Goal: Task Accomplishment & Management: Complete application form

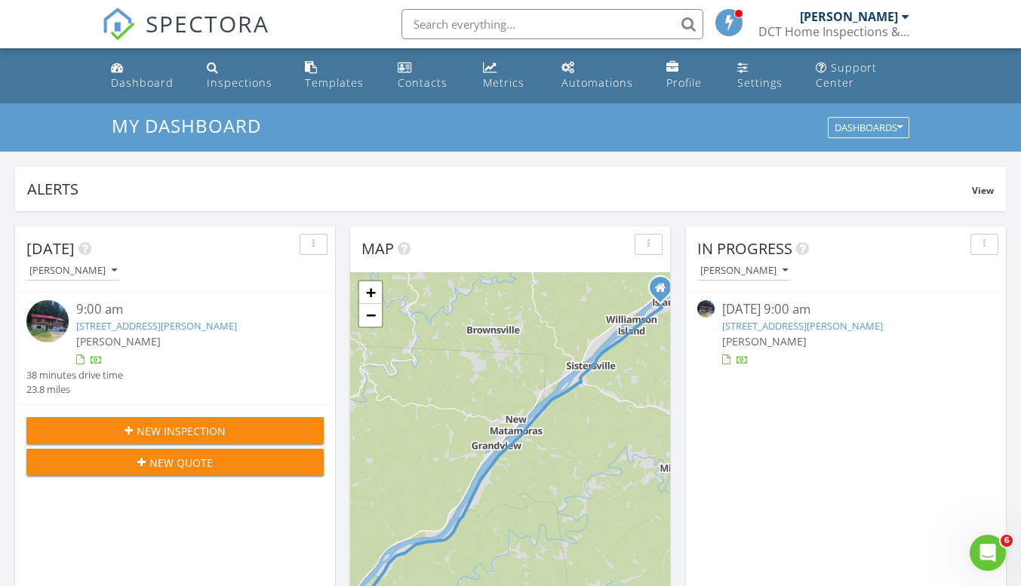
click at [49, 315] on img at bounding box center [47, 321] width 42 height 42
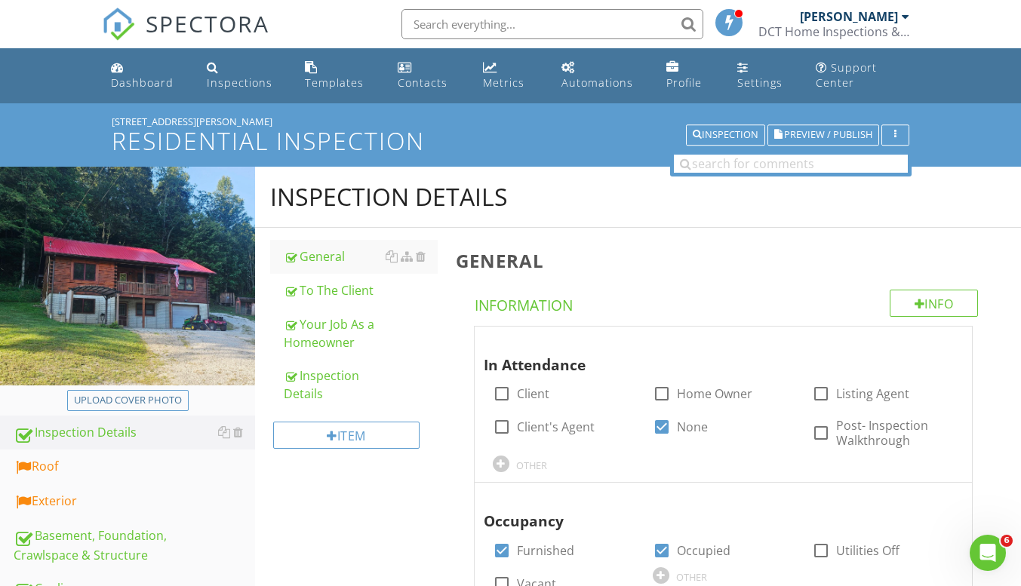
click at [88, 471] on div "Roof" at bounding box center [134, 467] width 241 height 20
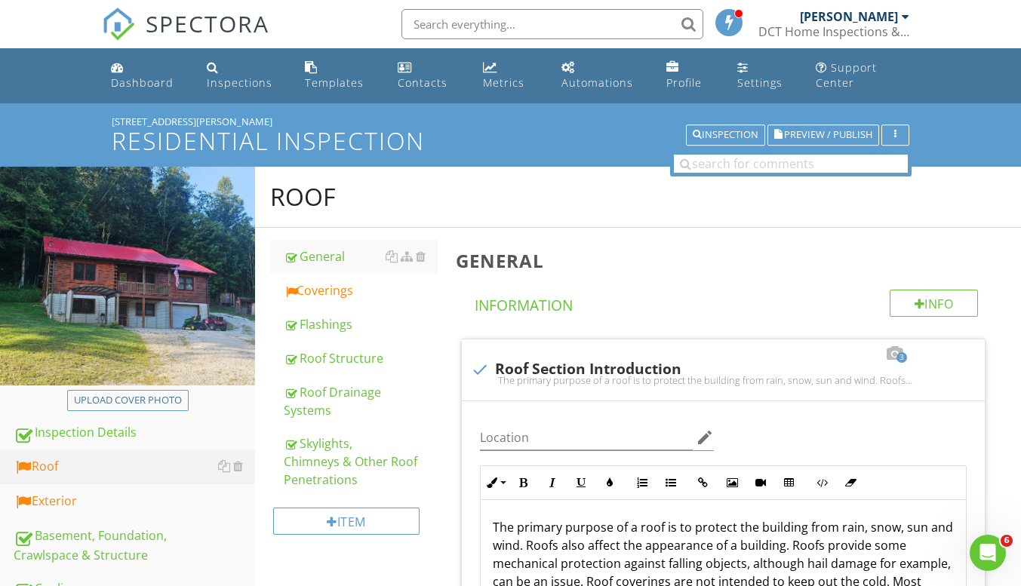
click at [115, 438] on div "Inspection Details" at bounding box center [134, 433] width 241 height 20
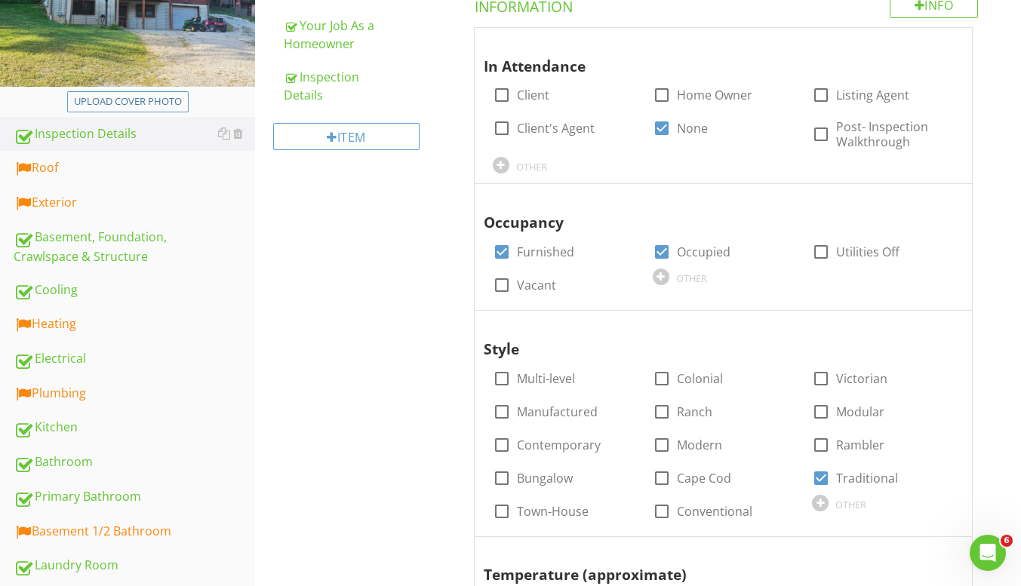
scroll to position [302, 0]
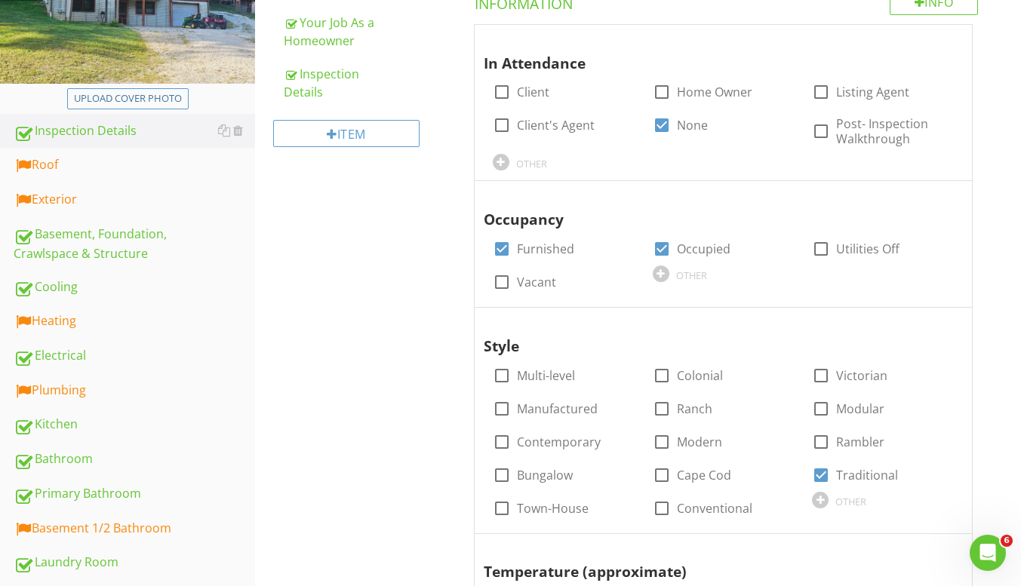
click at [822, 473] on div at bounding box center [821, 475] width 26 height 26
checkbox input "false"
click at [822, 496] on div at bounding box center [820, 500] width 17 height 17
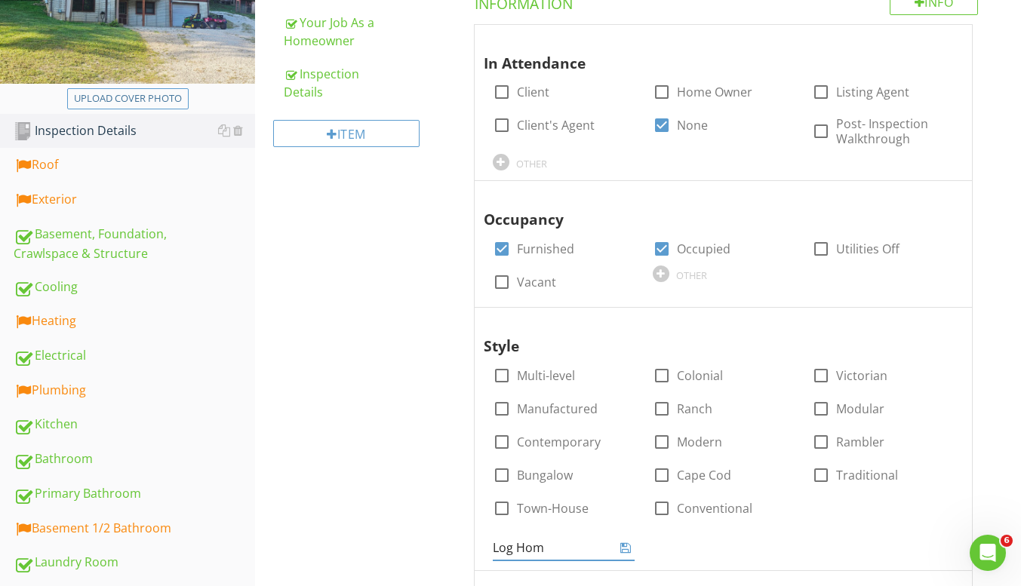
type input "Log Home"
click at [374, 422] on div "Inspection Details General To The Client Your Job As a Homeowner Inspection Det…" at bounding box center [638, 528] width 766 height 1327
click at [78, 179] on link "Roof" at bounding box center [134, 165] width 241 height 35
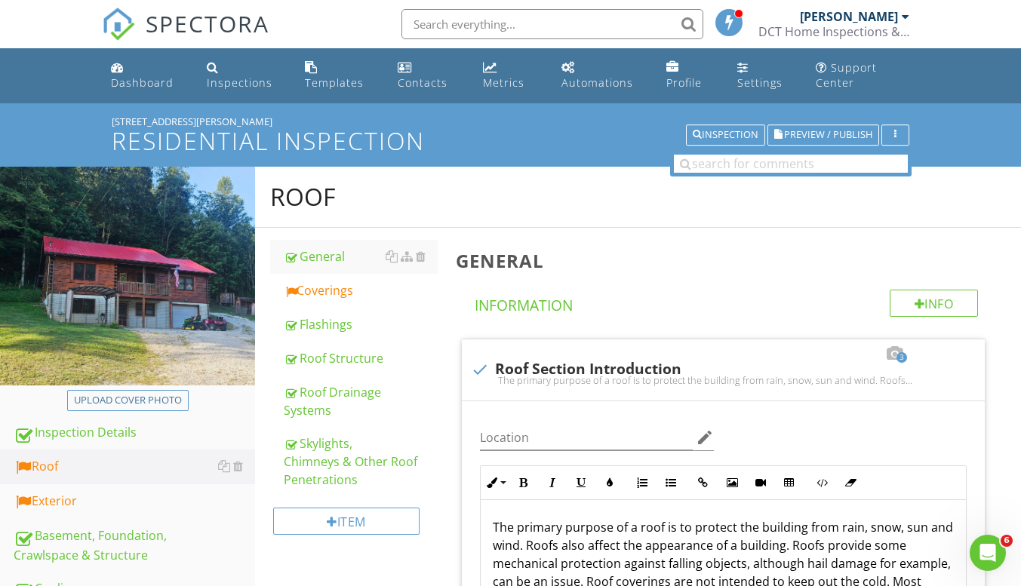
click at [347, 295] on div "Coverings" at bounding box center [361, 290] width 154 height 18
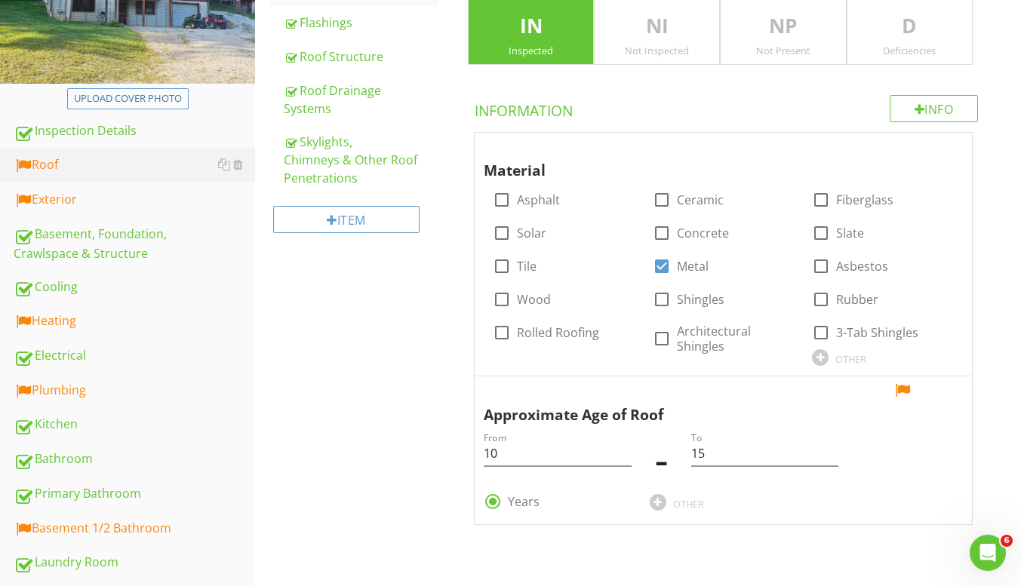
scroll to position [377, 0]
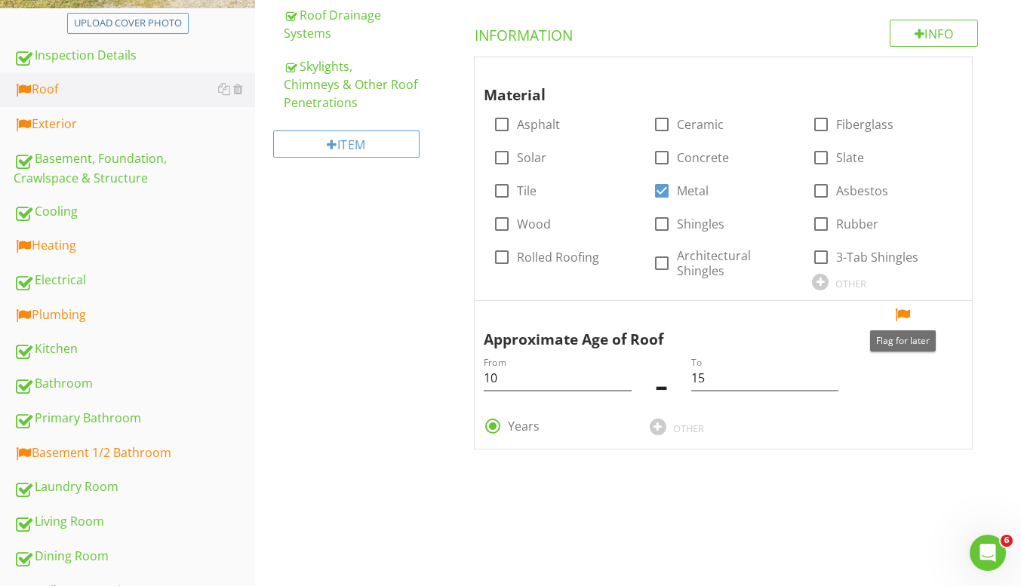
click at [903, 313] on div at bounding box center [902, 315] width 18 height 15
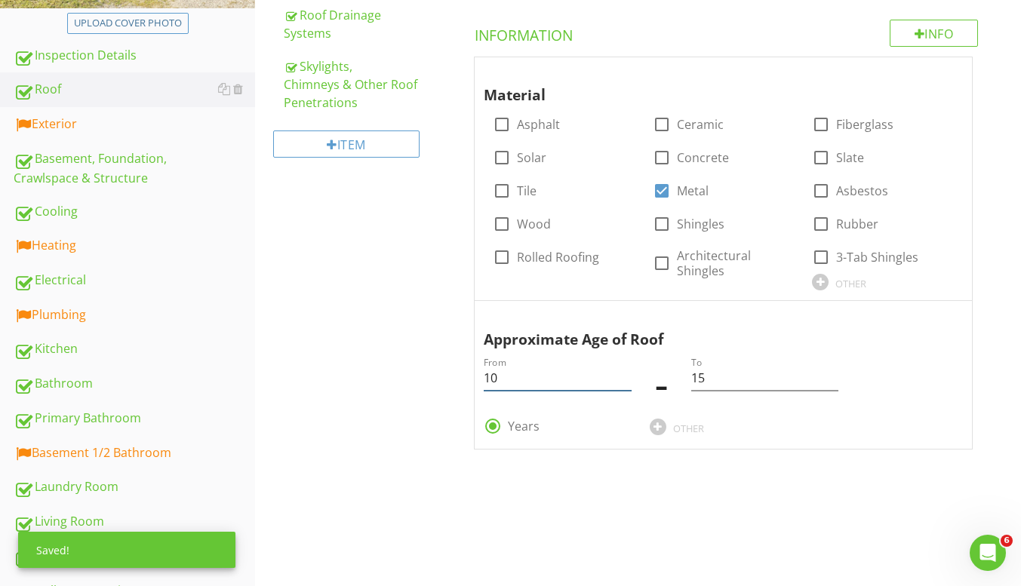
click at [534, 380] on input "10" at bounding box center [558, 378] width 148 height 25
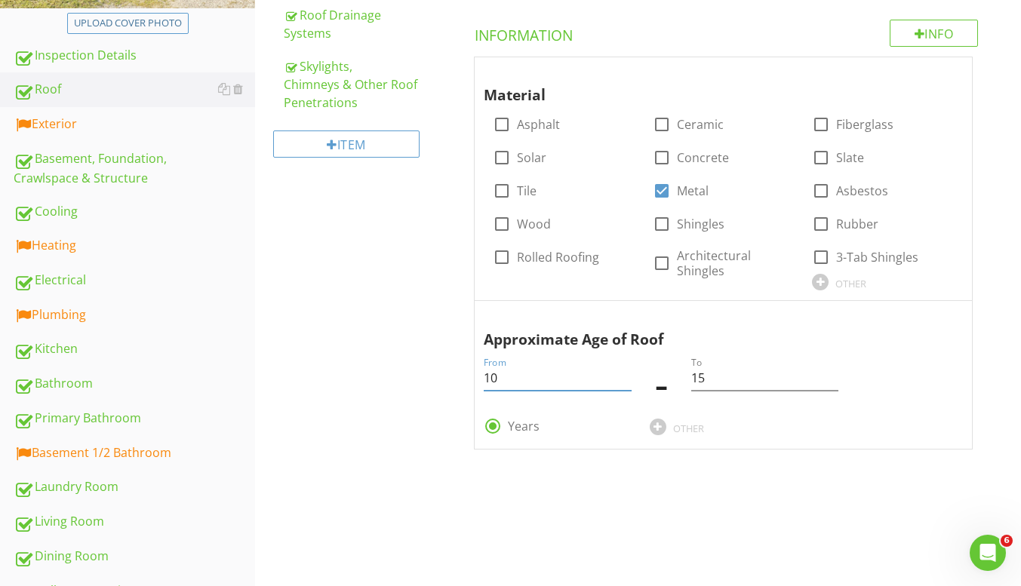
type input "1"
type input "20"
click at [757, 387] on input "15" at bounding box center [765, 378] width 148 height 25
type input "1"
type input "25"
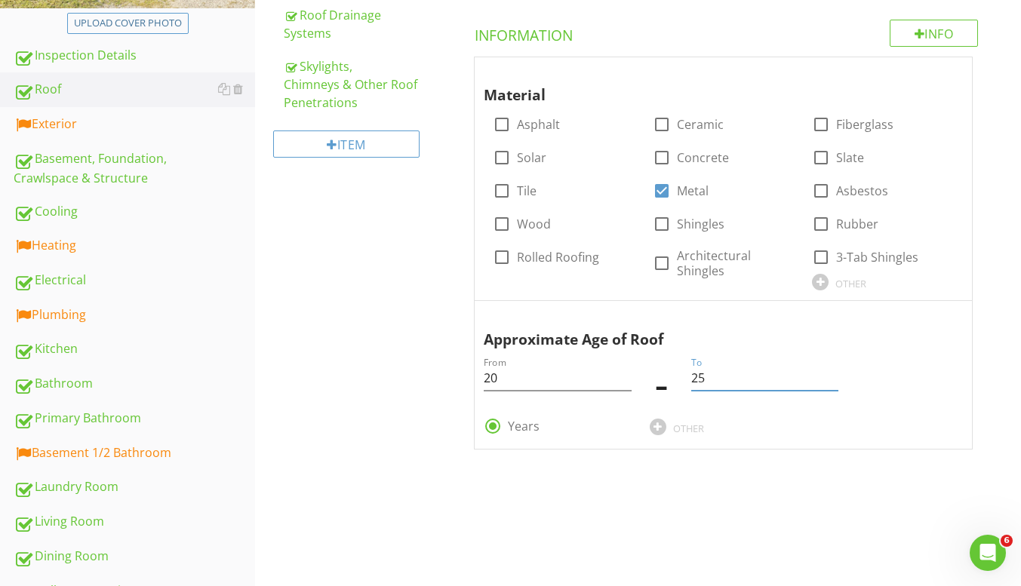
click at [459, 339] on span "Material check_box_outline_blank Asphalt check_box_outline_blank Ceramic check_…" at bounding box center [726, 254] width 541 height 394
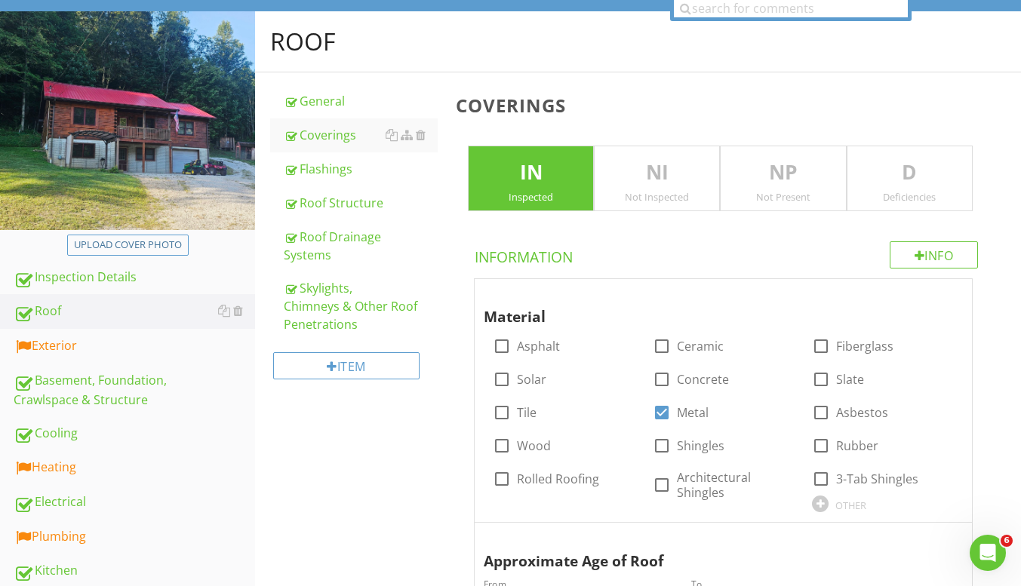
scroll to position [226, 0]
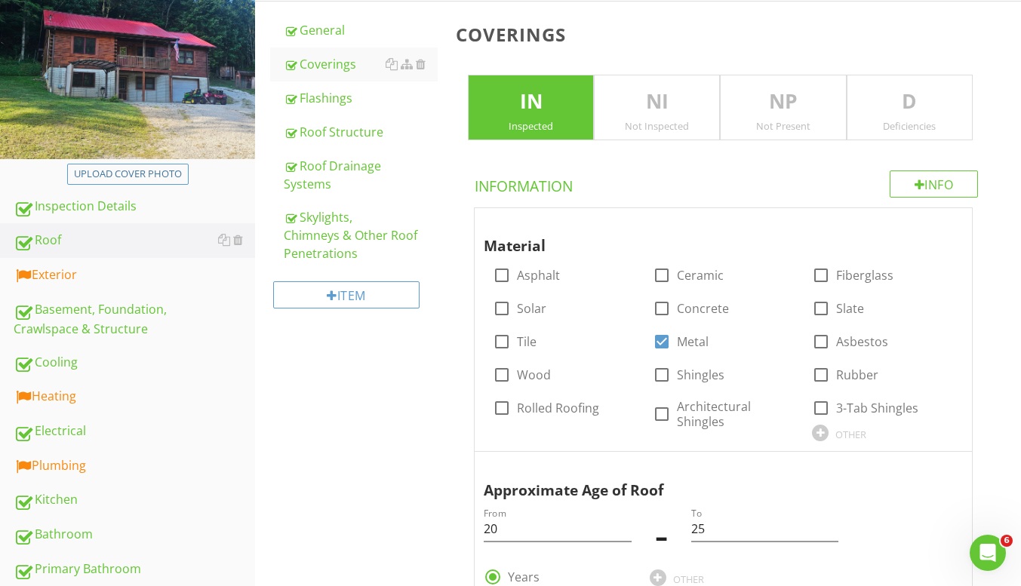
click at [132, 269] on div "Exterior" at bounding box center [134, 276] width 241 height 20
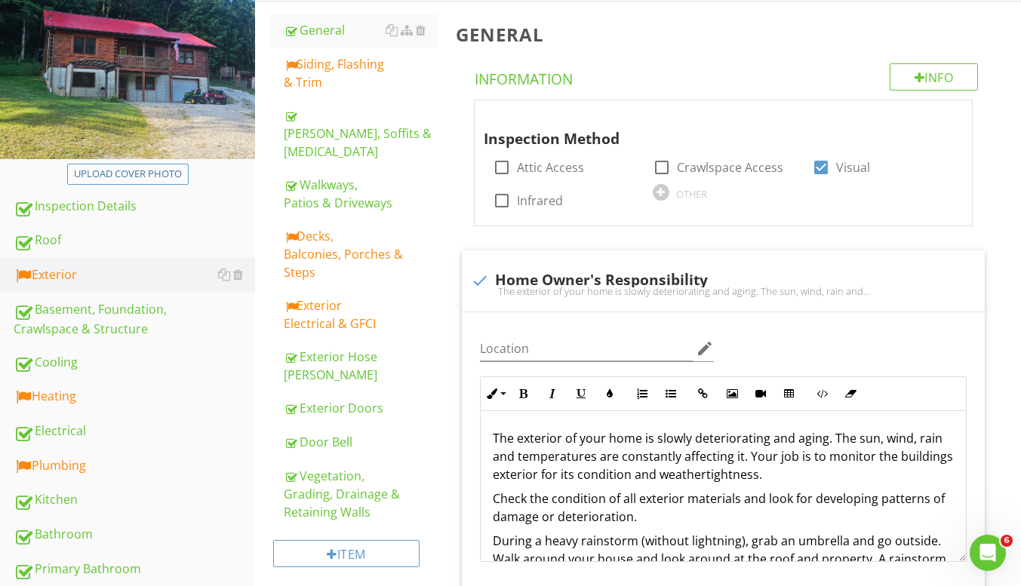
click at [366, 78] on div "Siding, Flashing & Trim" at bounding box center [361, 73] width 154 height 36
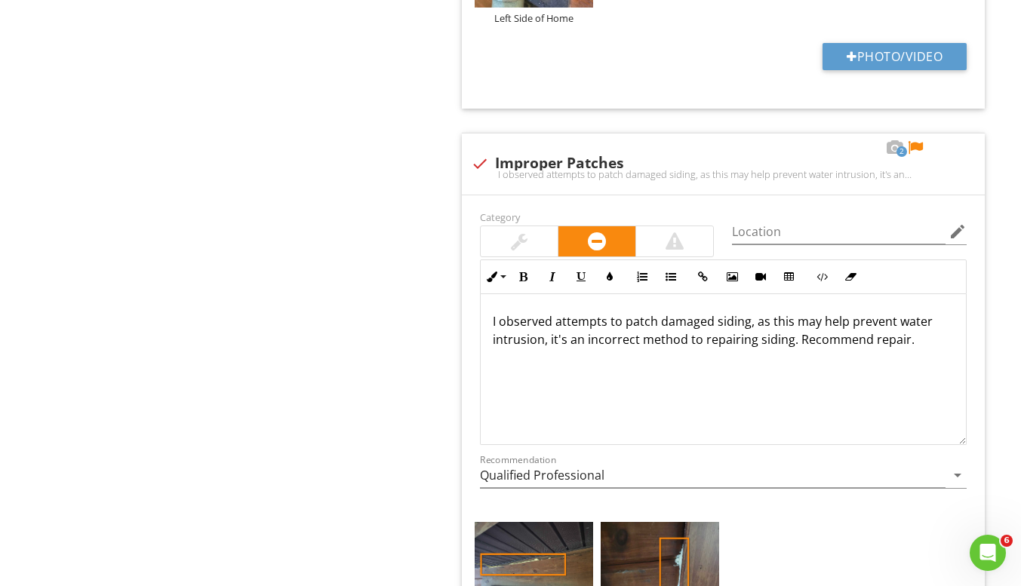
scroll to position [2414, 0]
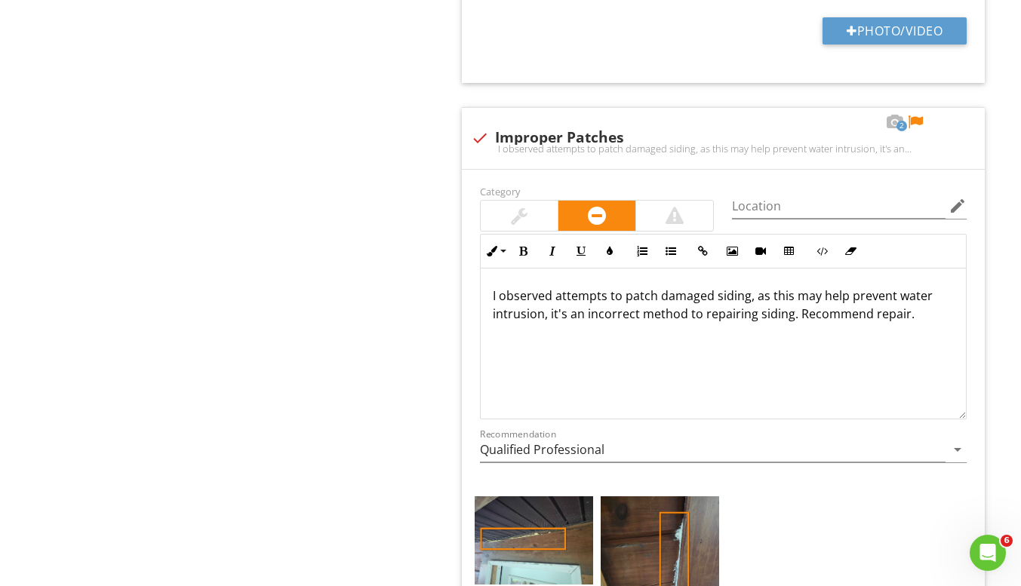
click at [543, 302] on p "I observed attempts to patch damaged siding, as this may help prevent water int…" at bounding box center [723, 305] width 461 height 36
click at [714, 309] on p "I observed attempts to patch damaged siding, as this may help prevent water int…" at bounding box center [723, 305] width 461 height 36
click at [919, 115] on div at bounding box center [915, 122] width 18 height 15
drag, startPoint x: 945, startPoint y: 308, endPoint x: 557, endPoint y: 282, distance: 388.6
click at [557, 282] on div "I observed attempts to patch damaged siding, as this may help prevent water int…" at bounding box center [722, 344] width 485 height 151
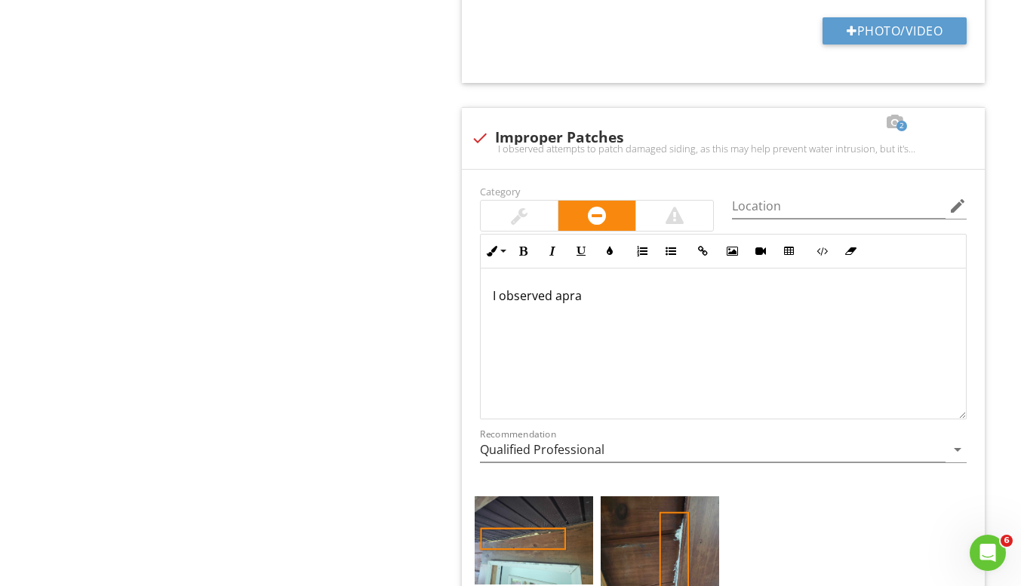
click at [557, 287] on p "I observed apra" at bounding box center [723, 296] width 461 height 18
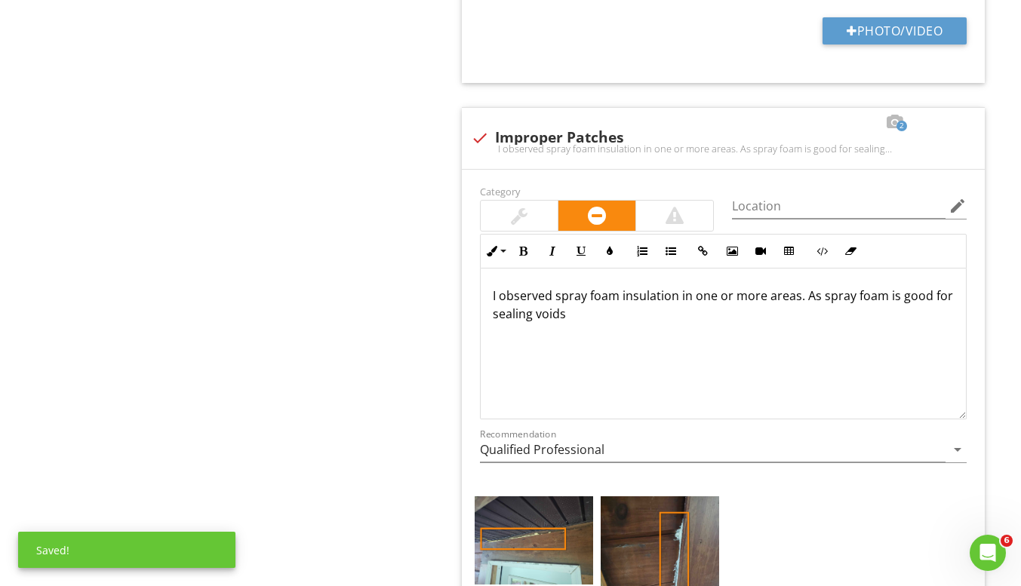
click at [557, 287] on p "I observed spray foam insulation in one or more areas. As spray foam is good fo…" at bounding box center [723, 305] width 461 height 36
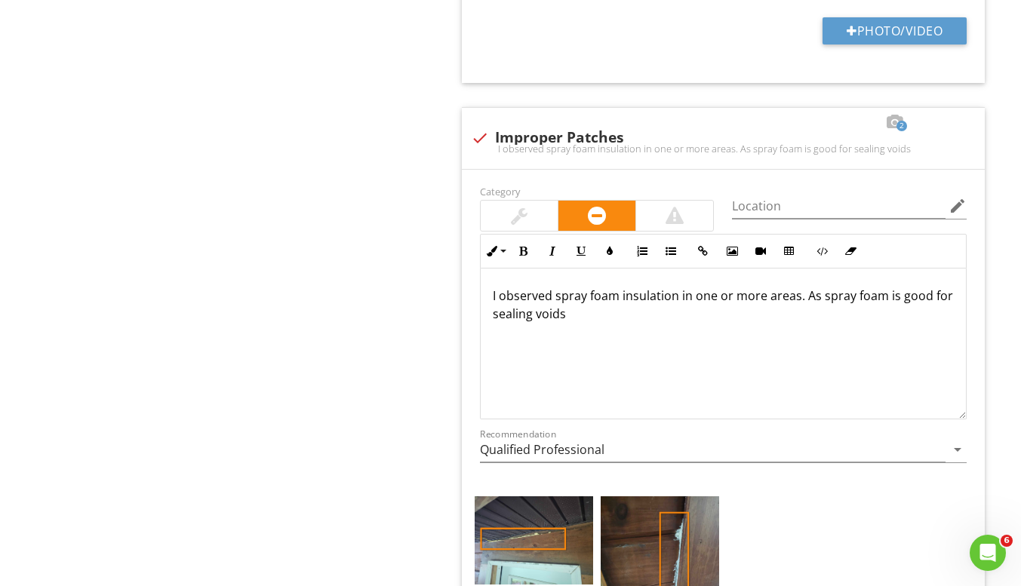
click at [594, 314] on div "I observed spray foam insulation in one or more areas. As spray foam is good fo…" at bounding box center [722, 344] width 485 height 151
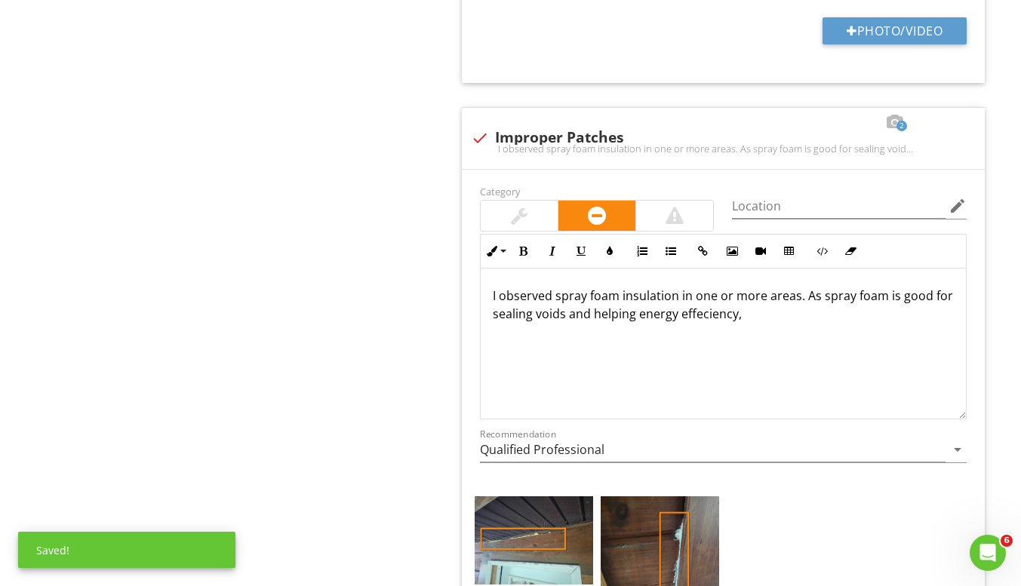
click at [723, 309] on p "I observed spray foam insulation in one or more areas. As spray foam is good fo…" at bounding box center [723, 305] width 461 height 36
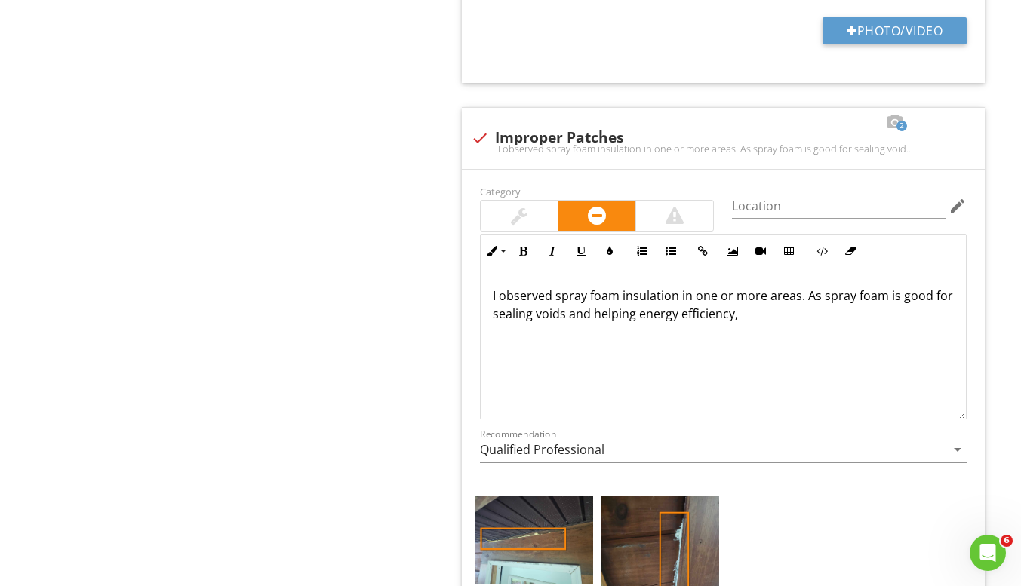
click at [784, 305] on p "I observed spray foam insulation in one or more areas. As spray foam is good fo…" at bounding box center [723, 305] width 461 height 36
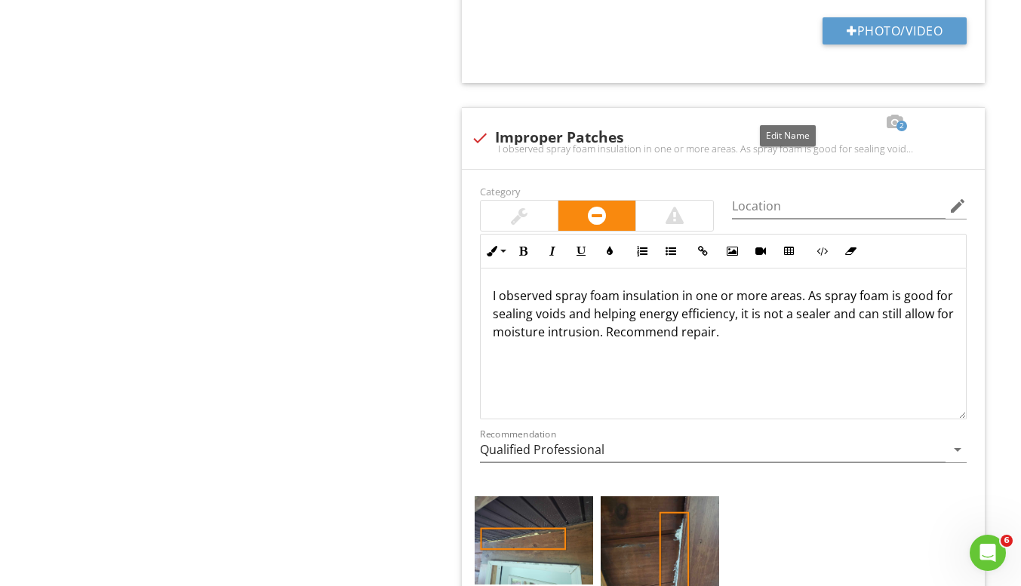
click at [784, 115] on div at bounding box center [788, 122] width 18 height 15
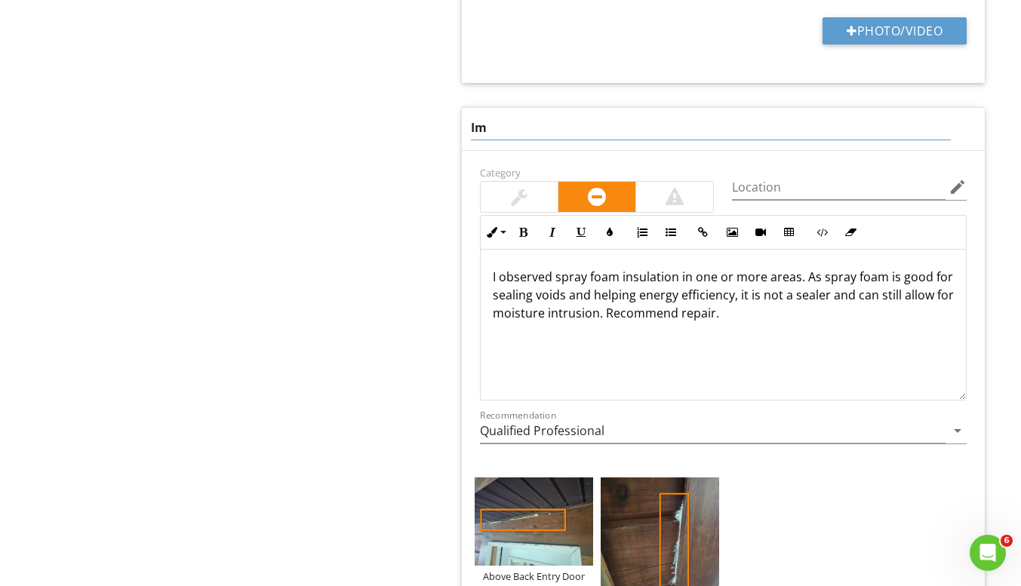
type input "I"
type input "Spray Foam"
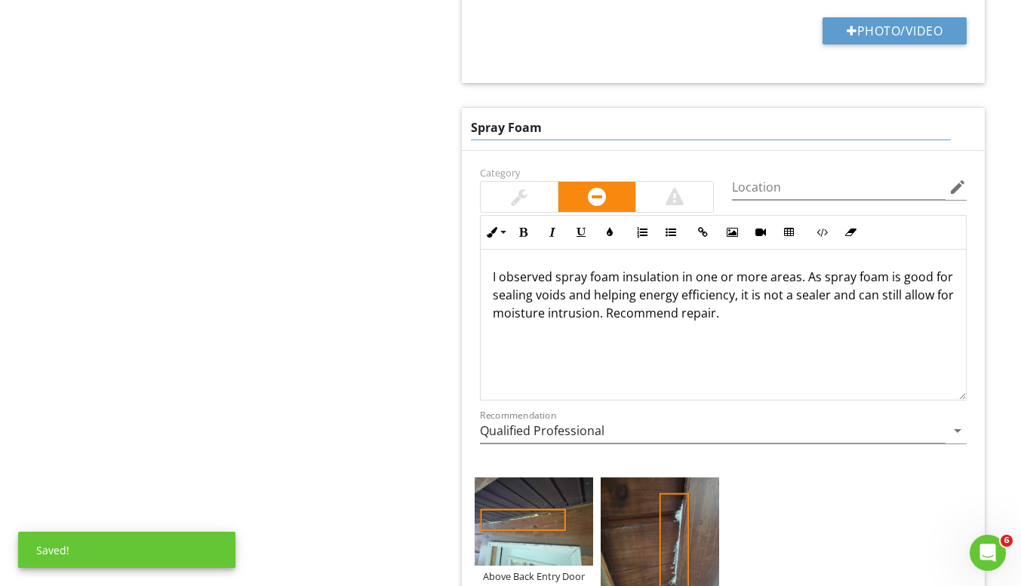
click at [345, 186] on div "Exterior General Siding, Flashing & Trim Eaves, Soffits & Fascia Walkways, Pati…" at bounding box center [638, 570] width 766 height 5635
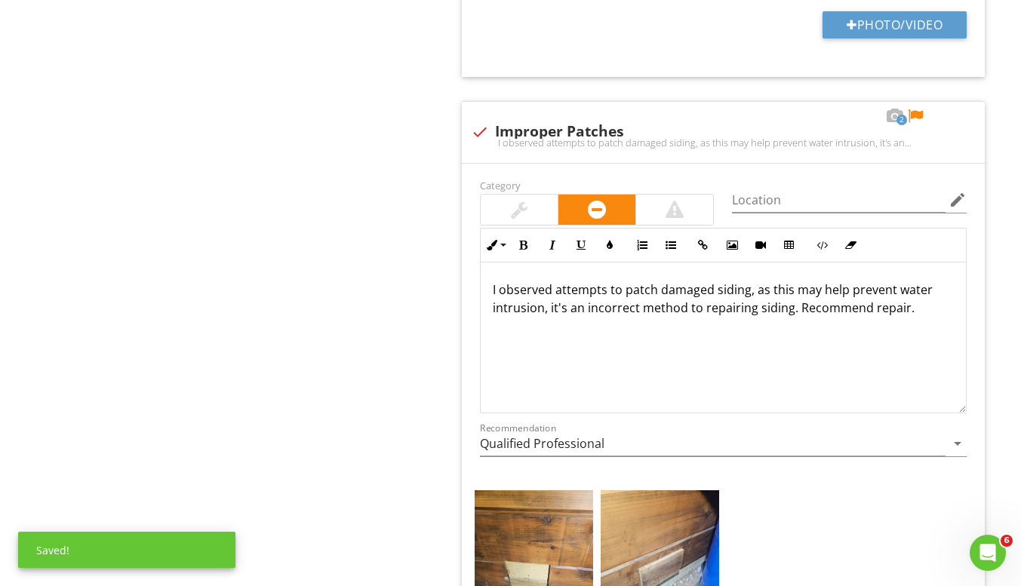
scroll to position [3093, 0]
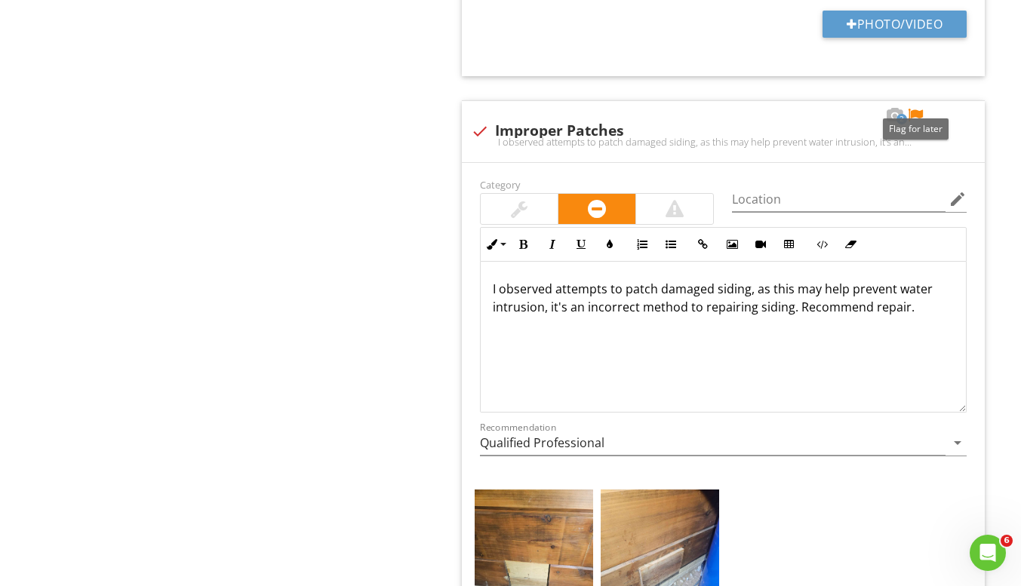
click at [918, 109] on div at bounding box center [915, 115] width 18 height 15
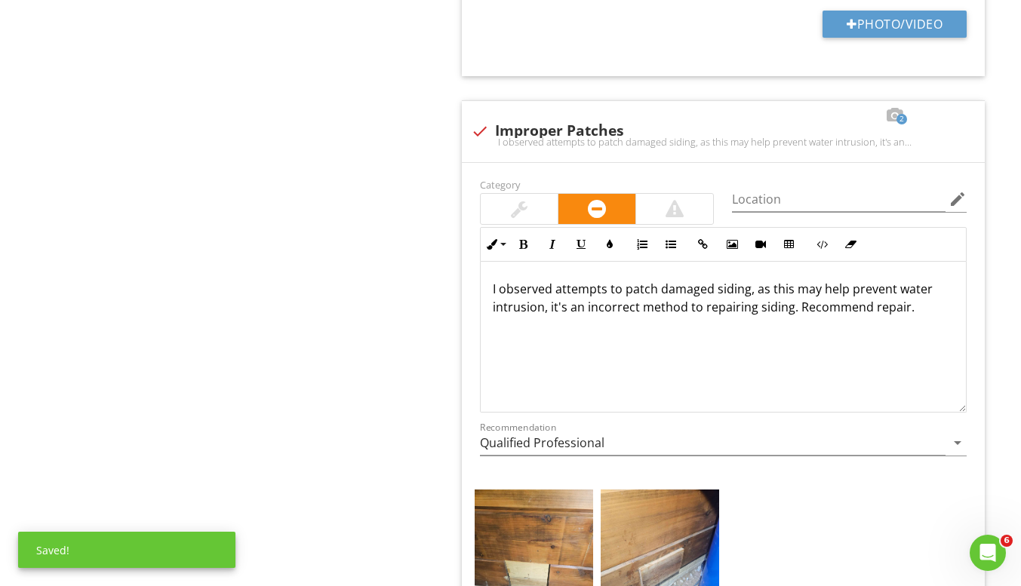
click at [697, 294] on p "I observed attempts to patch damaged siding, as this may help prevent water int…" at bounding box center [723, 298] width 461 height 36
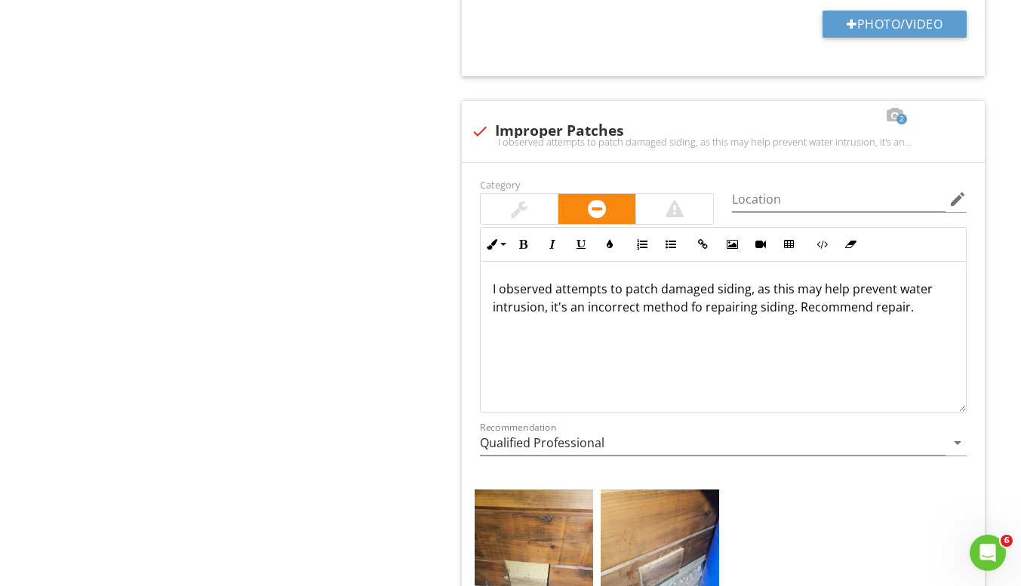
click at [697, 294] on p "I observed attempts to patch damaged siding, as this may help prevent water int…" at bounding box center [723, 298] width 461 height 36
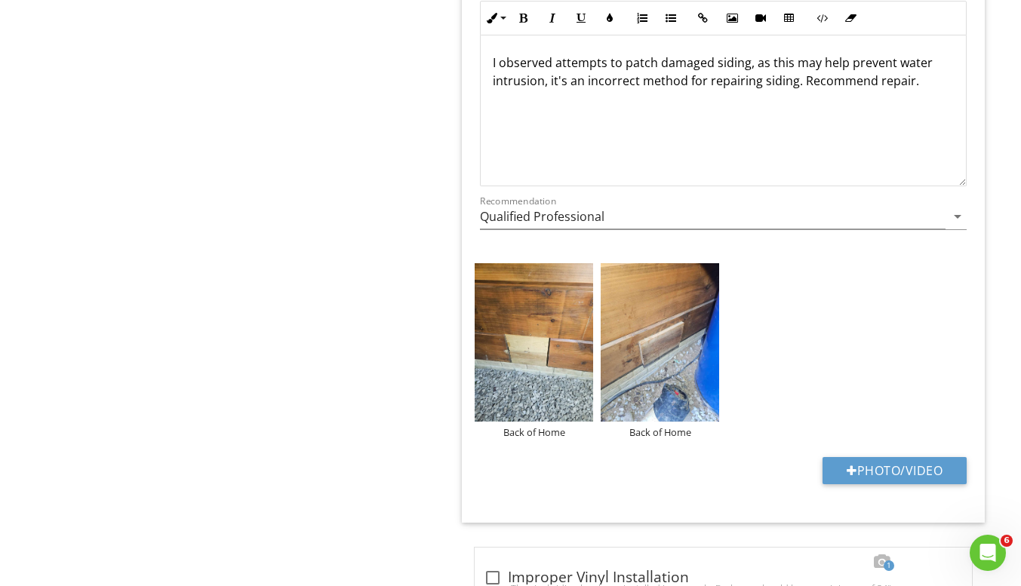
scroll to position [3243, 0]
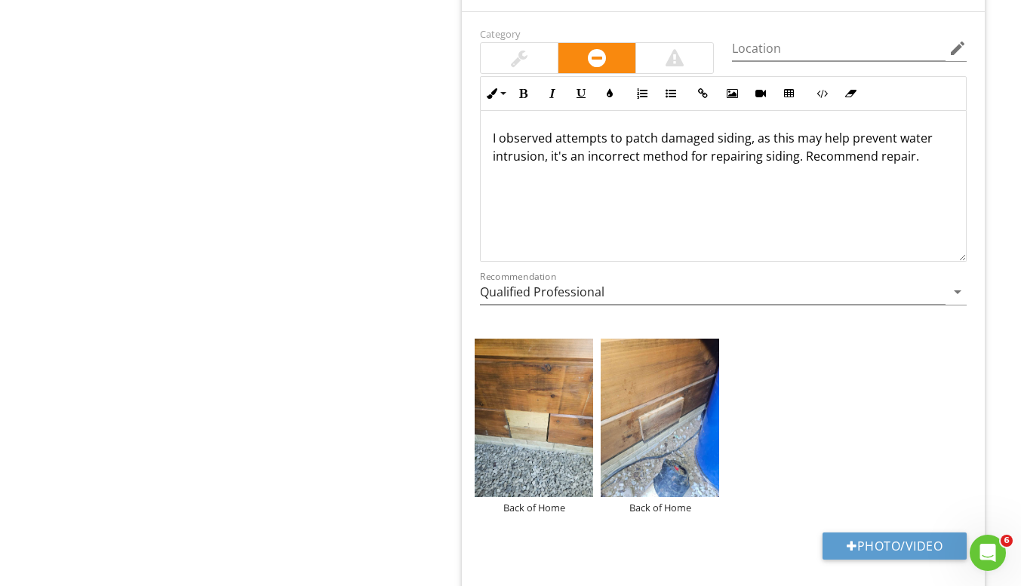
click at [746, 129] on p "I observed attempts to patch damaged siding, as this may help prevent water int…" at bounding box center [723, 147] width 461 height 36
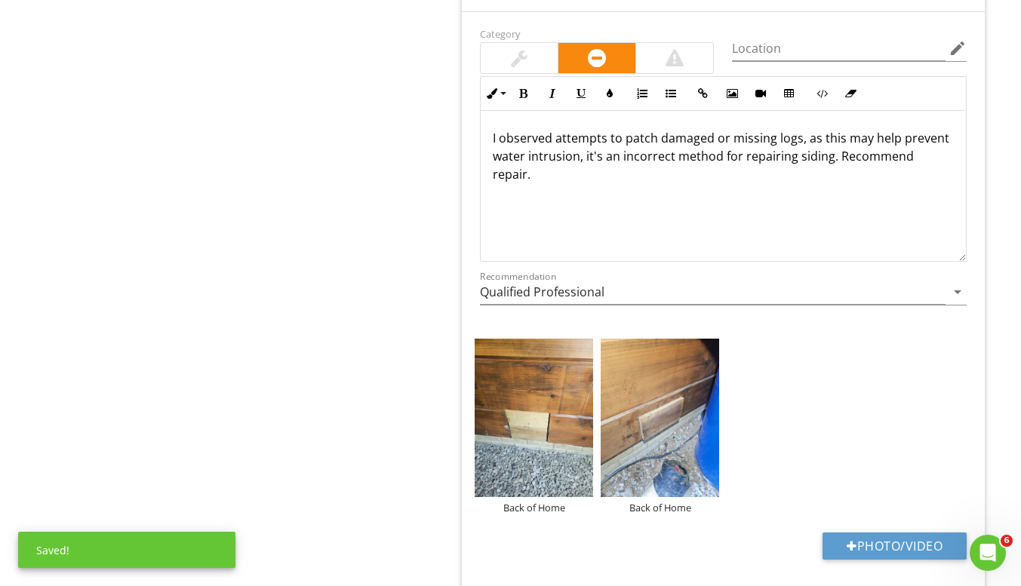
click at [824, 144] on p "I observed attempts to patch damaged or missing logs, as this may help prevent …" at bounding box center [723, 156] width 461 height 54
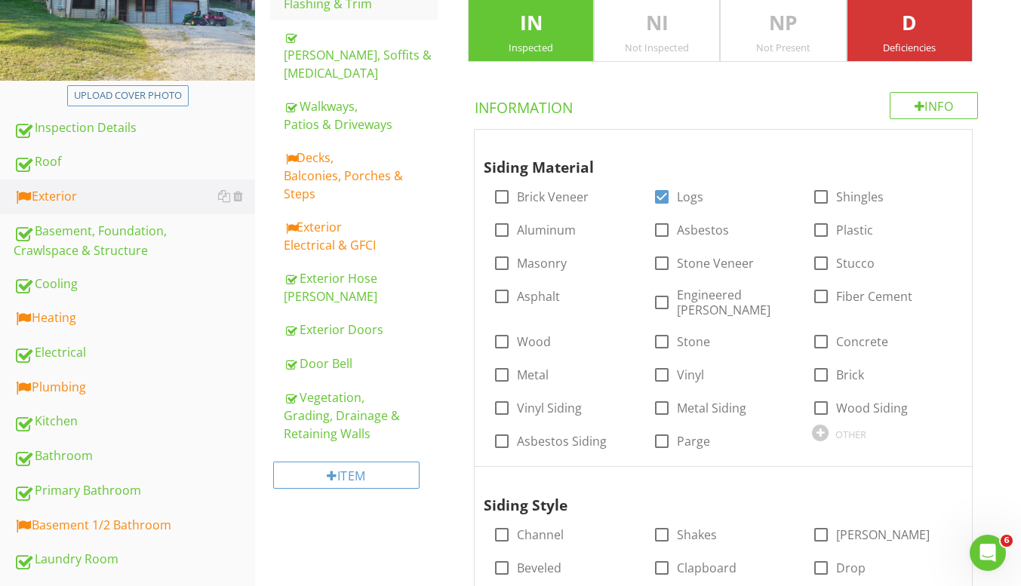
scroll to position [0, 0]
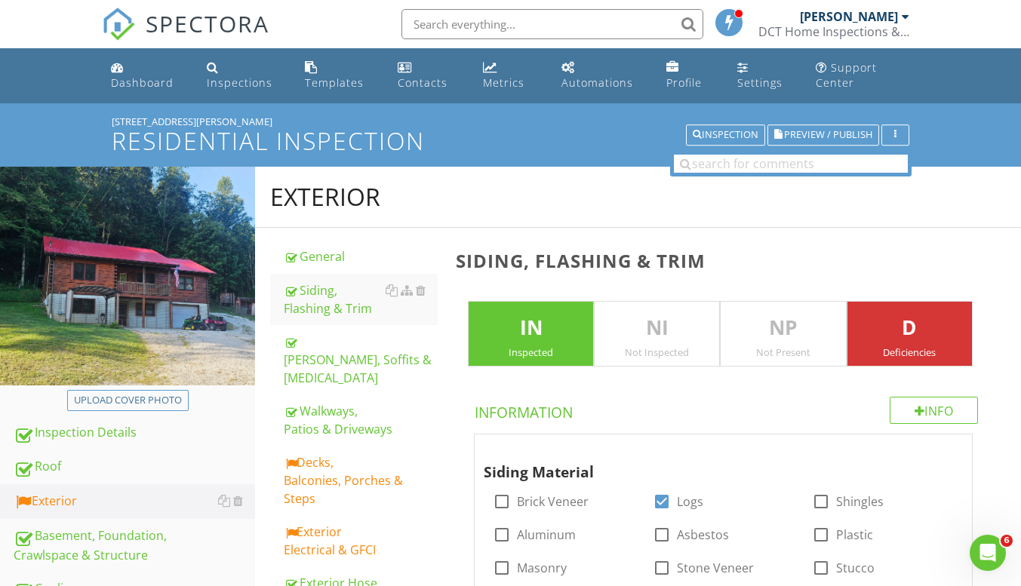
click at [330, 446] on link "Decks, Balconies, Porches & Steps" at bounding box center [361, 480] width 154 height 69
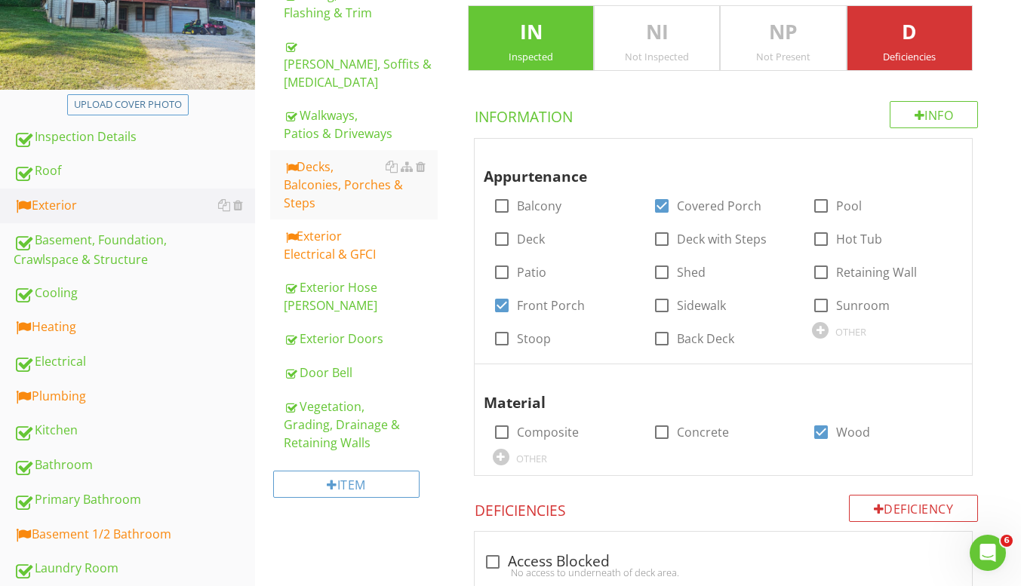
scroll to position [453, 0]
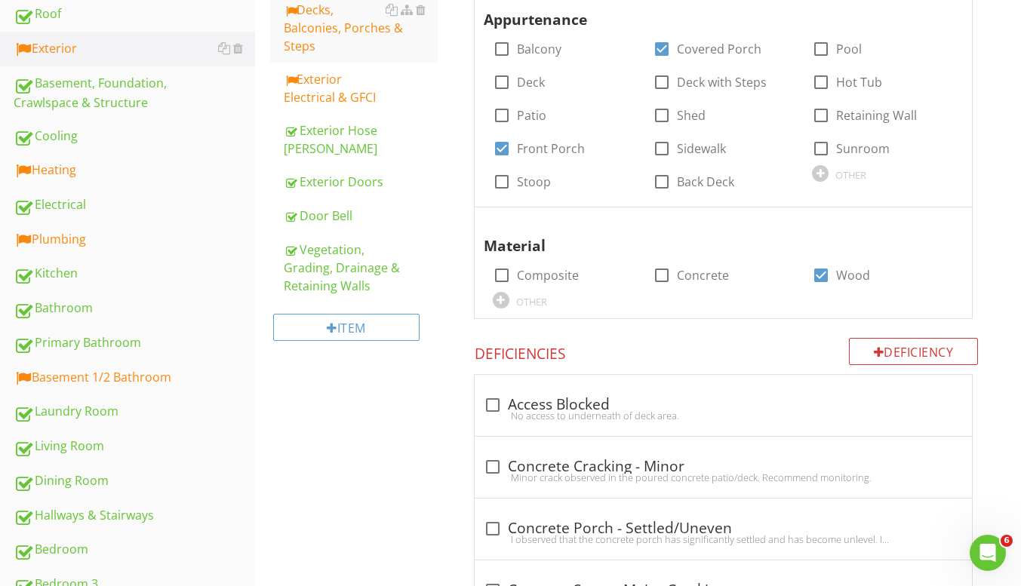
click at [96, 198] on div "Electrical" at bounding box center [134, 205] width 241 height 20
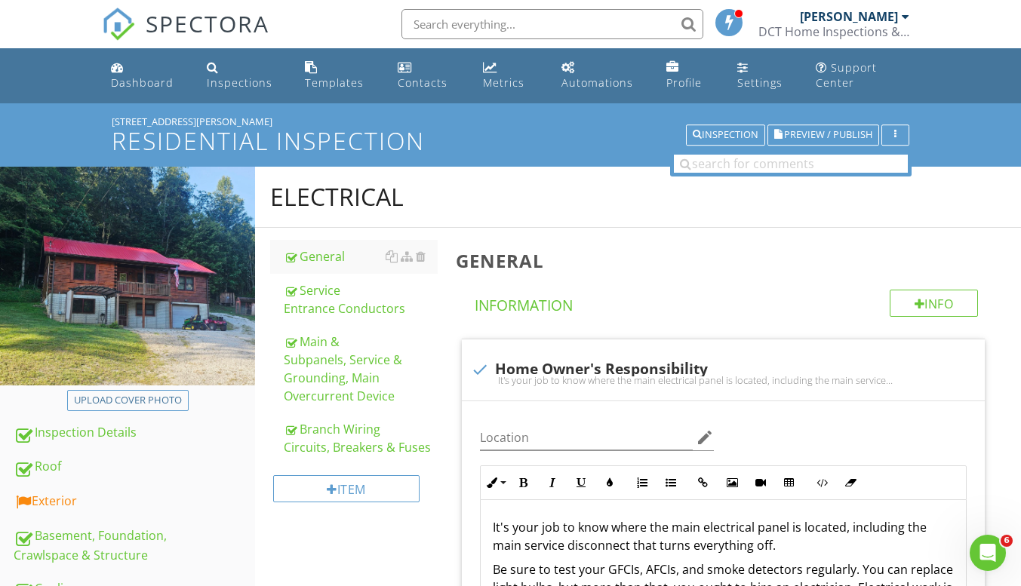
click at [342, 439] on div "Branch Wiring Circuits, Breakers & Fuses" at bounding box center [361, 438] width 154 height 36
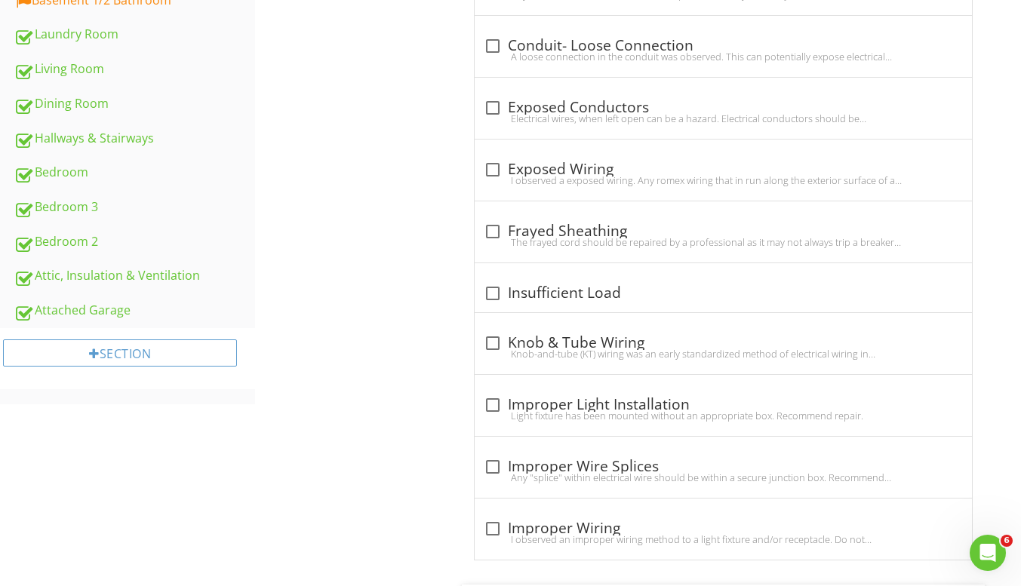
scroll to position [603, 0]
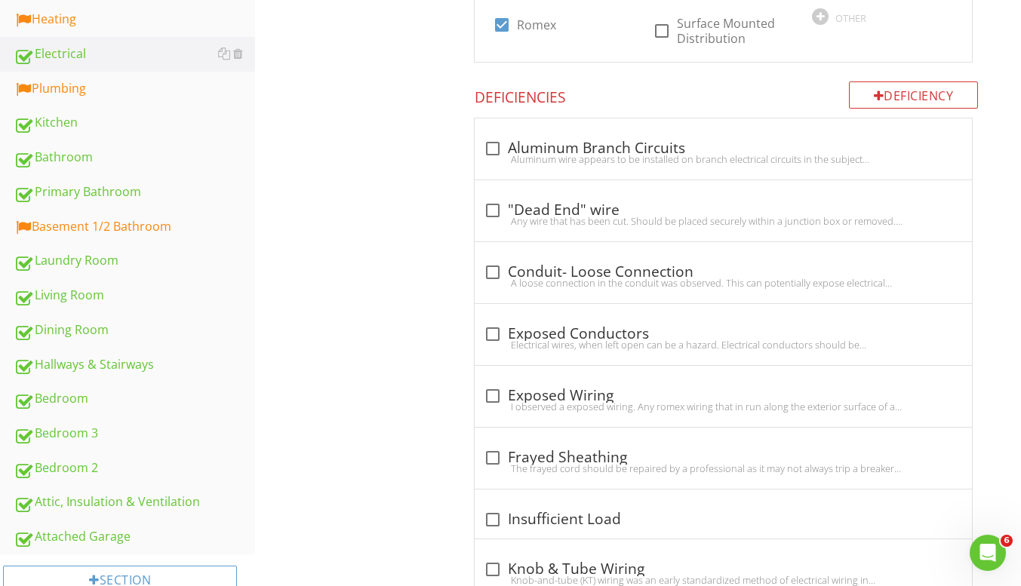
click at [554, 419] on div "check_box_outline_blank Exposed Wiring I observed a exposed wiring. Any romex w…" at bounding box center [722, 396] width 497 height 61
checkbox input "true"
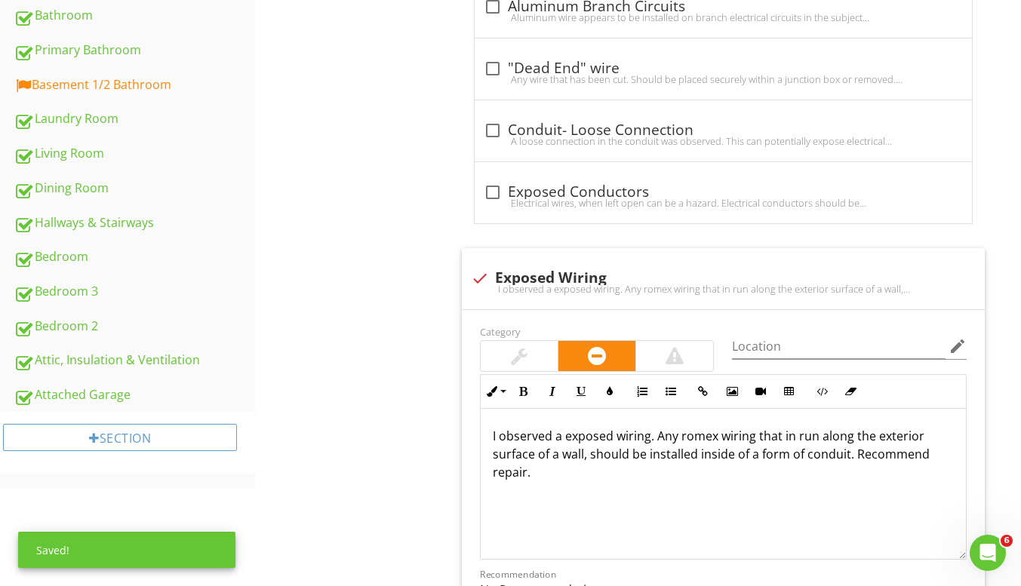
scroll to position [754, 0]
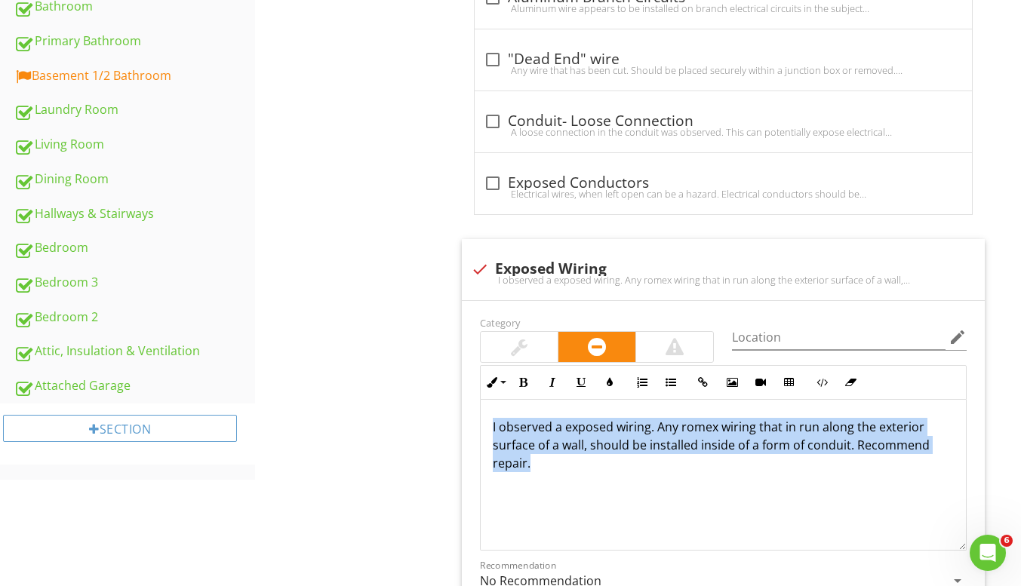
drag, startPoint x: 575, startPoint y: 462, endPoint x: 468, endPoint y: 416, distance: 116.9
click at [468, 416] on div "Category Location edit Inline Style XLarge Large Normal Small Light Small/Light…" at bounding box center [723, 503] width 523 height 404
copy p "I observed a exposed wiring. Any romex wiring that in run along the exterior su…"
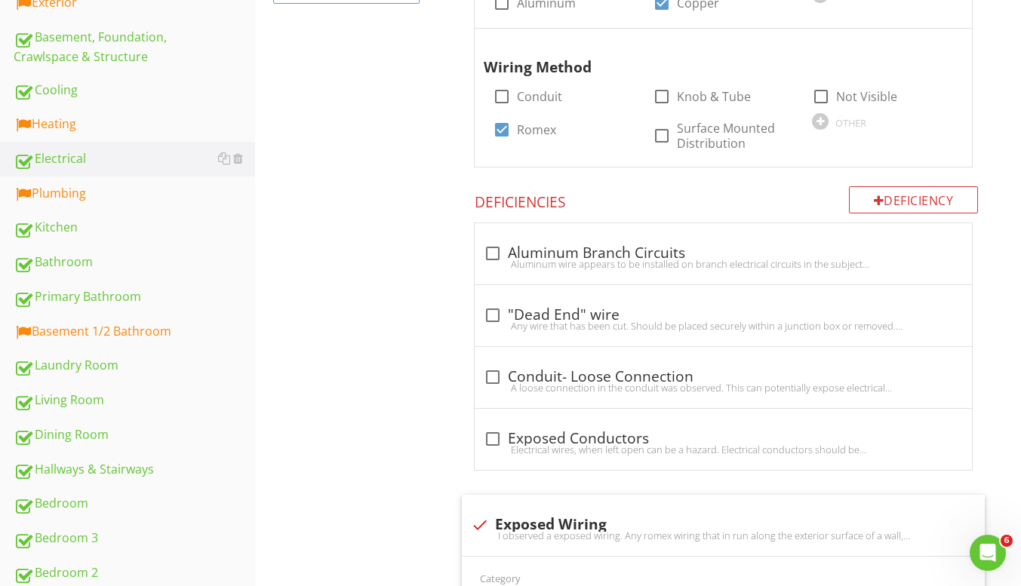
scroll to position [0, 0]
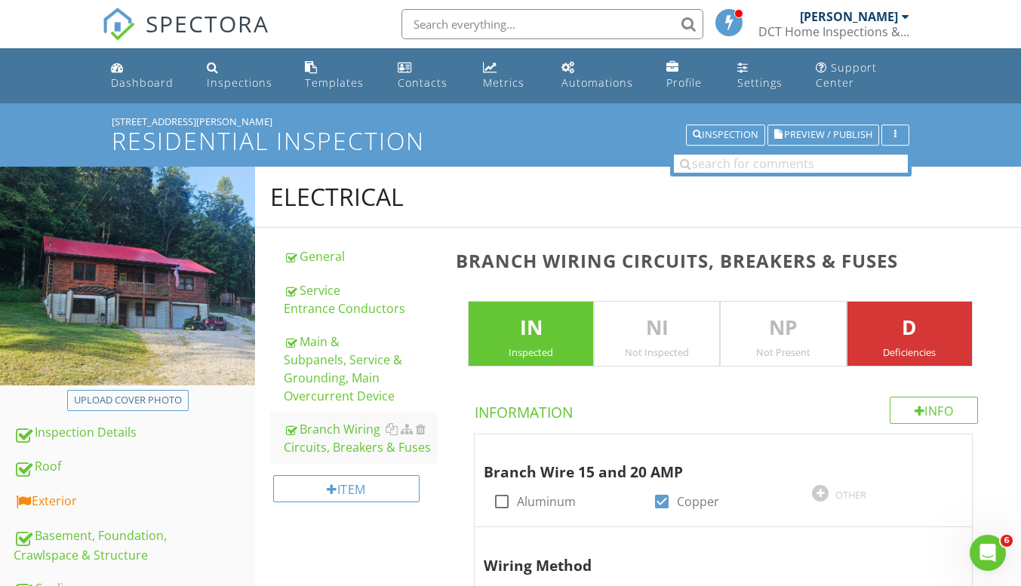
click at [107, 499] on div "Exterior" at bounding box center [134, 502] width 241 height 20
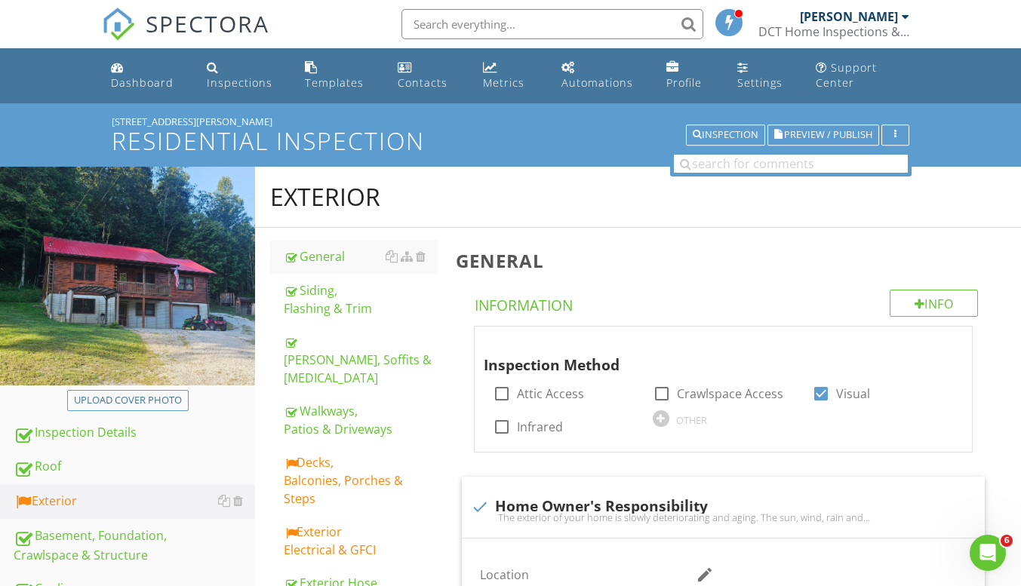
click at [306, 476] on link "Decks, Balconies, Porches & Steps" at bounding box center [361, 480] width 154 height 69
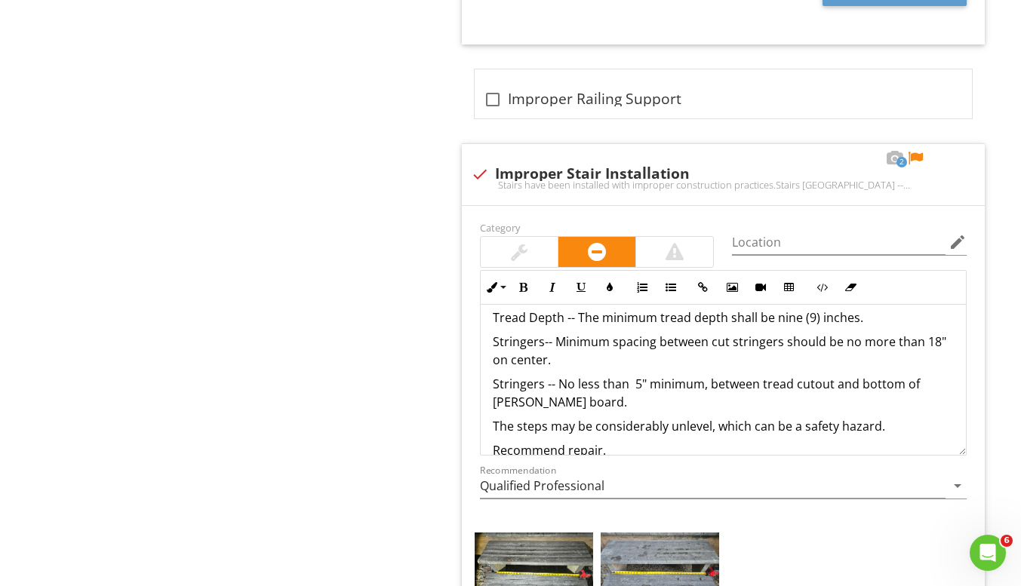
scroll to position [92, 0]
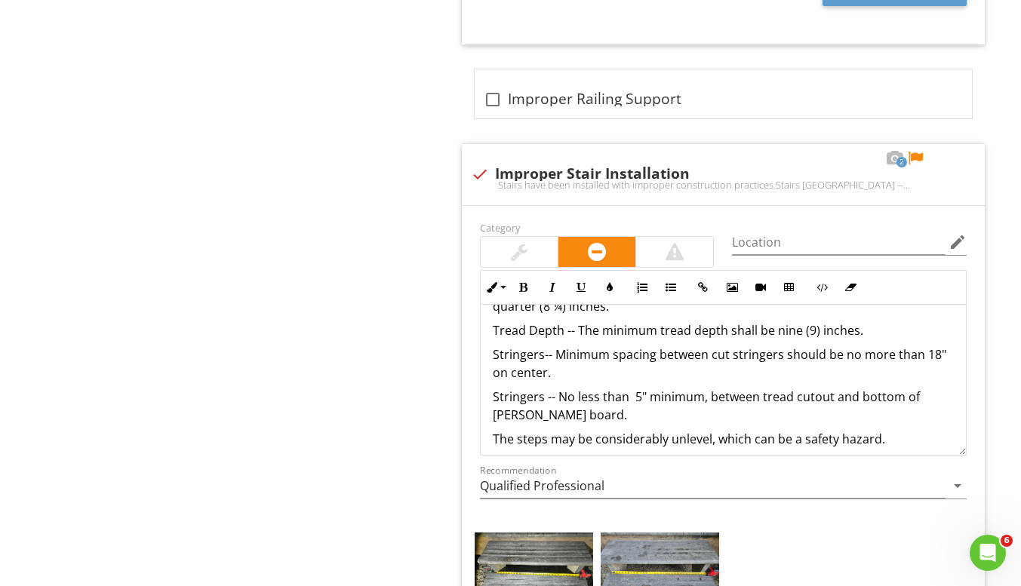
drag, startPoint x: 566, startPoint y: 337, endPoint x: 484, endPoint y: 351, distance: 83.3
click at [484, 351] on div "Stairs have been installed with improper construction practices. Stairs Riser H…" at bounding box center [722, 352] width 485 height 278
copy p "Stringers-- Minimum spacing between cut stringers should be no more than 18" on…"
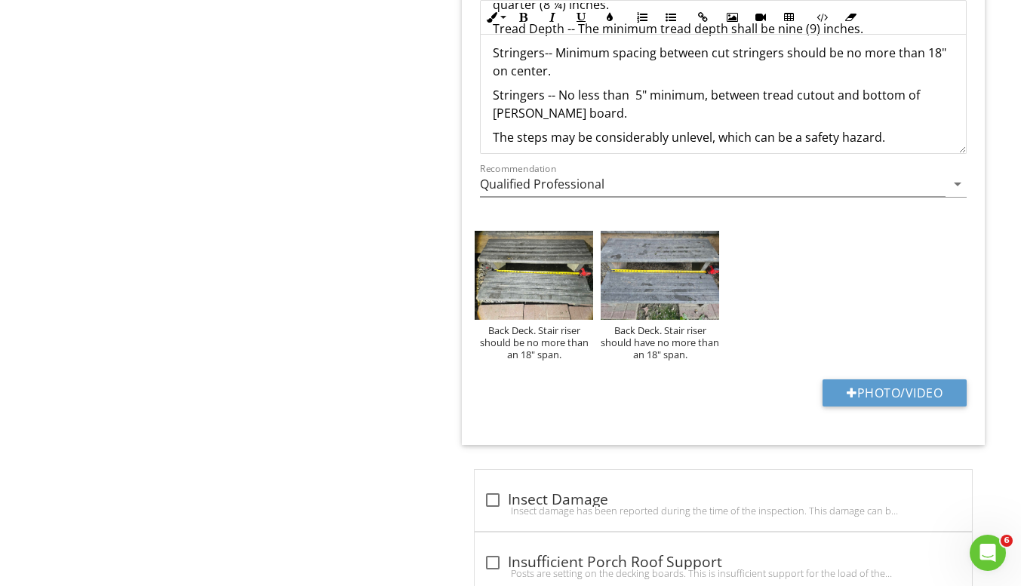
click at [546, 340] on div "Back Deck. Stair riser should be no more than an 18" span." at bounding box center [533, 342] width 118 height 36
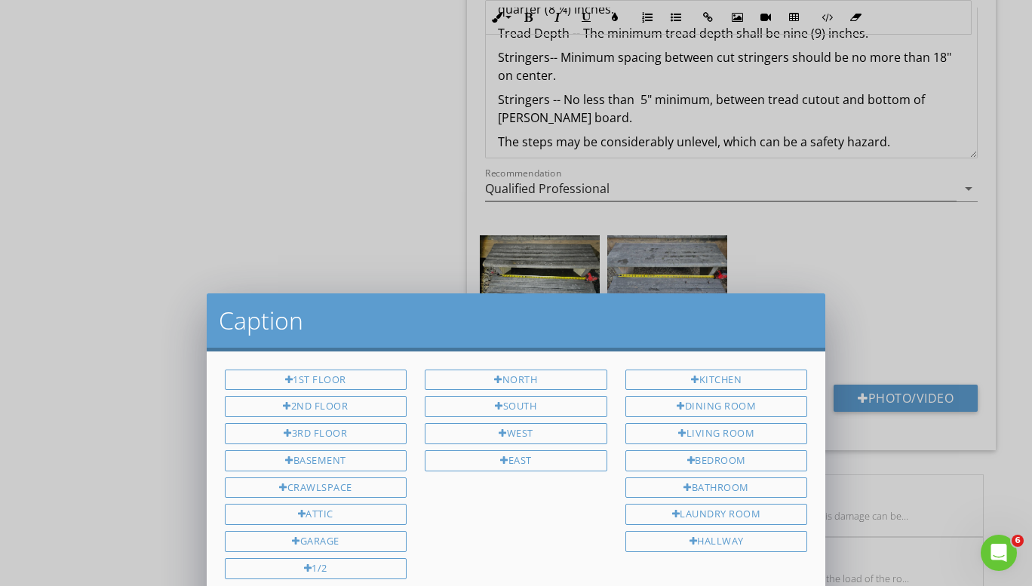
scroll to position [0, 0]
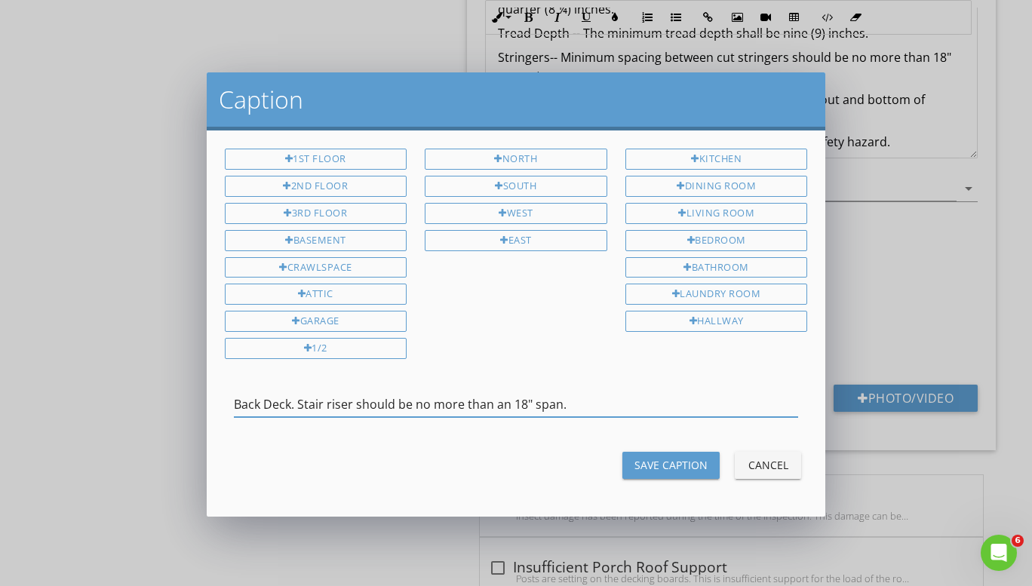
drag, startPoint x: 569, startPoint y: 399, endPoint x: 298, endPoint y: 399, distance: 271.5
click at [298, 399] on input "Back Deck. Stair riser should be no more than an 18" span." at bounding box center [516, 404] width 565 height 25
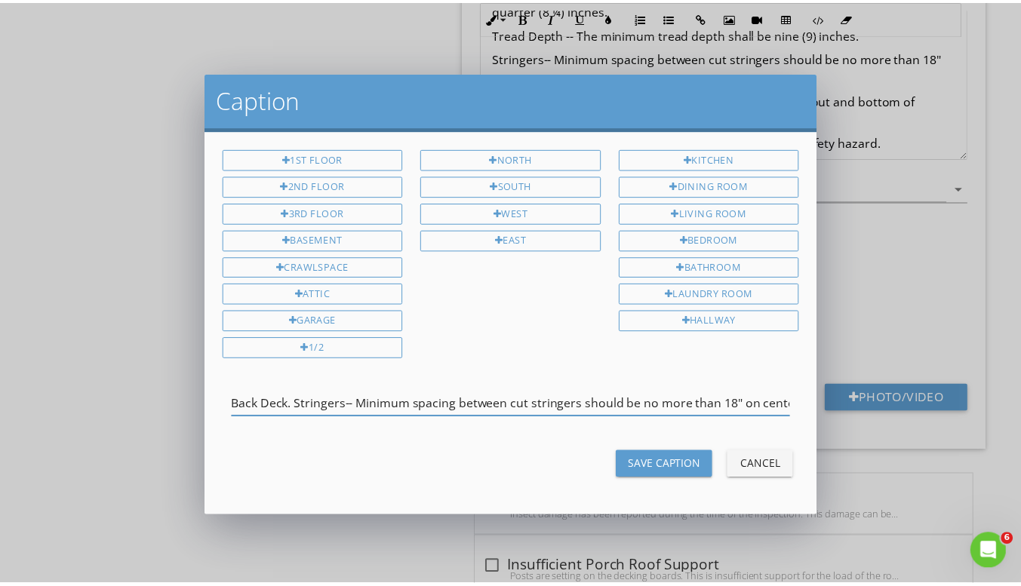
scroll to position [0, 8]
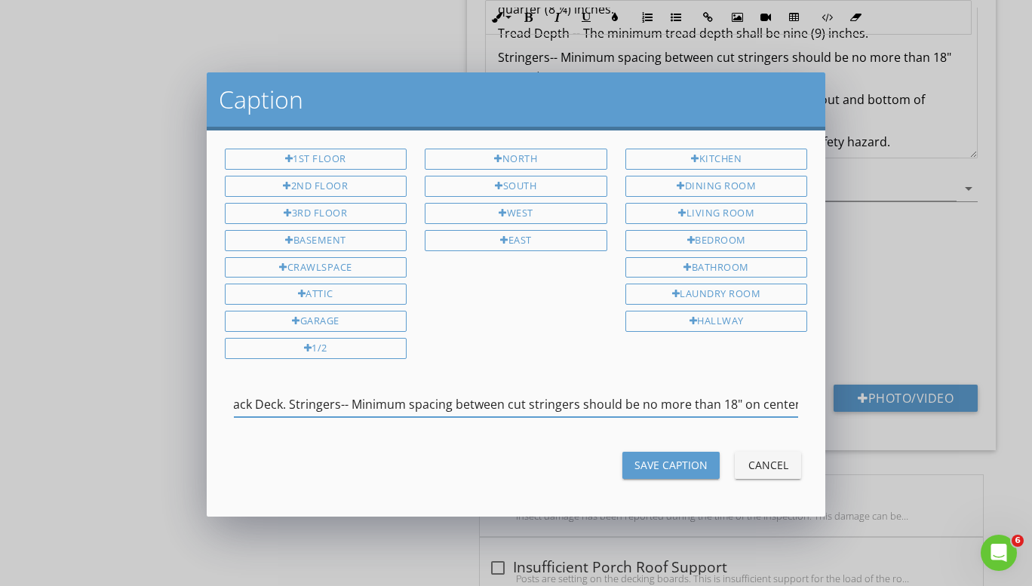
type input "Back Deck. Stringers-- Minimum spacing between cut stringers should be no more …"
click at [674, 468] on div "Save Caption" at bounding box center [670, 465] width 73 height 16
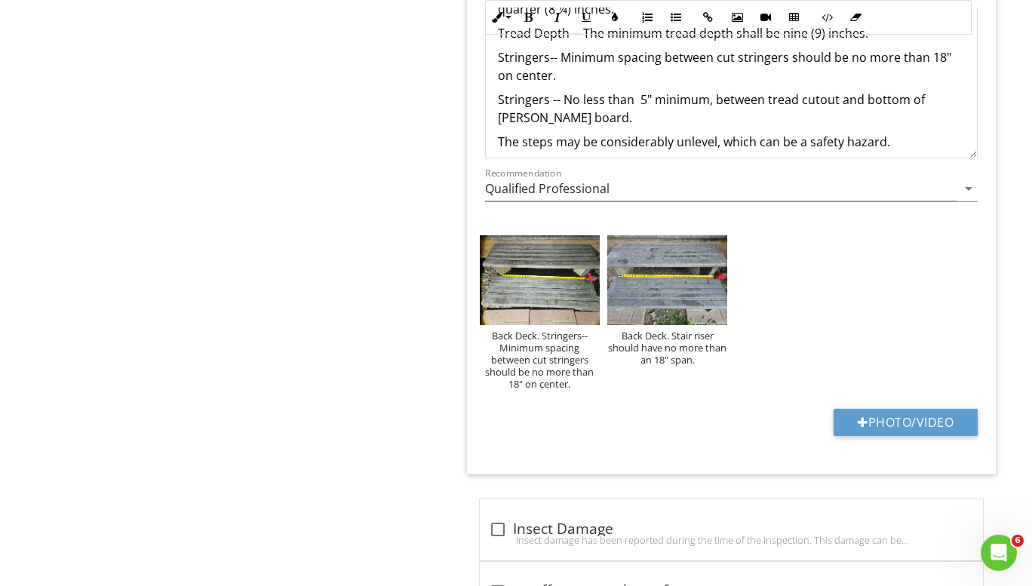
scroll to position [0, 0]
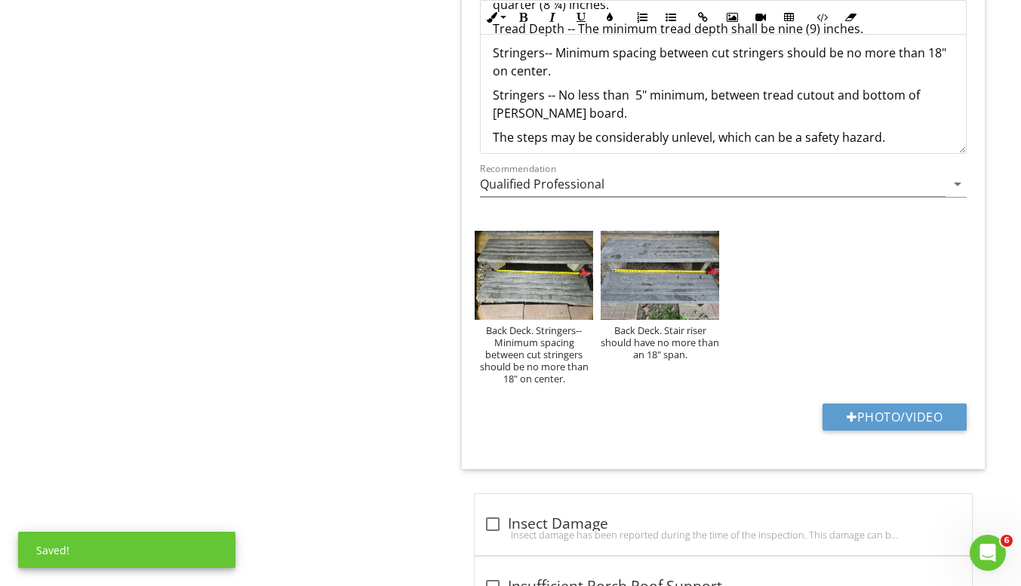
click at [686, 344] on div "Back Deck. Stair riser should have no more than an 18" span." at bounding box center [659, 342] width 118 height 36
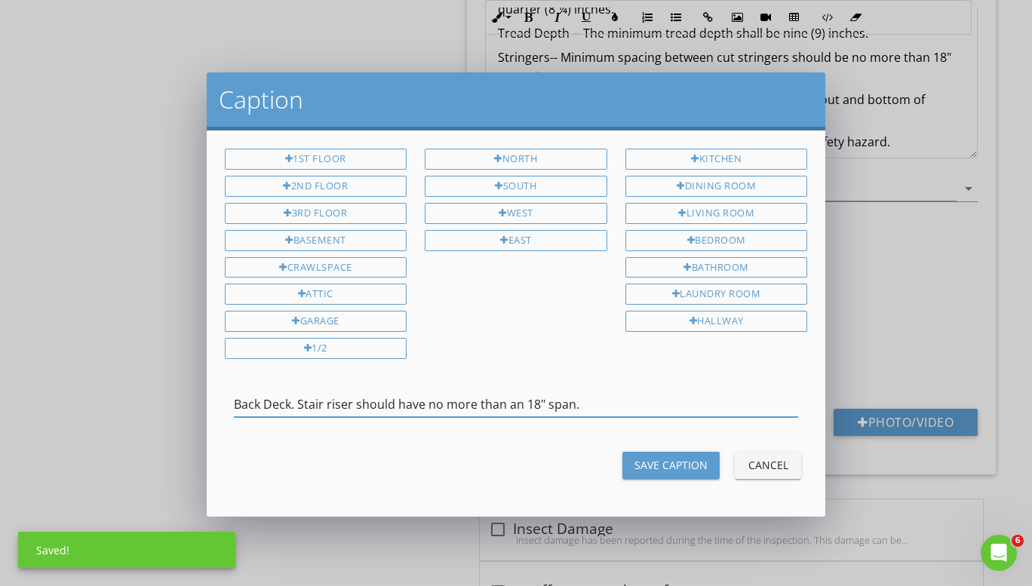
click at [590, 406] on input "Back Deck. Stair riser should have no more than an 18" span." at bounding box center [516, 404] width 565 height 25
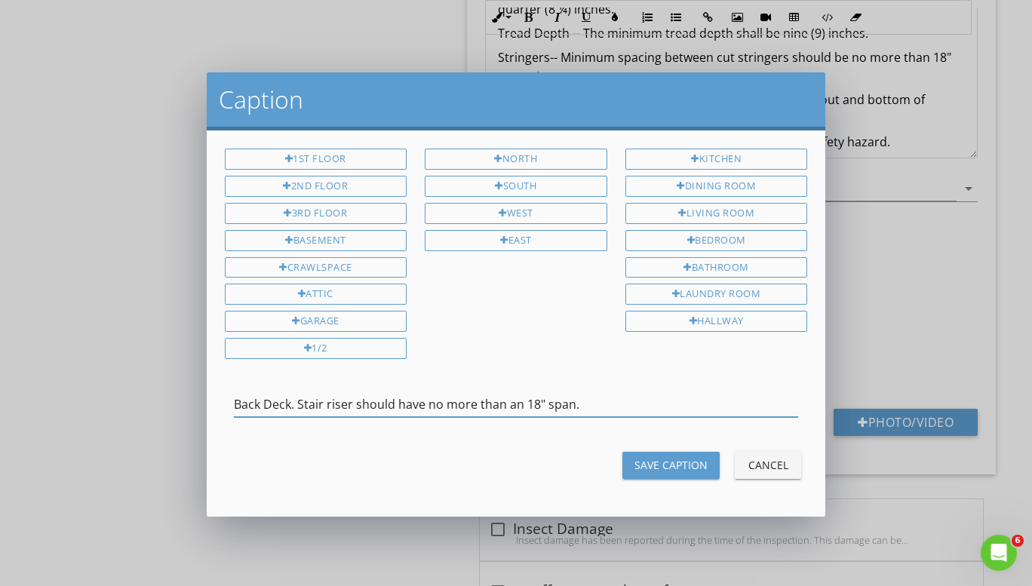
drag, startPoint x: 593, startPoint y: 402, endPoint x: 298, endPoint y: 404, distance: 294.9
click at [298, 404] on input "Back Deck. Stair riser should have no more than an 18" span." at bounding box center [516, 404] width 565 height 25
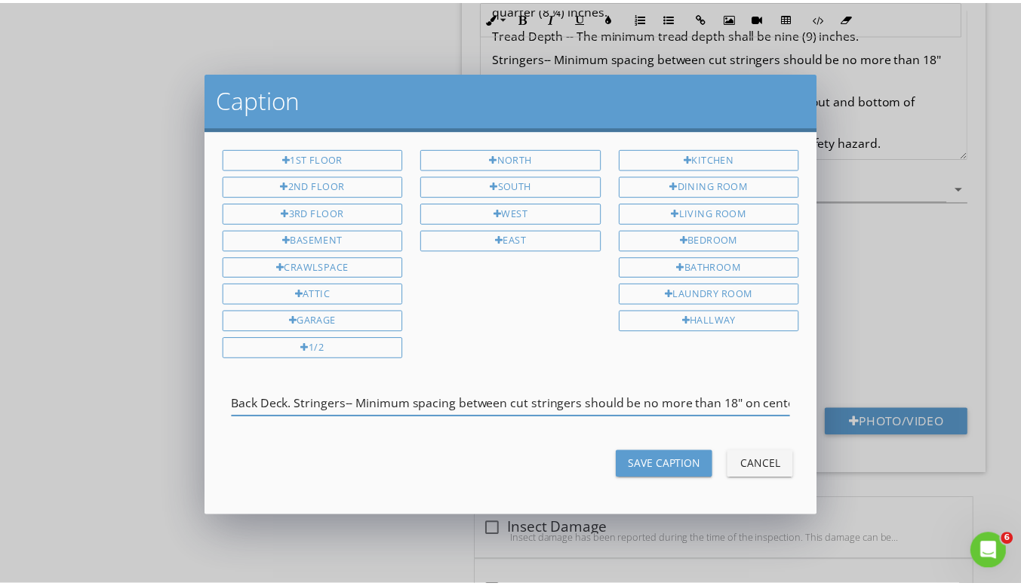
scroll to position [0, 8]
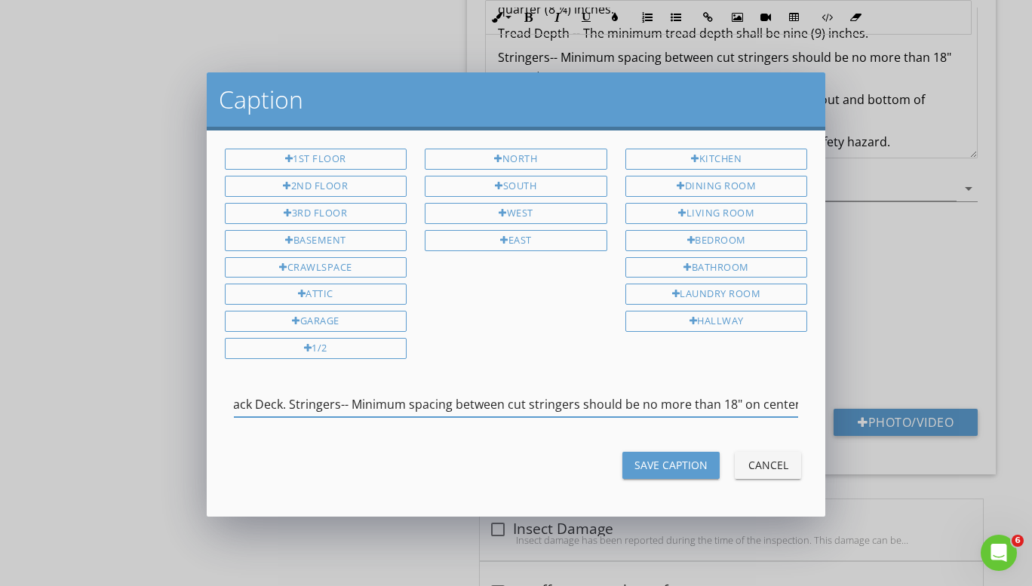
type input "Back Deck. Stringers-- Minimum spacing between cut stringers should be no more …"
click at [659, 462] on div "Save Caption" at bounding box center [670, 465] width 73 height 16
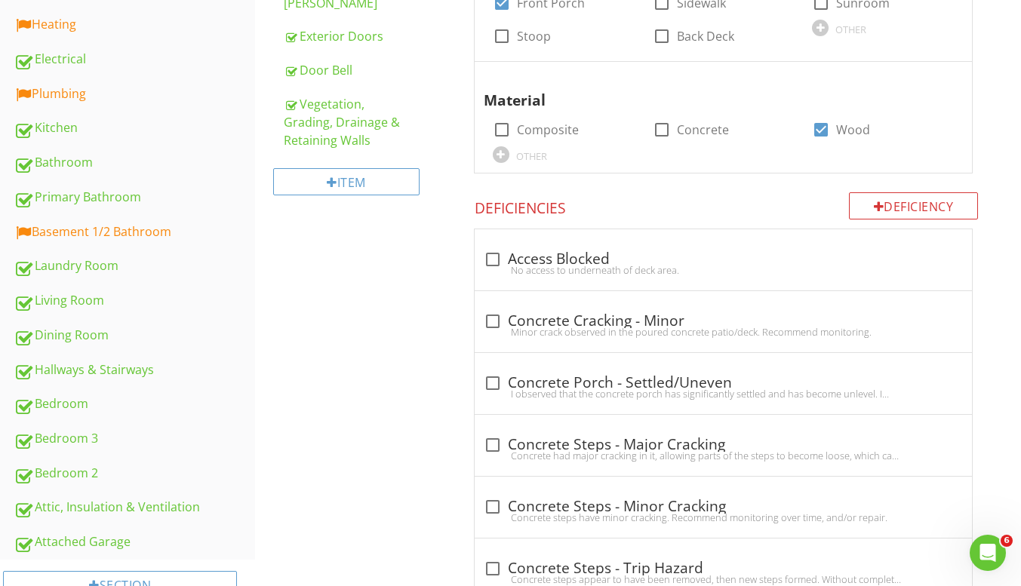
scroll to position [528, 0]
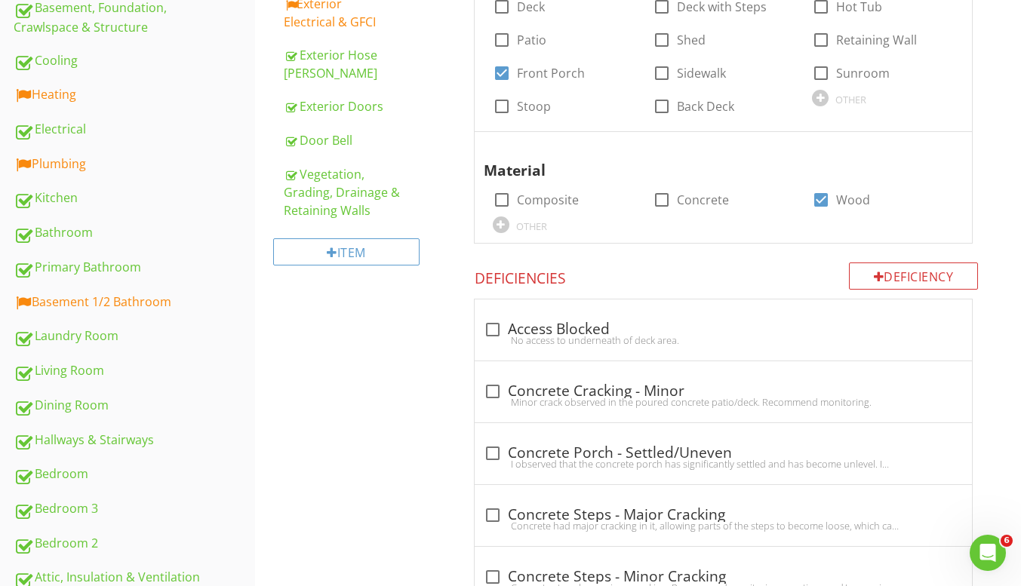
click at [89, 134] on div "Electrical" at bounding box center [134, 130] width 241 height 20
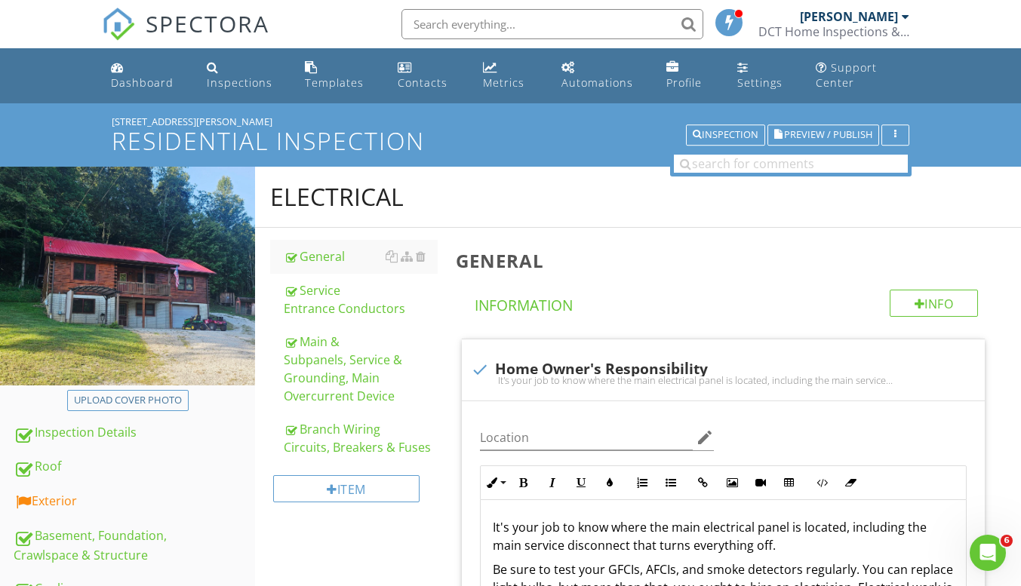
click at [333, 431] on div "Branch Wiring Circuits, Breakers & Fuses" at bounding box center [361, 438] width 154 height 36
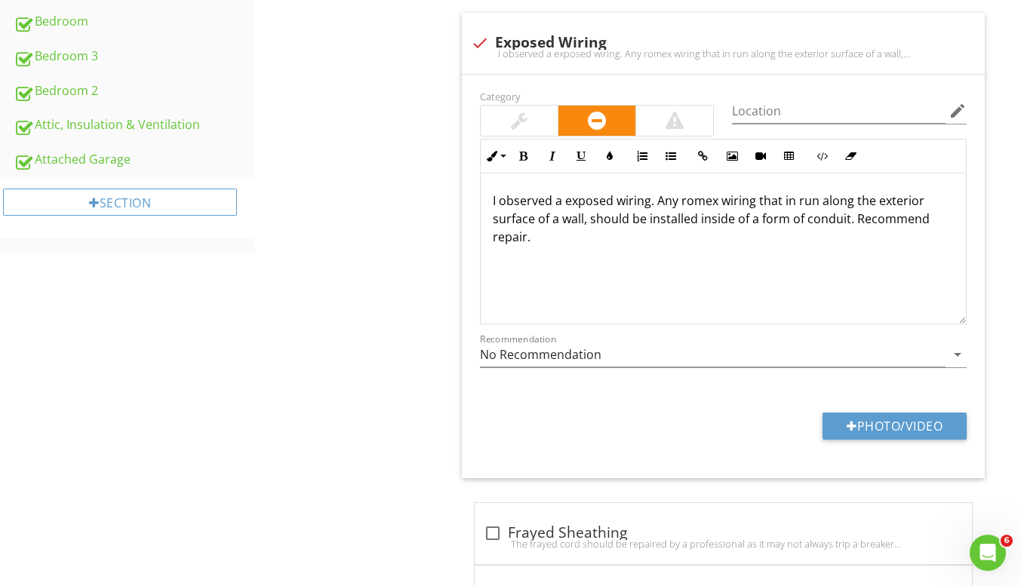
scroll to position [830, 0]
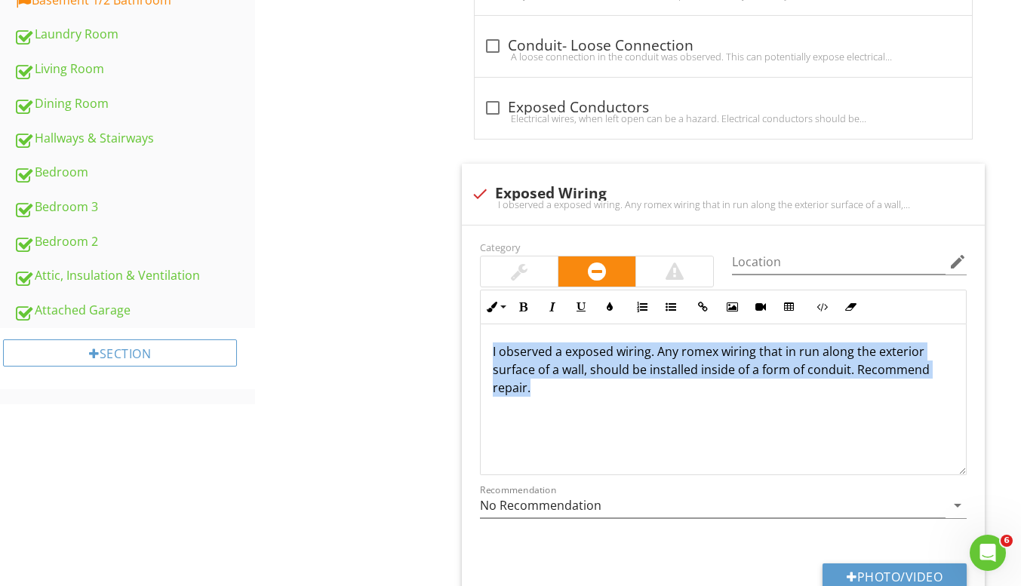
drag, startPoint x: 513, startPoint y: 354, endPoint x: 483, endPoint y: 348, distance: 30.8
click at [483, 348] on div "I observed a exposed wiring. Any romex wiring that in run along the exterior su…" at bounding box center [722, 399] width 485 height 151
drag, startPoint x: 486, startPoint y: 183, endPoint x: 287, endPoint y: 241, distance: 207.4
click at [486, 183] on div at bounding box center [480, 194] width 26 height 26
checkbox input "true"
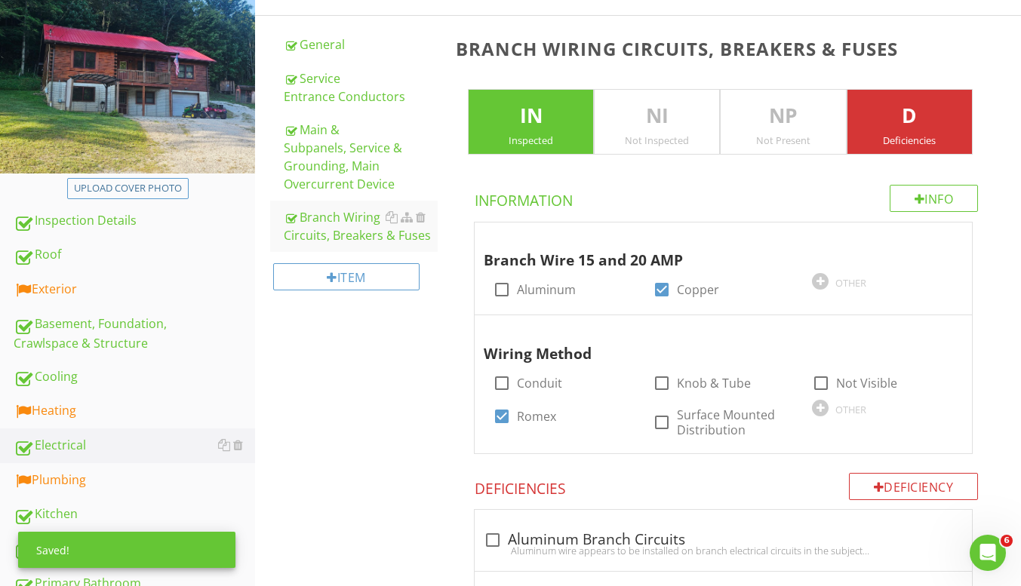
scroll to position [226, 0]
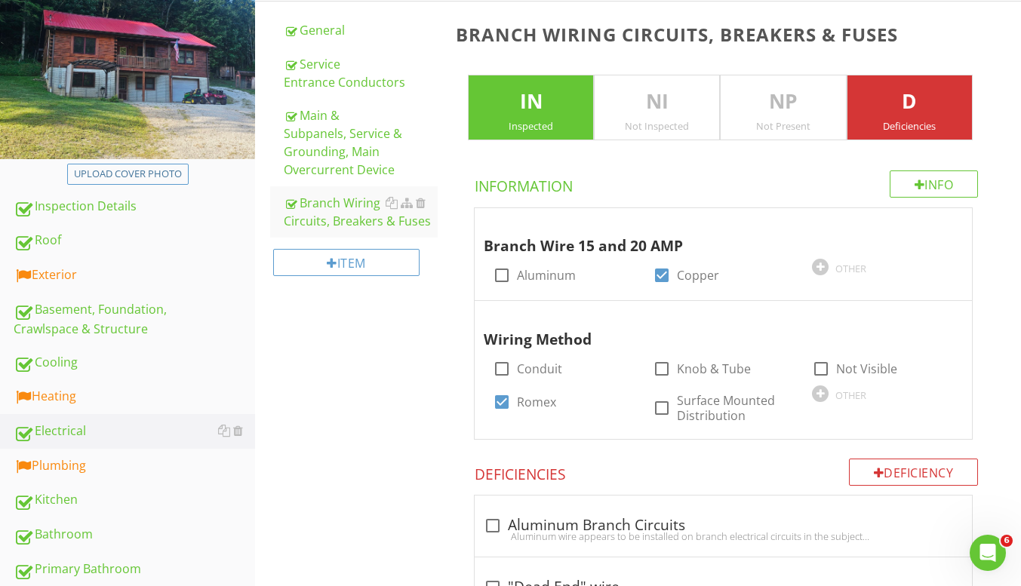
click at [101, 278] on div "Exterior" at bounding box center [134, 276] width 241 height 20
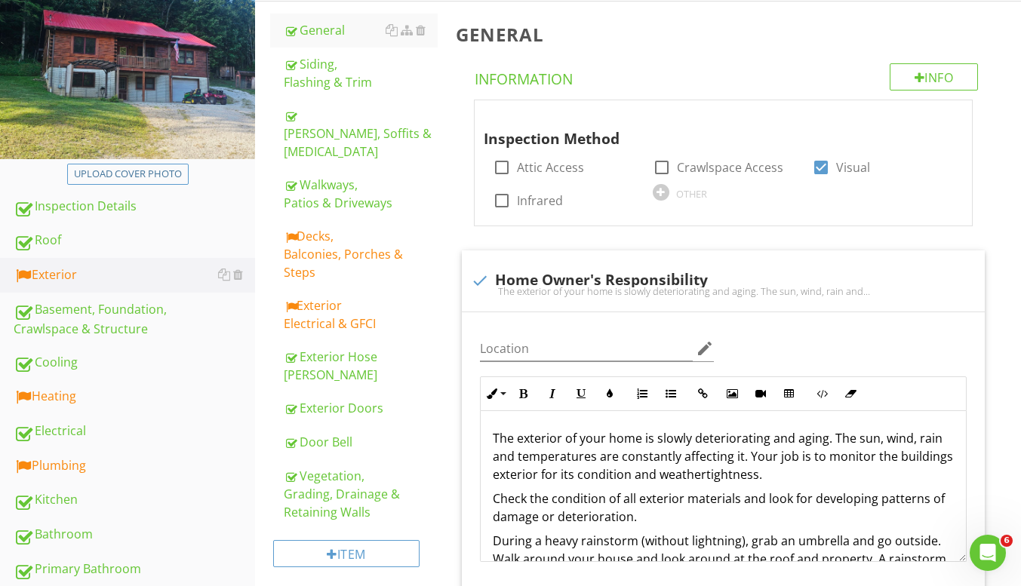
click at [330, 227] on div "Decks, Balconies, Porches & Steps" at bounding box center [361, 254] width 154 height 54
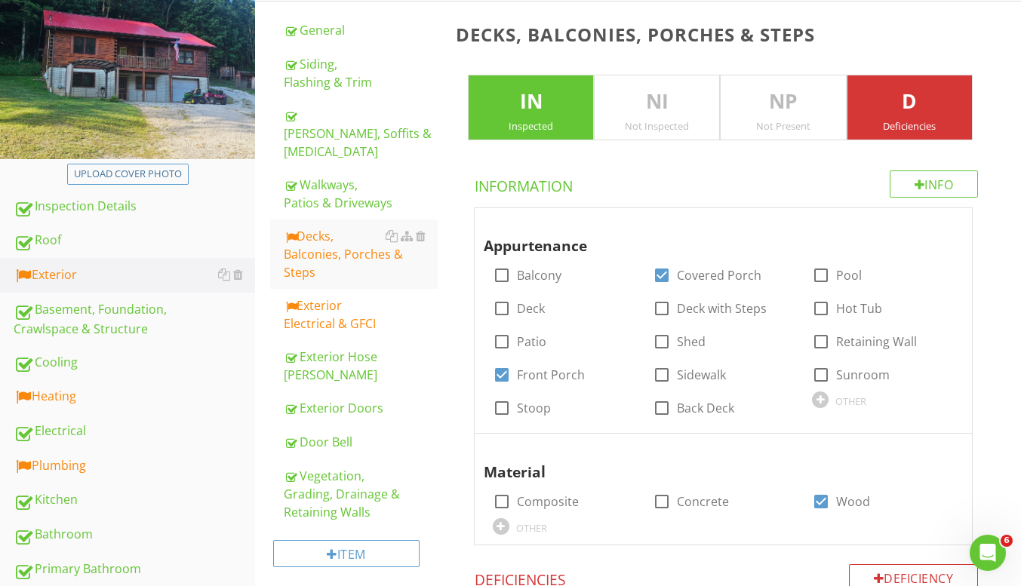
click at [355, 296] on div "Exterior Electrical & GFCI" at bounding box center [361, 314] width 154 height 36
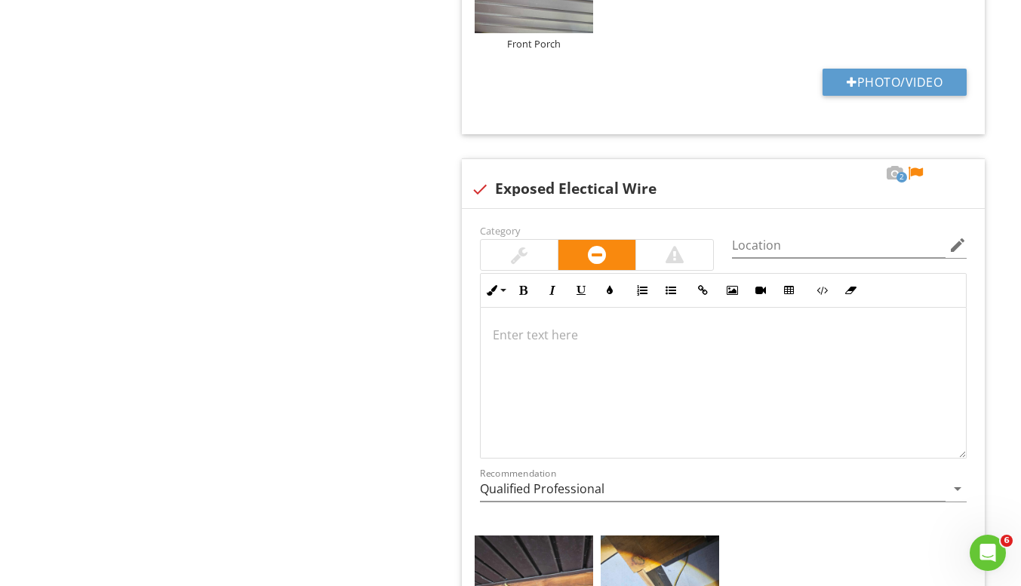
scroll to position [5582, 0]
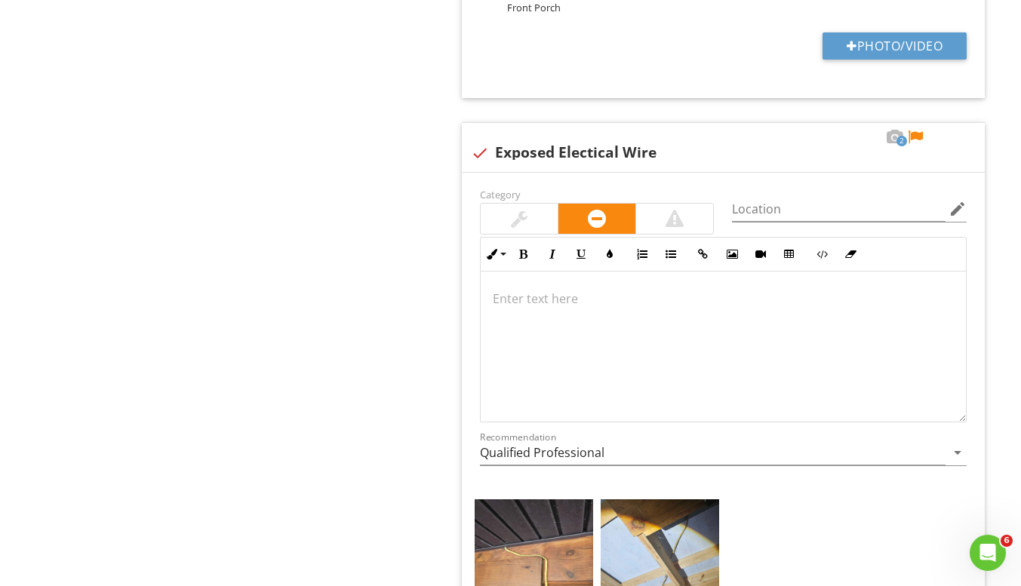
click at [571, 304] on p at bounding box center [723, 299] width 461 height 18
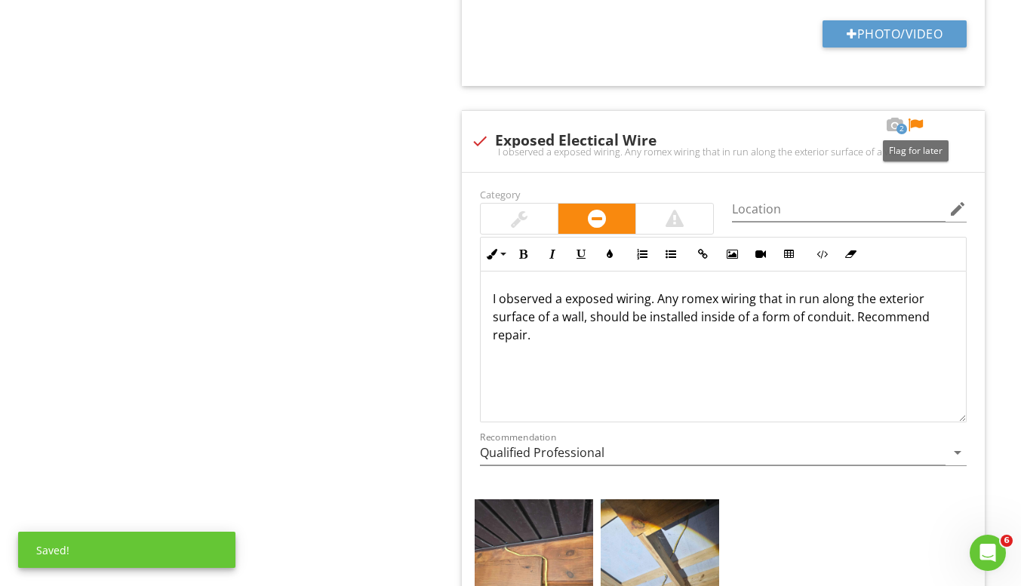
click at [918, 127] on div at bounding box center [915, 125] width 18 height 15
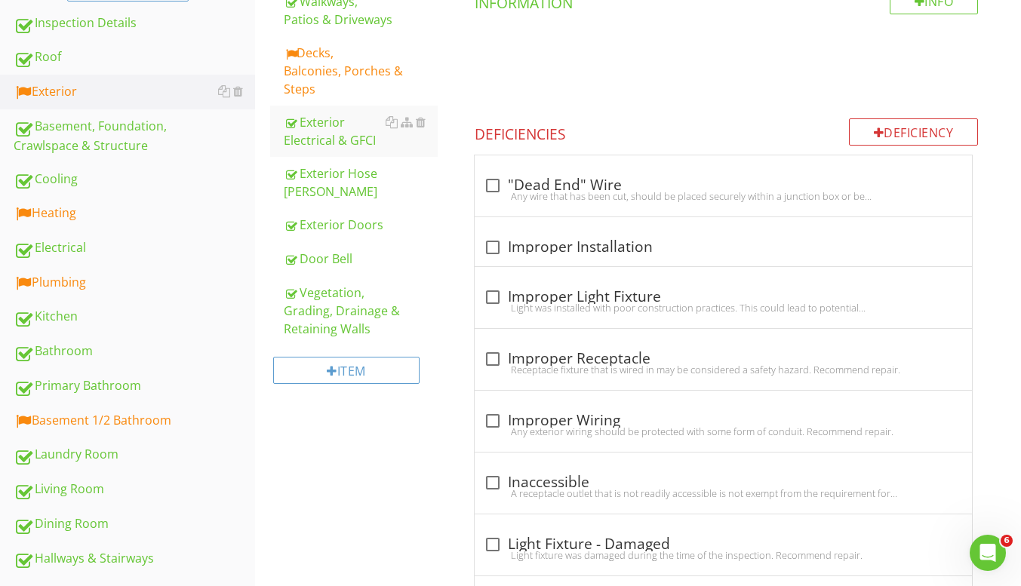
scroll to position [321, 0]
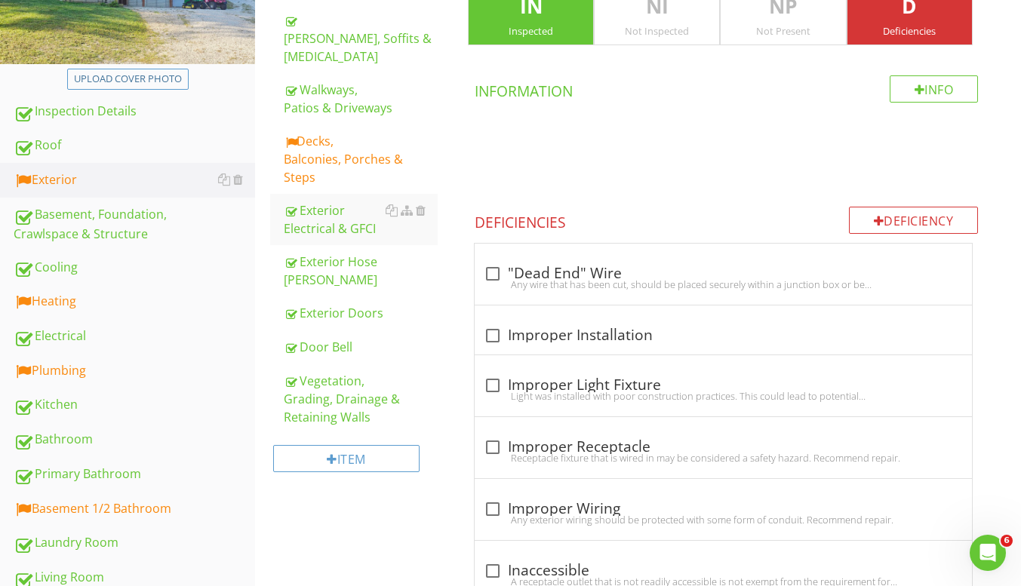
click at [349, 146] on div "Decks, Balconies, Porches & Steps" at bounding box center [361, 159] width 154 height 54
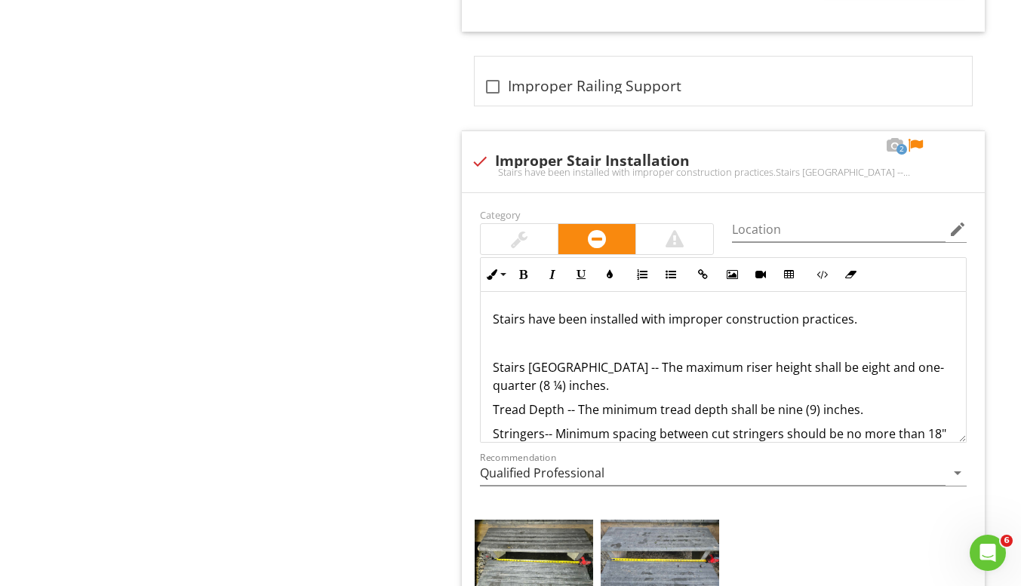
scroll to position [2660, 0]
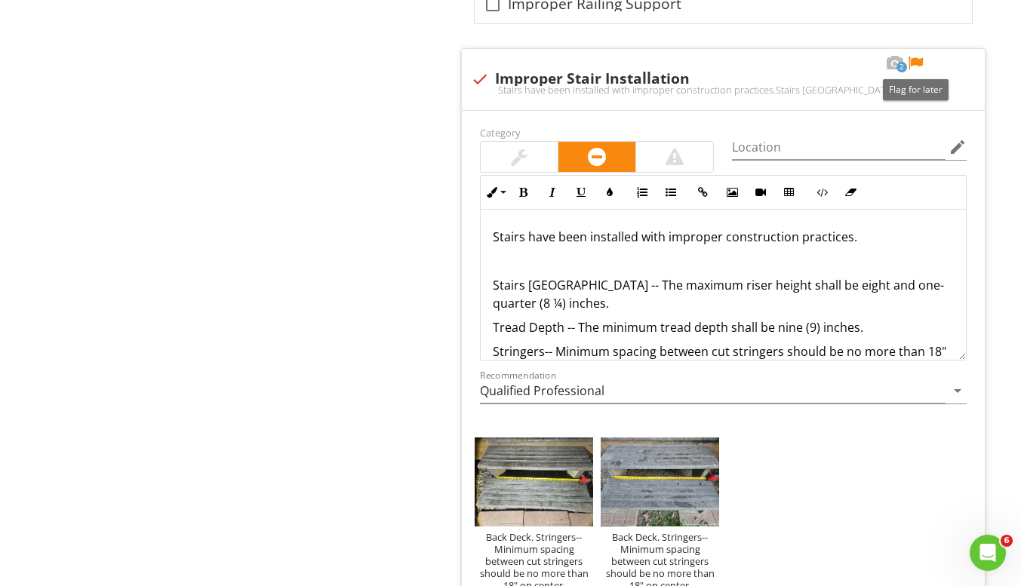
click at [916, 63] on div at bounding box center [915, 63] width 18 height 15
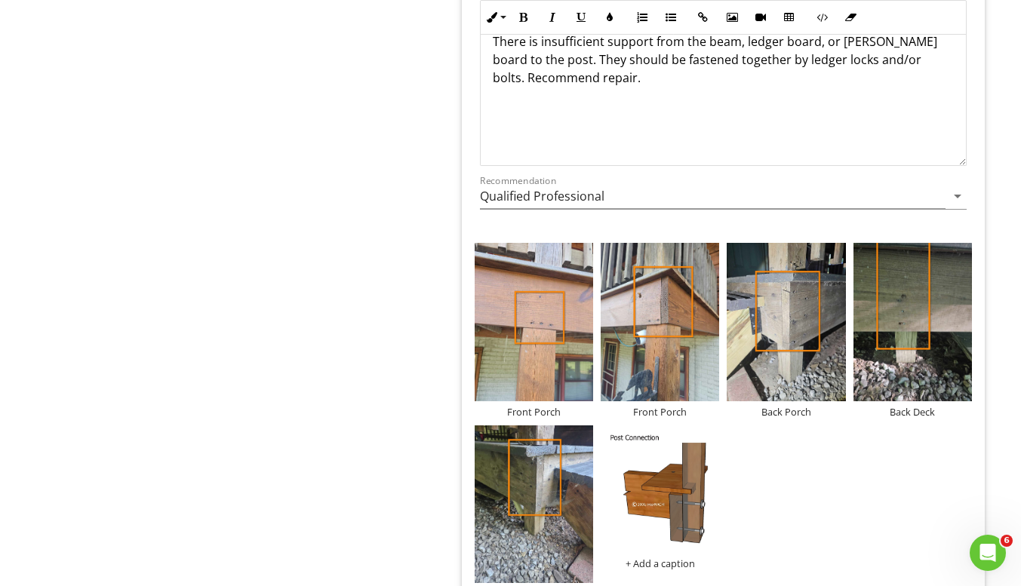
scroll to position [0, 0]
click at [902, 63] on p "There is insufficient support from the beam, ledger board, or stringer board to…" at bounding box center [723, 60] width 461 height 54
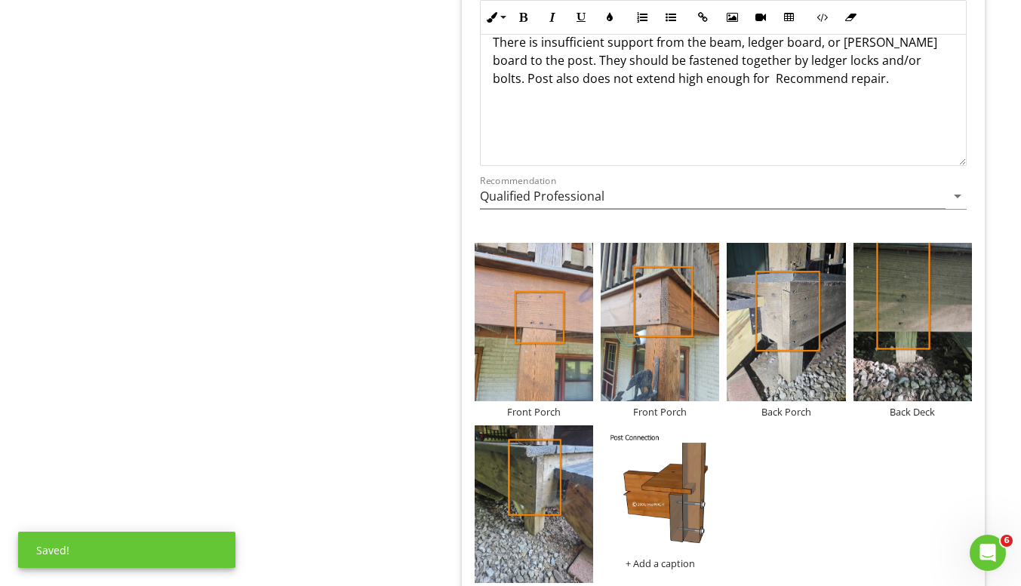
click at [705, 80] on p "There is insufficient support from the beam, ledger board, or stringer board to…" at bounding box center [723, 60] width 461 height 54
click at [900, 61] on p "There is insufficient support from the beam, ledger board, or stringer board to…" at bounding box center [723, 69] width 461 height 72
click at [564, 75] on p "There is insufficient support from the beam, ledger board, or stringer board to…" at bounding box center [723, 69] width 461 height 72
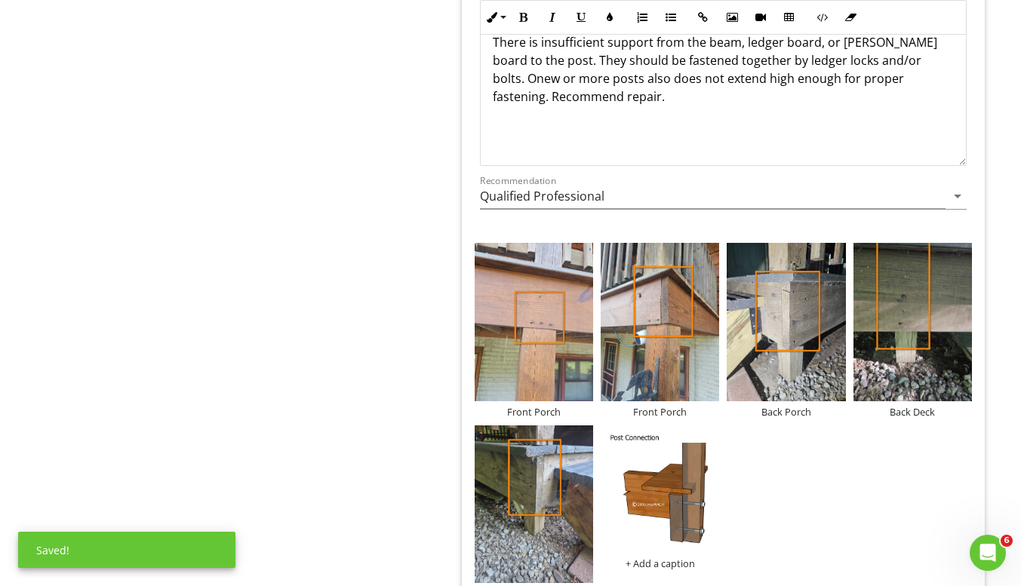
click at [617, 79] on p "There is insufficient support from the beam, ledger board, or stringer board to…" at bounding box center [723, 69] width 461 height 72
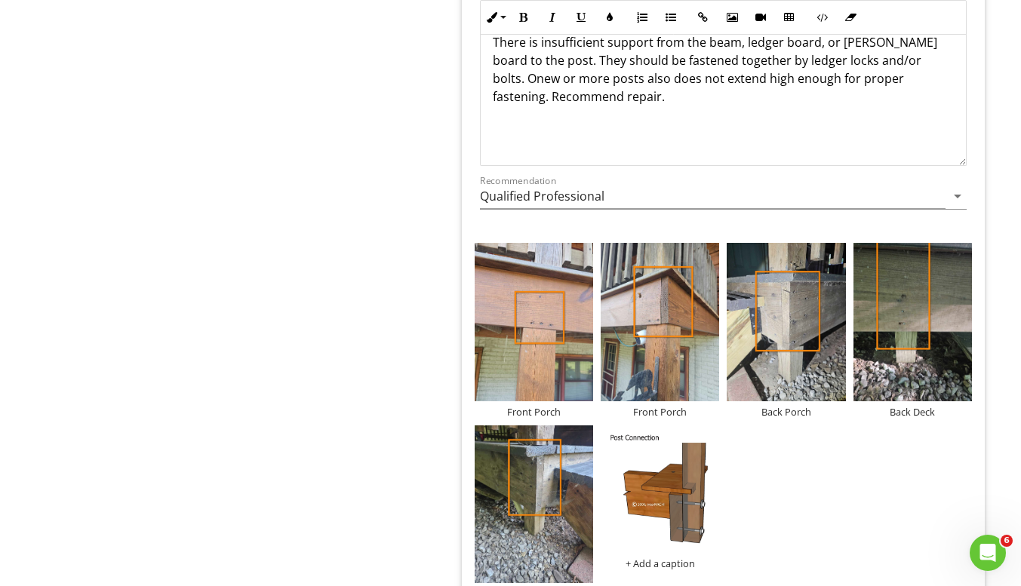
click at [936, 57] on p "There is insufficient support from the beam, ledger board, or stringer board to…" at bounding box center [723, 69] width 461 height 72
click at [594, 77] on p "There is insufficient support from the beam, ledger board, or stringer board to…" at bounding box center [723, 69] width 461 height 72
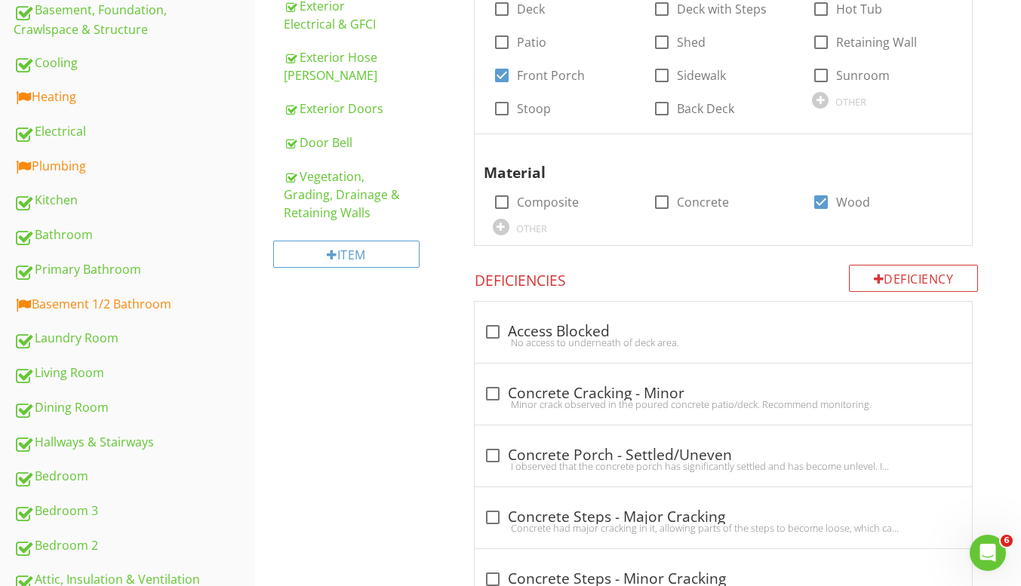
scroll to position [528, 0]
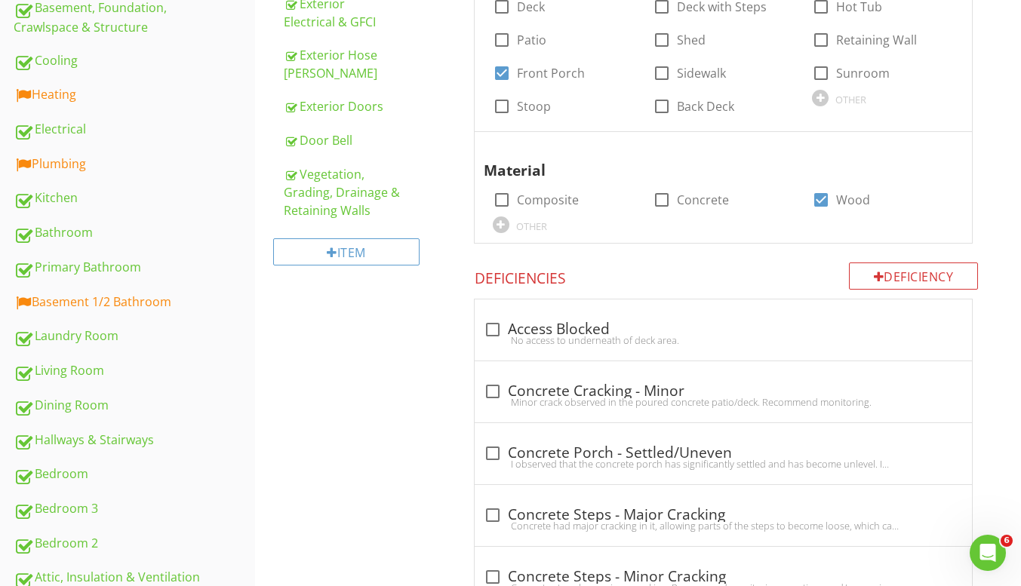
click at [81, 94] on div "Heating" at bounding box center [134, 95] width 241 height 20
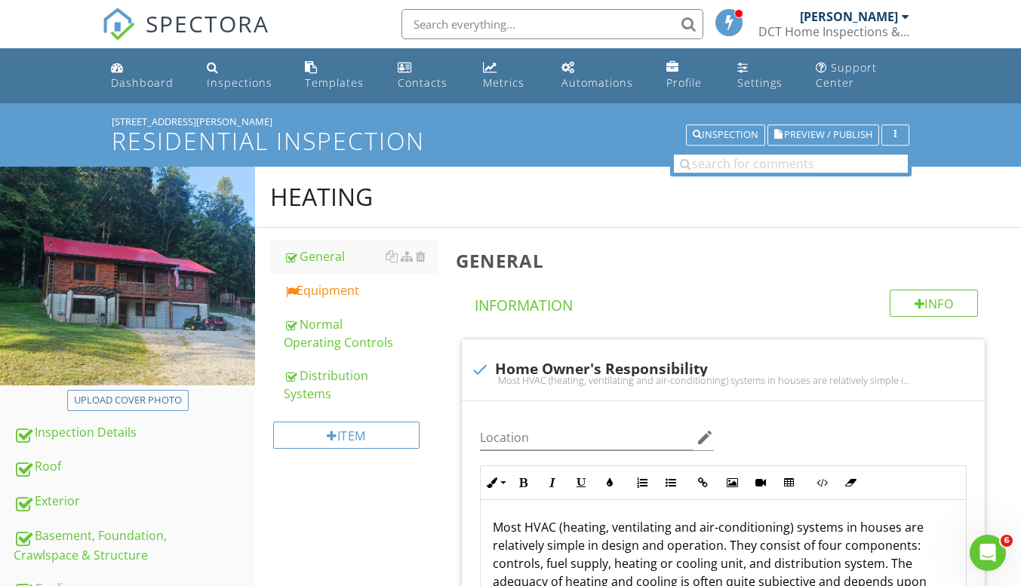
click at [361, 302] on link "Equipment" at bounding box center [361, 290] width 154 height 33
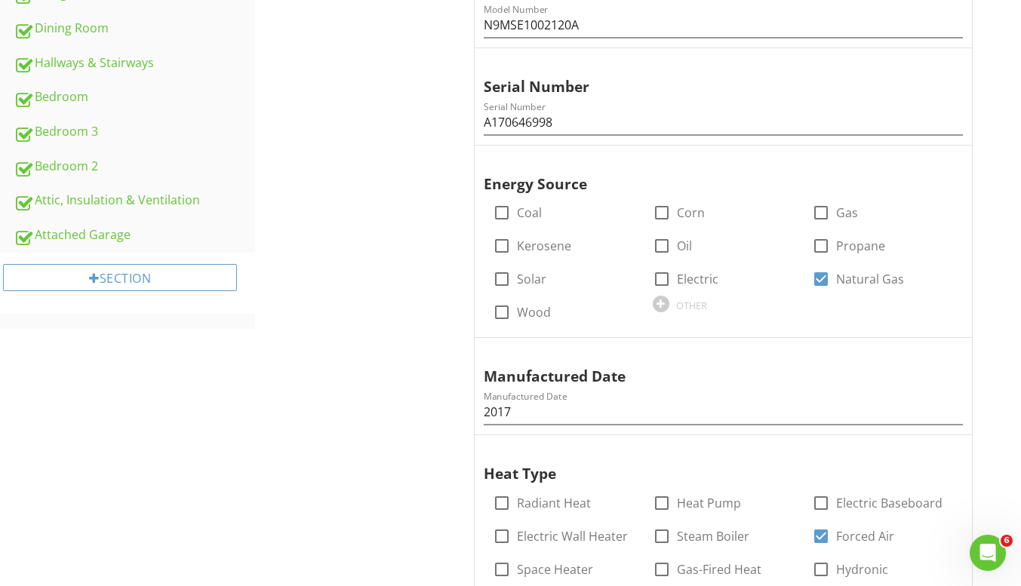
scroll to position [1133, 0]
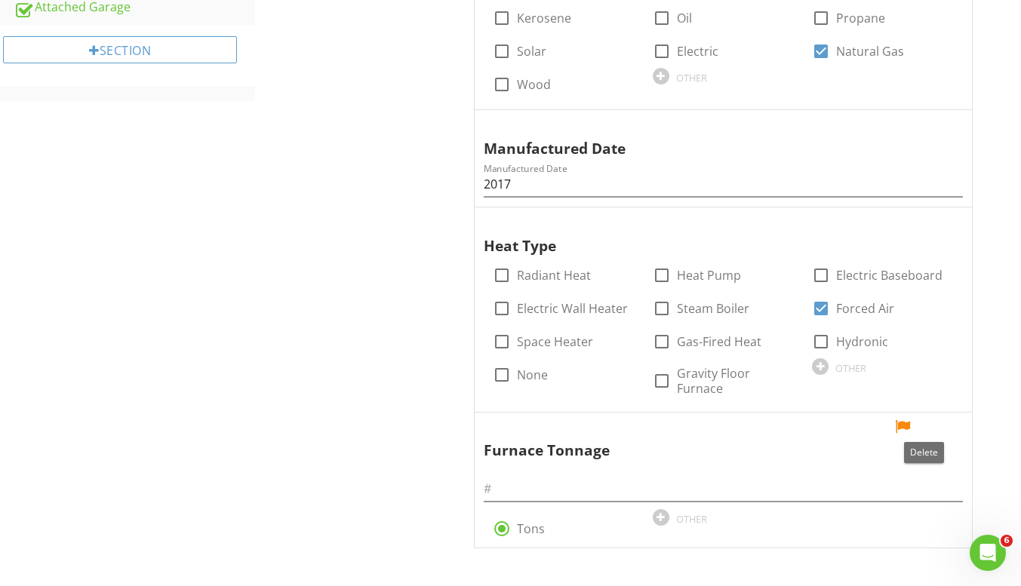
click at [926, 428] on div at bounding box center [923, 426] width 18 height 15
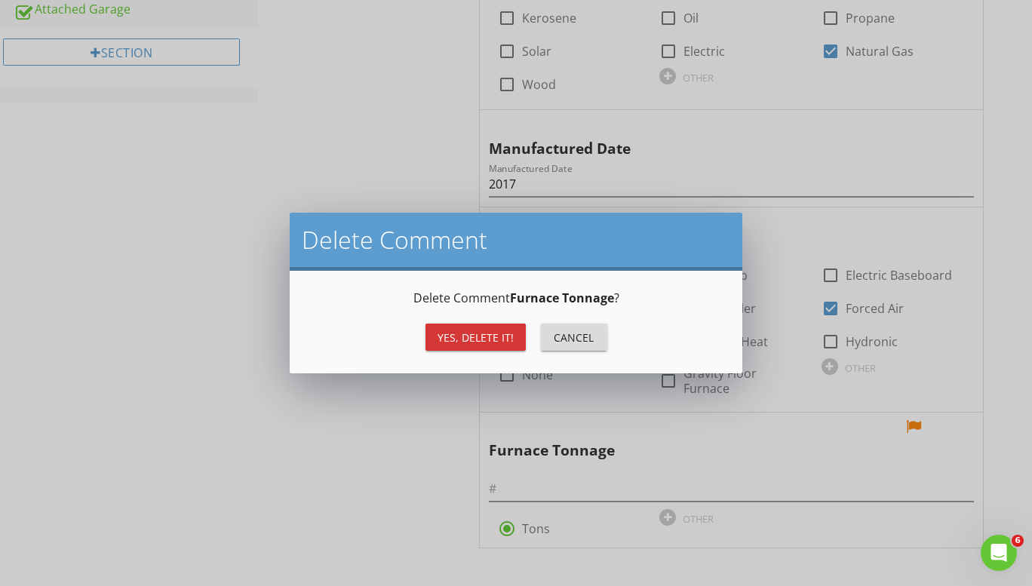
click at [592, 339] on div "Cancel" at bounding box center [574, 338] width 42 height 16
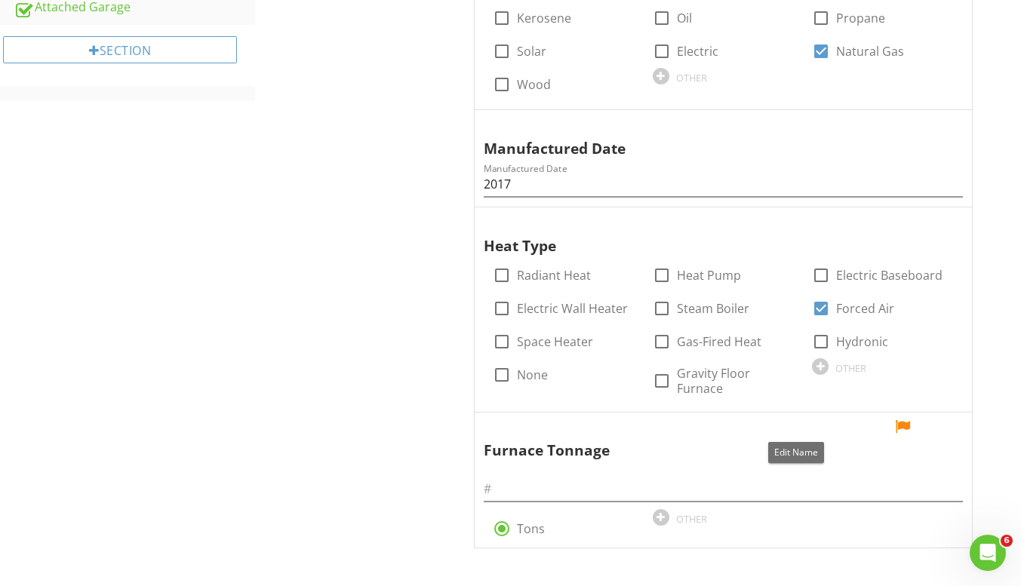
click at [800, 430] on div at bounding box center [796, 426] width 18 height 15
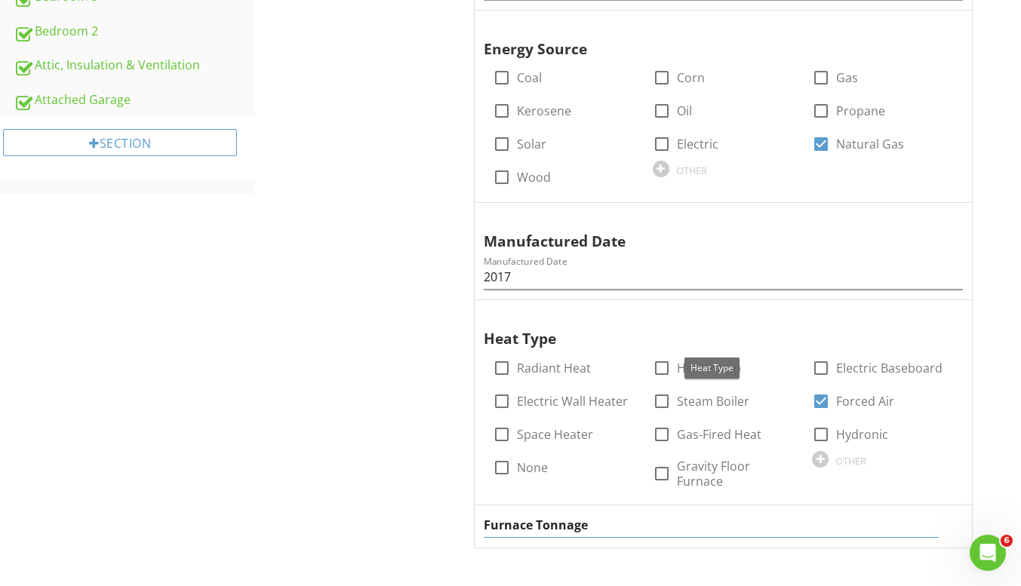
scroll to position [1040, 0]
type input "F"
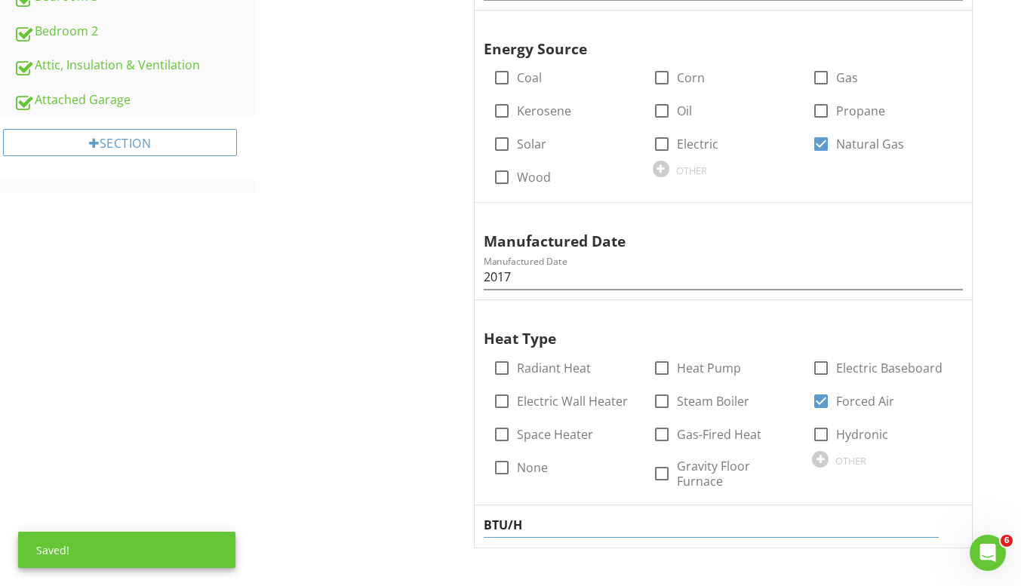
type input "BTU/HR"
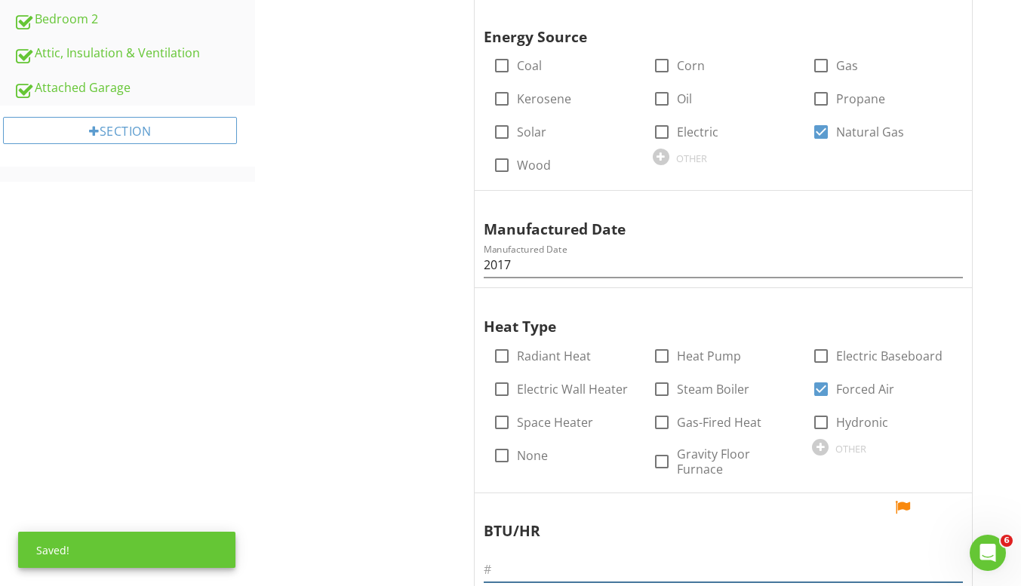
click at [559, 568] on input "text" at bounding box center [723, 569] width 479 height 25
type input "97,000"
click at [904, 508] on div at bounding box center [902, 507] width 18 height 15
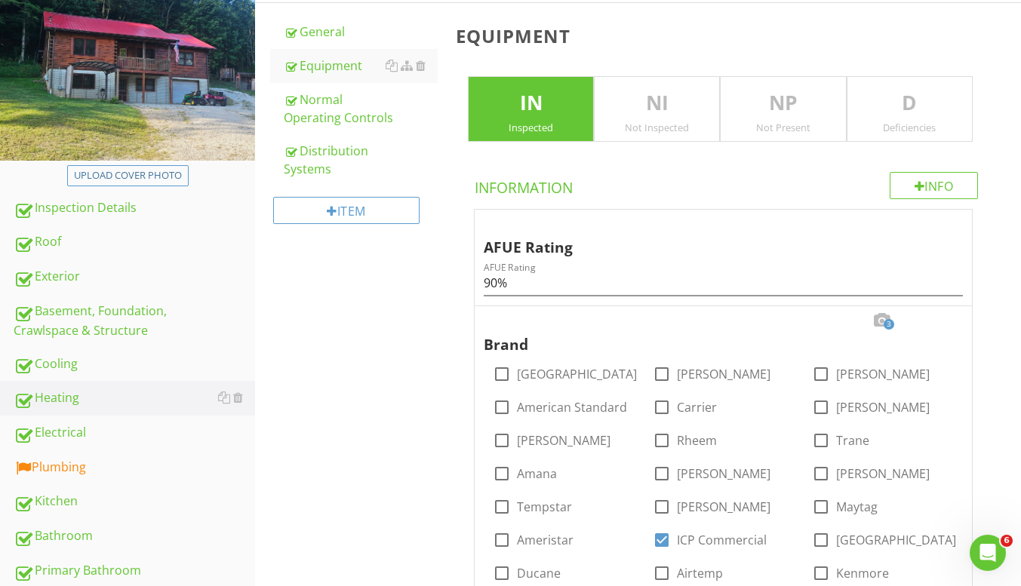
scroll to position [226, 0]
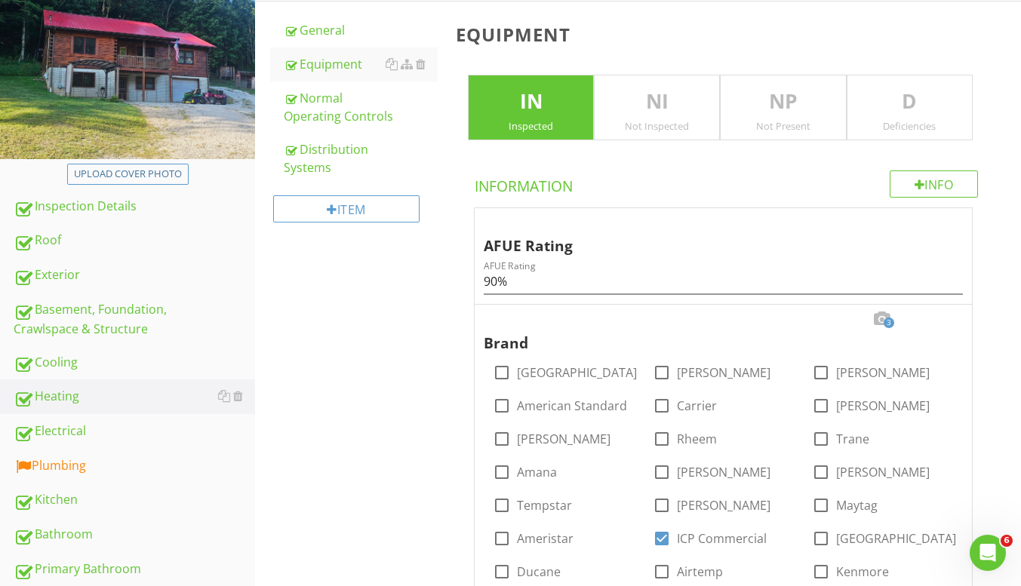
click at [111, 358] on div "Cooling" at bounding box center [134, 363] width 241 height 20
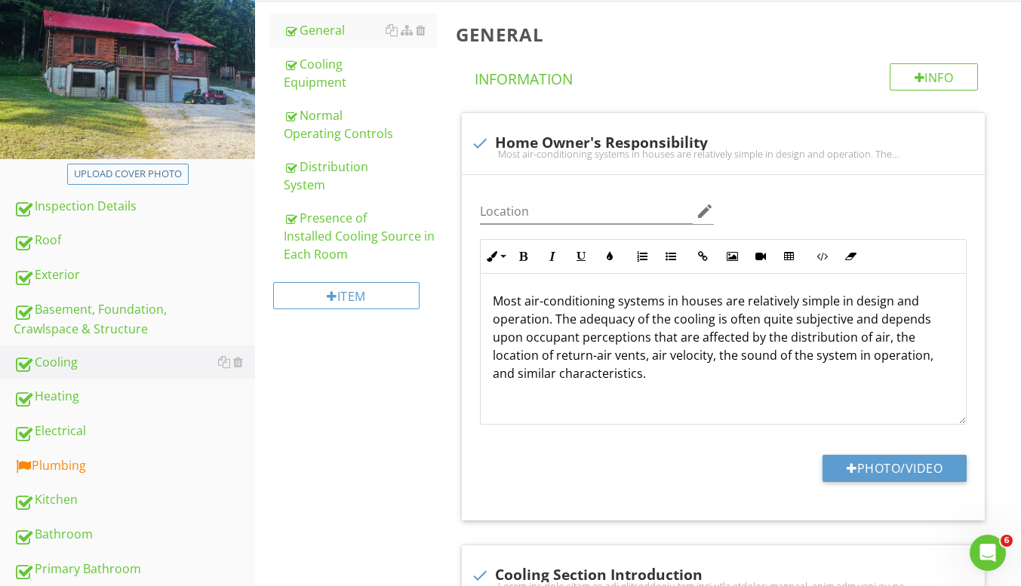
click at [322, 82] on div "Cooling Equipment" at bounding box center [361, 73] width 154 height 36
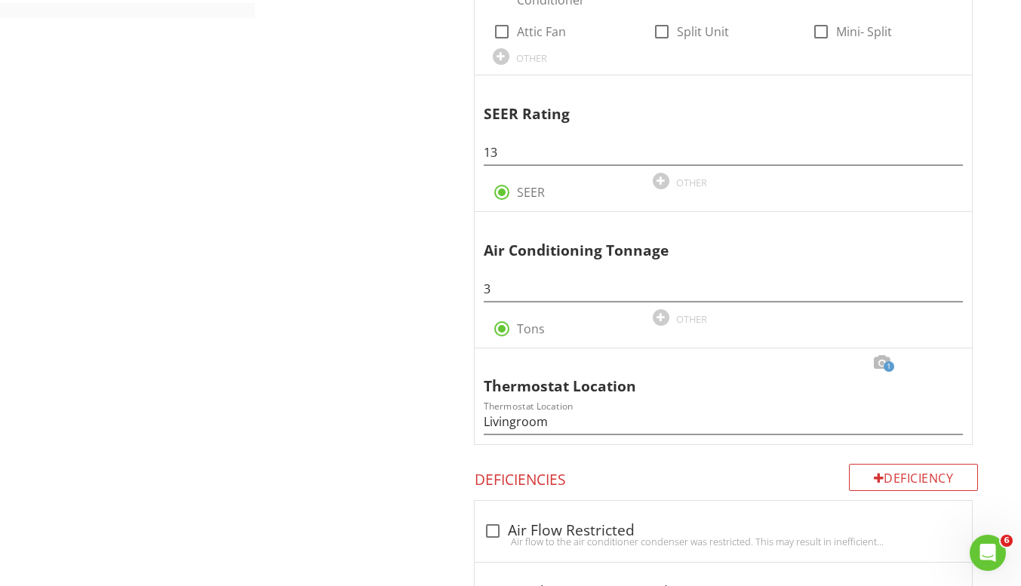
scroll to position [1282, 0]
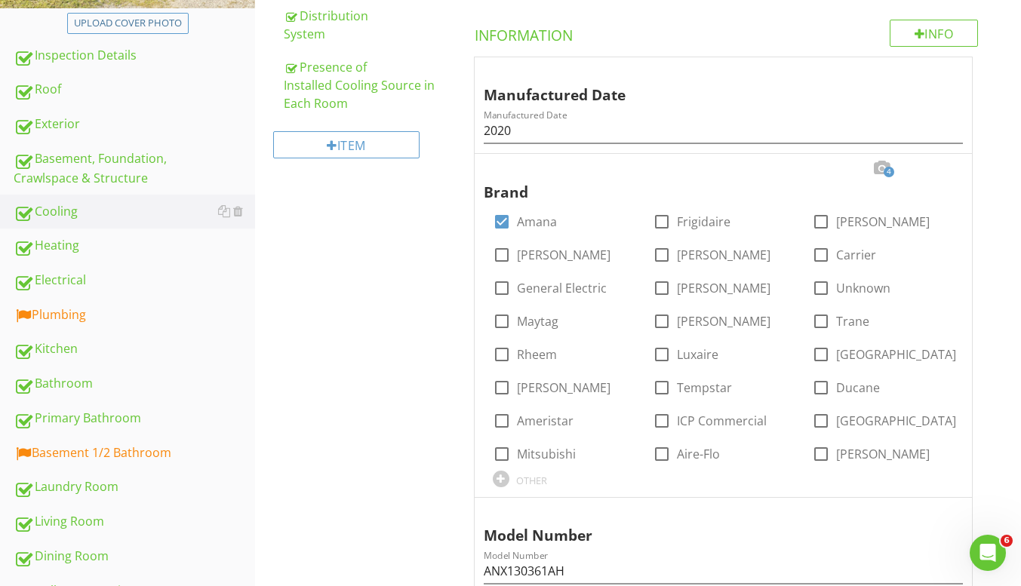
scroll to position [603, 0]
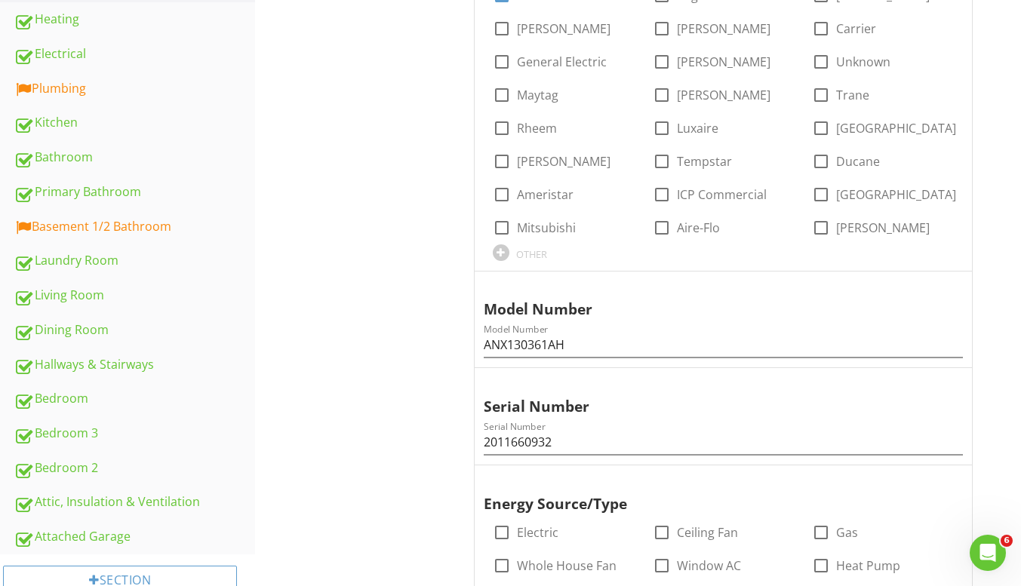
click at [91, 405] on div "Bedroom" at bounding box center [134, 399] width 241 height 20
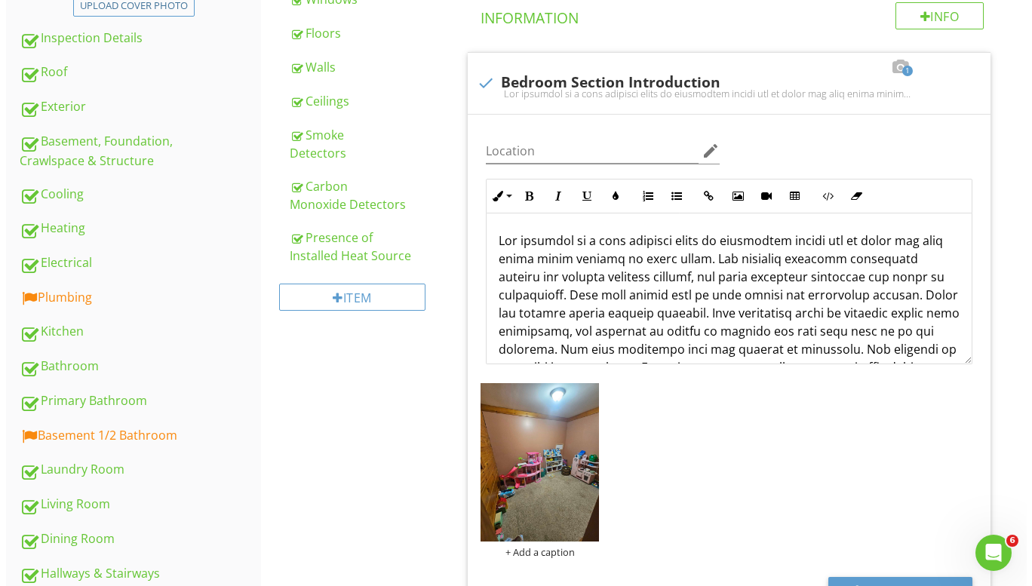
scroll to position [377, 0]
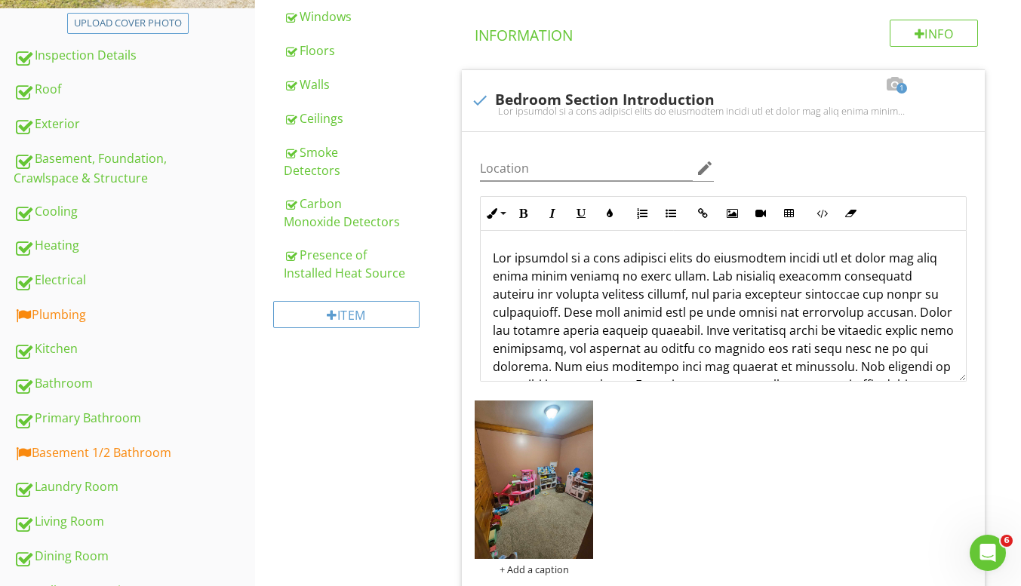
click at [392, 88] on div at bounding box center [391, 84] width 12 height 12
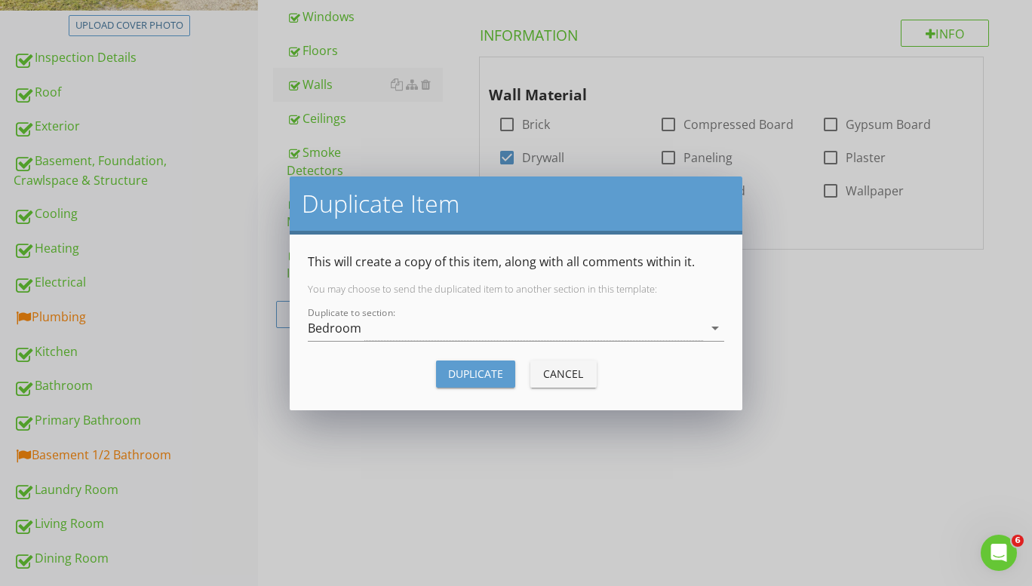
click at [352, 327] on div "Bedroom" at bounding box center [335, 328] width 54 height 14
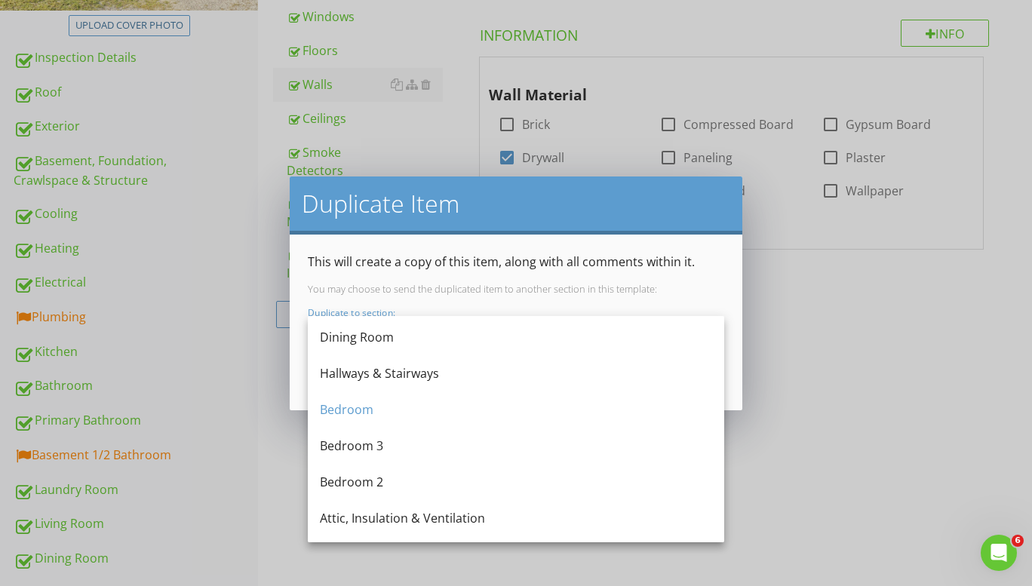
scroll to position [546, 0]
click at [379, 519] on div "Attached Garage" at bounding box center [516, 518] width 392 height 18
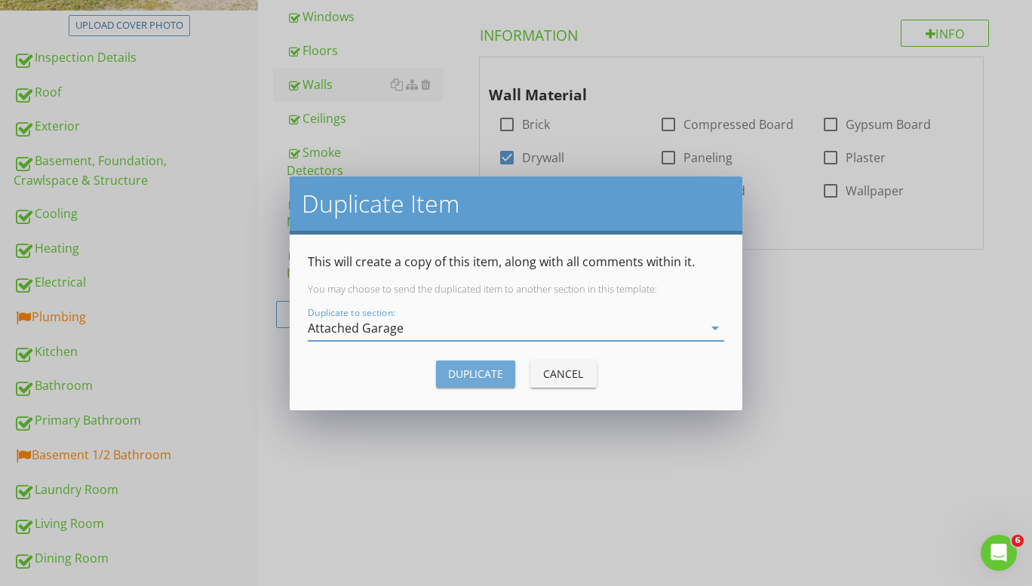
click at [459, 369] on div "Duplicate" at bounding box center [475, 374] width 55 height 16
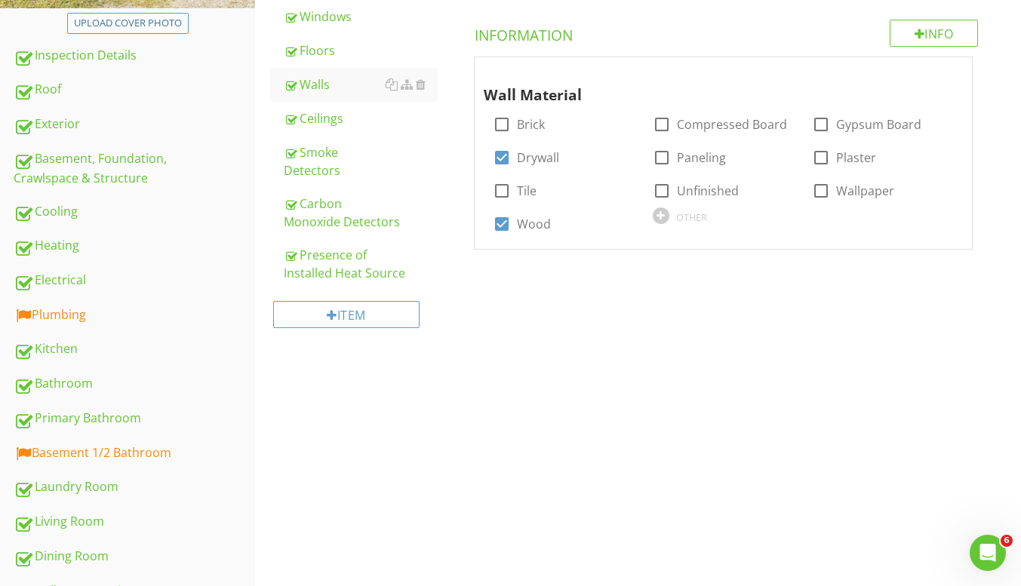
click at [394, 121] on div at bounding box center [391, 118] width 12 height 12
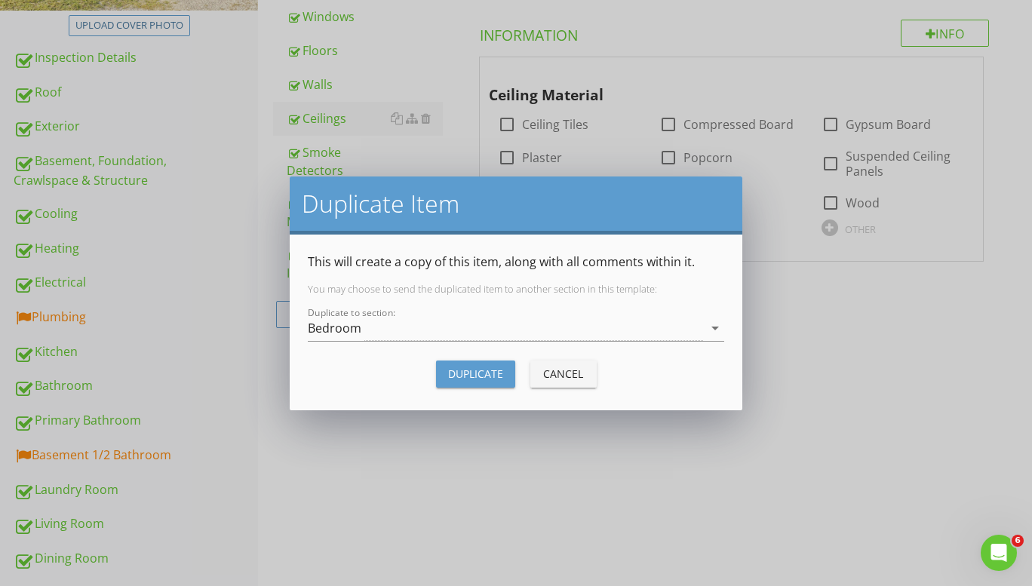
click at [378, 335] on div "Bedroom" at bounding box center [505, 328] width 395 height 25
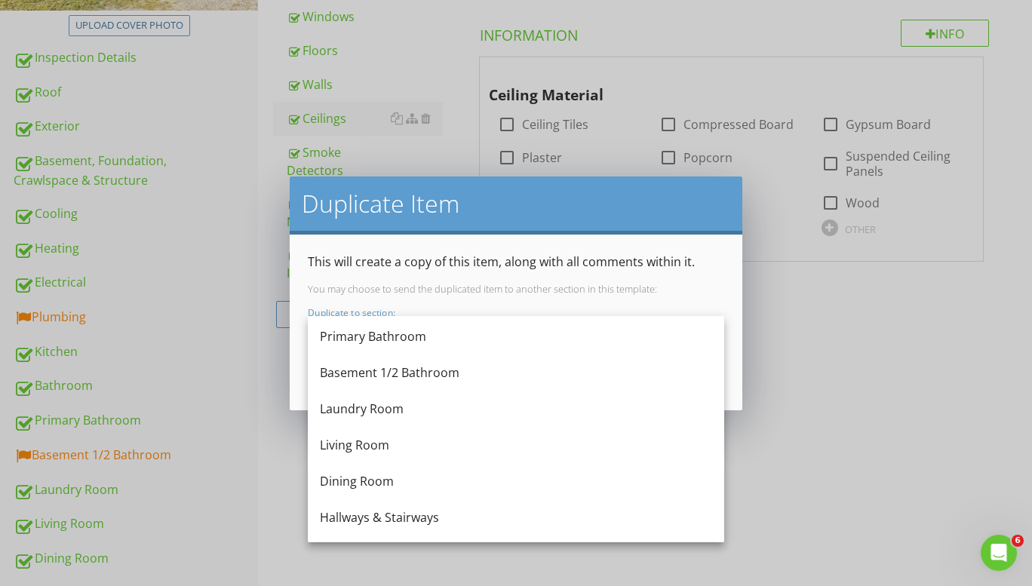
scroll to position [546, 0]
click at [367, 513] on div "Attached Garage" at bounding box center [516, 518] width 392 height 18
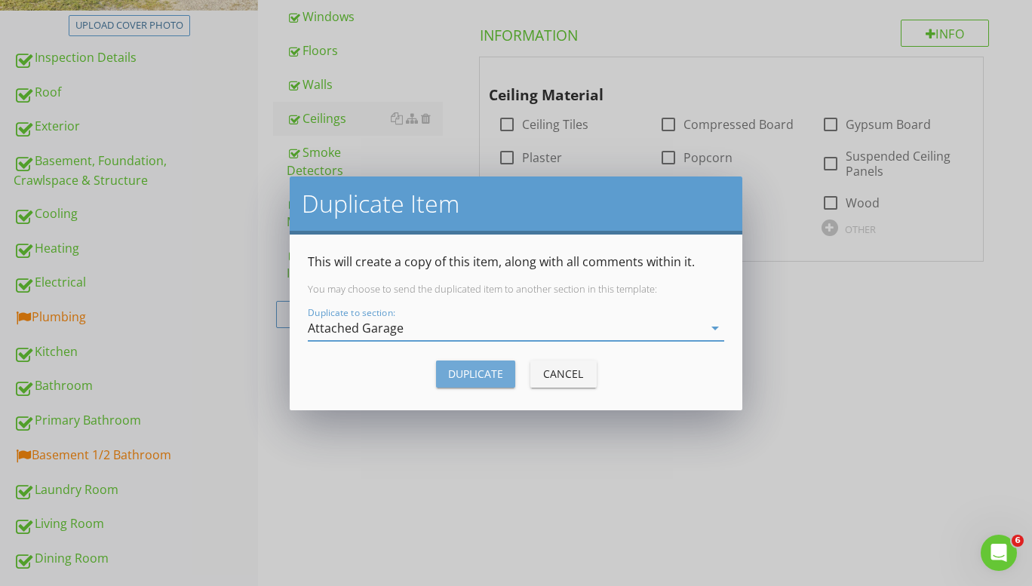
click at [459, 367] on div "Duplicate" at bounding box center [475, 374] width 55 height 16
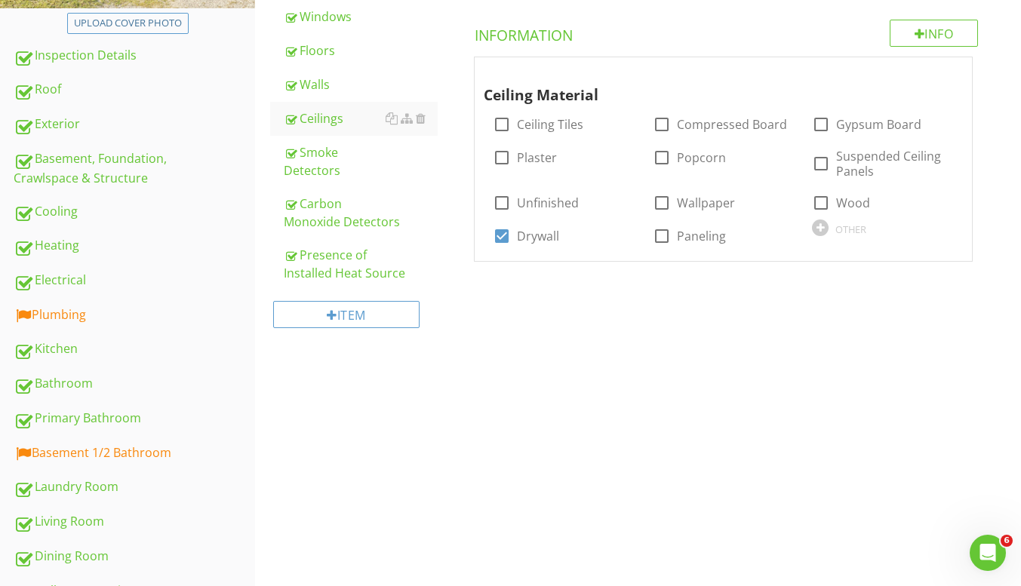
click at [391, 207] on div at bounding box center [391, 204] width 12 height 12
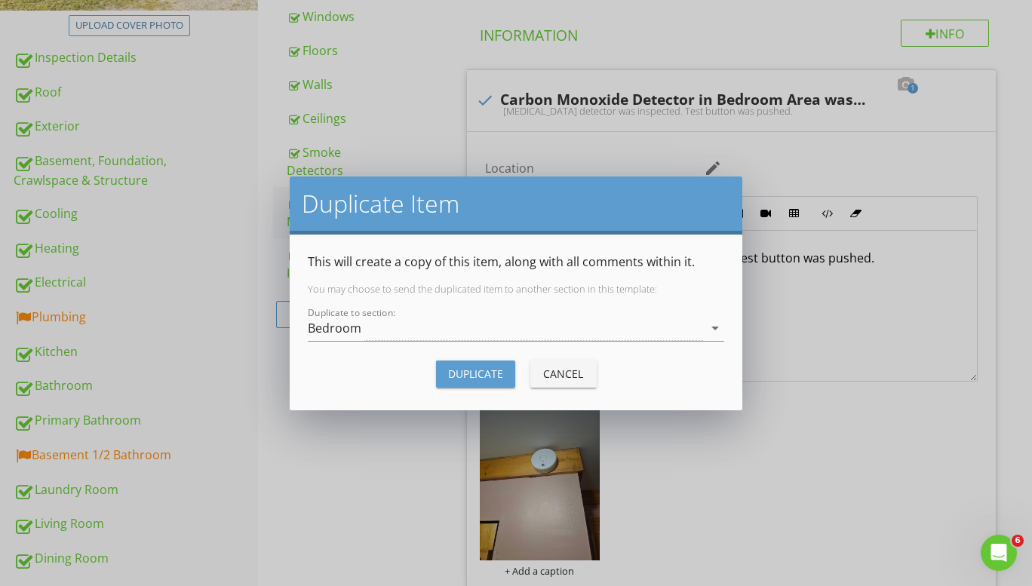
click at [303, 448] on div "Duplicate Item This will create a copy of this item, along with all comments wi…" at bounding box center [516, 293] width 1032 height 586
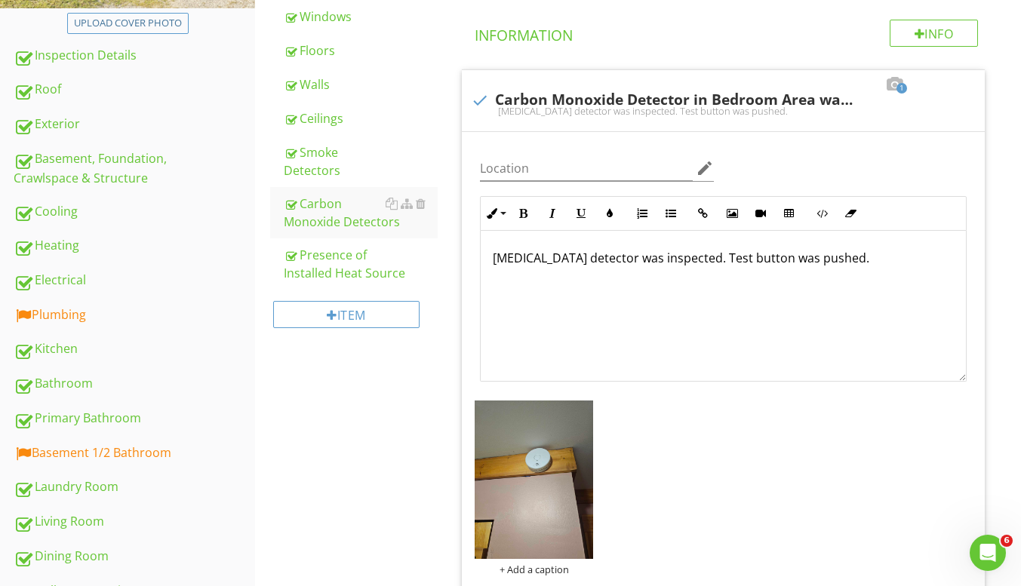
click at [390, 154] on div at bounding box center [391, 152] width 12 height 12
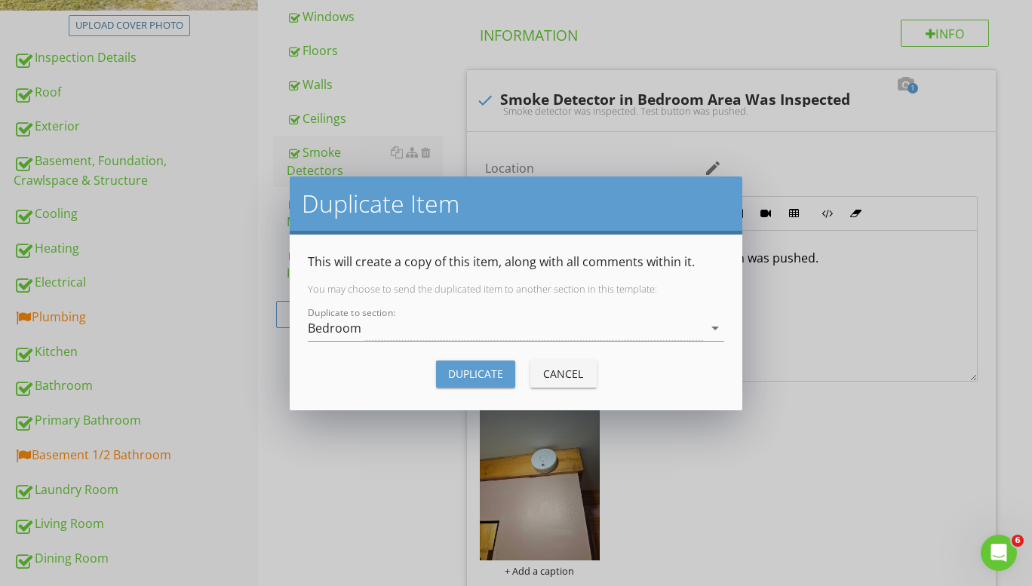
click at [370, 336] on div "Bedroom" at bounding box center [505, 328] width 395 height 25
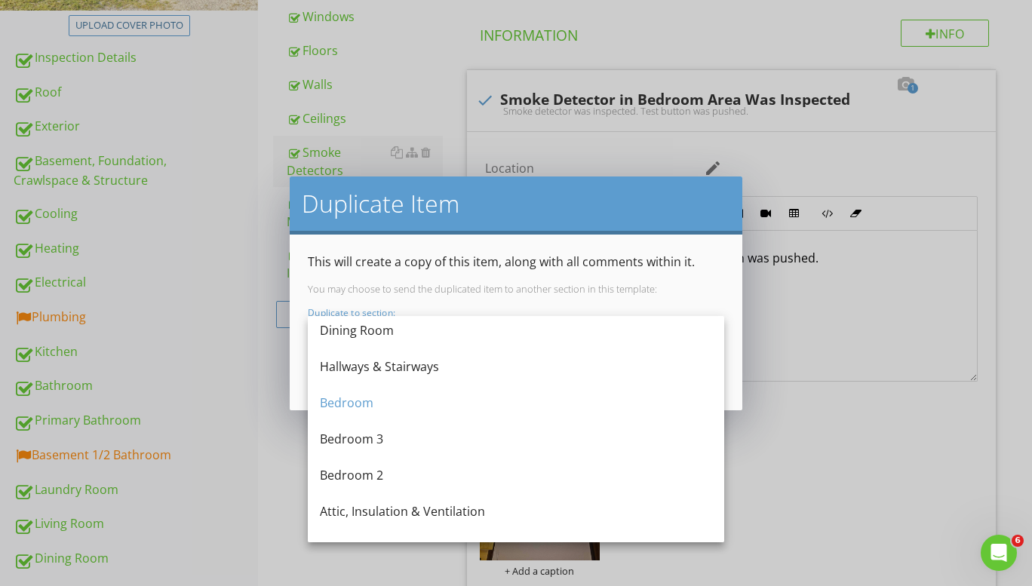
scroll to position [546, 0]
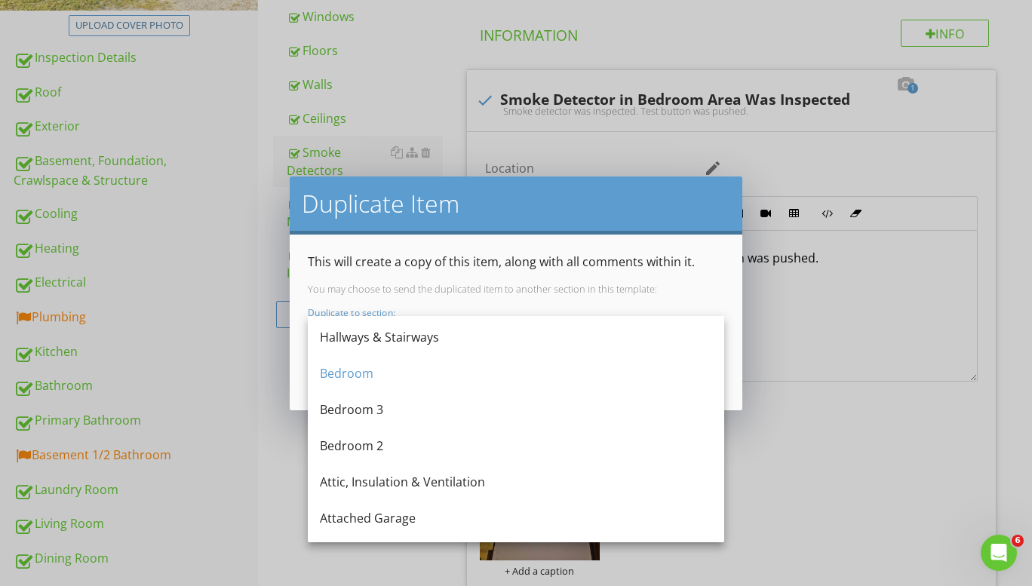
click at [381, 520] on div "Attached Garage" at bounding box center [516, 518] width 392 height 18
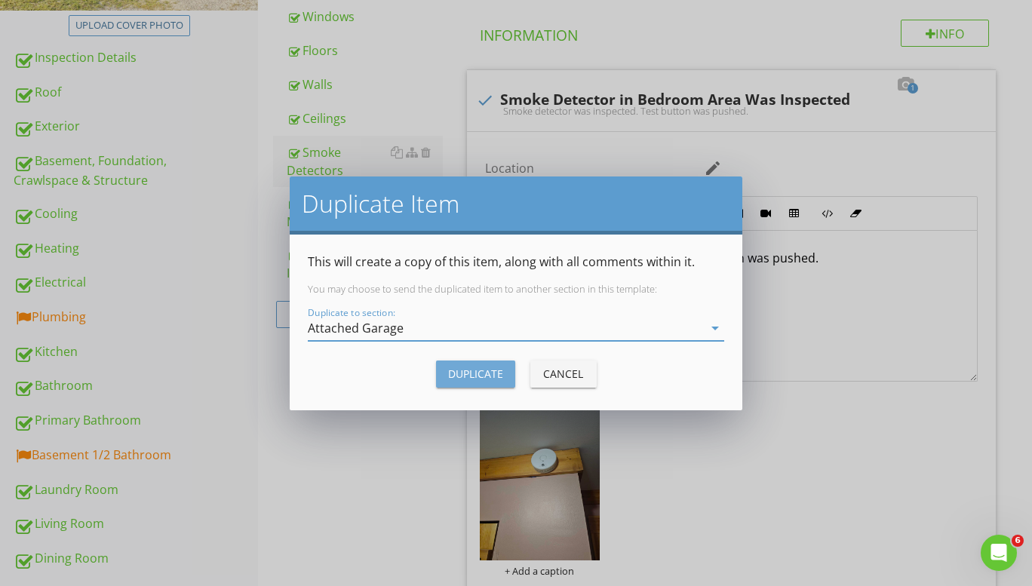
click at [470, 368] on div "Duplicate" at bounding box center [475, 374] width 55 height 16
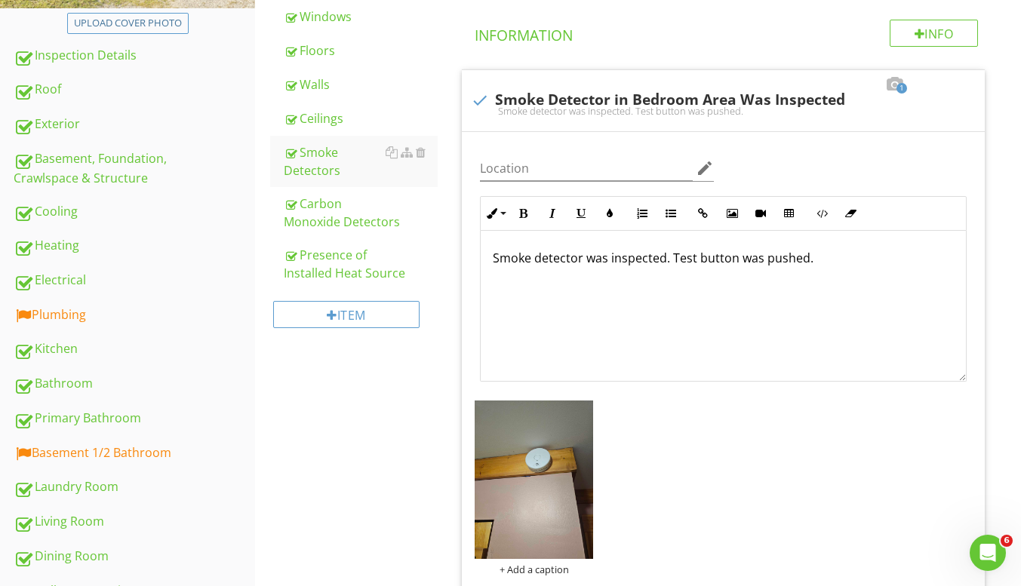
click at [388, 207] on div at bounding box center [391, 204] width 12 height 12
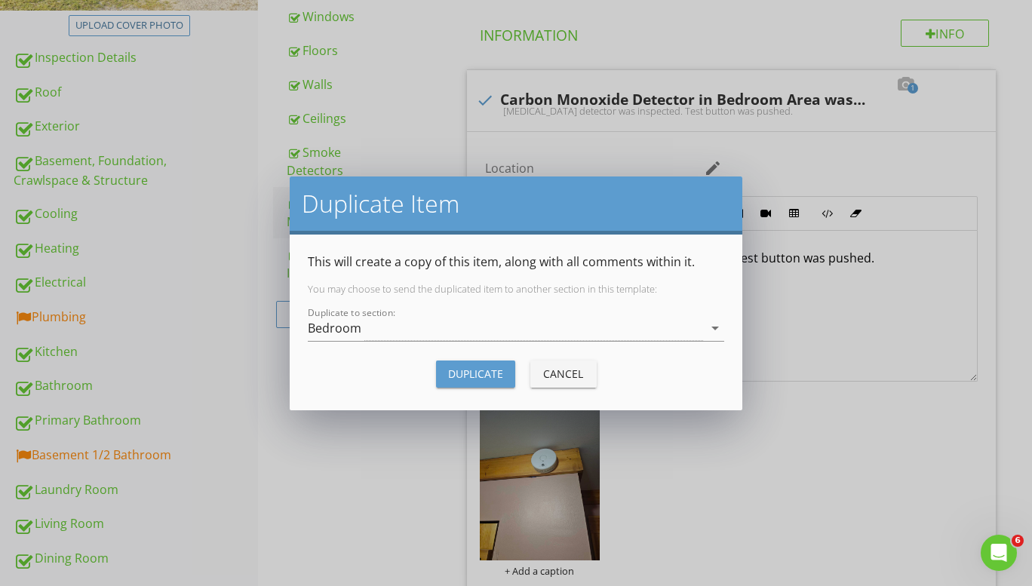
click at [374, 336] on div "Bedroom" at bounding box center [505, 328] width 395 height 25
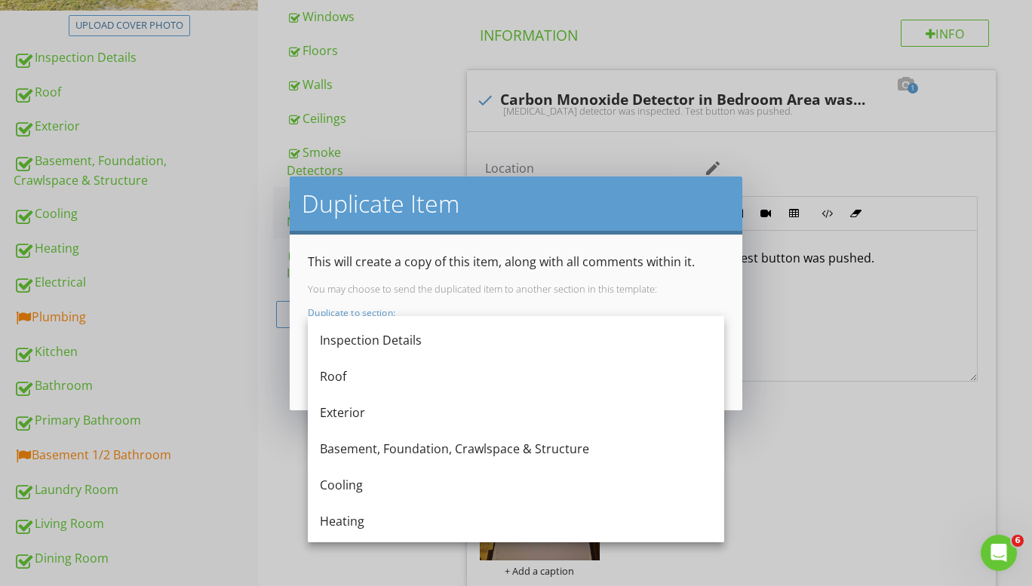
scroll to position [546, 0]
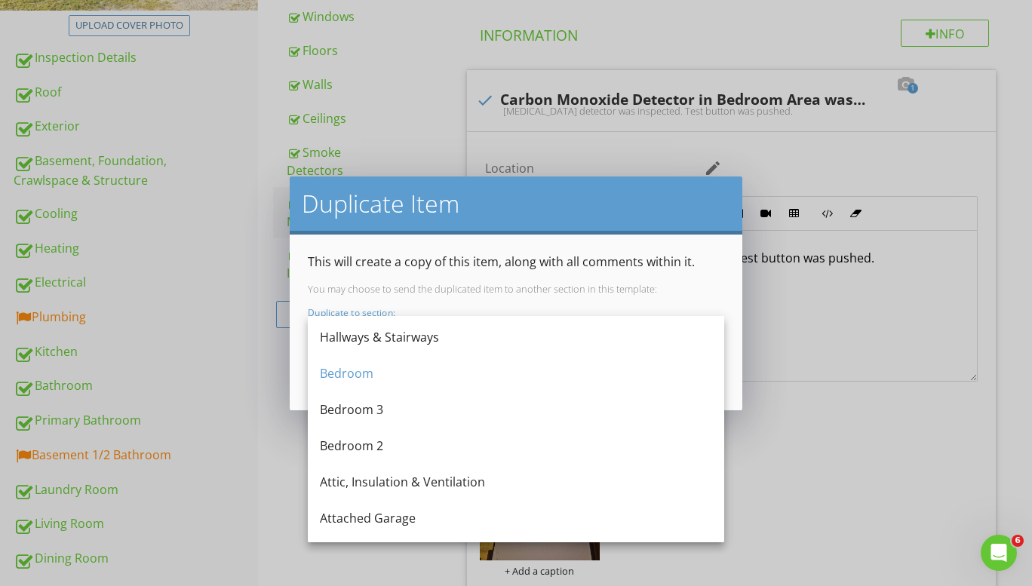
click at [368, 511] on div "Attached Garage" at bounding box center [516, 518] width 392 height 18
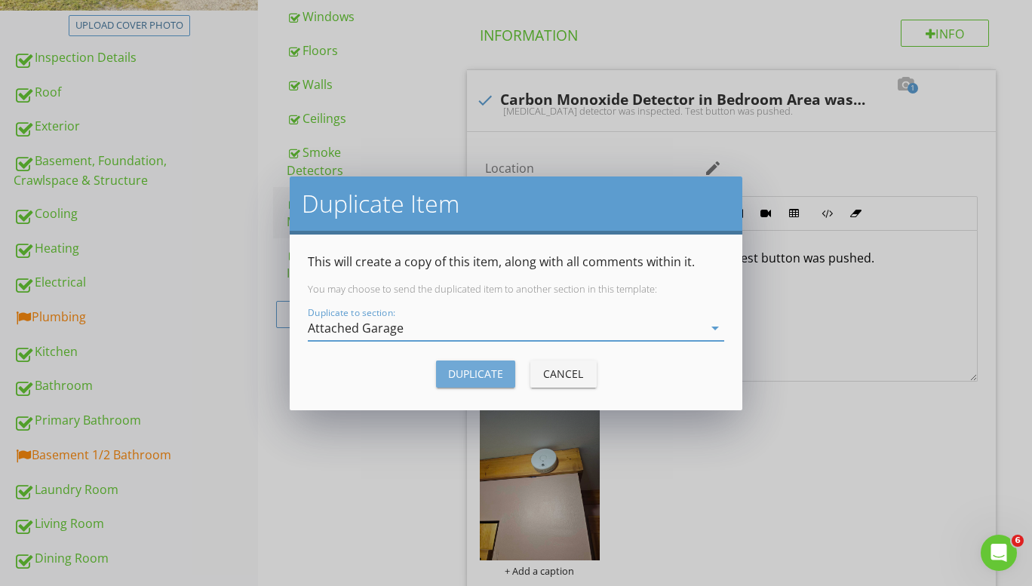
click at [453, 372] on div "Duplicate" at bounding box center [475, 374] width 55 height 16
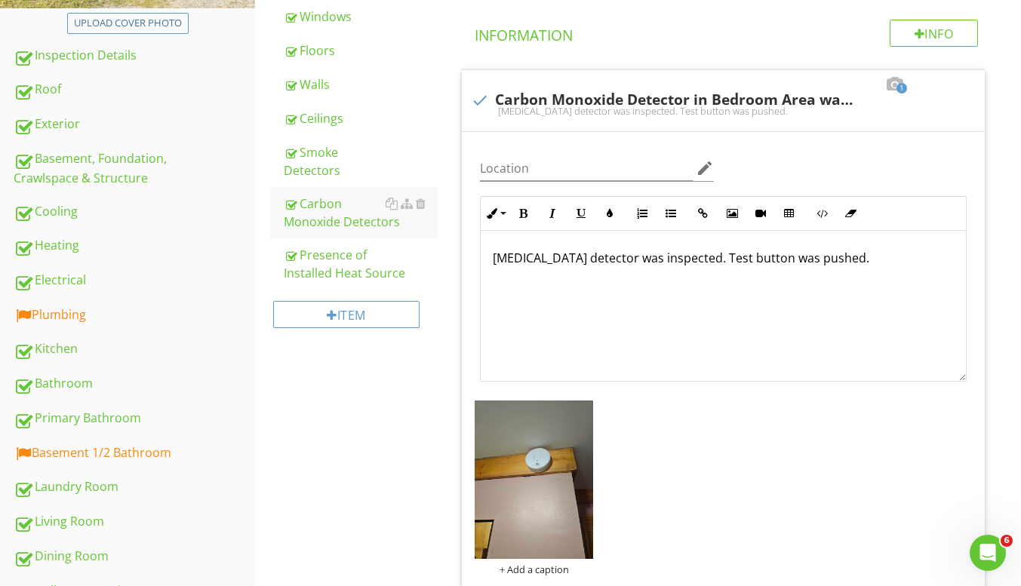
click at [355, 404] on div "Bedroom General Doors Lighting Fixtures, Switches & Receptacles Windows Floors …" at bounding box center [638, 256] width 766 height 932
click at [366, 266] on div "Presence of Installed Heat Source" at bounding box center [361, 264] width 154 height 36
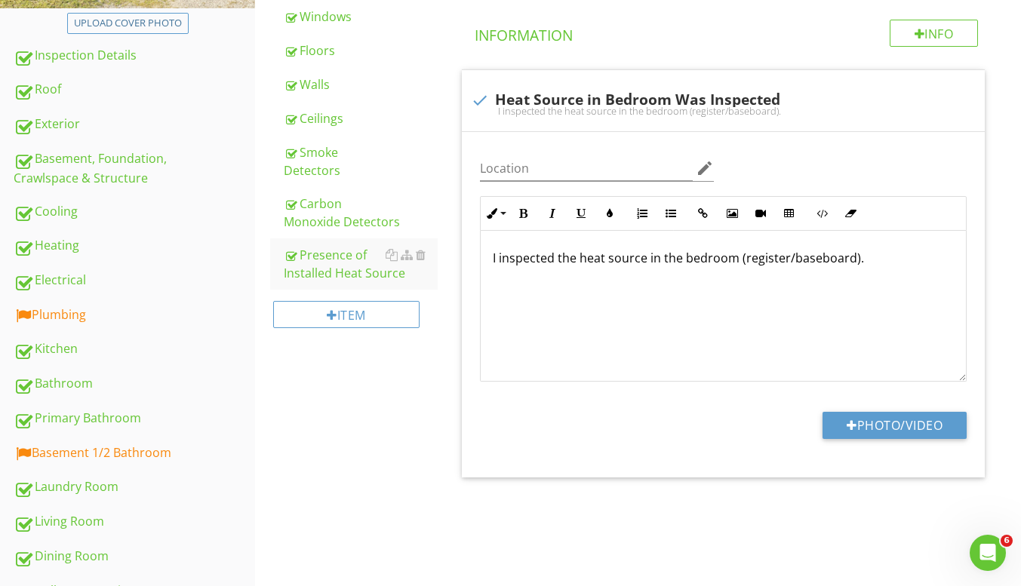
click at [386, 258] on div at bounding box center [391, 255] width 12 height 12
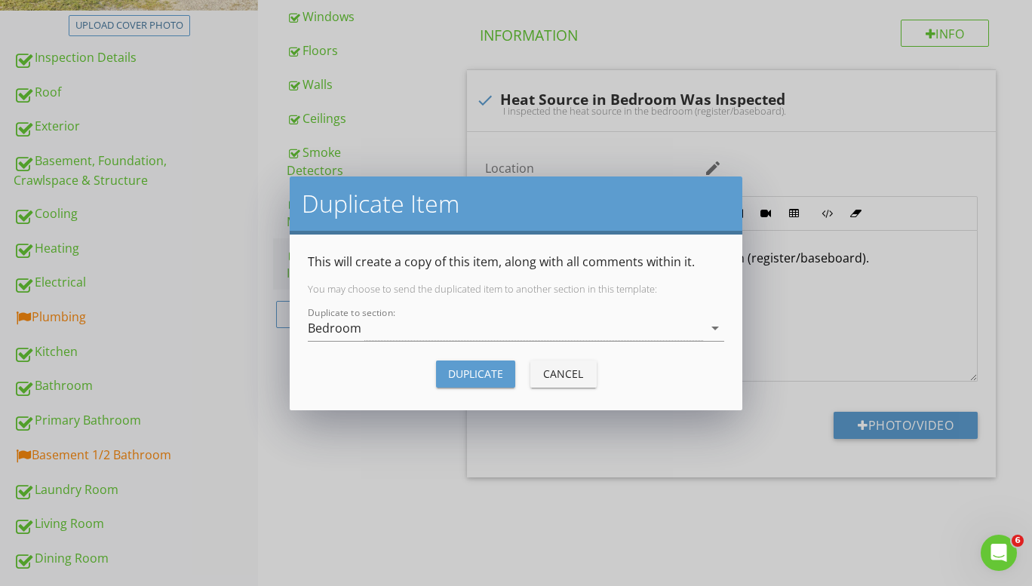
click at [358, 335] on div "Bedroom" at bounding box center [335, 328] width 54 height 14
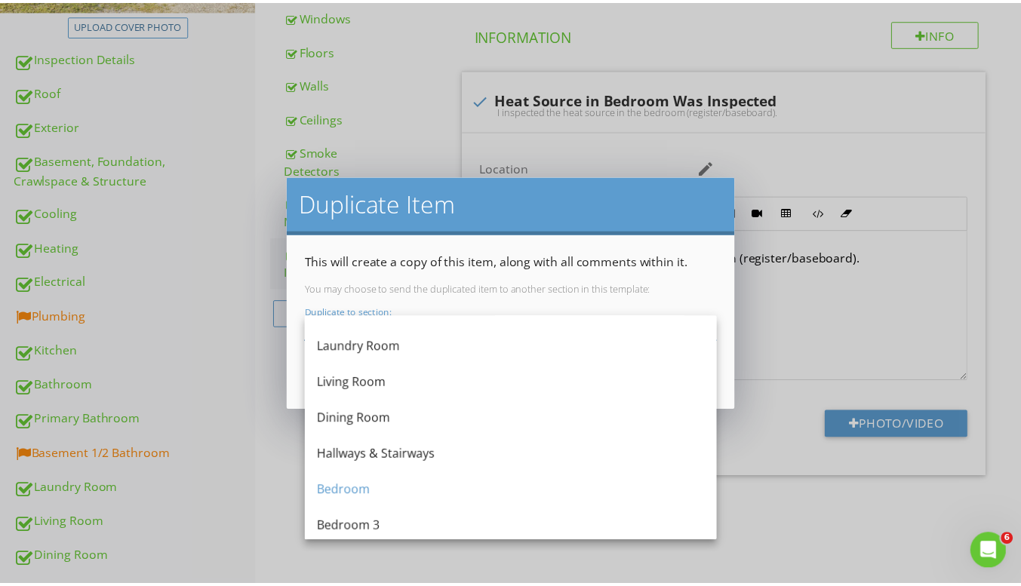
scroll to position [546, 0]
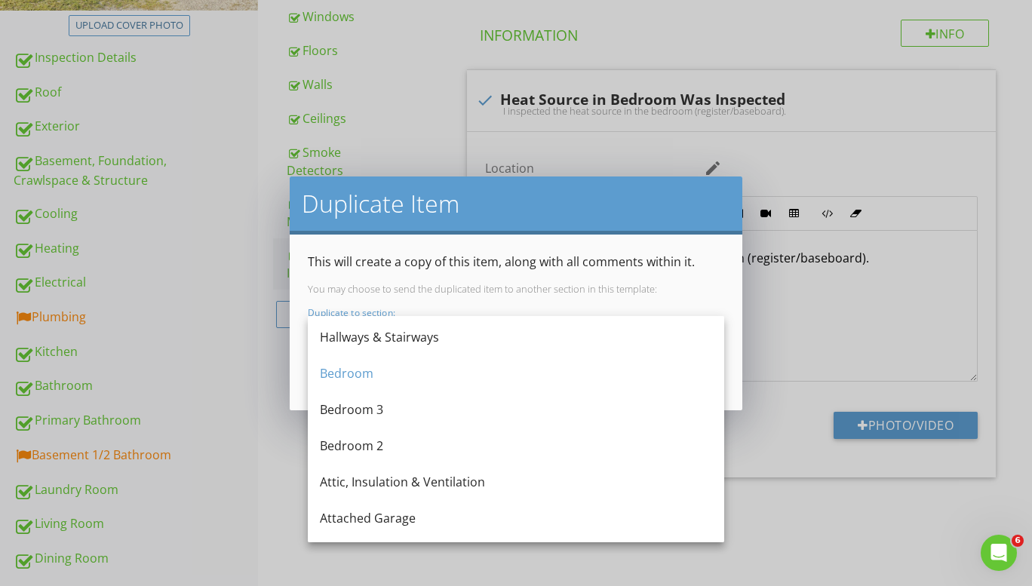
click at [345, 526] on div "Attached Garage" at bounding box center [516, 518] width 392 height 18
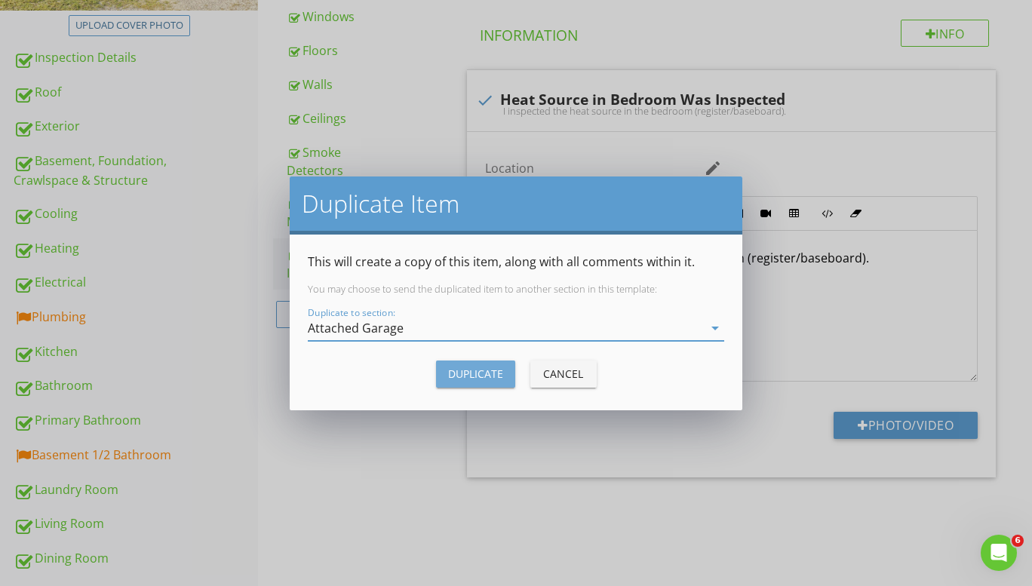
click at [447, 374] on button "Duplicate" at bounding box center [475, 374] width 79 height 27
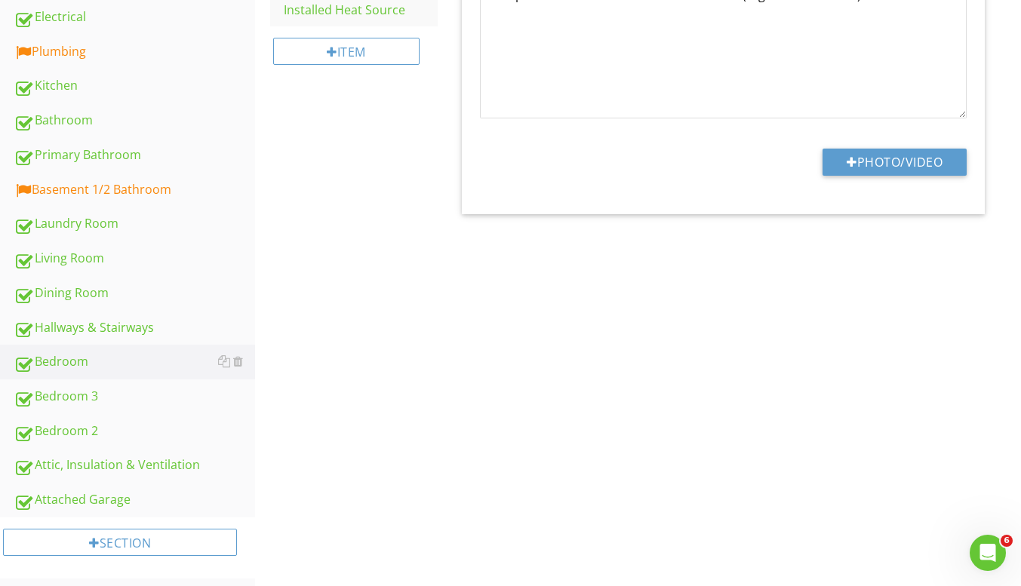
scroll to position [648, 0]
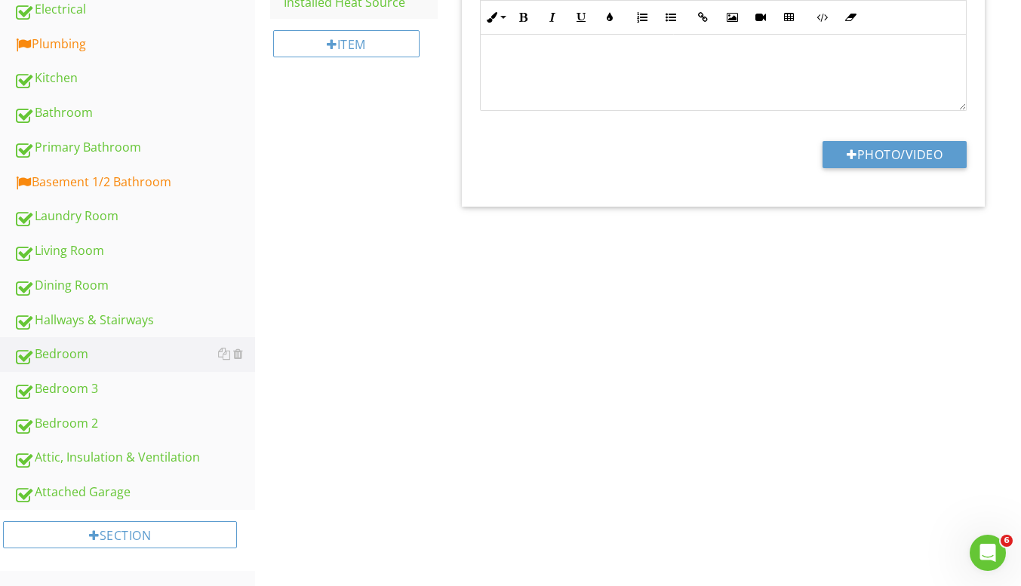
click at [106, 490] on div "Attached Garage" at bounding box center [134, 493] width 241 height 20
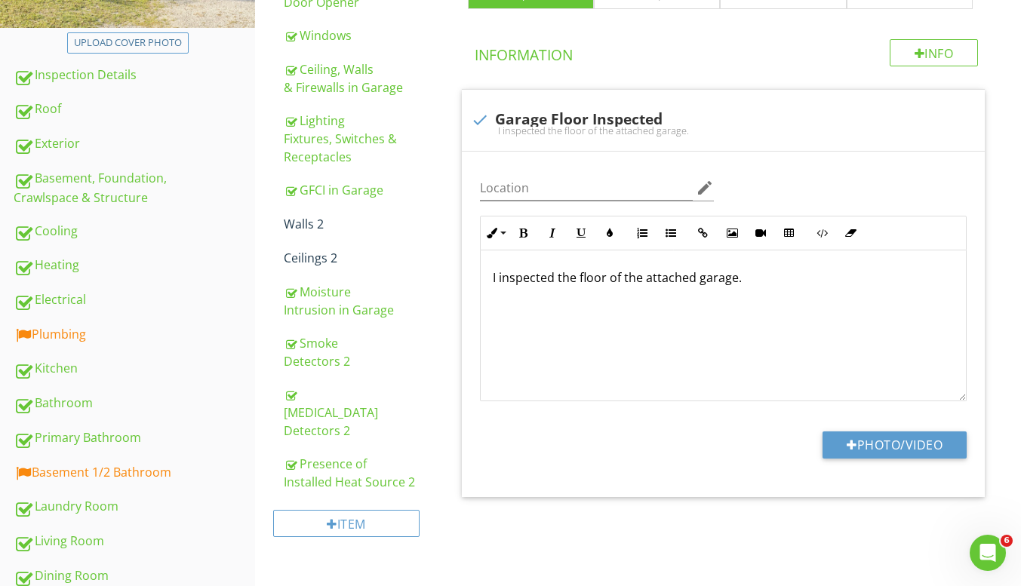
scroll to position [346, 0]
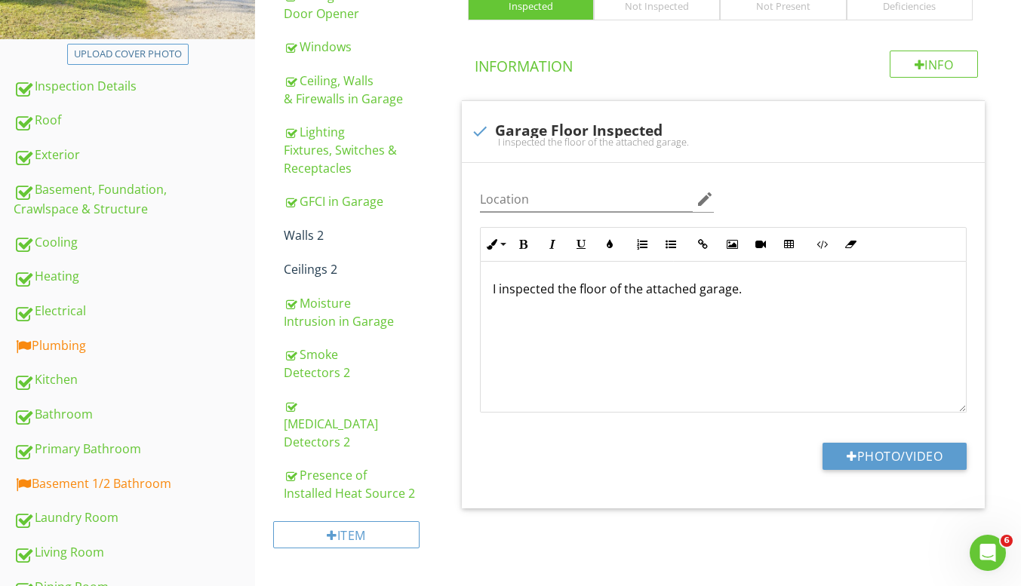
click at [319, 236] on div "Walls 2" at bounding box center [361, 235] width 154 height 18
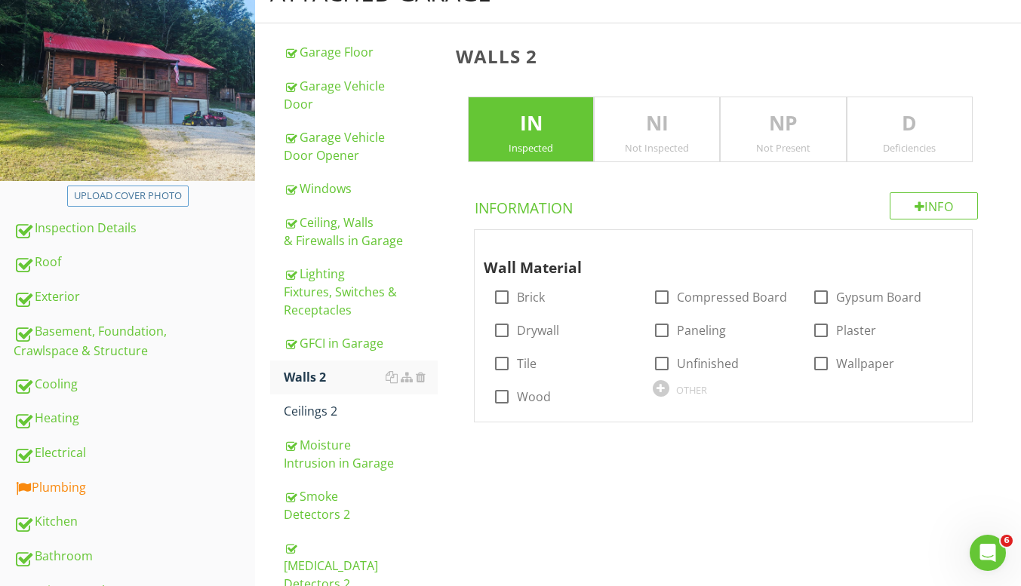
scroll to position [195, 0]
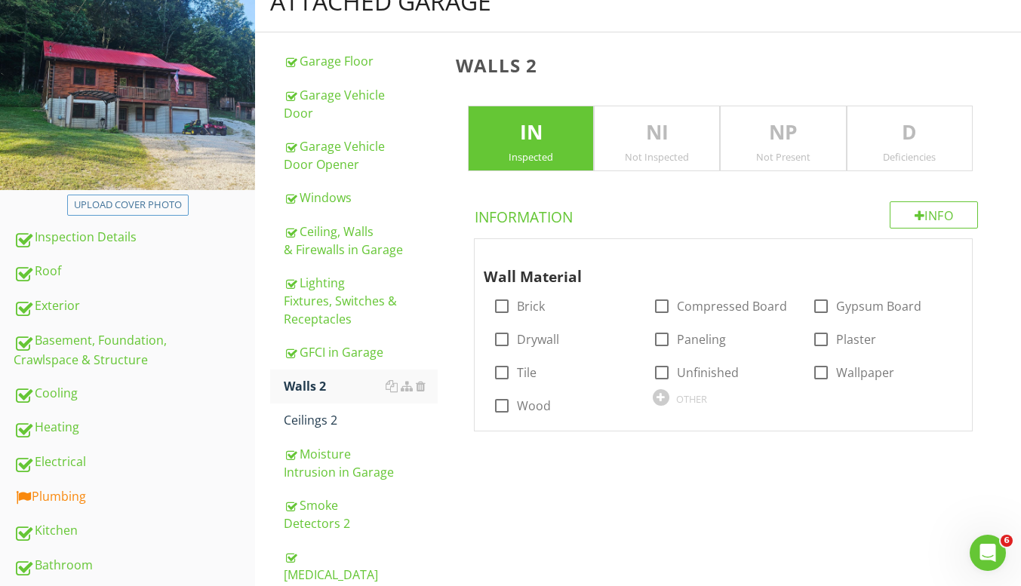
click at [0, 0] on div at bounding box center [0, 0] width 0 height 0
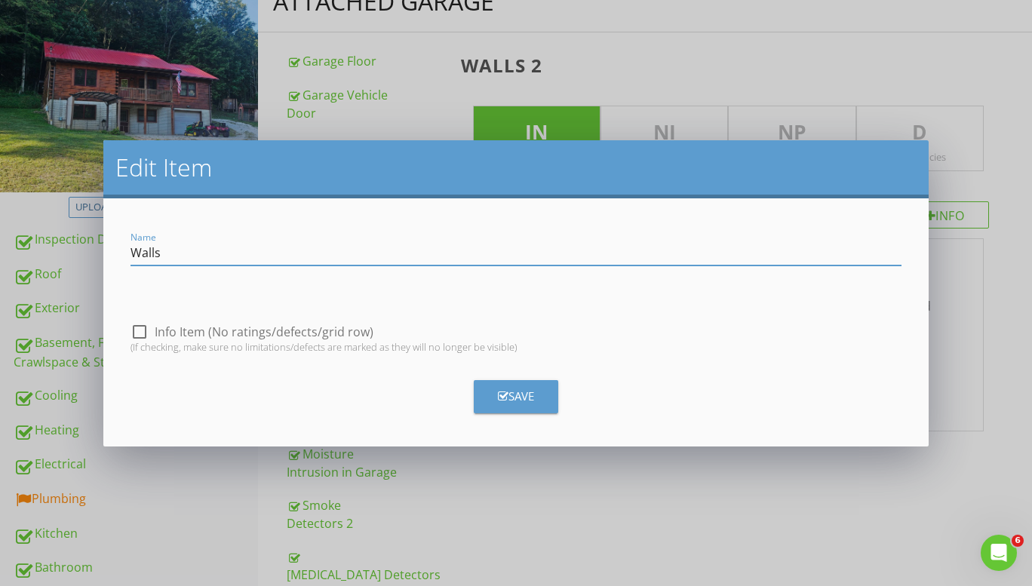
type input "Walls"
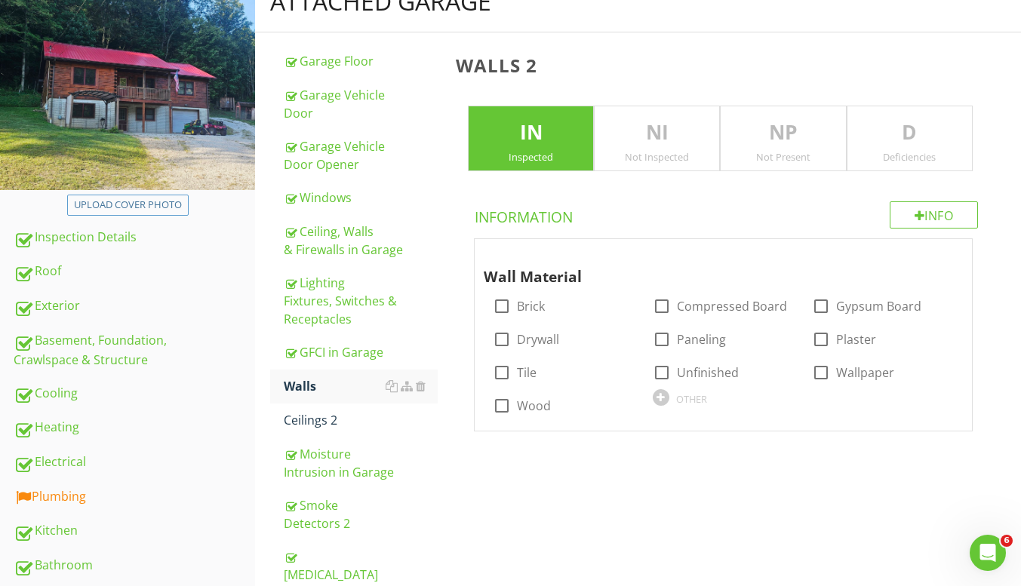
click at [517, 333] on label "Drywall" at bounding box center [538, 339] width 42 height 15
checkbox input "true"
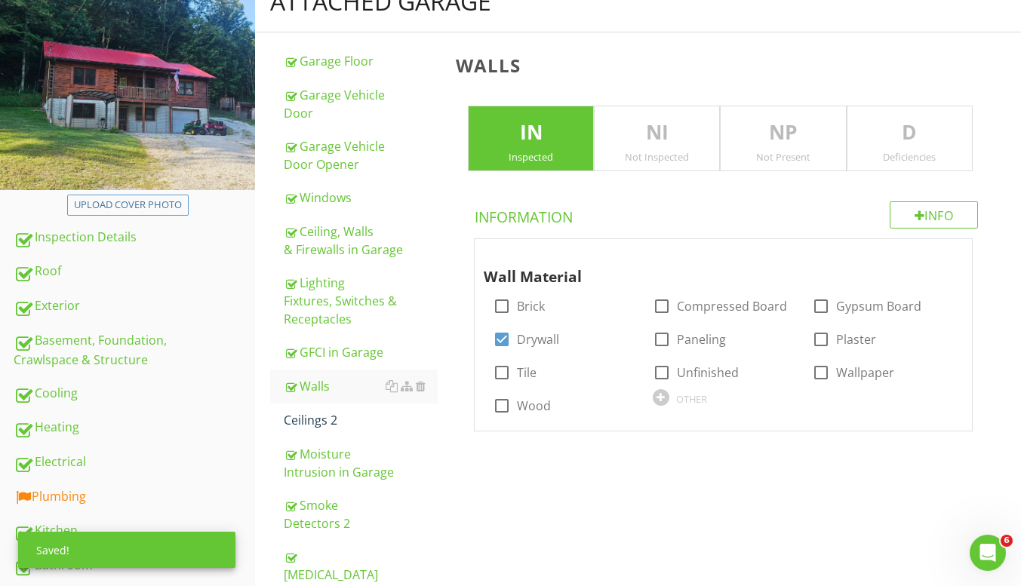
click at [665, 368] on div at bounding box center [662, 373] width 26 height 26
checkbox input "true"
click at [353, 427] on div "Ceilings 2" at bounding box center [361, 420] width 154 height 18
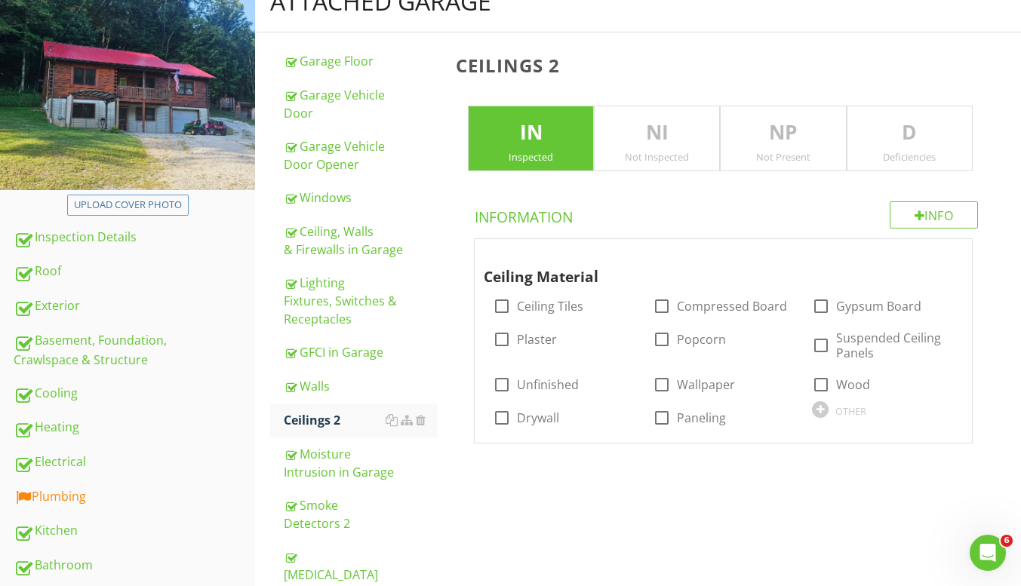
click at [558, 63] on h3 "Ceilings 2" at bounding box center [726, 65] width 541 height 20
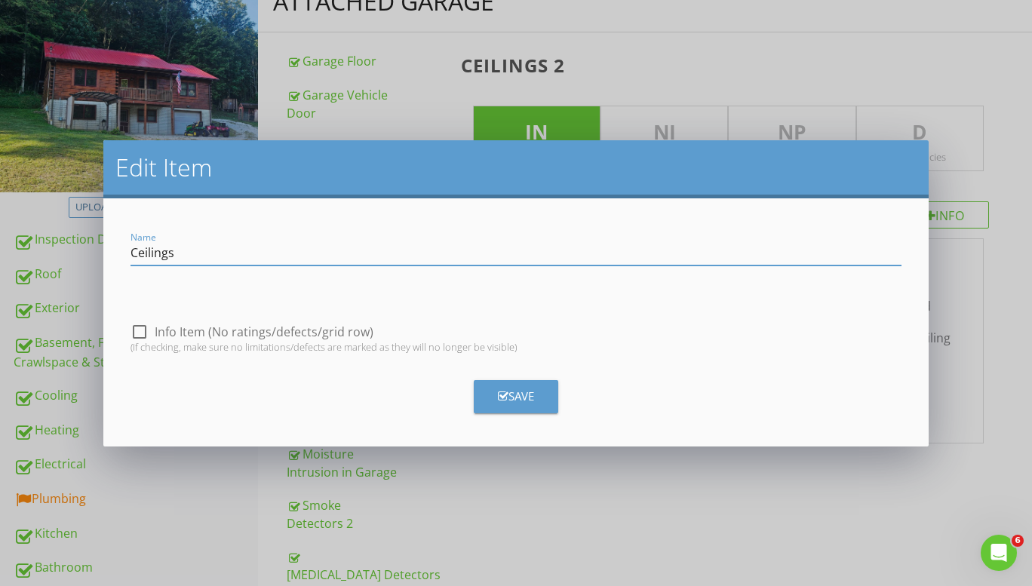
type input "Ceilings"
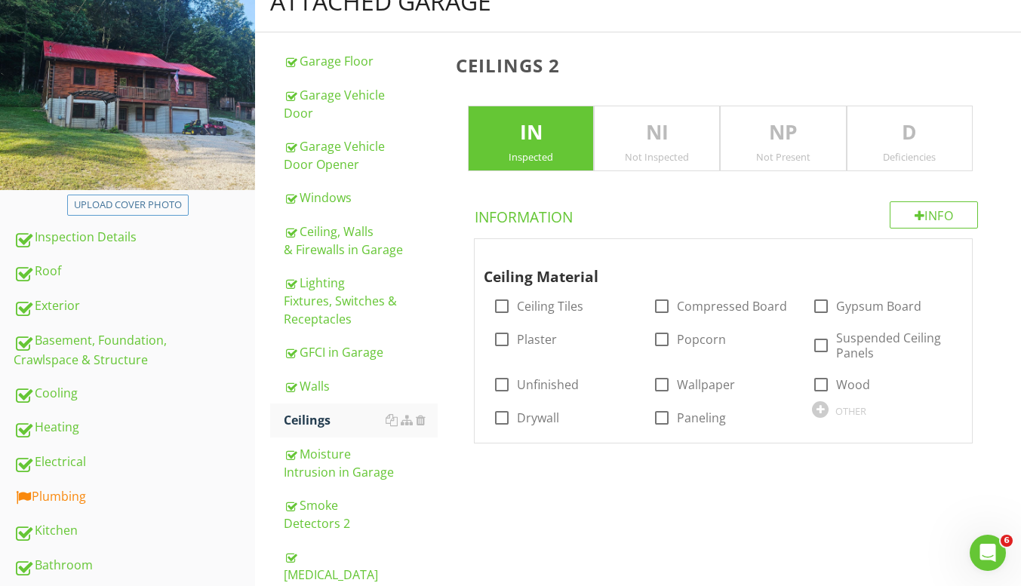
click at [499, 413] on div at bounding box center [502, 418] width 26 height 26
checkbox input "true"
click at [508, 487] on div "Attached Garage Garage Floor Garage Vehicle Door Garage Vehicle Door Opener Win…" at bounding box center [638, 365] width 766 height 788
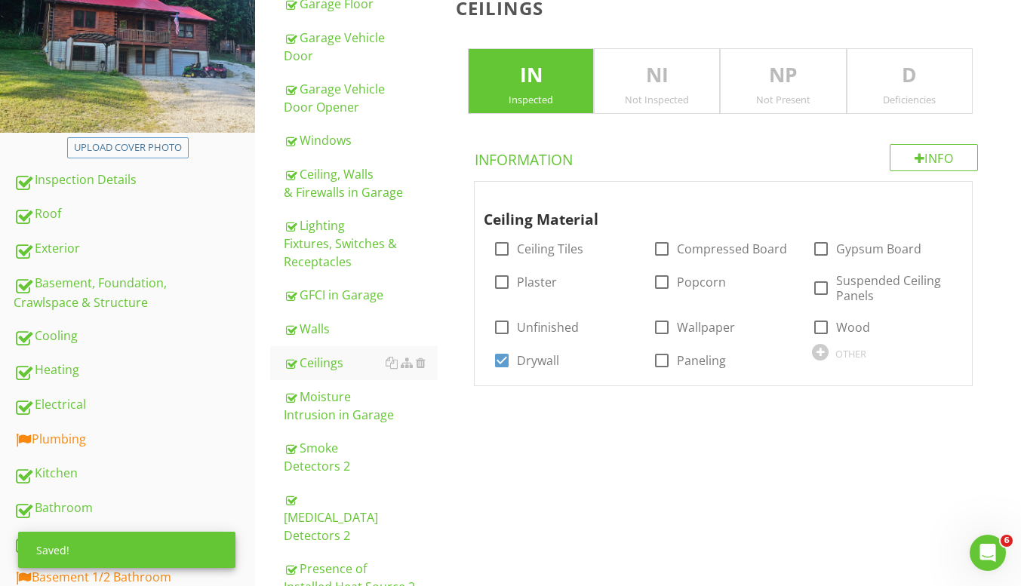
scroll to position [271, 0]
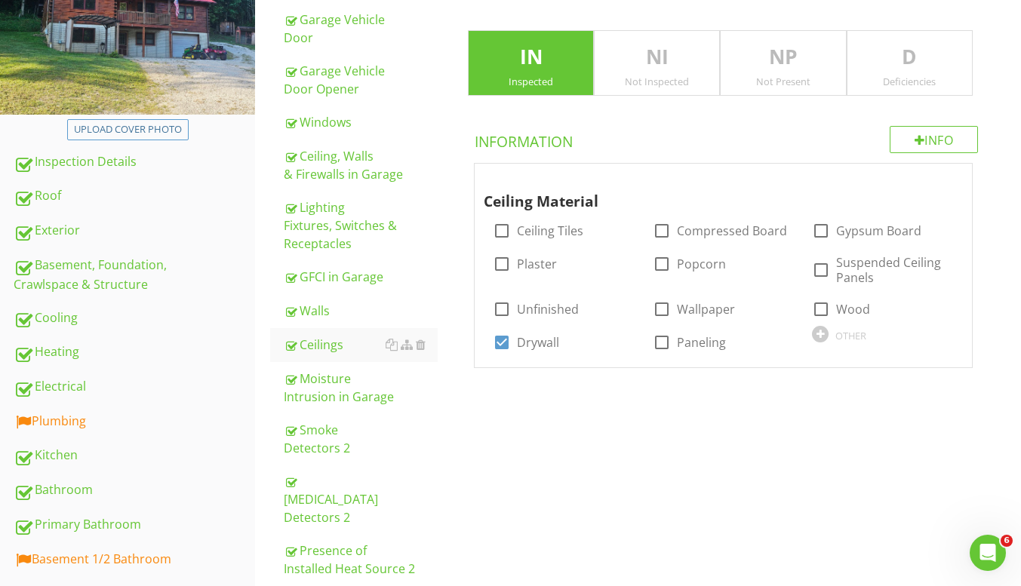
click at [356, 440] on div "Smoke Detectors 2" at bounding box center [361, 439] width 154 height 36
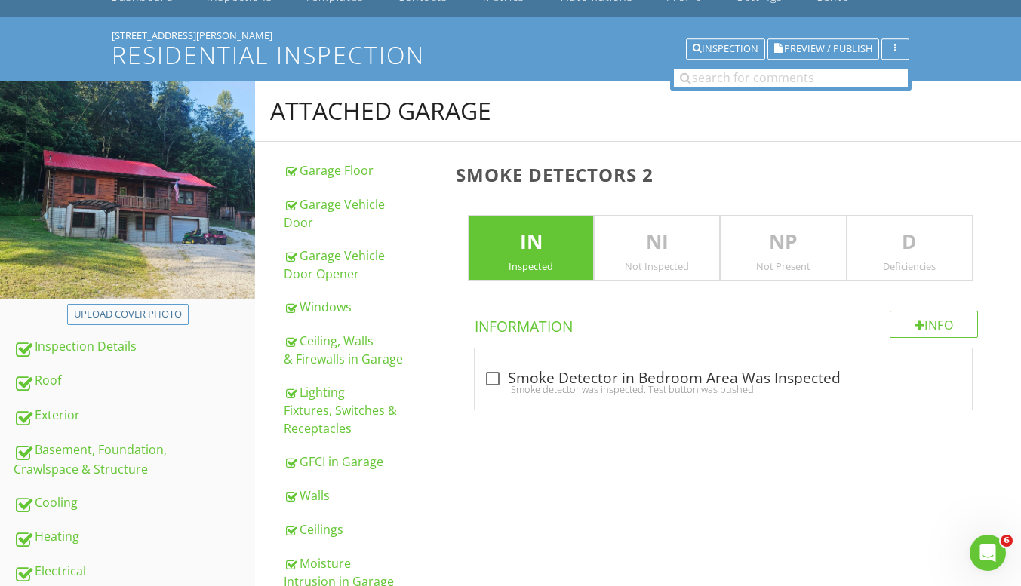
scroll to position [45, 0]
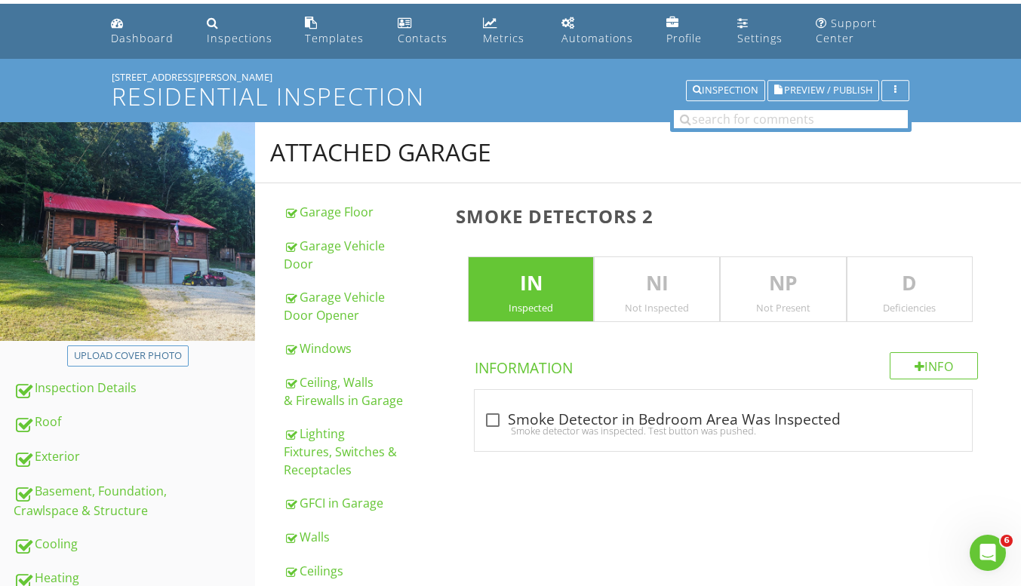
click at [652, 213] on h3 "Smoke Detectors 2" at bounding box center [726, 216] width 541 height 20
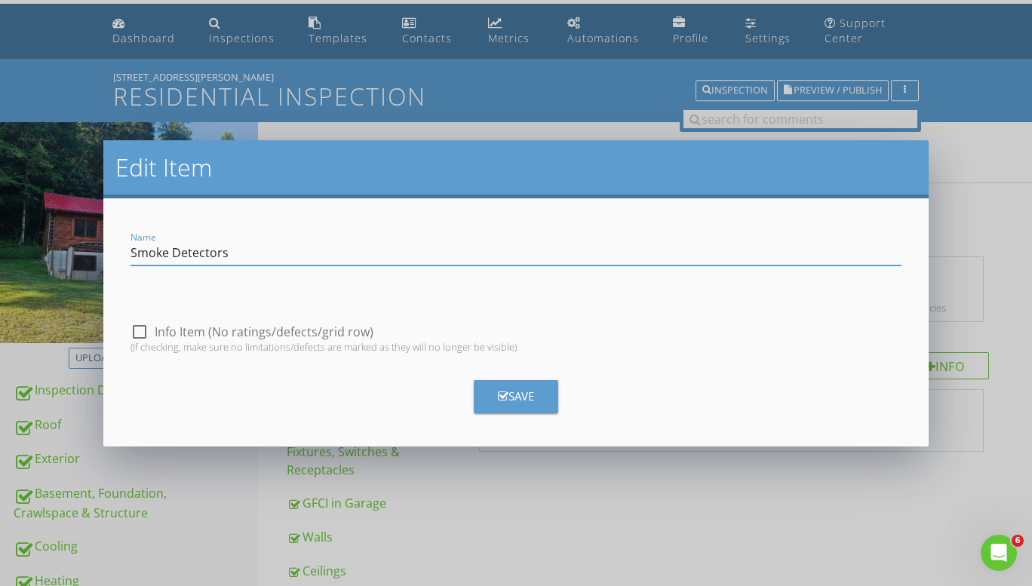
type input "Smoke Detectors"
click at [496, 386] on button "Save" at bounding box center [516, 396] width 84 height 33
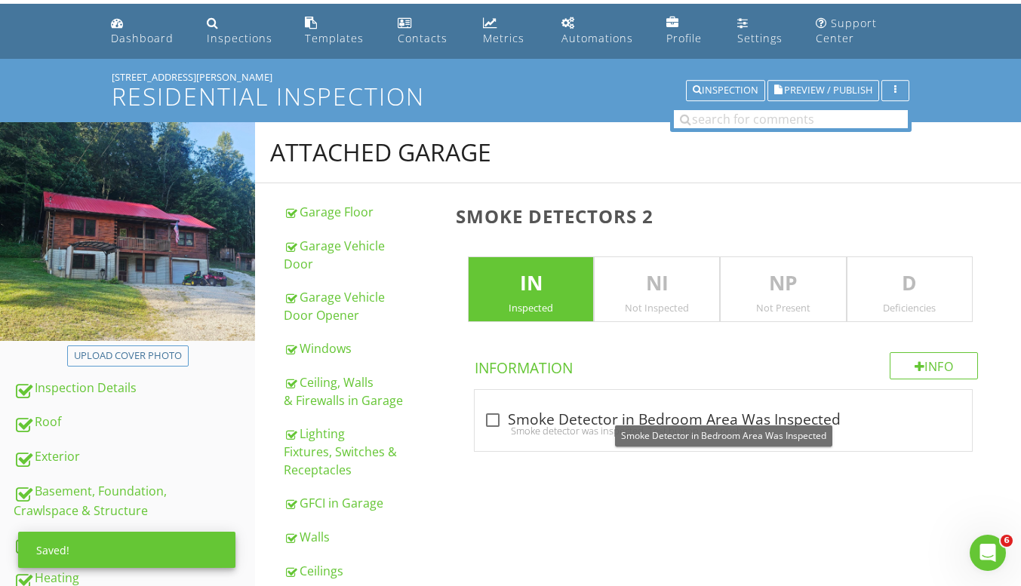
click at [496, 423] on div at bounding box center [493, 420] width 26 height 26
checkbox input "true"
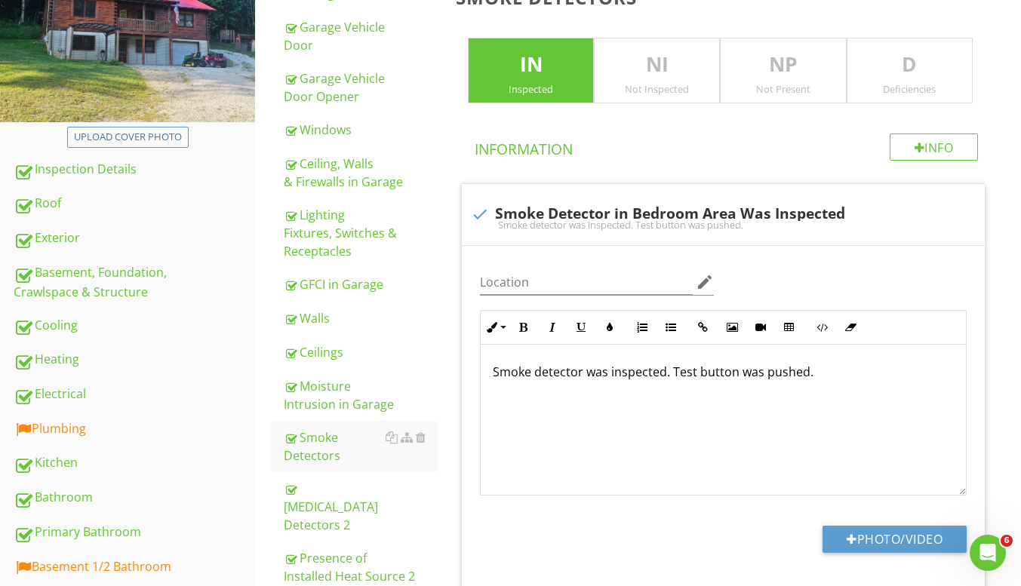
scroll to position [346, 0]
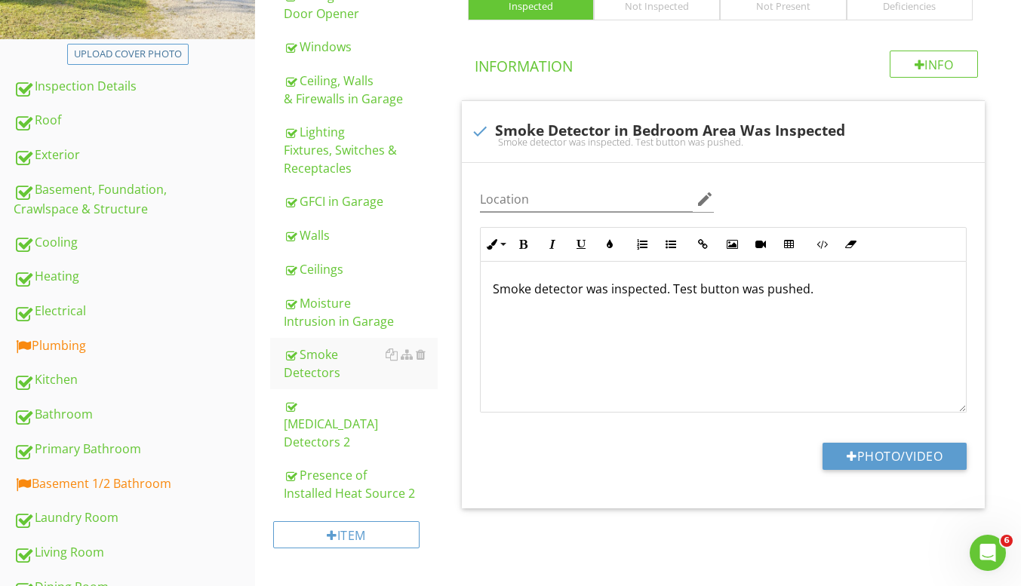
click at [384, 419] on div "Carbon Monoxide Detectors 2" at bounding box center [361, 424] width 154 height 54
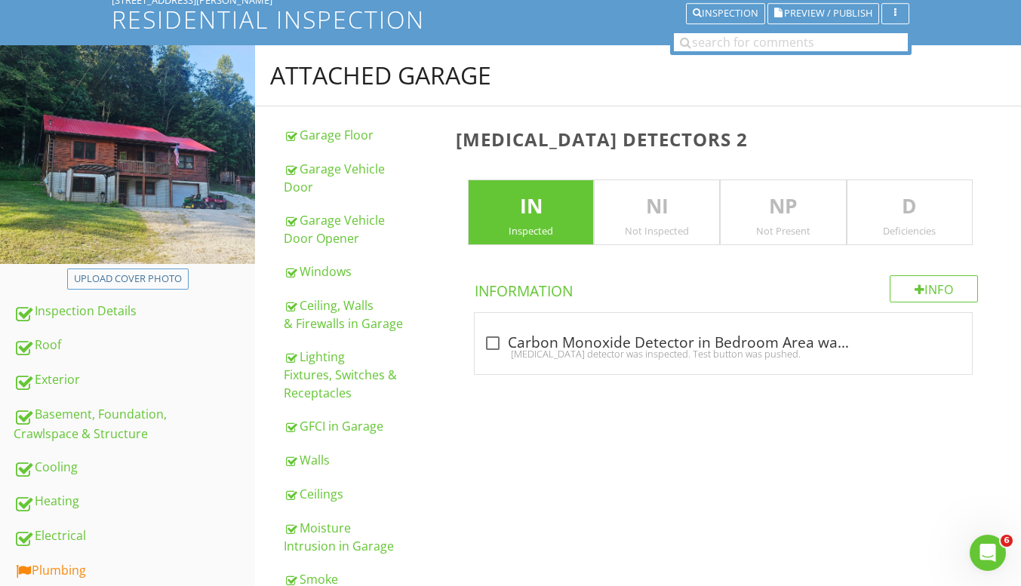
scroll to position [120, 0]
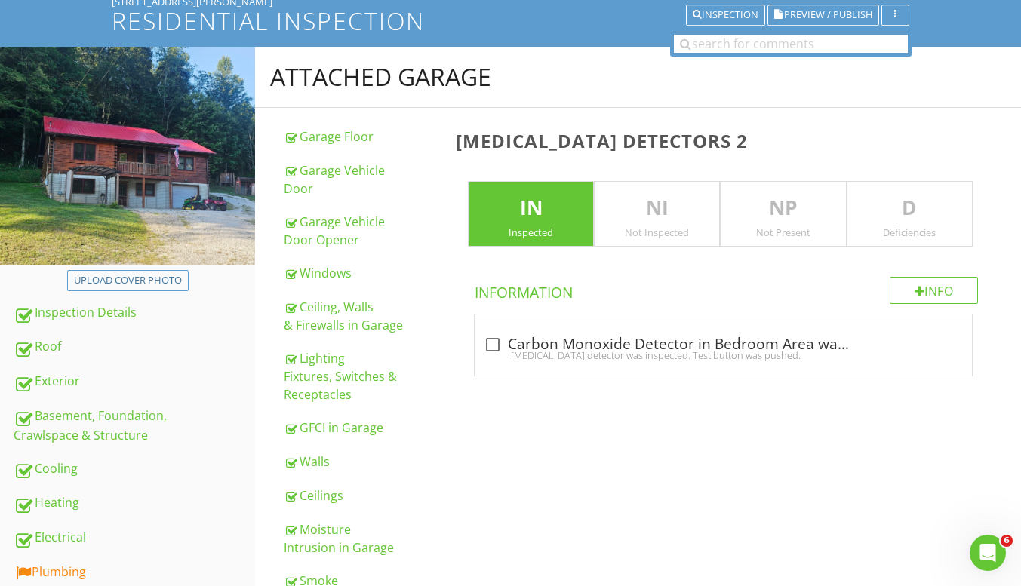
click at [707, 138] on h3 "Carbon Monoxide Detectors 2" at bounding box center [726, 140] width 541 height 20
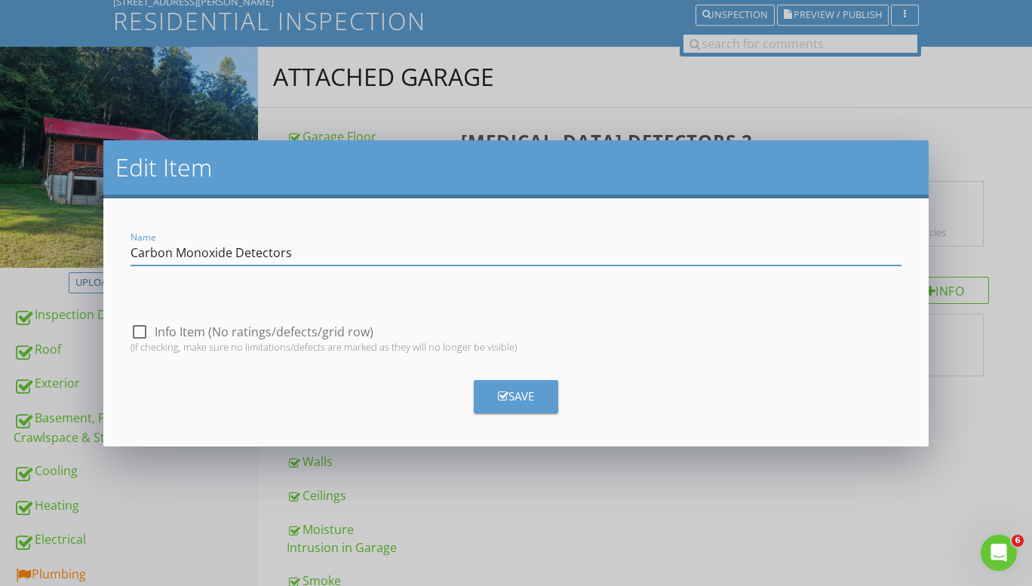
type input "Carbon Monoxide Detectors"
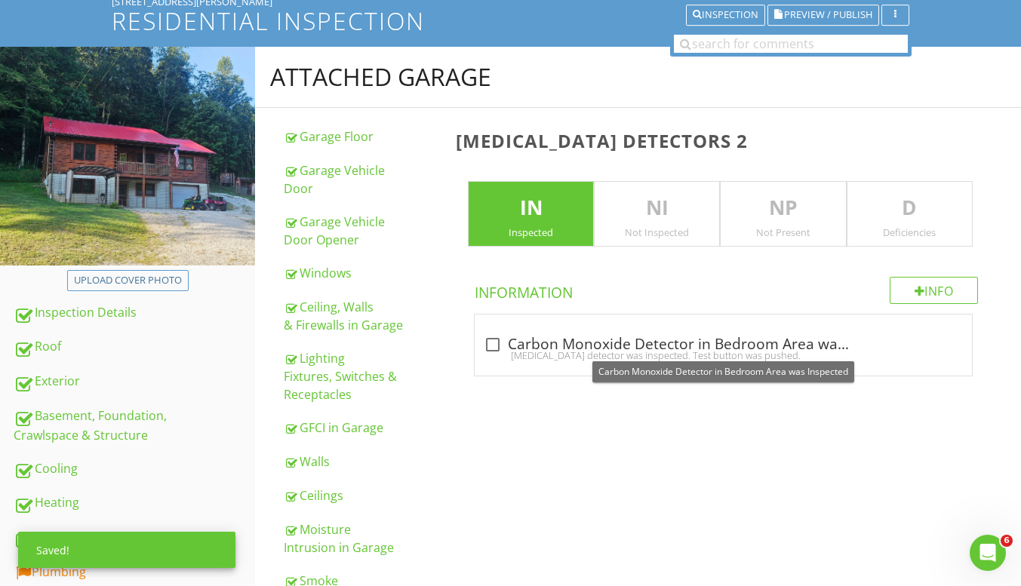
click at [493, 345] on div at bounding box center [493, 345] width 26 height 26
checkbox input "true"
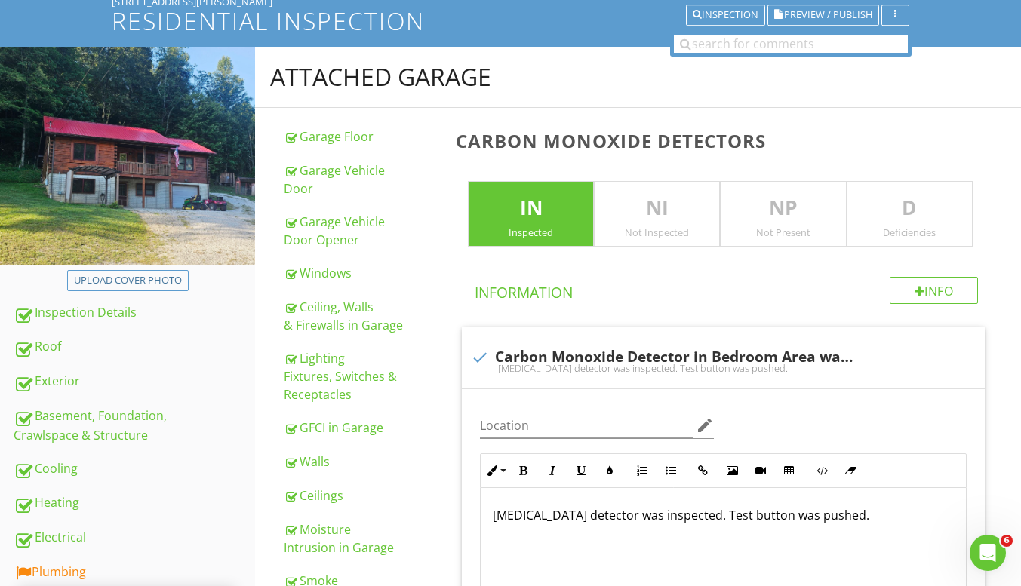
scroll to position [346, 0]
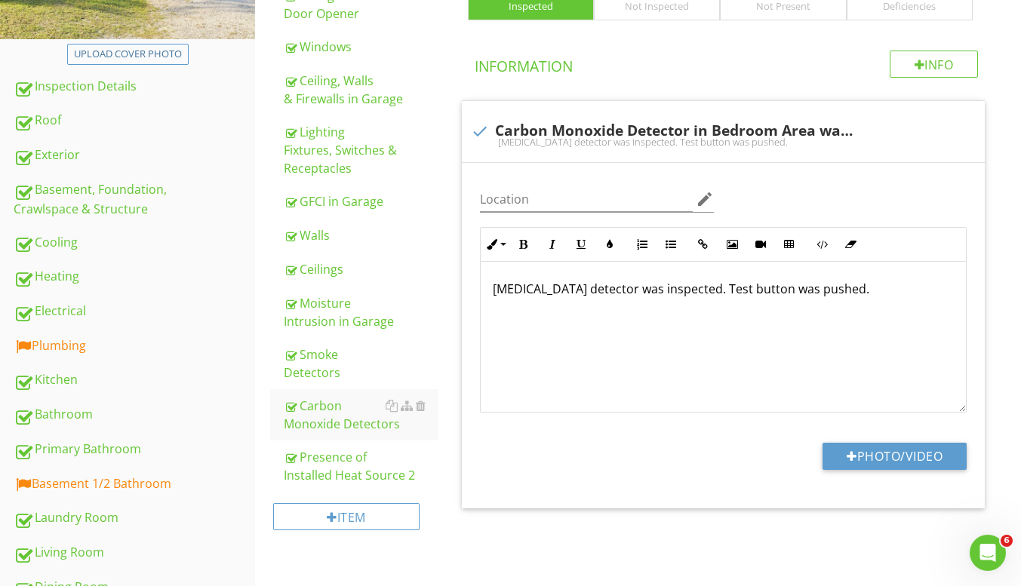
click at [369, 470] on div "Presence of Installed Heat Source 2" at bounding box center [361, 466] width 154 height 36
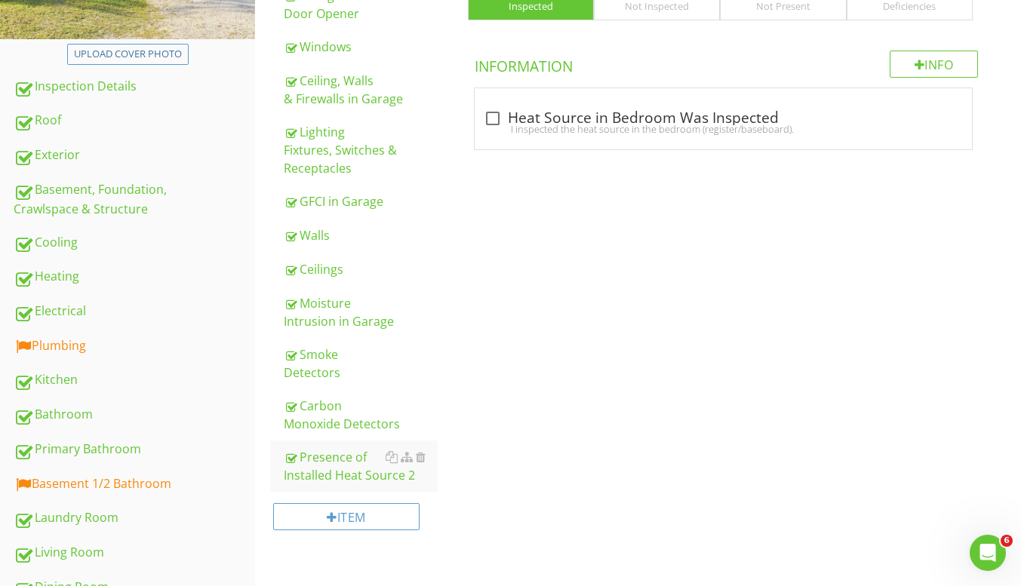
scroll to position [120, 0]
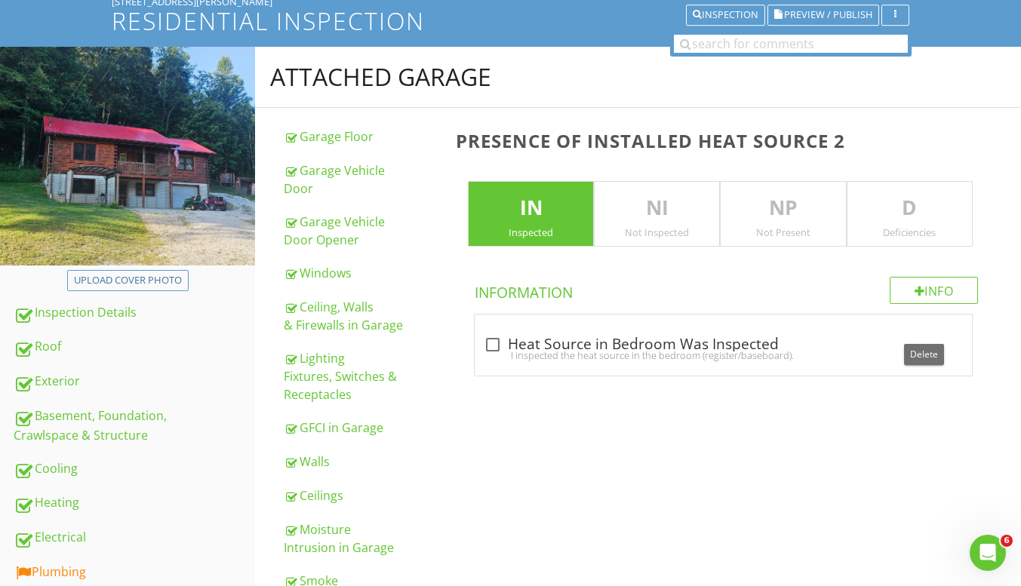
click at [924, 327] on div at bounding box center [923, 328] width 18 height 15
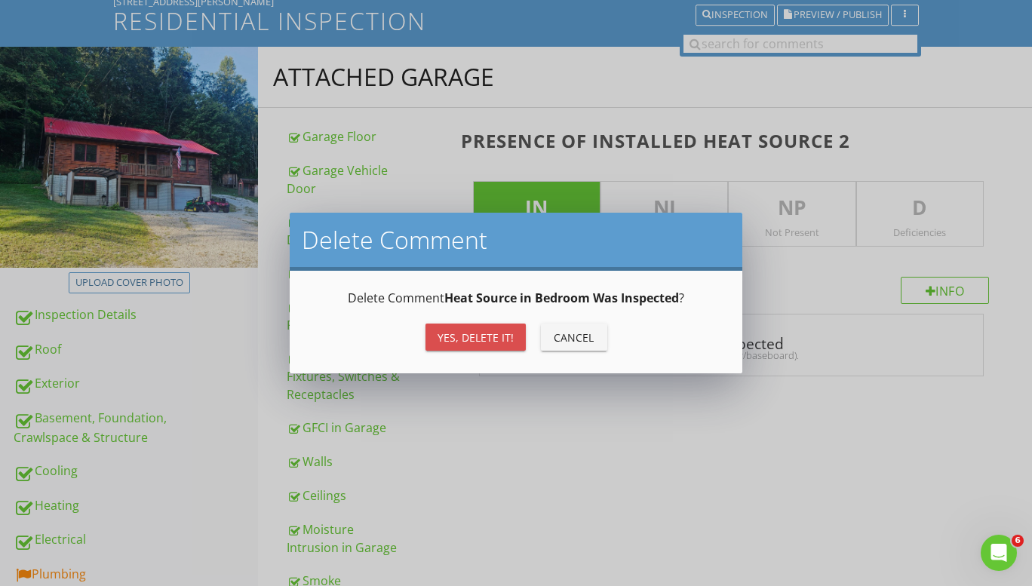
click at [487, 339] on div "Yes, Delete it!" at bounding box center [475, 338] width 76 height 16
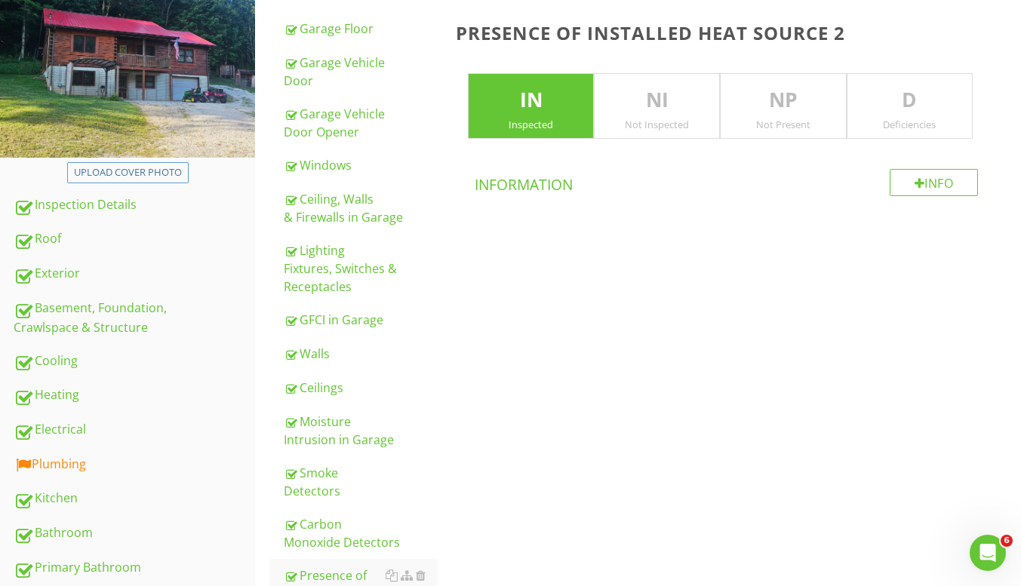
scroll to position [271, 0]
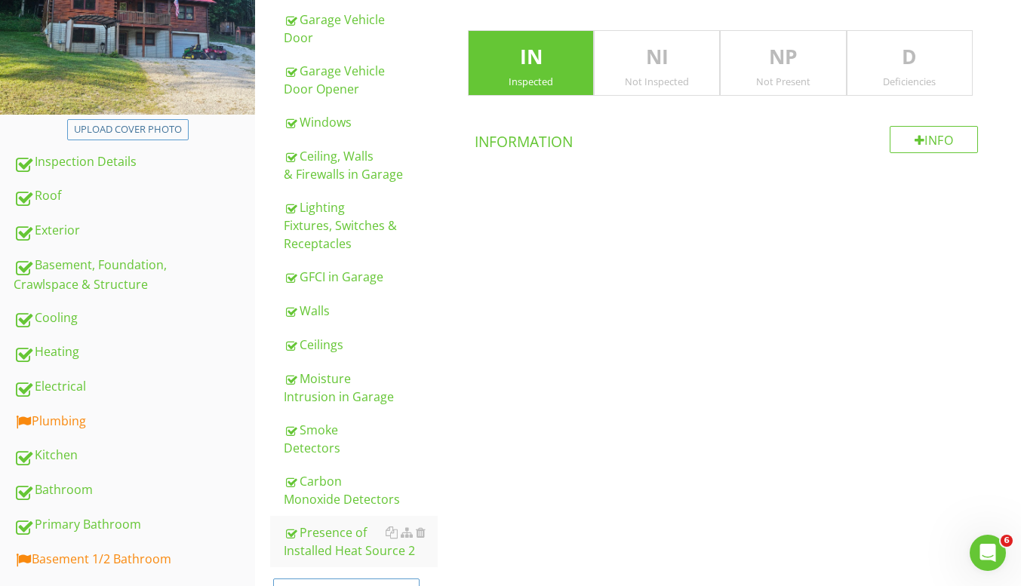
click at [422, 533] on div at bounding box center [421, 532] width 10 height 12
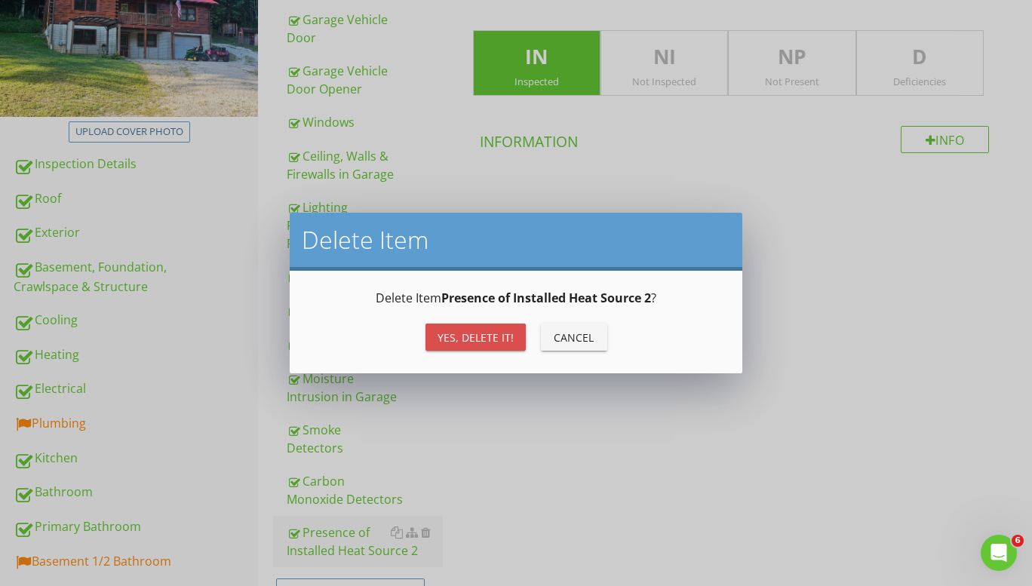
click at [464, 337] on div "Yes, Delete it!" at bounding box center [475, 338] width 76 height 16
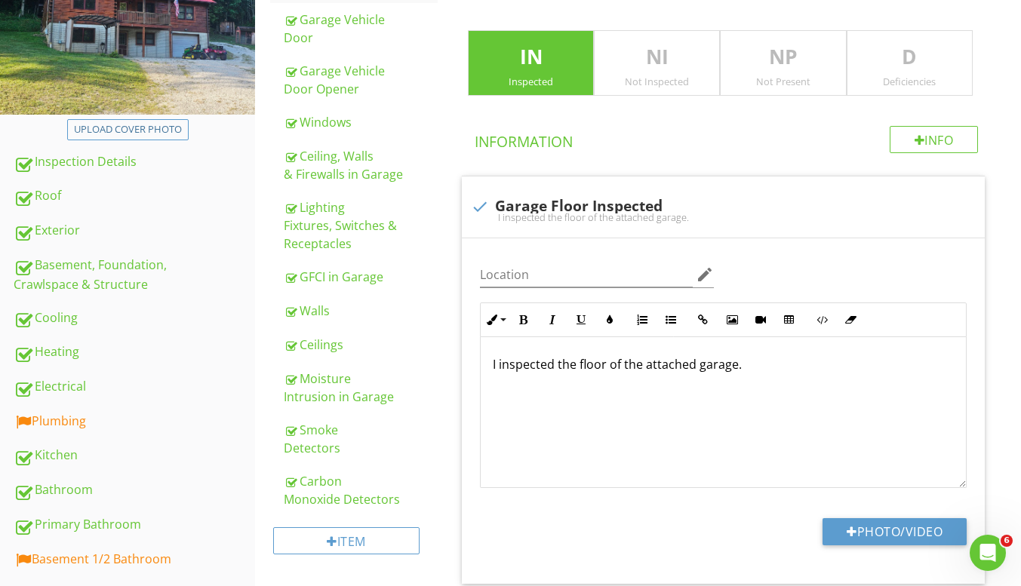
click at [321, 508] on div "Carbon Monoxide Detectors" at bounding box center [361, 490] width 154 height 36
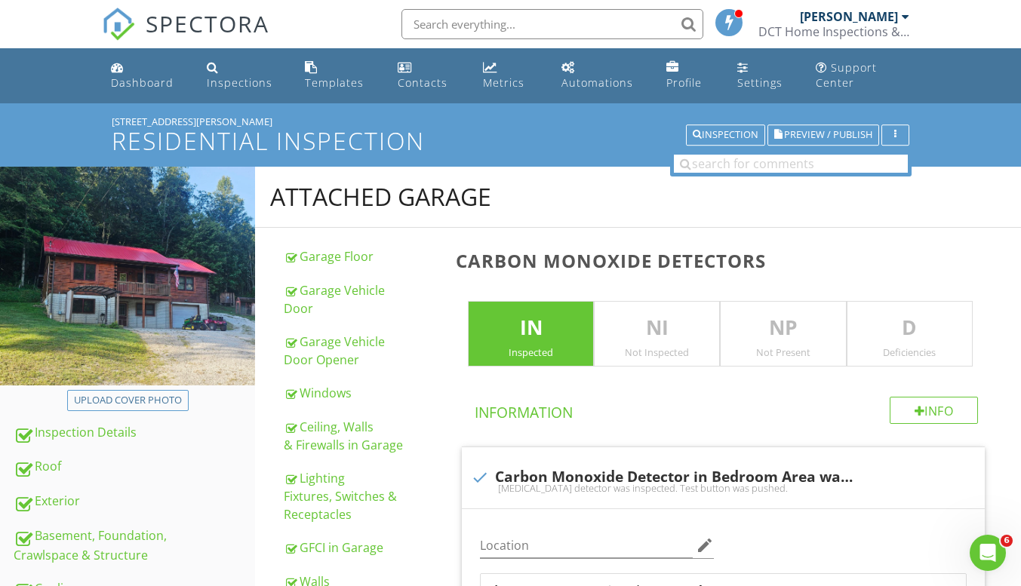
scroll to position [75, 0]
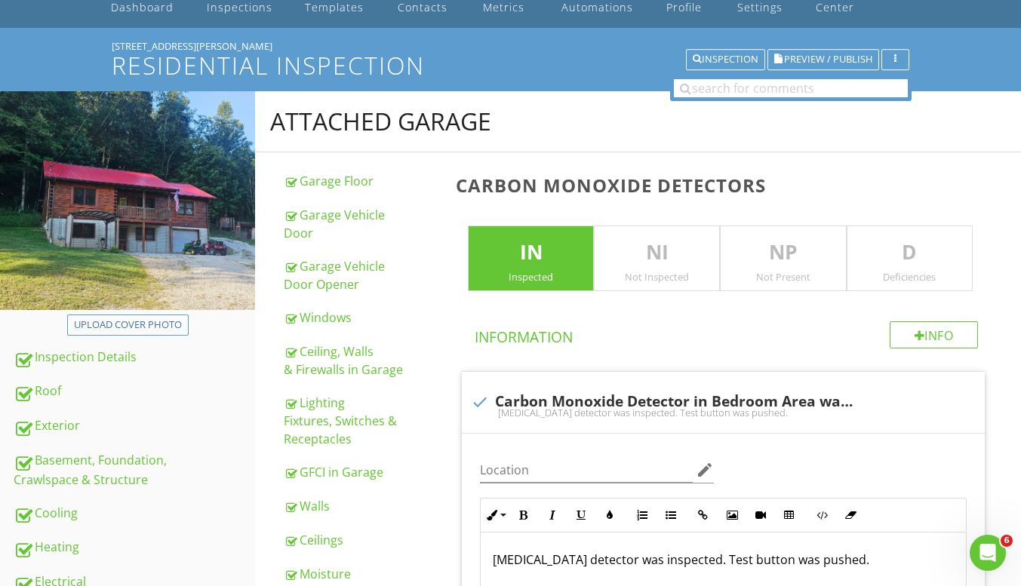
click at [79, 394] on div "Roof" at bounding box center [134, 392] width 241 height 20
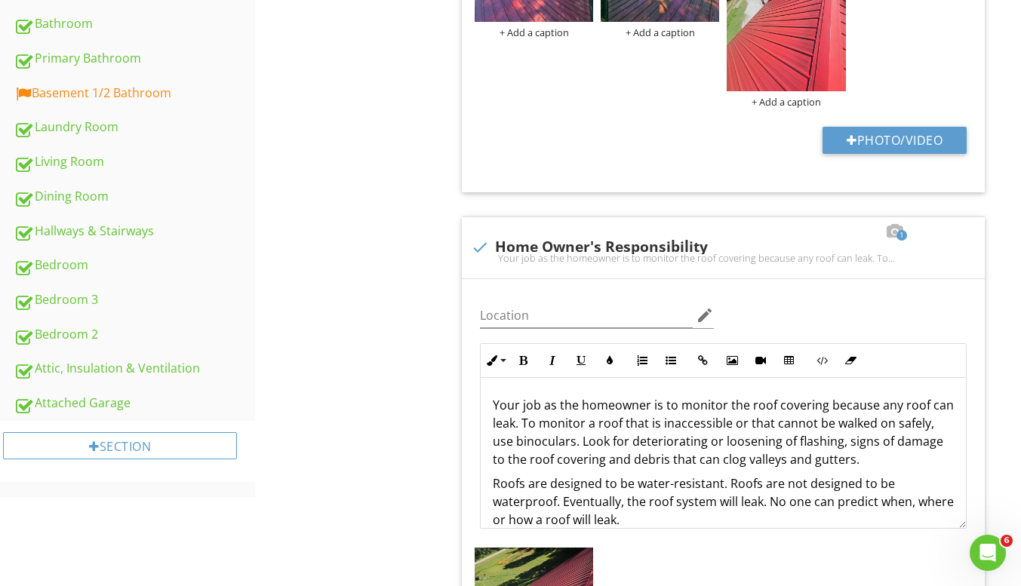
scroll to position [732, 0]
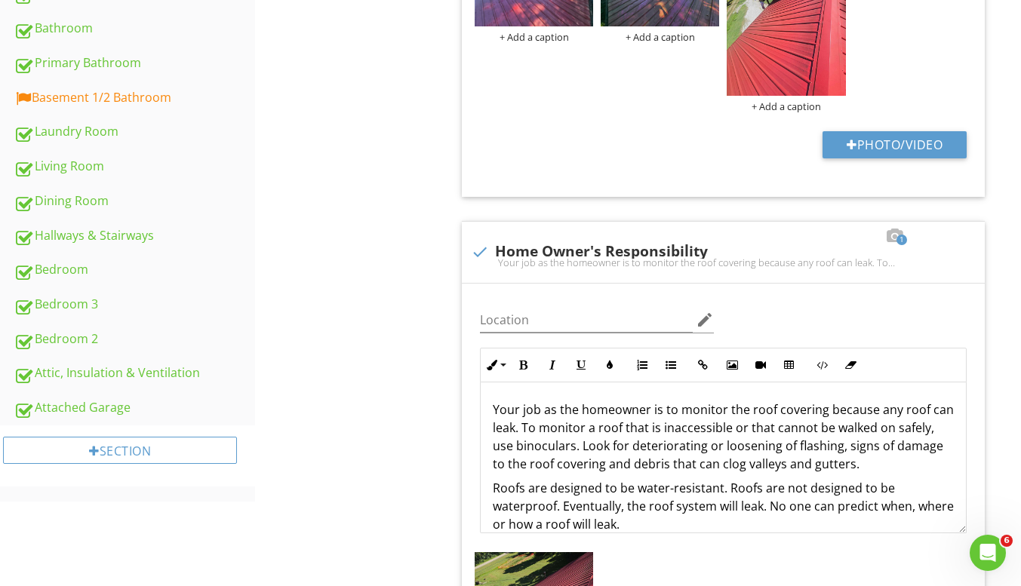
click at [85, 396] on link "Attached Garage" at bounding box center [134, 408] width 241 height 35
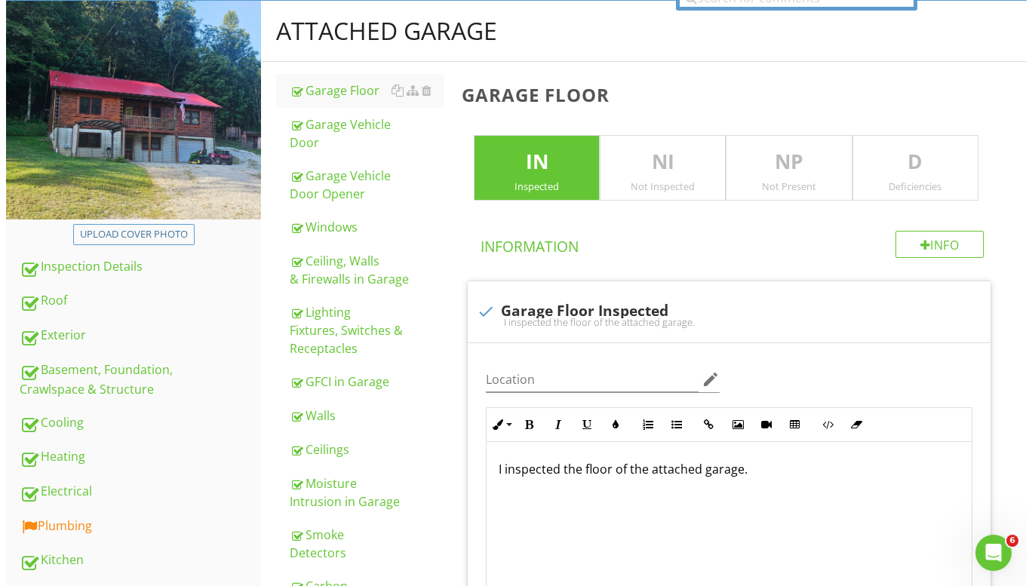
scroll to position [151, 0]
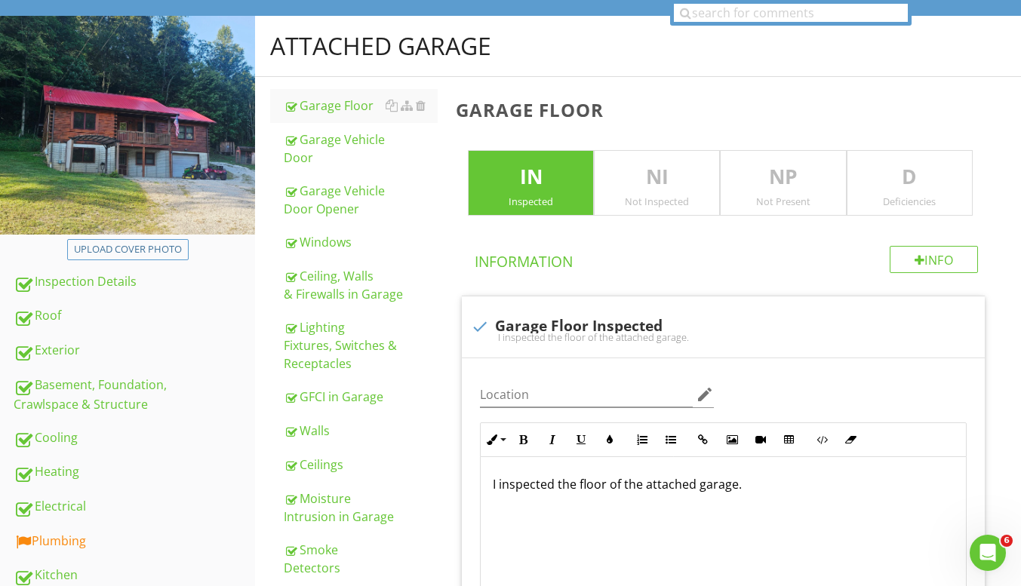
click at [78, 314] on div "Roof" at bounding box center [134, 316] width 241 height 20
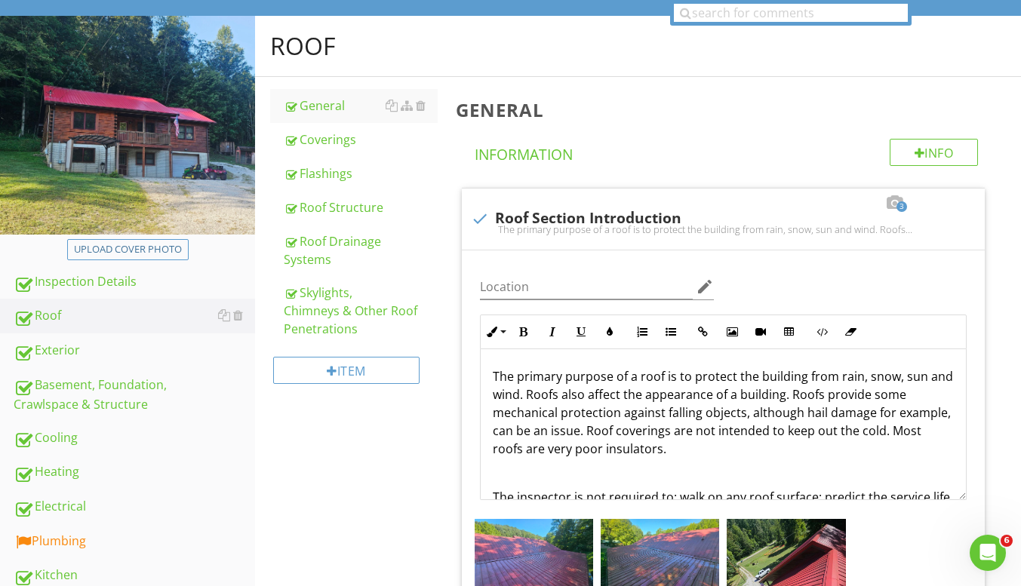
click at [391, 111] on div at bounding box center [391, 106] width 12 height 12
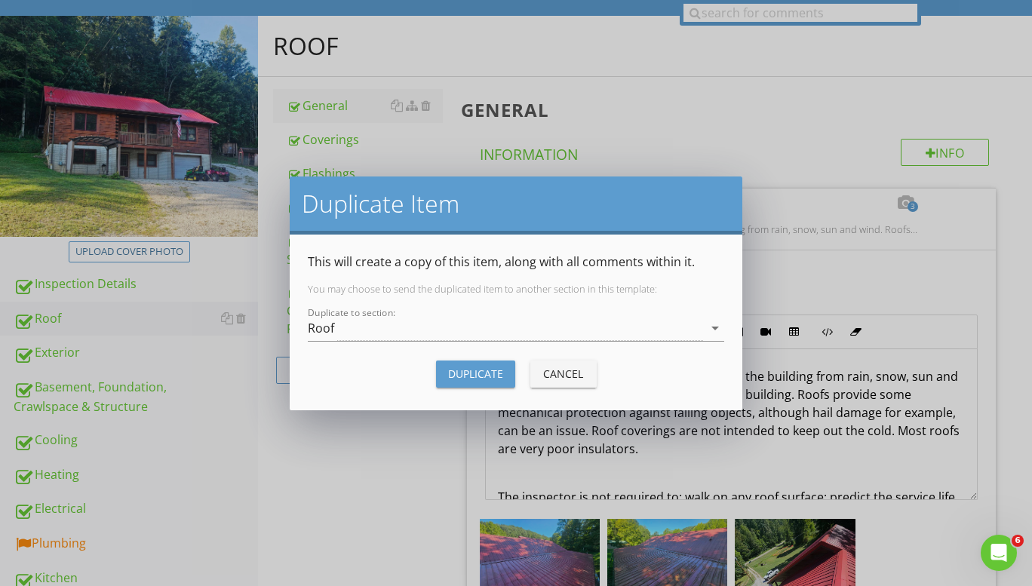
click at [373, 338] on div "Roof" at bounding box center [505, 328] width 395 height 25
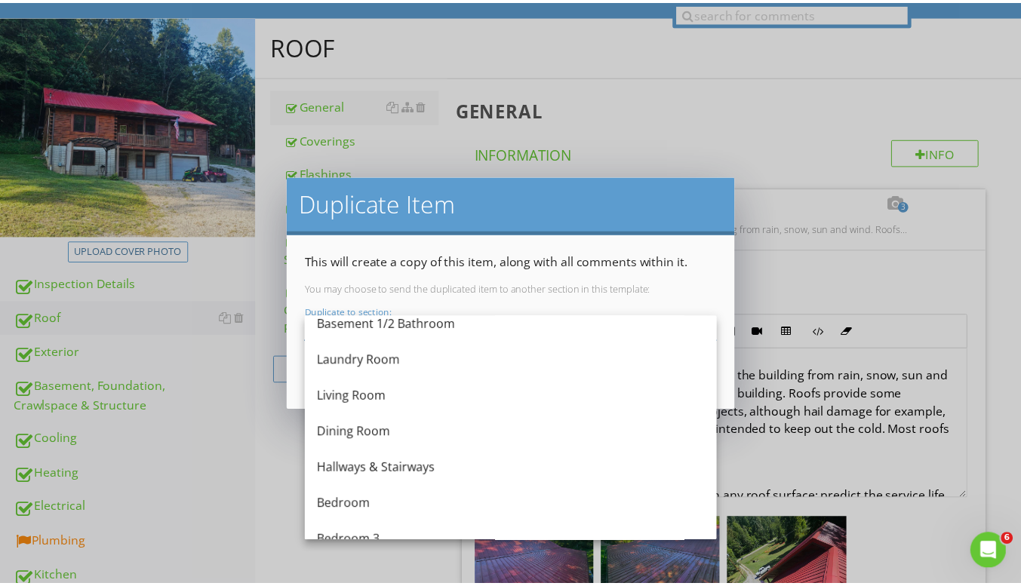
scroll to position [546, 0]
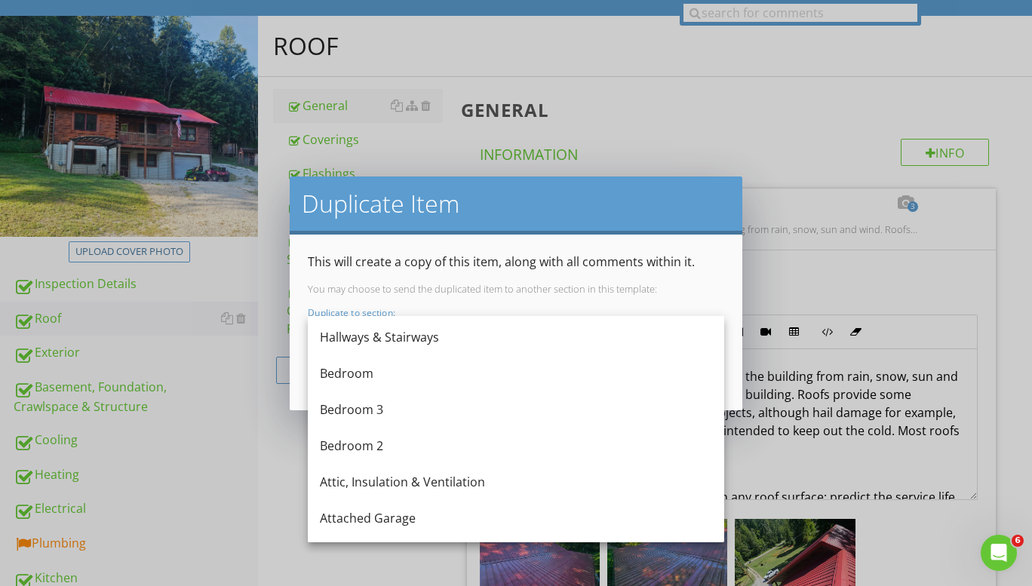
click at [375, 523] on div "Attached Garage" at bounding box center [516, 518] width 392 height 18
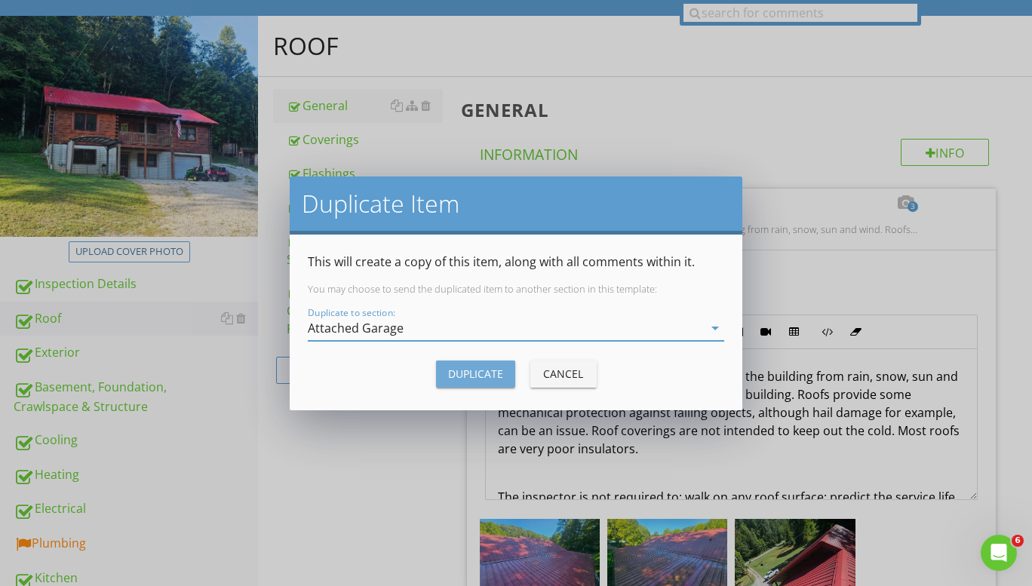
click at [473, 378] on div "Duplicate" at bounding box center [475, 374] width 55 height 16
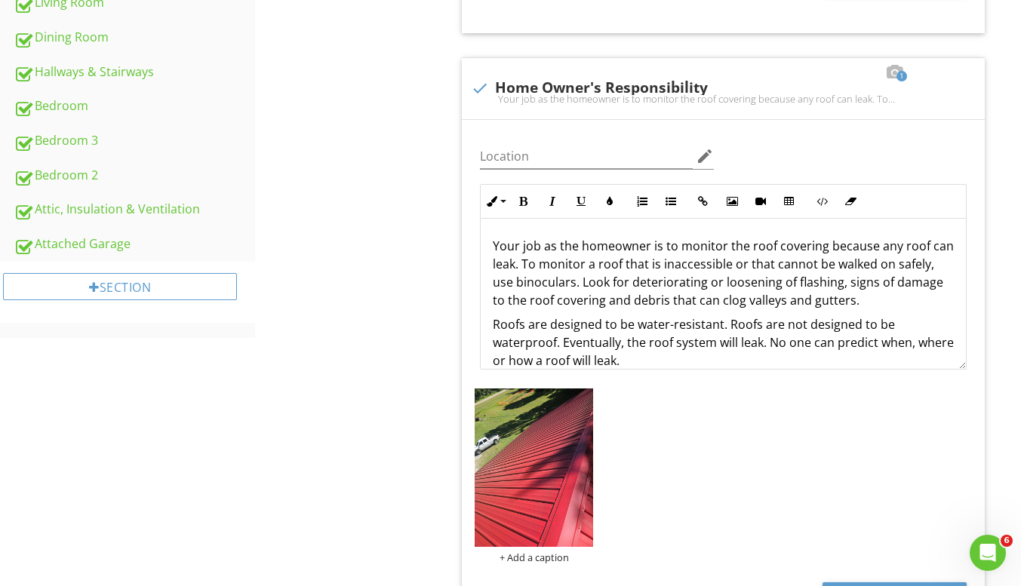
scroll to position [905, 0]
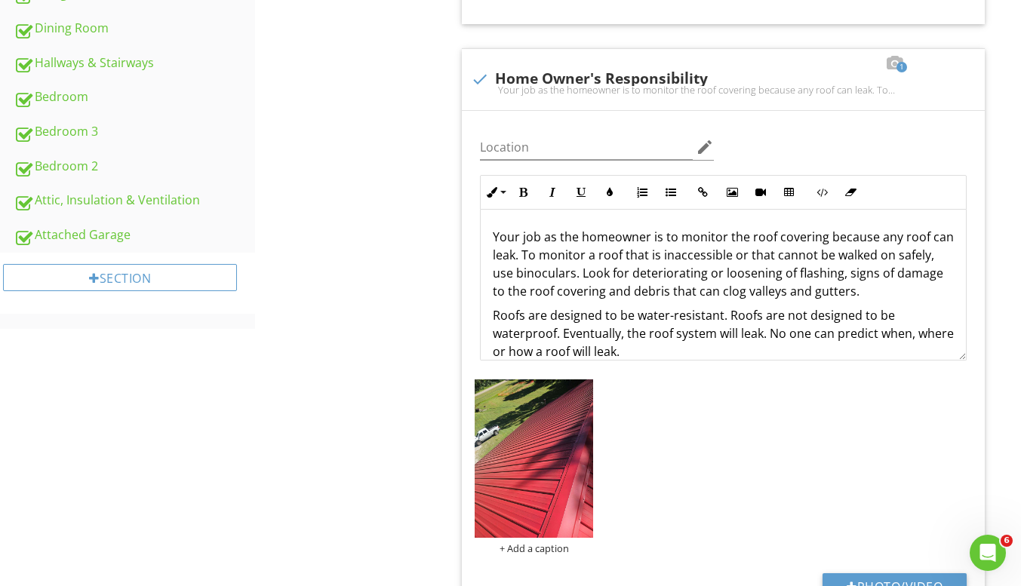
click at [93, 226] on div "Attached Garage" at bounding box center [134, 236] width 241 height 20
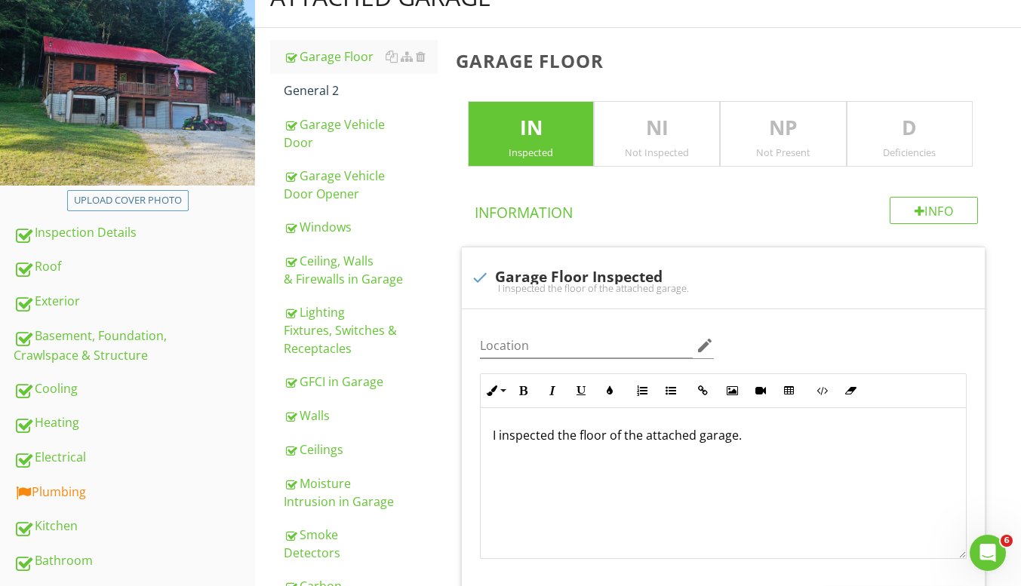
scroll to position [195, 0]
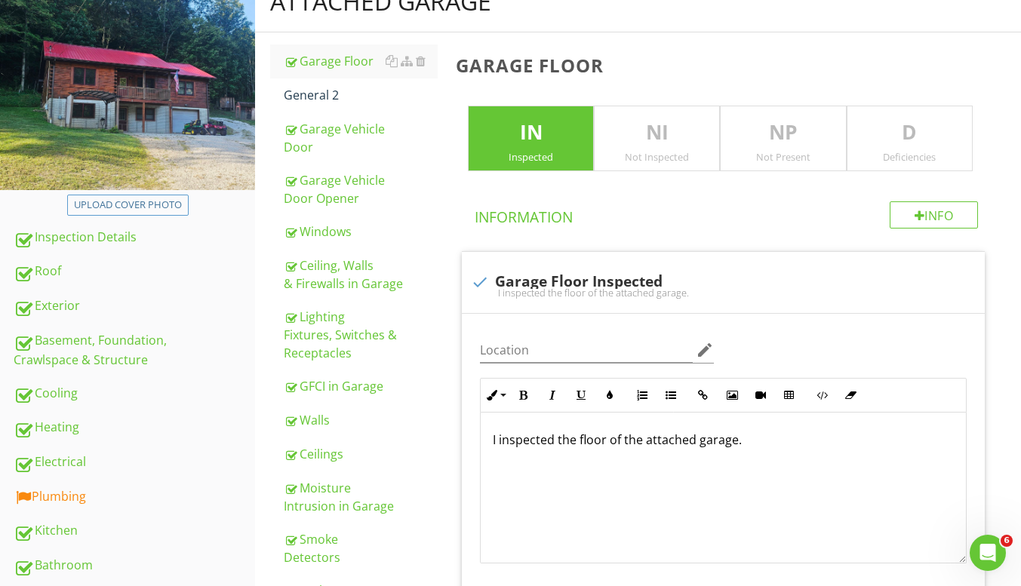
click at [348, 98] on div "General 2" at bounding box center [361, 95] width 154 height 18
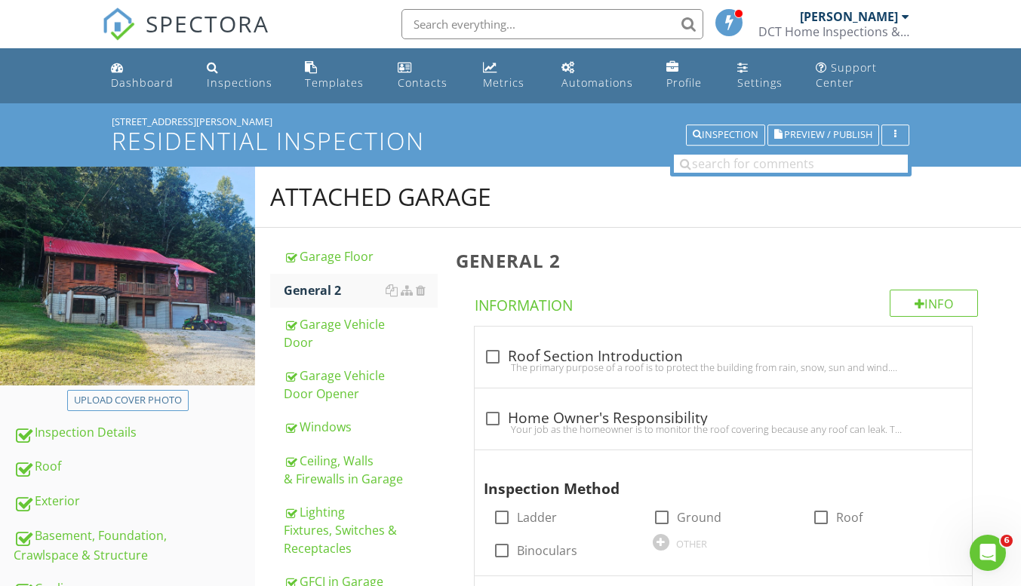
click at [0, 0] on div at bounding box center [0, 0] width 0 height 0
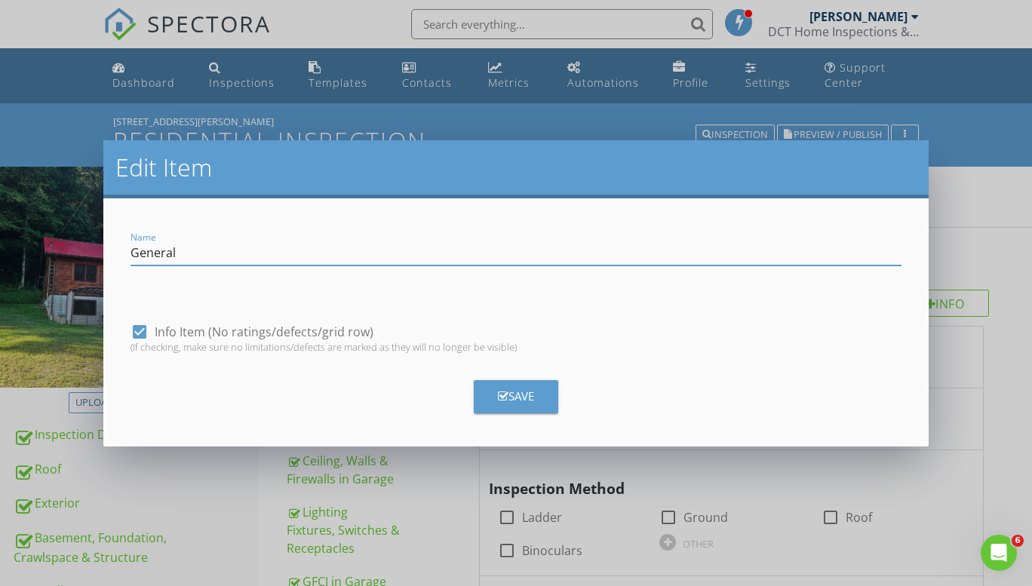
type input "General"
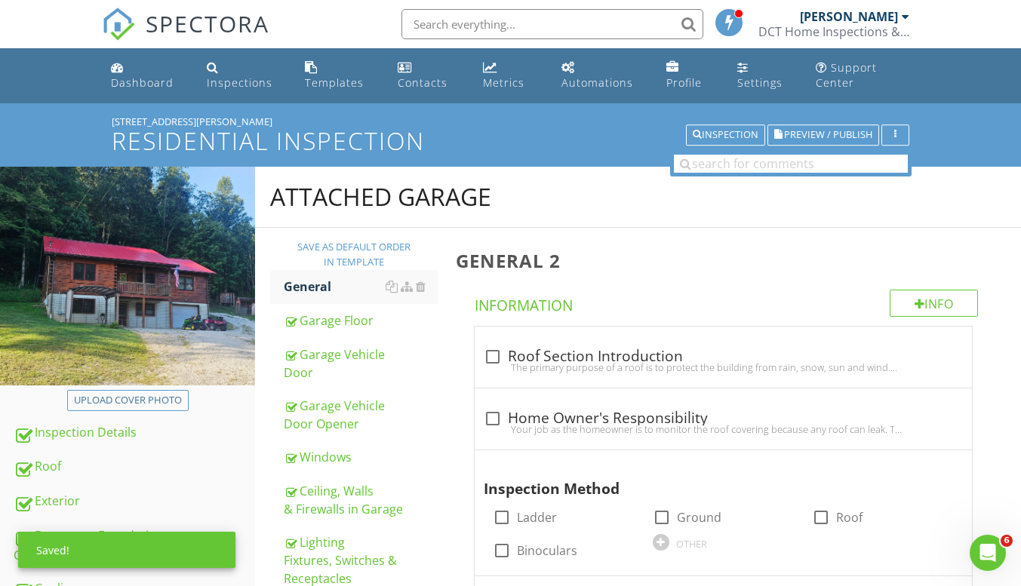
scroll to position [151, 0]
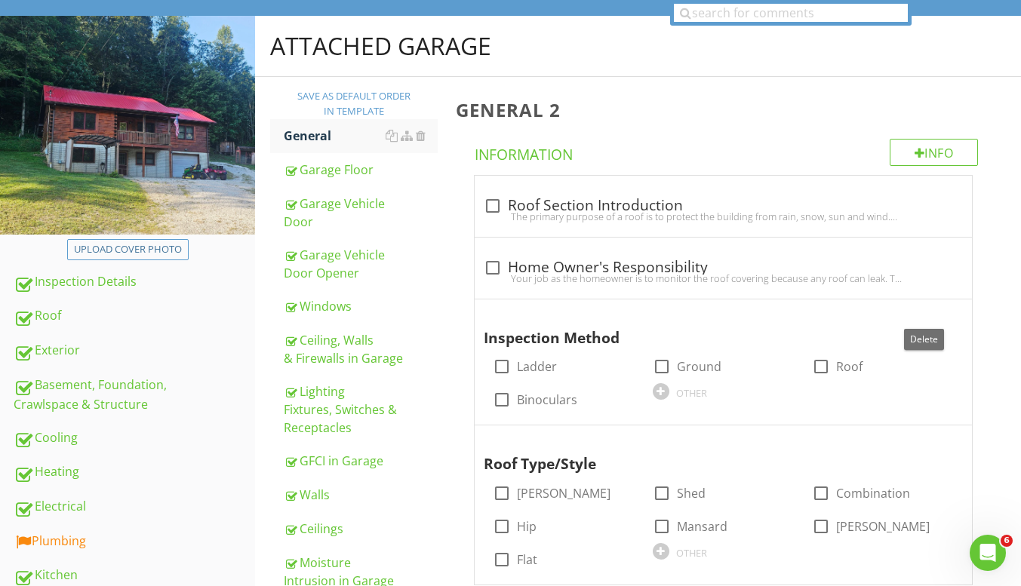
click at [926, 315] on div at bounding box center [923, 313] width 18 height 15
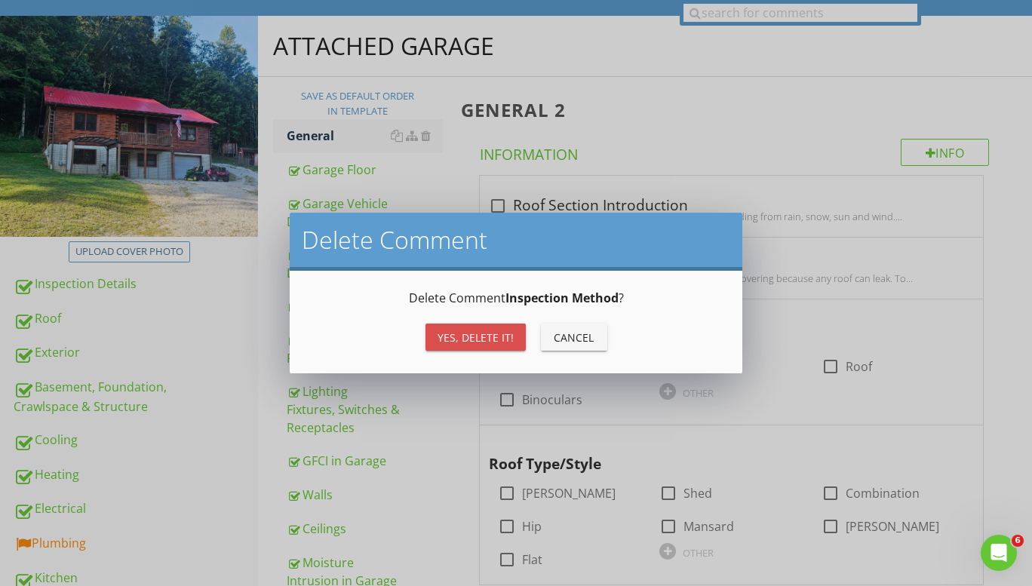
click at [474, 334] on div "Yes, Delete it!" at bounding box center [475, 338] width 76 height 16
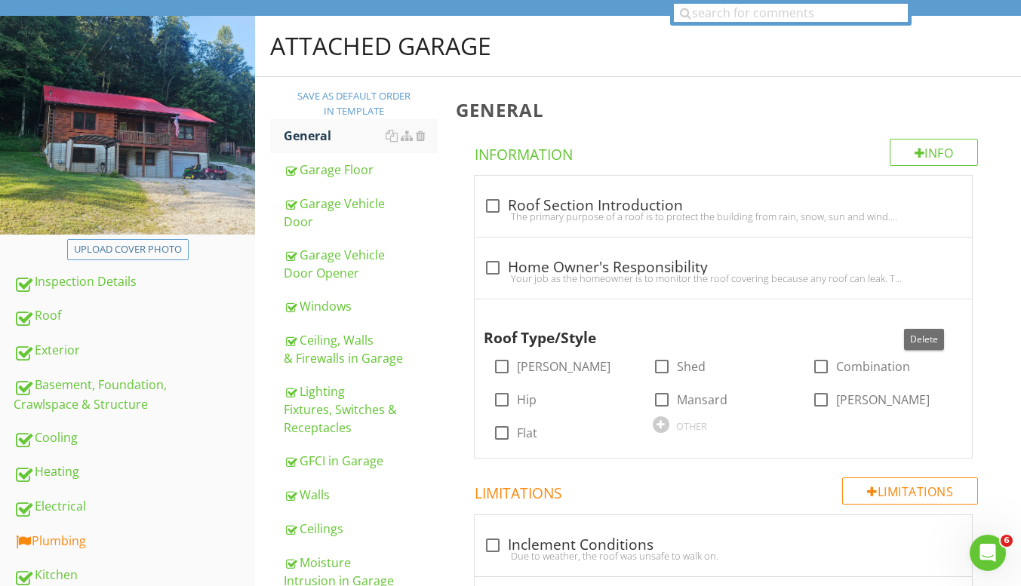
click at [922, 311] on div at bounding box center [923, 313] width 18 height 15
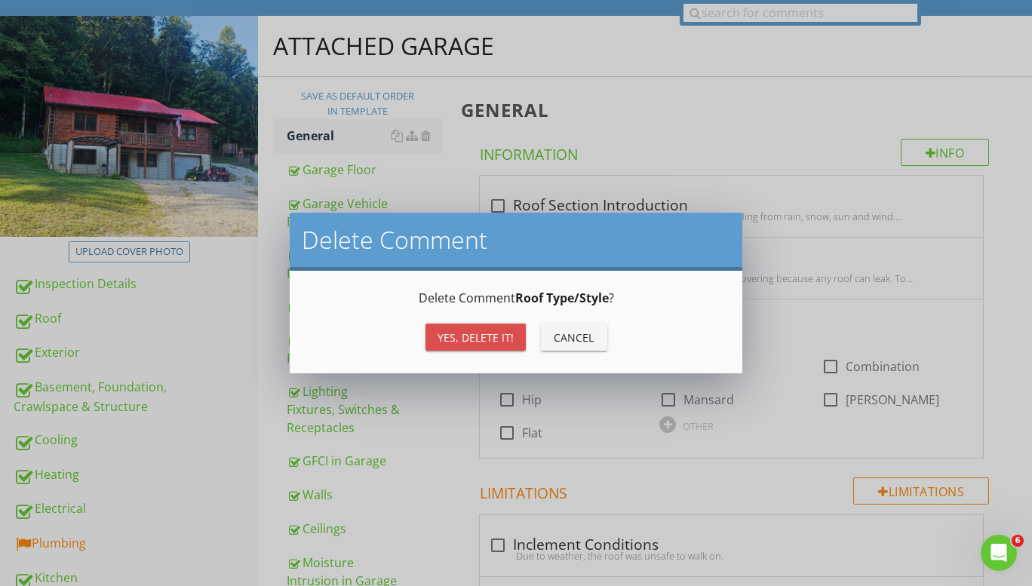
click at [481, 331] on div "Yes, Delete it!" at bounding box center [475, 338] width 76 height 16
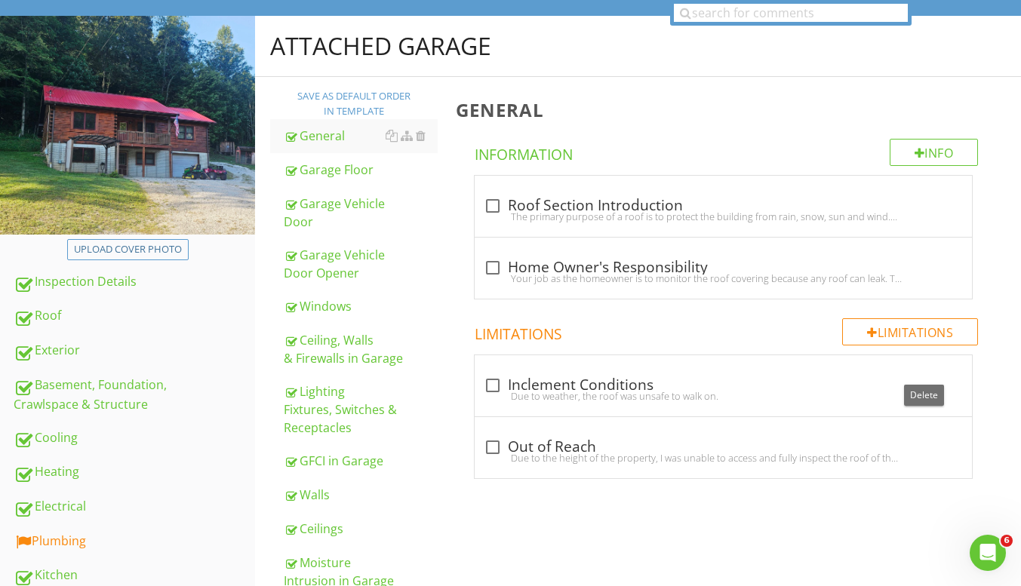
click at [919, 367] on div at bounding box center [923, 369] width 18 height 15
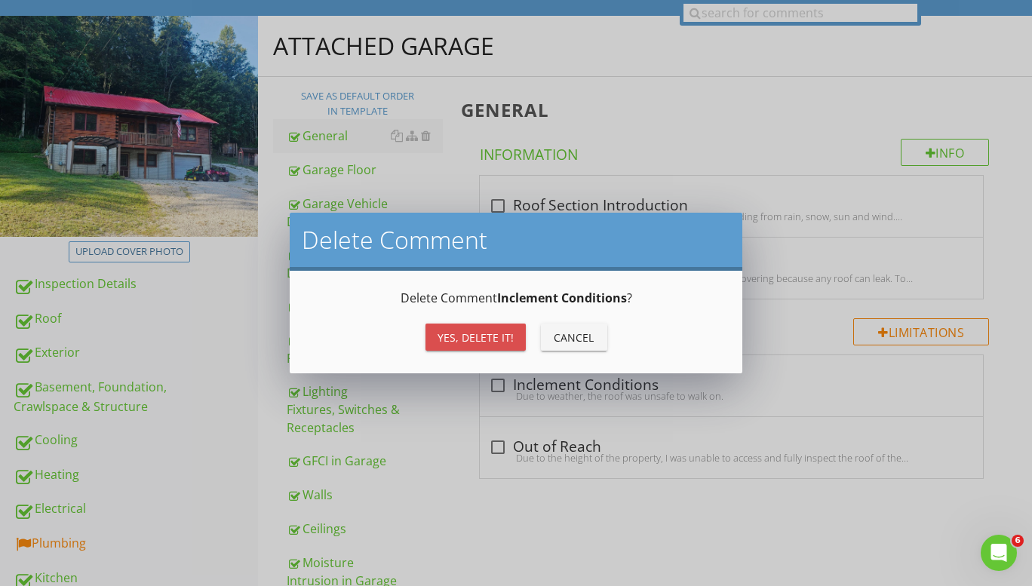
click at [479, 342] on div "Yes, Delete it!" at bounding box center [475, 338] width 76 height 16
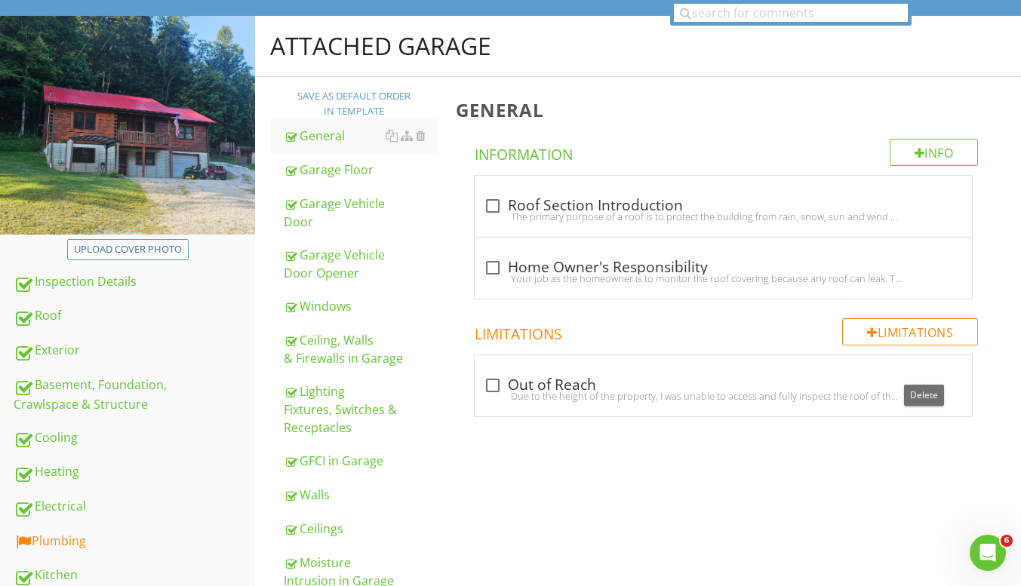
click at [925, 371] on div at bounding box center [923, 369] width 18 height 15
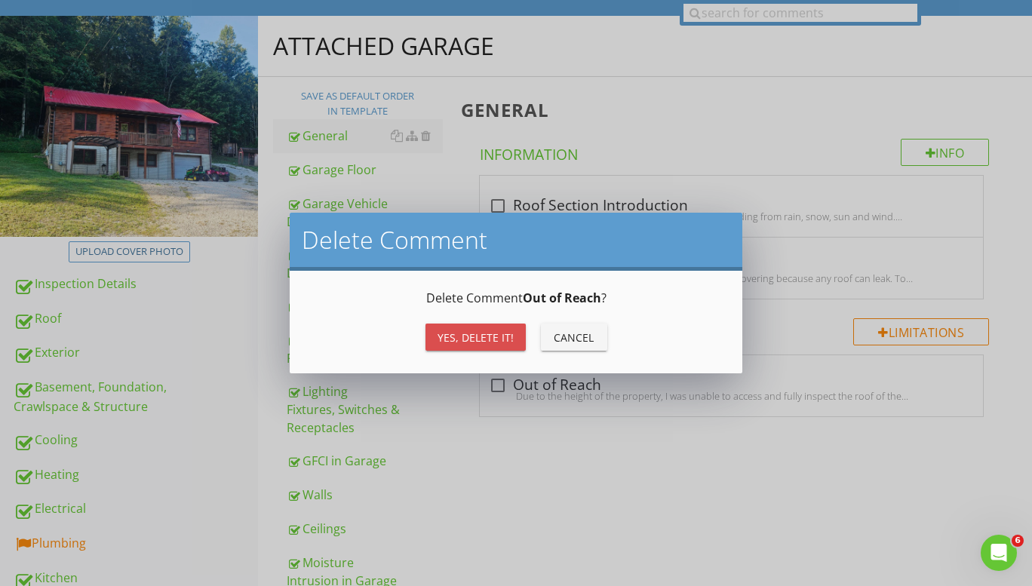
click at [480, 327] on button "Yes, Delete it!" at bounding box center [475, 337] width 100 height 27
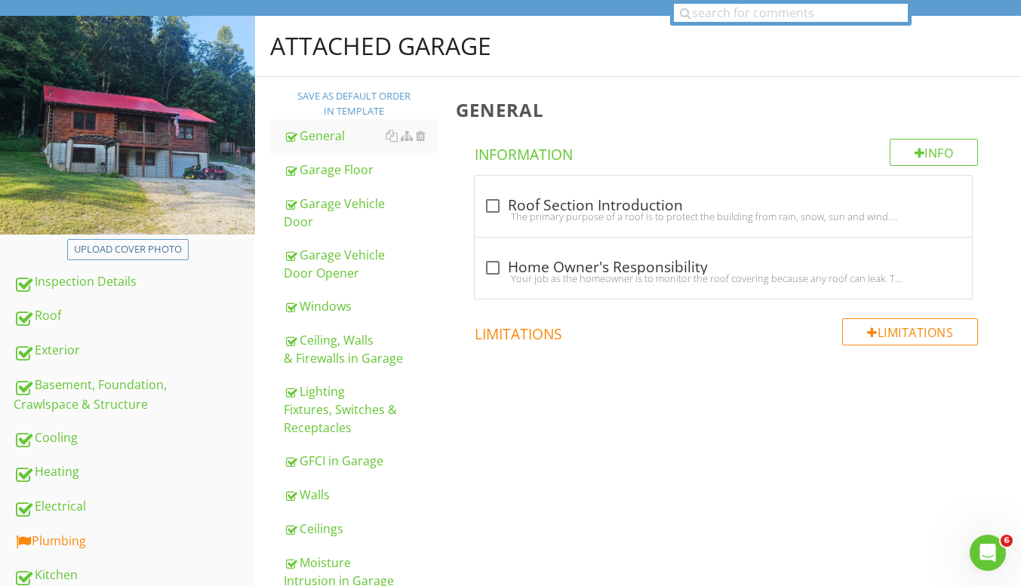
click at [629, 236] on div "check_box_outline_blank Roof Section Introduction" at bounding box center [722, 206] width 497 height 61
checkbox input "true"
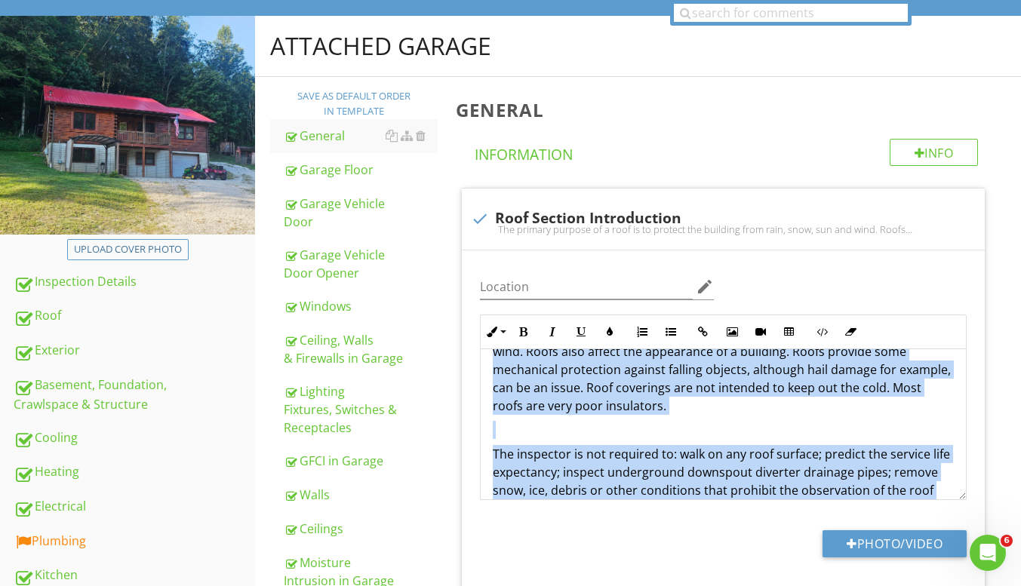
scroll to position [0, 0]
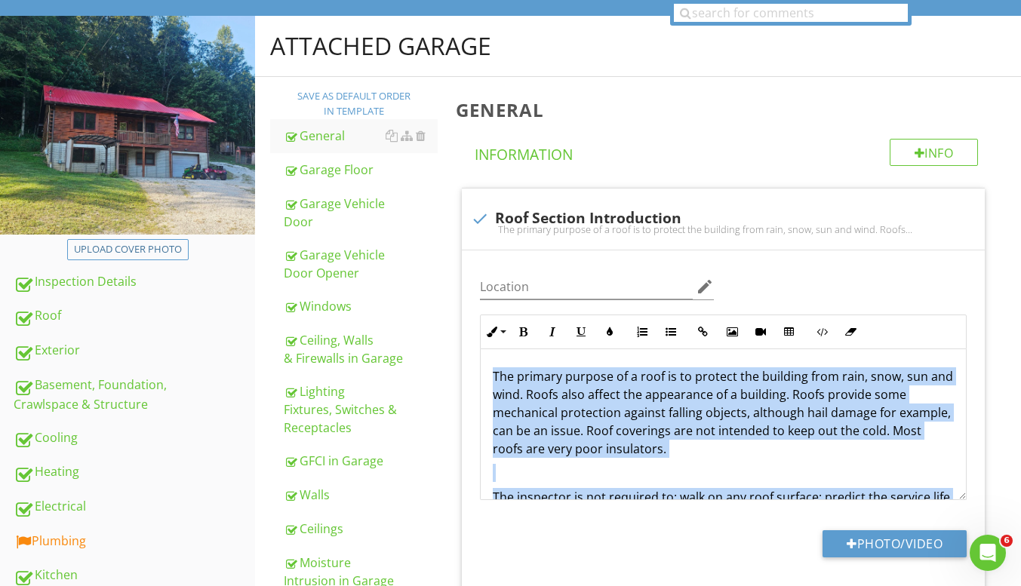
drag, startPoint x: 713, startPoint y: 445, endPoint x: 468, endPoint y: 330, distance: 270.3
click at [468, 330] on div "Location edit Inline Style XLarge Large Normal Small Light Small/Light Bold Ita…" at bounding box center [723, 422] width 523 height 345
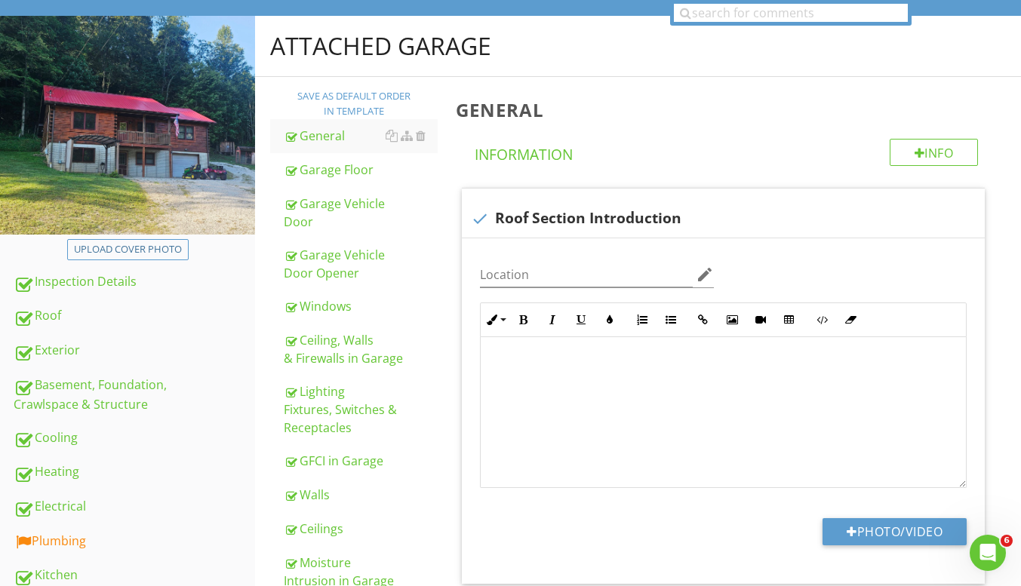
scroll to position [139, 0]
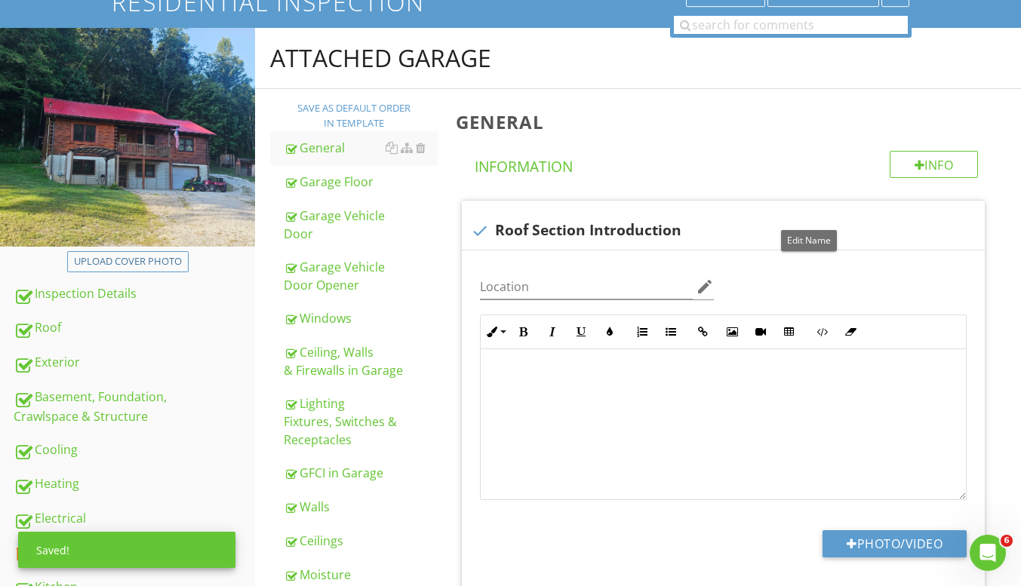
click at [803, 214] on div at bounding box center [809, 214] width 18 height 15
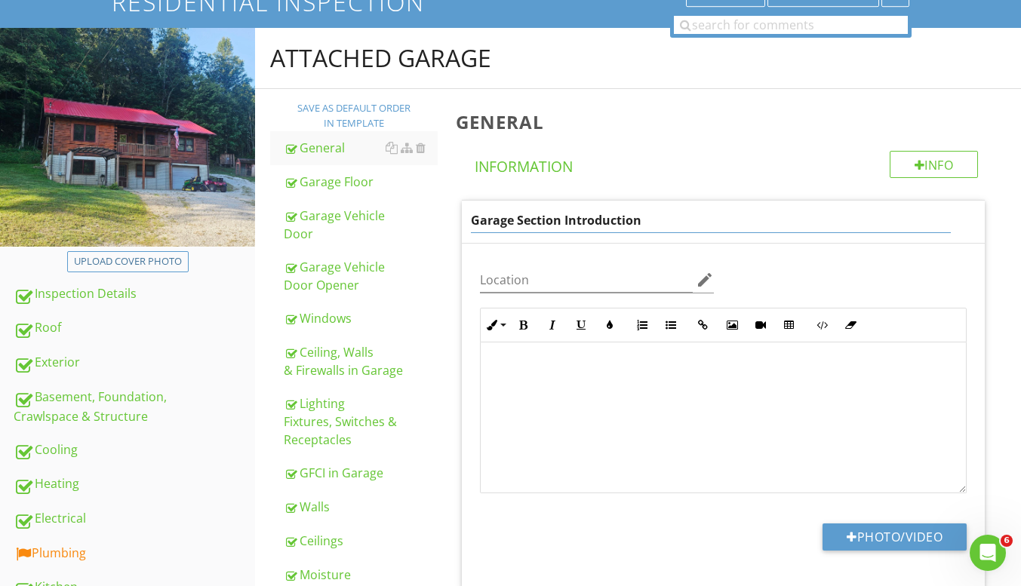
type input "Garage Section Introduction"
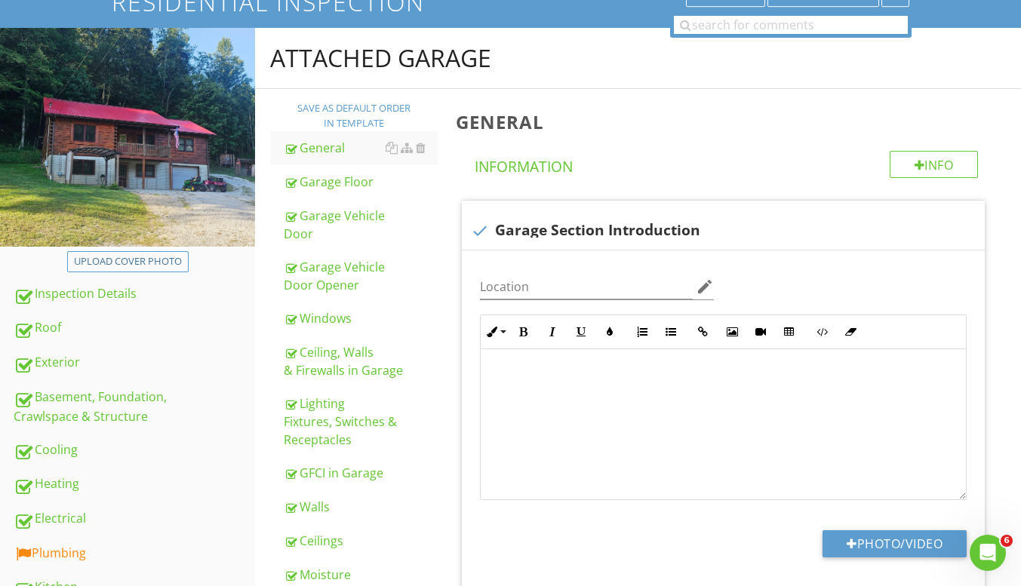
click at [520, 382] on p at bounding box center [723, 376] width 461 height 18
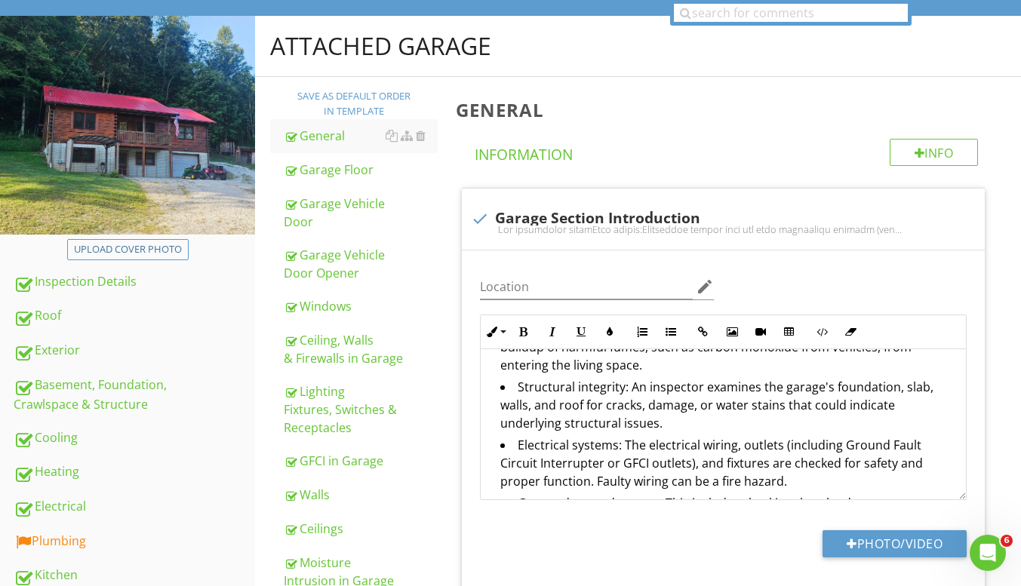
scroll to position [0, 0]
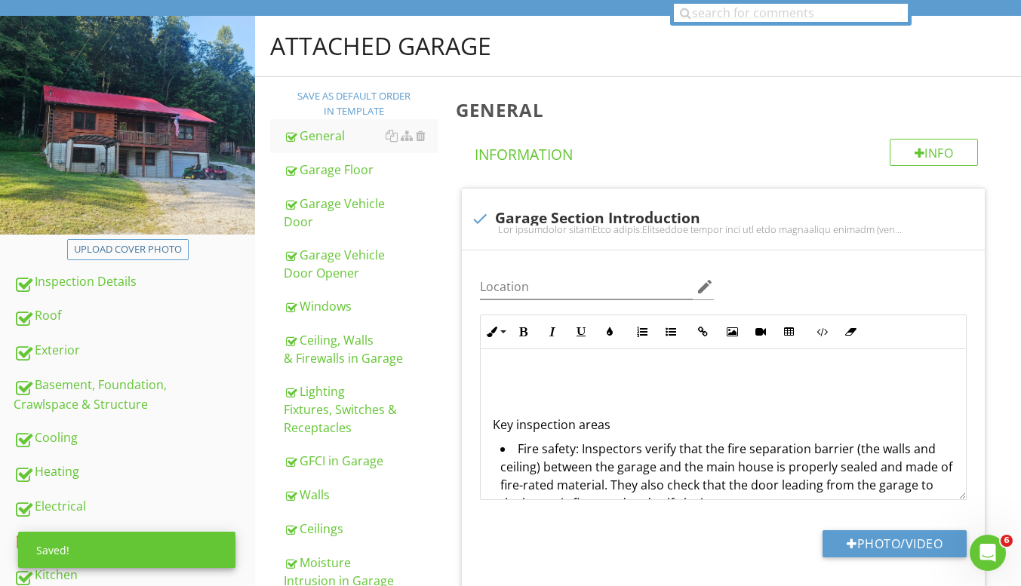
scroll to position [199, 0]
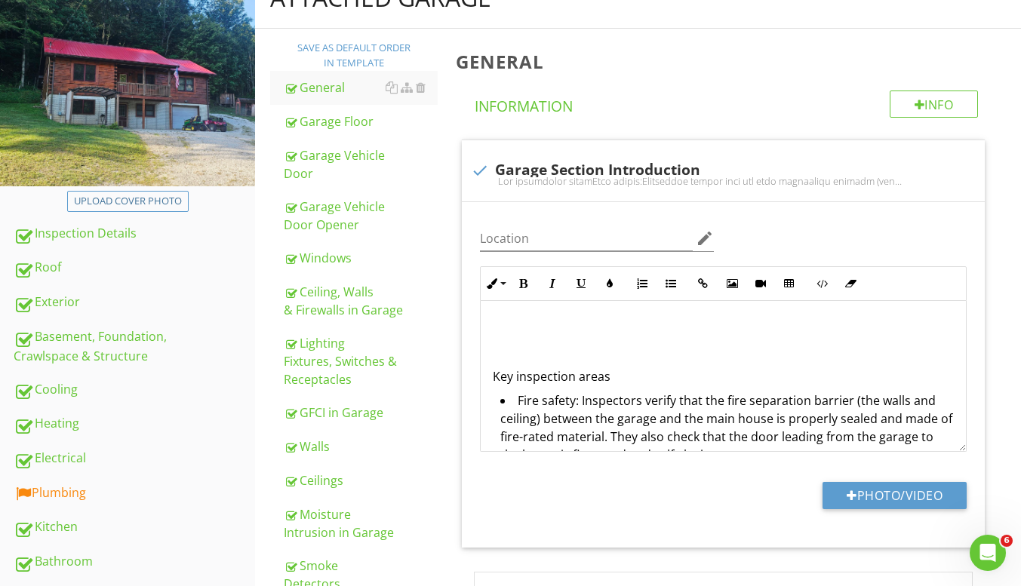
click at [531, 333] on p at bounding box center [723, 328] width 461 height 18
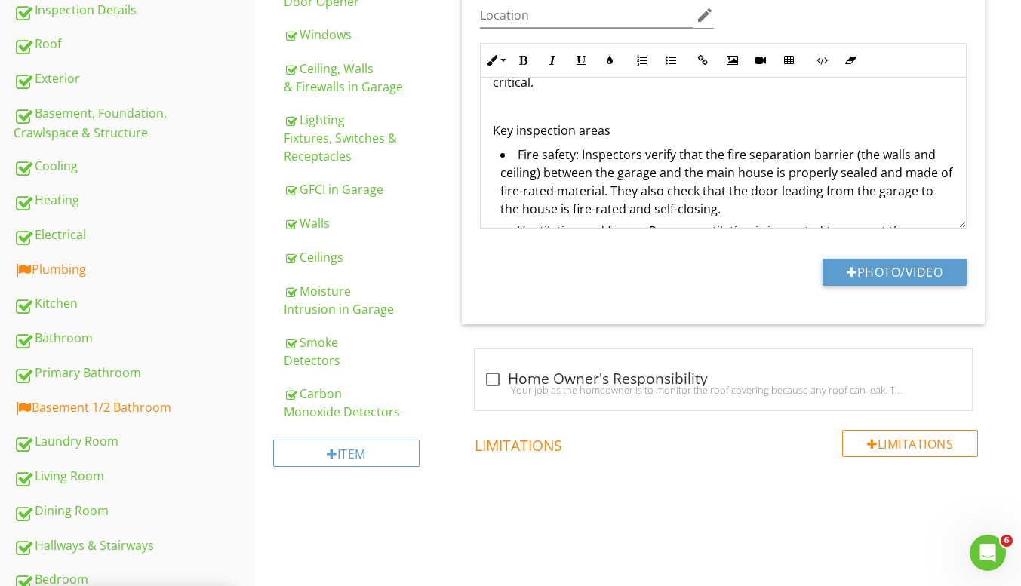
scroll to position [151, 0]
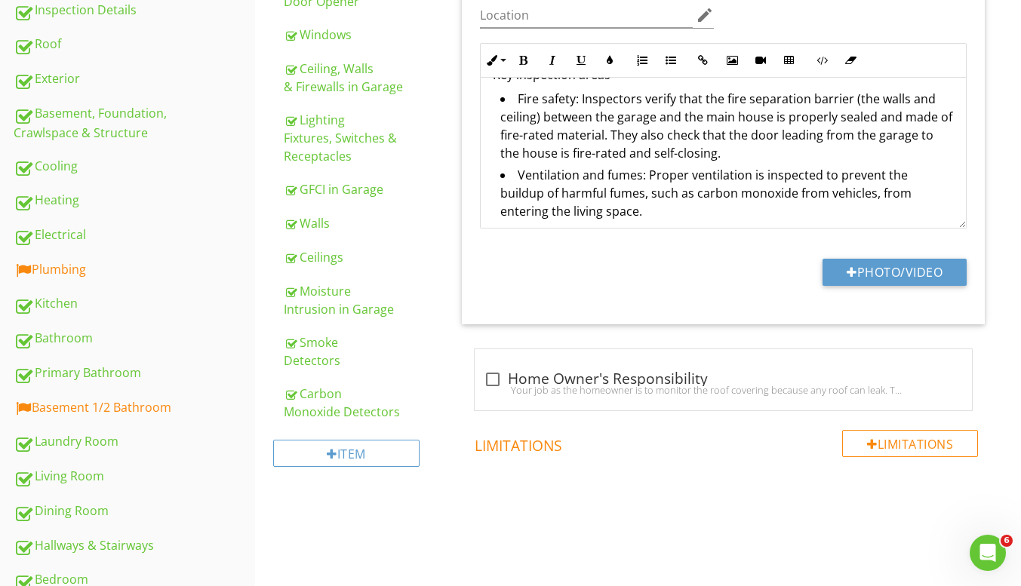
click at [591, 401] on div "check_box_outline_blank Home Owner's Responsibility Your job as the homeowner i…" at bounding box center [722, 379] width 497 height 61
checkbox input "true"
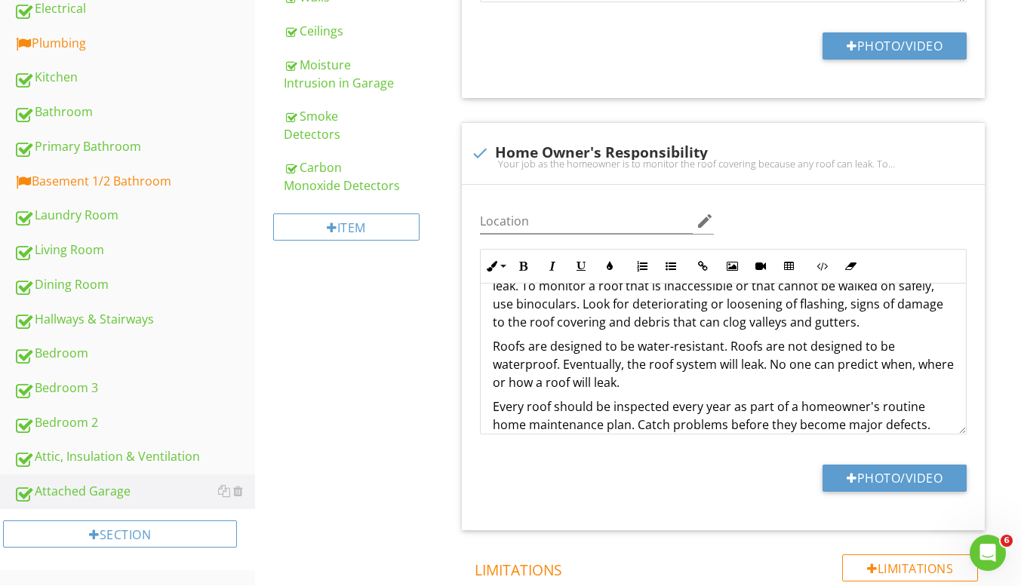
scroll to position [61, 0]
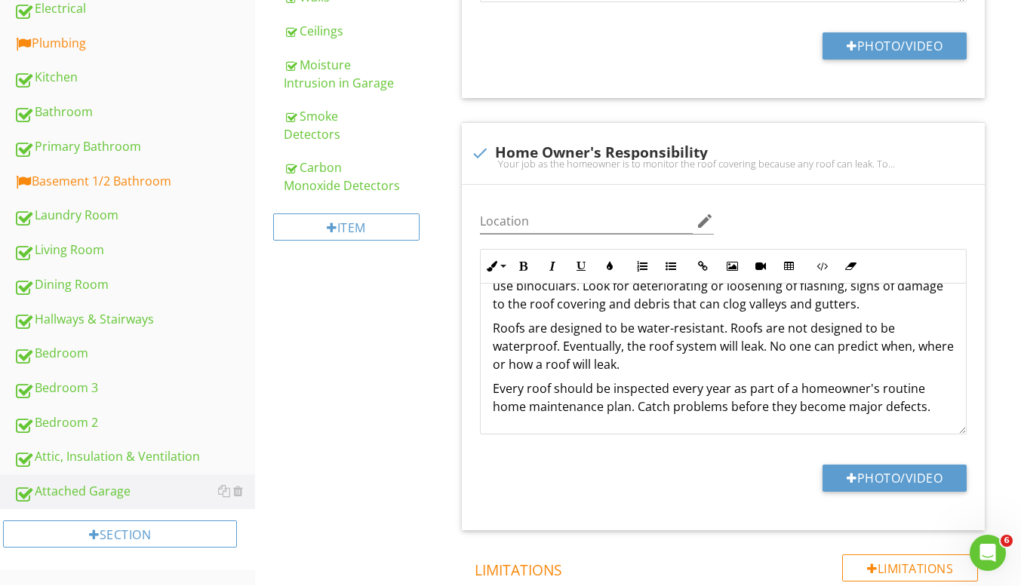
click at [548, 387] on p "Every roof should be inspected every year as part of a homeowner's routine home…" at bounding box center [723, 397] width 461 height 36
click at [669, 363] on p "Roofs are designed to be water-resistant. Roofs are not designed to be waterpro…" at bounding box center [723, 346] width 461 height 54
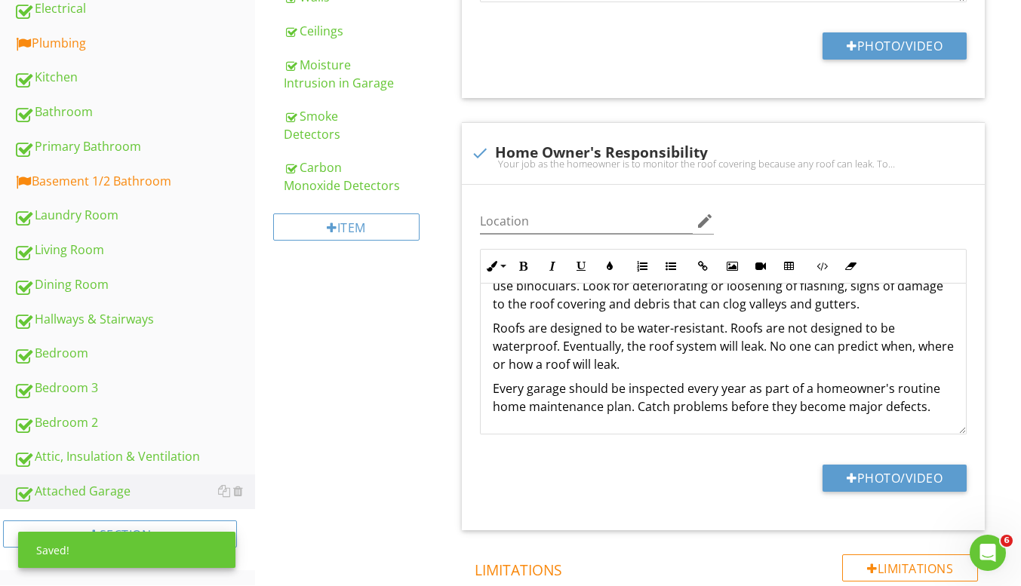
click at [670, 355] on p "Roofs are designed to be water-resistant. Roofs are not designed to be waterpro…" at bounding box center [723, 346] width 461 height 54
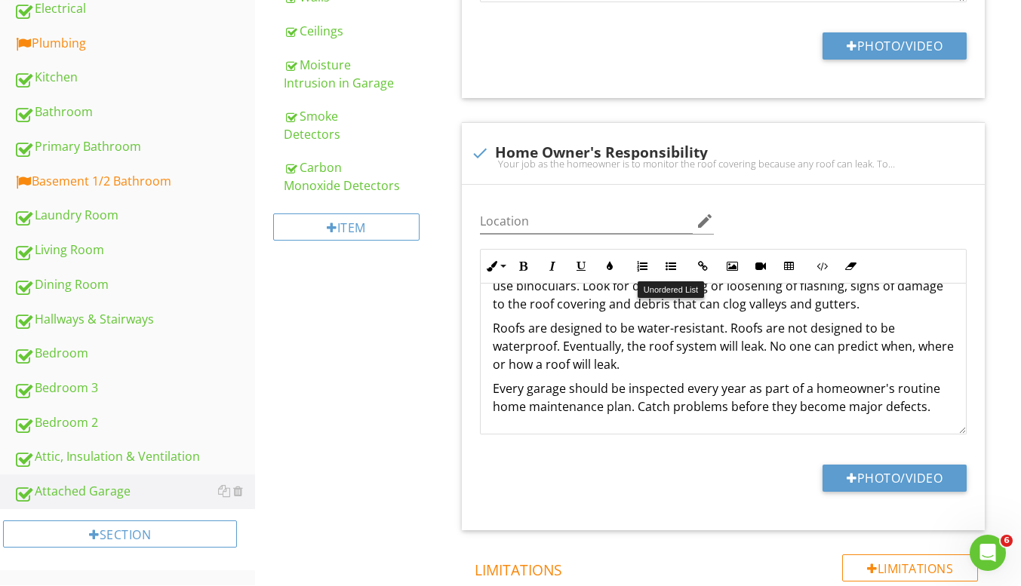
scroll to position [0, 0]
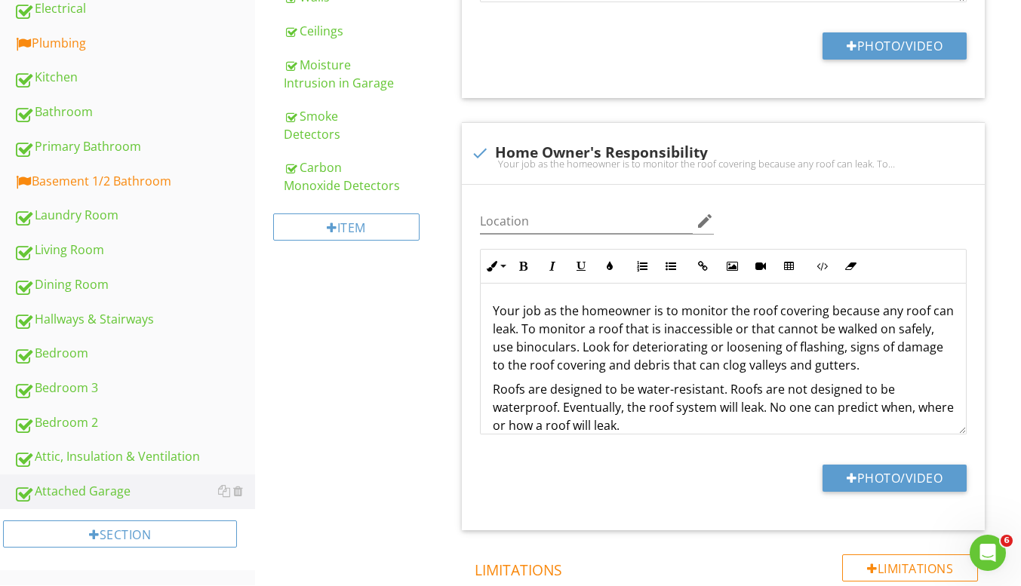
drag, startPoint x: 676, startPoint y: 344, endPoint x: 723, endPoint y: 295, distance: 67.8
click at [723, 295] on div "Your job as the homeowner is to monitor the roof covering because any roof can …" at bounding box center [722, 389] width 485 height 211
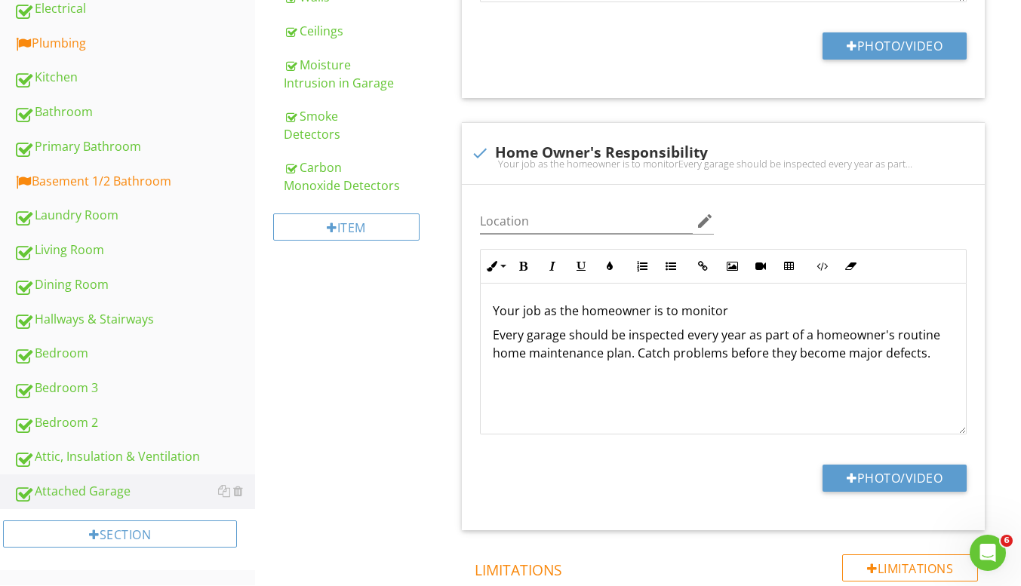
click at [723, 295] on div "Your job as the homeowner is to monitor Every garage should be inspected every …" at bounding box center [722, 359] width 485 height 151
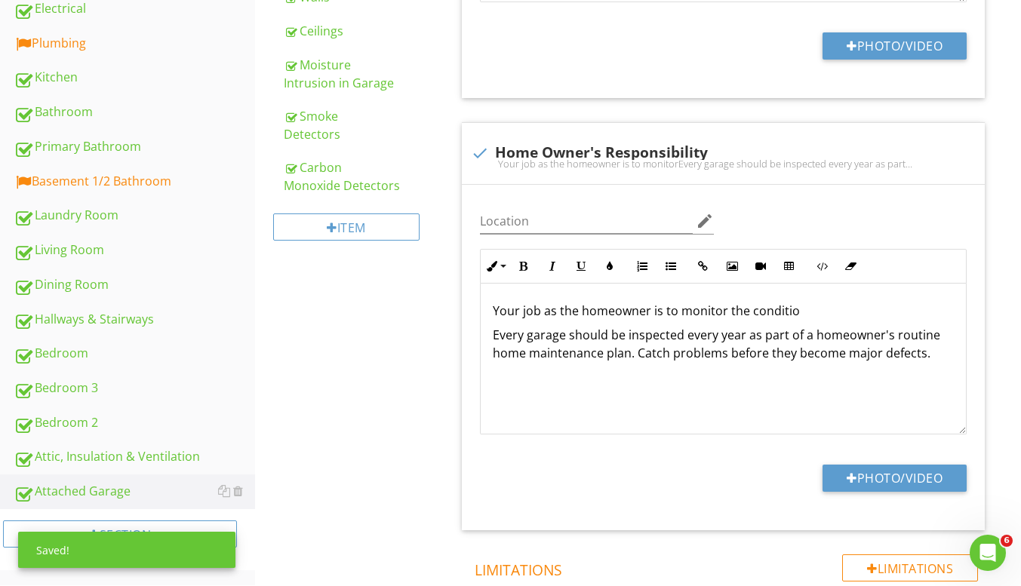
click at [723, 295] on div "Your job as the homeowner is to monitor the conditio Every garage should be ins…" at bounding box center [722, 359] width 485 height 151
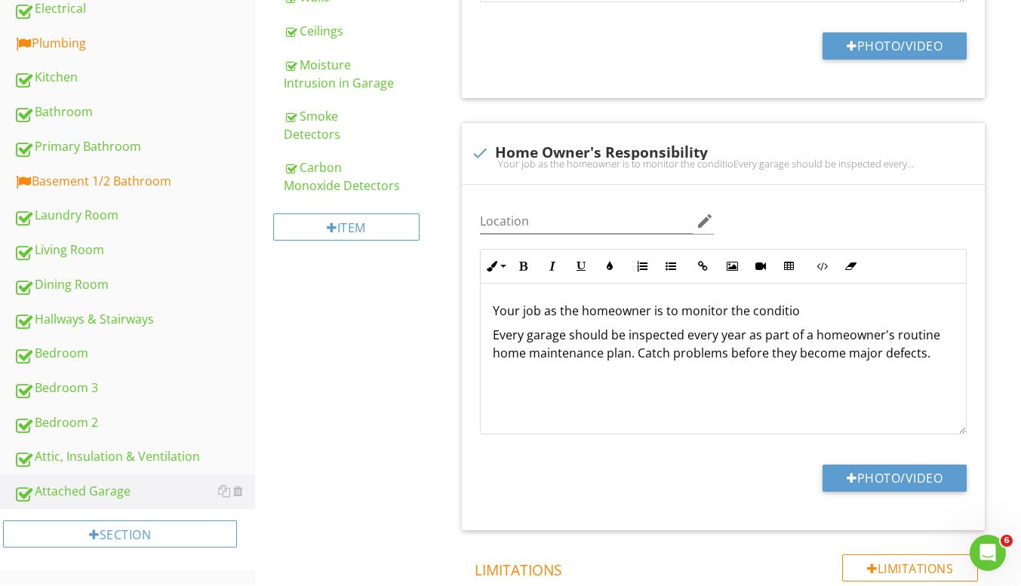
click at [803, 314] on p "Your job as the homeowner is to monitor the conditio" at bounding box center [723, 311] width 461 height 18
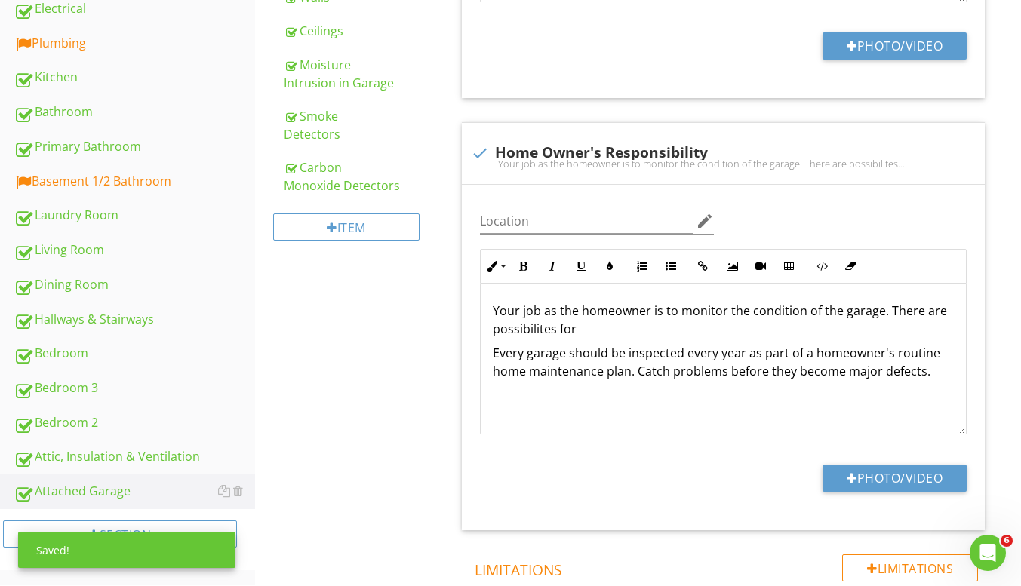
click at [537, 331] on p "Your job as the homeowner is to monitor the condition of the garage. There are …" at bounding box center [723, 320] width 461 height 36
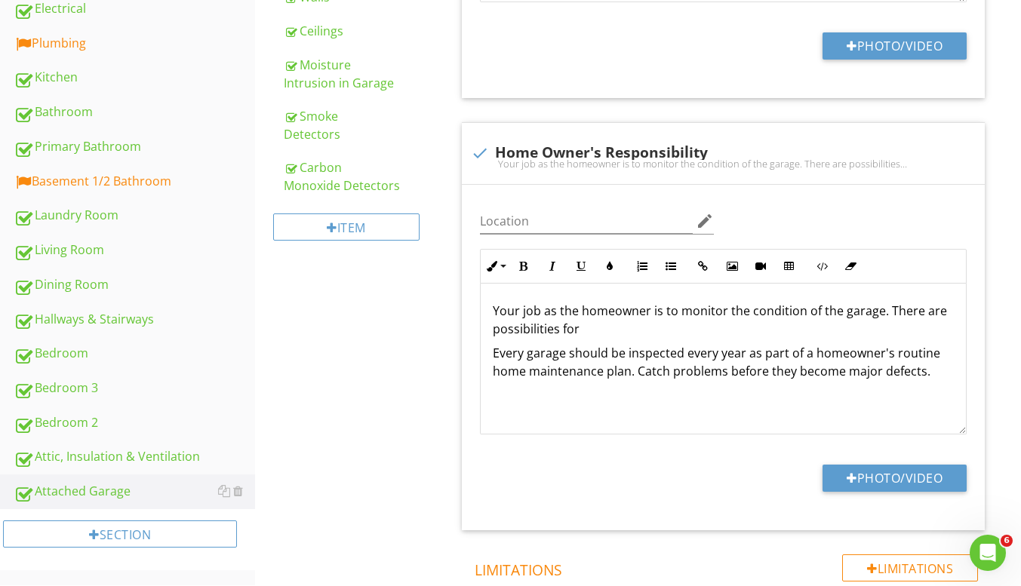
click at [594, 327] on p "Your job as the homeowner is to monitor the condition of the garage. There are …" at bounding box center [723, 320] width 461 height 36
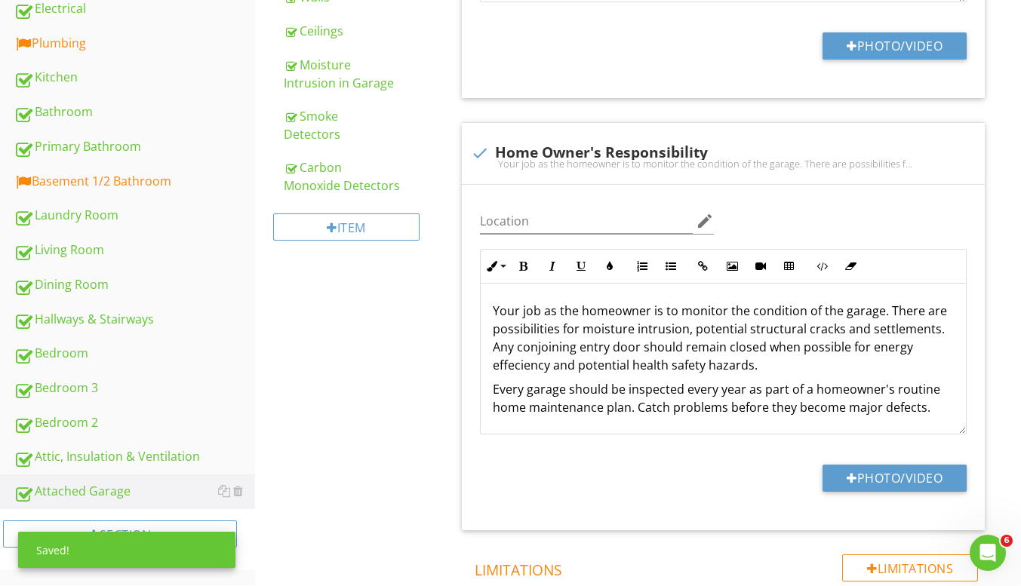
click at [517, 367] on p "Your job as the homeowner is to monitor the condition of the garage. There are …" at bounding box center [723, 338] width 461 height 72
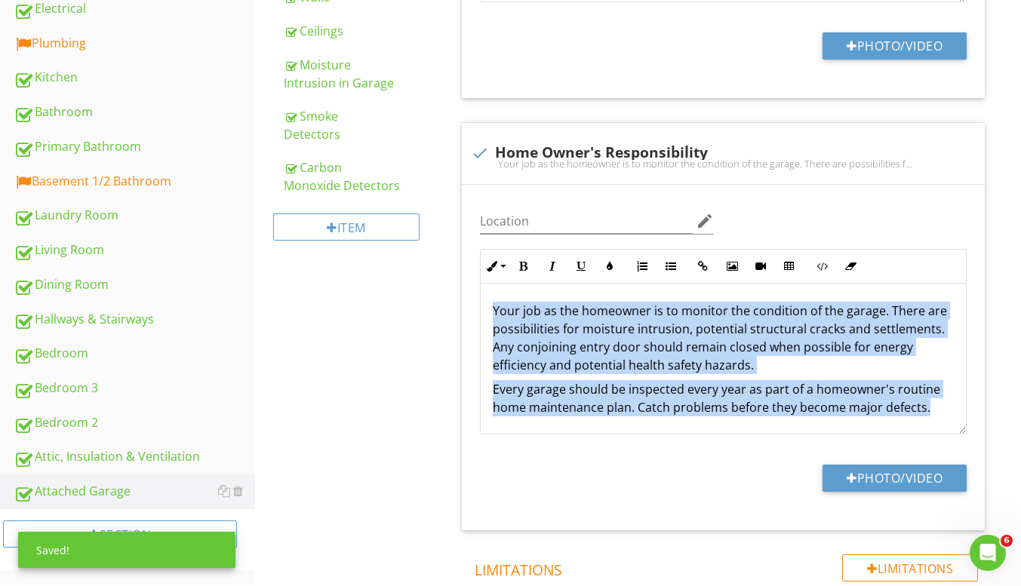
drag, startPoint x: 934, startPoint y: 409, endPoint x: 465, endPoint y: 302, distance: 481.1
click at [465, 302] on div "Location edit Inline Style XLarge Large Normal Small Light Small/Light Bold Ita…" at bounding box center [723, 357] width 523 height 345
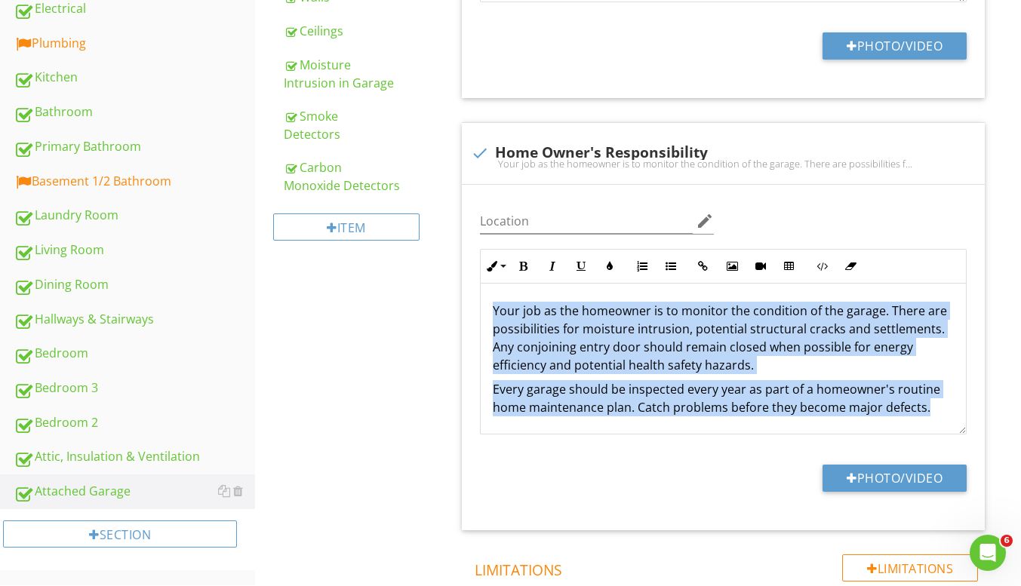
copy div "Your job as the homeowner is to monitor the condition of the garage. There are …"
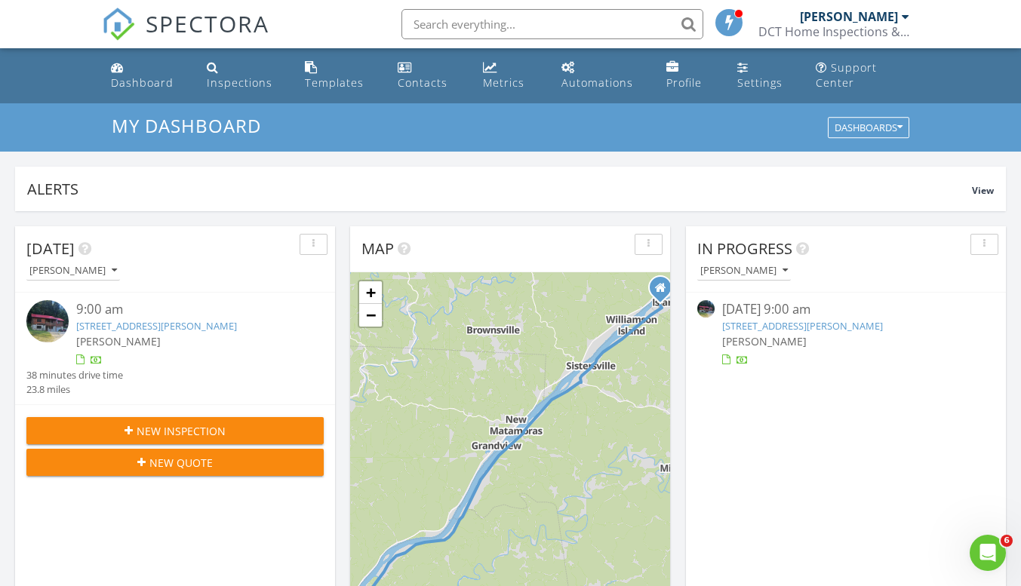
click at [332, 84] on div "Templates" at bounding box center [334, 82] width 59 height 14
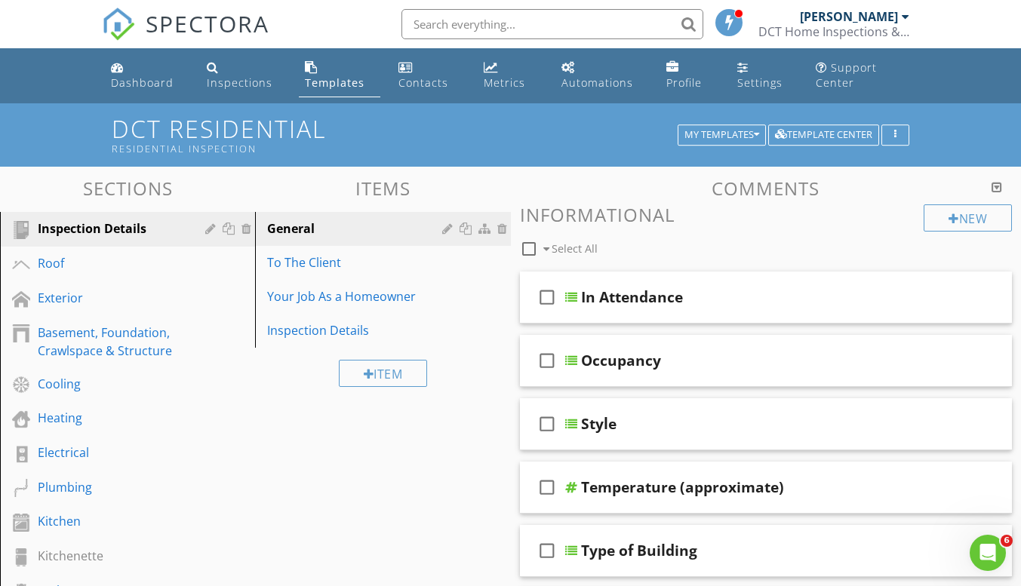
click at [87, 419] on div "Heating" at bounding box center [111, 418] width 146 height 18
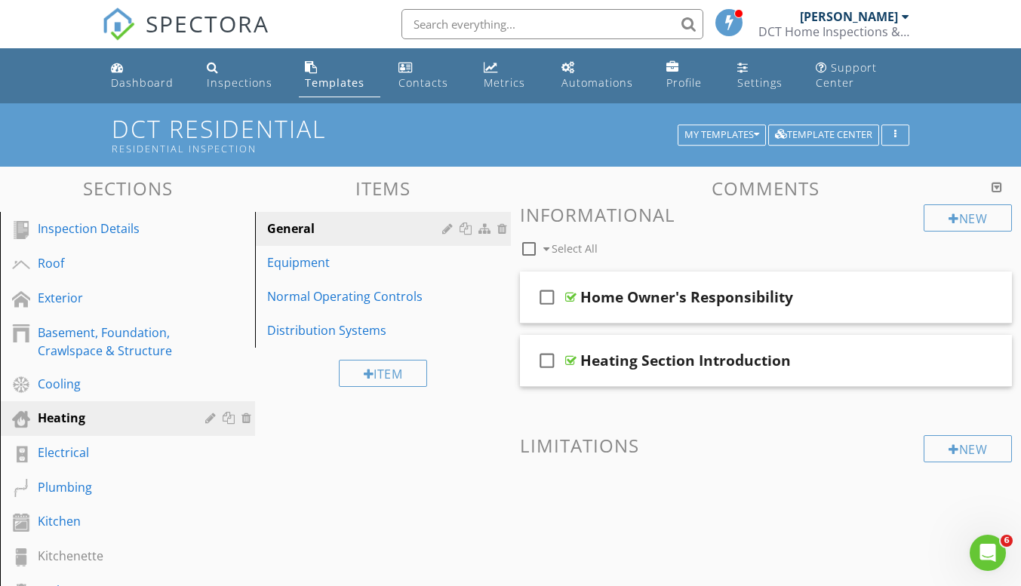
click at [343, 264] on div "Equipment" at bounding box center [356, 262] width 179 height 18
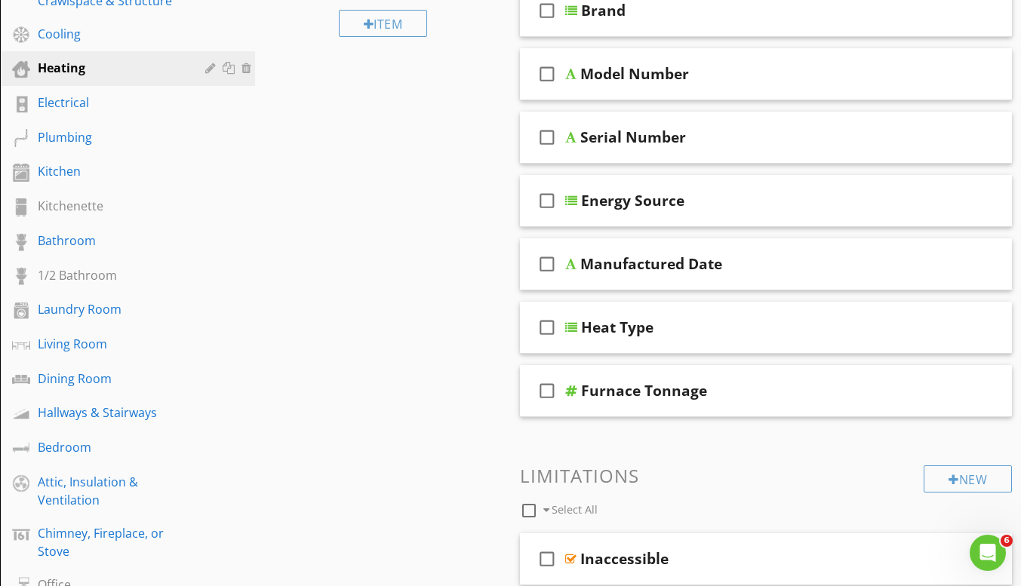
scroll to position [377, 0]
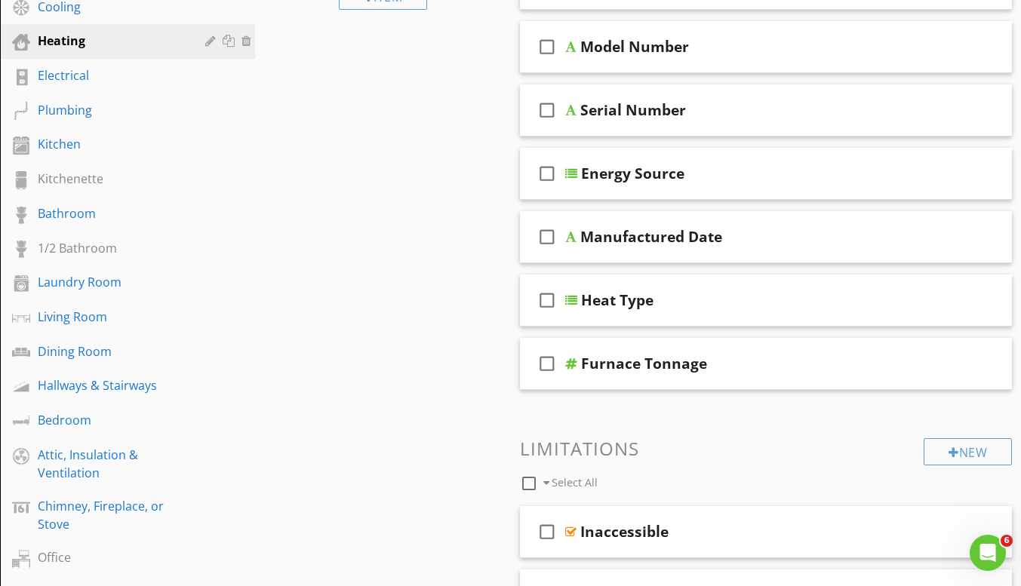
click at [935, 362] on div at bounding box center [933, 362] width 15 height 15
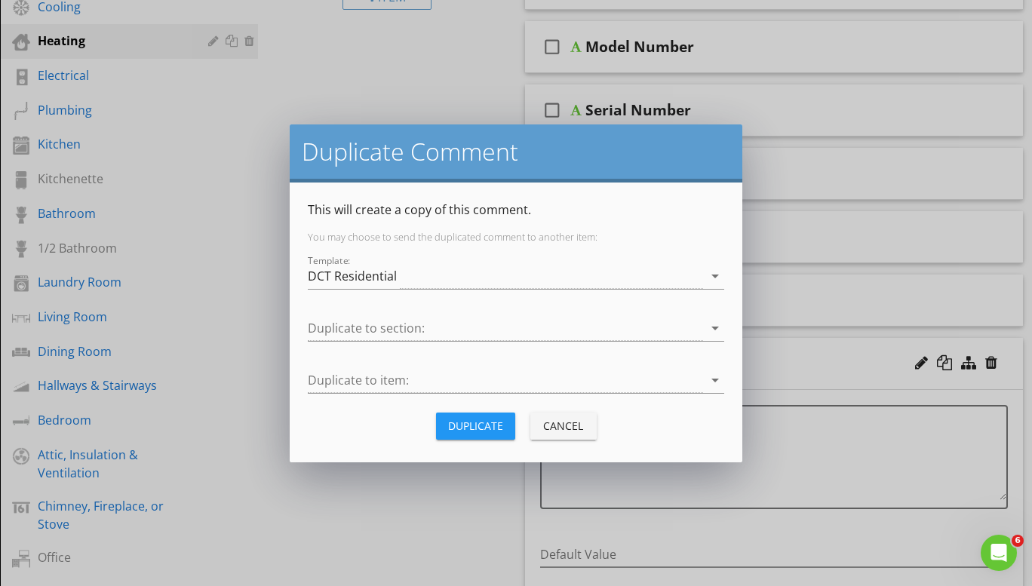
click at [424, 321] on div at bounding box center [505, 328] width 395 height 25
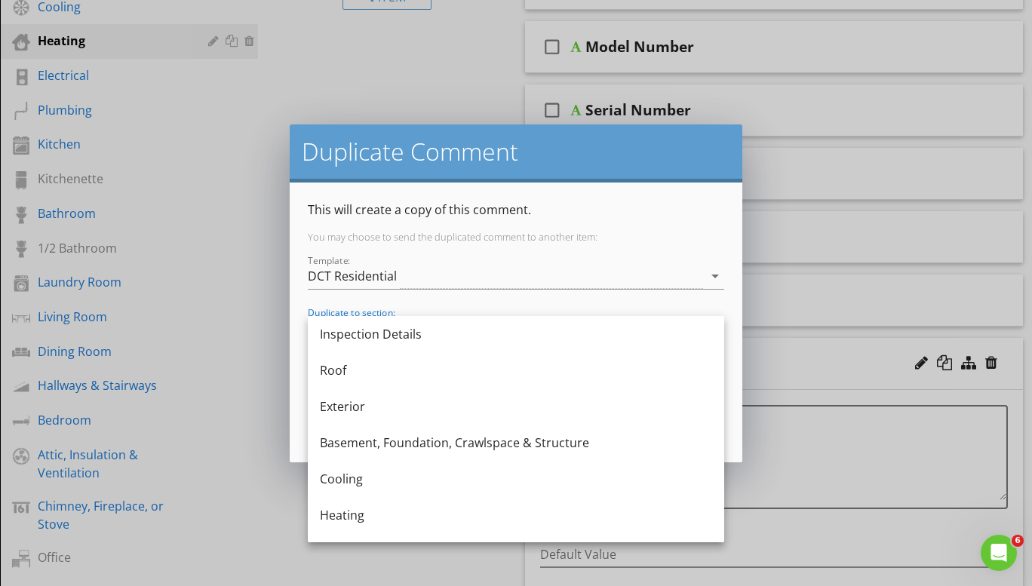
click at [369, 510] on div "Heating" at bounding box center [516, 515] width 392 height 18
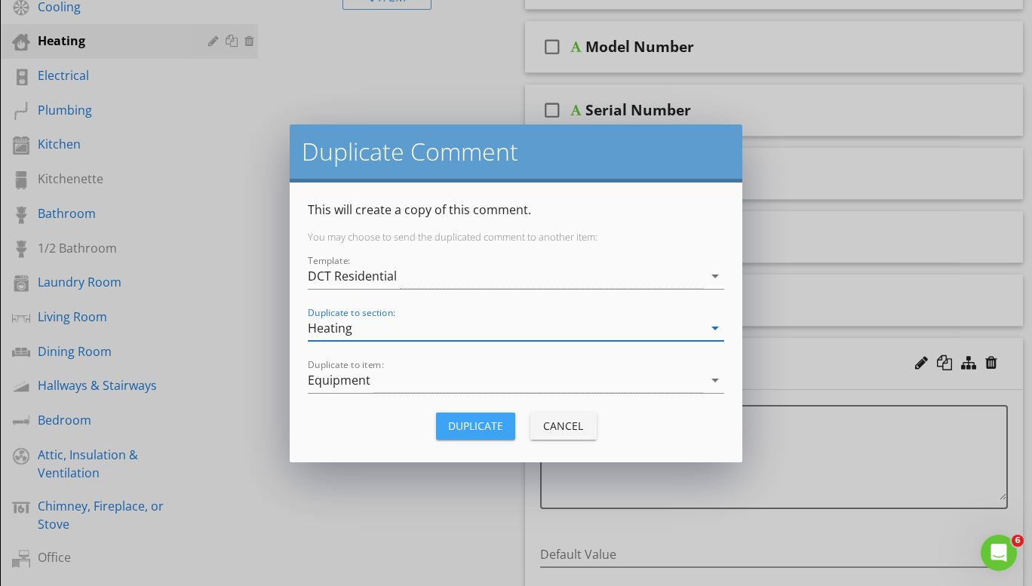
click at [467, 431] on div "Duplicate" at bounding box center [475, 426] width 55 height 16
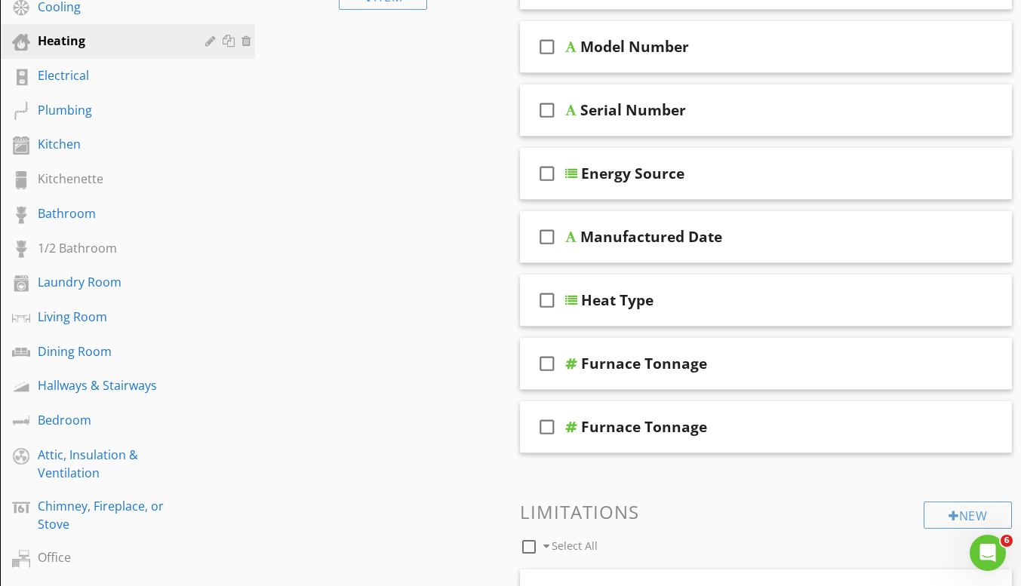
click at [905, 425] on div at bounding box center [910, 426] width 13 height 15
type input "F"
type input "BTU/HR"
click at [936, 431] on div at bounding box center [933, 426] width 15 height 15
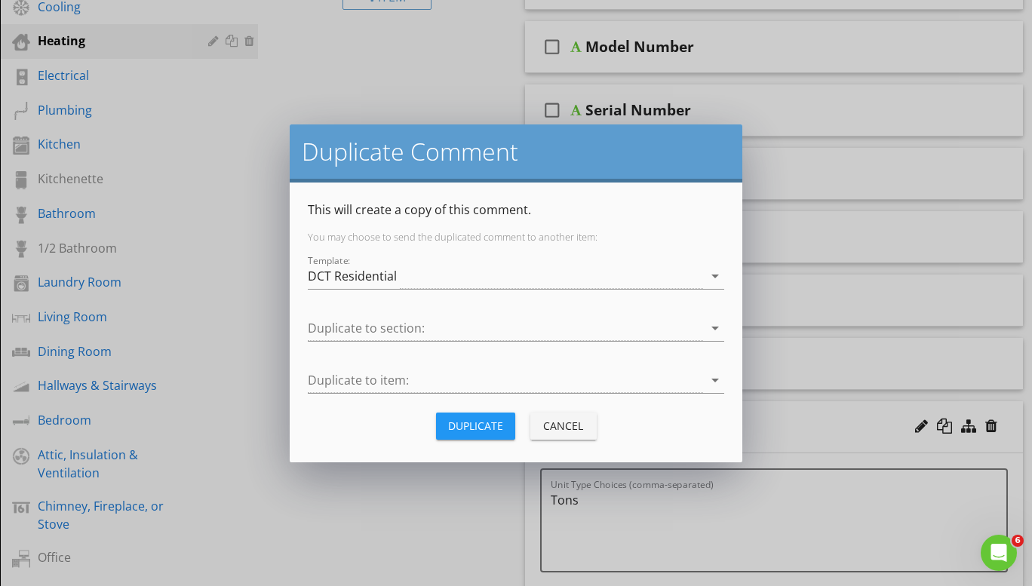
click at [457, 320] on div at bounding box center [505, 328] width 395 height 25
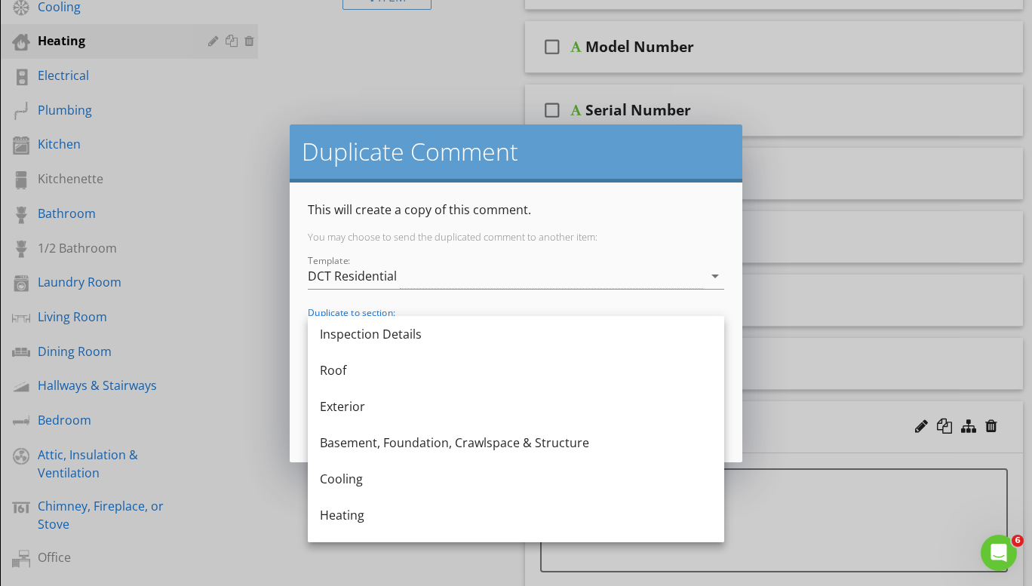
click at [387, 480] on div "Cooling" at bounding box center [516, 479] width 392 height 18
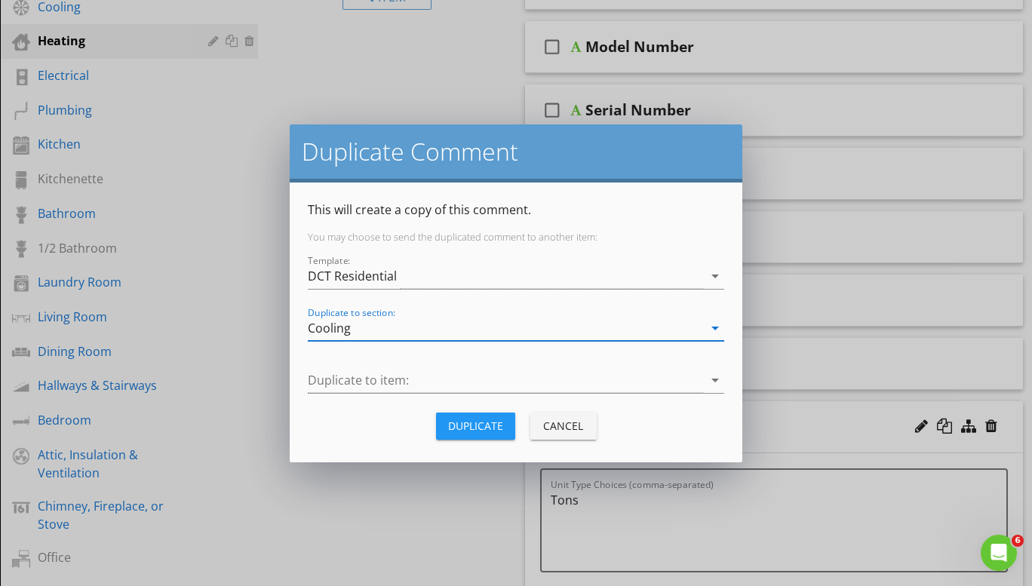
click at [378, 385] on div at bounding box center [505, 380] width 395 height 25
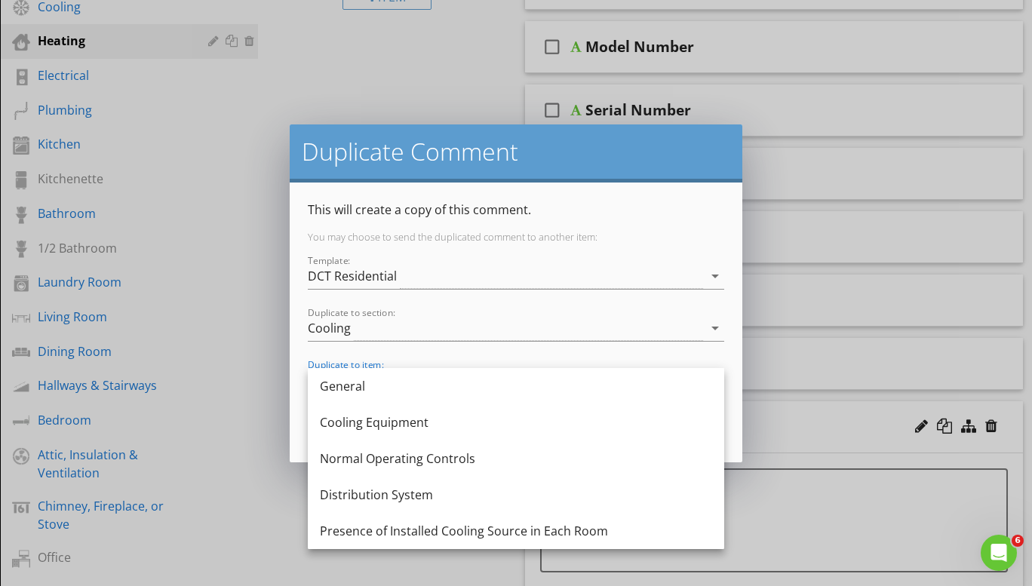
click at [448, 428] on div "Cooling Equipment" at bounding box center [516, 422] width 392 height 18
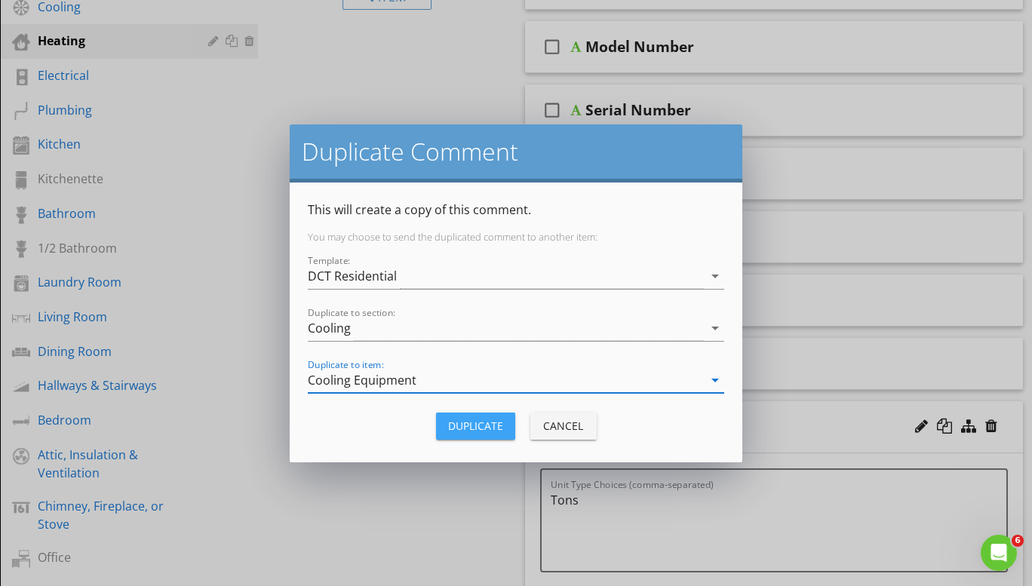
click at [493, 425] on div "Duplicate" at bounding box center [475, 426] width 55 height 16
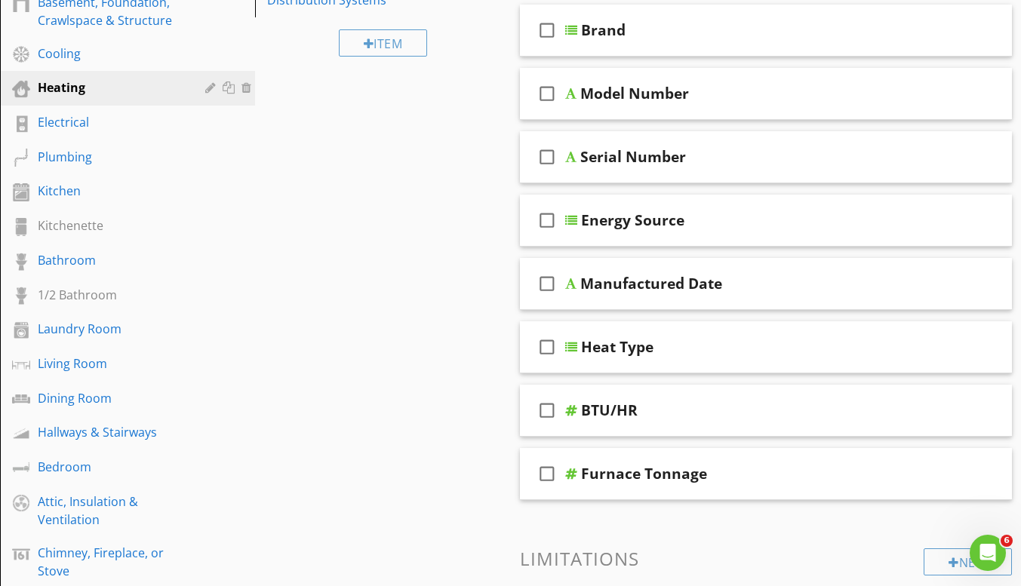
scroll to position [302, 0]
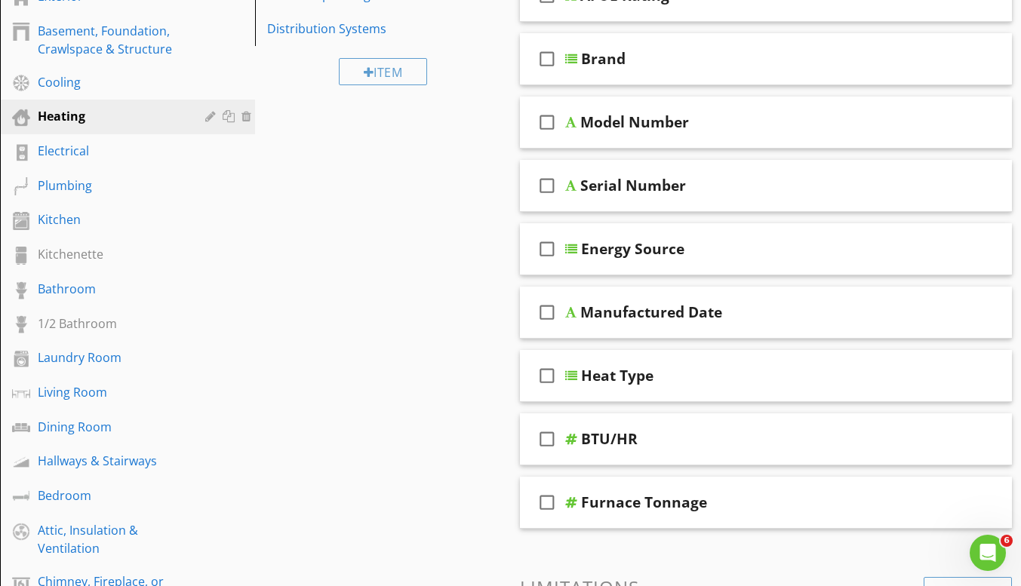
click at [91, 90] on div "Cooling" at bounding box center [111, 82] width 146 height 18
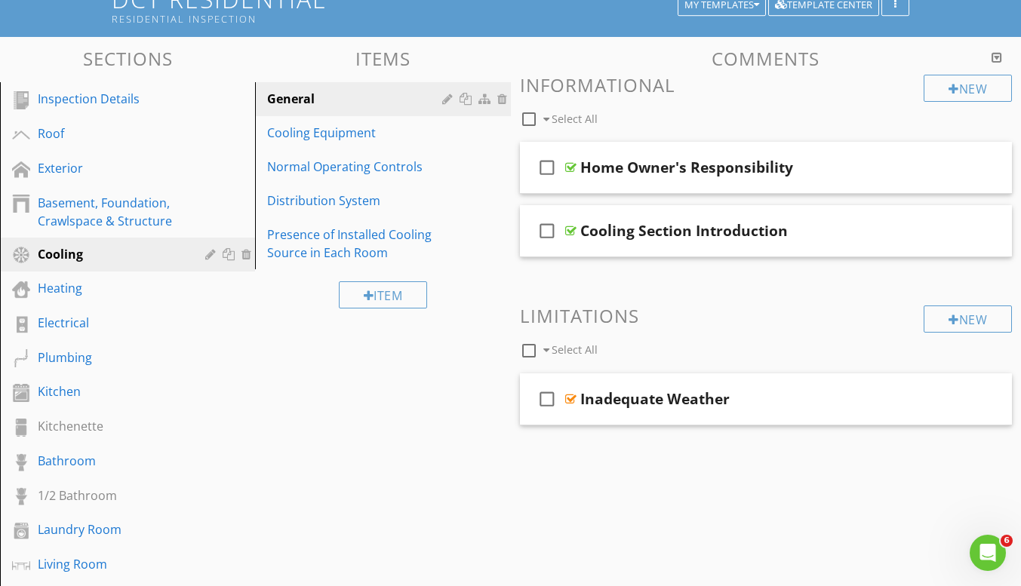
scroll to position [0, 0]
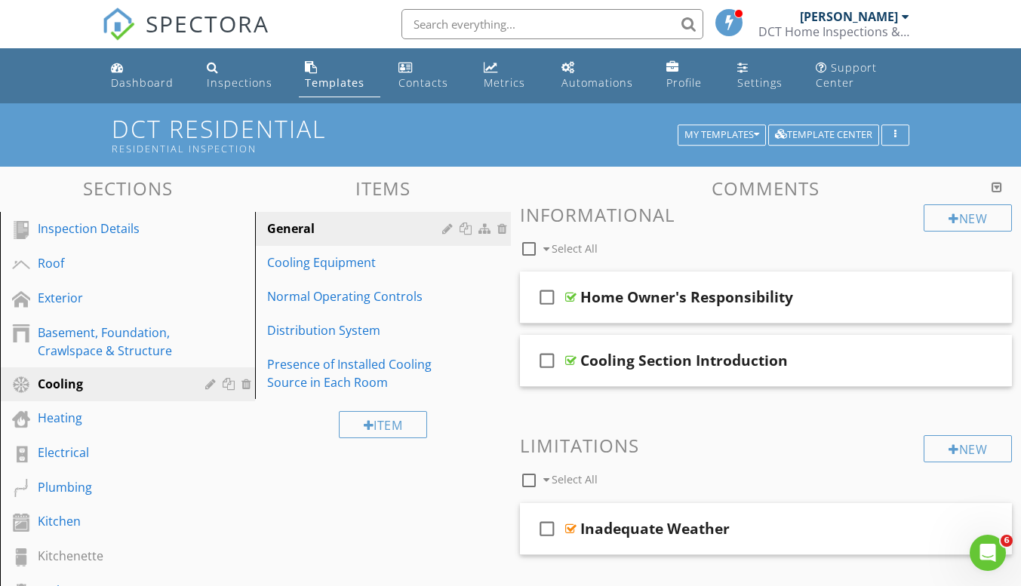
click at [371, 269] on div "Cooling Equipment" at bounding box center [356, 262] width 179 height 18
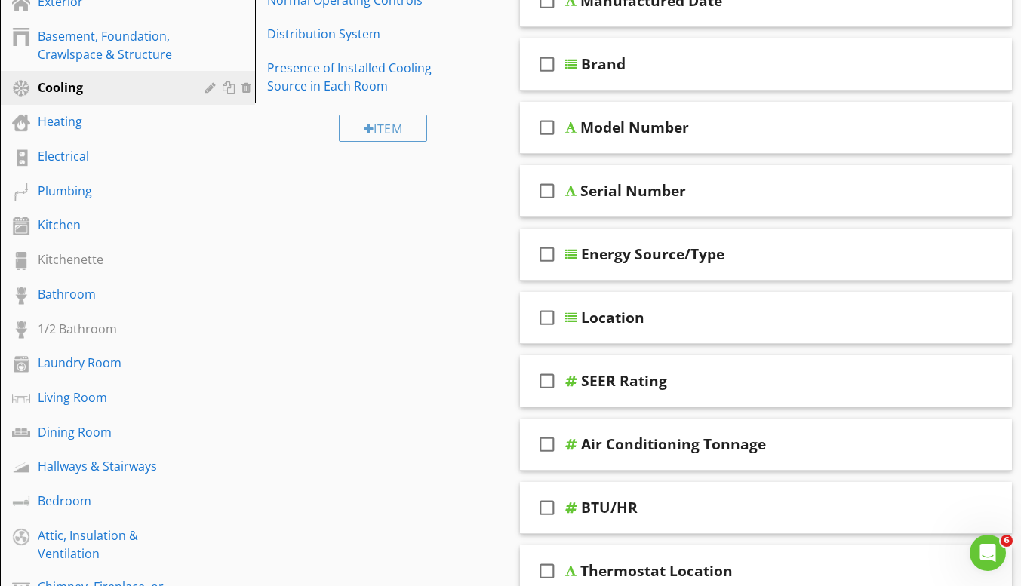
scroll to position [377, 0]
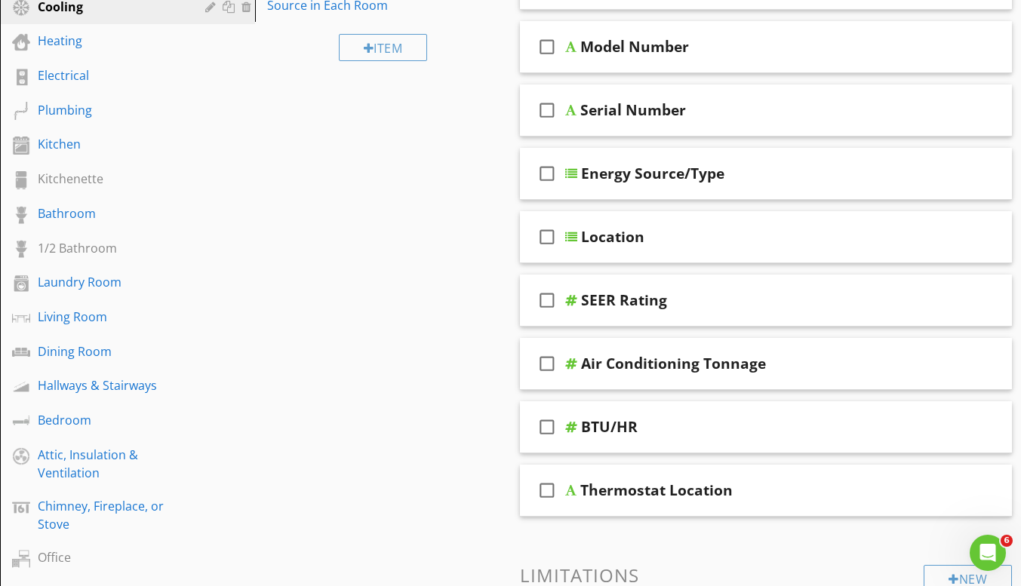
click at [979, 424] on div at bounding box center [980, 426] width 12 height 15
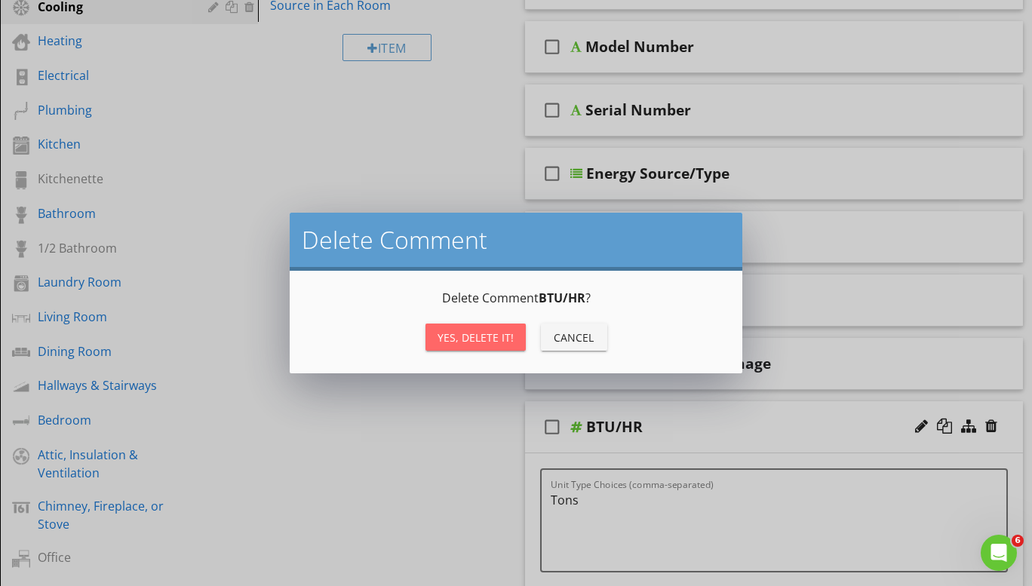
click at [466, 330] on div "Yes, Delete it!" at bounding box center [475, 338] width 76 height 16
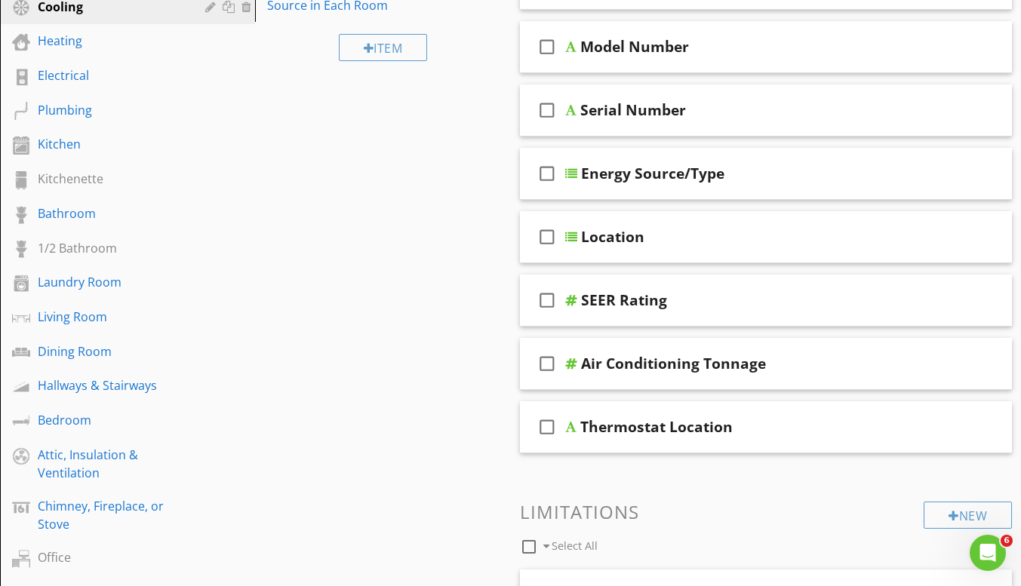
click at [661, 387] on div "check_box_outline_blank Air Conditioning Tonnage" at bounding box center [766, 364] width 493 height 52
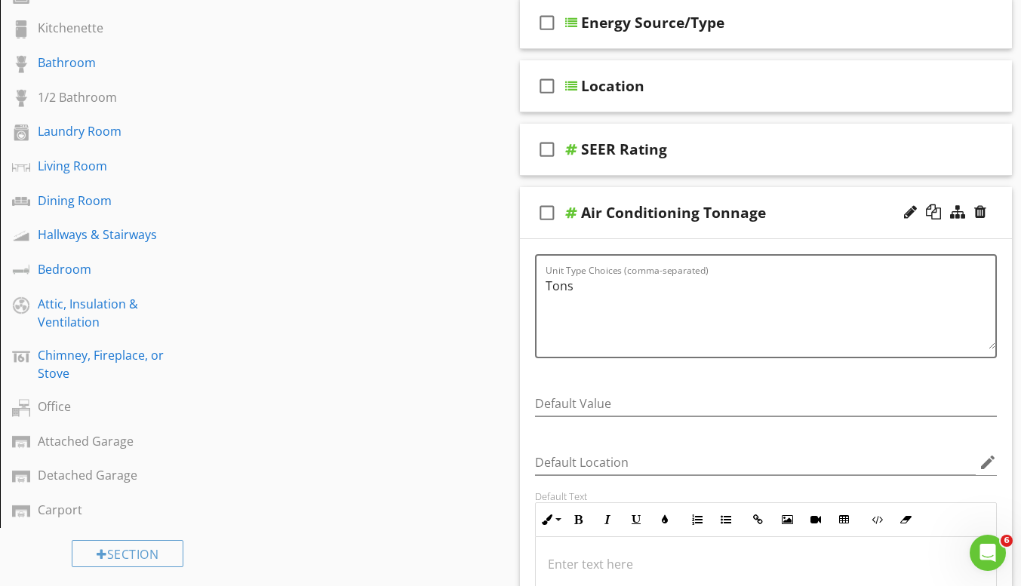
scroll to position [302, 0]
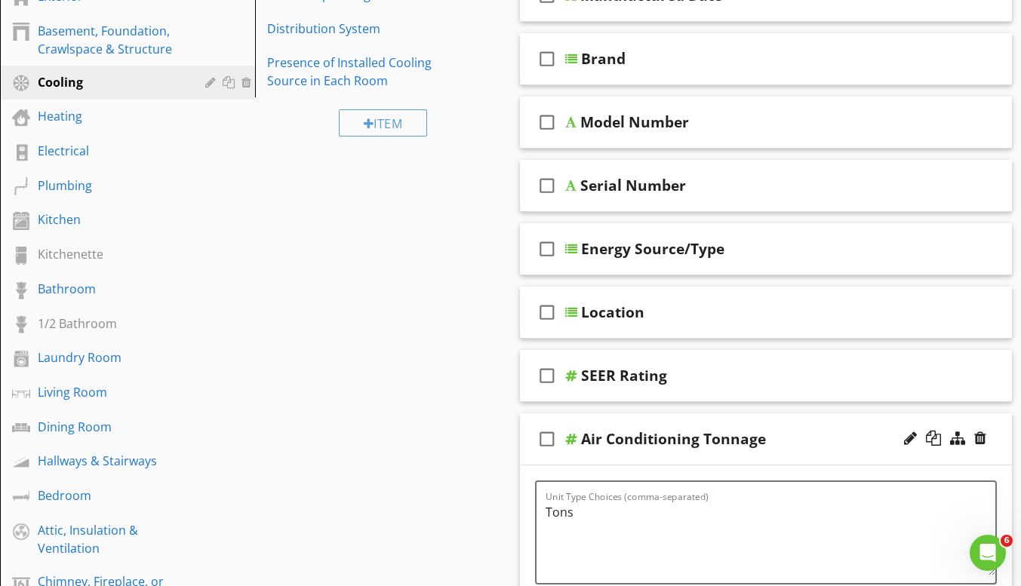
click at [97, 117] on div "Heating" at bounding box center [111, 116] width 146 height 18
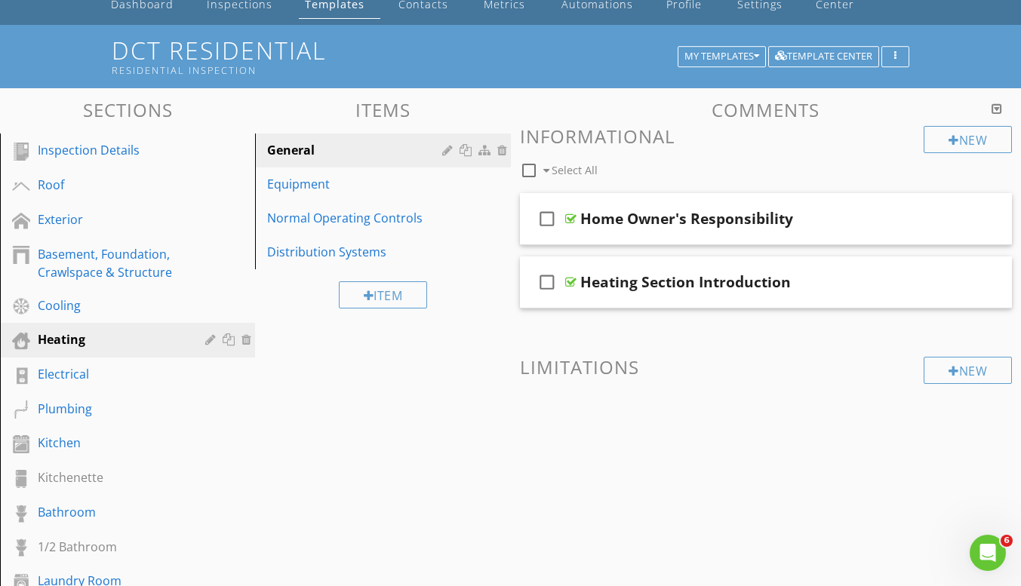
scroll to position [75, 0]
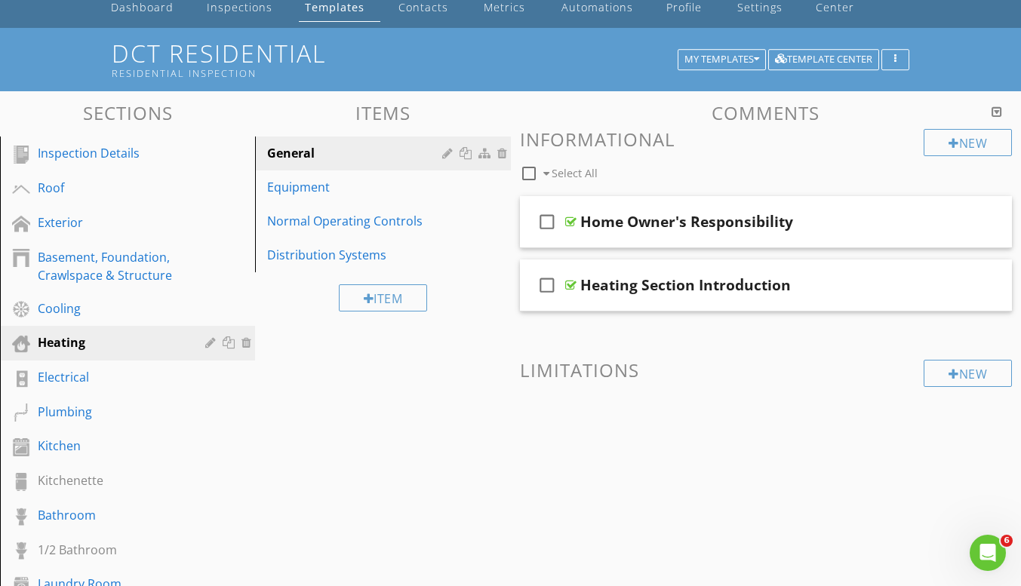
click at [367, 196] on div "Equipment" at bounding box center [356, 187] width 179 height 18
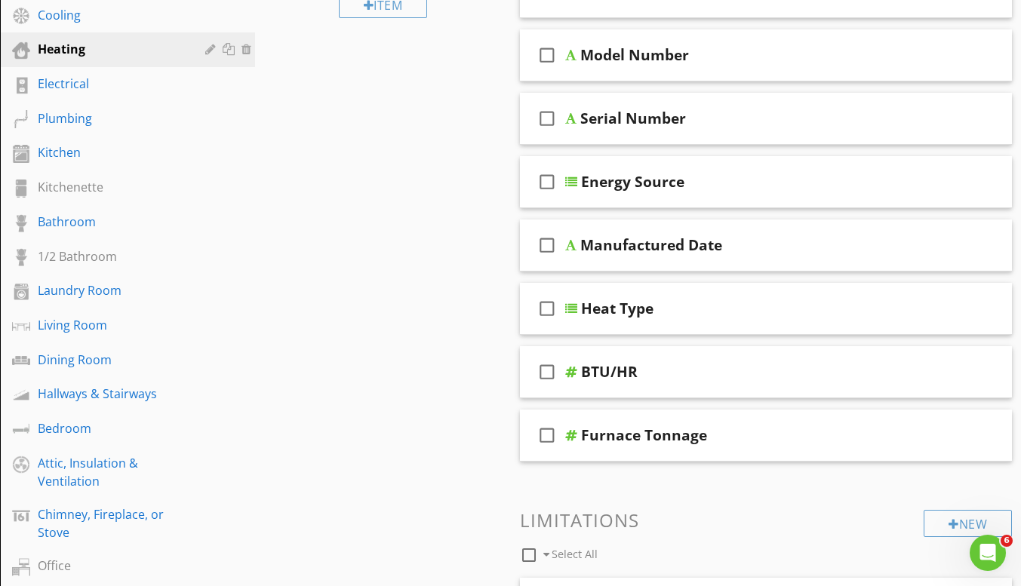
scroll to position [377, 0]
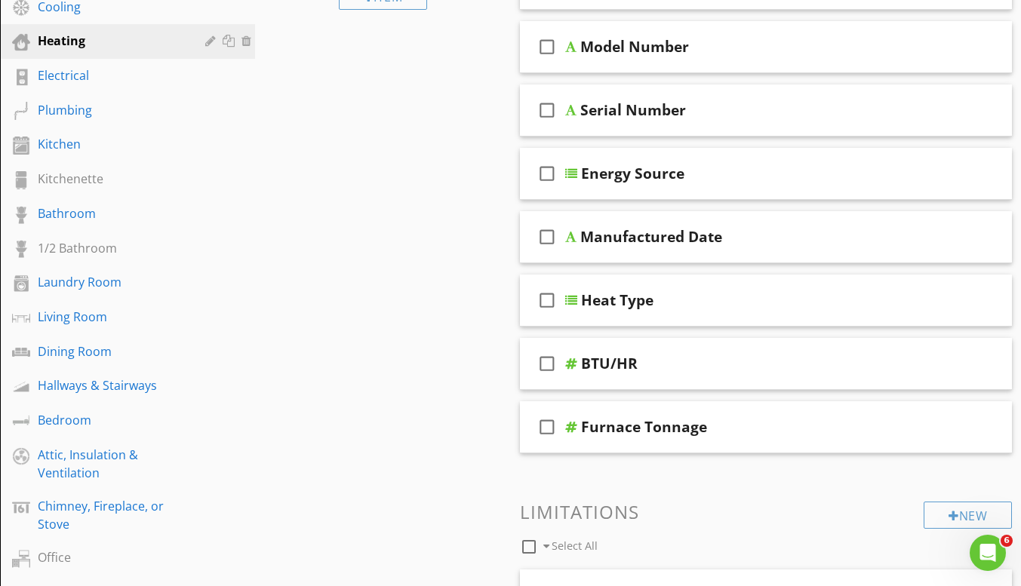
click at [626, 443] on div "check_box_outline_blank Furnace Tonnage" at bounding box center [766, 427] width 493 height 52
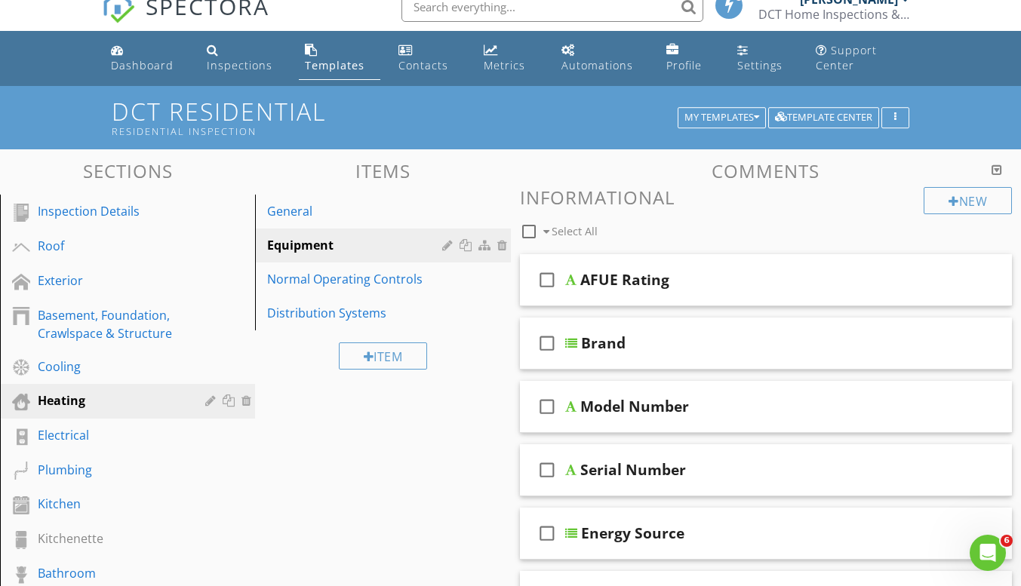
scroll to position [0, 0]
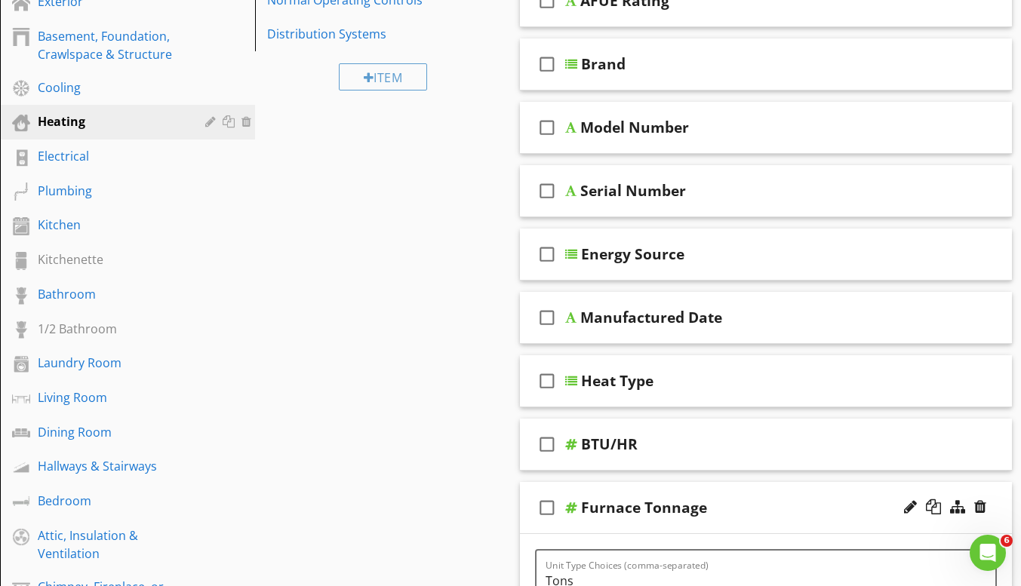
scroll to position [377, 0]
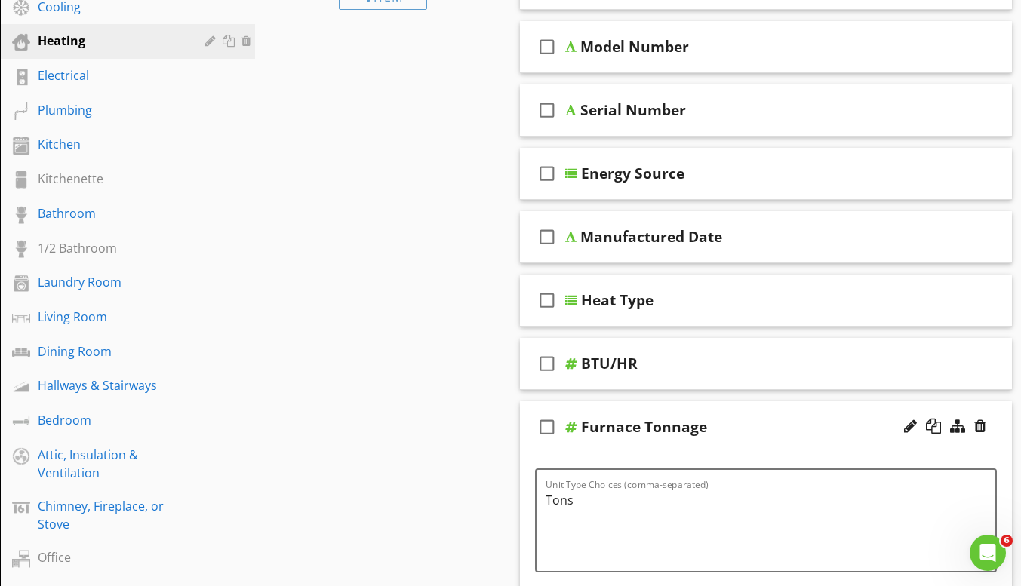
click at [114, 420] on div "Bedroom" at bounding box center [111, 420] width 146 height 18
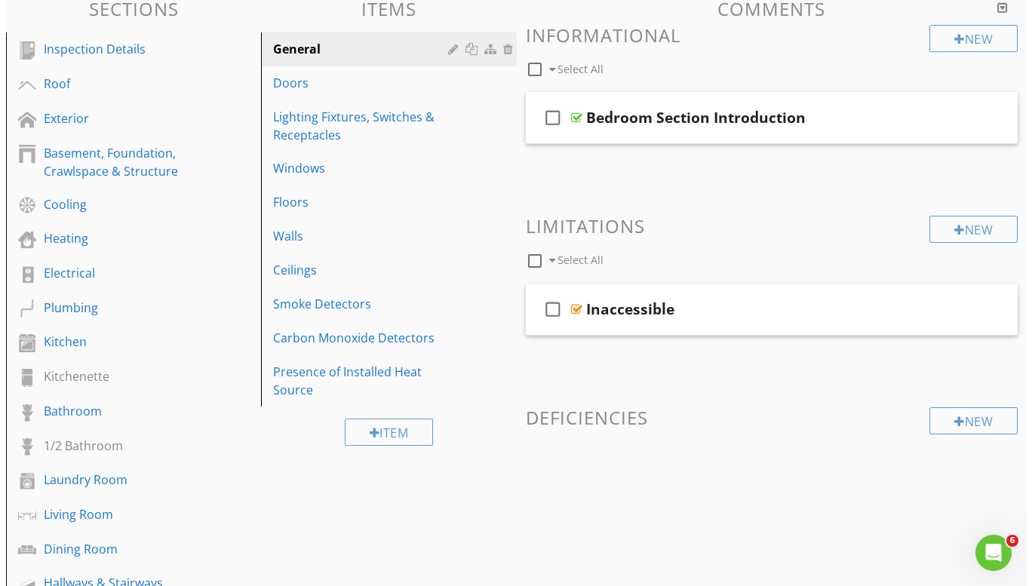
scroll to position [151, 0]
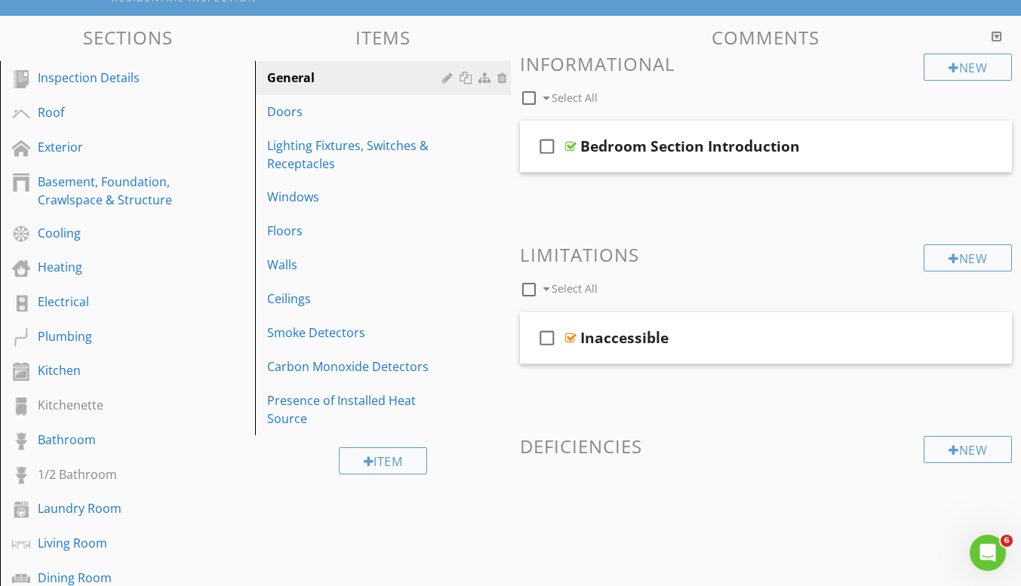
click at [0, 0] on div at bounding box center [0, 0] width 0 height 0
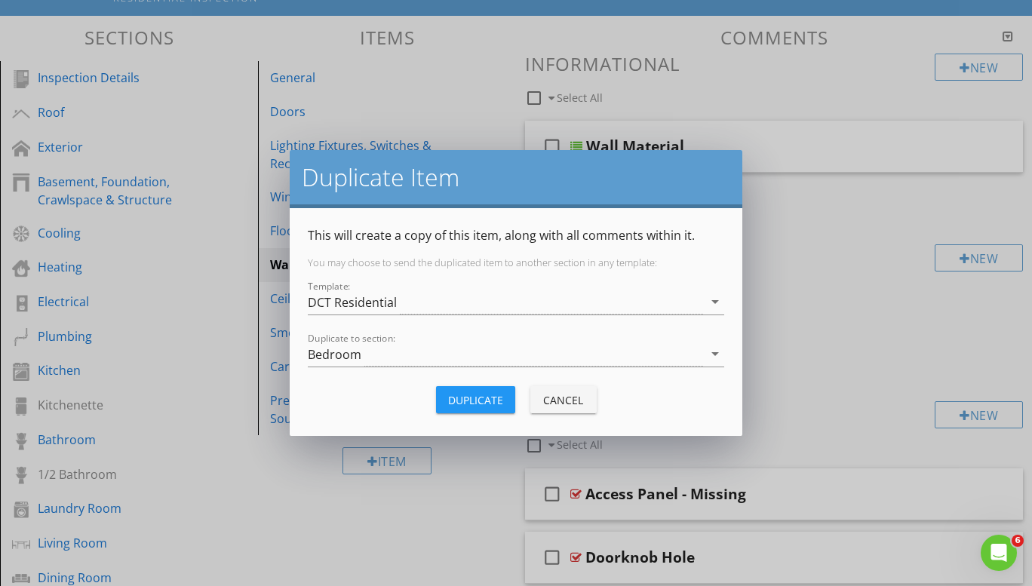
click at [409, 349] on div "Bedroom" at bounding box center [505, 354] width 395 height 25
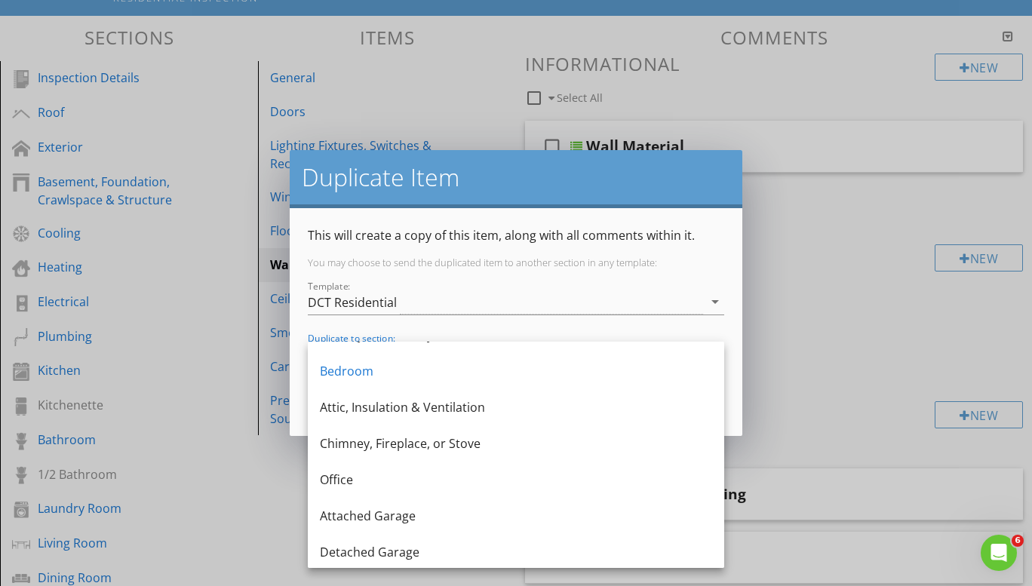
scroll to position [606, 0]
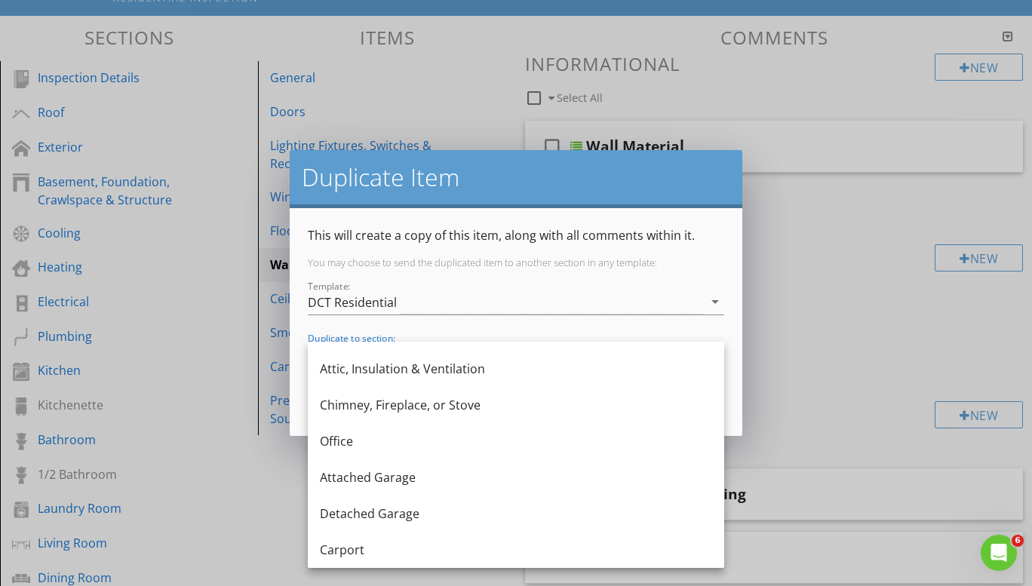
click at [399, 478] on div "Attached Garage" at bounding box center [516, 477] width 392 height 18
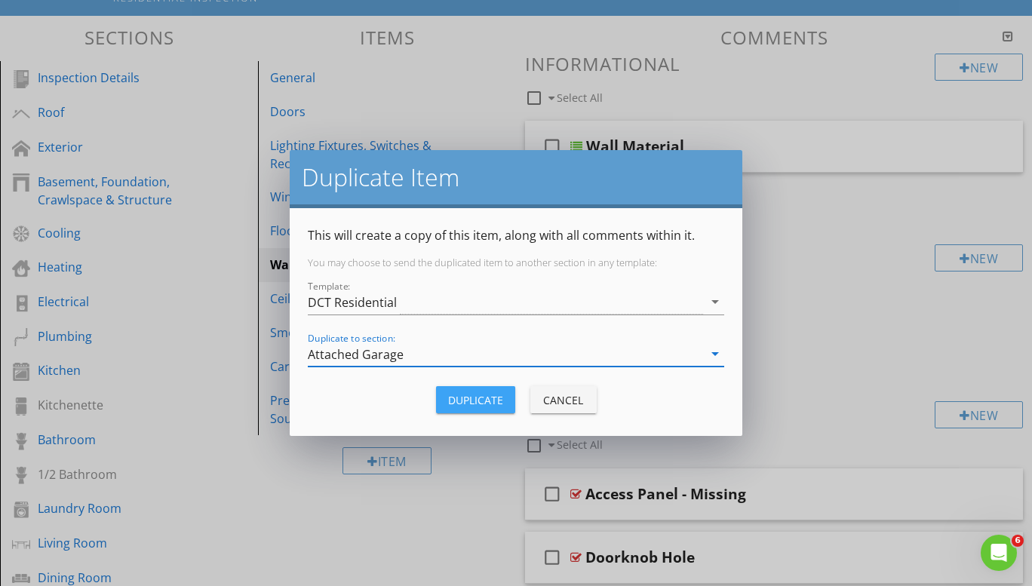
click at [462, 396] on div "Duplicate" at bounding box center [475, 400] width 55 height 16
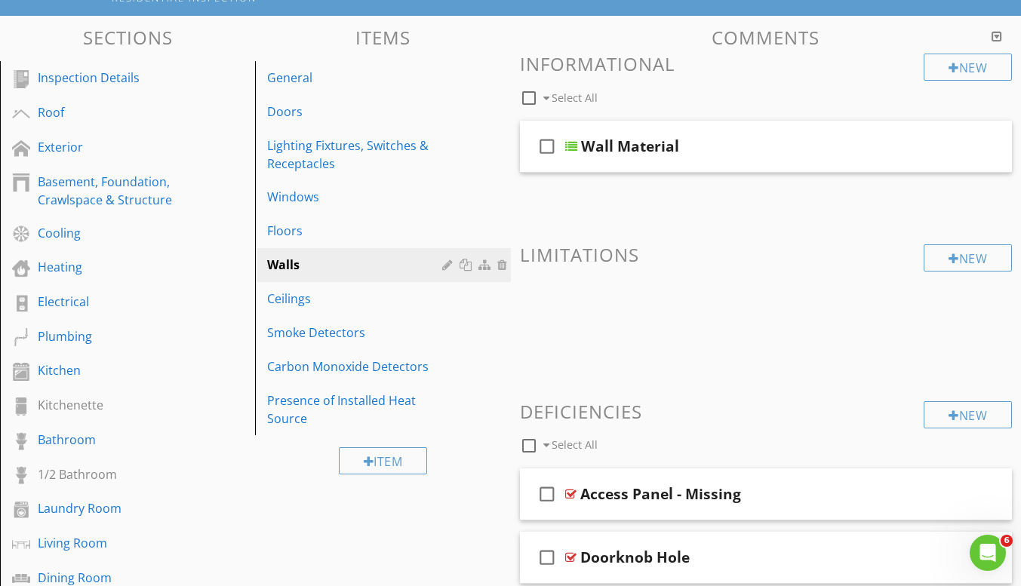
click at [324, 302] on div "Ceilings" at bounding box center [356, 299] width 179 height 18
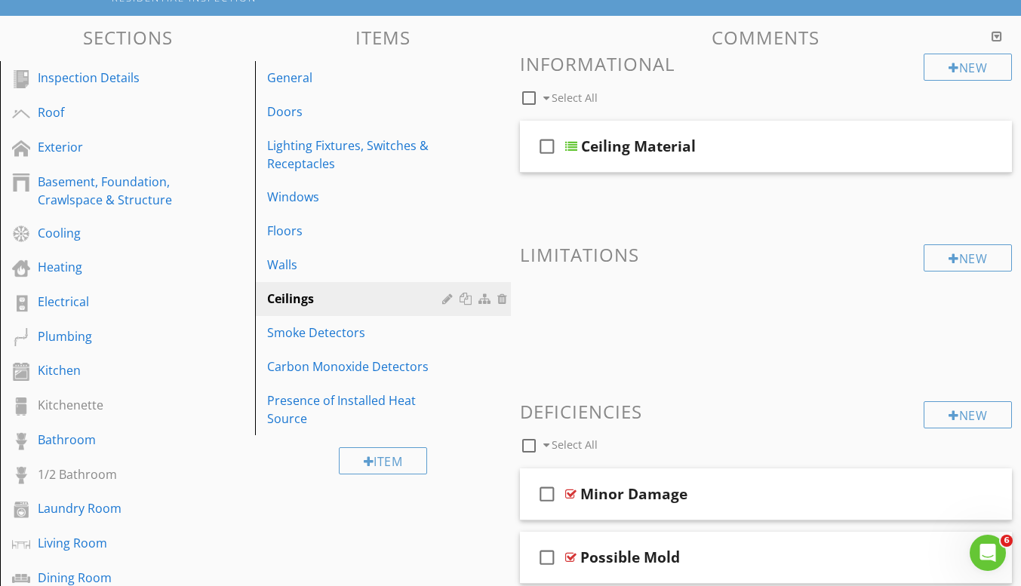
click at [465, 302] on div at bounding box center [467, 299] width 16 height 12
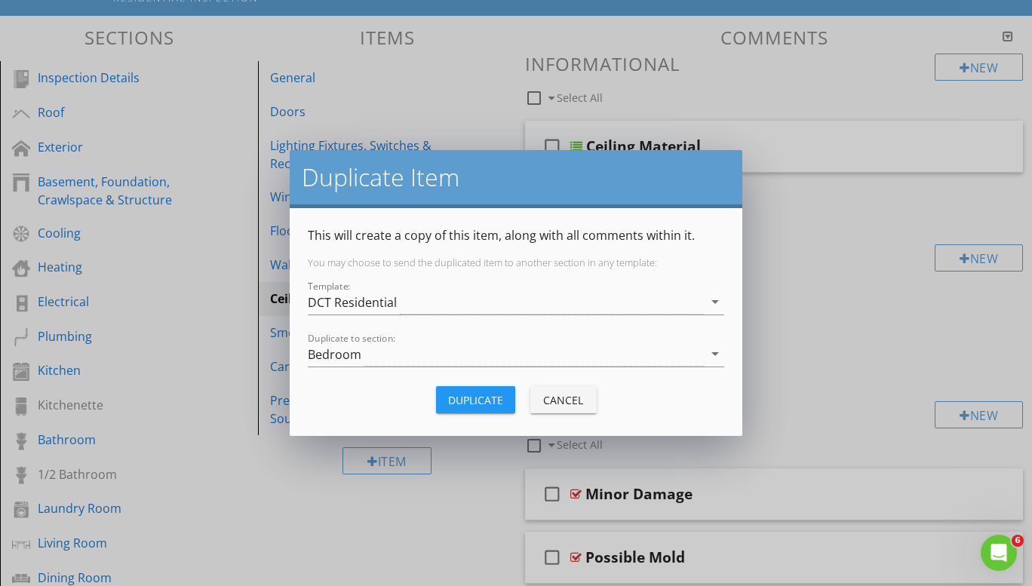
click at [409, 352] on div "Bedroom" at bounding box center [505, 354] width 395 height 25
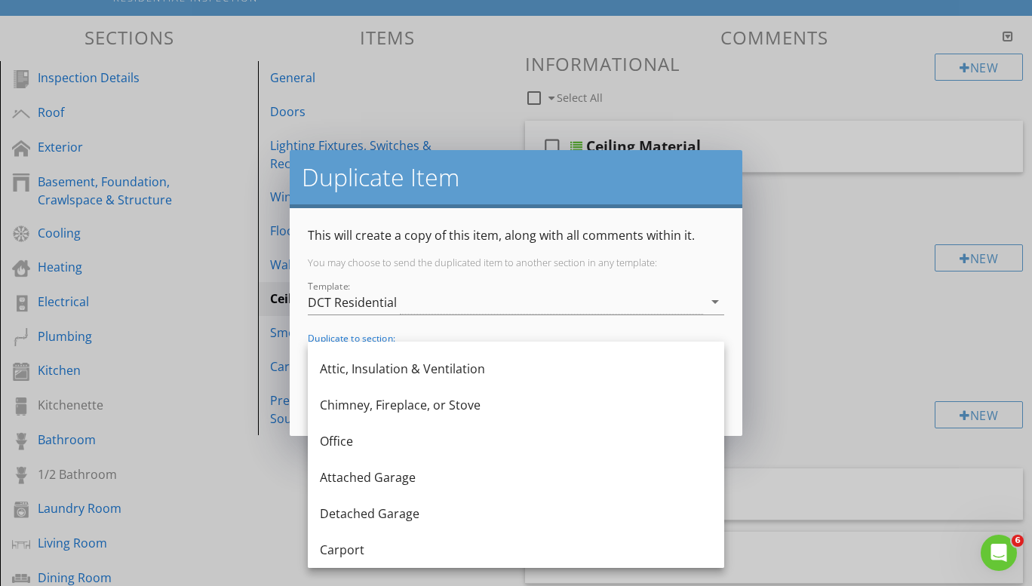
click at [382, 478] on div "Attached Garage" at bounding box center [516, 477] width 392 height 18
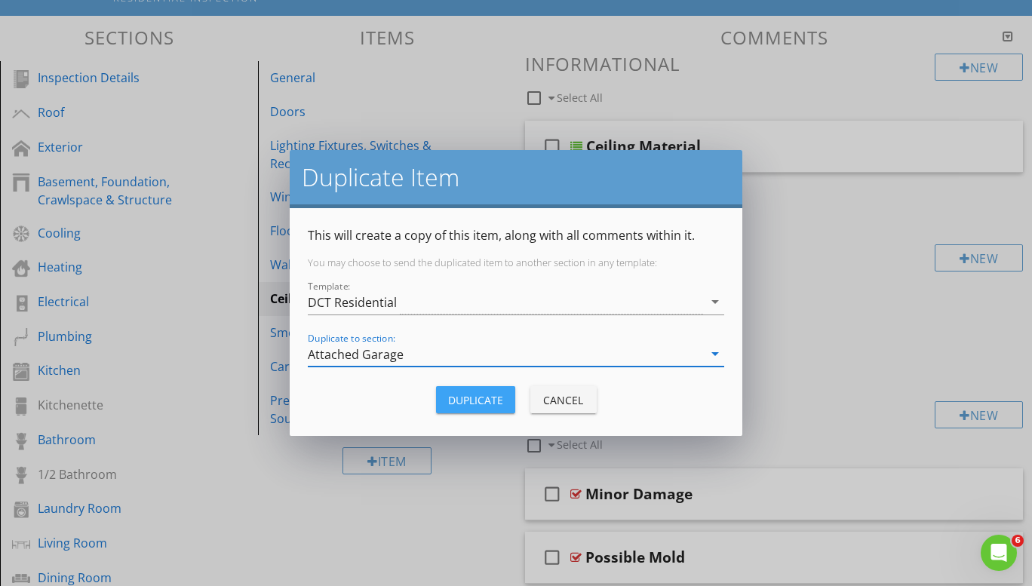
click at [480, 389] on button "Duplicate" at bounding box center [475, 399] width 79 height 27
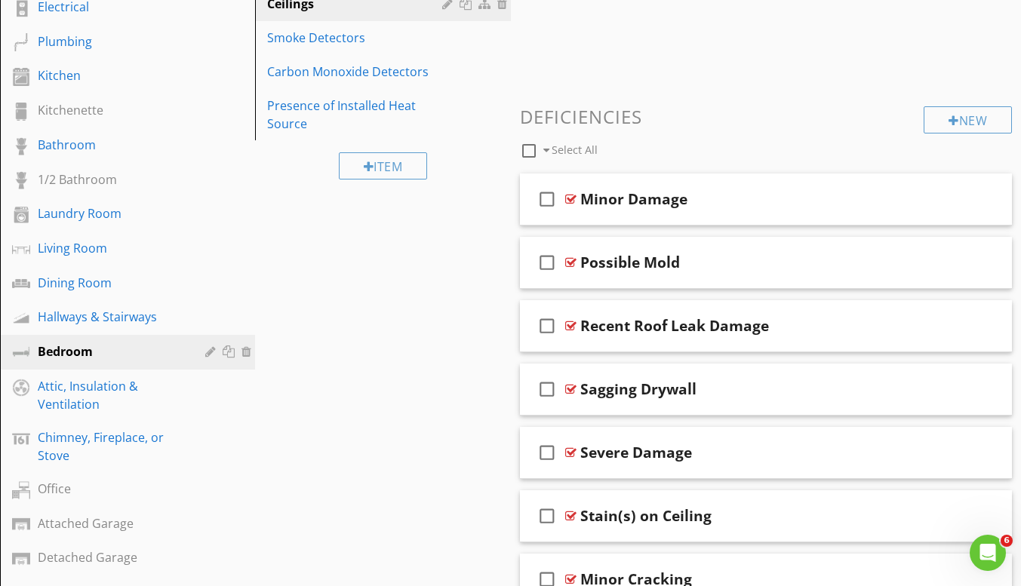
scroll to position [528, 0]
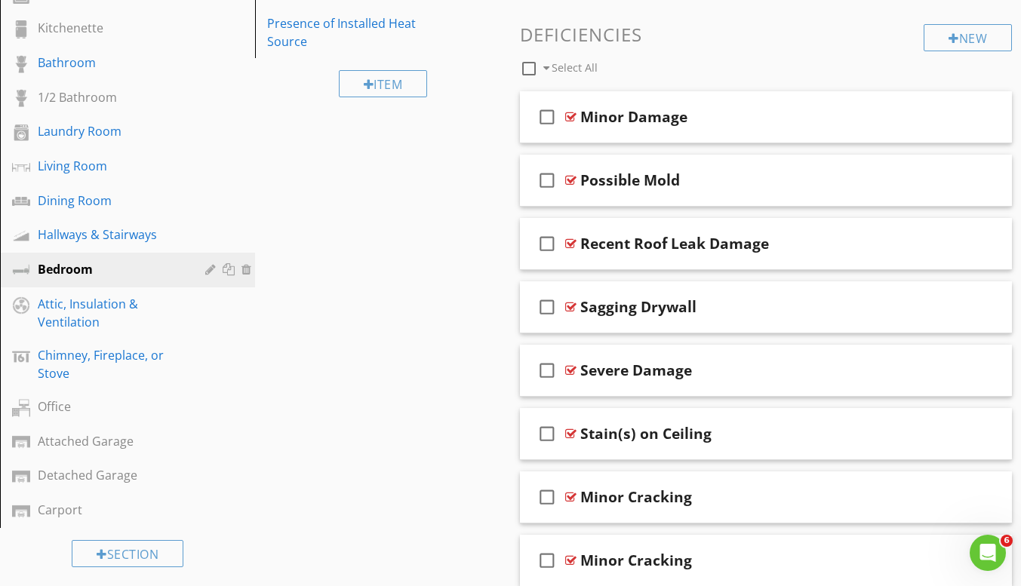
click at [100, 444] on div "Attached Garage" at bounding box center [111, 441] width 146 height 18
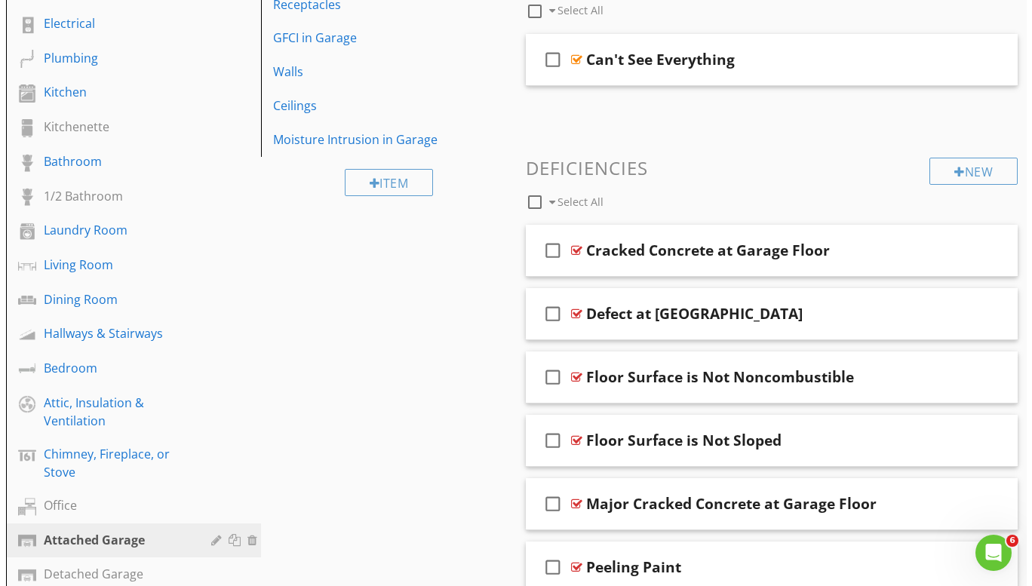
scroll to position [453, 0]
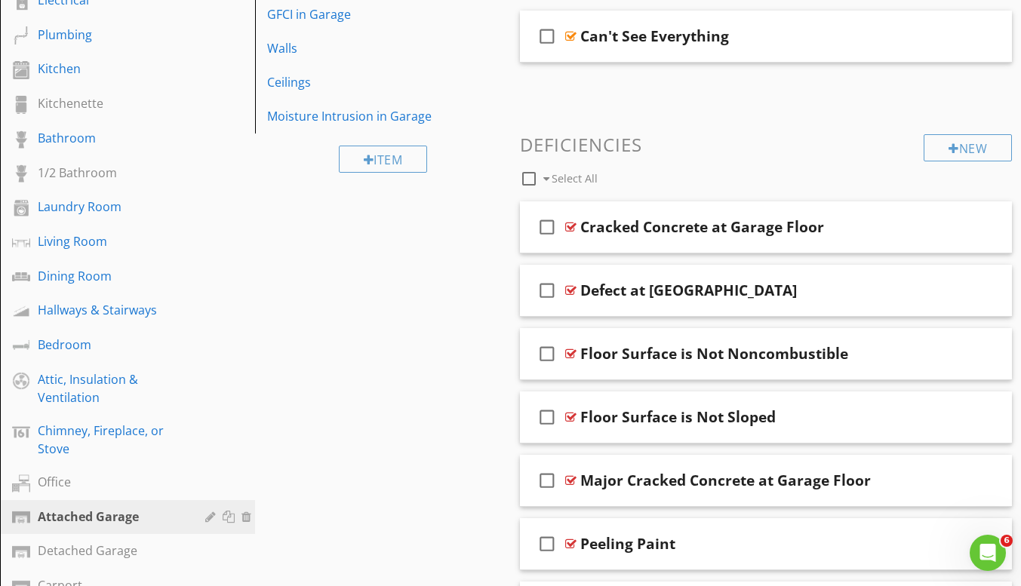
click at [102, 237] on div "Living Room" at bounding box center [111, 241] width 146 height 18
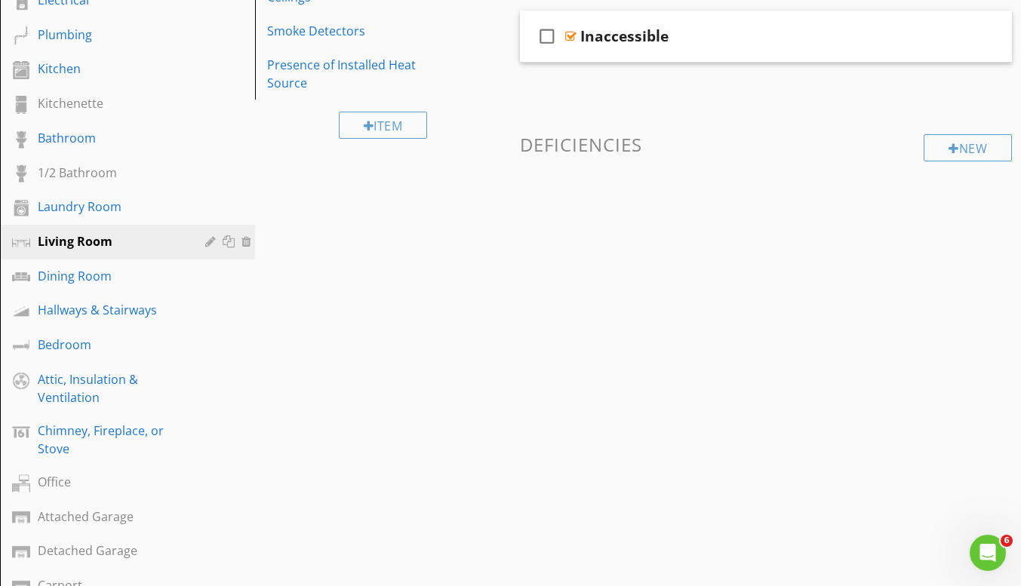
click at [108, 339] on div "Bedroom" at bounding box center [111, 345] width 146 height 18
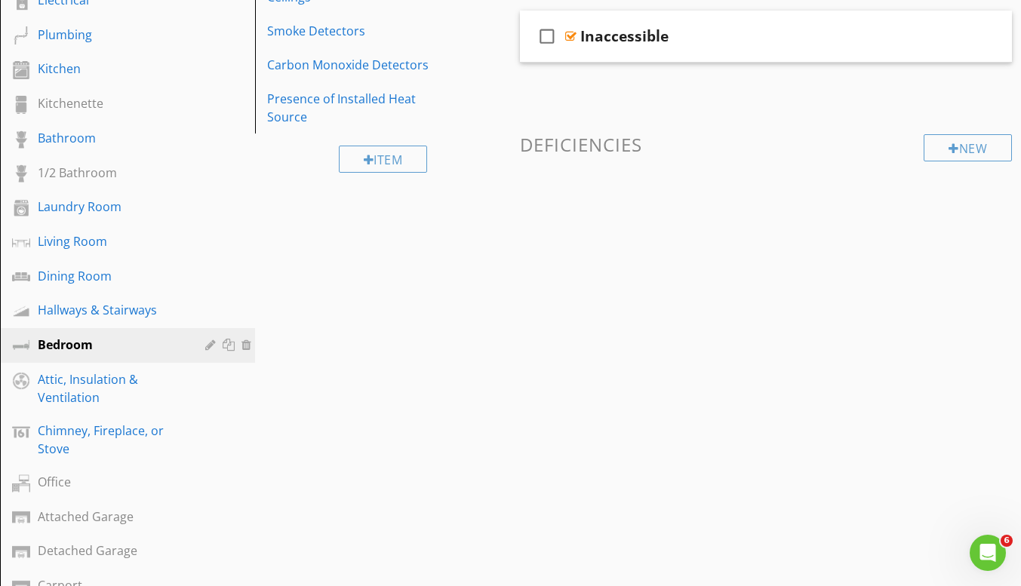
click at [0, 0] on div at bounding box center [0, 0] width 0 height 0
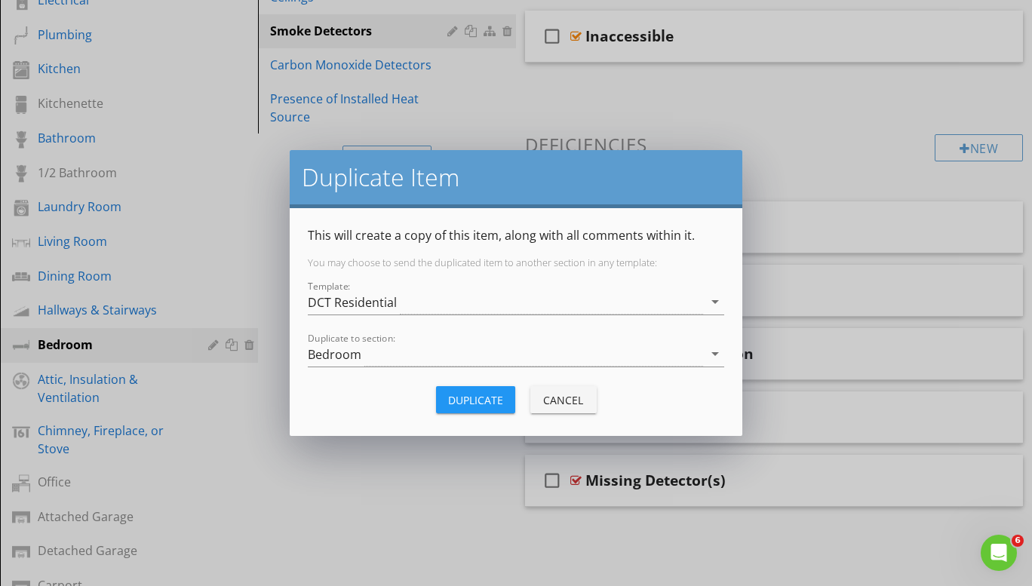
click at [383, 366] on div "Bedroom" at bounding box center [505, 354] width 395 height 25
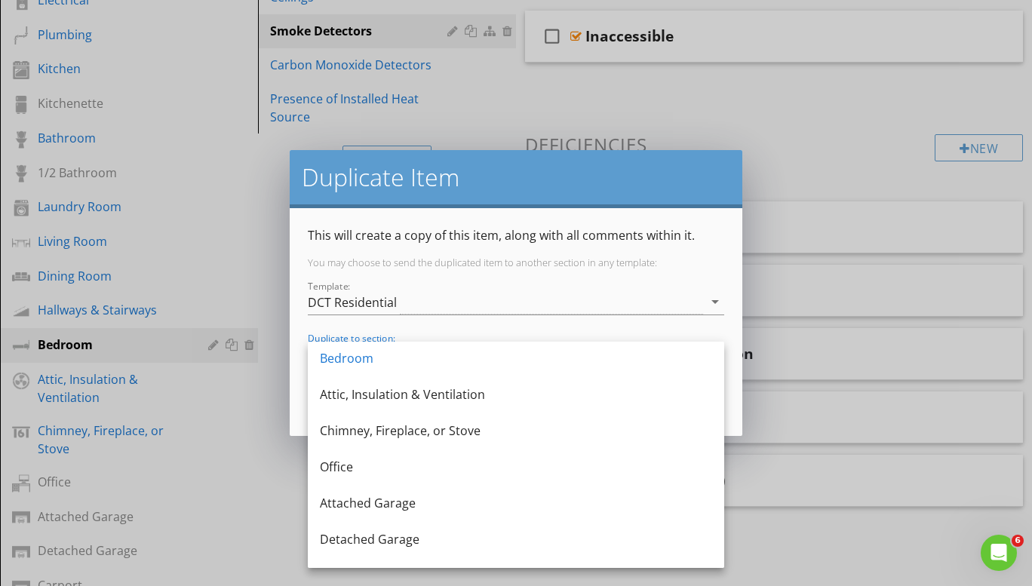
scroll to position [606, 0]
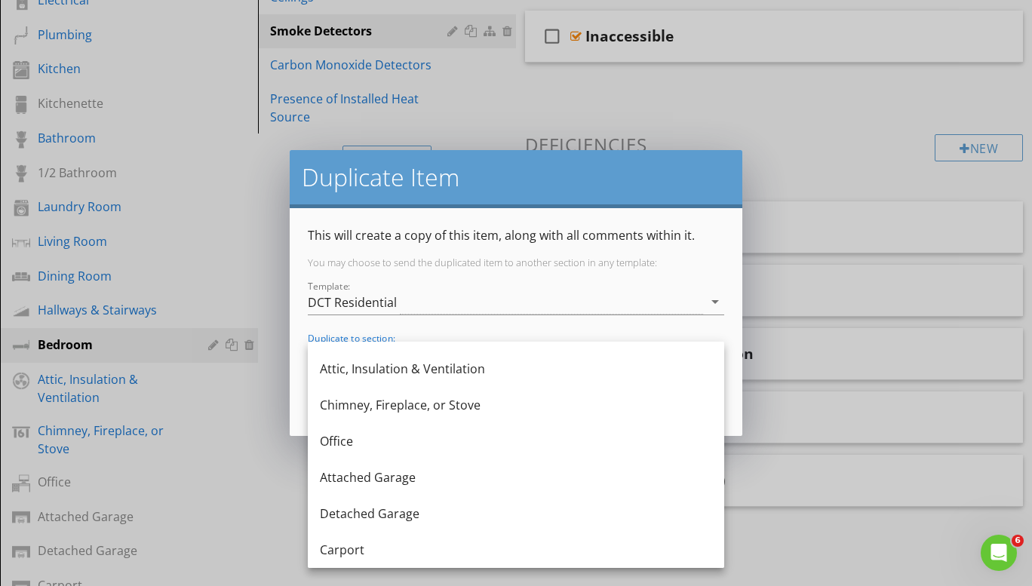
click at [379, 472] on div "Attached Garage" at bounding box center [516, 477] width 392 height 18
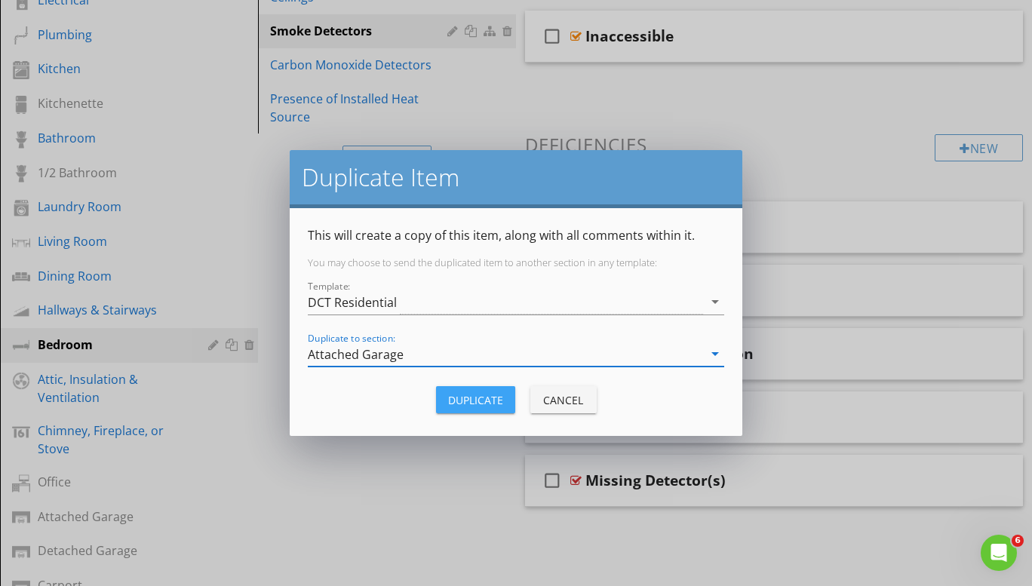
click at [448, 395] on div "Duplicate" at bounding box center [475, 400] width 55 height 16
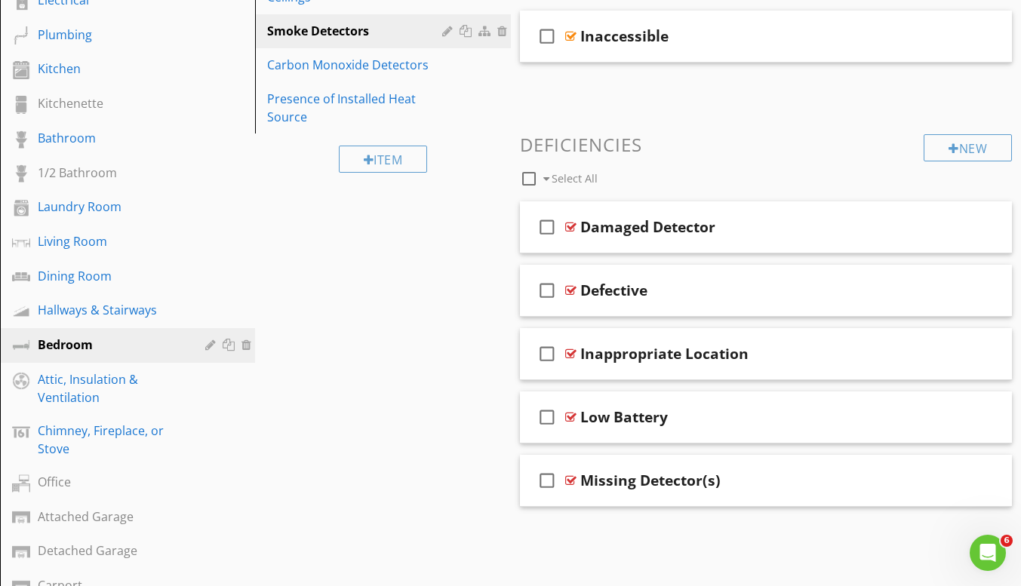
click at [407, 57] on div "Carbon Monoxide Detectors" at bounding box center [356, 65] width 179 height 18
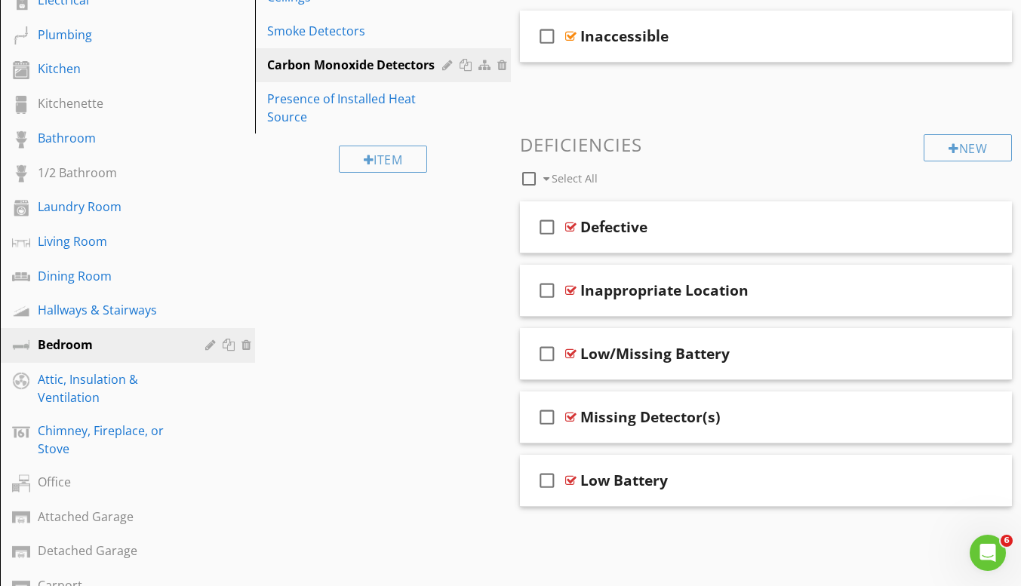
click at [462, 62] on div at bounding box center [467, 65] width 16 height 12
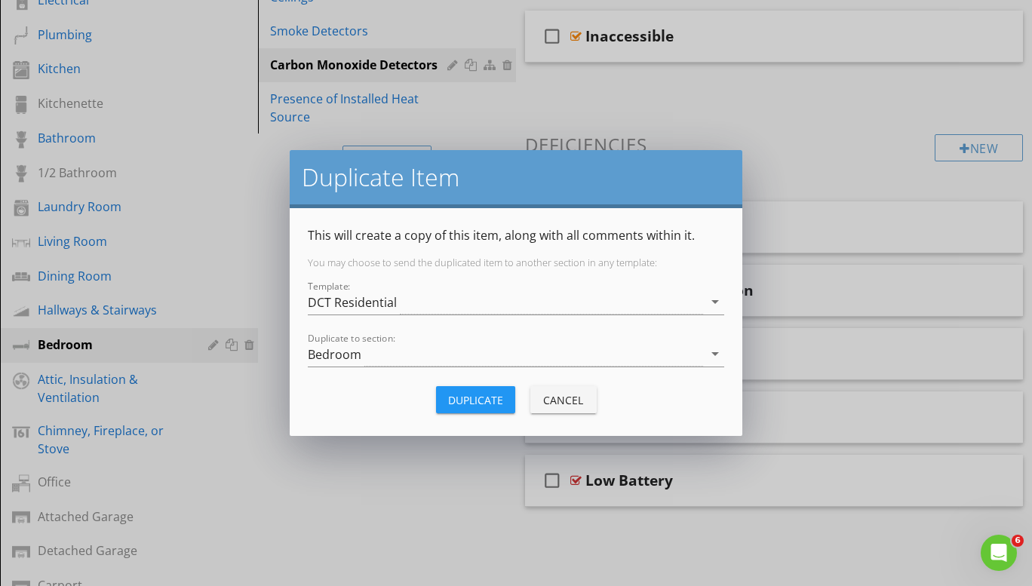
click at [386, 358] on div "Bedroom" at bounding box center [505, 354] width 395 height 25
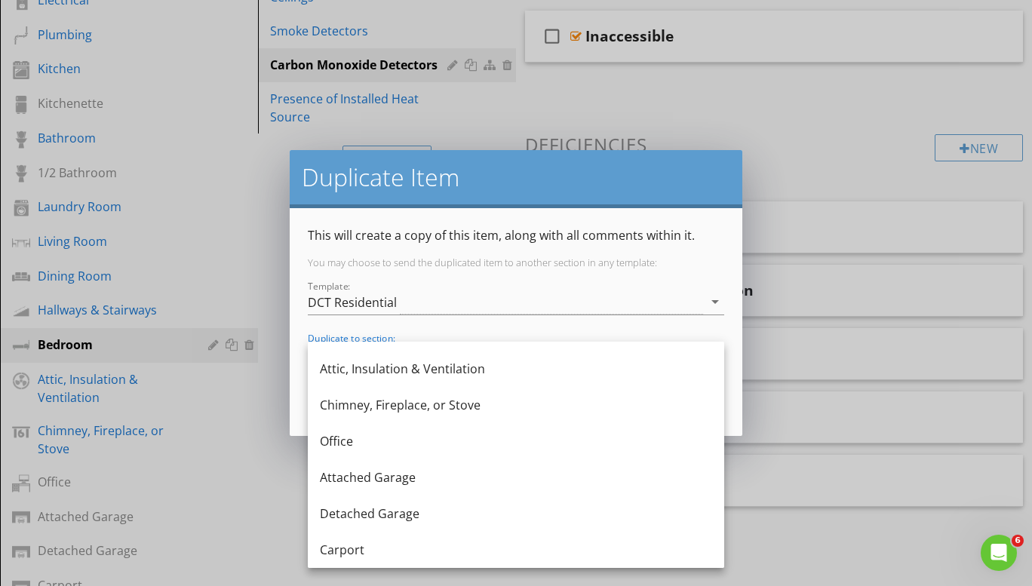
click at [419, 477] on div "Attached Garage" at bounding box center [516, 477] width 392 height 18
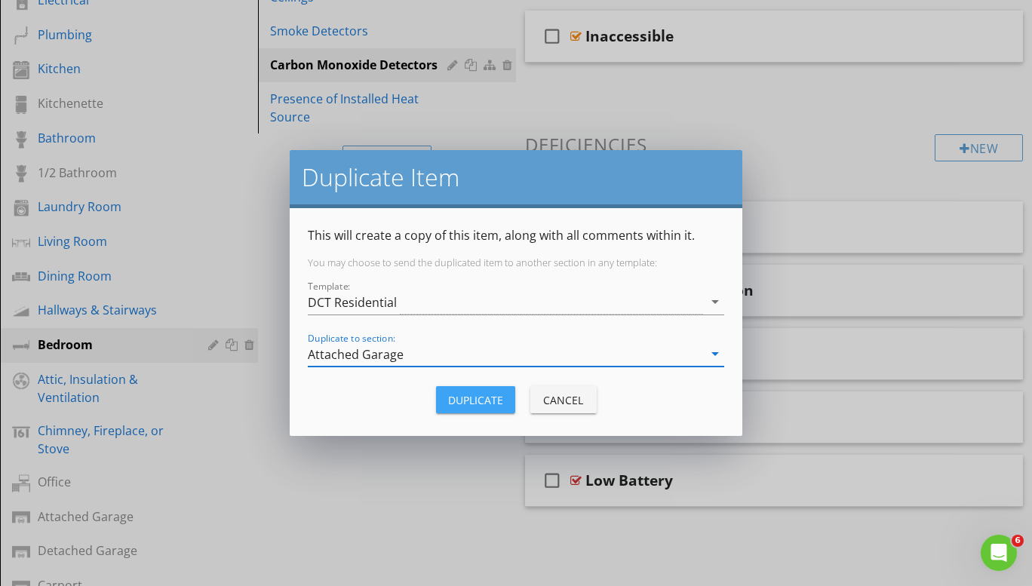
click at [493, 401] on div "Duplicate" at bounding box center [475, 400] width 55 height 16
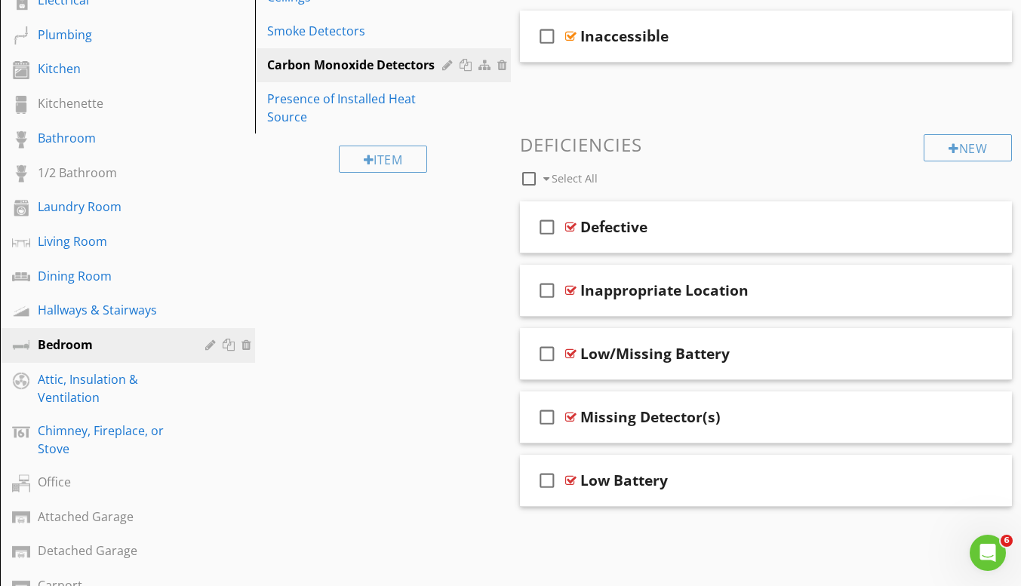
click at [65, 523] on div "Attached Garage" at bounding box center [111, 517] width 146 height 18
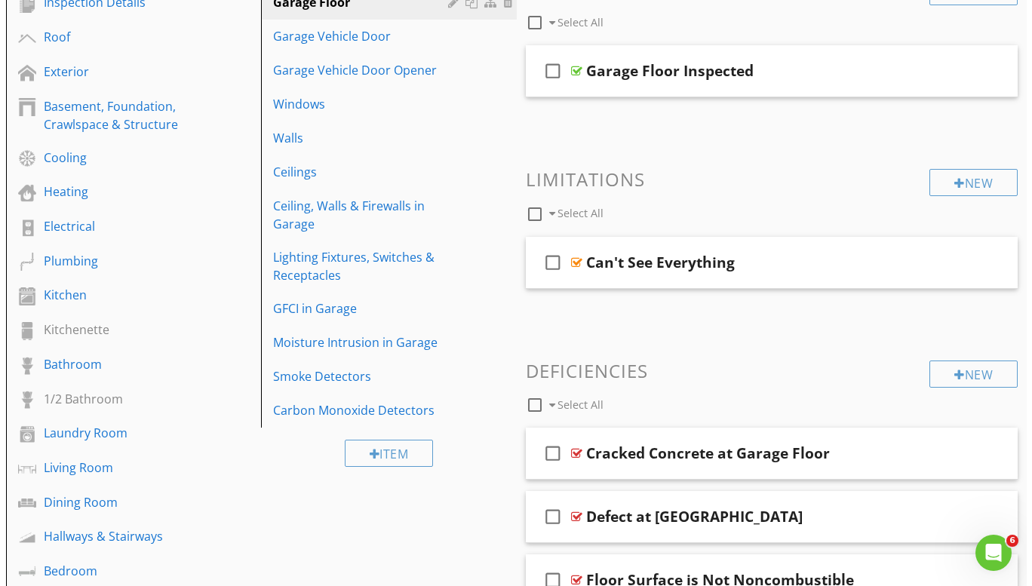
scroll to position [0, 0]
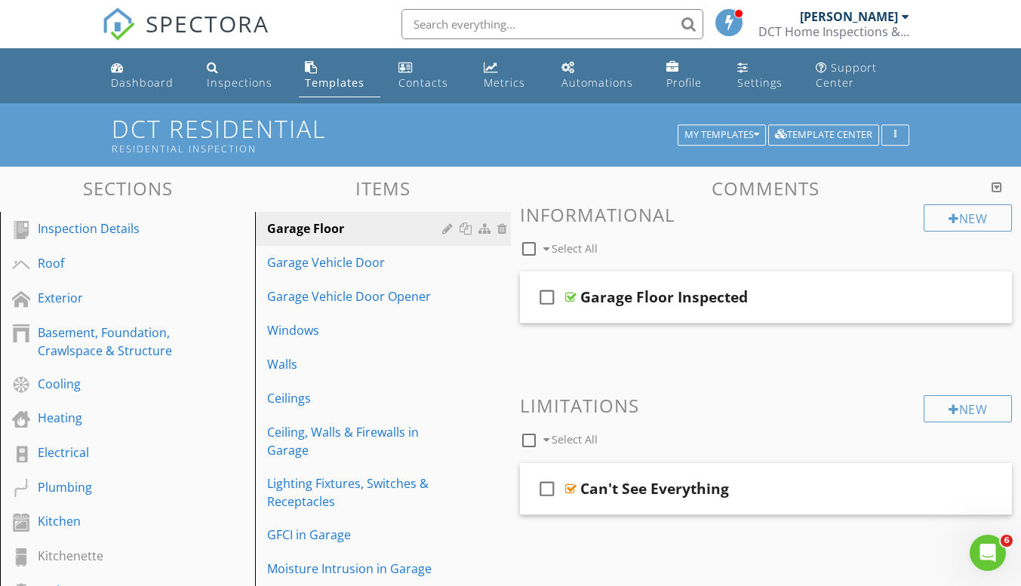
click at [75, 249] on link "Roof" at bounding box center [130, 264] width 250 height 35
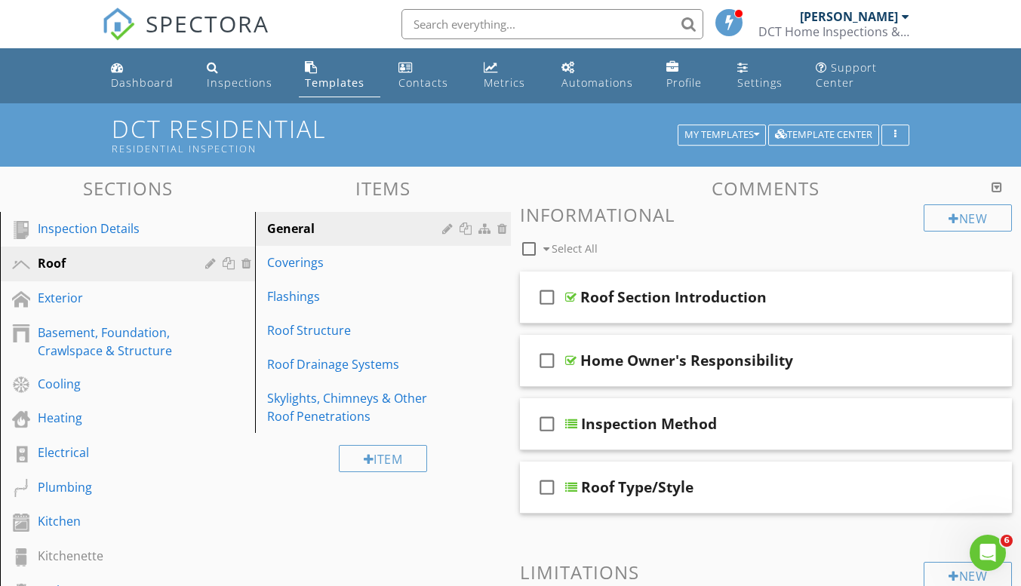
click at [466, 226] on div at bounding box center [467, 229] width 16 height 12
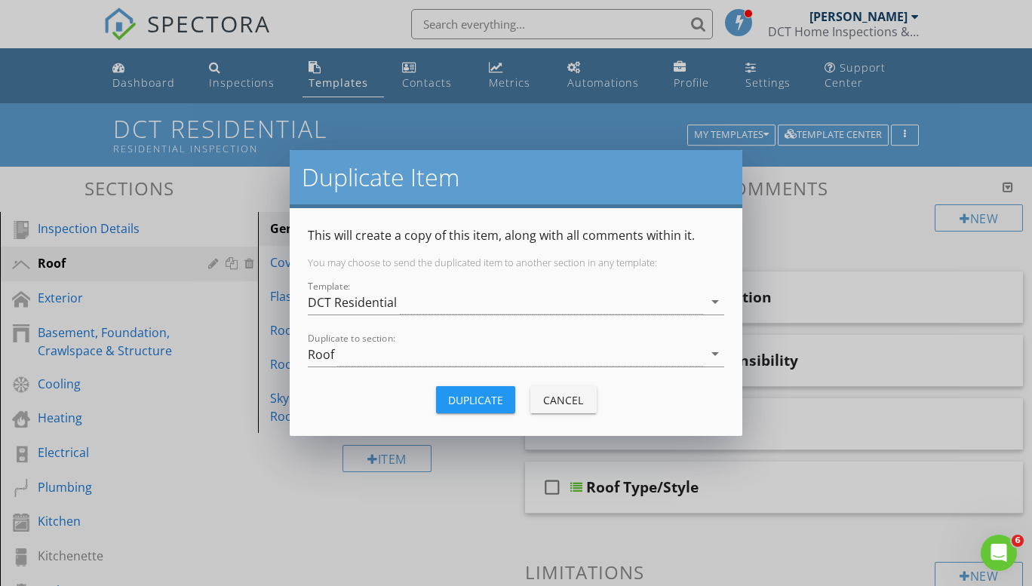
click at [379, 357] on div "Roof" at bounding box center [505, 354] width 395 height 25
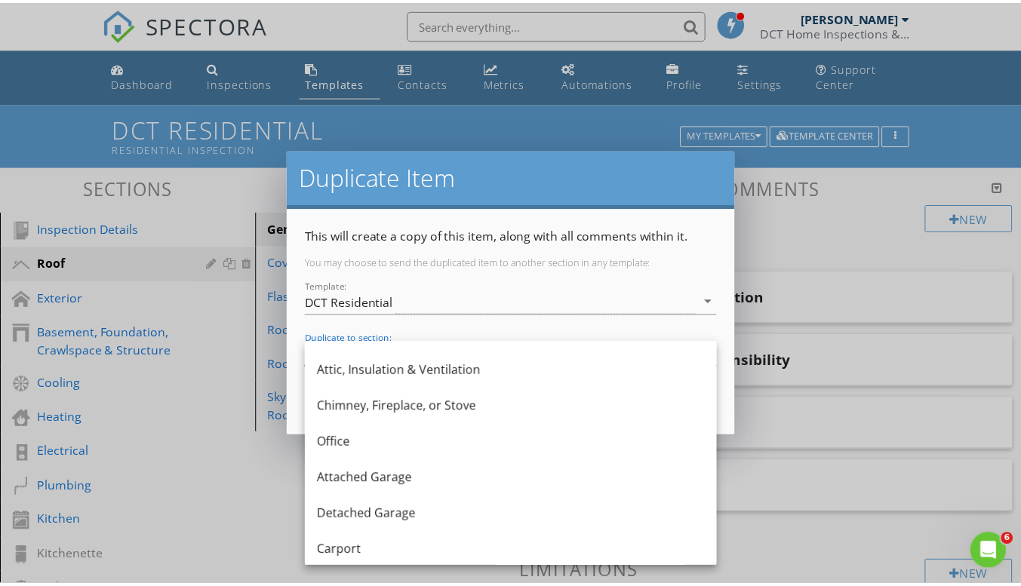
scroll to position [606, 0]
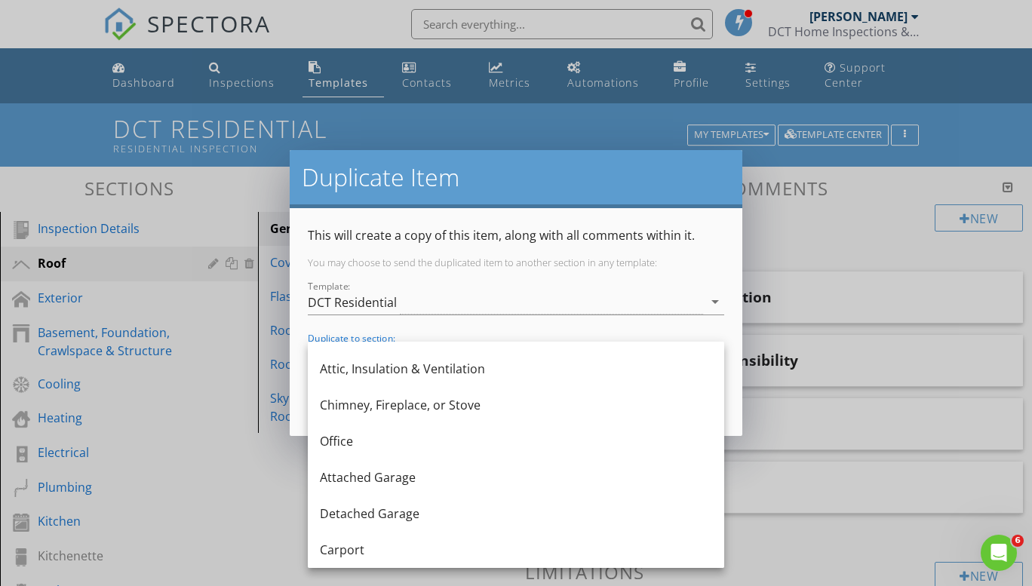
click at [444, 475] on div "Attached Garage" at bounding box center [516, 477] width 392 height 18
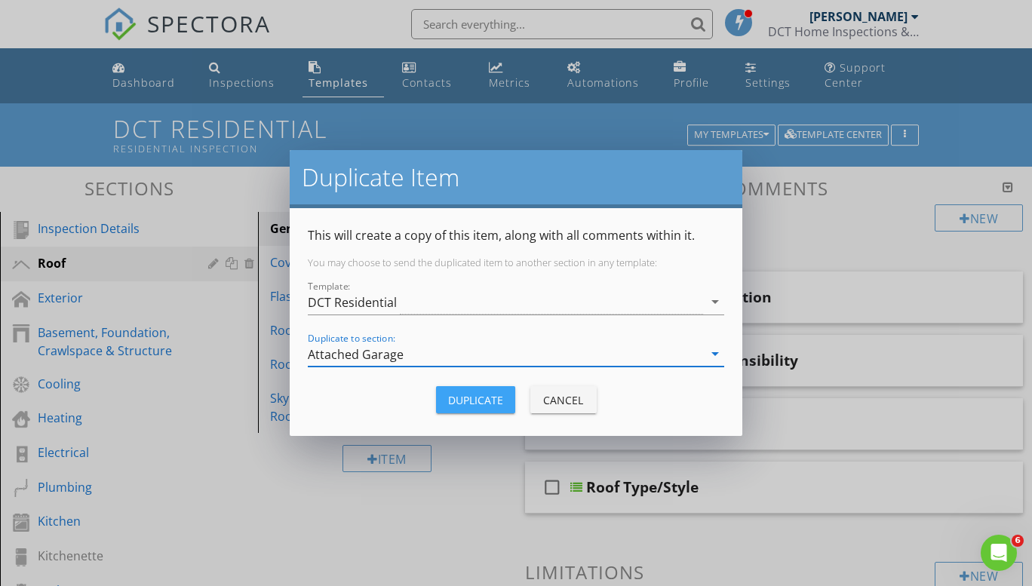
click at [473, 395] on div "Duplicate" at bounding box center [475, 400] width 55 height 16
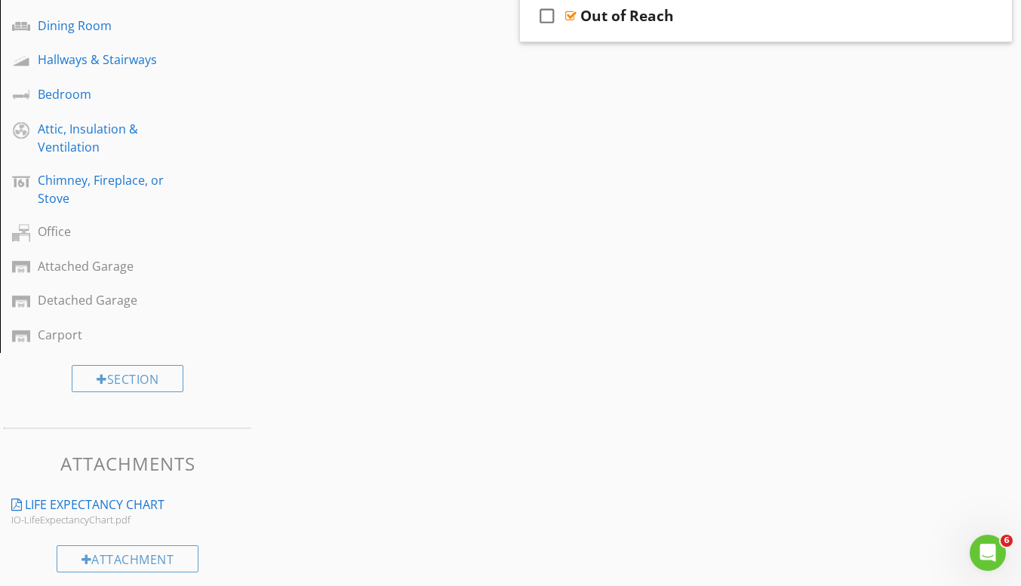
scroll to position [715, 0]
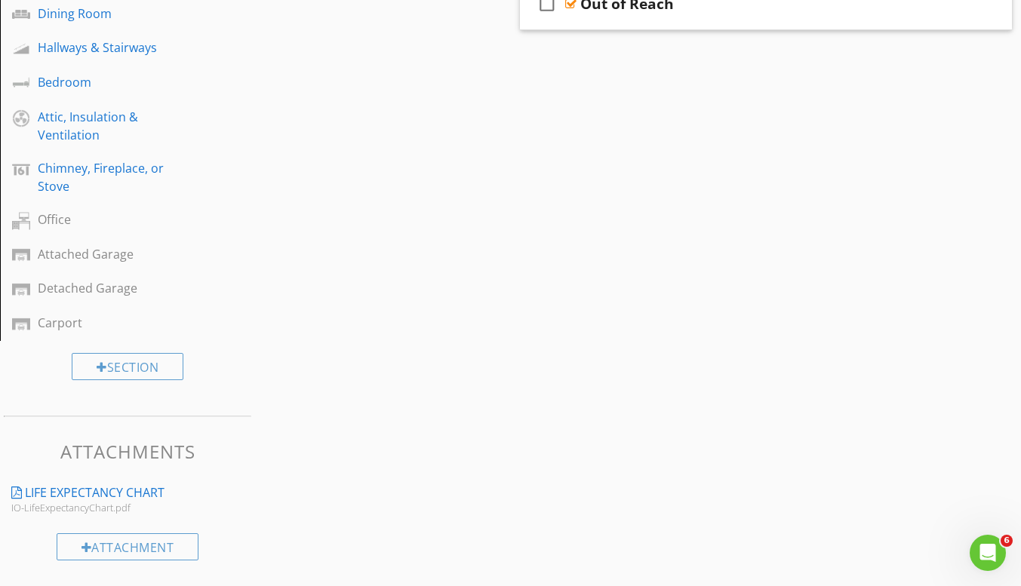
click at [84, 245] on div "Attached Garage" at bounding box center [111, 254] width 146 height 18
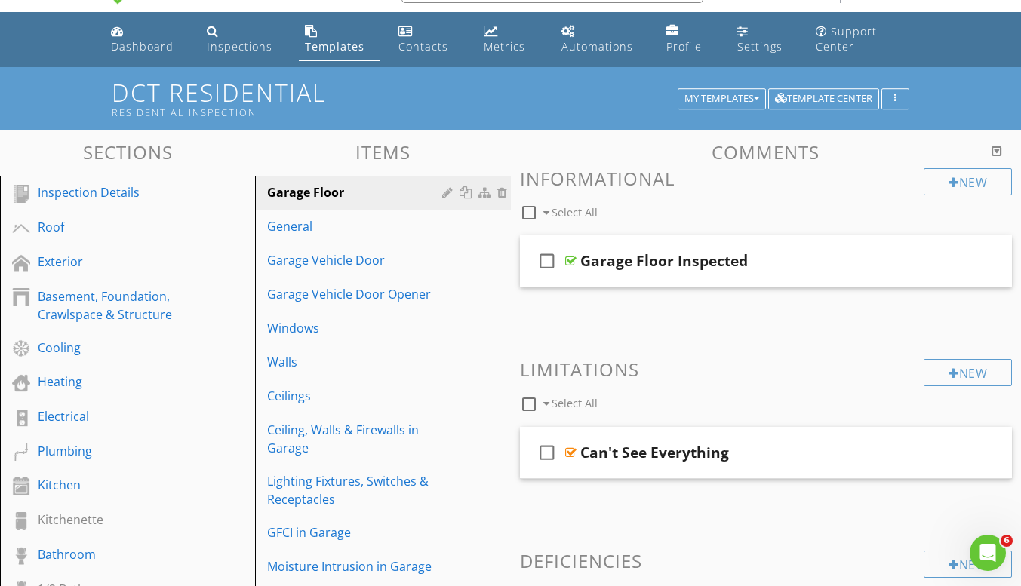
scroll to position [0, 0]
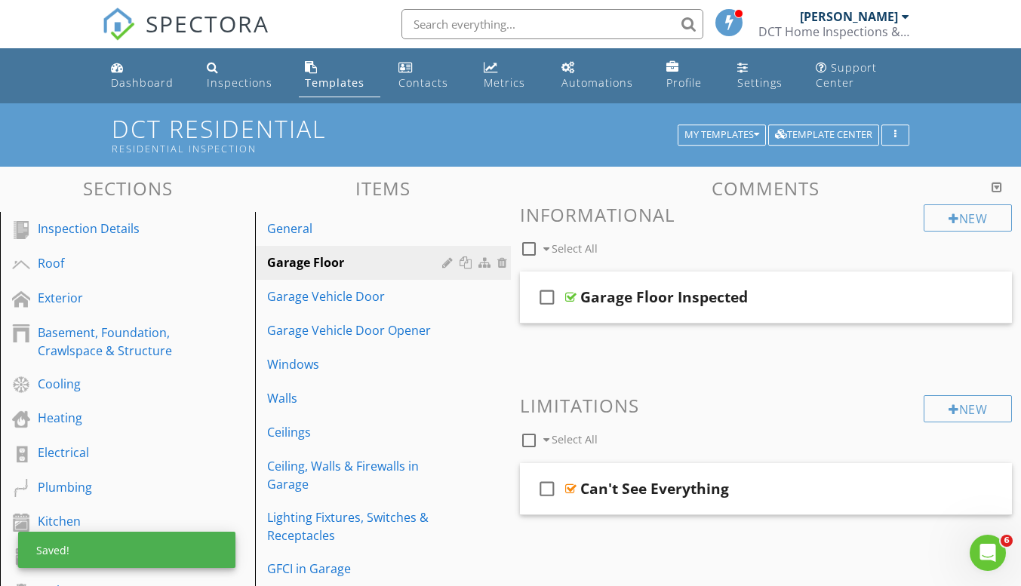
click at [400, 233] on div "General" at bounding box center [356, 229] width 179 height 18
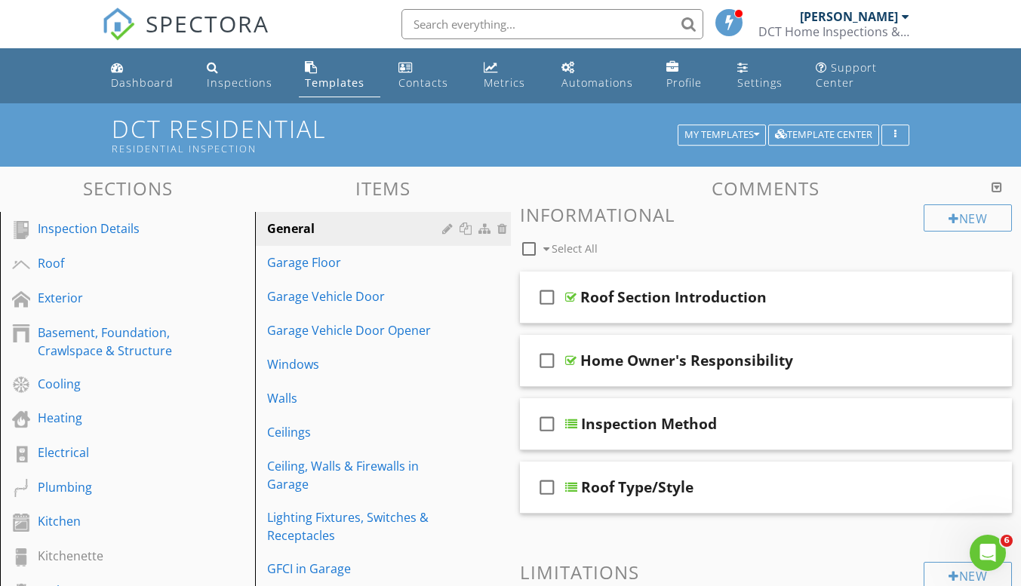
click at [792, 376] on div "check_box_outline_blank Home Owner's Responsibility" at bounding box center [766, 361] width 493 height 52
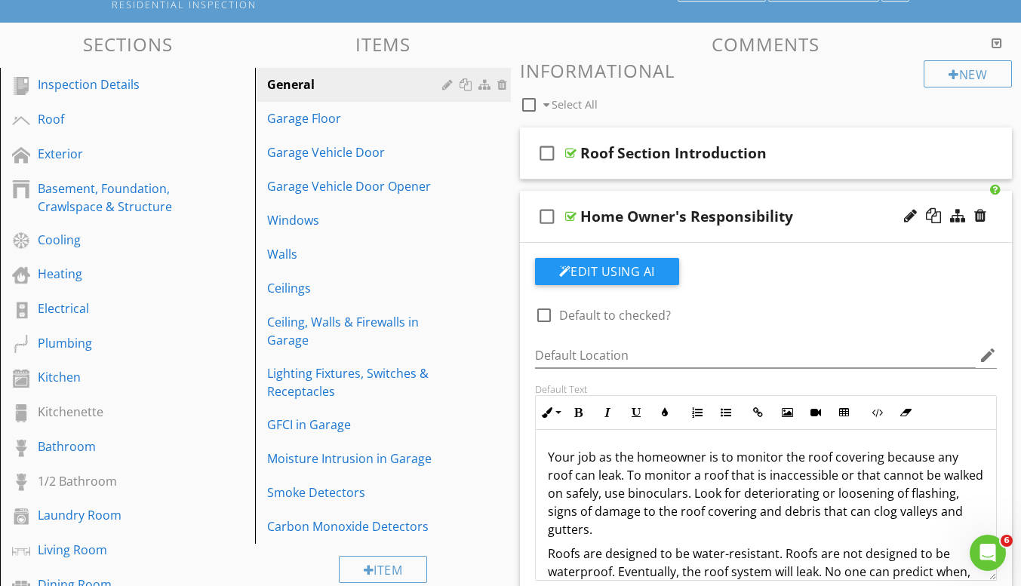
scroll to position [226, 0]
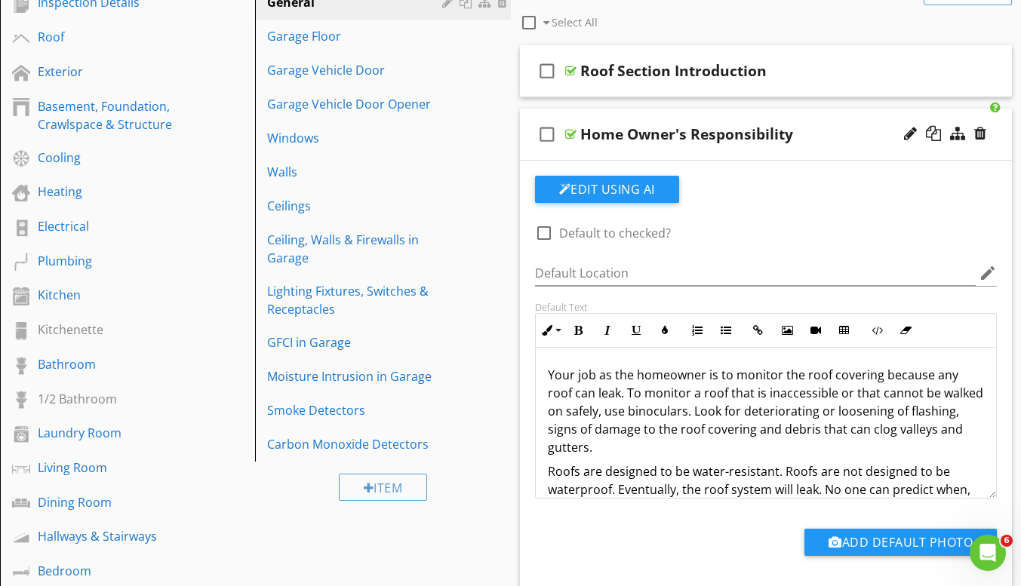
click at [776, 92] on div "check_box_outline_blank Roof Section Introduction" at bounding box center [766, 71] width 493 height 52
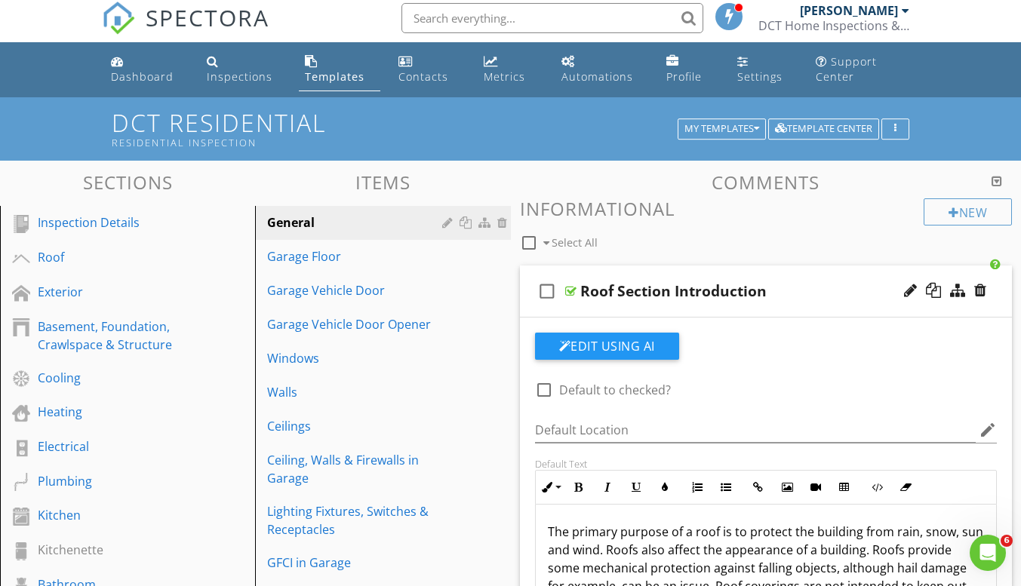
scroll to position [0, 0]
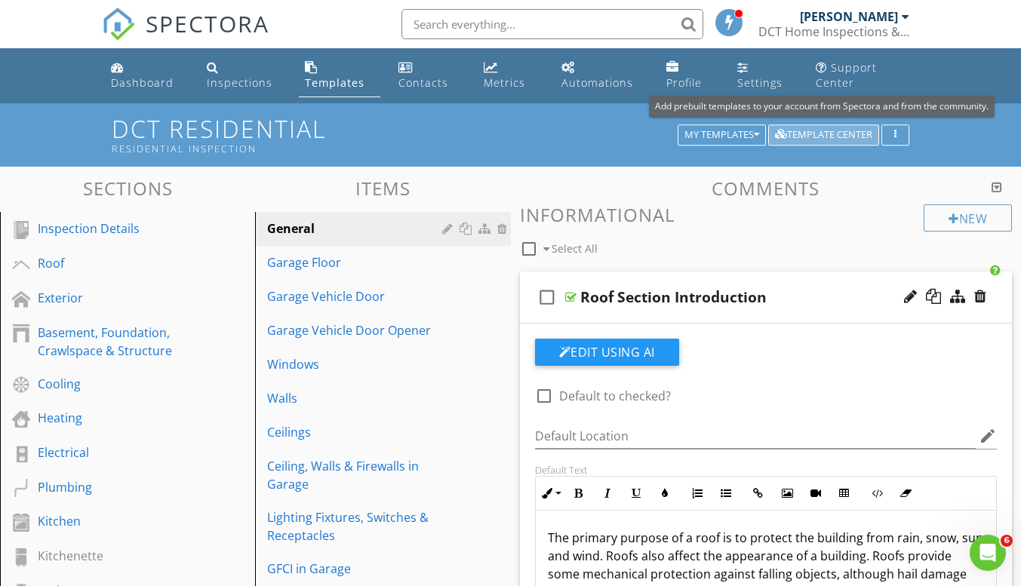
click at [822, 131] on div "Template Center" at bounding box center [823, 135] width 97 height 11
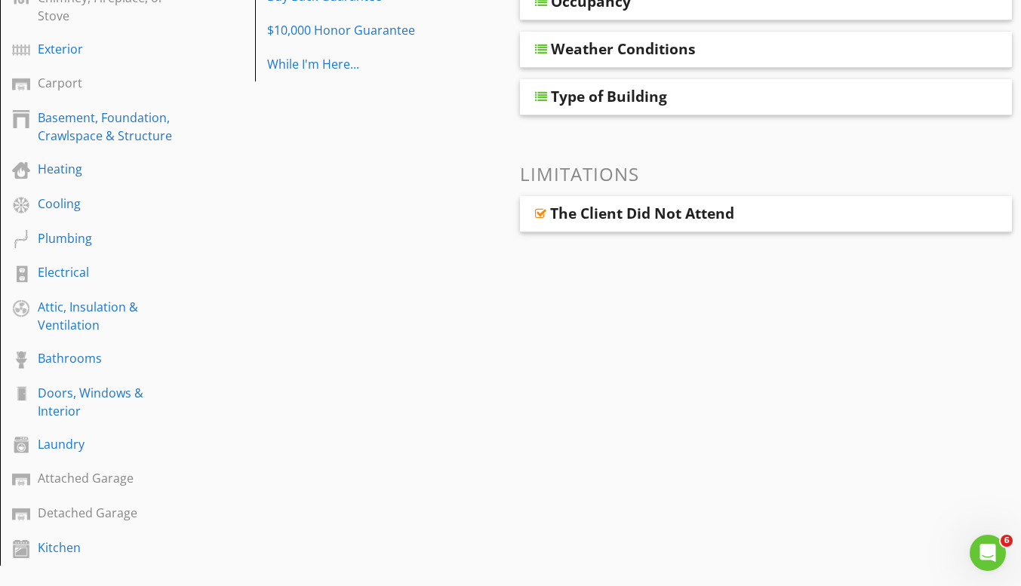
scroll to position [401, 0]
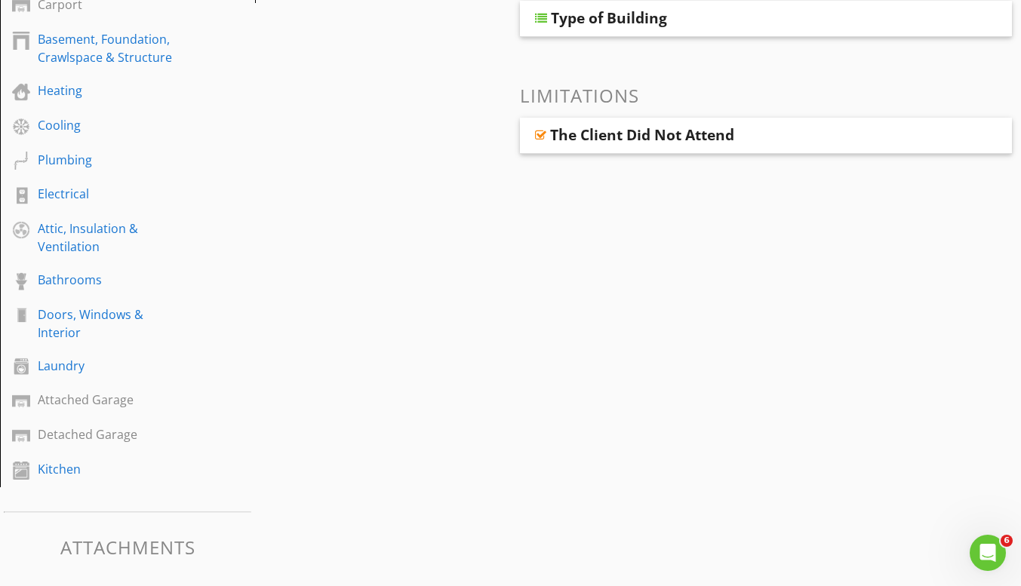
click at [118, 394] on div "Attached Garage" at bounding box center [111, 400] width 146 height 18
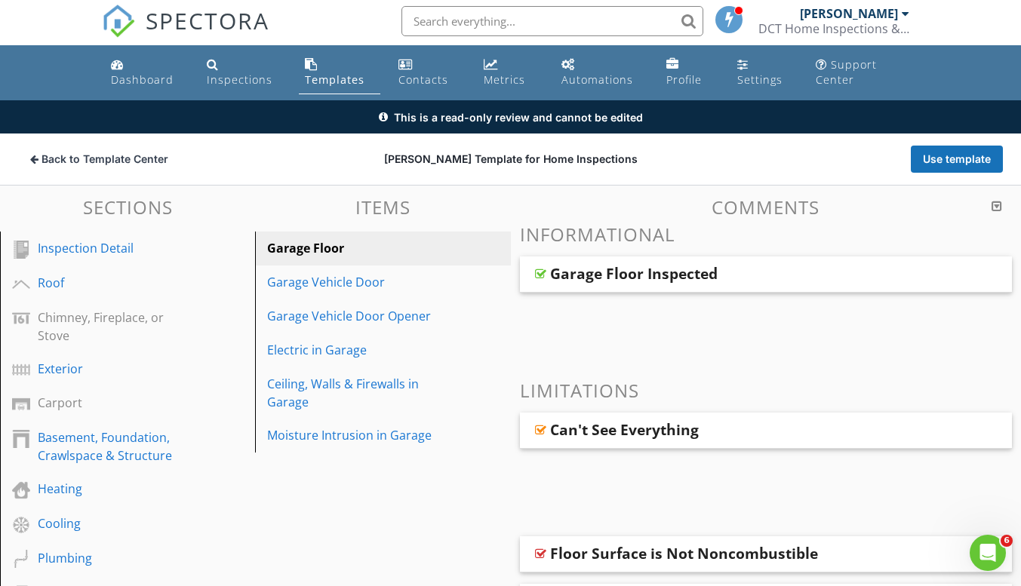
scroll to position [0, 0]
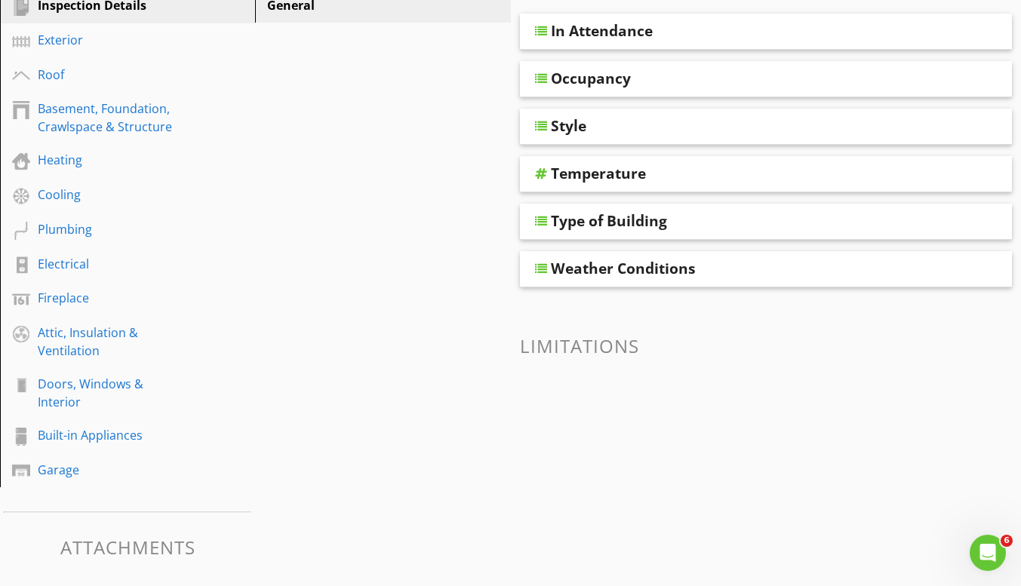
scroll to position [247, 0]
click at [89, 477] on div "Garage" at bounding box center [111, 469] width 146 height 18
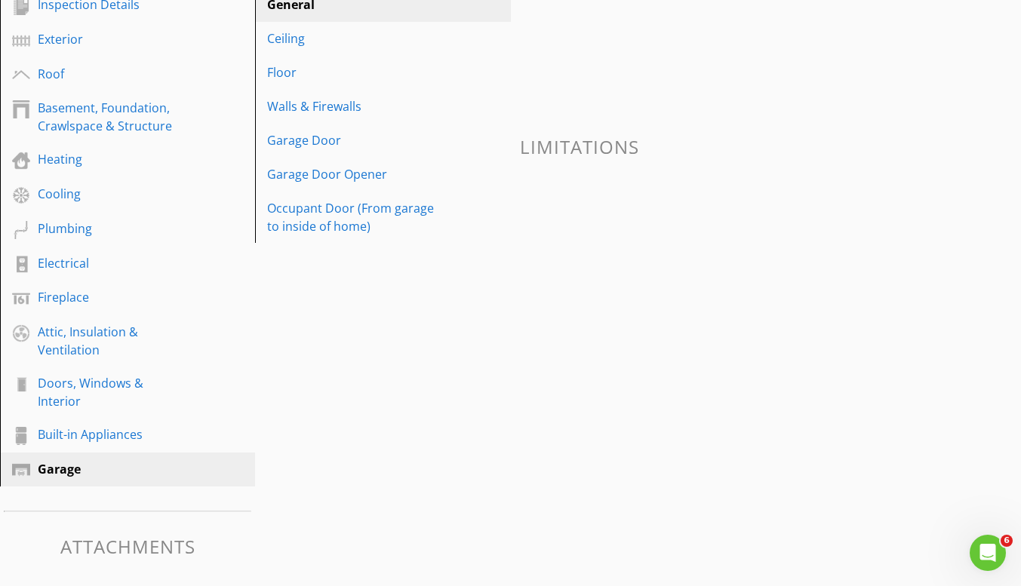
scroll to position [0, 0]
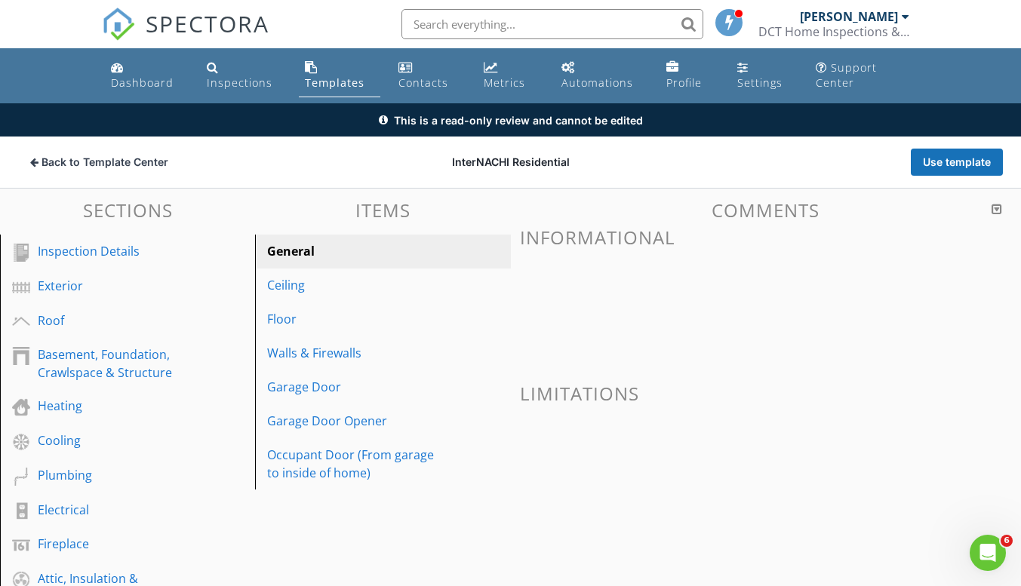
click at [367, 256] on div "General" at bounding box center [356, 251] width 179 height 18
click at [318, 293] on div "Ceiling" at bounding box center [356, 285] width 179 height 18
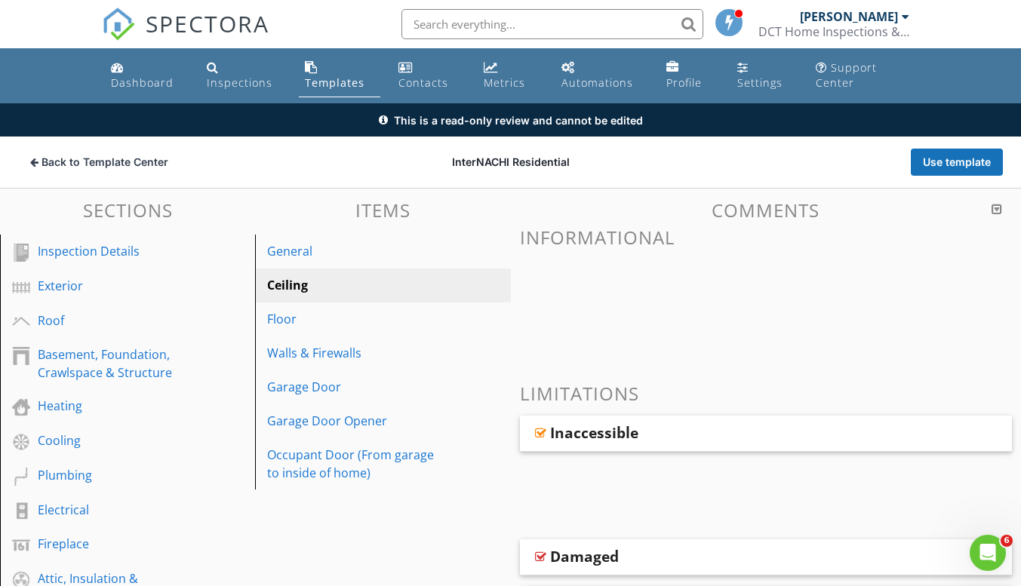
click at [359, 249] on div "General" at bounding box center [356, 251] width 179 height 18
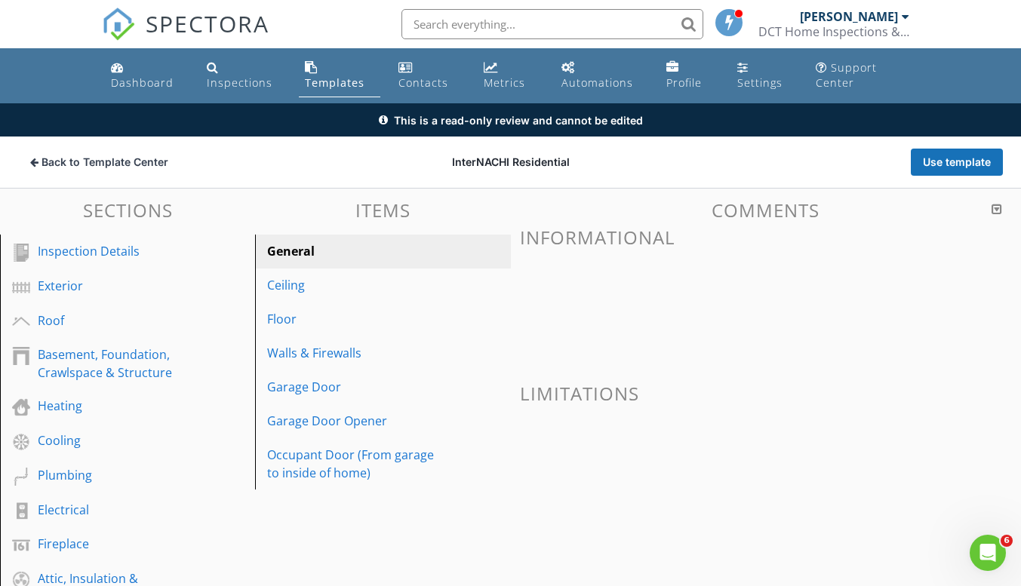
click at [671, 306] on span at bounding box center [766, 296] width 493 height 75
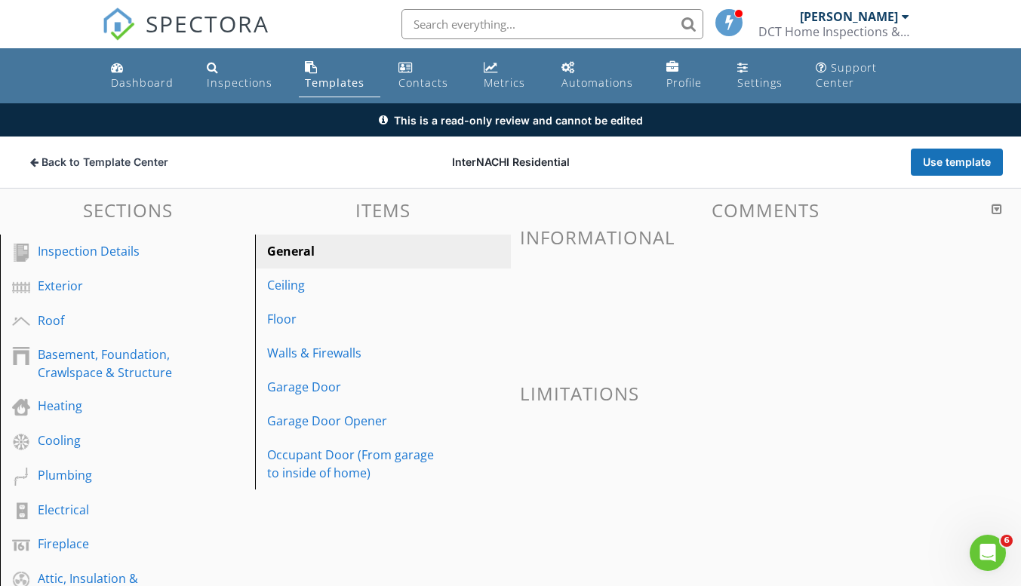
click at [671, 306] on span at bounding box center [766, 296] width 493 height 75
click at [327, 74] on link "Templates" at bounding box center [339, 75] width 81 height 43
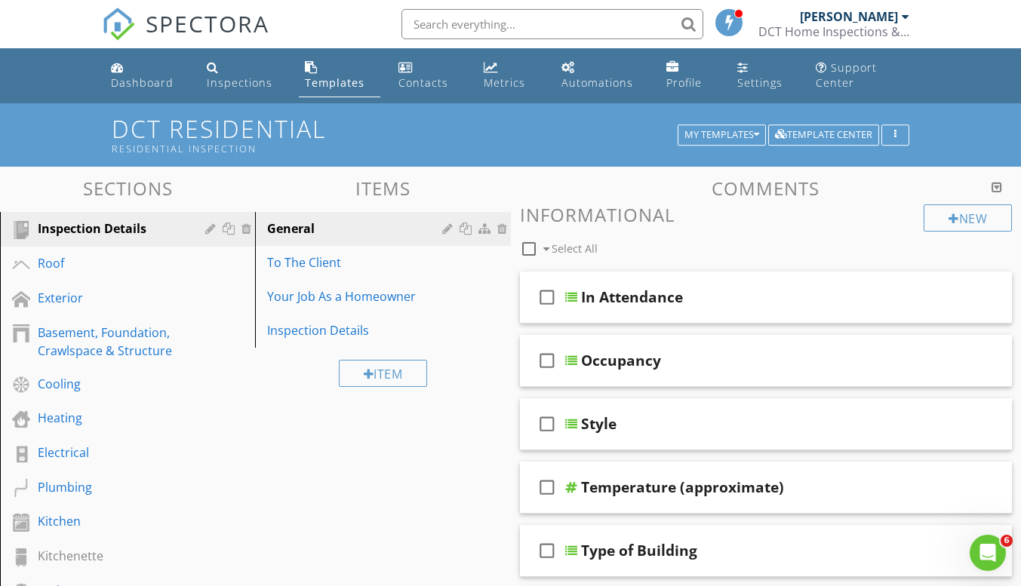
click at [143, 276] on link "Roof" at bounding box center [130, 264] width 250 height 35
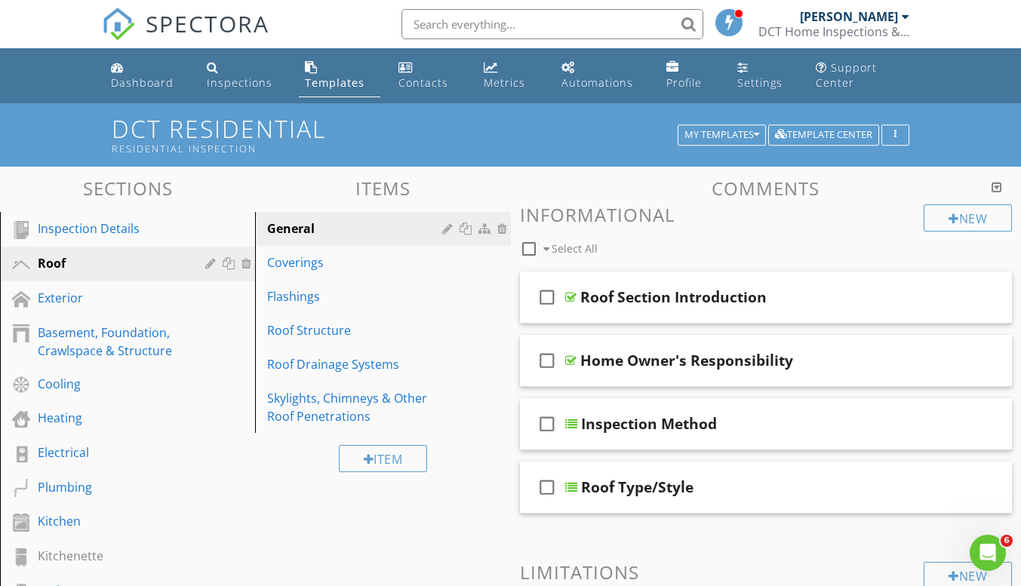
click at [666, 309] on div "check_box_outline_blank Roof Section Introduction" at bounding box center [766, 298] width 493 height 52
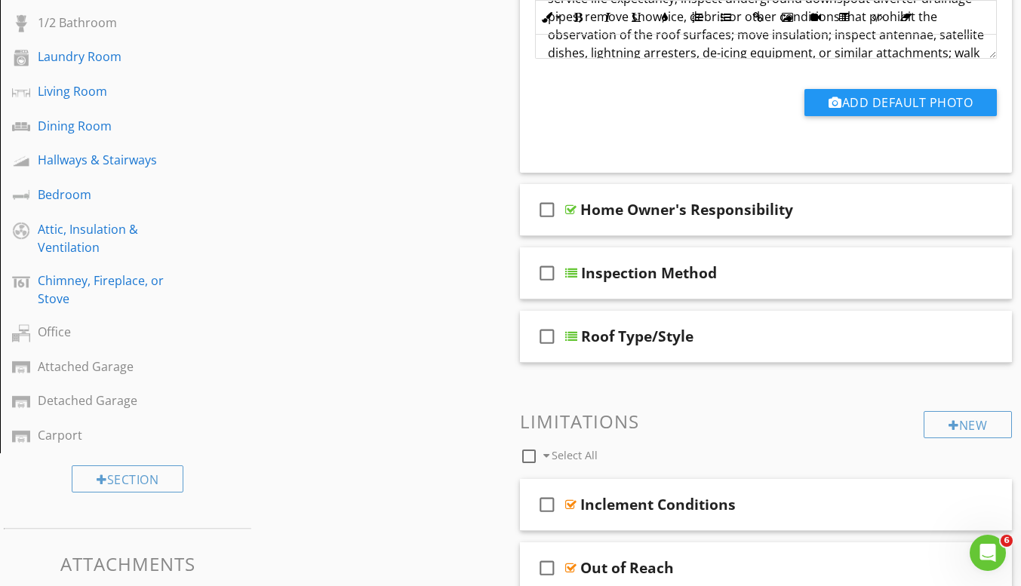
scroll to position [603, 0]
click at [79, 366] on div "Attached Garage" at bounding box center [111, 366] width 146 height 18
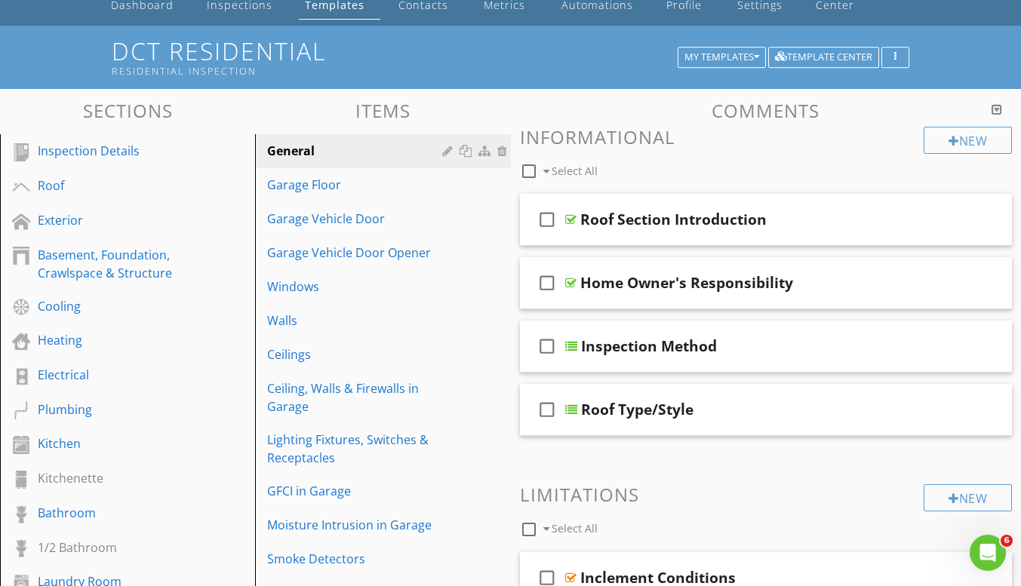
scroll to position [75, 0]
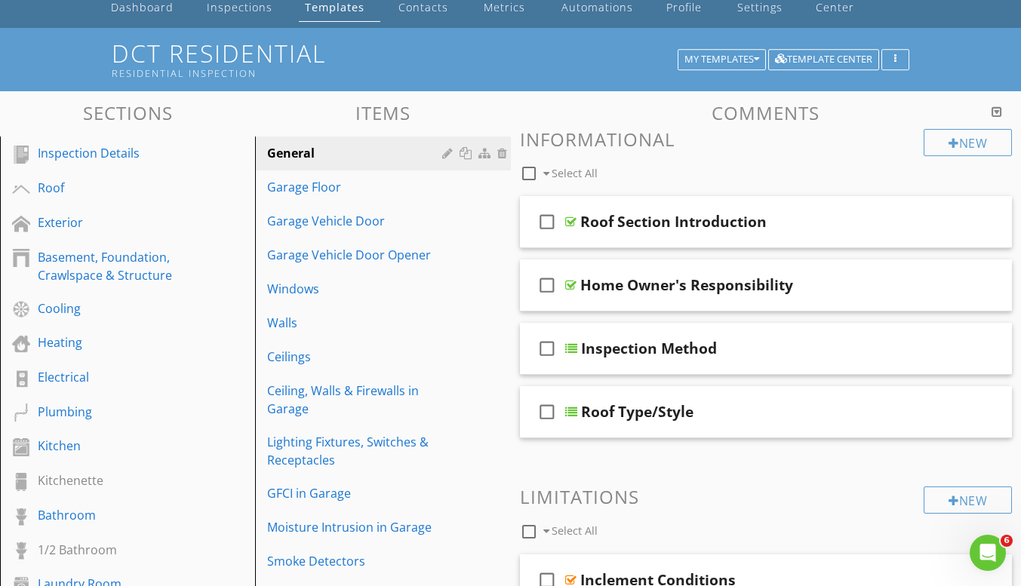
click at [981, 347] on div at bounding box center [980, 347] width 12 height 15
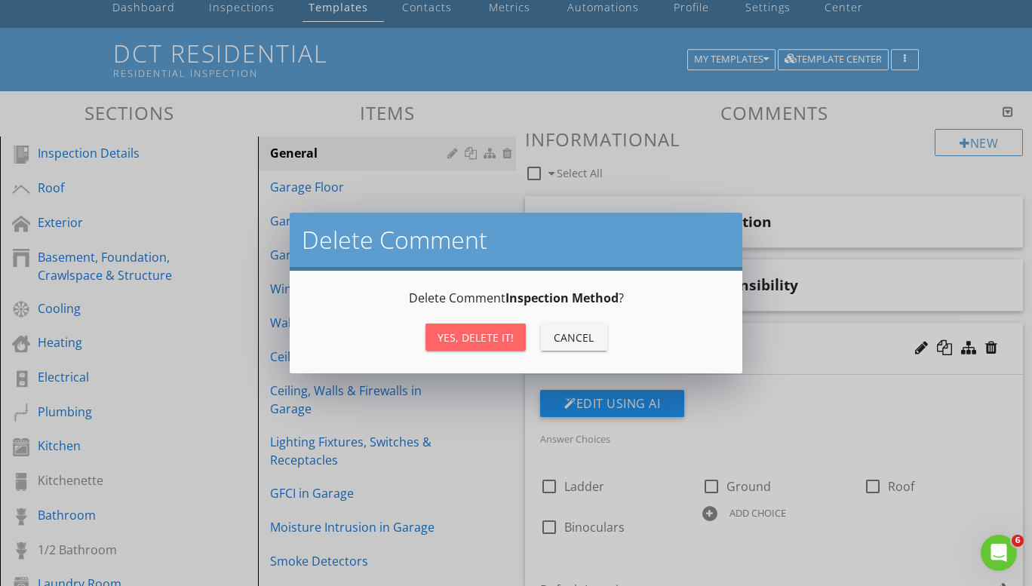
click at [481, 341] on div "Yes, Delete it!" at bounding box center [475, 338] width 76 height 16
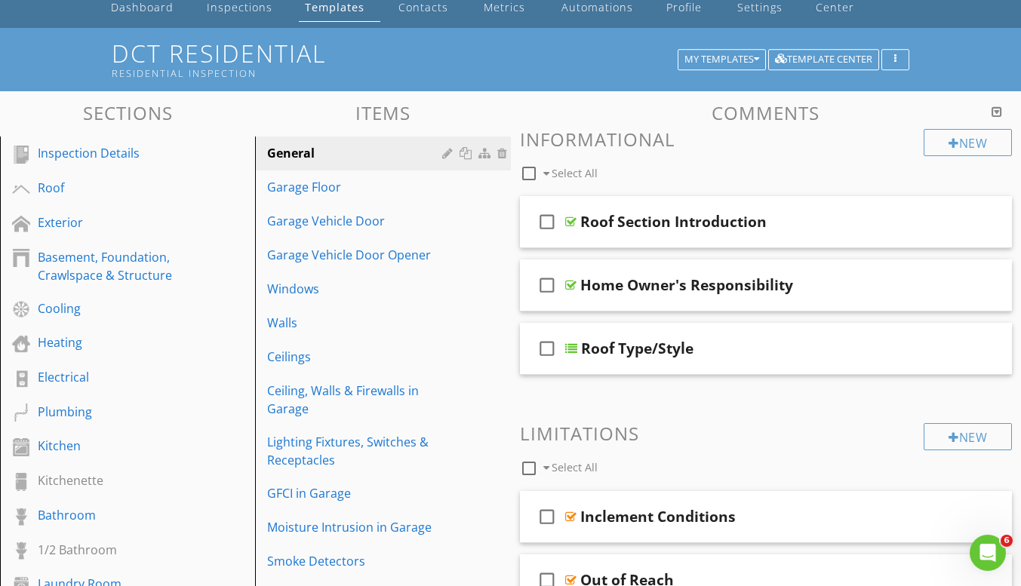
click at [983, 350] on div at bounding box center [980, 347] width 12 height 15
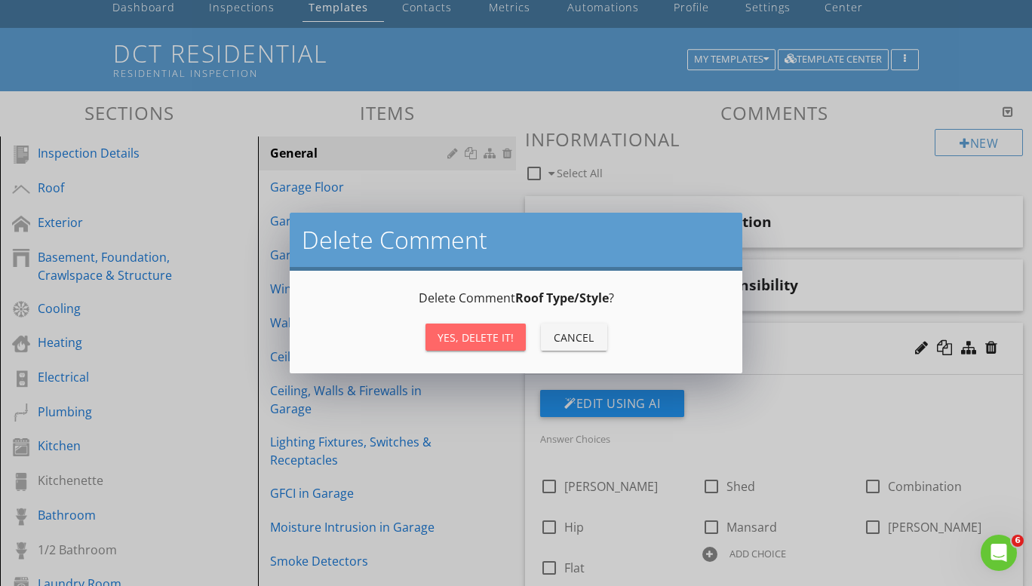
click at [475, 339] on div "Yes, Delete it!" at bounding box center [475, 338] width 76 height 16
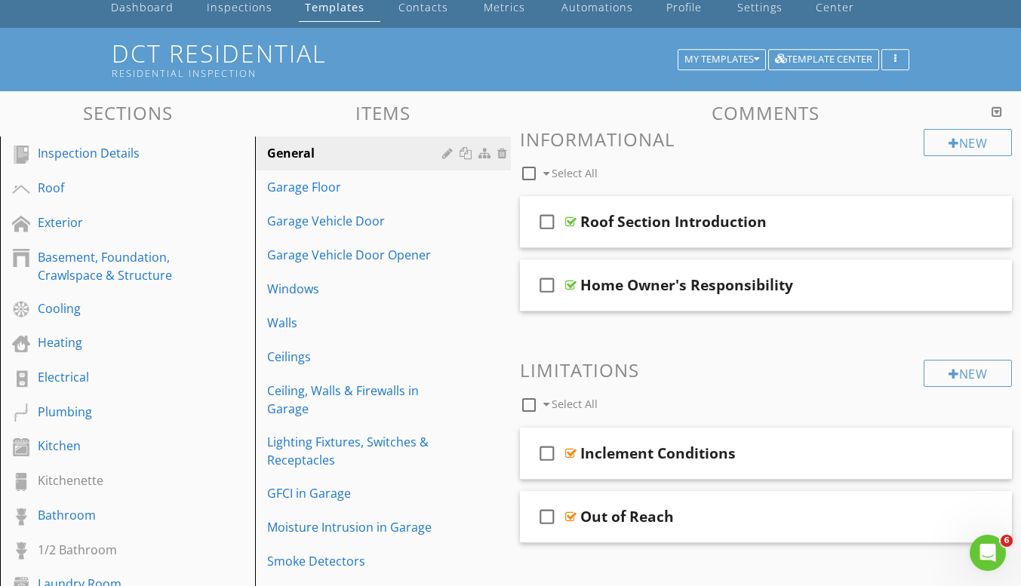
click at [670, 232] on div "check_box_outline_blank Roof Section Introduction" at bounding box center [766, 222] width 493 height 52
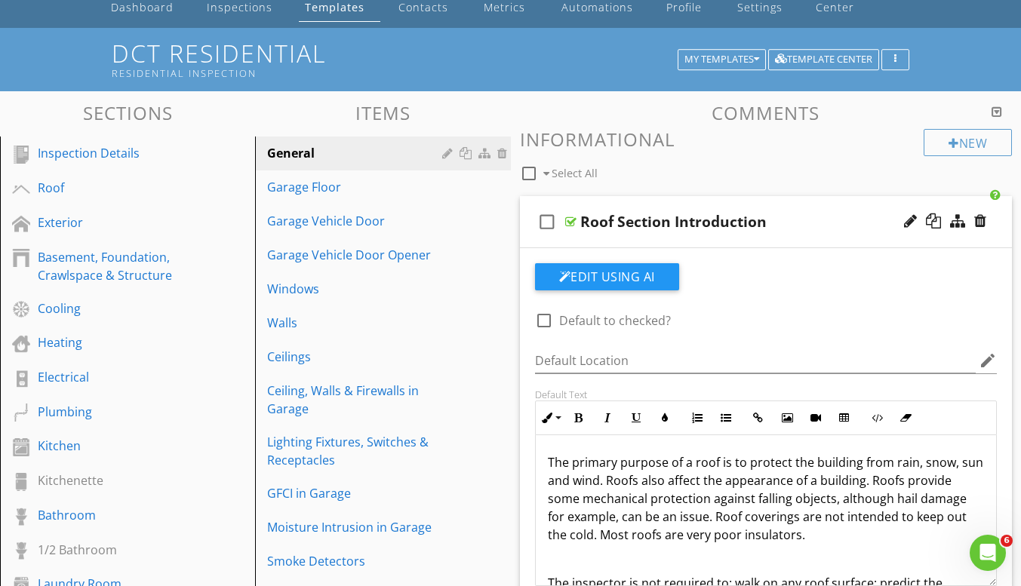
click at [762, 515] on p "The primary purpose of a roof is to protect the building from rain, snow, sun a…" at bounding box center [766, 498] width 437 height 91
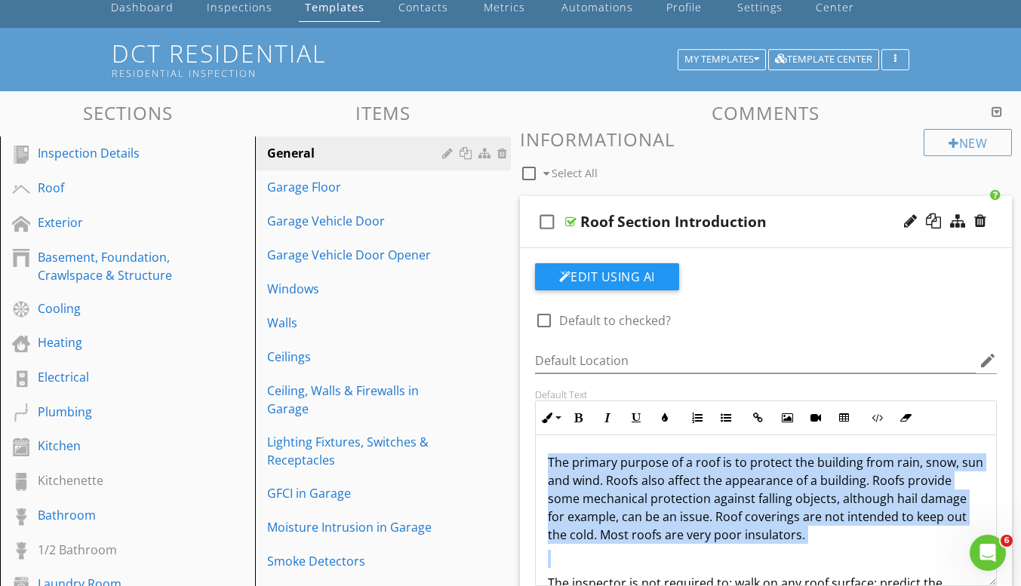
click at [762, 515] on p "The primary purpose of a roof is to protect the building from rain, snow, sun a…" at bounding box center [766, 498] width 437 height 91
click at [842, 535] on p "The primary purpose of a roof is to protect the building from rain, snow, sun a…" at bounding box center [766, 498] width 437 height 91
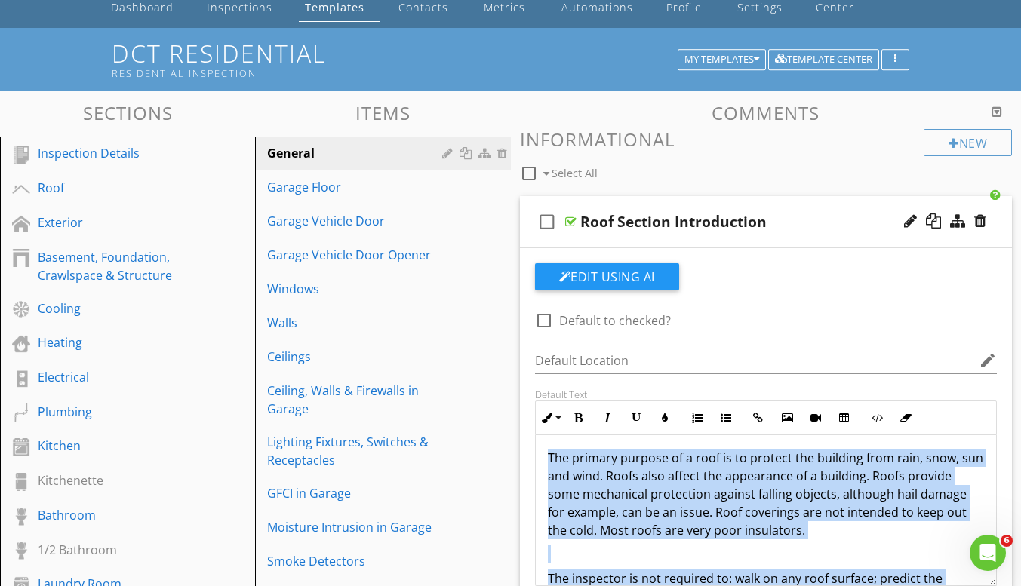
scroll to position [0, 0]
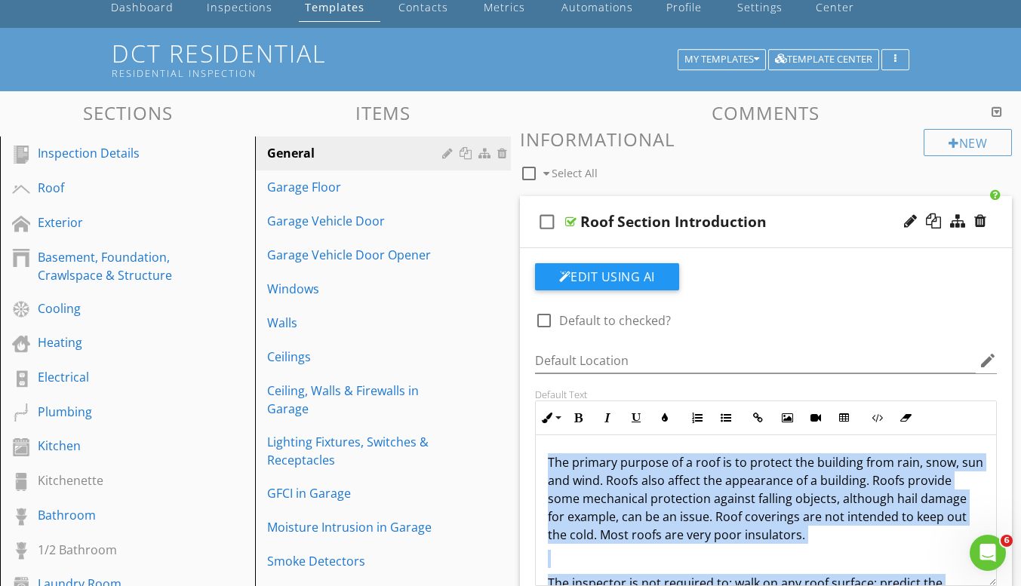
drag, startPoint x: 842, startPoint y: 535, endPoint x: 511, endPoint y: 358, distance: 375.2
click at [511, 358] on div "Comments New Informational check_box_outline_blank Select All check_box_outline…" at bounding box center [766, 573] width 511 height 941
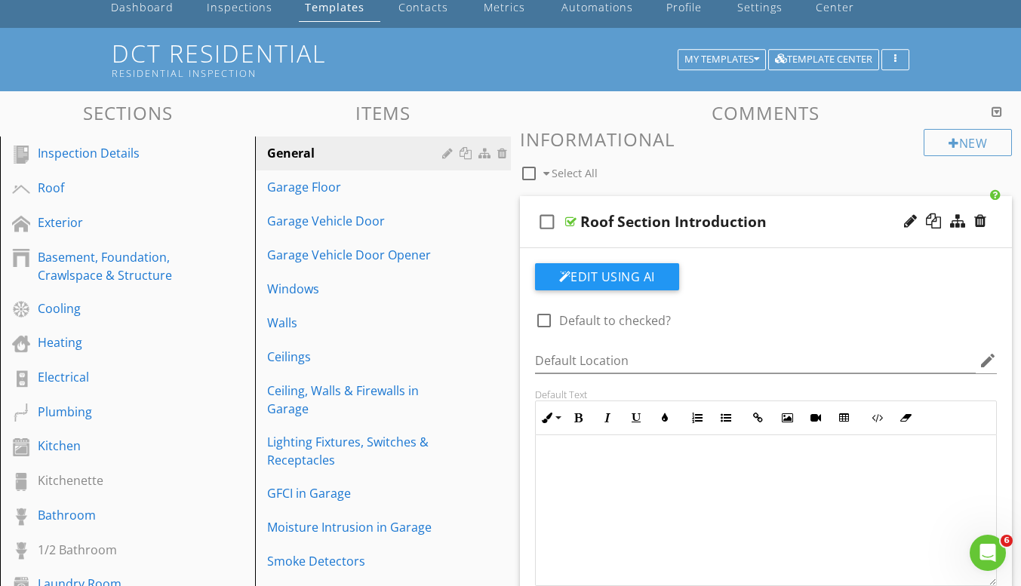
click at [563, 473] on div at bounding box center [766, 510] width 461 height 151
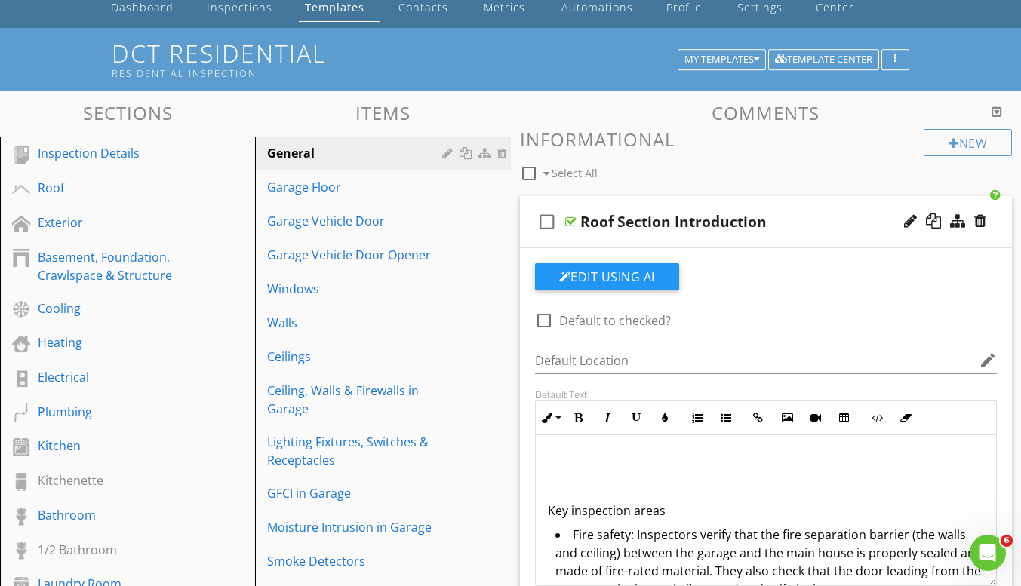
click at [571, 463] on p at bounding box center [766, 462] width 437 height 18
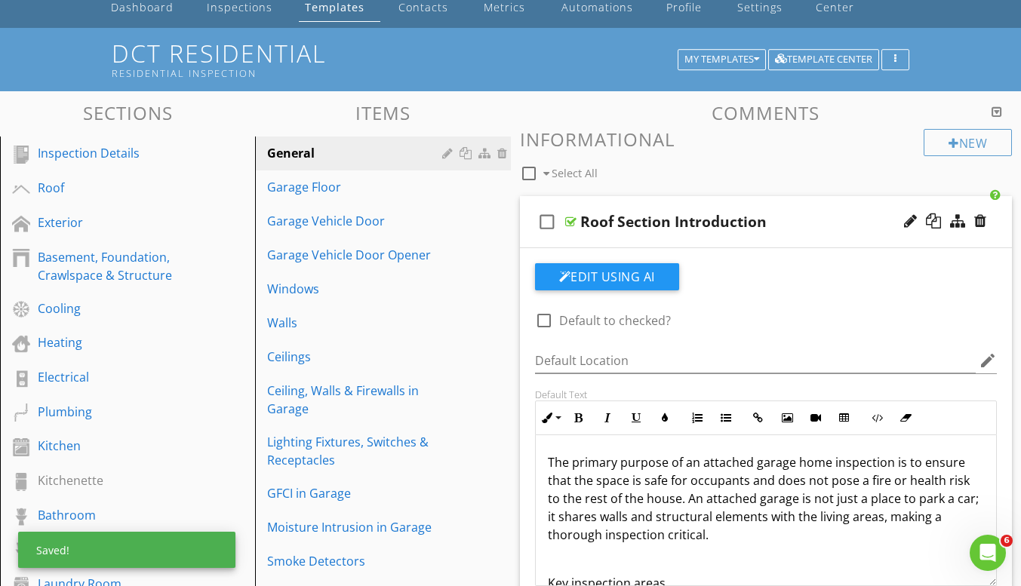
click at [549, 465] on p "The primary purpose of an attached garage home inspection is to ensure that the…" at bounding box center [766, 498] width 437 height 91
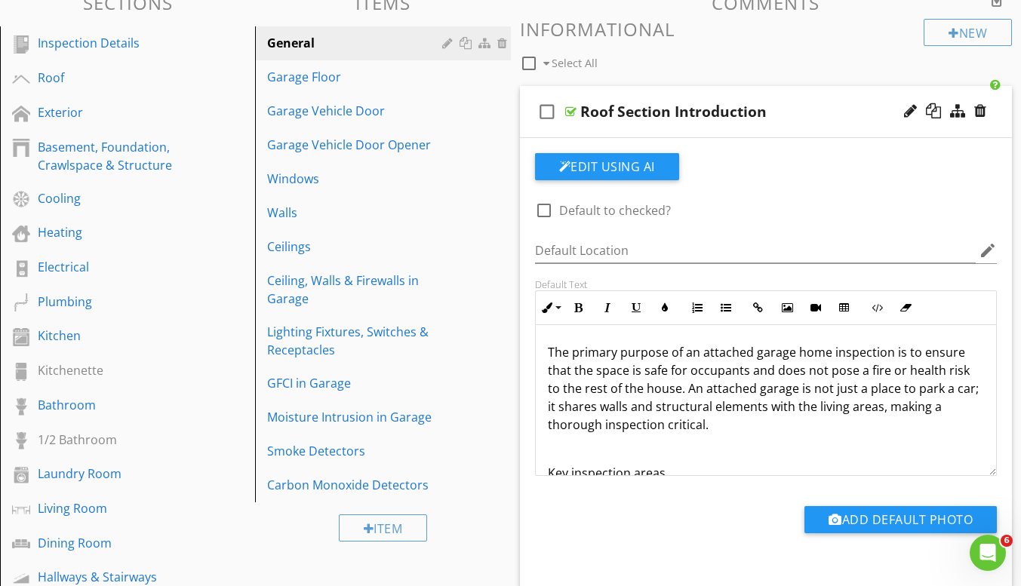
scroll to position [302, 0]
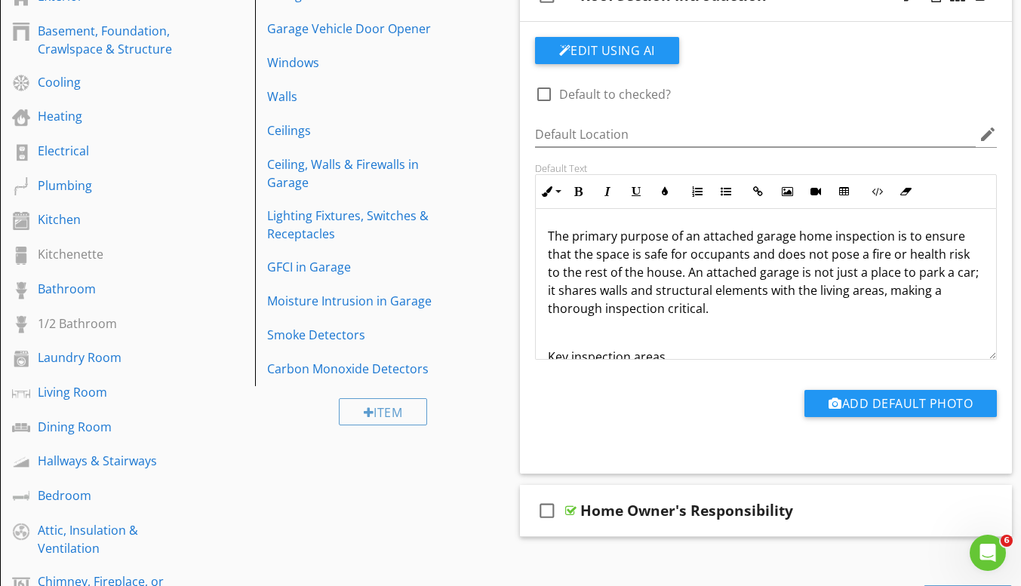
click at [654, 523] on div "check_box_outline_blank Home Owner's Responsibility" at bounding box center [766, 511] width 493 height 52
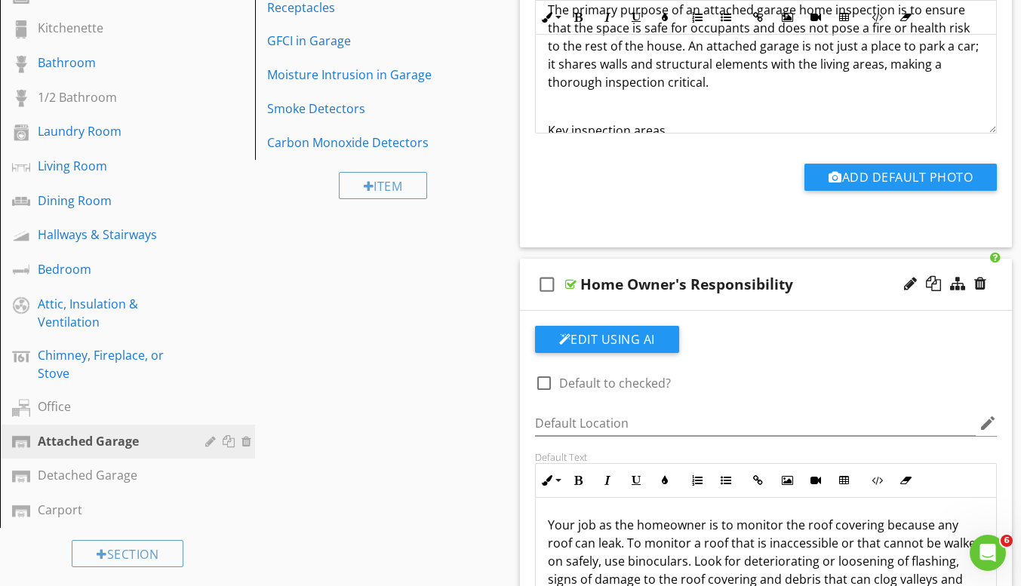
scroll to position [754, 0]
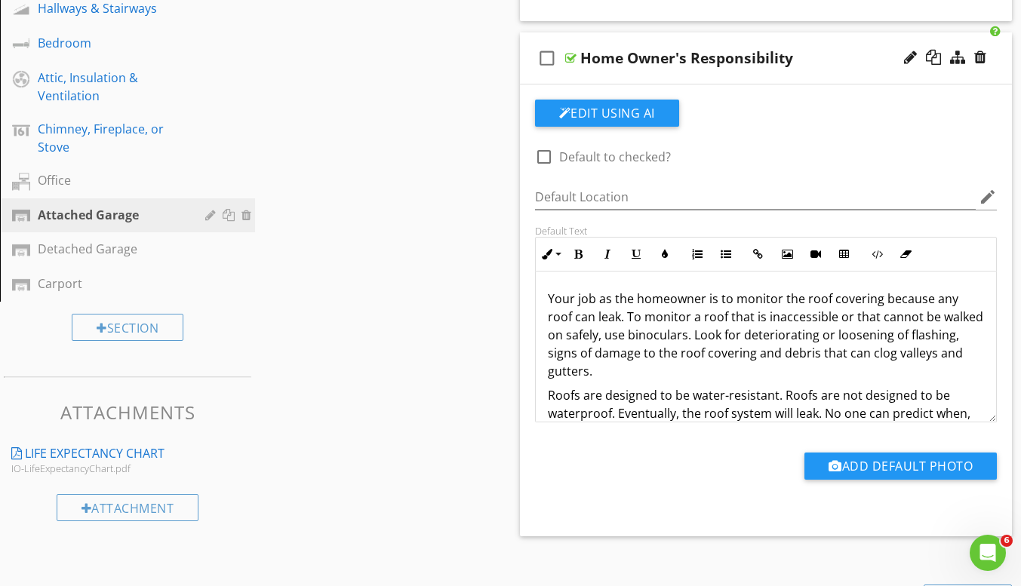
click at [766, 401] on p "Roofs are designed to be water-resistant. Roofs are not designed to be waterpro…" at bounding box center [766, 413] width 437 height 54
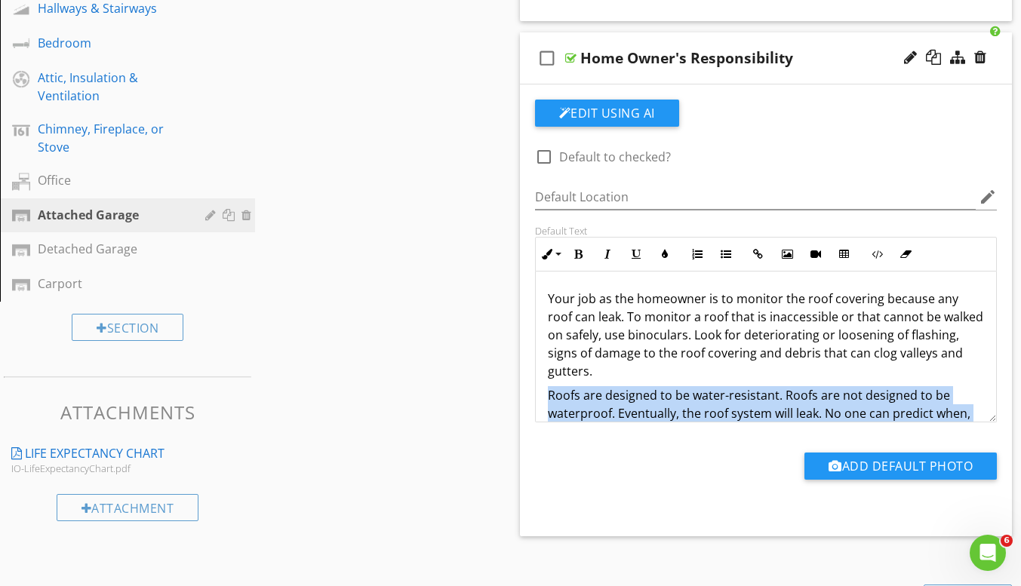
click at [766, 401] on p "Roofs are designed to be water-resistant. Roofs are not designed to be waterpro…" at bounding box center [766, 413] width 437 height 54
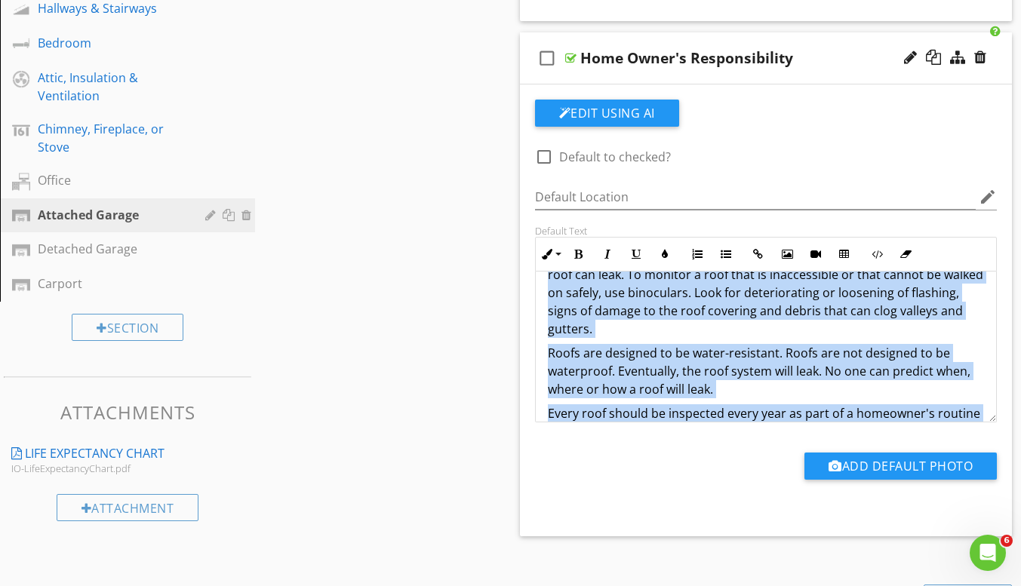
scroll to position [0, 0]
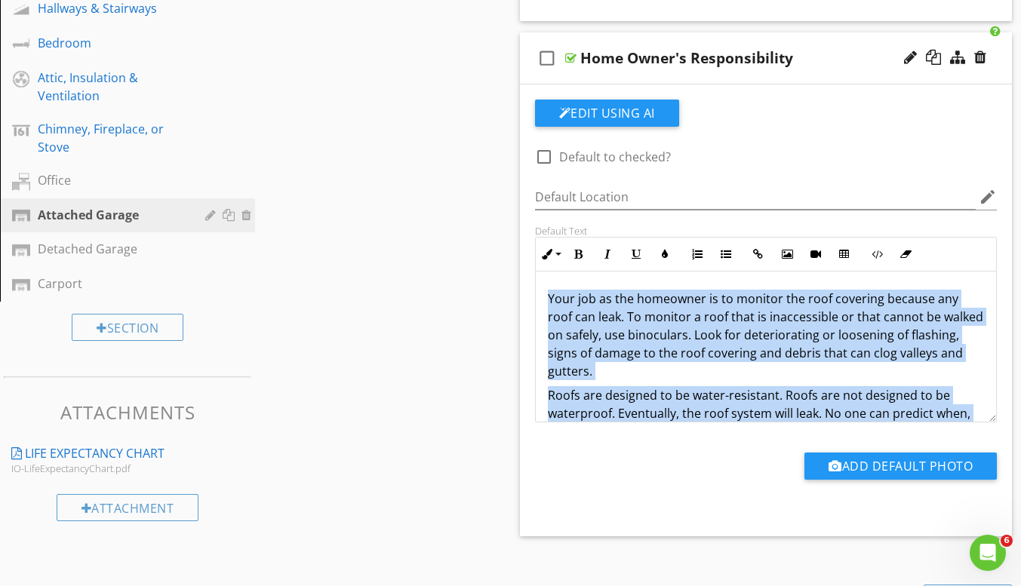
drag, startPoint x: 738, startPoint y: 385, endPoint x: 504, endPoint y: 260, distance: 265.2
click at [504, 260] on div "Sections Inspection Details Roof Exterior Basement, Foundation, Crawlspace & St…" at bounding box center [510, 114] width 1021 height 1404
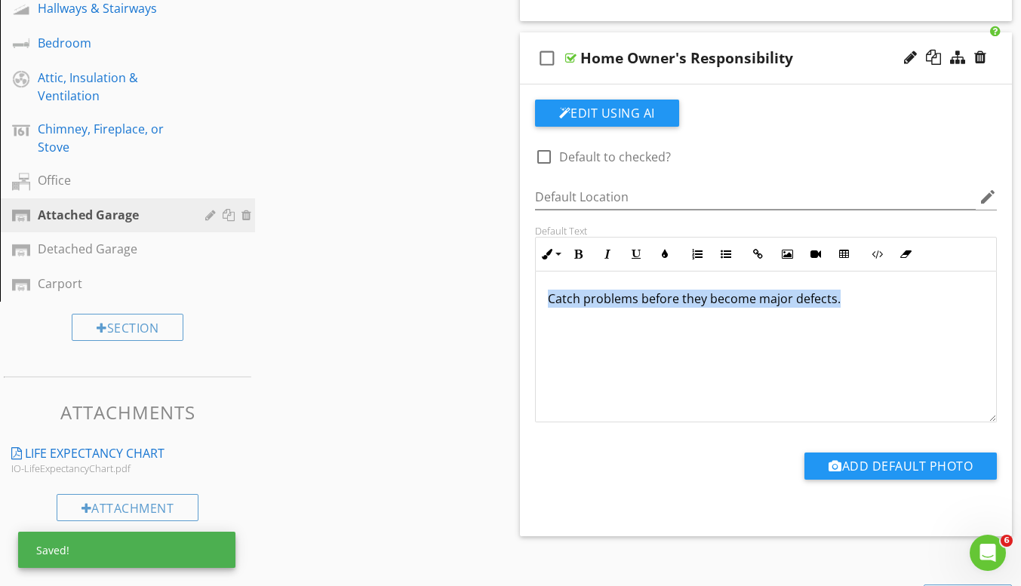
drag, startPoint x: 857, startPoint y: 299, endPoint x: 441, endPoint y: 281, distance: 416.0
click at [441, 281] on div "Sections Inspection Details Roof Exterior Basement, Foundation, Crawlspace & St…" at bounding box center [510, 114] width 1021 height 1404
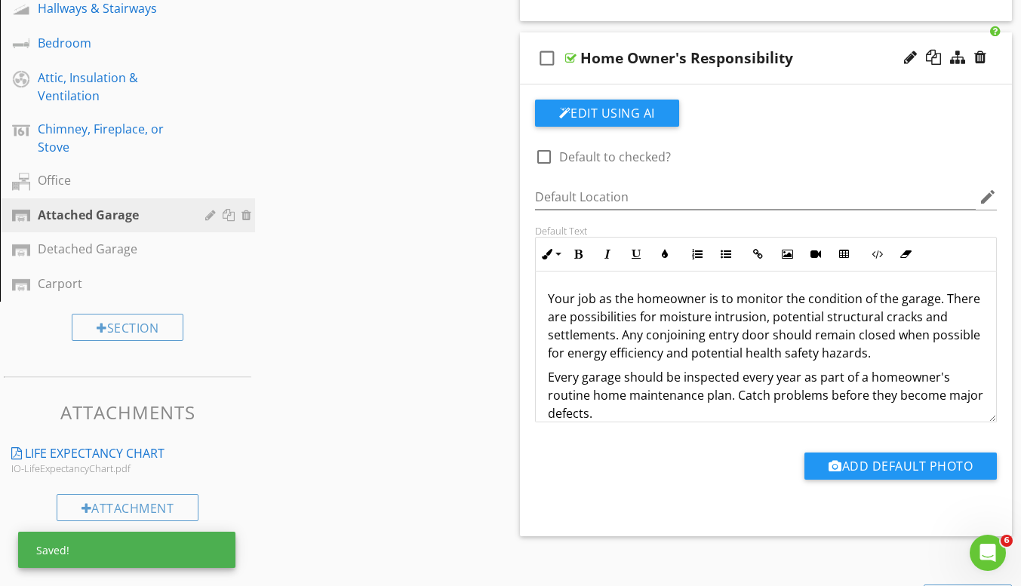
scroll to position [19, 0]
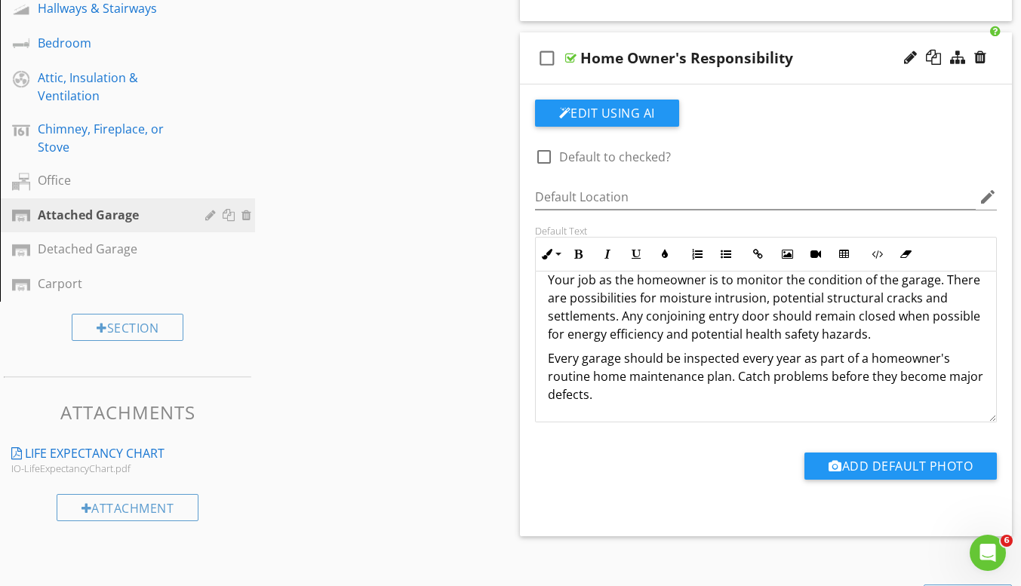
click at [369, 214] on div "Sections Inspection Details Roof Exterior Basement, Foundation, Crawlspace & St…" at bounding box center [510, 114] width 1021 height 1404
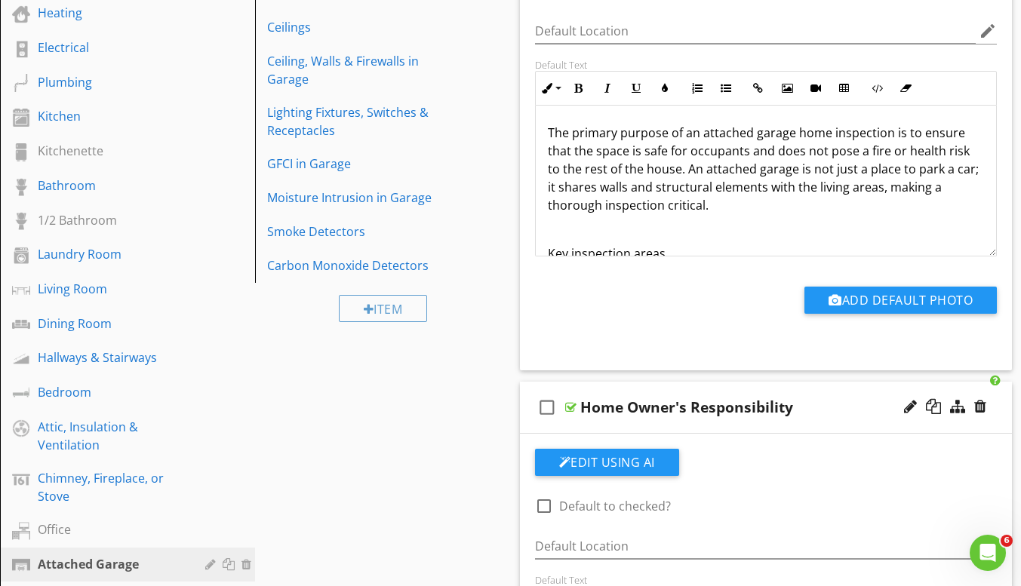
scroll to position [377, 0]
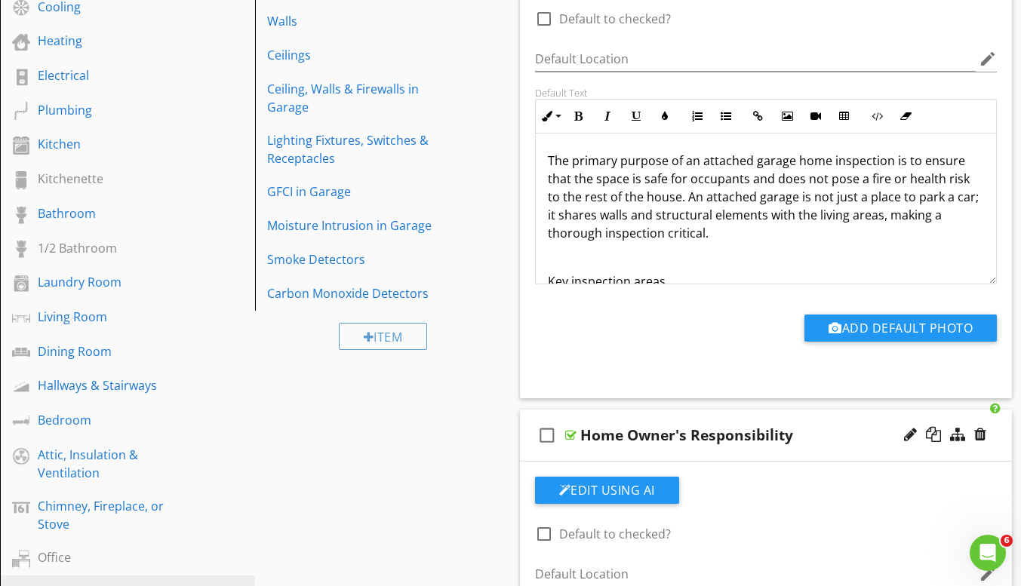
click at [84, 241] on div "1/2 Bathroom" at bounding box center [111, 248] width 146 height 18
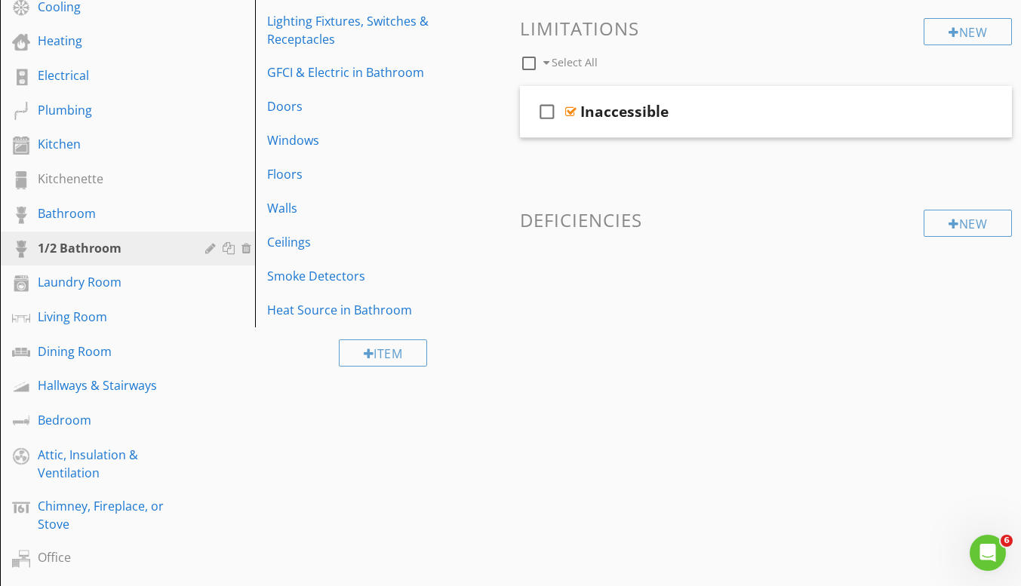
click at [0, 0] on div at bounding box center [0, 0] width 0 height 0
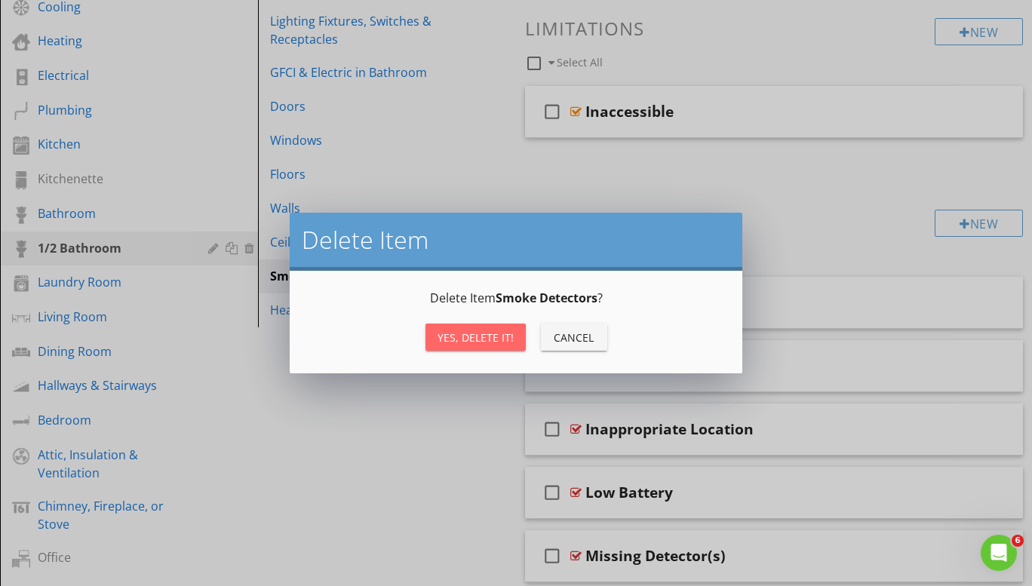
click at [464, 330] on div "Yes, Delete it!" at bounding box center [475, 338] width 76 height 16
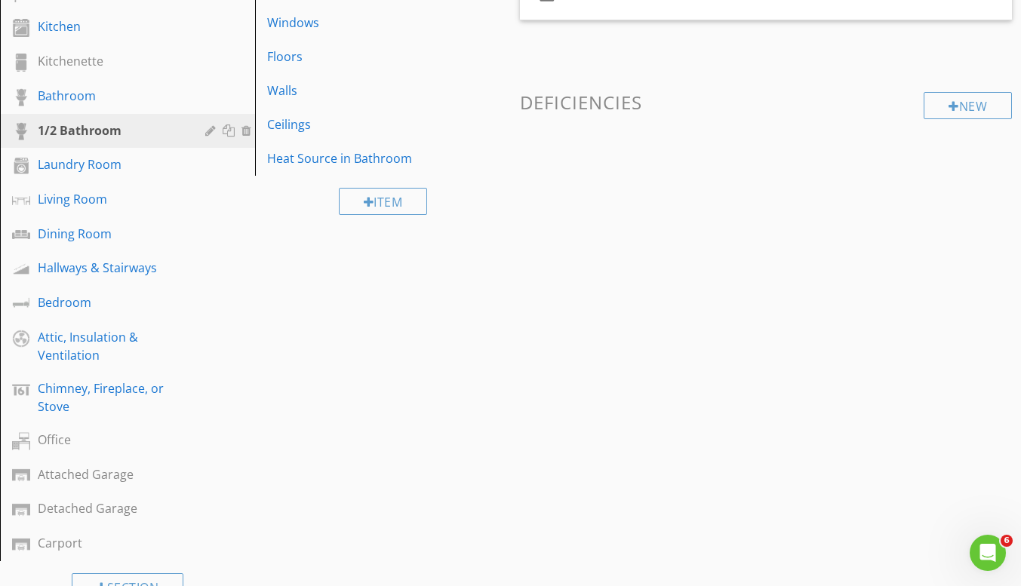
scroll to position [528, 0]
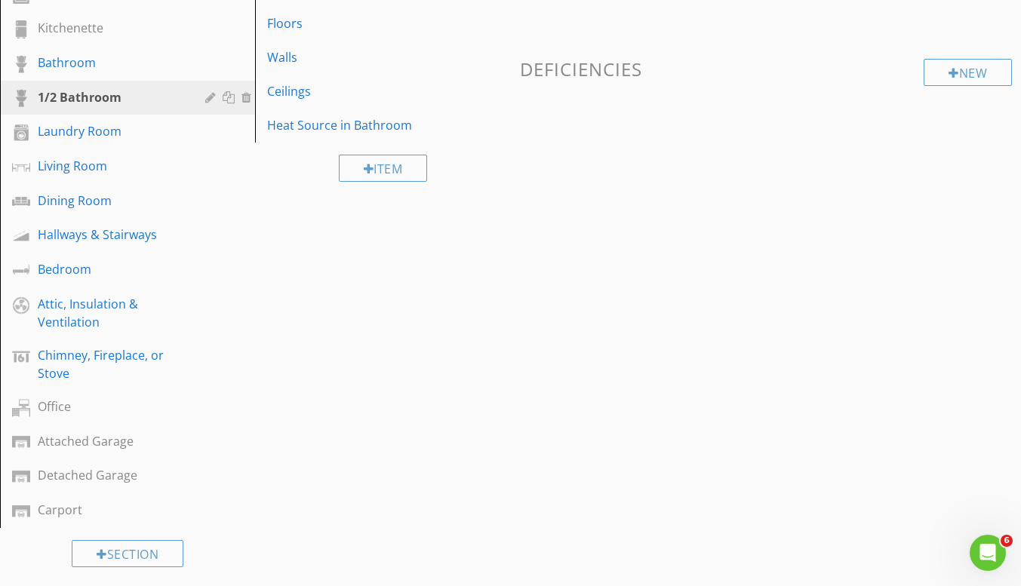
click at [81, 448] on div "Attached Garage" at bounding box center [111, 441] width 146 height 18
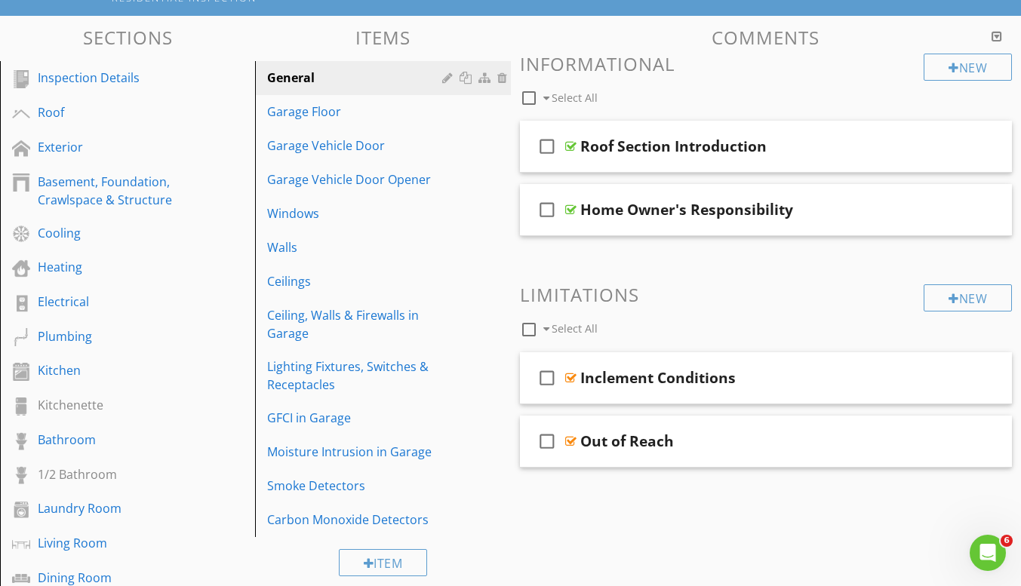
scroll to position [226, 0]
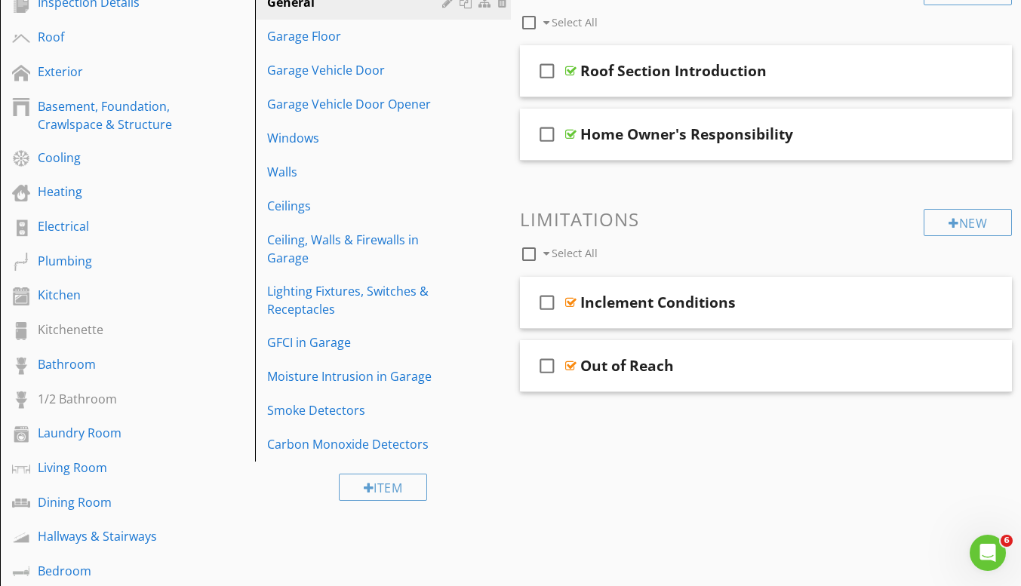
click at [101, 556] on link "Bedroom" at bounding box center [130, 571] width 250 height 35
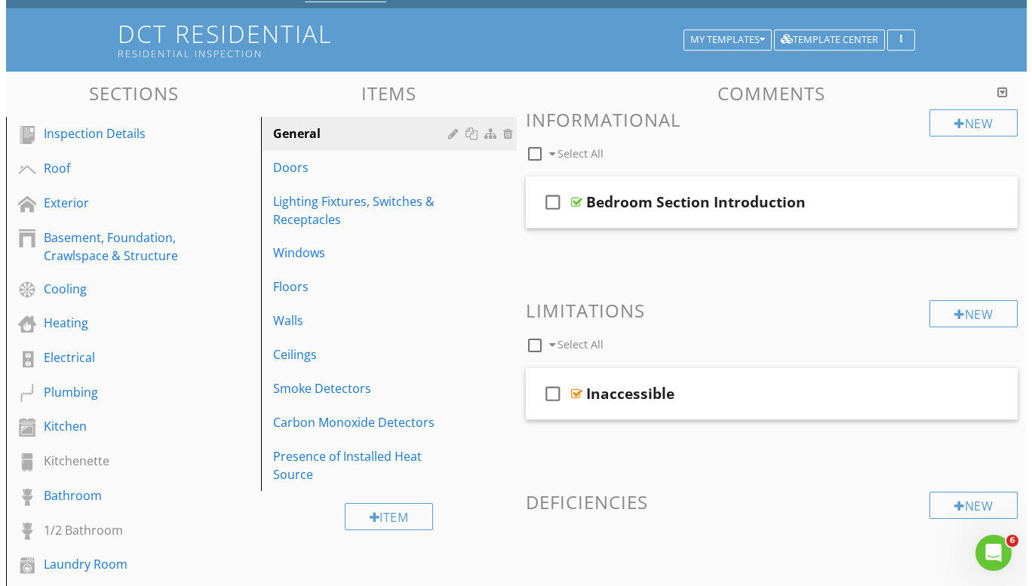
scroll to position [151, 0]
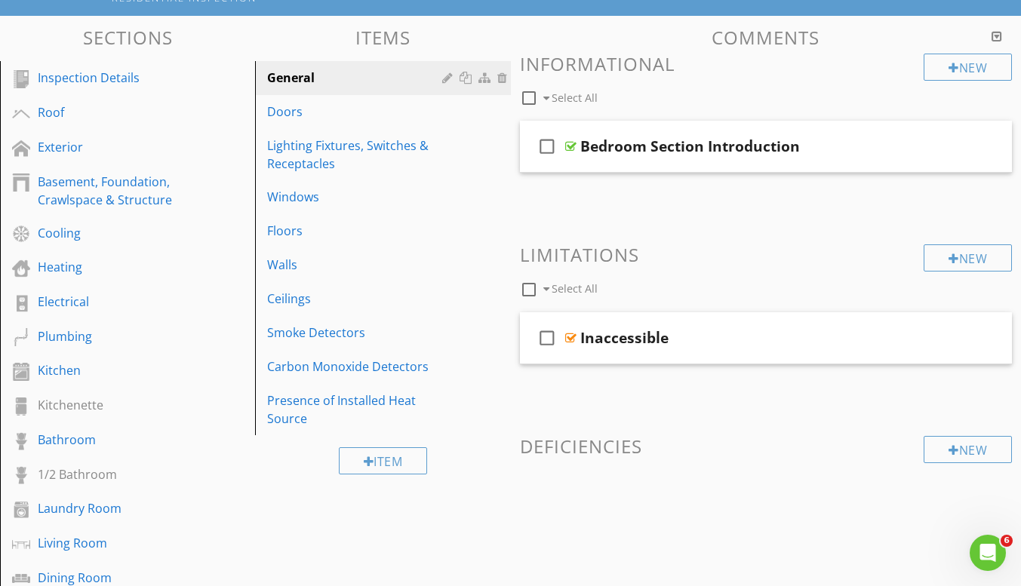
click at [333, 121] on link "Doors" at bounding box center [384, 111] width 250 height 33
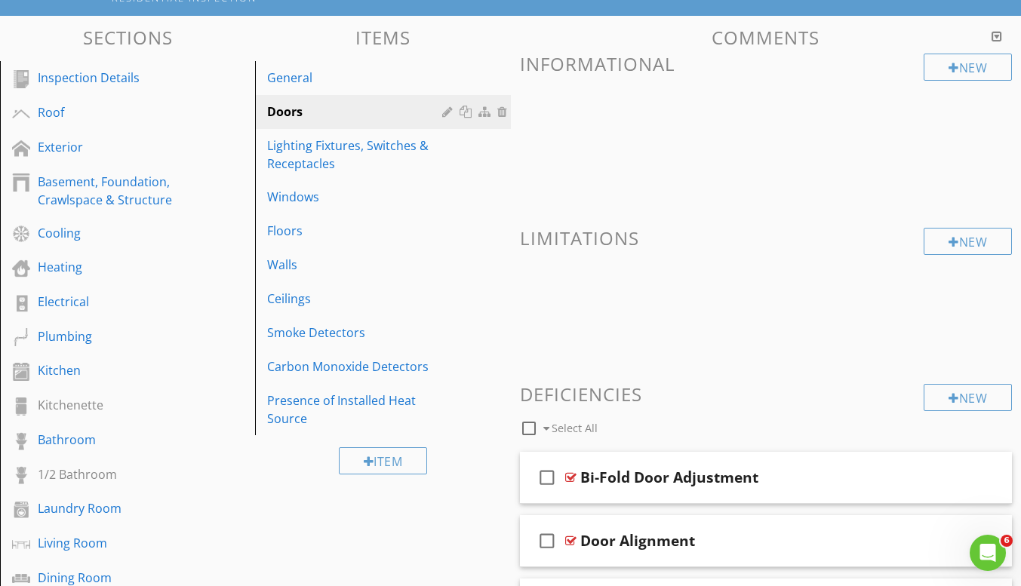
click at [469, 111] on div at bounding box center [467, 112] width 16 height 12
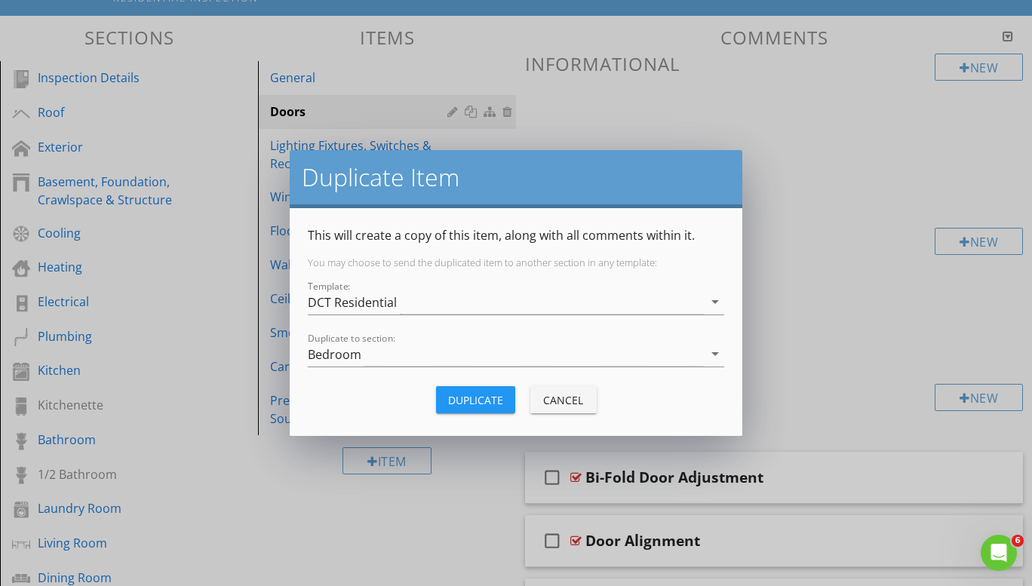
click at [391, 358] on div "Bedroom" at bounding box center [505, 354] width 395 height 25
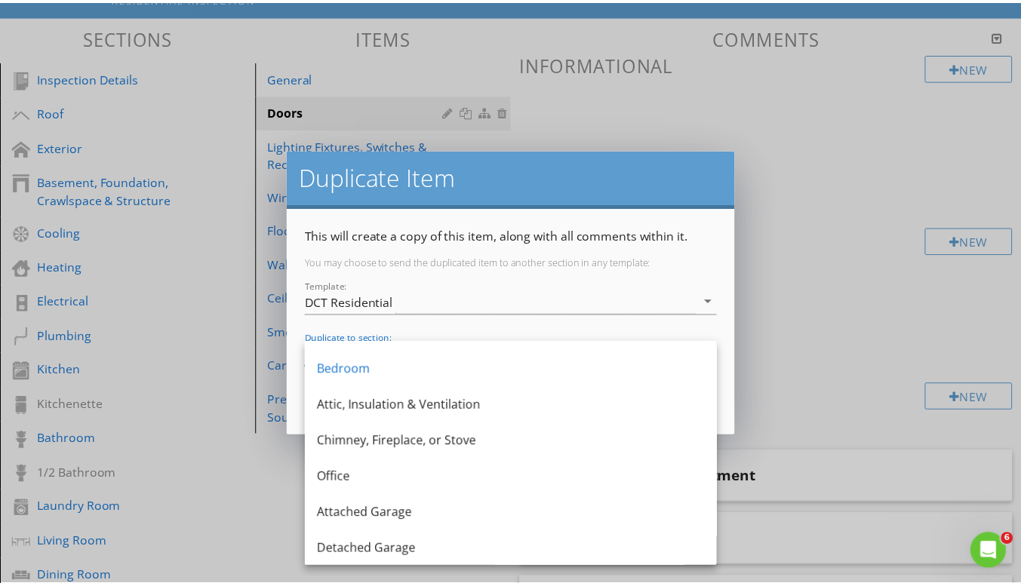
scroll to position [606, 0]
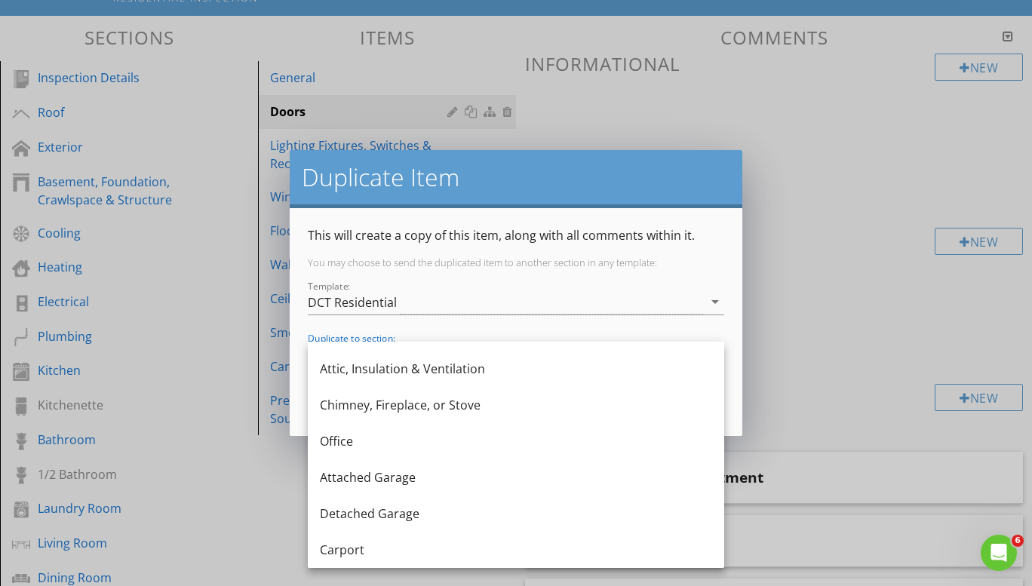
click at [419, 493] on div "Attached Garage" at bounding box center [516, 477] width 392 height 36
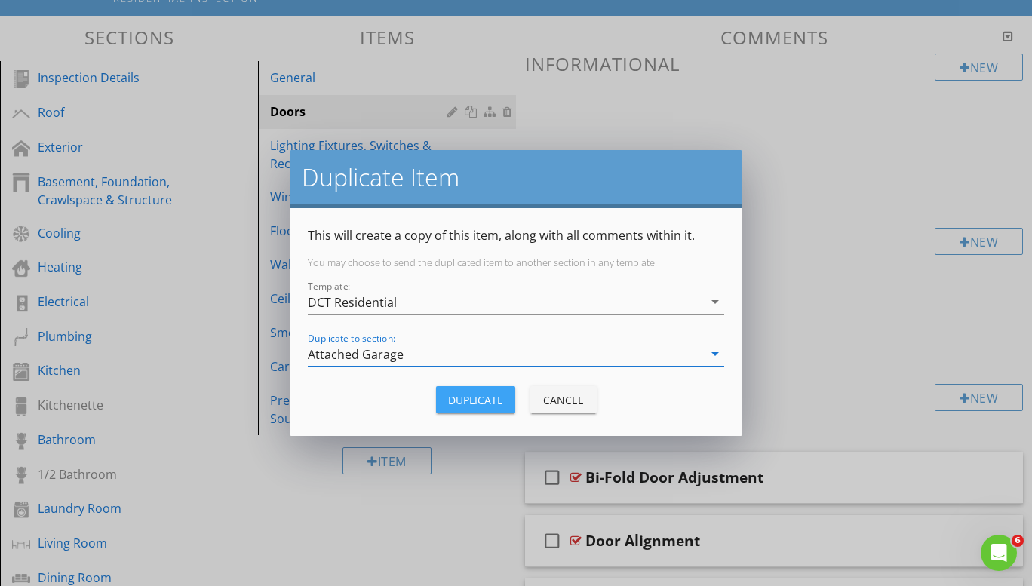
click at [483, 402] on div "Duplicate" at bounding box center [475, 400] width 55 height 16
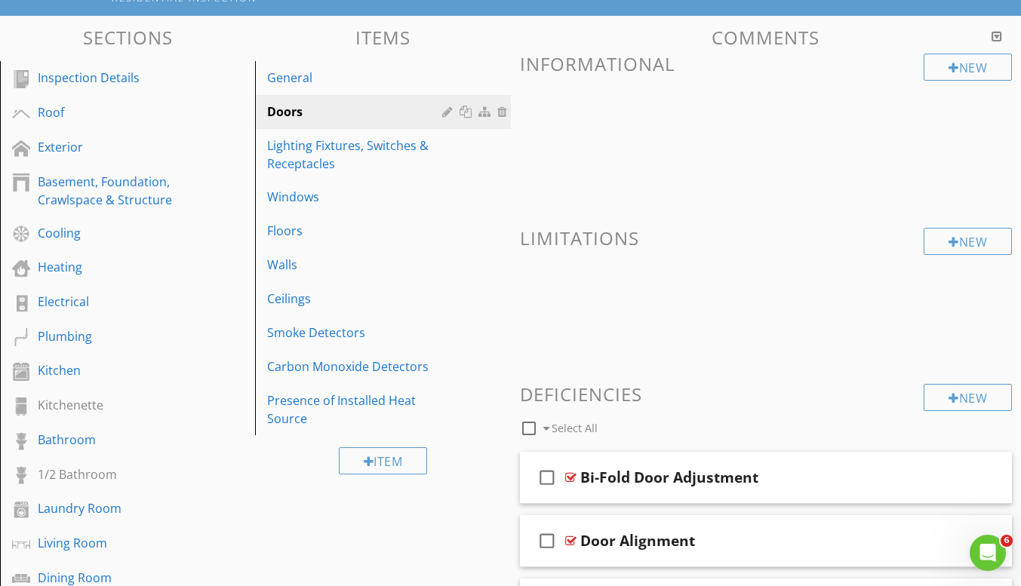
click at [84, 145] on div "Exterior" at bounding box center [111, 147] width 146 height 18
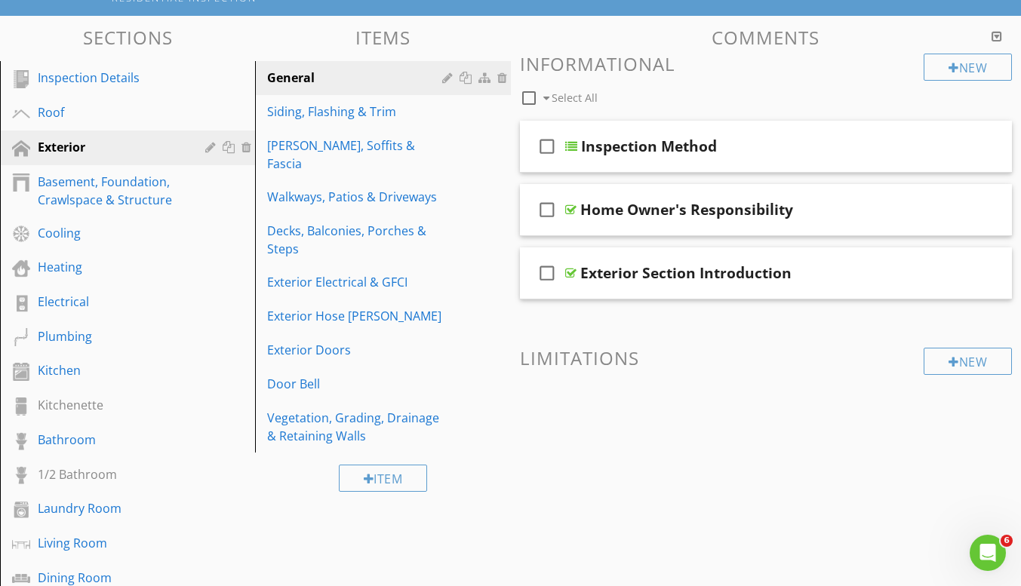
click at [331, 273] on div "Exterior Electrical & GFCI" at bounding box center [356, 282] width 179 height 18
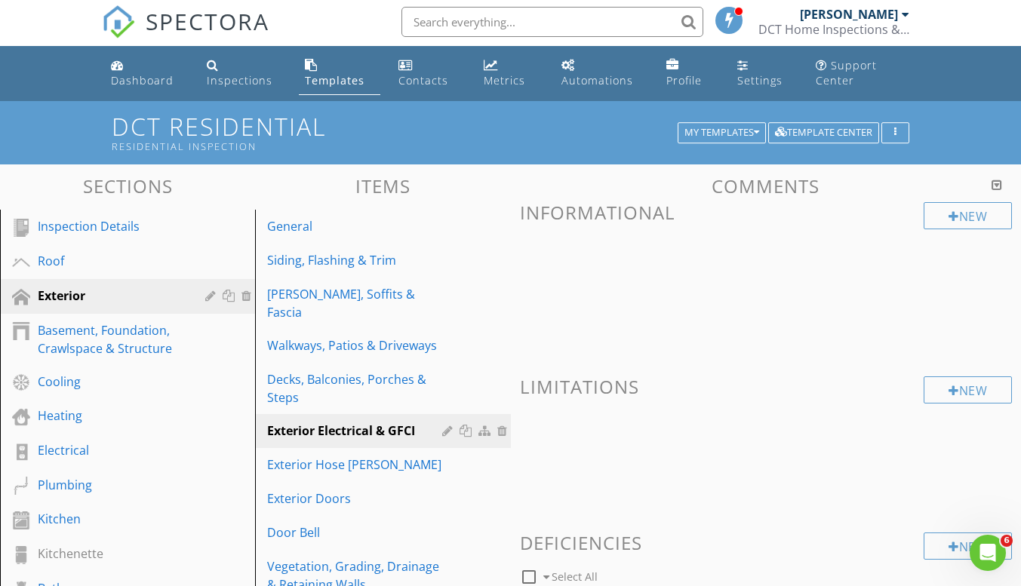
scroll to position [0, 0]
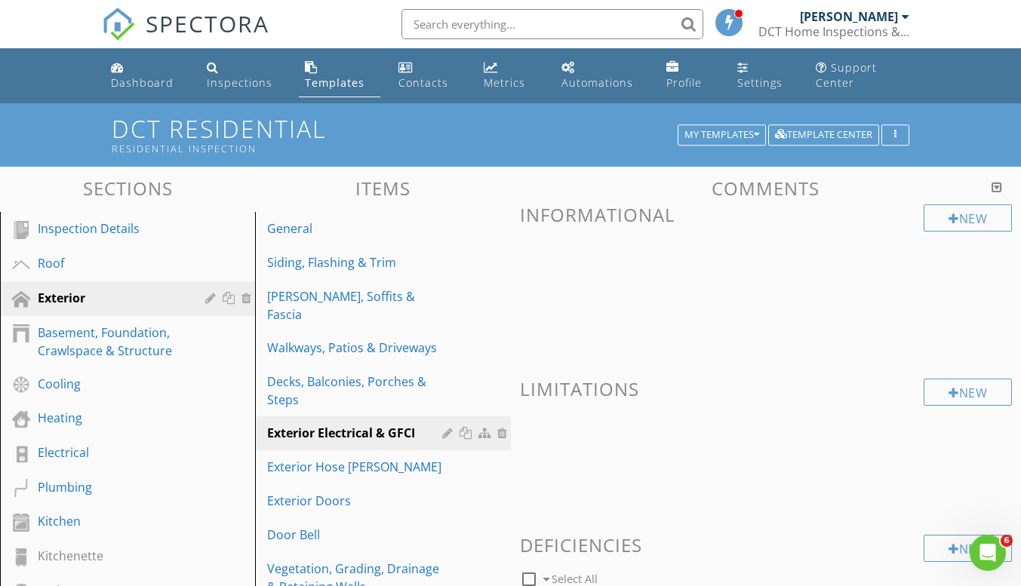
click at [82, 457] on div "Electrical" at bounding box center [111, 453] width 146 height 18
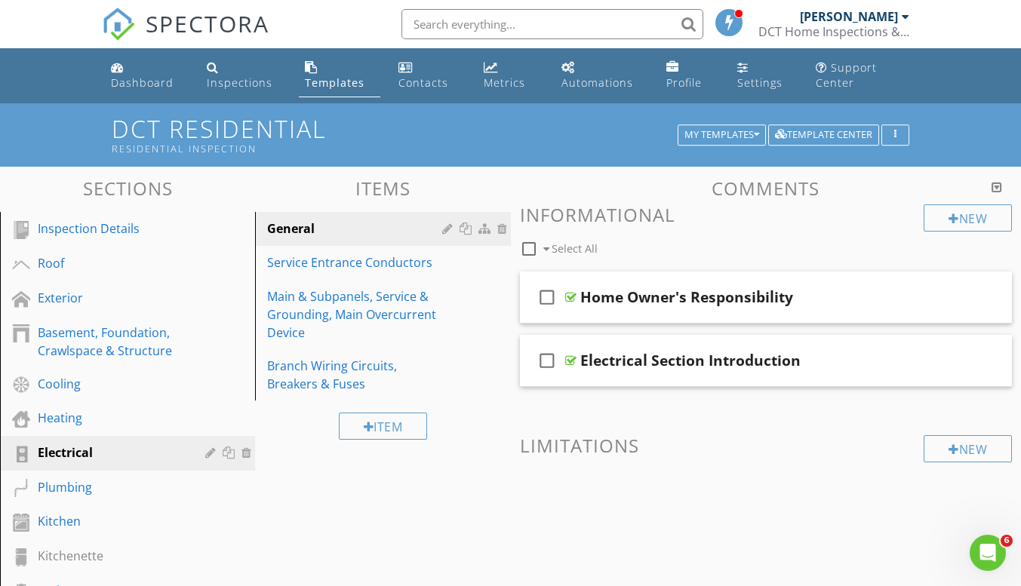
click at [361, 393] on div "Branch Wiring Circuits, Breakers & Fuses" at bounding box center [356, 375] width 179 height 36
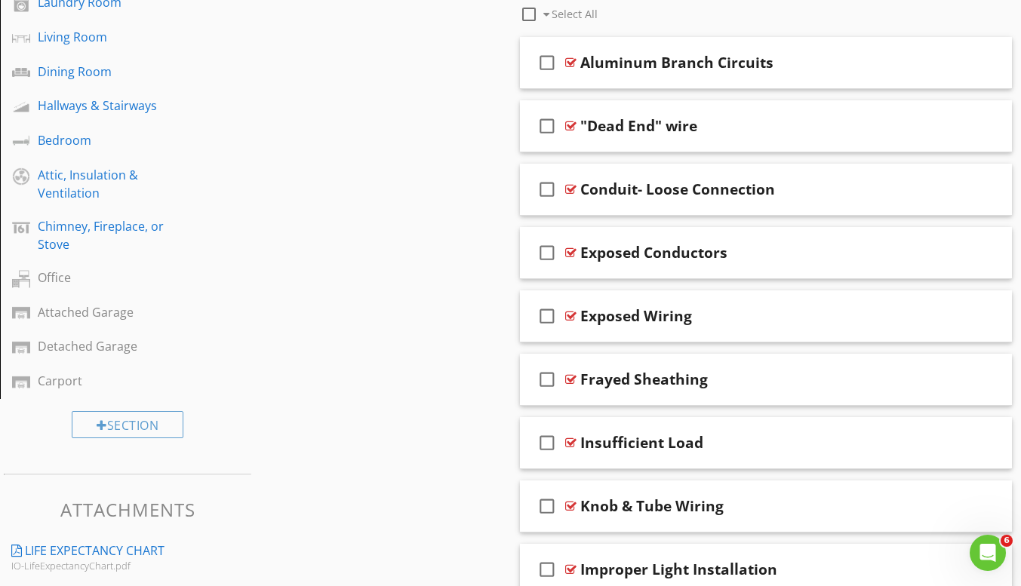
scroll to position [679, 0]
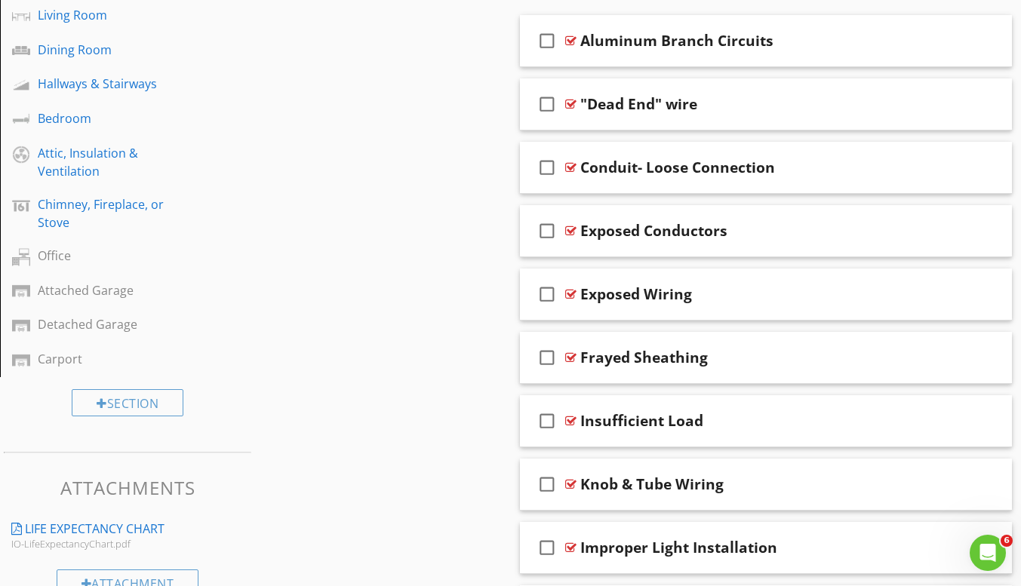
click at [653, 306] on div "check_box_outline_blank Exposed Wiring" at bounding box center [766, 295] width 493 height 52
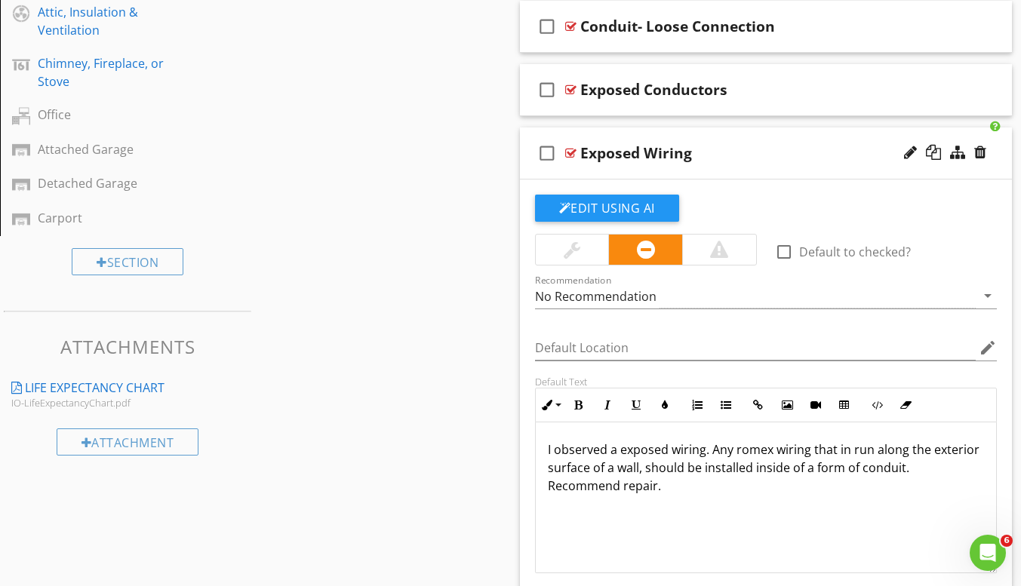
scroll to position [830, 0]
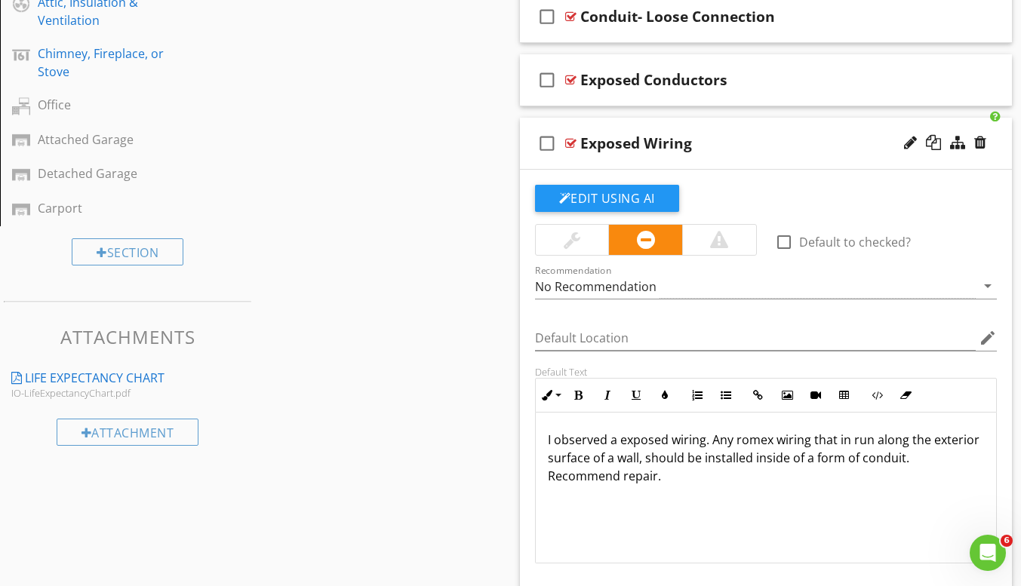
click at [615, 444] on p "I observed a exposed wiring. Any romex wiring that in run along the exterior su…" at bounding box center [766, 458] width 437 height 54
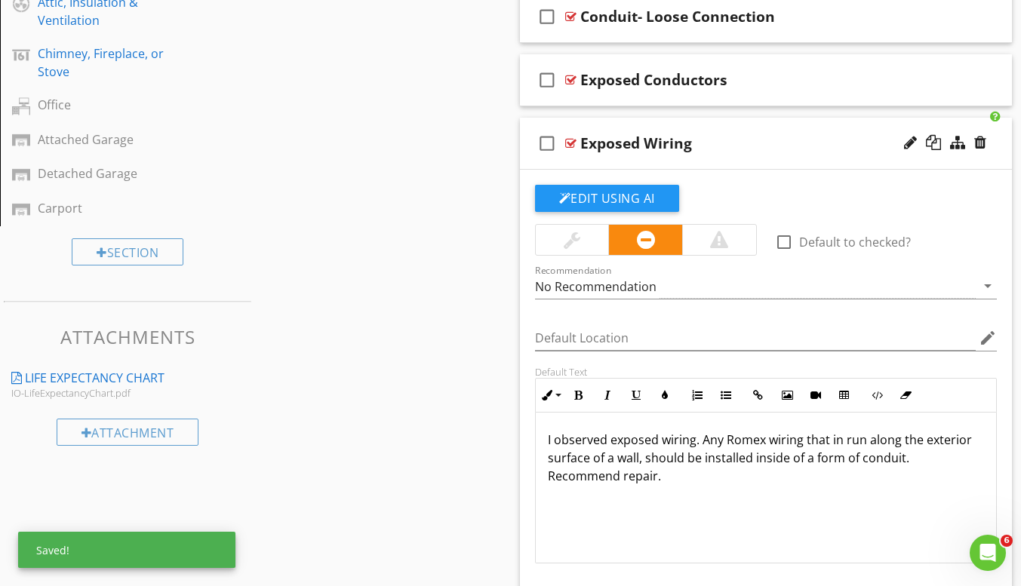
click at [840, 443] on p "I observed exposed wiring. Any Romex wiring that in run along the exterior surf…" at bounding box center [766, 458] width 437 height 54
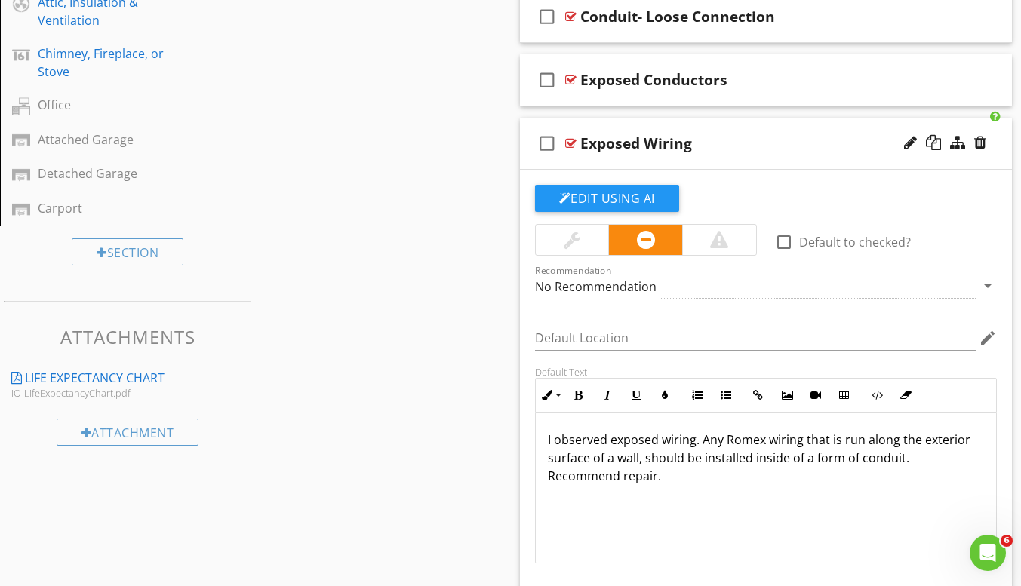
click at [883, 506] on div "I observed exposed wiring. Any Romex wiring that is run along the exterior surf…" at bounding box center [766, 488] width 461 height 151
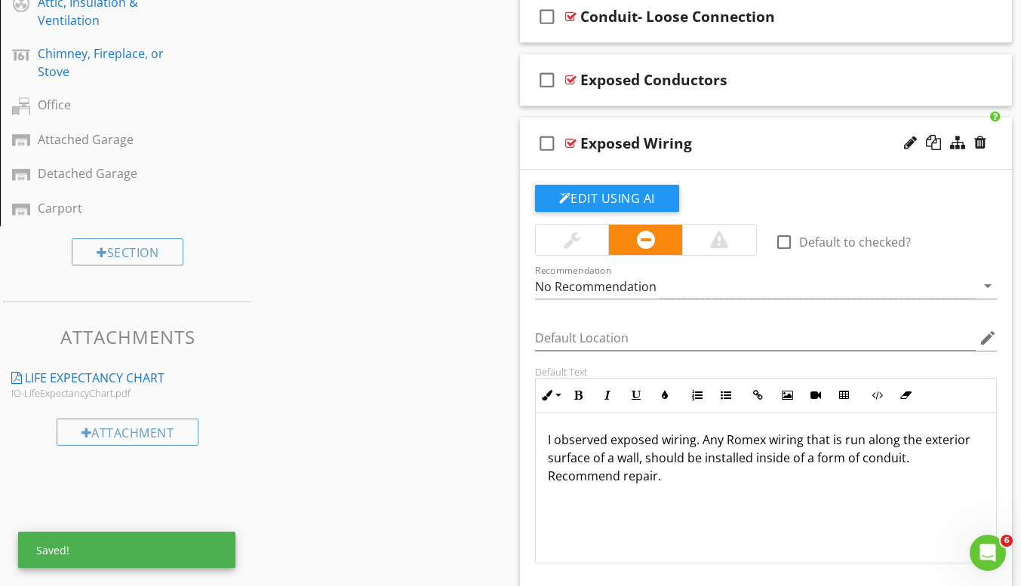
click at [798, 465] on p "I observed exposed wiring. Any Romex wiring that is run along the exterior surf…" at bounding box center [766, 458] width 437 height 54
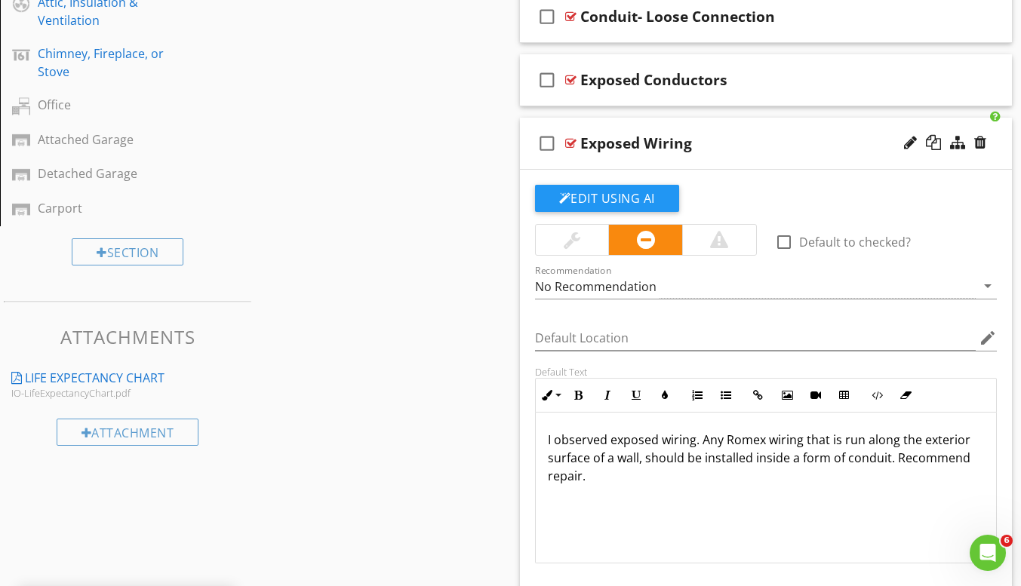
click at [662, 482] on p "I observed exposed wiring. Any Romex wiring that is run along the exterior surf…" at bounding box center [766, 458] width 437 height 54
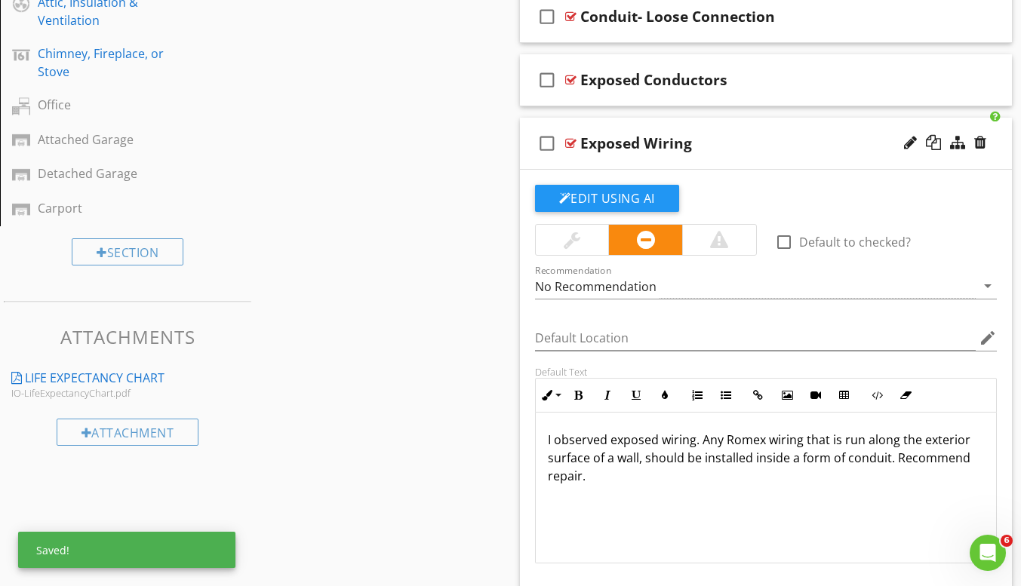
click at [640, 464] on p "I observed exposed wiring. Any Romex wiring that is run along the exterior surf…" at bounding box center [766, 458] width 437 height 54
click at [548, 533] on div "I observed exposed wiring. Any Romex wiring that is run along the exterior surf…" at bounding box center [766, 488] width 461 height 151
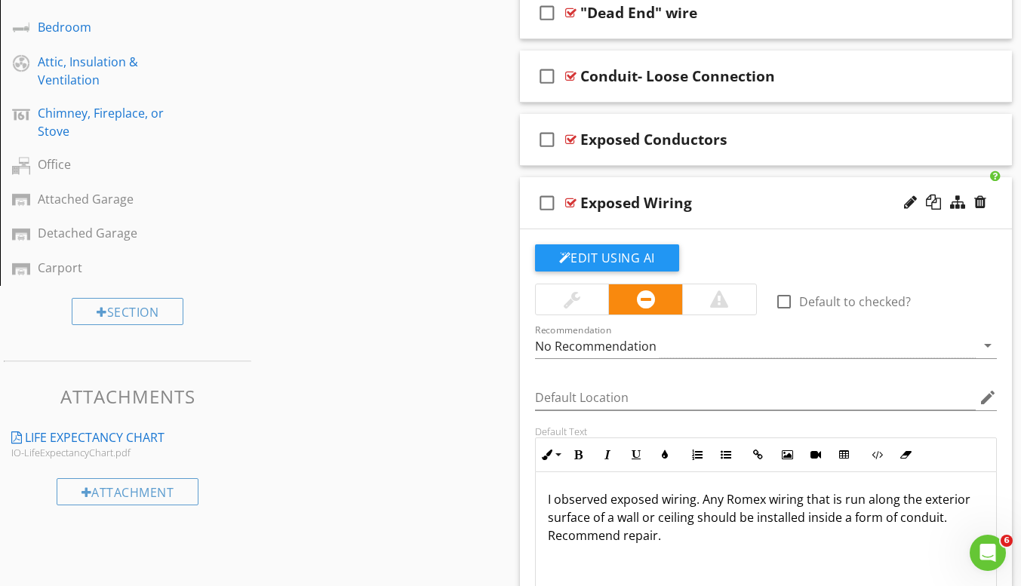
scroll to position [754, 0]
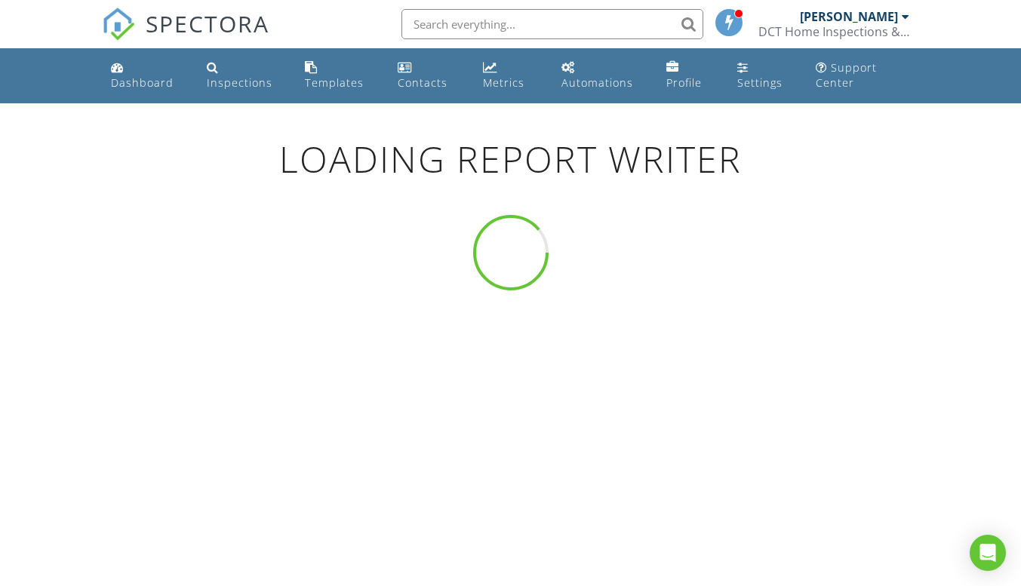
scroll to position [103, 0]
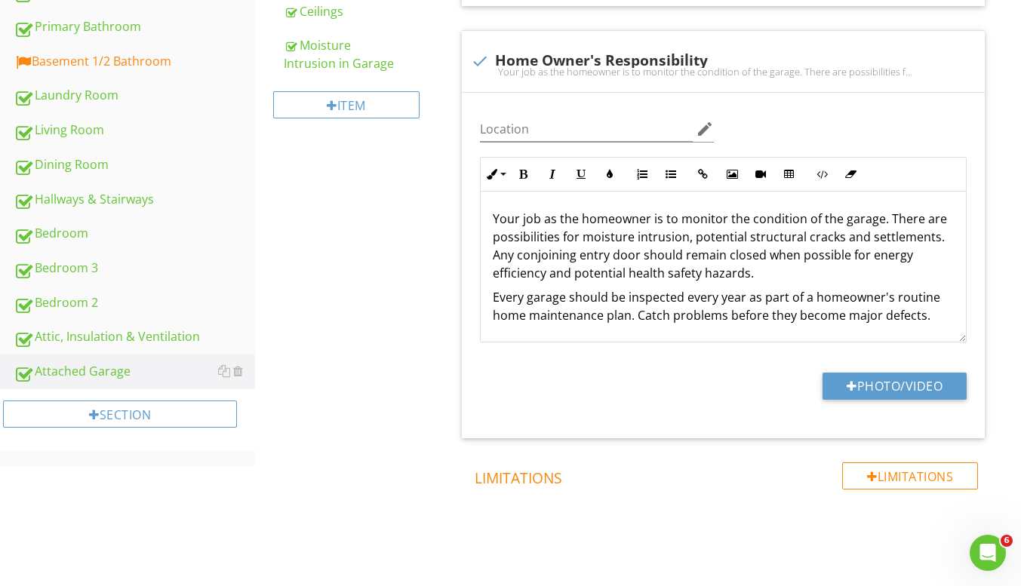
scroll to position [754, 0]
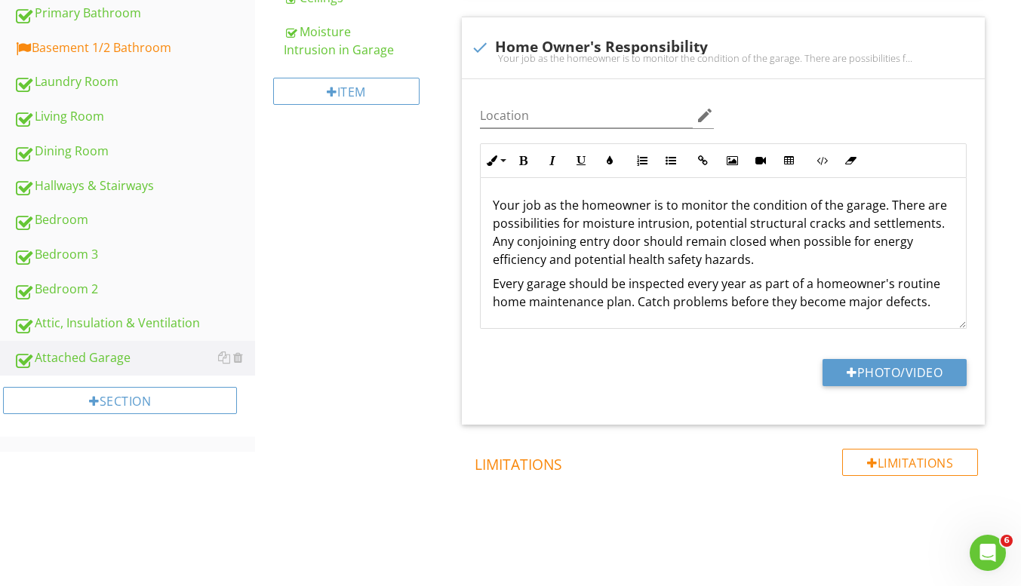
click at [87, 358] on div "Attached Garage" at bounding box center [134, 358] width 241 height 20
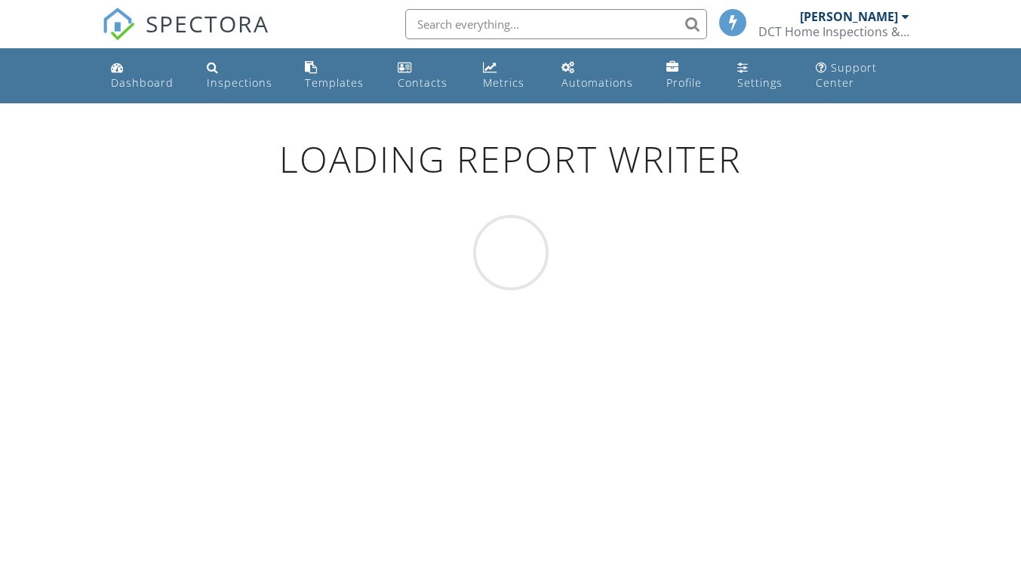
scroll to position [103, 0]
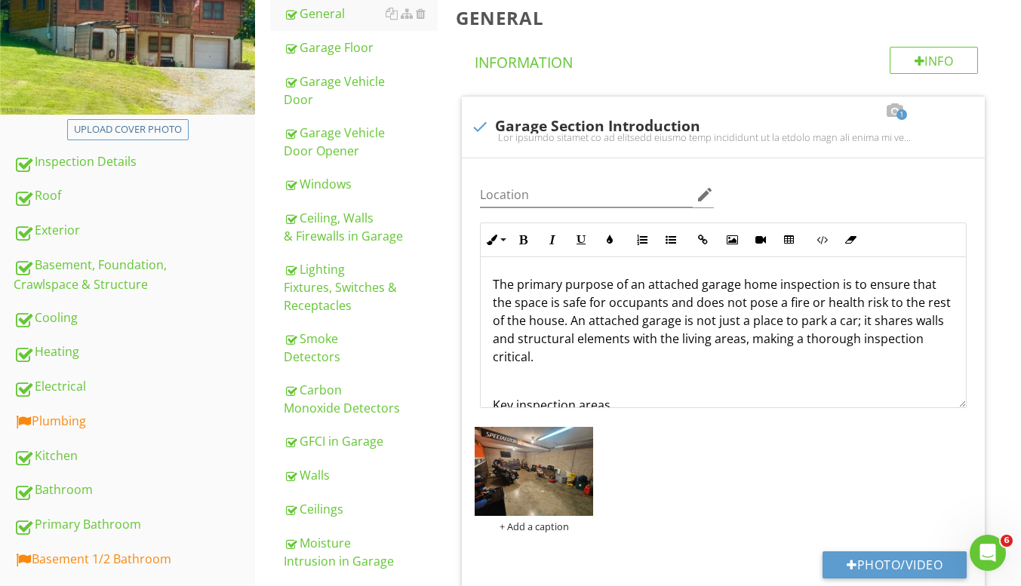
scroll to position [302, 0]
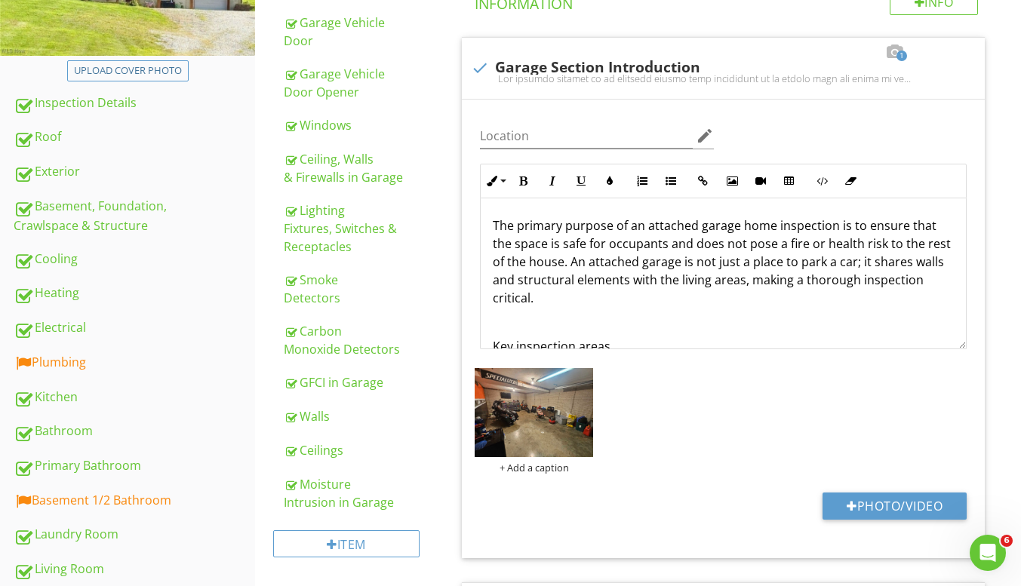
click at [124, 298] on div "Heating" at bounding box center [134, 294] width 241 height 20
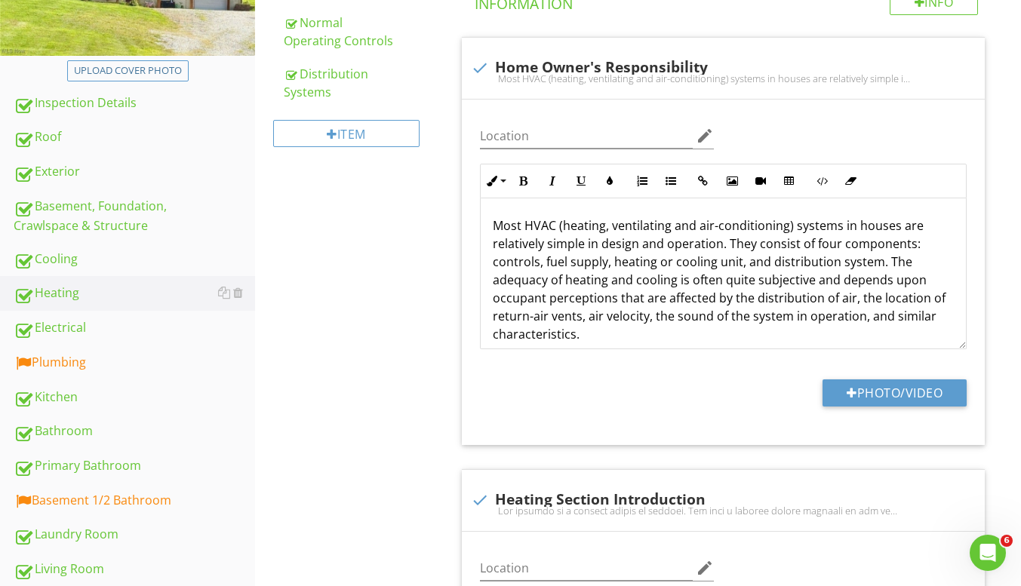
click at [110, 359] on div "Plumbing" at bounding box center [134, 363] width 241 height 20
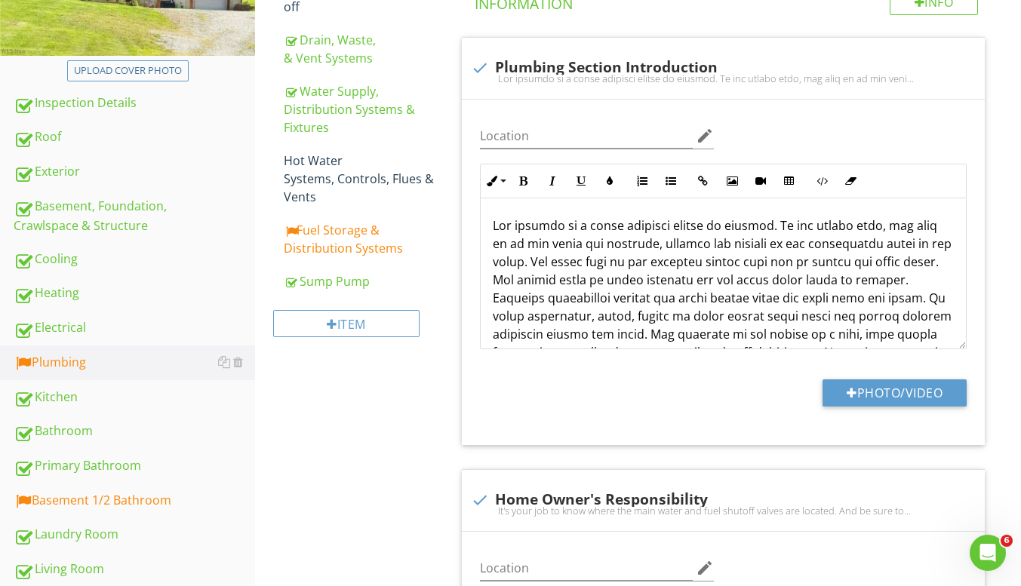
click at [345, 210] on link "Hot Water Systems, Controls, Flues & Vents" at bounding box center [361, 178] width 154 height 69
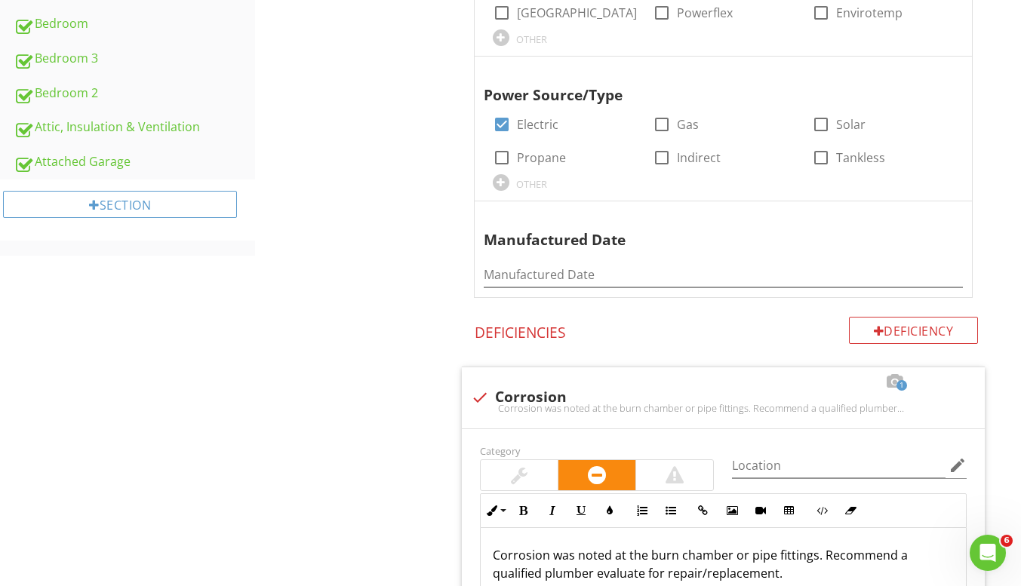
scroll to position [981, 0]
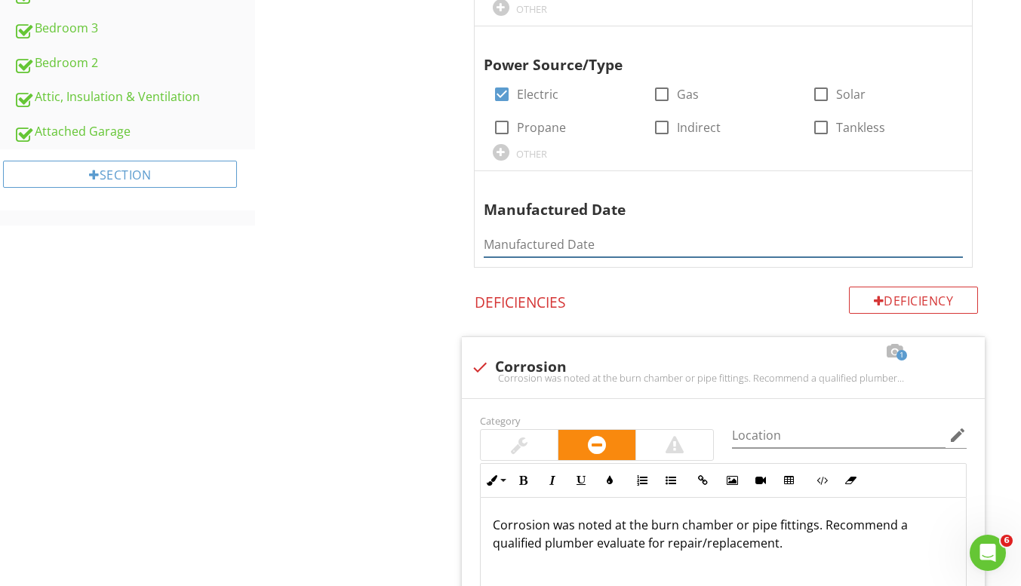
click at [625, 246] on input "Manufactured Date" at bounding box center [723, 244] width 479 height 25
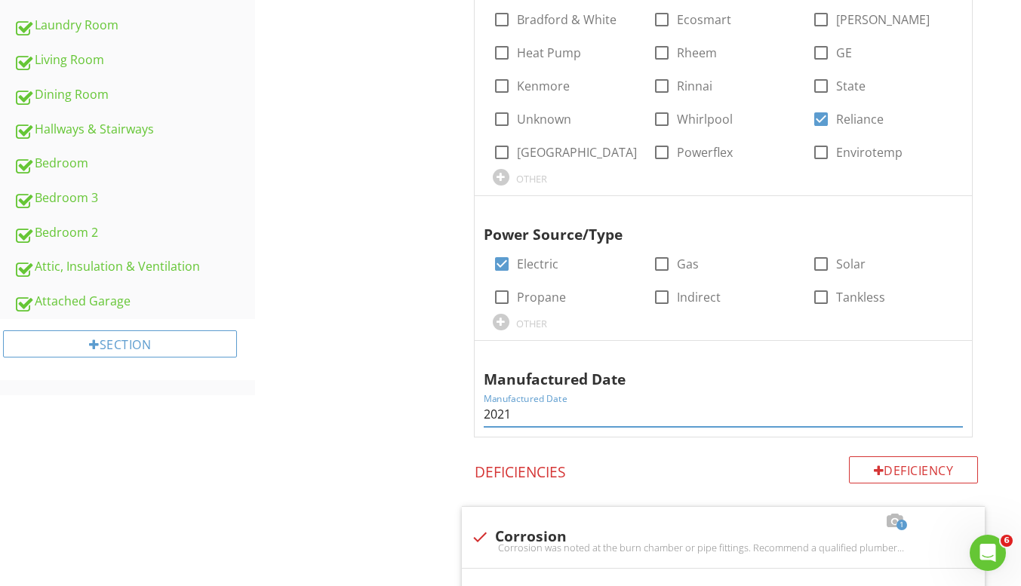
scroll to position [754, 0]
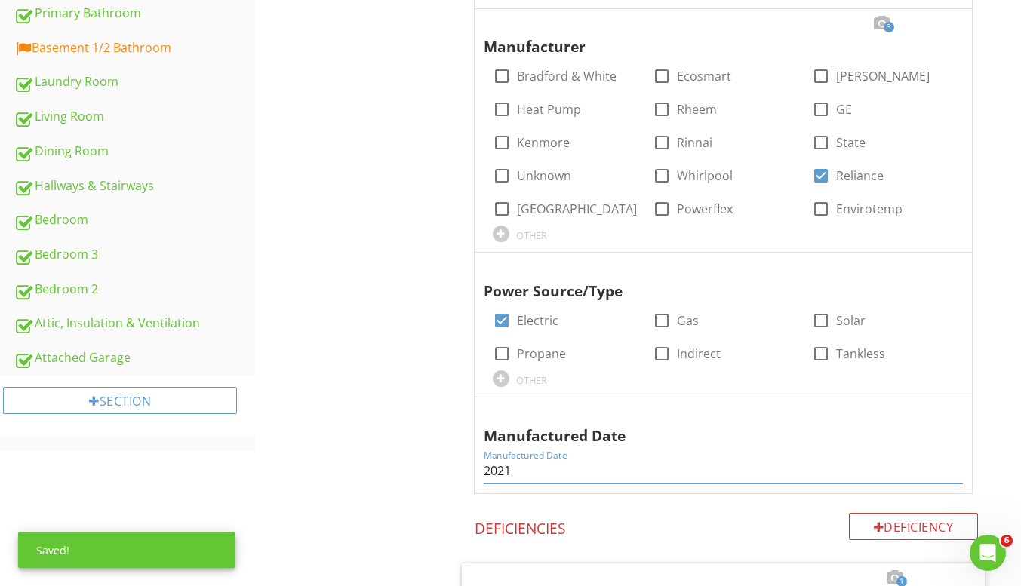
type input "2021"
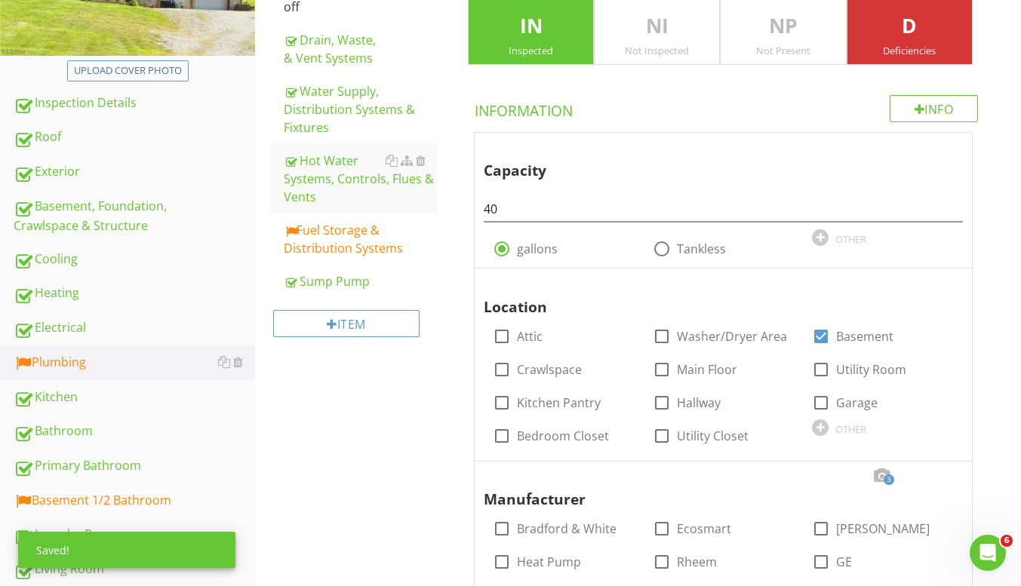
scroll to position [226, 0]
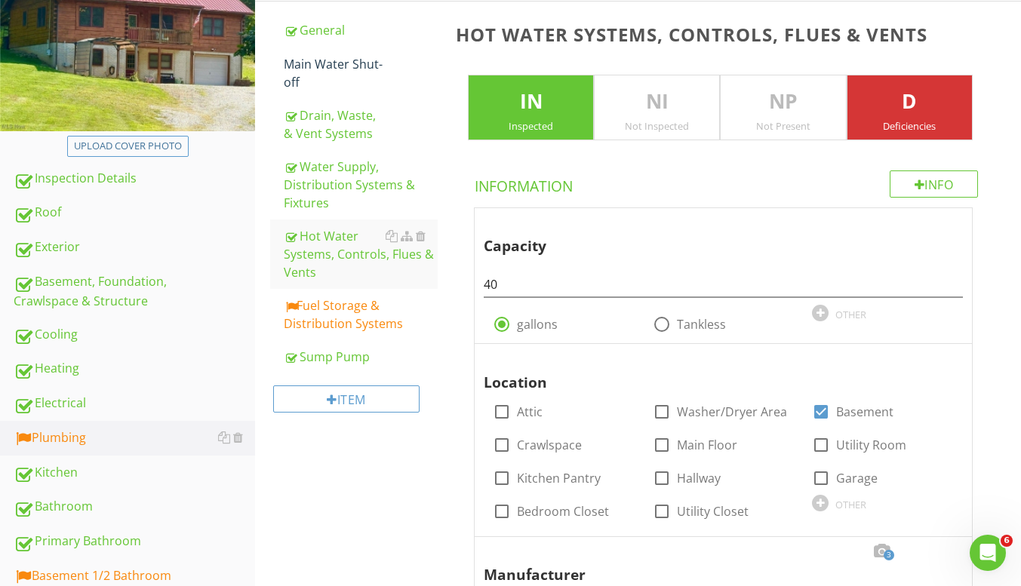
click at [363, 324] on div "Fuel Storage & Distribution Systems" at bounding box center [361, 314] width 154 height 36
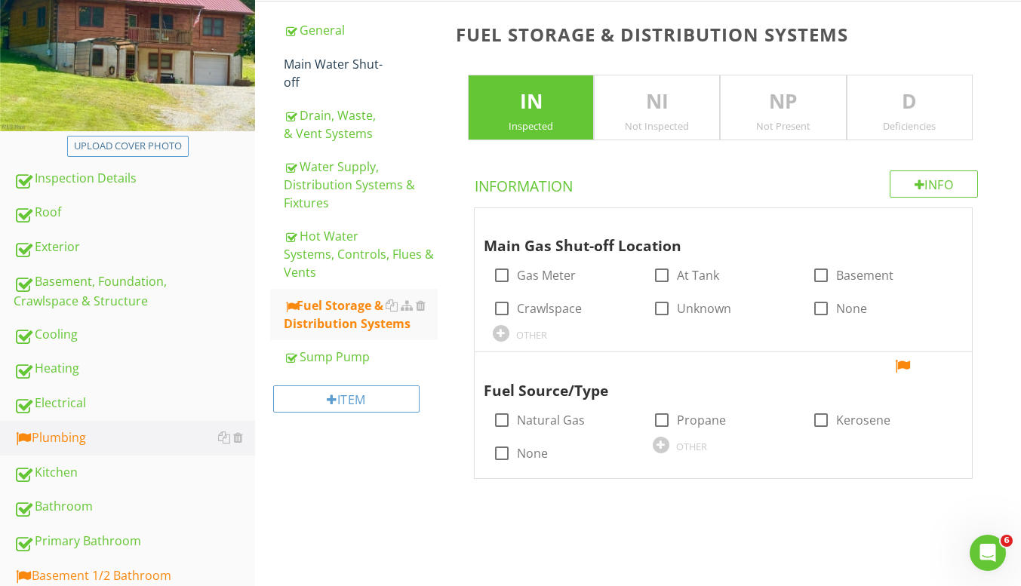
click at [505, 276] on div at bounding box center [502, 275] width 26 height 26
checkbox input "true"
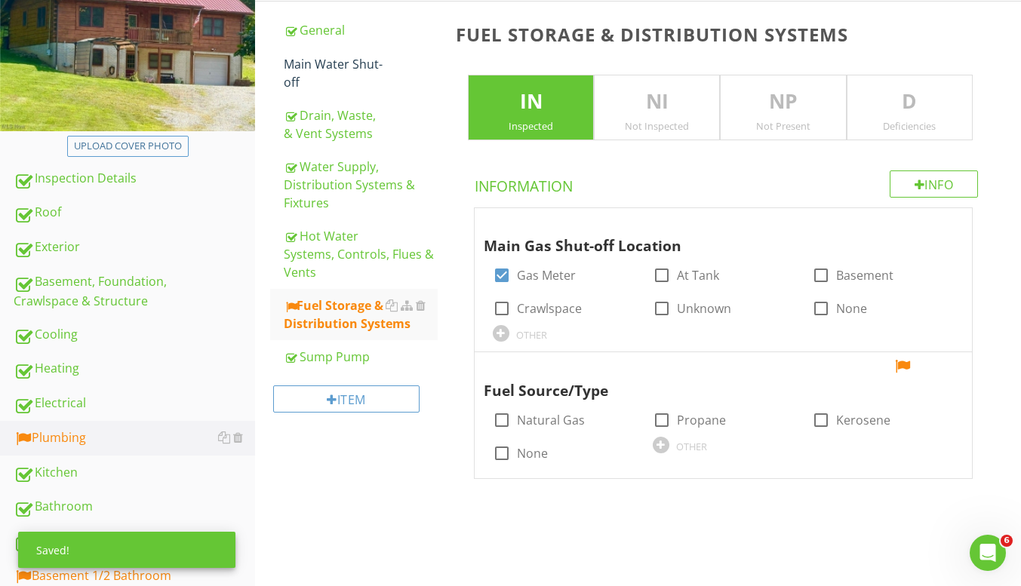
click at [503, 425] on div at bounding box center [502, 420] width 26 height 26
checkbox input "true"
click at [908, 372] on div at bounding box center [902, 366] width 18 height 15
click at [388, 444] on div "Plumbing General Main Water Shut-off Drain, Waste, & Vent Systems Water Supply,…" at bounding box center [638, 228] width 766 height 576
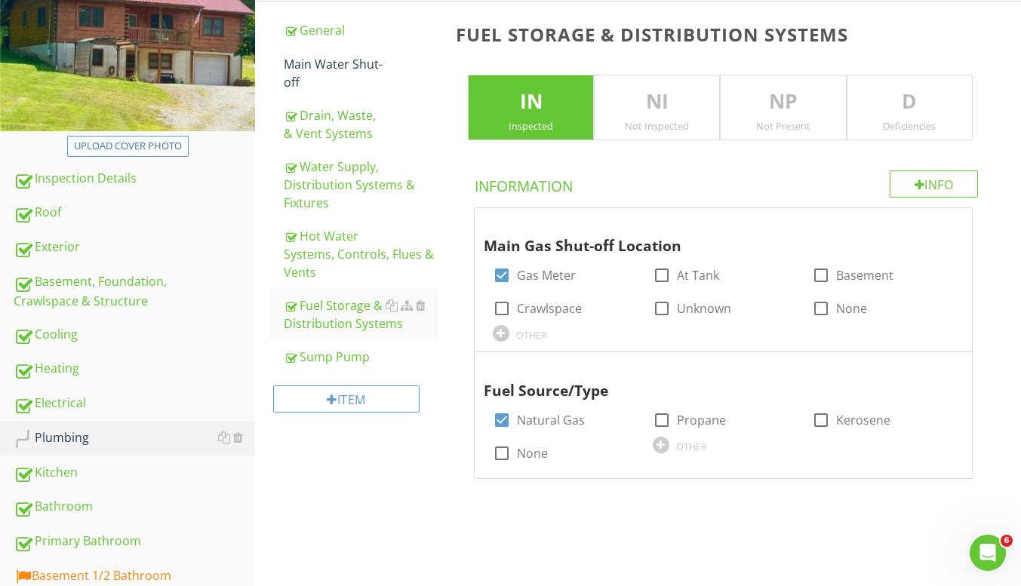
click at [334, 66] on div "Main Water Shut-off" at bounding box center [361, 73] width 154 height 36
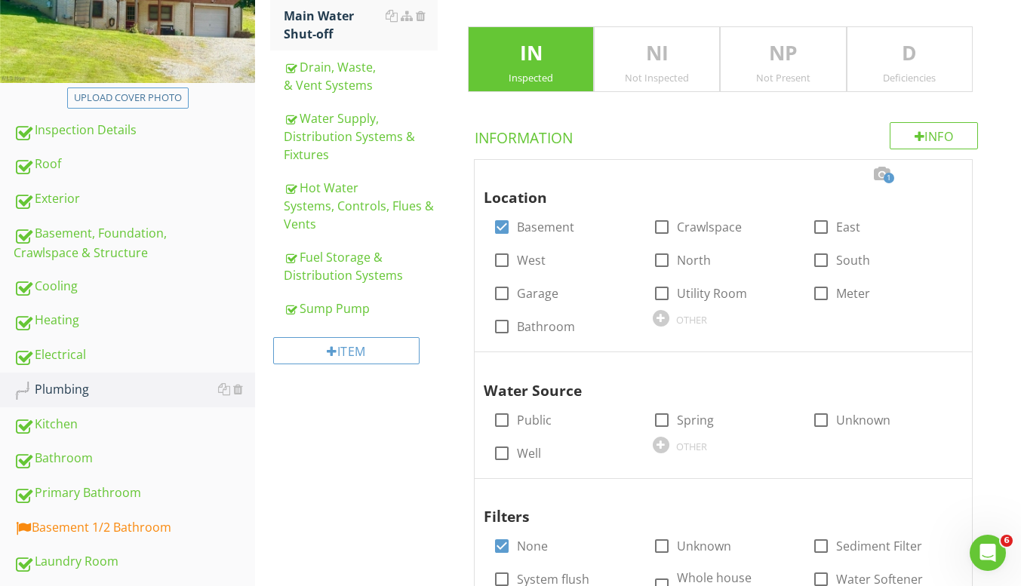
scroll to position [302, 0]
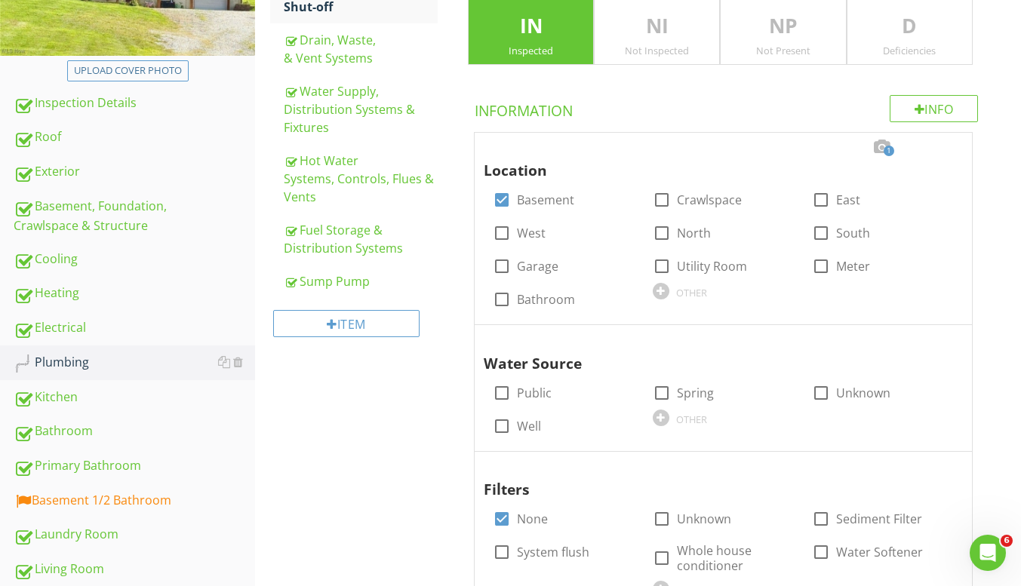
click at [511, 393] on div at bounding box center [502, 393] width 26 height 26
checkbox input "true"
click at [388, 412] on div "Plumbing General Main Water Shut-off Drain, Waste, & Vent Systems Water Supply,…" at bounding box center [638, 269] width 766 height 809
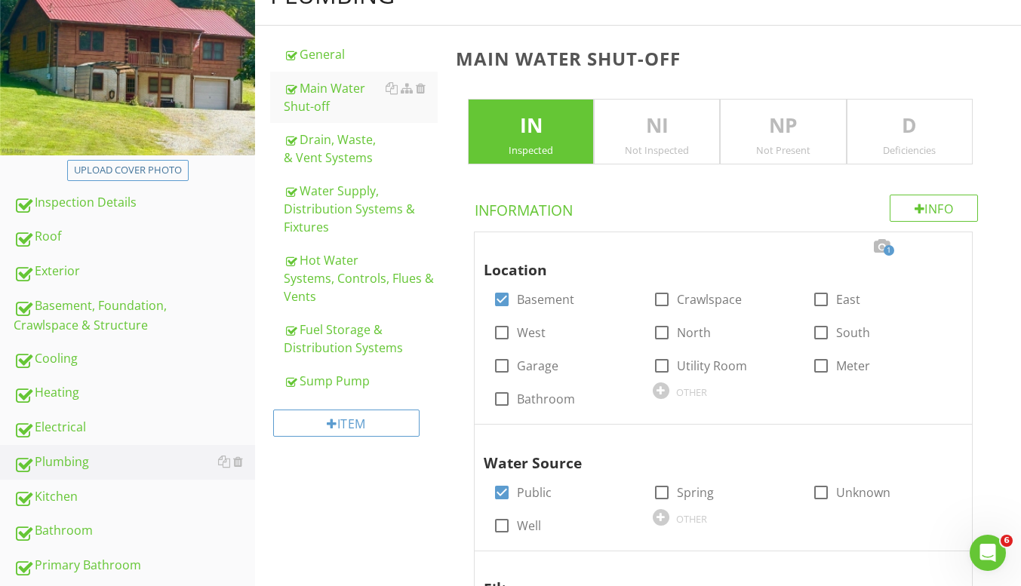
scroll to position [453, 0]
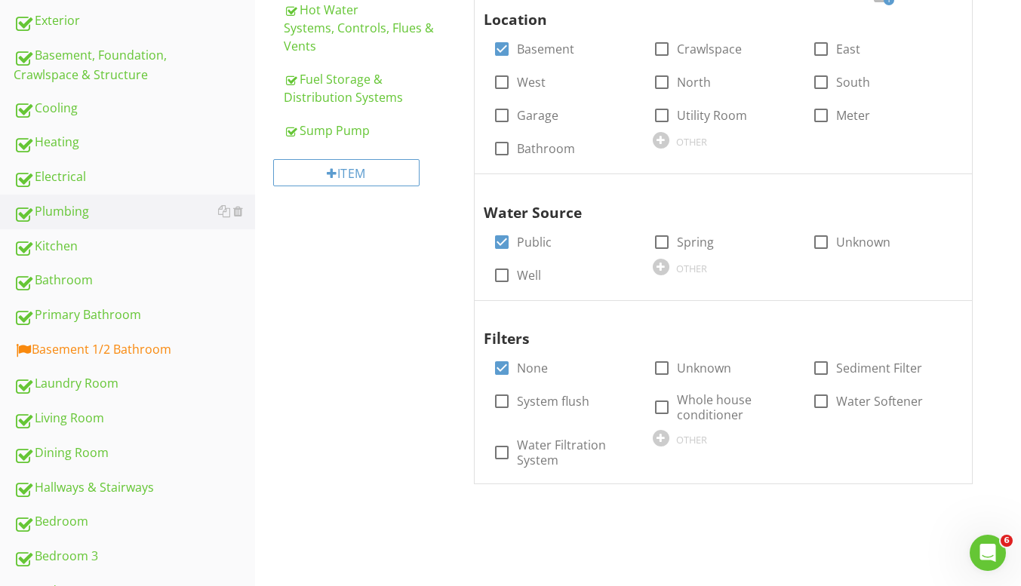
click at [78, 341] on div "Basement 1/2 Bathroom" at bounding box center [134, 350] width 241 height 20
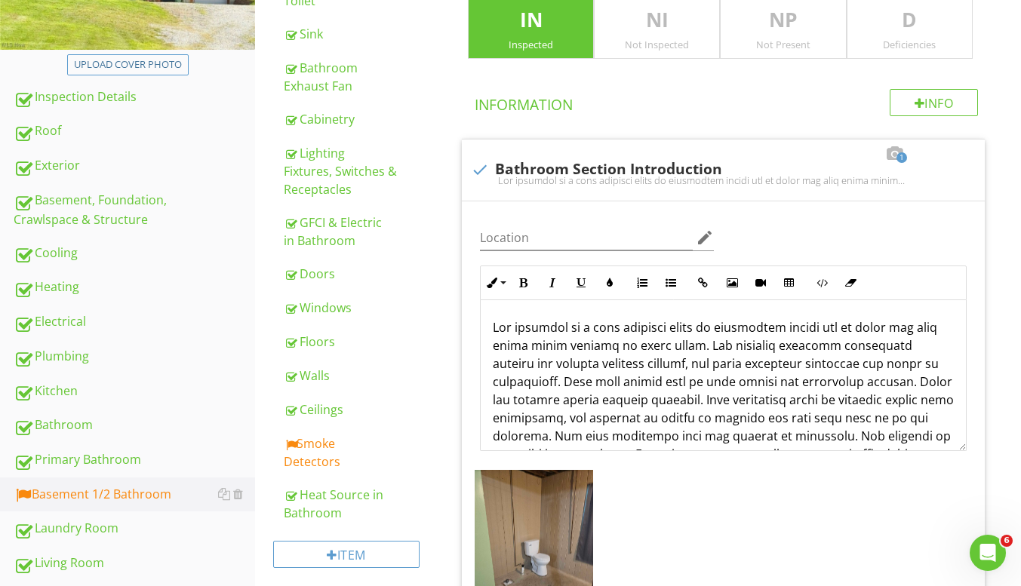
scroll to position [226, 0]
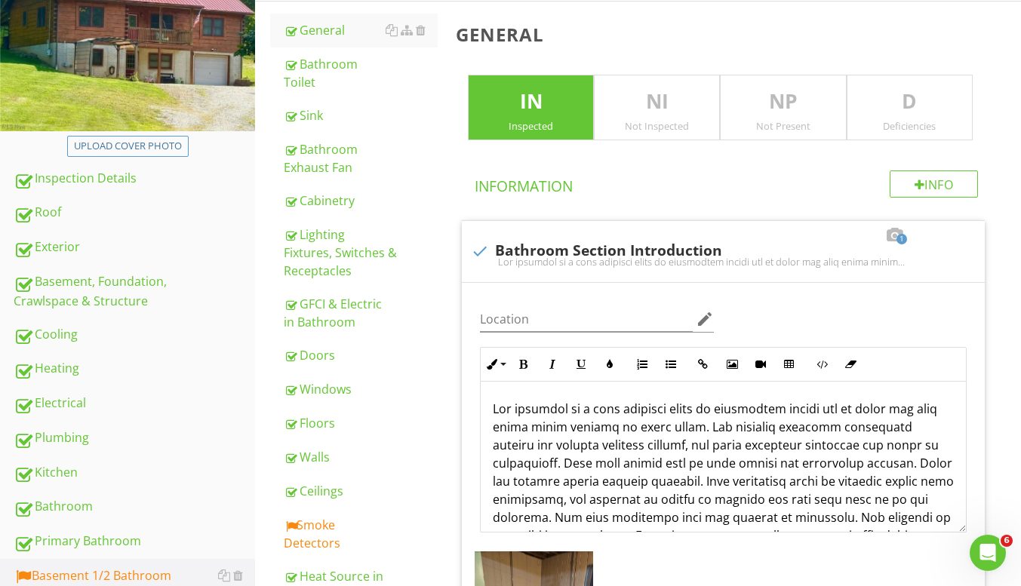
click at [368, 526] on div "Smoke Detectors" at bounding box center [361, 534] width 154 height 36
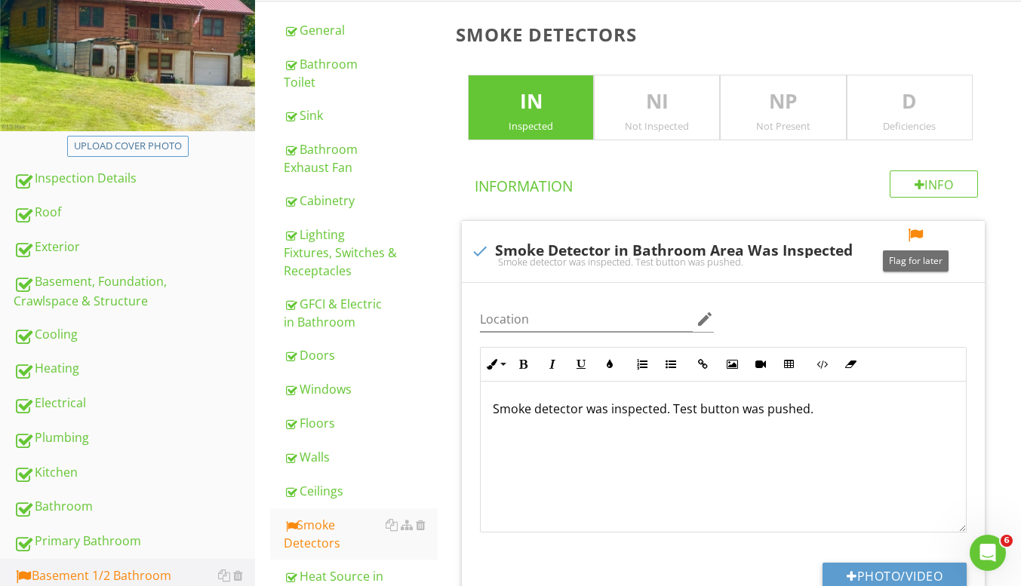
click at [911, 238] on div at bounding box center [915, 235] width 18 height 15
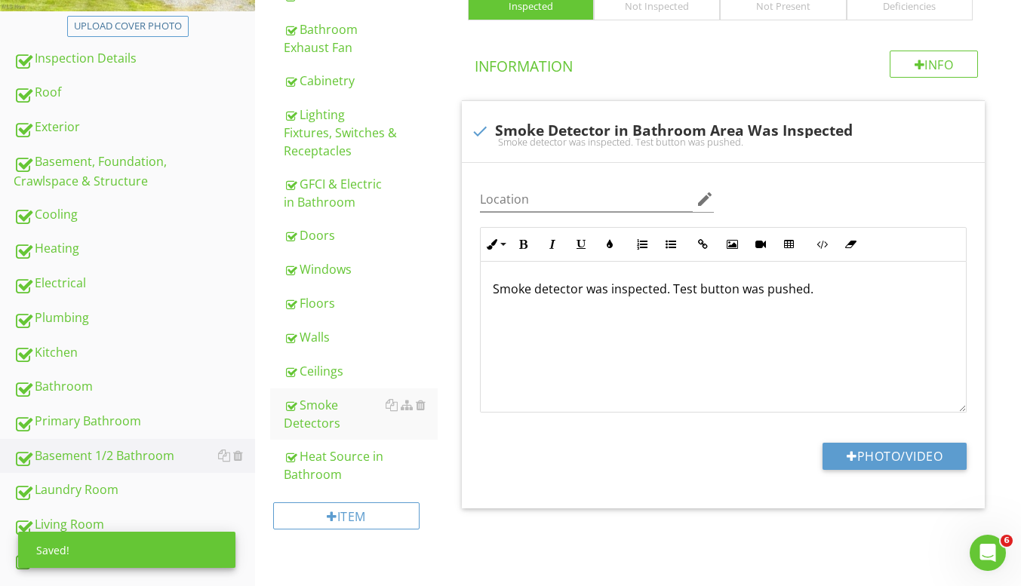
scroll to position [377, 0]
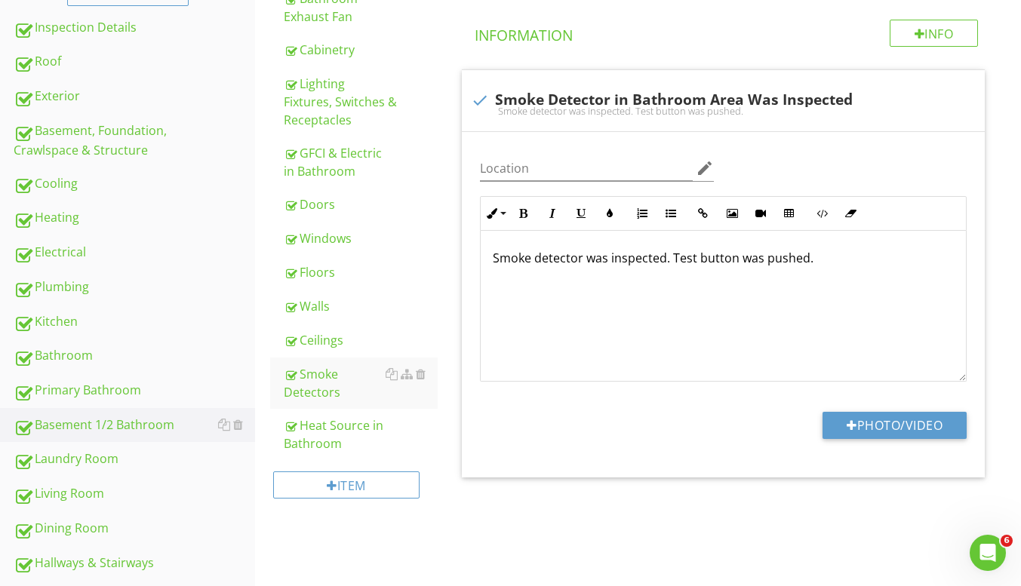
click at [423, 376] on div at bounding box center [421, 374] width 10 height 12
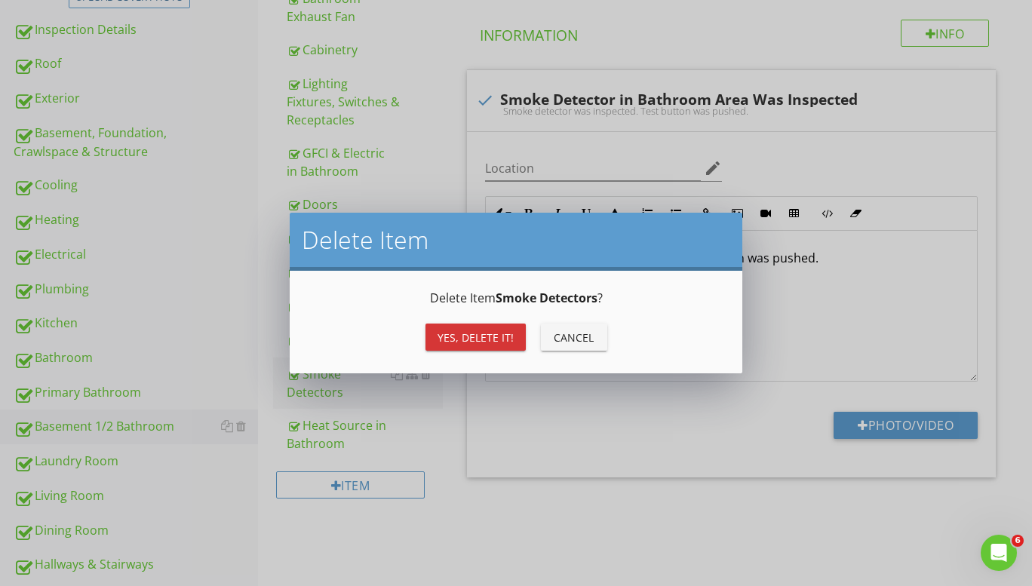
click at [493, 318] on div "Delete Item Smoke Detectors ? Yes, Delete it! Cancel" at bounding box center [516, 322] width 416 height 66
click at [477, 334] on div "Yes, Delete it!" at bounding box center [475, 338] width 76 height 16
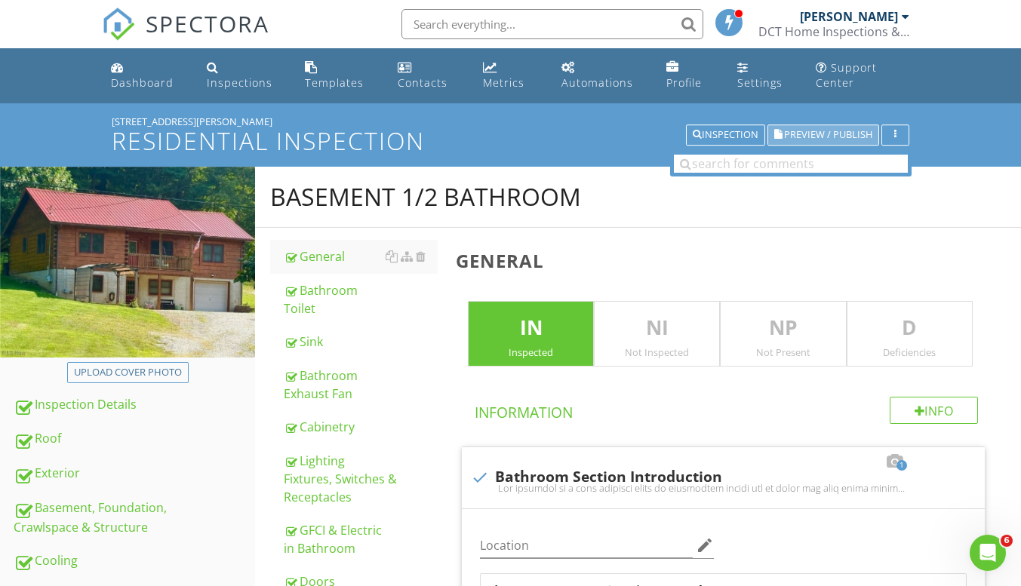
click at [814, 137] on span "Preview / Publish" at bounding box center [828, 135] width 88 height 10
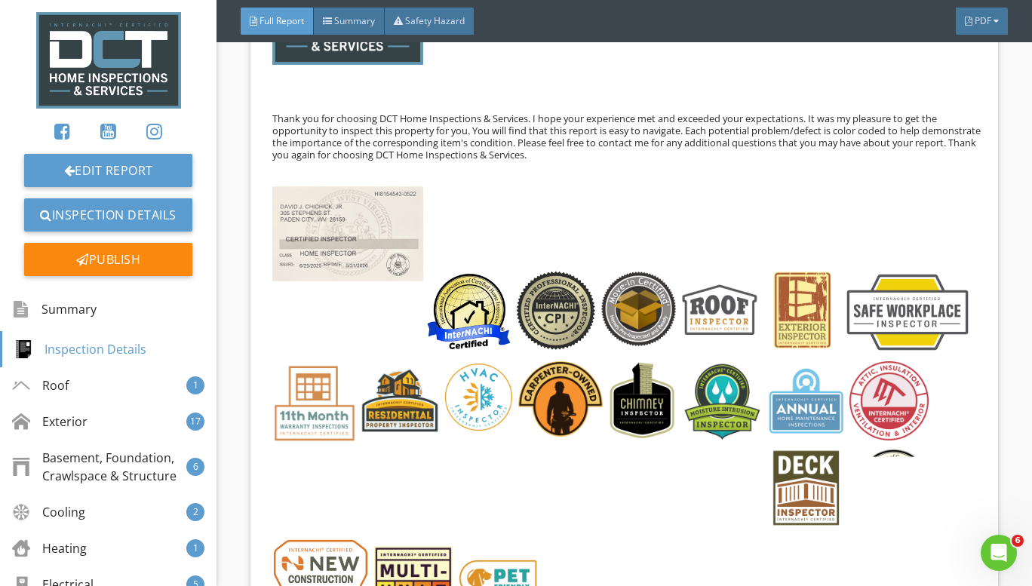
scroll to position [830, 0]
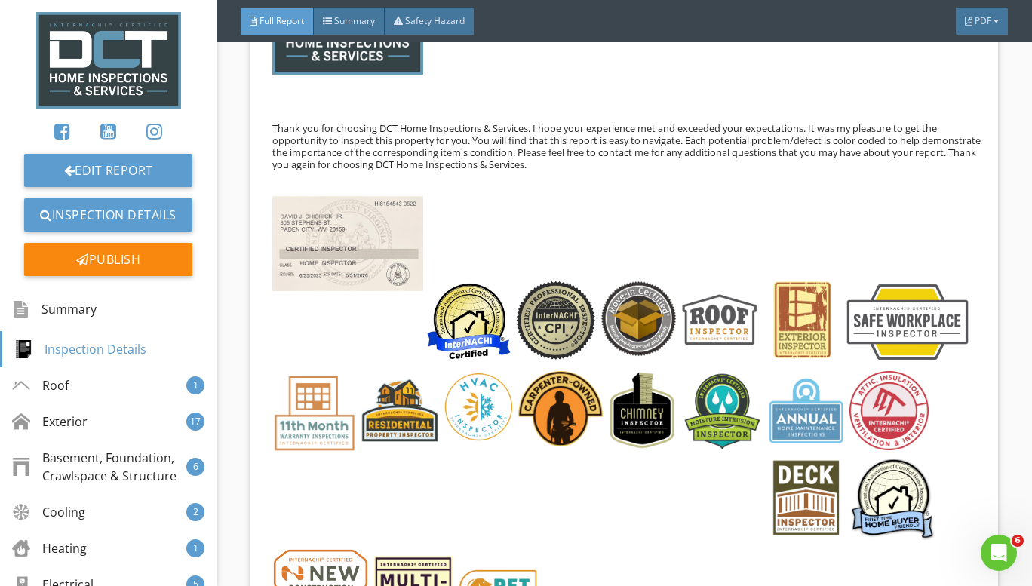
click at [382, 253] on img at bounding box center [347, 244] width 151 height 96
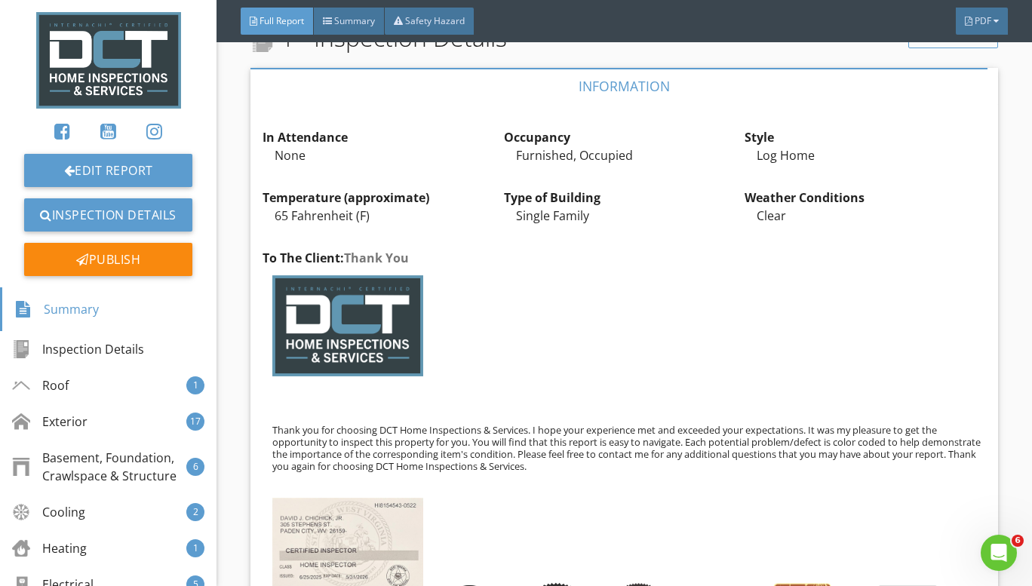
scroll to position [226, 0]
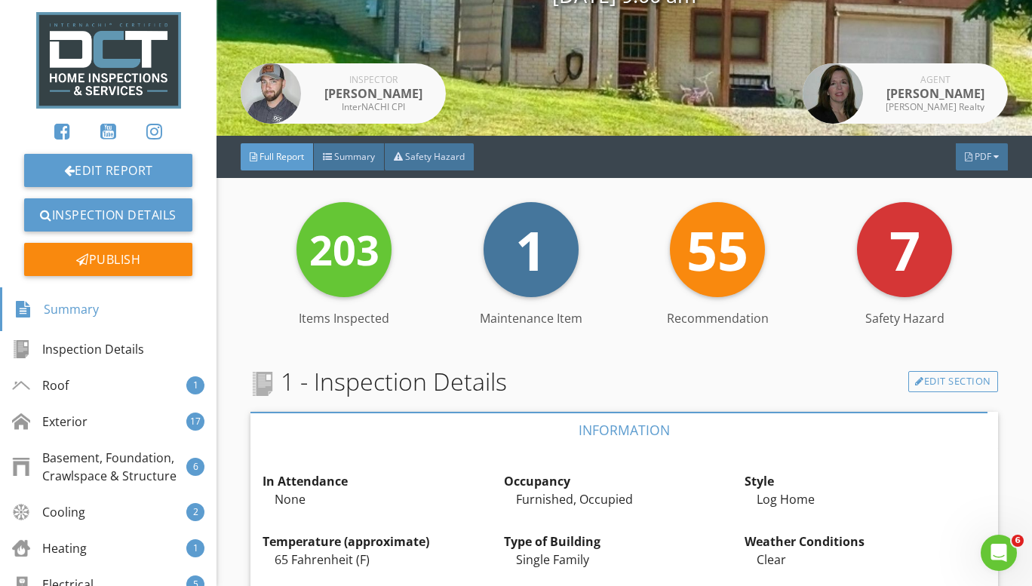
click at [352, 149] on div "Summary" at bounding box center [349, 156] width 71 height 27
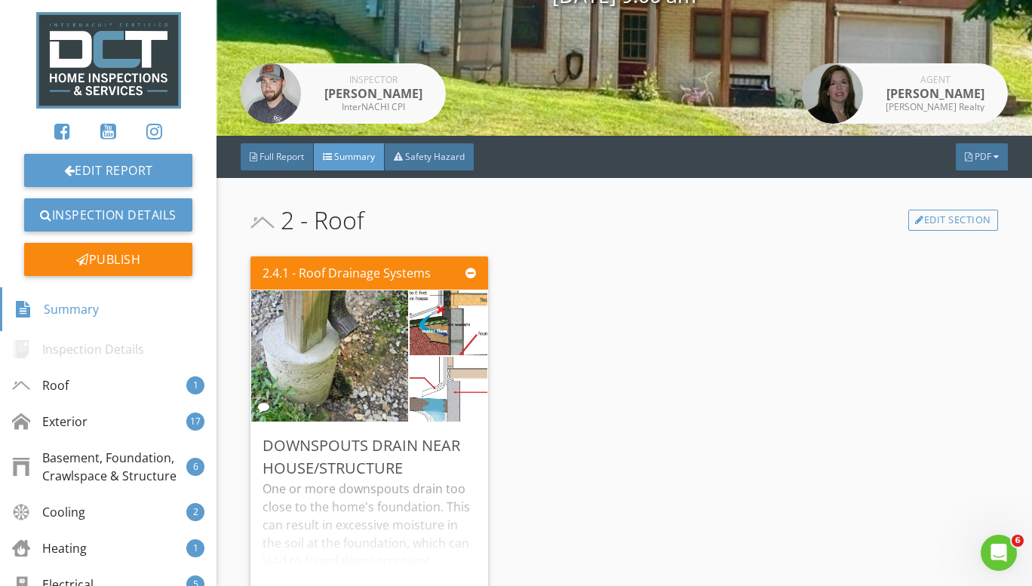
click at [435, 149] on div "Safety Hazard" at bounding box center [429, 156] width 89 height 27
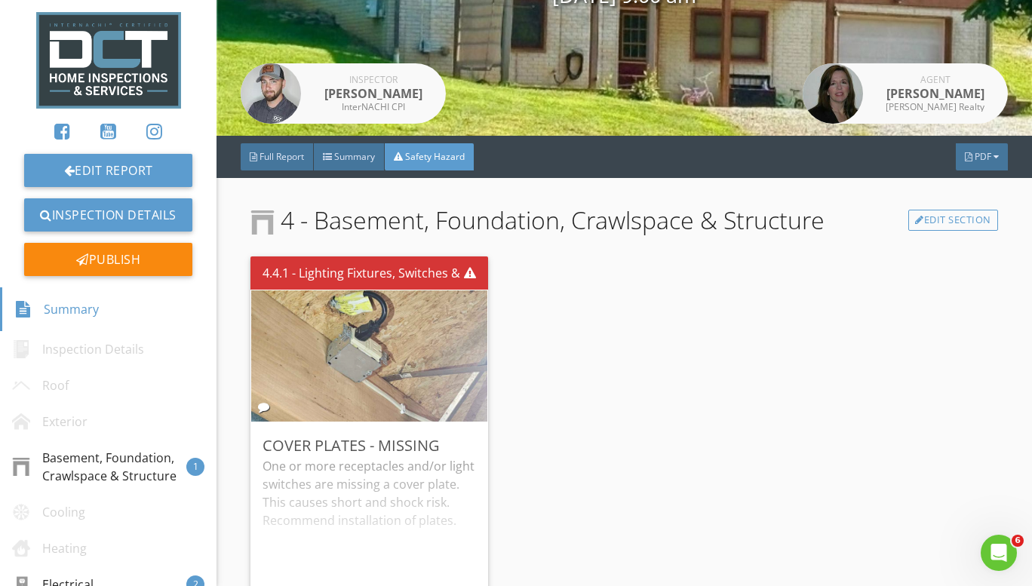
scroll to position [377, 0]
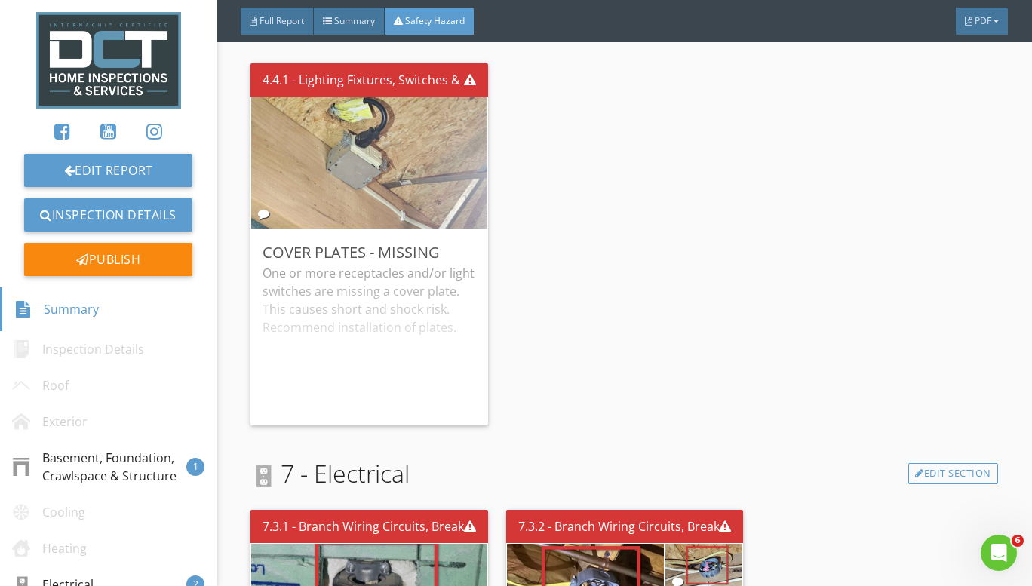
click at [0, 0] on div "Edit" at bounding box center [0, 0] width 0 height 0
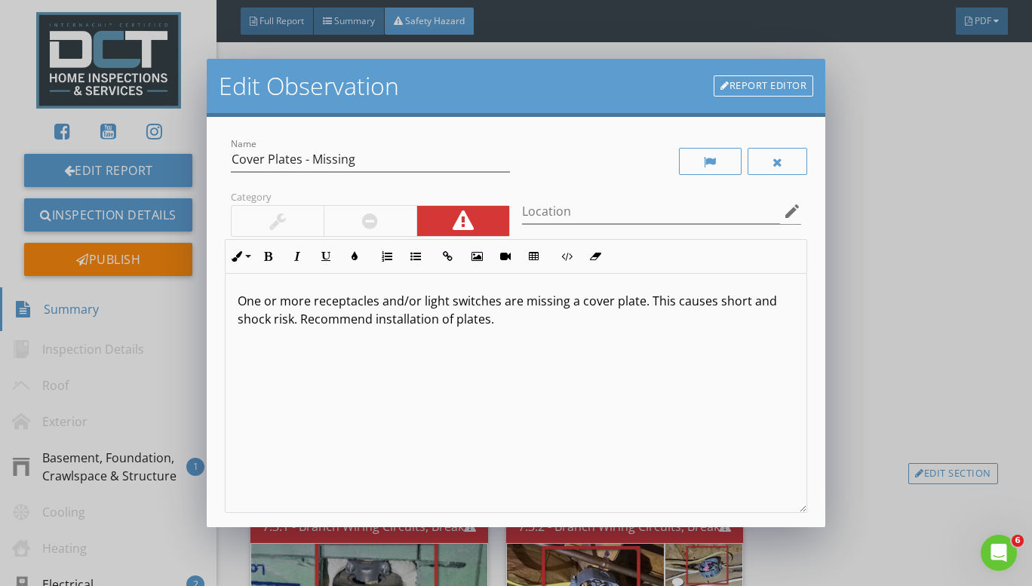
click at [867, 139] on div "Edit Observation Report Editor Name Cover Plates - Missing Category Location ed…" at bounding box center [516, 293] width 1032 height 586
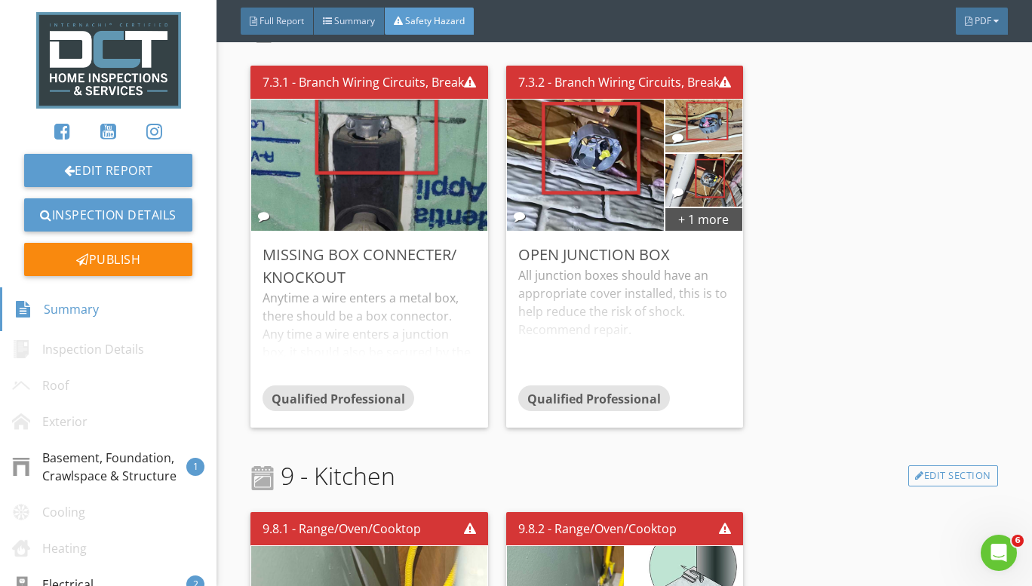
scroll to position [830, 0]
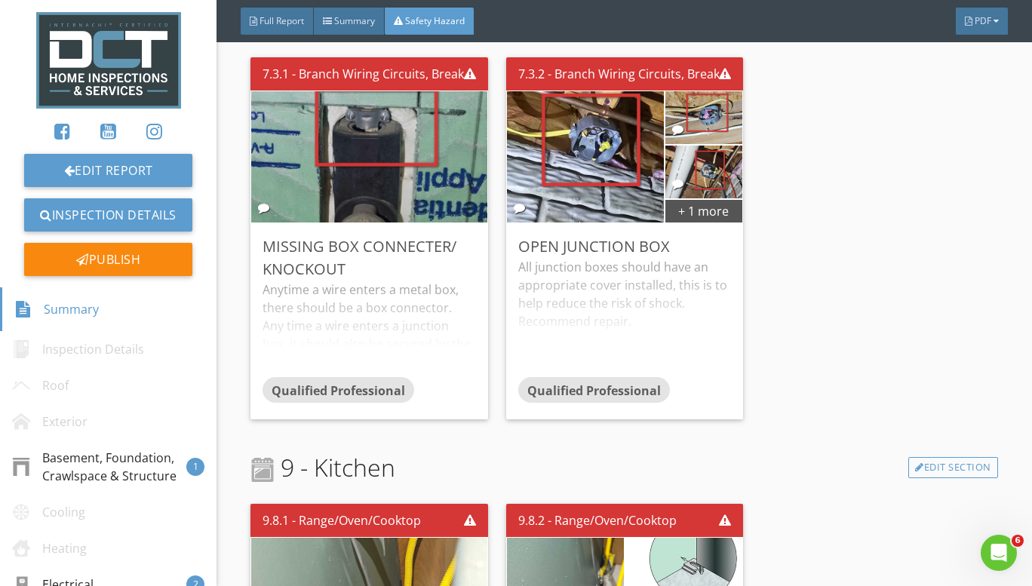
click at [429, 312] on div "Anytime a wire enters a metal box, there should be a box connector. Any time a …" at bounding box center [368, 329] width 213 height 97
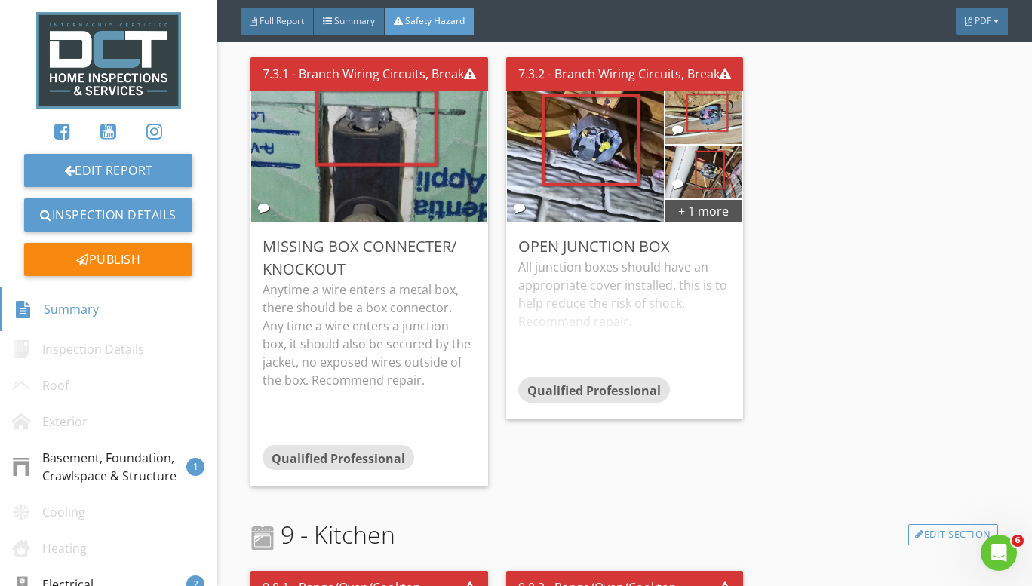
click at [604, 303] on div "All junction boxes should have an appropriate cover installed, this is to help …" at bounding box center [624, 317] width 213 height 119
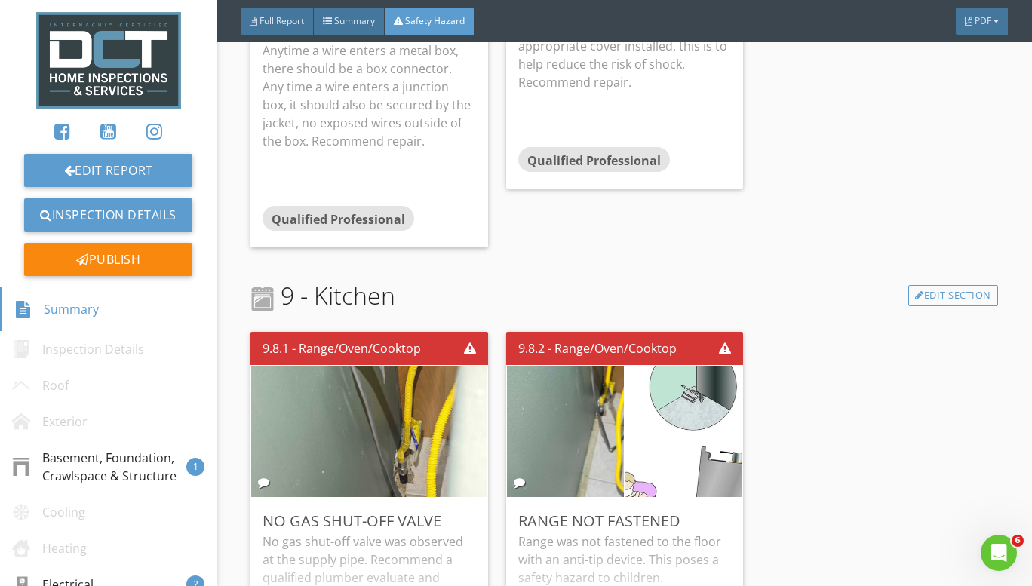
scroll to position [1207, 0]
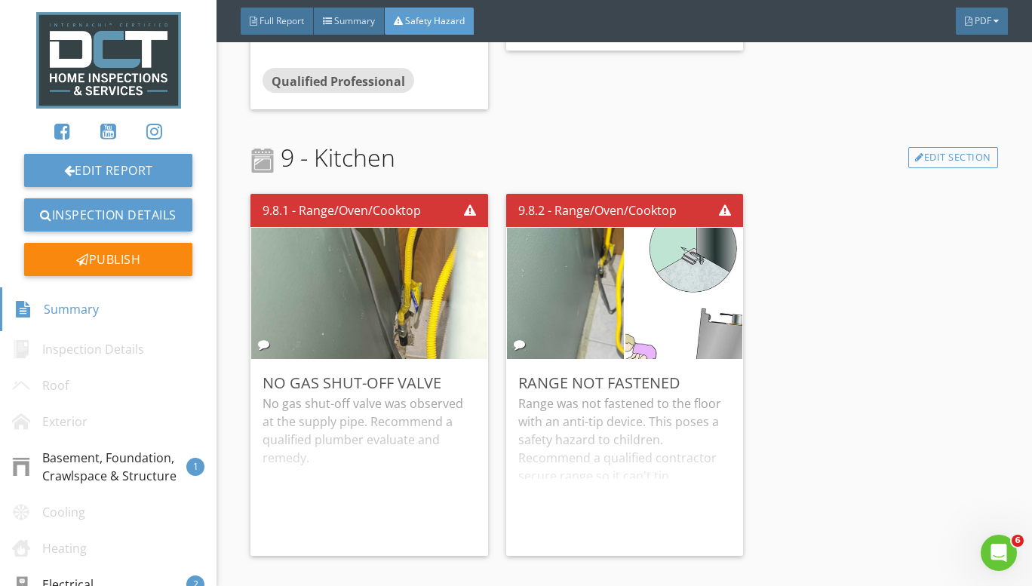
click at [367, 447] on div "No gas shut-off valve was observed at the supply pipe. Recommend a qualified pl…" at bounding box center [368, 468] width 213 height 149
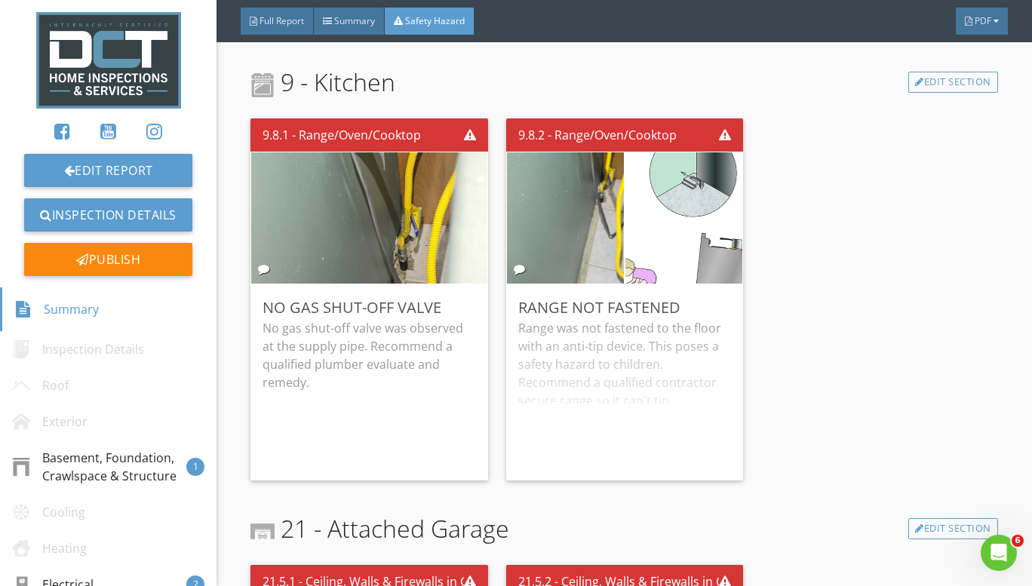
click at [579, 367] on div "Range was not fastened to the floor with an anti-tip device. This poses a safet…" at bounding box center [624, 393] width 213 height 149
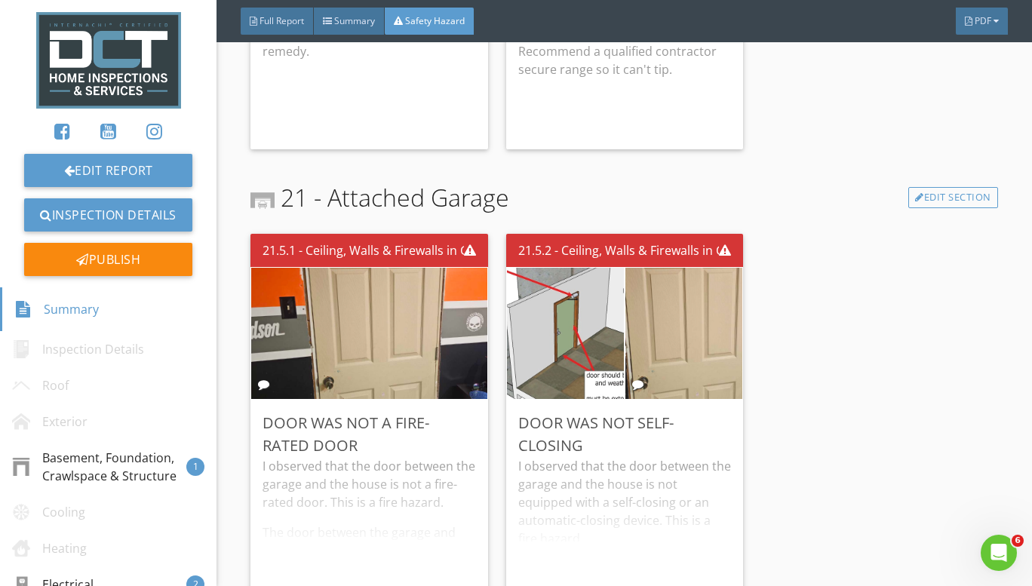
scroll to position [1641, 0]
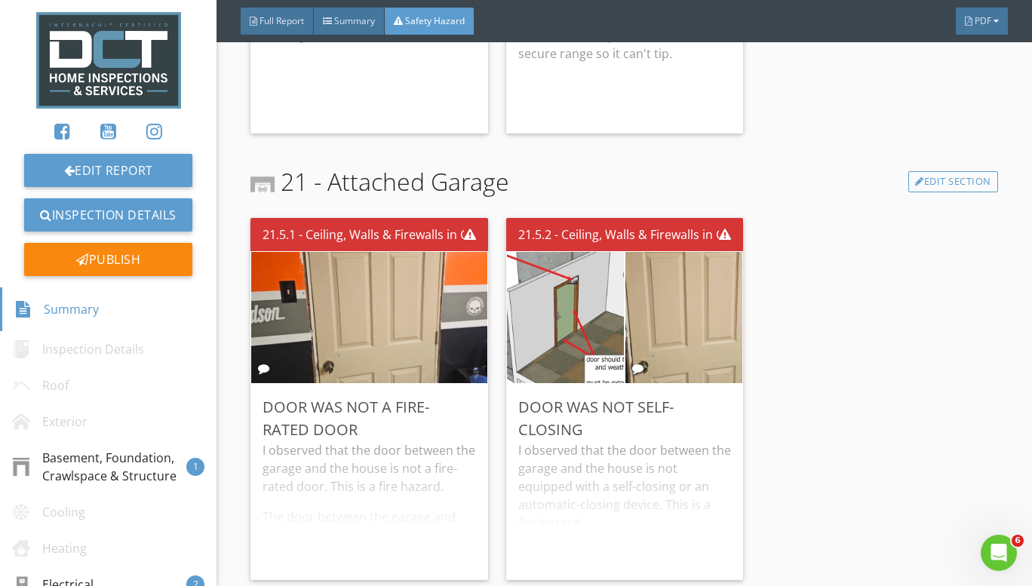
click at [416, 485] on div "I observed that the door between the garage and the house is not a fire-rated d…" at bounding box center [368, 504] width 213 height 127
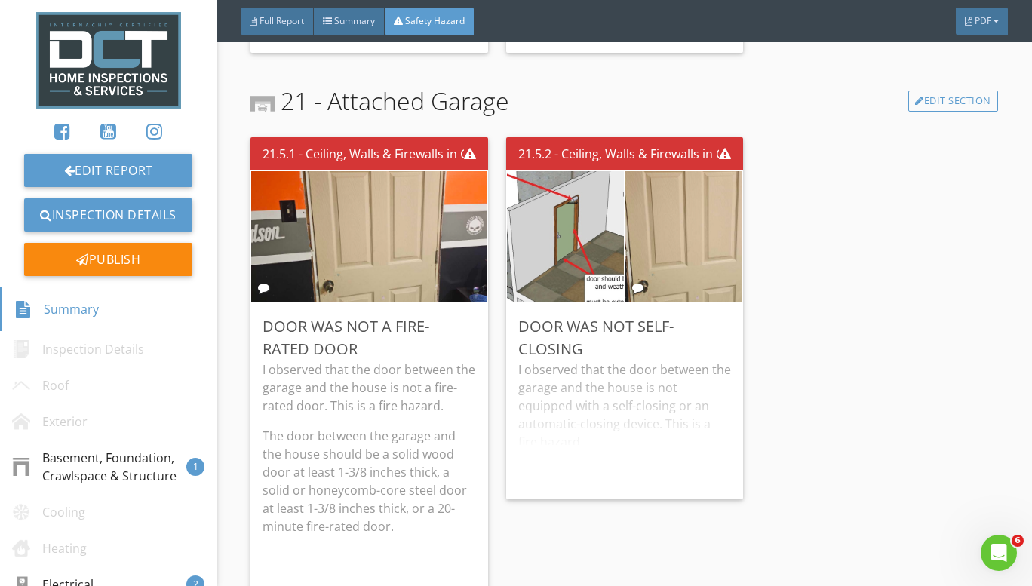
scroll to position [1745, 0]
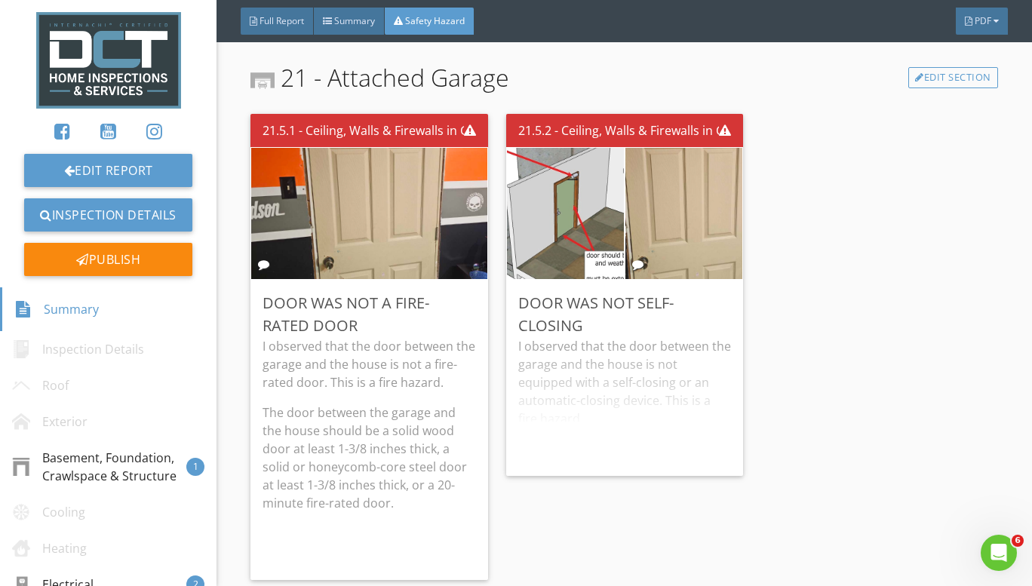
click at [780, 324] on div "21.5.1 - Ceiling, Walls & Firewalls in Garage Door Was Not a Fire-Rated Door I …" at bounding box center [624, 347] width 748 height 478
click at [589, 389] on div "I observed that the door between the garage and the house is not equipped with …" at bounding box center [624, 400] width 213 height 127
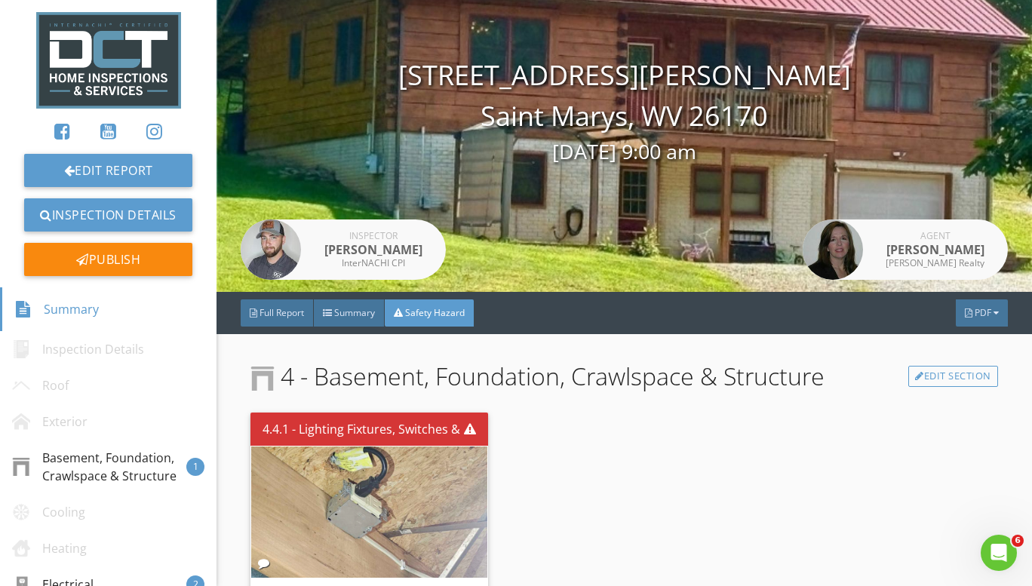
scroll to position [0, 0]
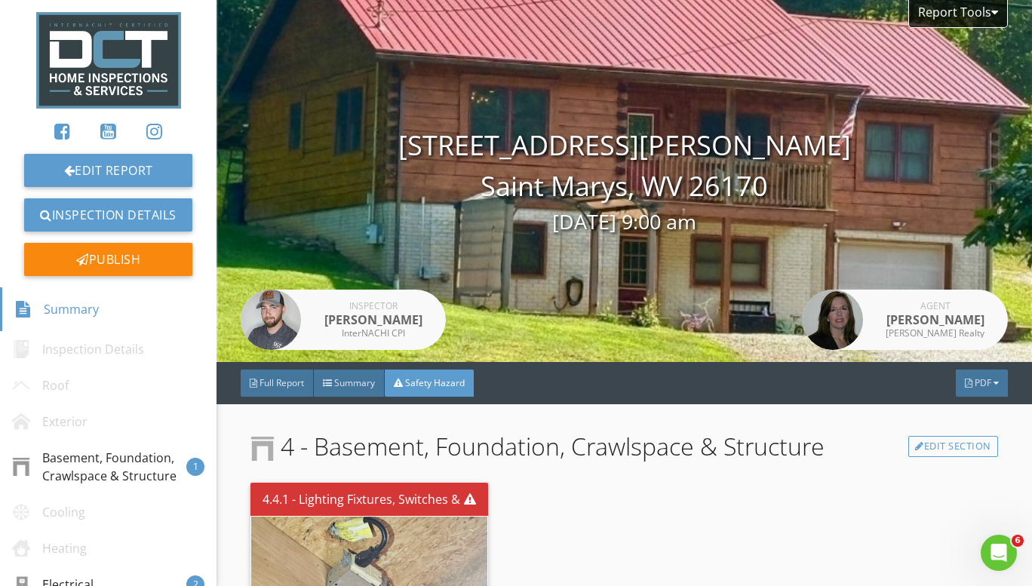
click at [353, 384] on span "Summary" at bounding box center [354, 382] width 41 height 13
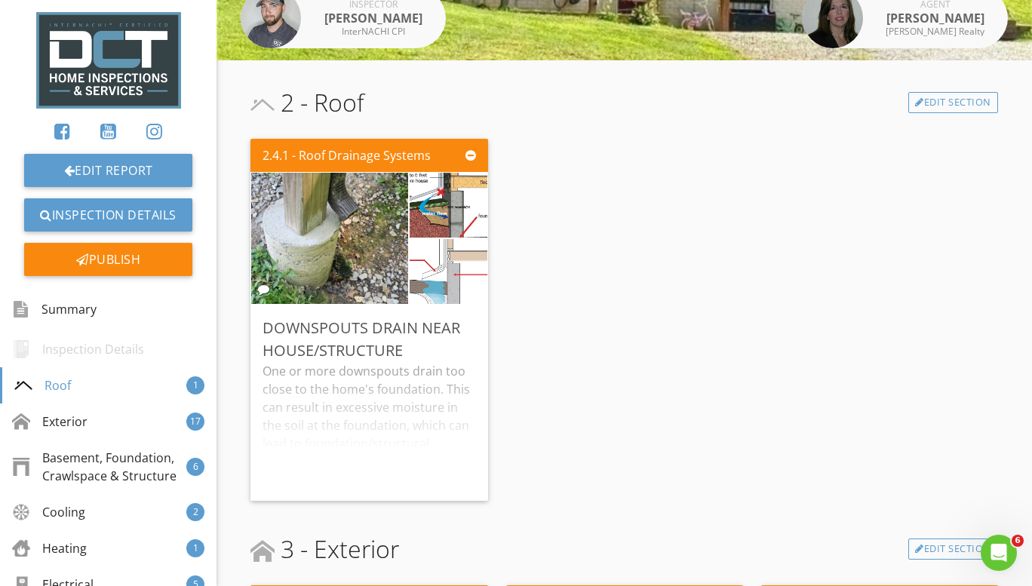
scroll to position [453, 0]
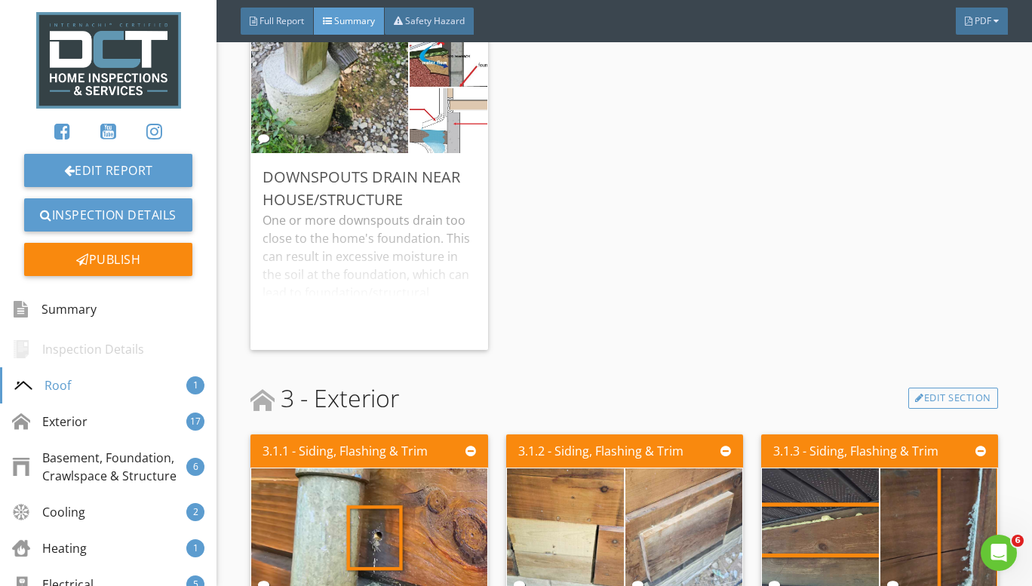
click at [356, 244] on div "One or more downspouts drain too close to the home's foundation. This can resul…" at bounding box center [368, 274] width 213 height 127
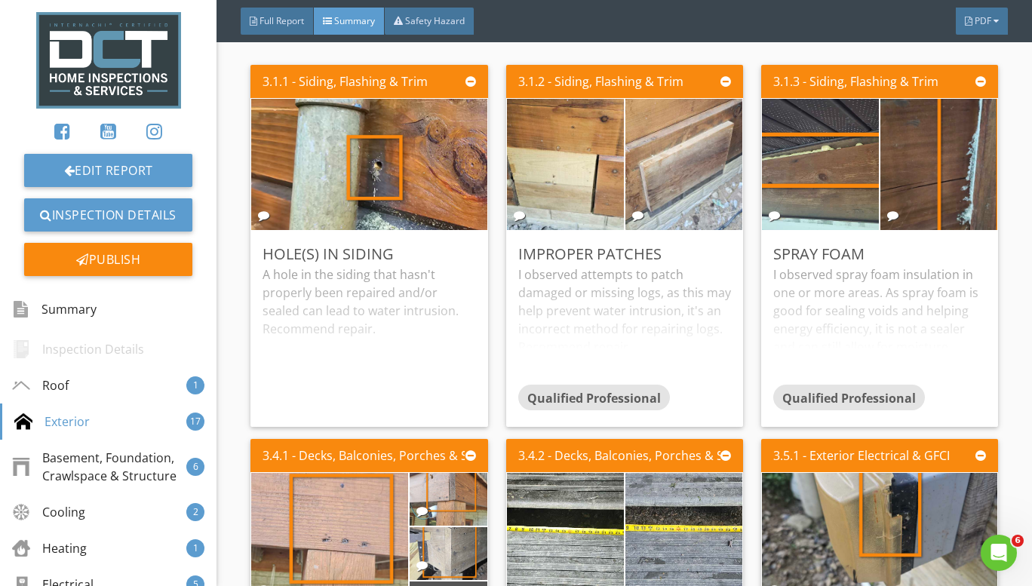
scroll to position [1056, 0]
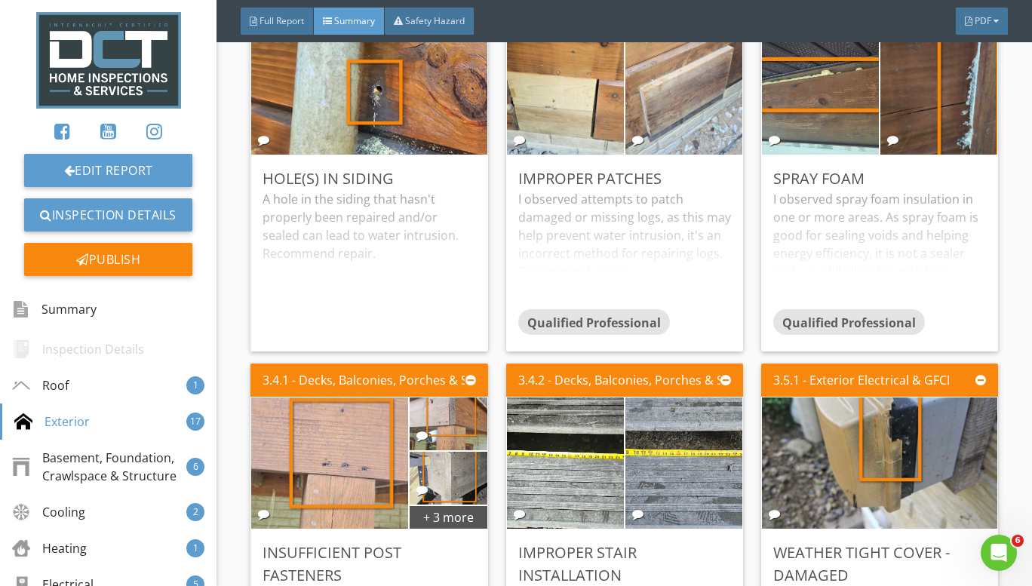
click at [404, 295] on div "A hole in the siding that hasn't properly been repaired and/or sealed can lead …" at bounding box center [368, 264] width 213 height 149
click at [526, 277] on div "I observed attempts to patch damaged or missing logs, as this may help prevent …" at bounding box center [624, 249] width 213 height 119
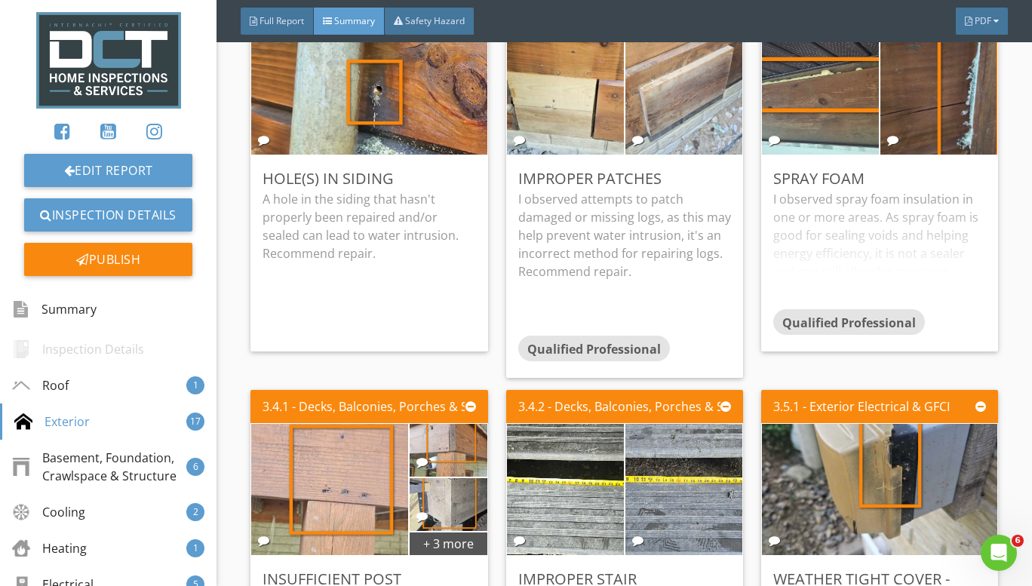
click at [0, 0] on div at bounding box center [0, 0] width 0 height 0
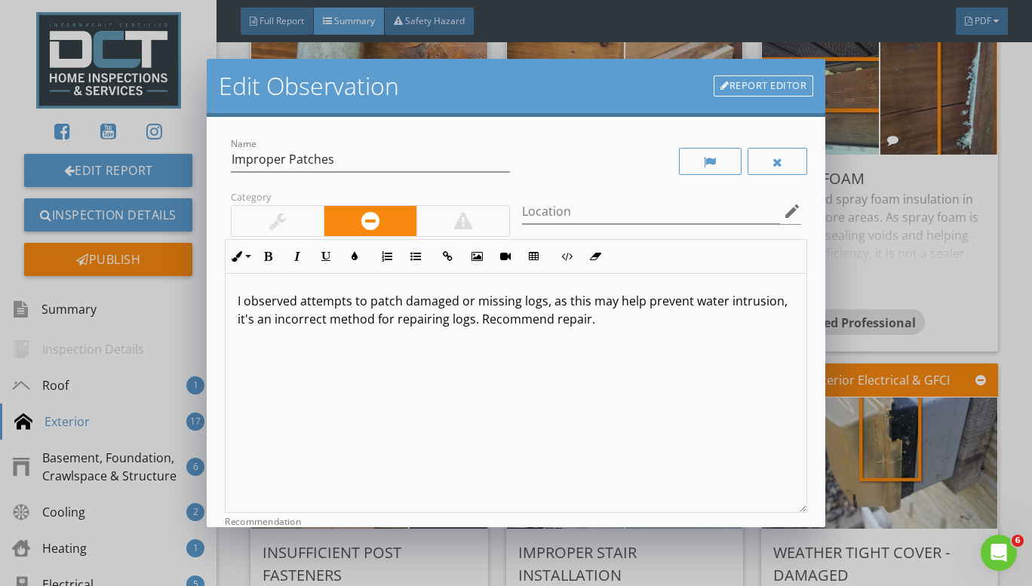
click at [640, 306] on p "I observed attempts to patch damaged or missing logs, as this may help prevent …" at bounding box center [516, 310] width 557 height 36
click at [498, 345] on div "I observed attempts to patch damaged or missing logs, as this may help temporar…" at bounding box center [517, 393] width 582 height 239
click at [327, 323] on p "I observed attempts to patch damaged or missing logs, as this may help temporar…" at bounding box center [516, 310] width 557 height 36
click at [338, 321] on p "I observed attempts to patch damaged or missing logs, as this may help temporar…" at bounding box center [516, 310] width 557 height 36
click at [657, 430] on div "I observed attempts to patch damaged or missing logs, as this may help temporar…" at bounding box center [517, 393] width 582 height 239
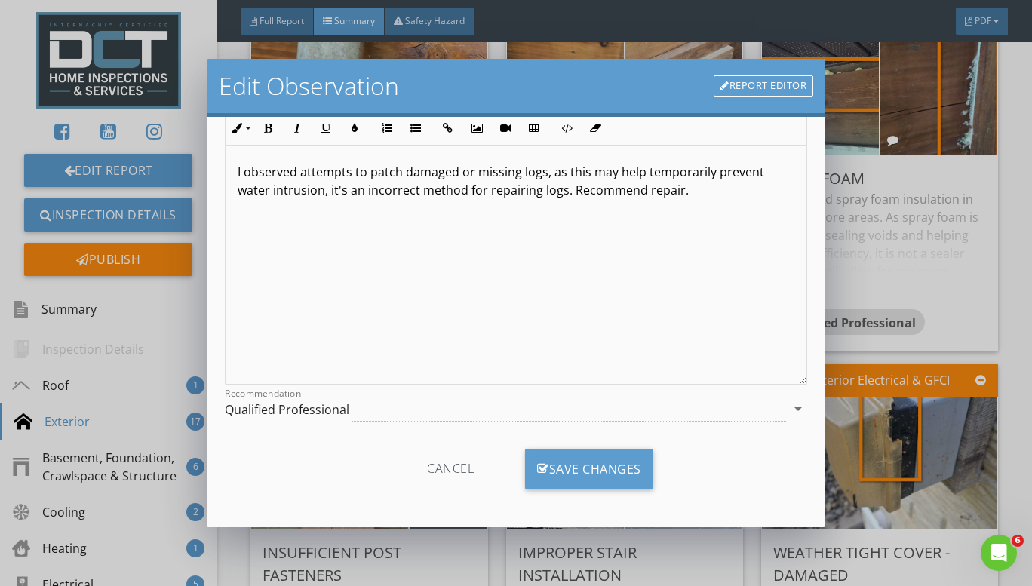
scroll to position [132, 0]
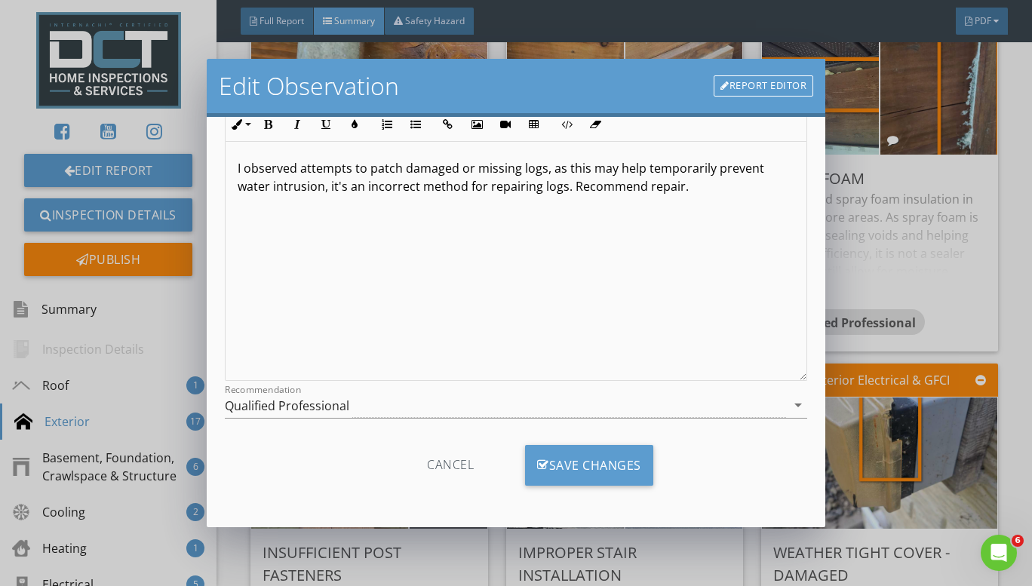
click at [559, 461] on div "Save Changes" at bounding box center [589, 465] width 128 height 41
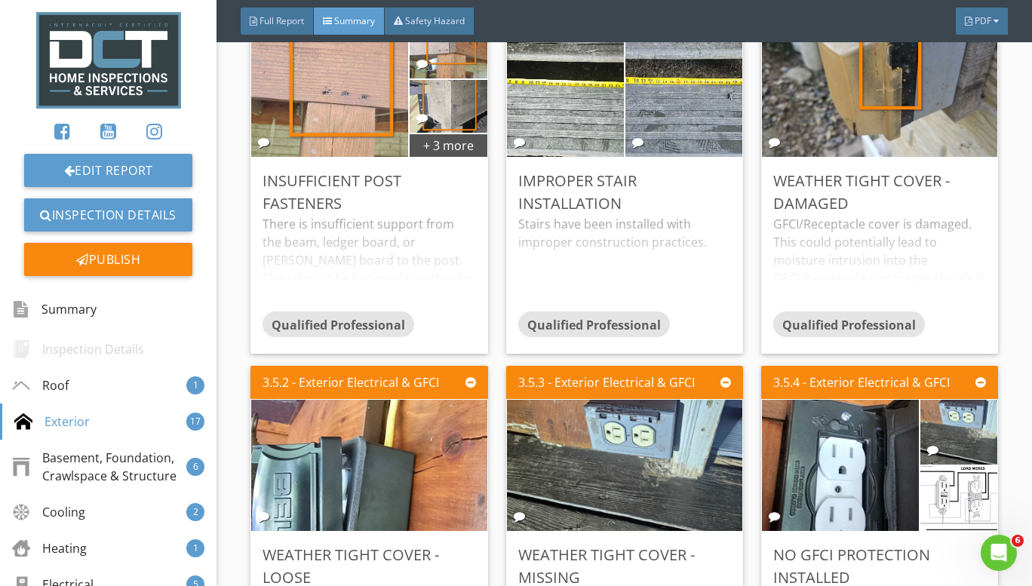
scroll to position [1433, 0]
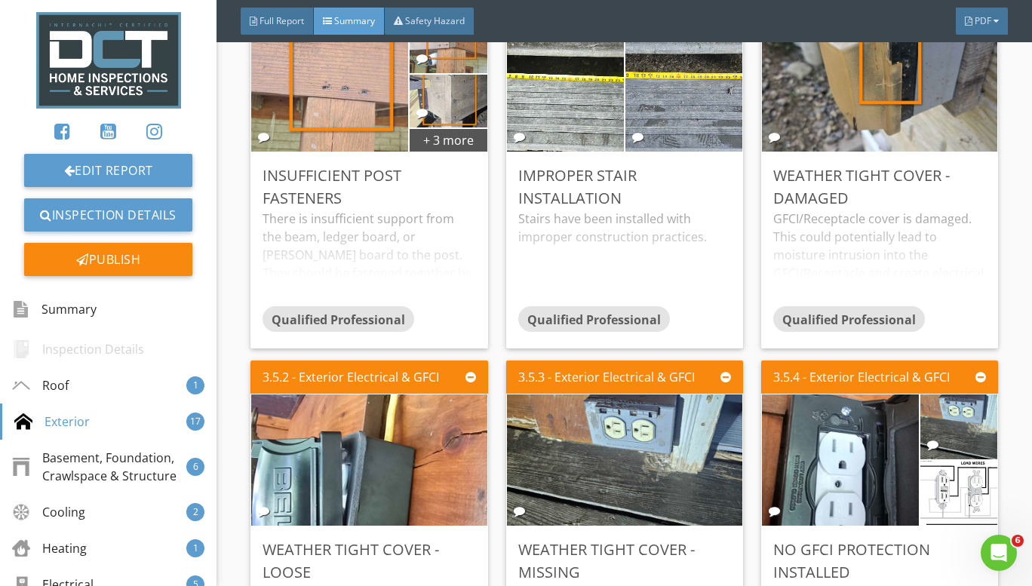
click at [385, 233] on div "There is insufficient support from the beam, ledger board, or stringer board to…" at bounding box center [368, 258] width 213 height 97
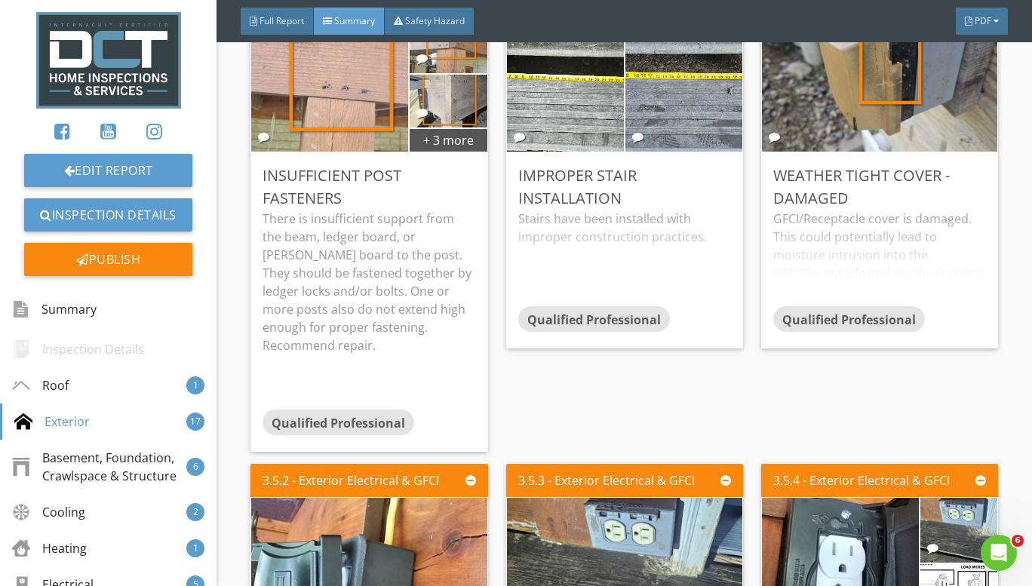
click at [570, 250] on div "Stairs have been installed with improper construction practices. Stairs Riser H…" at bounding box center [624, 258] width 213 height 97
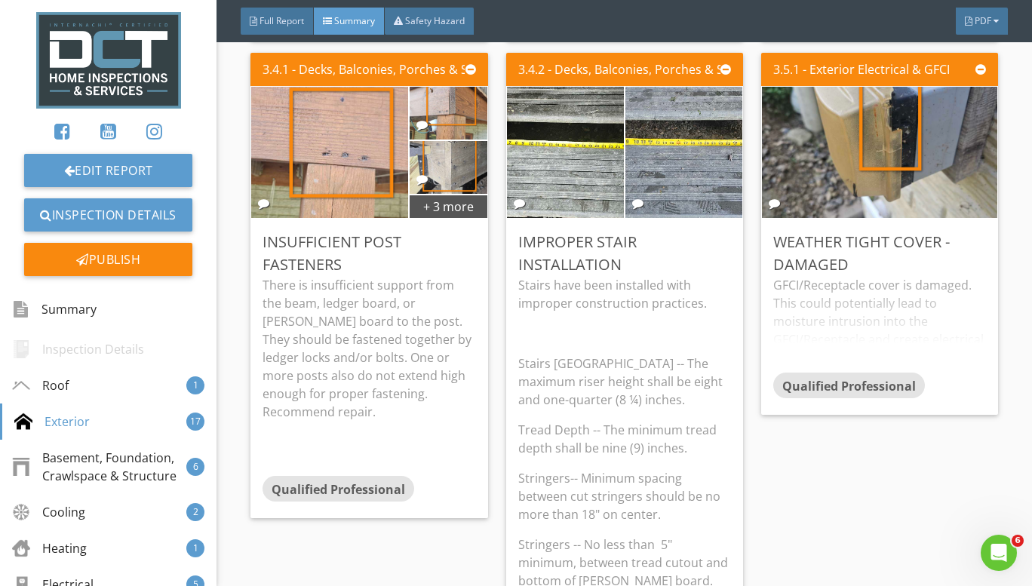
scroll to position [1358, 0]
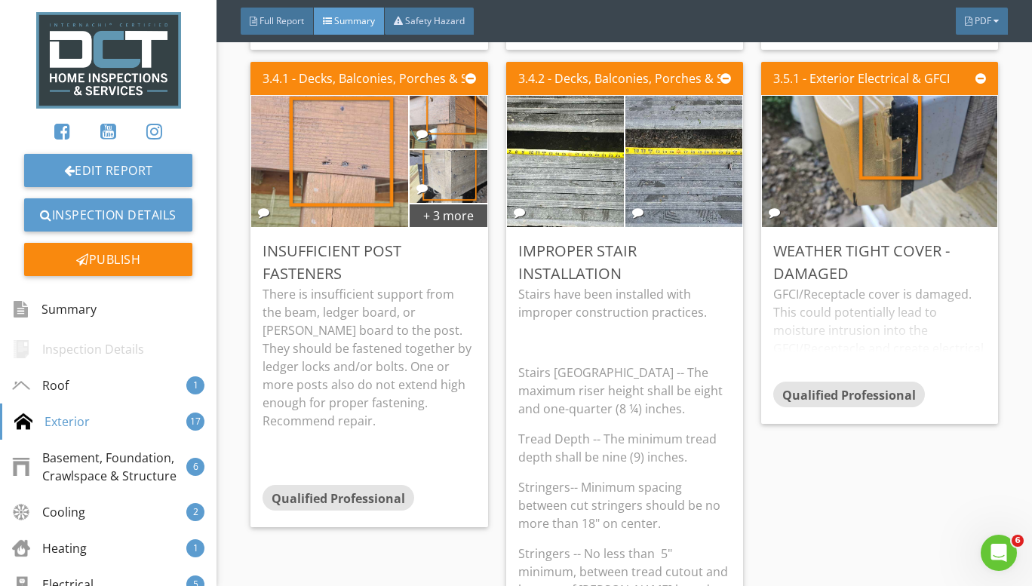
click at [808, 303] on div "GFCI/Receptacle cover is damaged. This could potentially lead to moisture intru…" at bounding box center [879, 333] width 213 height 97
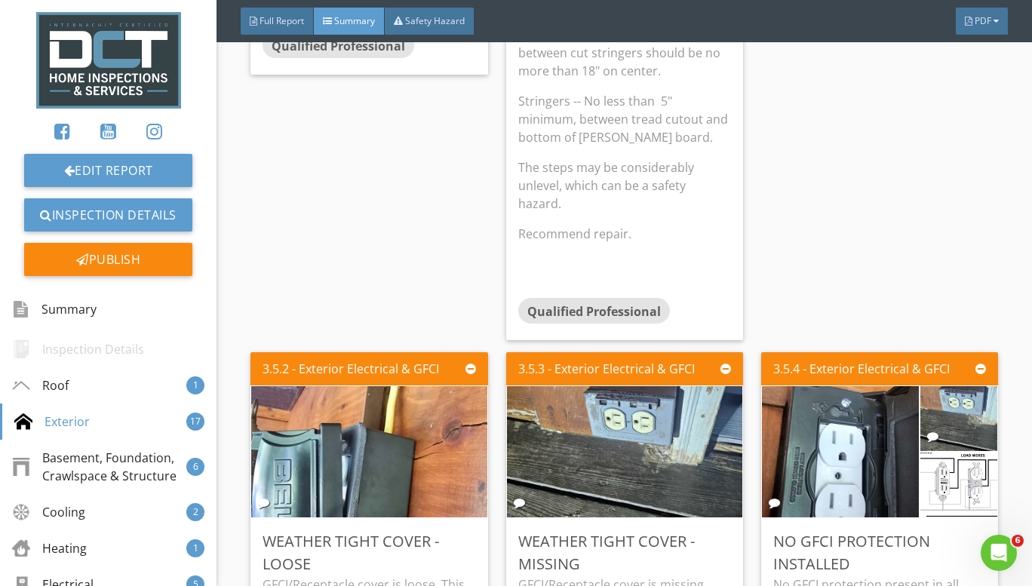
scroll to position [2037, 0]
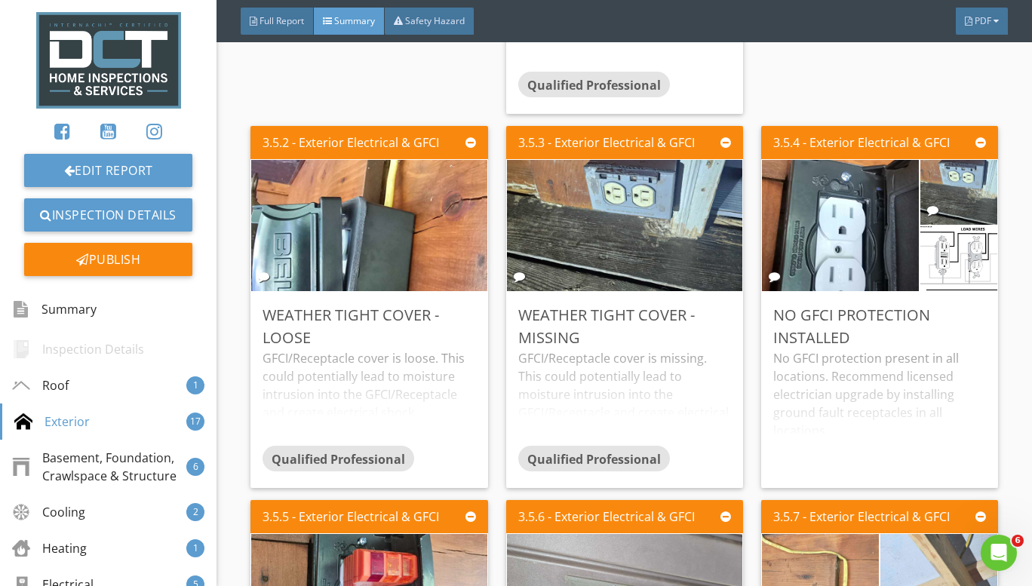
click at [339, 394] on div "GFCI/Receptacle cover is loose. This could potentially lead to moisture intrusi…" at bounding box center [368, 397] width 213 height 97
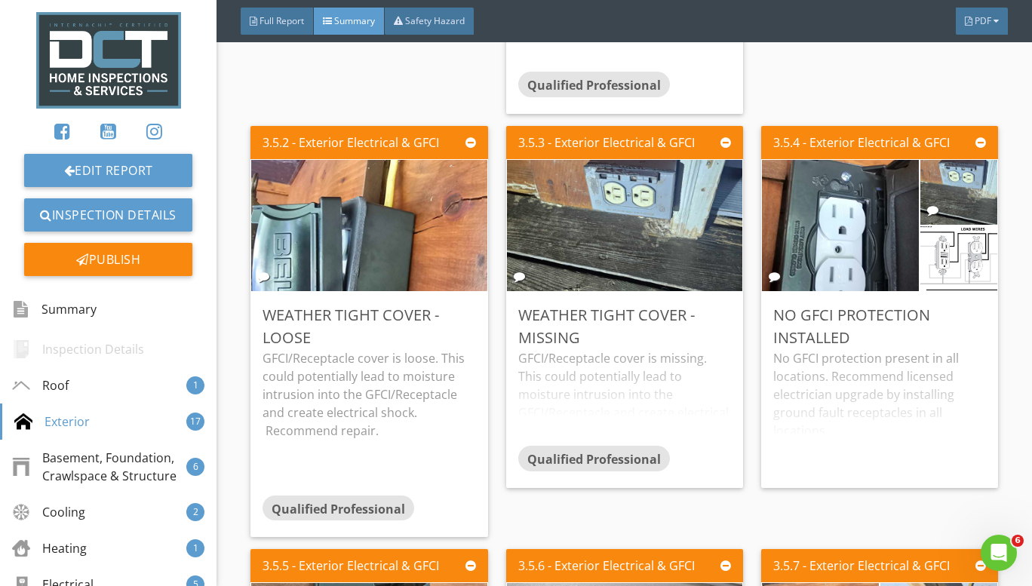
scroll to position [2187, 0]
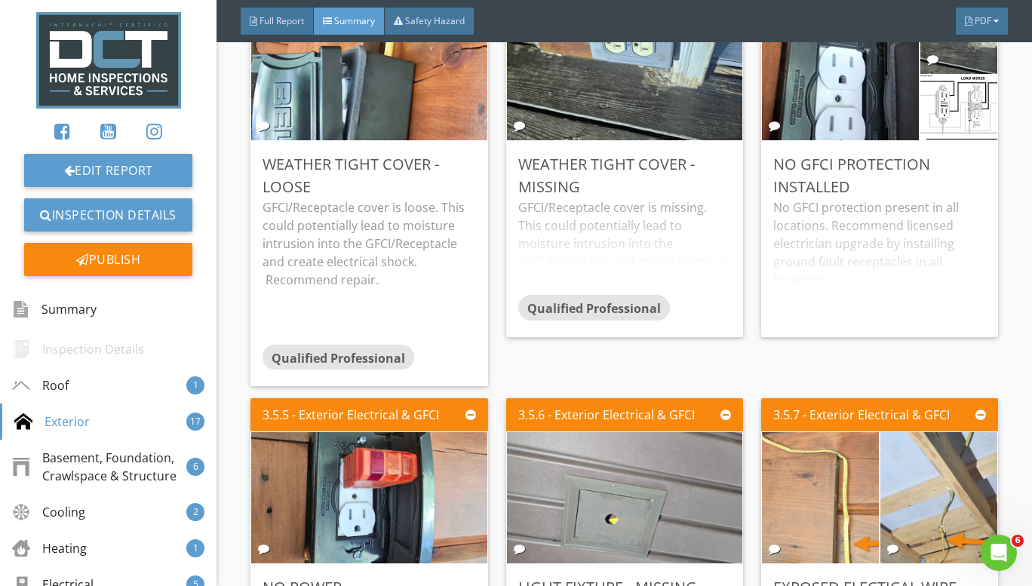
click at [580, 244] on div "GFCI/Receptacle cover is missing. This could potentially lead to moisture intru…" at bounding box center [624, 246] width 213 height 97
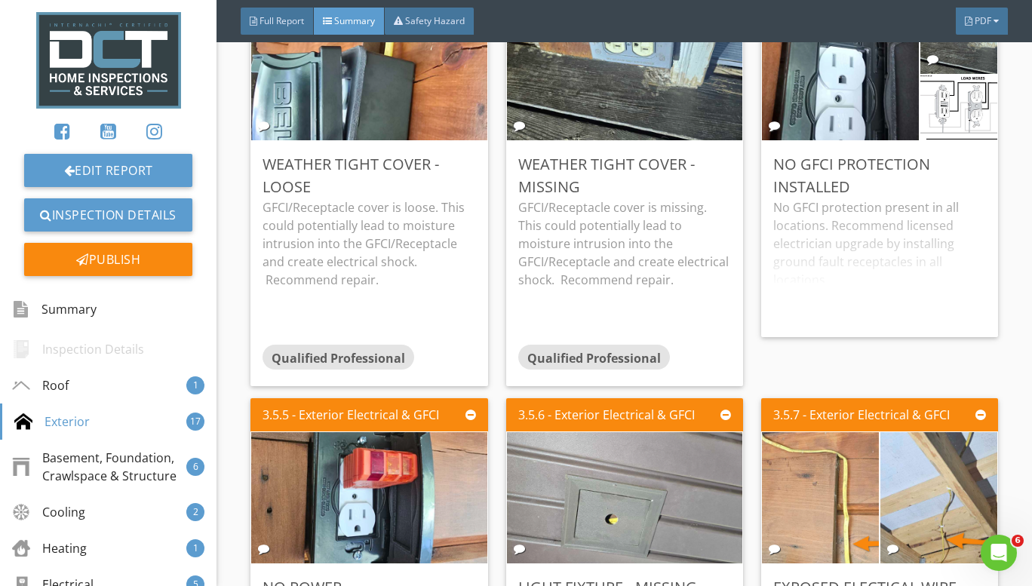
click at [839, 247] on div "No GFCI protection present in all locations. Recommend licensed electrician upg…" at bounding box center [879, 261] width 213 height 127
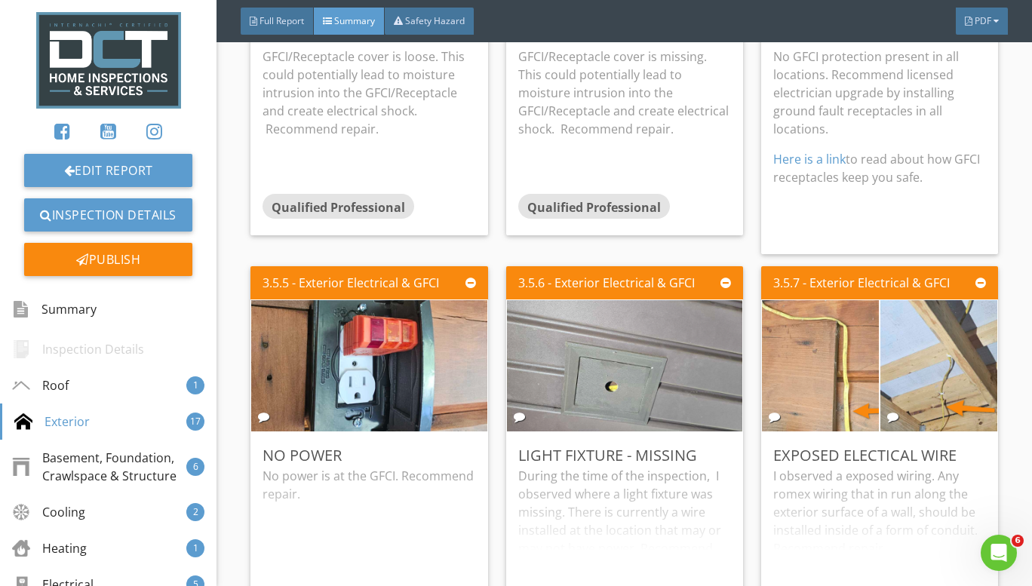
scroll to position [2263, 0]
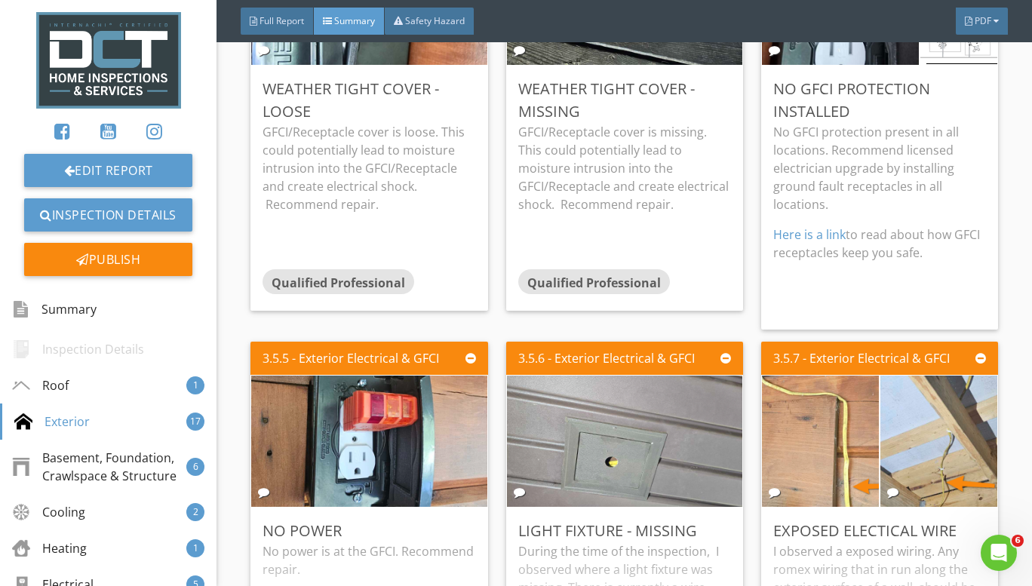
click at [0, 0] on div "Edit" at bounding box center [0, 0] width 0 height 0
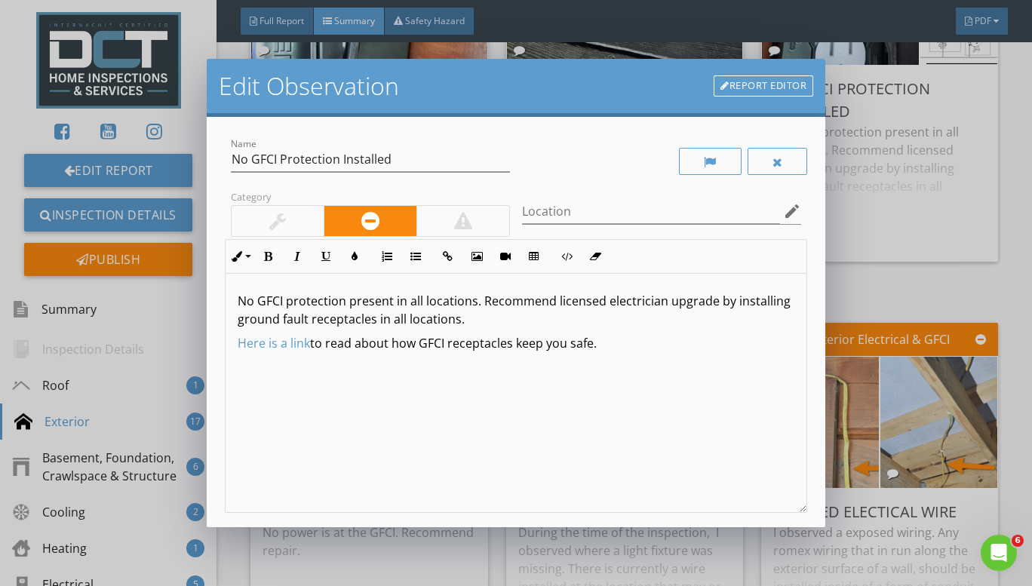
drag, startPoint x: 606, startPoint y: 345, endPoint x: 237, endPoint y: 335, distance: 369.8
click at [237, 335] on div "No GFCI protection present in all locations. Recommend licensed electrician upg…" at bounding box center [517, 393] width 582 height 239
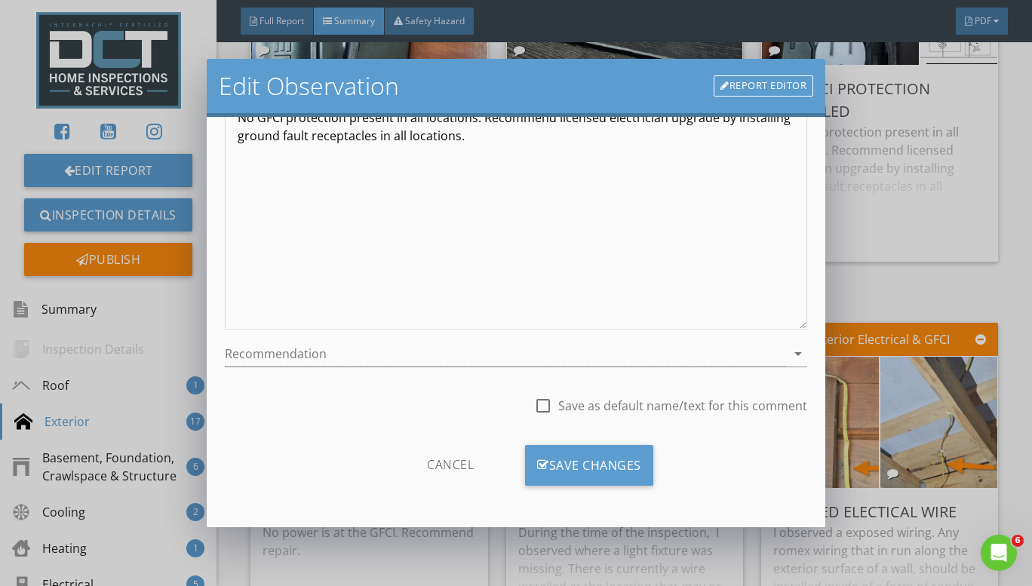
click at [540, 407] on div at bounding box center [543, 406] width 26 height 26
checkbox input "true"
click at [563, 466] on div "Save Changes" at bounding box center [589, 465] width 128 height 41
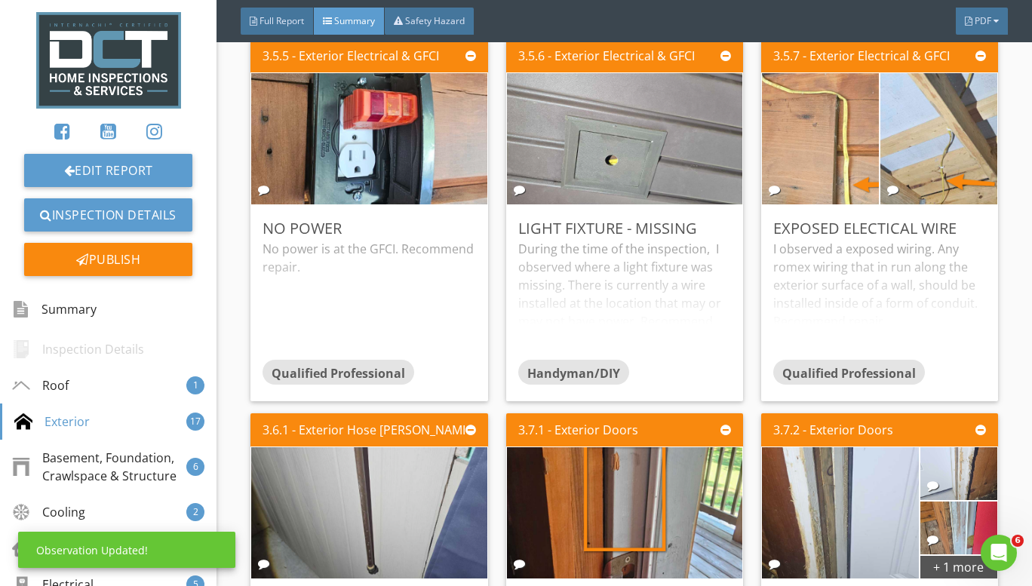
scroll to position [2565, 0]
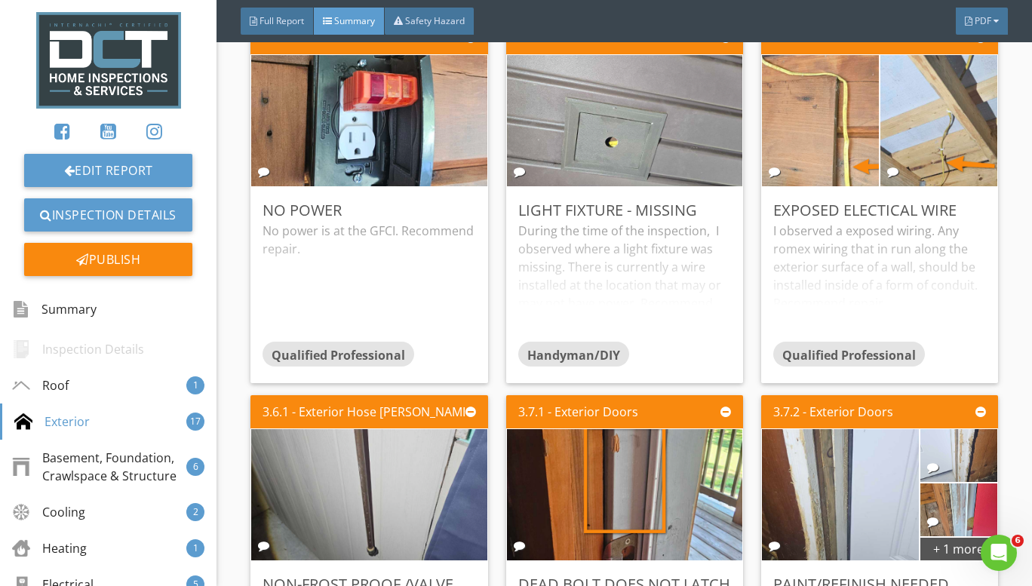
click at [369, 259] on div "No power is at the GFCI. Recommend repair." at bounding box center [368, 281] width 213 height 119
click at [589, 249] on div "During the time of the inspection, I observed where a light fixture was missing…" at bounding box center [624, 281] width 213 height 119
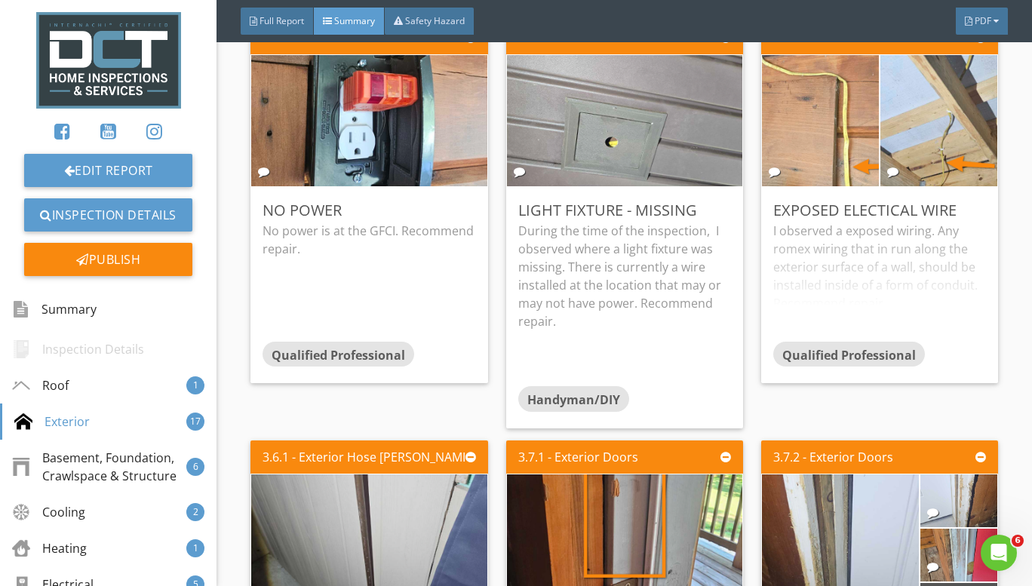
click at [848, 252] on div "I observed a exposed wiring. Any romex wiring that in run along the exterior su…" at bounding box center [879, 281] width 213 height 119
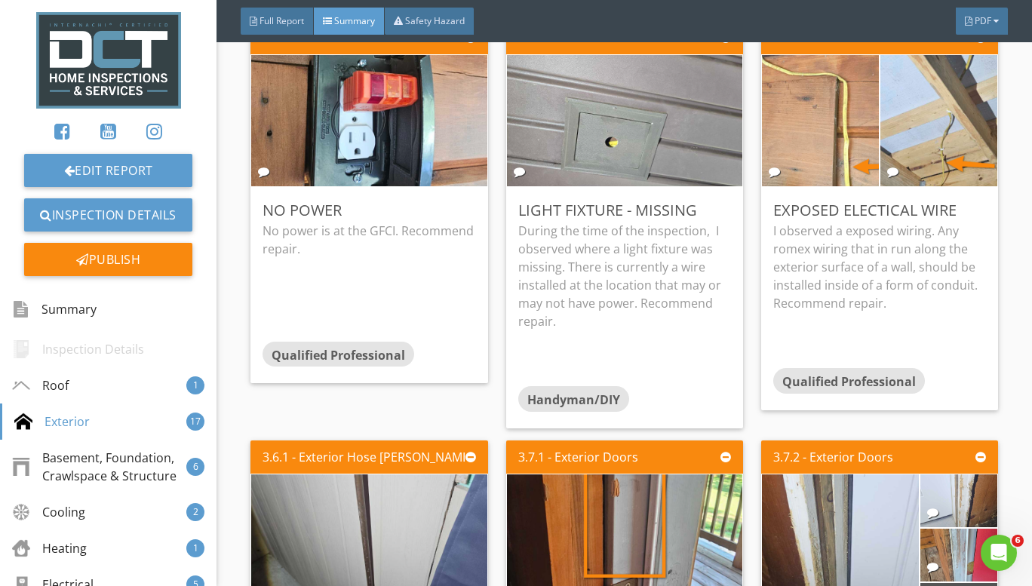
click at [0, 0] on div "Edit" at bounding box center [0, 0] width 0 height 0
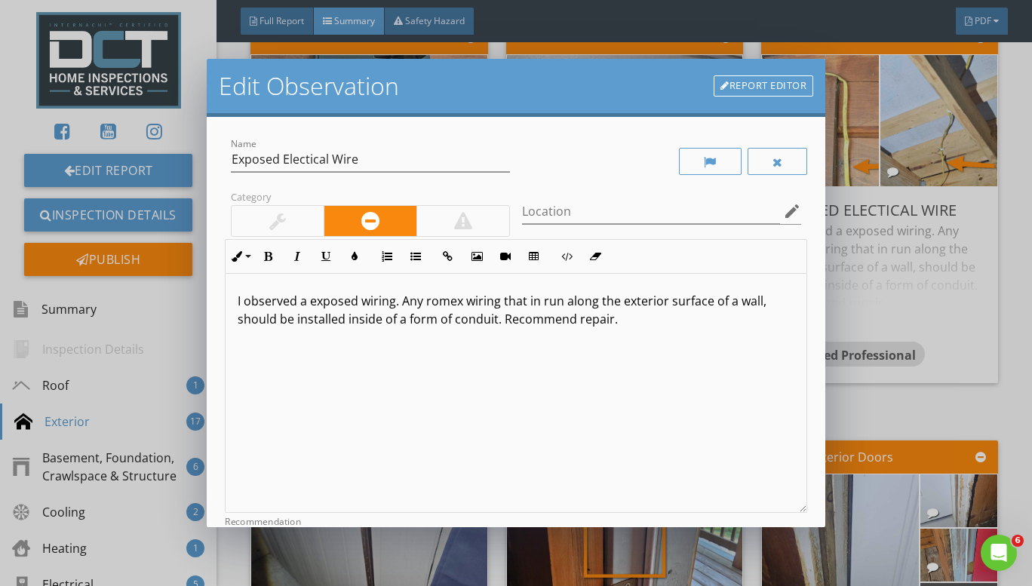
click at [312, 299] on p "I observed a exposed wiring. Any romex wiring that in run along the exterior su…" at bounding box center [516, 310] width 557 height 36
click at [565, 195] on div "Location edit" at bounding box center [661, 214] width 279 height 49
click at [526, 304] on p "I observed exposed wiring. Any romex wiring that in run along the exterior surf…" at bounding box center [516, 310] width 557 height 36
click at [755, 304] on p "I observed exposed wiring. Any romex wiring that is run along the exterior surf…" at bounding box center [516, 310] width 557 height 36
click at [432, 322] on p "I observed exposed wiring. Any romex wiring that is run along the exterior surf…" at bounding box center [516, 310] width 557 height 36
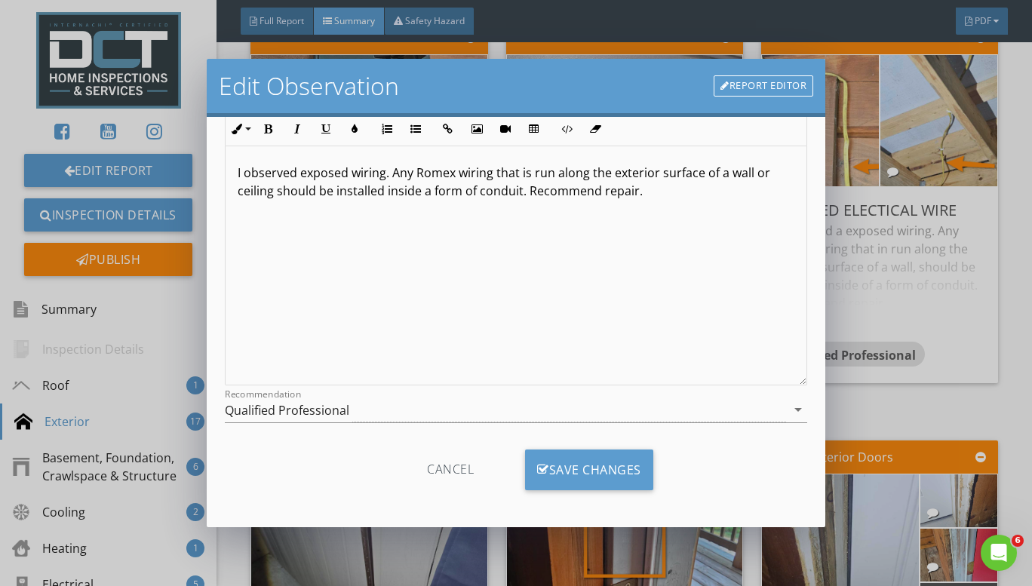
scroll to position [132, 0]
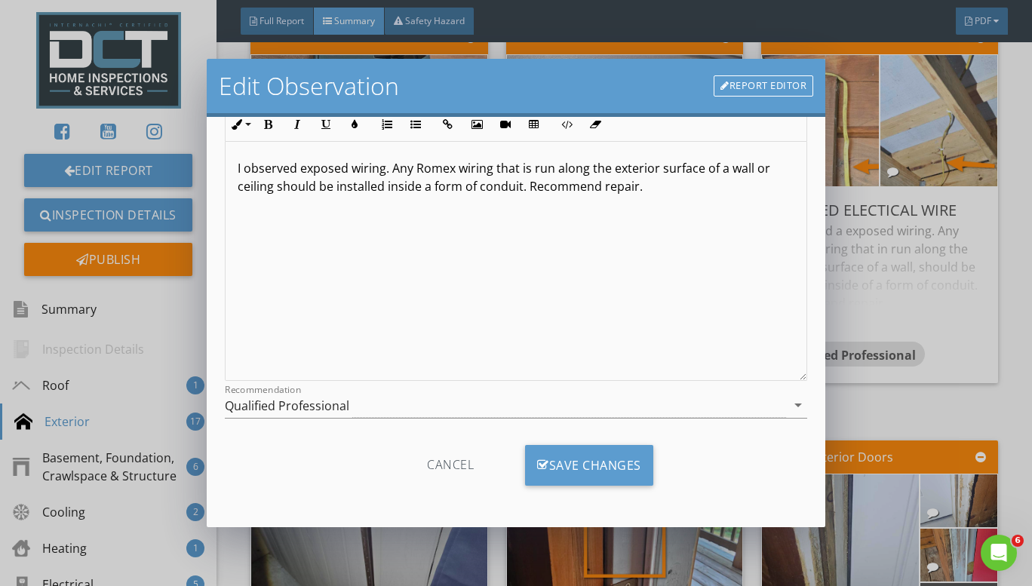
click at [560, 459] on div "Save Changes" at bounding box center [589, 465] width 128 height 41
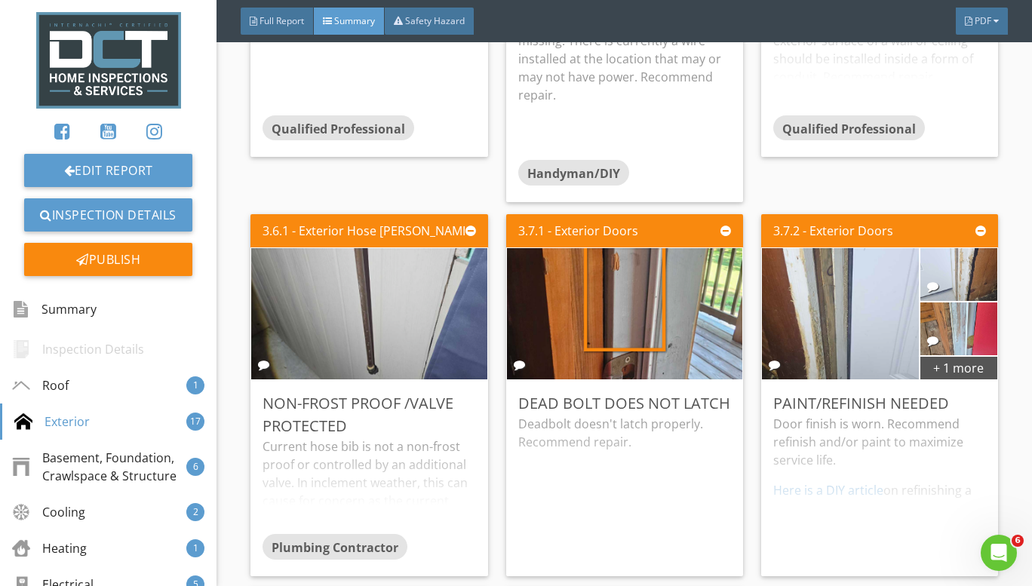
scroll to position [2942, 0]
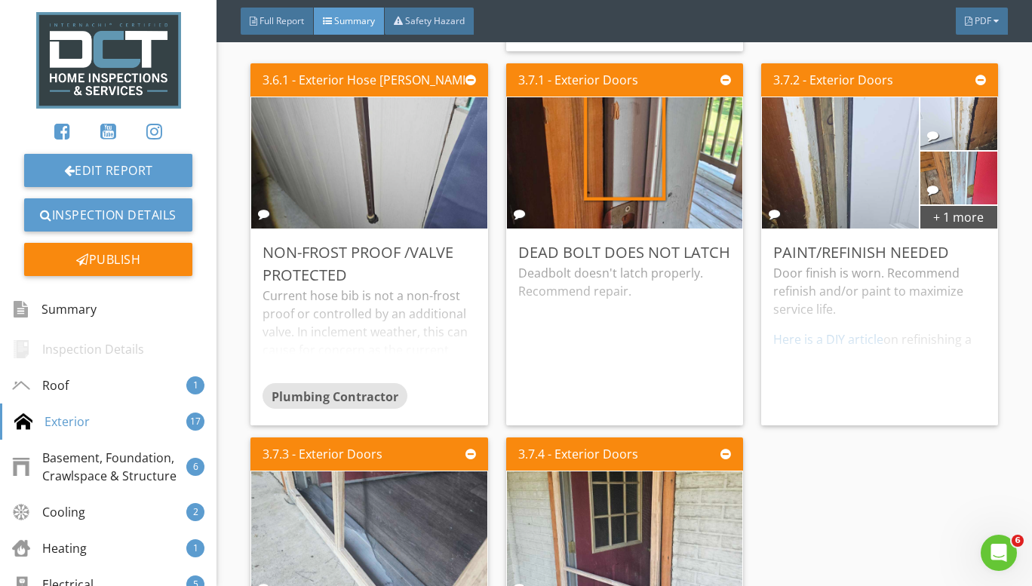
click at [351, 309] on div "Current hose bib is not a non-frost proof or controlled by an additional valve.…" at bounding box center [368, 335] width 213 height 97
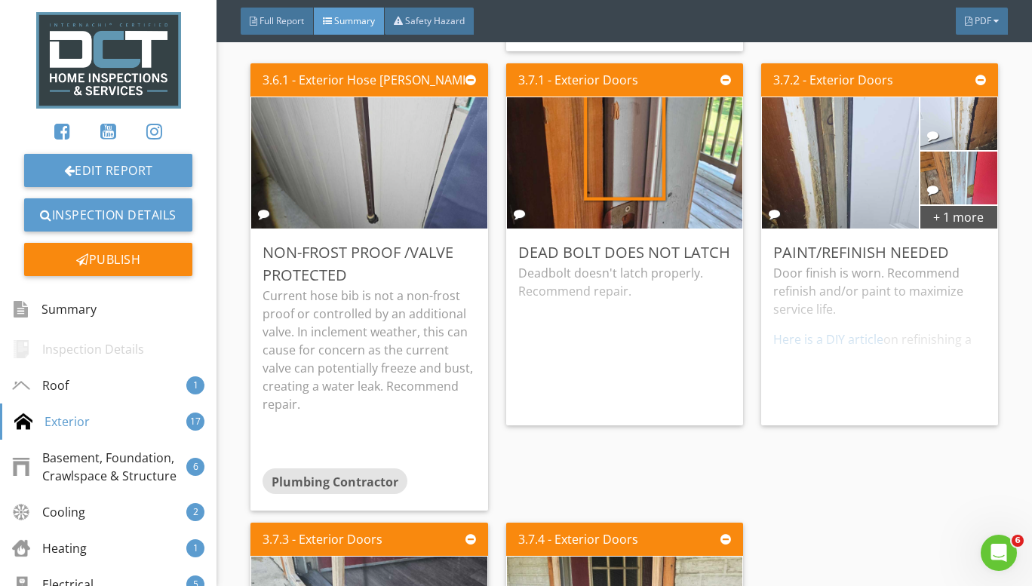
click at [0, 0] on div "Edit" at bounding box center [0, 0] width 0 height 0
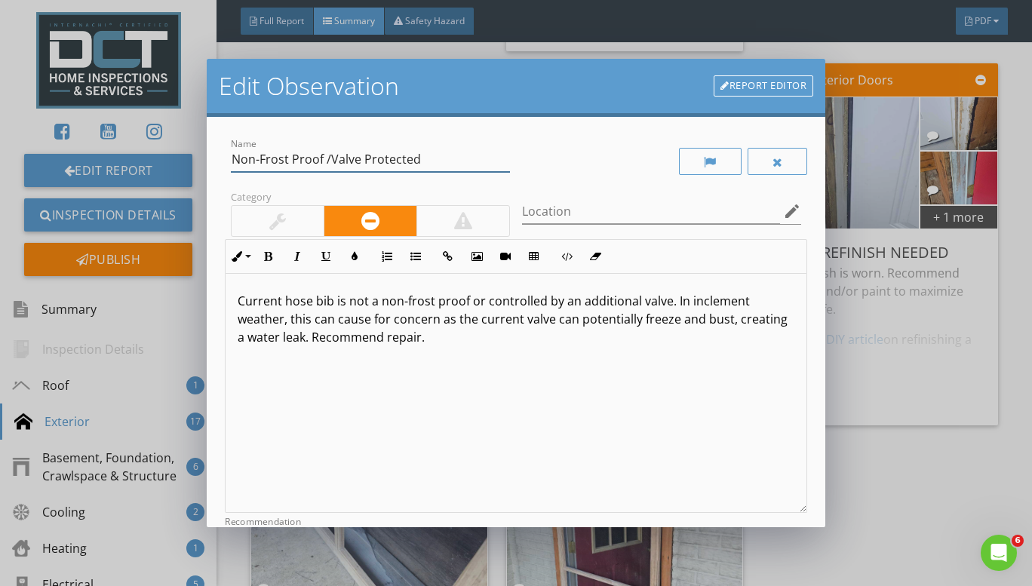
click at [330, 155] on input "Non-Frost Proof /Valve Protected" at bounding box center [370, 159] width 279 height 25
type input "Non-Frost Proof / Valve Protected"
click at [330, 304] on p "Current hose bib is not a non-frost proof or controlled by an additional valve.…" at bounding box center [516, 319] width 557 height 54
click at [379, 393] on div "Current hose bibb is not a non-frost proof or controlled by an additional valve…" at bounding box center [517, 393] width 582 height 239
click at [565, 452] on div "Current hose bib is not a non-frost proof or controlled by an additional valve.…" at bounding box center [517, 393] width 582 height 239
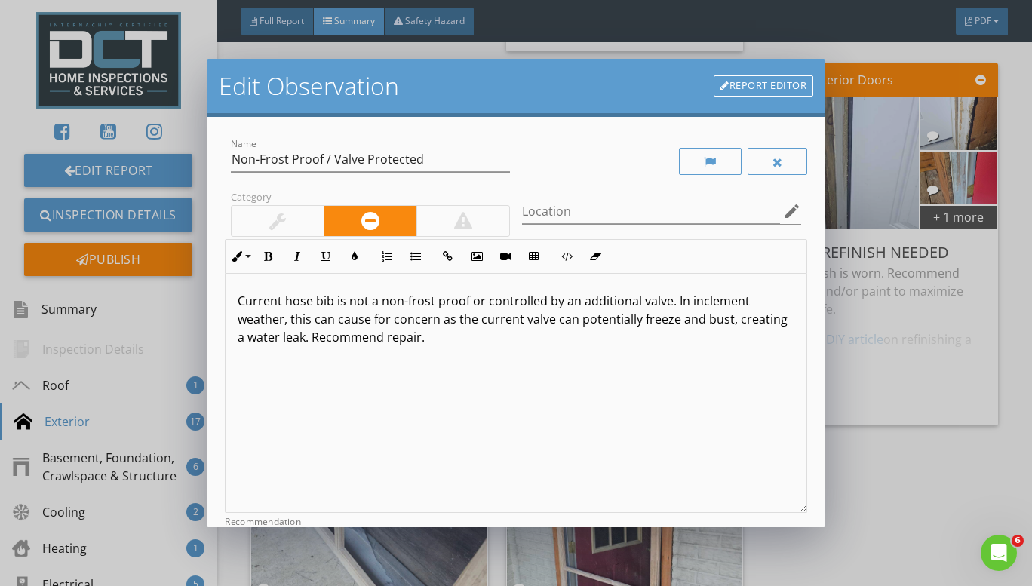
click at [409, 302] on p "Current hose bib is not a non-frost proof or controlled by an additional valve.…" at bounding box center [516, 319] width 557 height 54
click at [605, 454] on div "Current hose bib is not a frost proof or controlled by an additional valve. In …" at bounding box center [517, 393] width 582 height 239
click at [375, 301] on p "Current hose bib is not a frost proof or controlled by an additional valve. In …" at bounding box center [516, 319] width 557 height 54
click at [678, 385] on div "Current hose bib is not frost proof or controlled by an additional valve. In in…" at bounding box center [517, 393] width 582 height 239
click at [328, 318] on p "Current hose bib is not frost proof or controlled by an additional valve. In in…" at bounding box center [516, 319] width 557 height 54
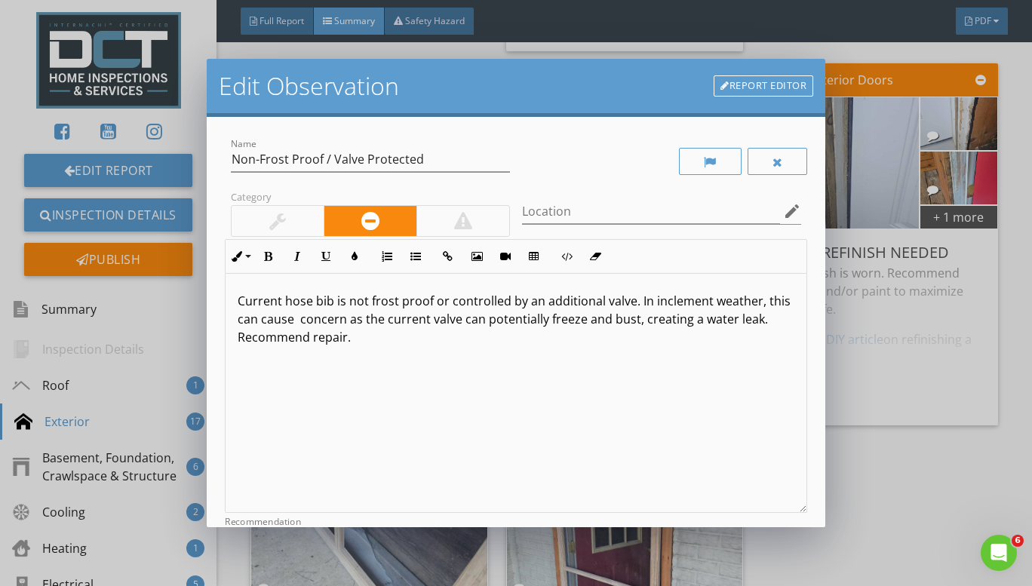
click at [628, 401] on div "Current hose bib is not frost proof or controlled by an additional valve. In in…" at bounding box center [517, 393] width 582 height 239
click at [320, 322] on p "Current hose bib is not frost proof or controlled by an additional valve. In in…" at bounding box center [516, 319] width 557 height 54
click at [618, 383] on div "Current hose bib is not frost proof or controlled by an additional valve. In in…" at bounding box center [517, 393] width 582 height 239
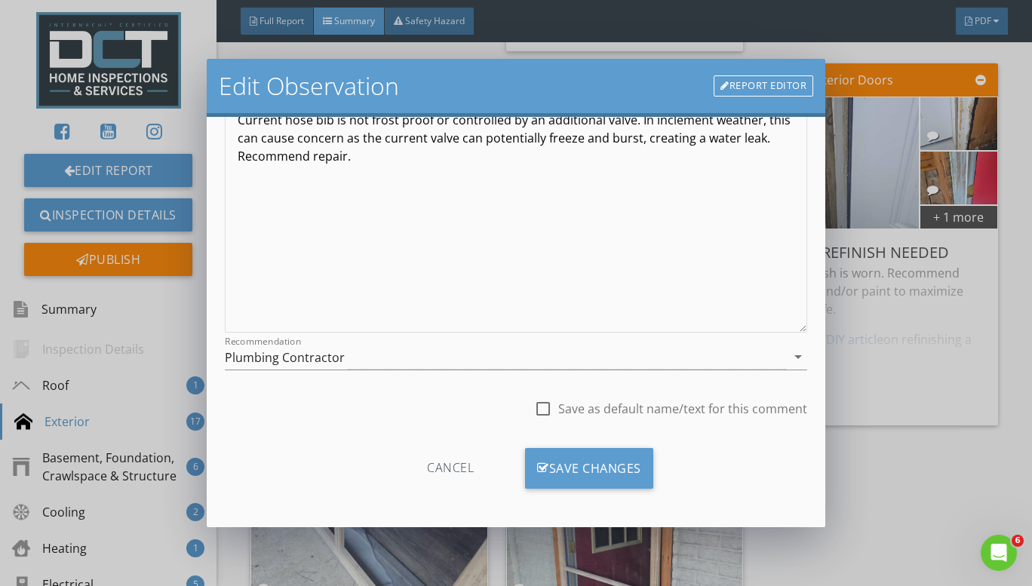
scroll to position [183, 0]
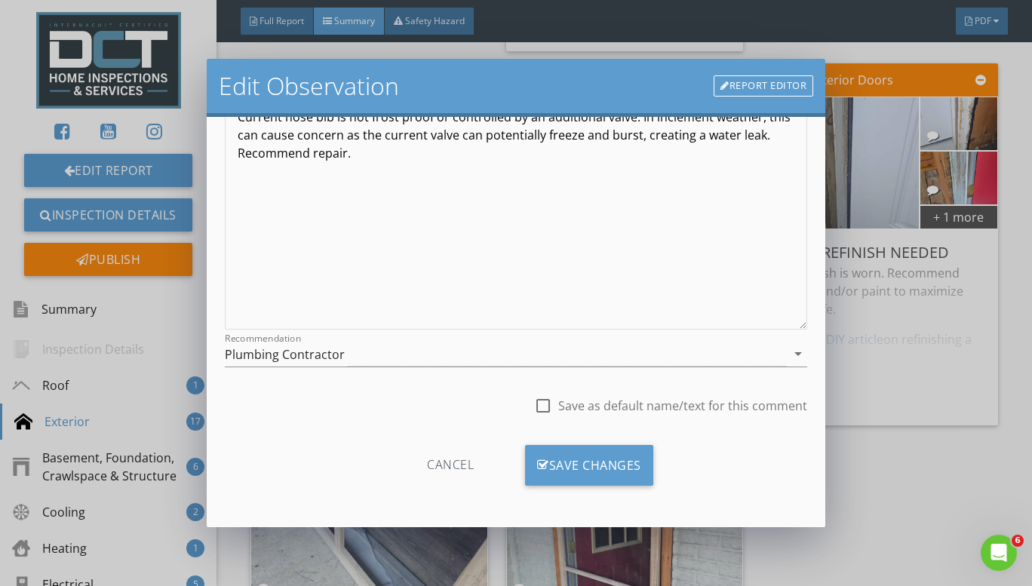
click at [535, 408] on div at bounding box center [543, 406] width 26 height 26
checkbox input "true"
click at [554, 465] on div "Save Changes" at bounding box center [589, 465] width 128 height 41
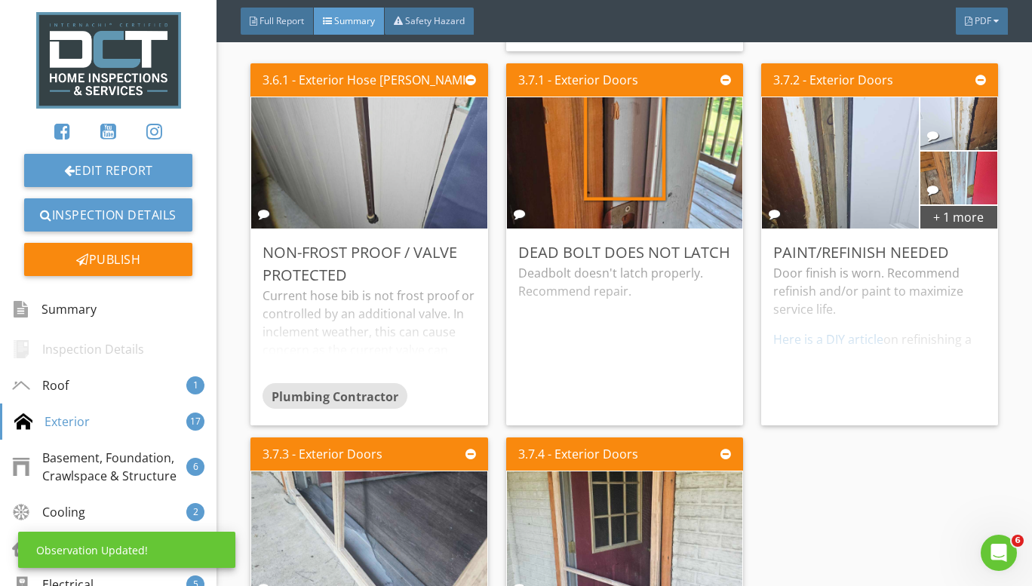
scroll to position [0, 0]
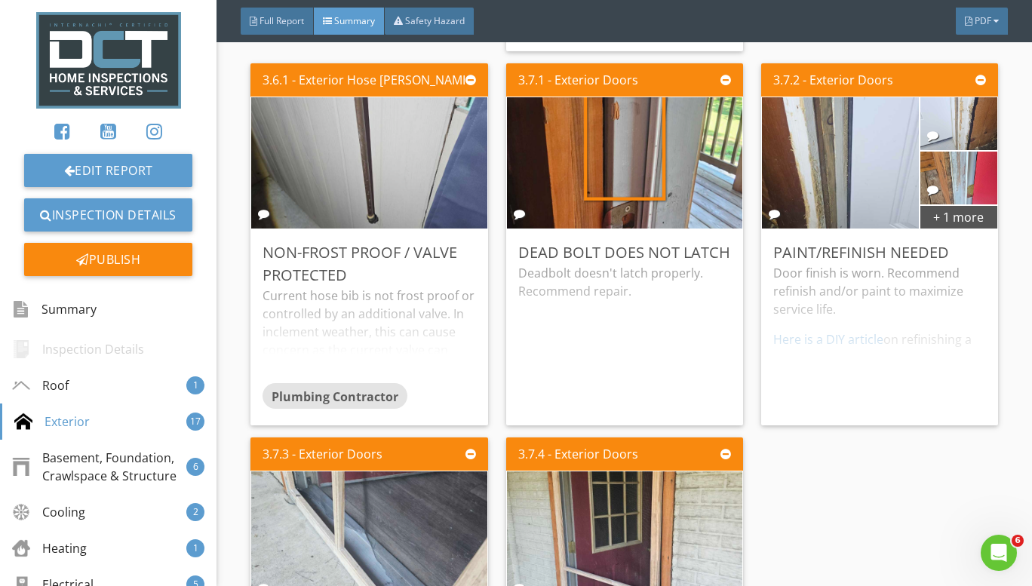
click at [668, 317] on div "Deadbolt doesn't latch properly. Recommend repair." at bounding box center [624, 338] width 213 height 149
click at [833, 276] on div "Door finish is worn. Recommend refinish and/or paint to maximize service life. …" at bounding box center [879, 338] width 213 height 149
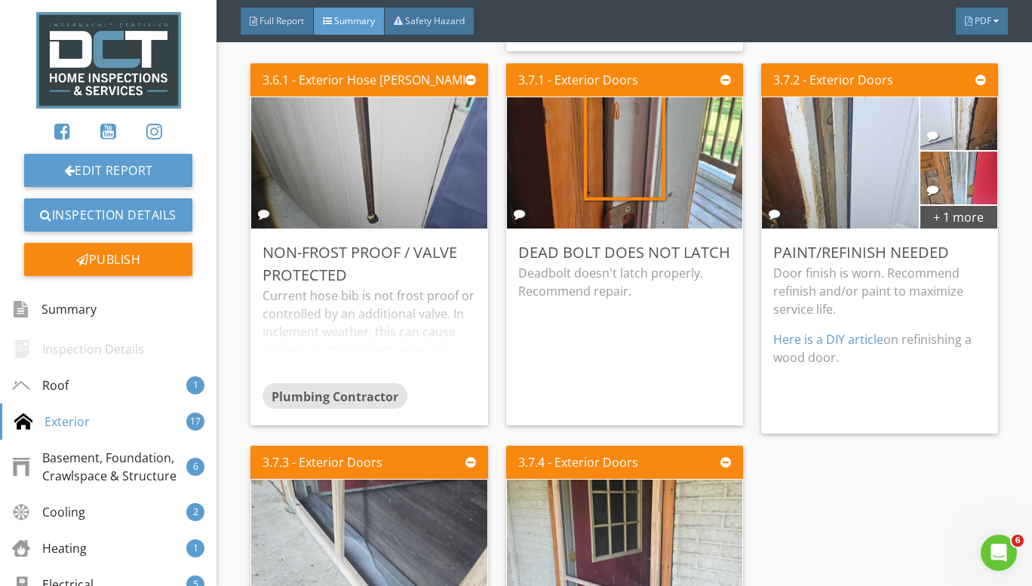
click at [0, 0] on div "Edit" at bounding box center [0, 0] width 0 height 0
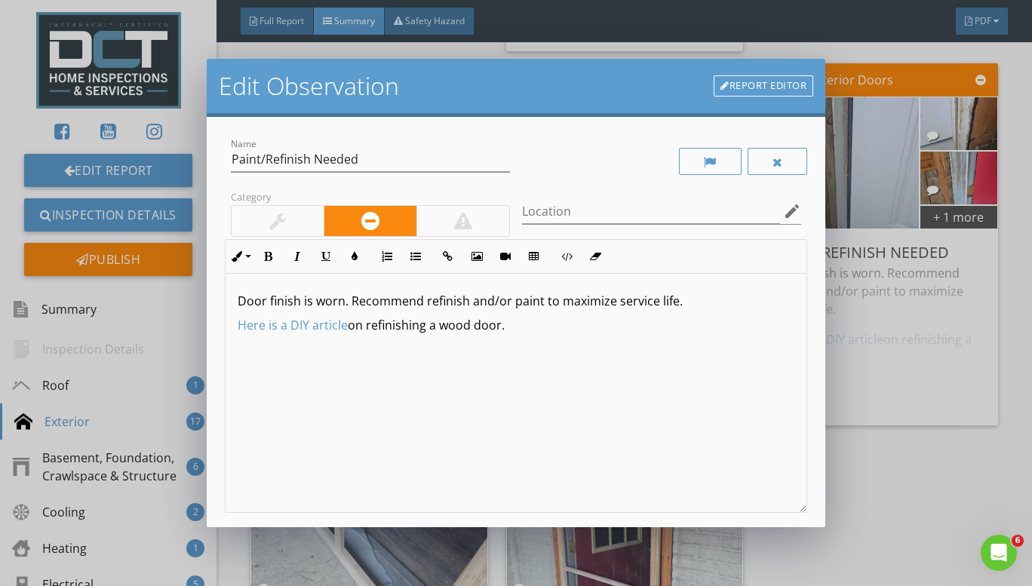
drag, startPoint x: 542, startPoint y: 331, endPoint x: 213, endPoint y: 325, distance: 329.7
click at [213, 325] on div "Name Paint/Refinish Needed Category Location edit Inline Style XLarge Large Nor…" at bounding box center [516, 322] width 619 height 410
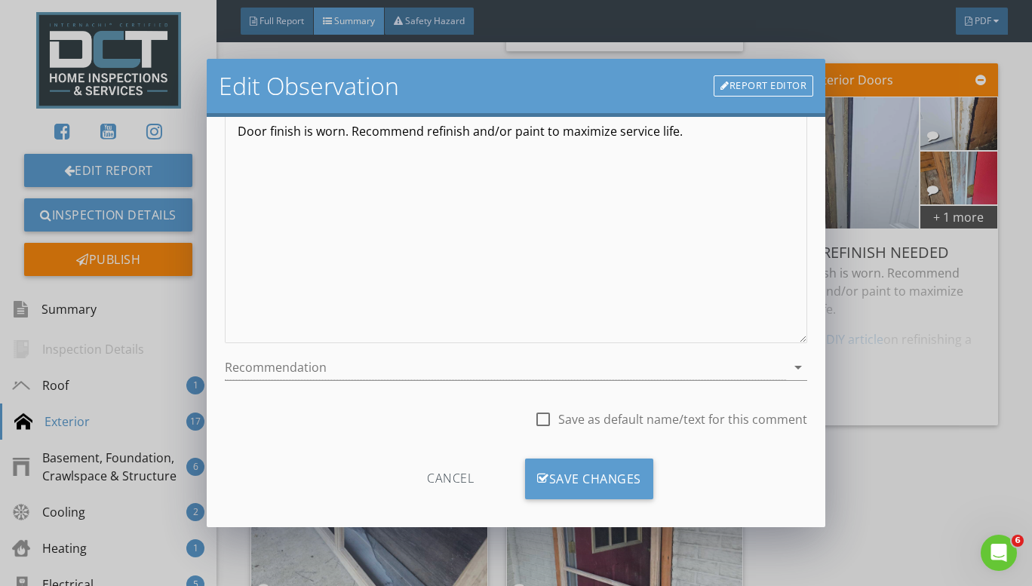
scroll to position [183, 0]
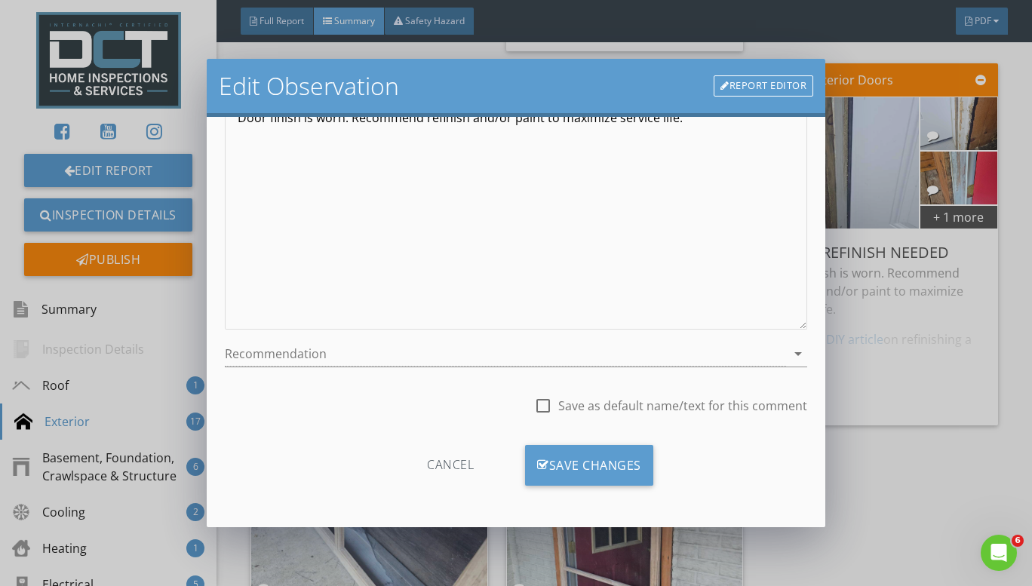
click at [538, 411] on div at bounding box center [543, 406] width 26 height 26
checkbox input "true"
click at [545, 460] on div "Save Changes" at bounding box center [589, 465] width 128 height 41
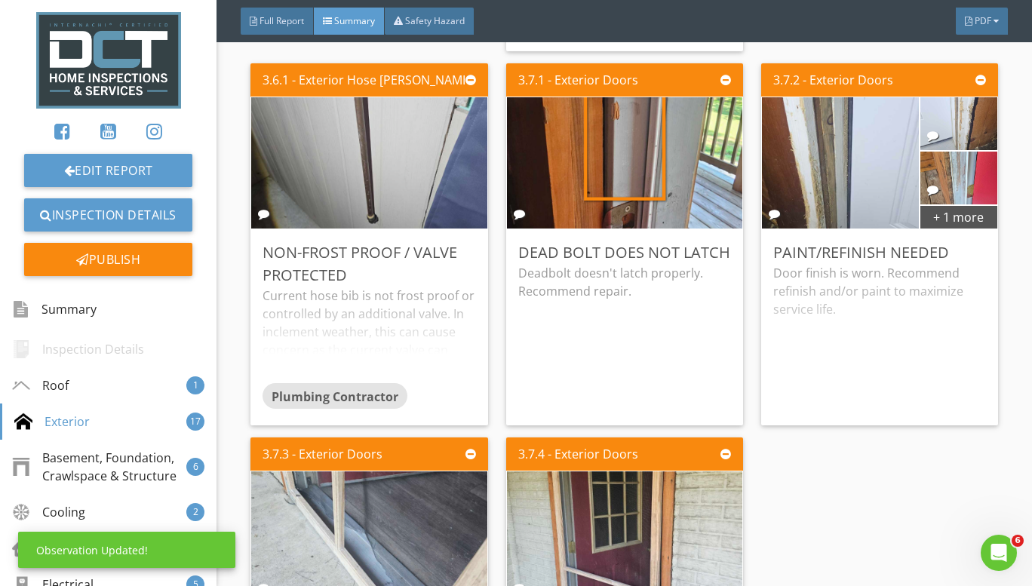
scroll to position [3319, 0]
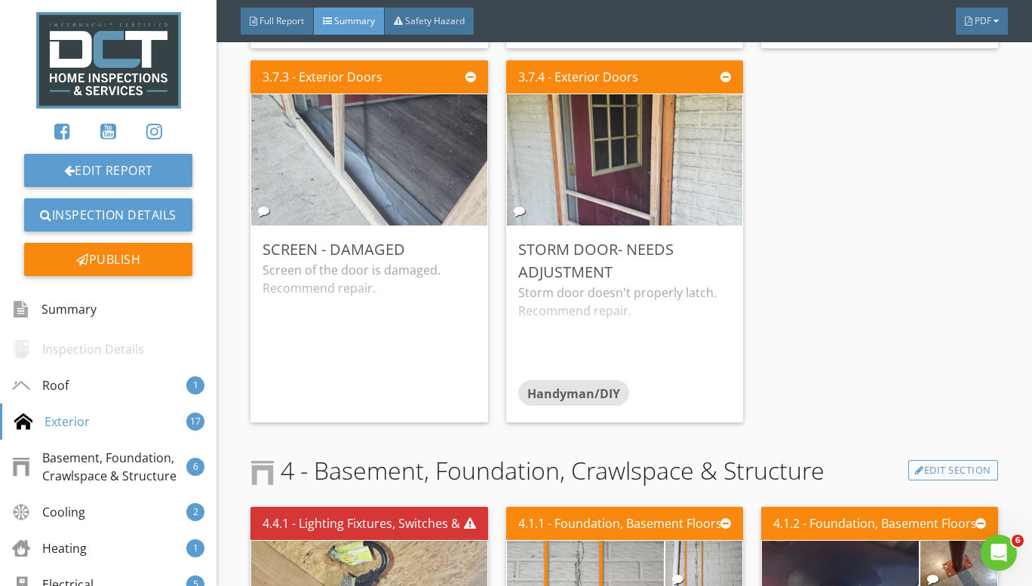
click at [343, 289] on div "Screen of the door is damaged. Recommend repair." at bounding box center [368, 335] width 213 height 149
click at [0, 0] on div "Edit" at bounding box center [0, 0] width 0 height 0
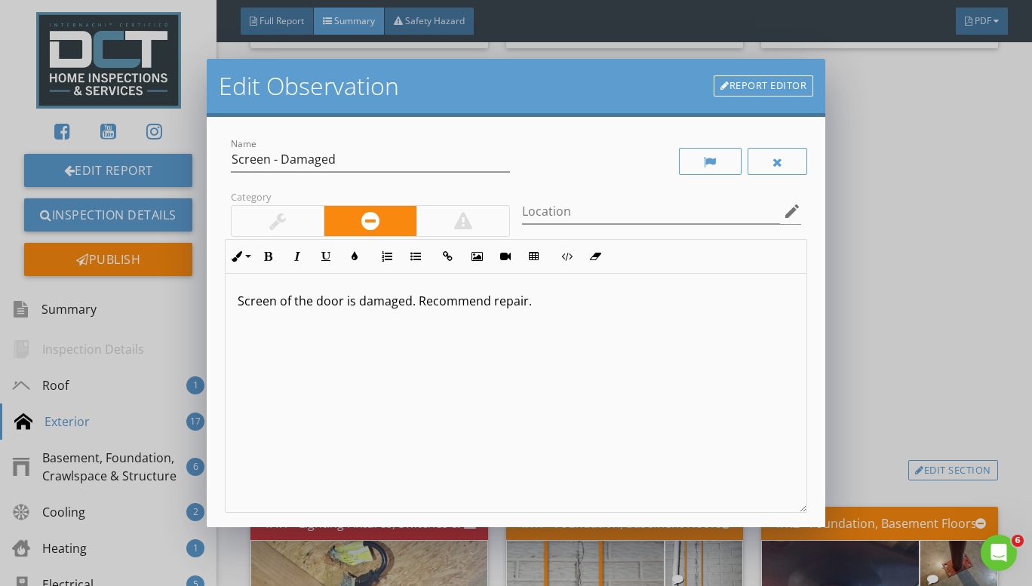
click at [290, 305] on p "Screen of the door is damaged. Recommend repair." at bounding box center [516, 301] width 557 height 18
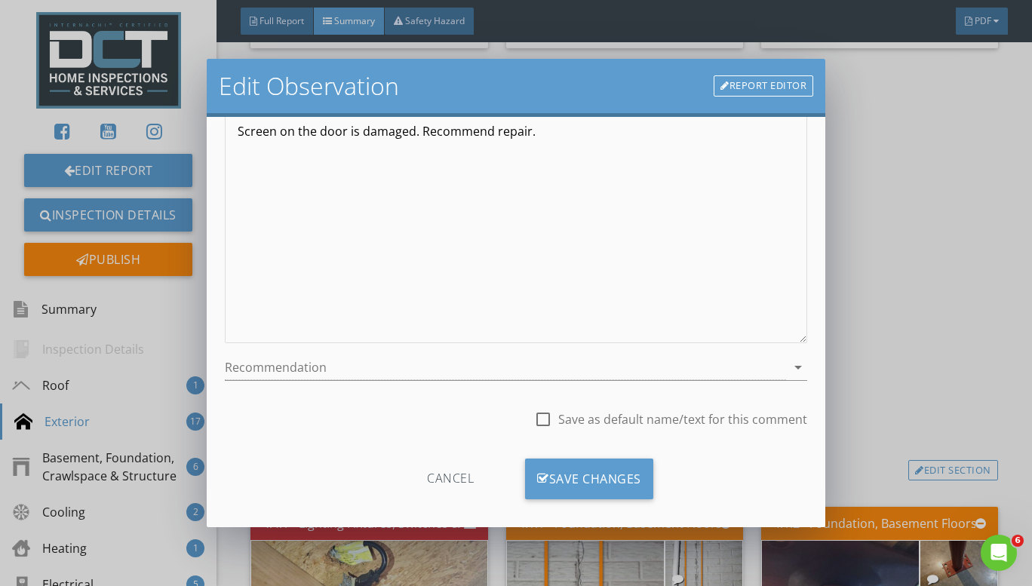
scroll to position [183, 0]
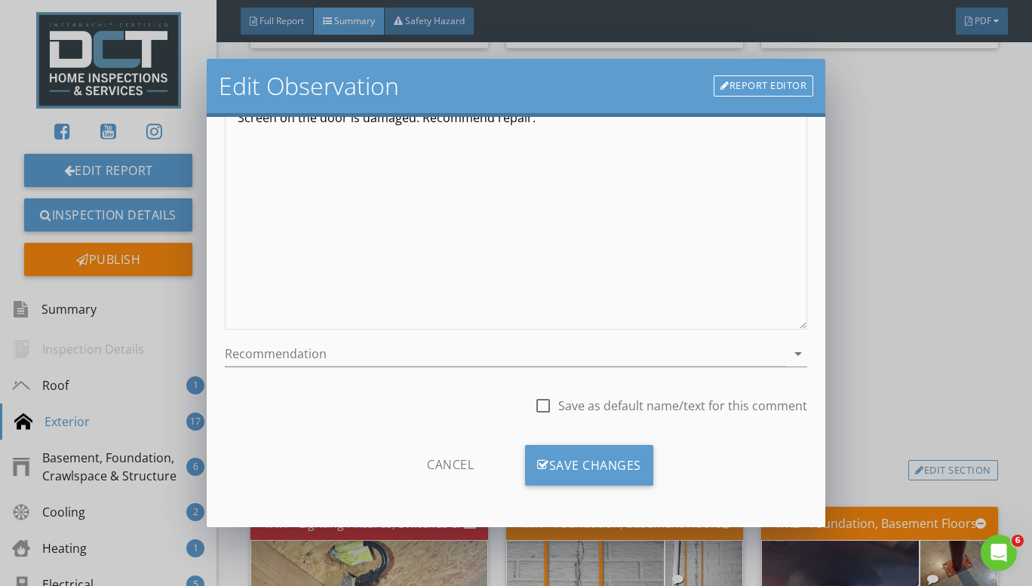
click at [531, 398] on div at bounding box center [543, 406] width 26 height 26
checkbox input "true"
click at [549, 460] on div "Save Changes" at bounding box center [589, 465] width 128 height 41
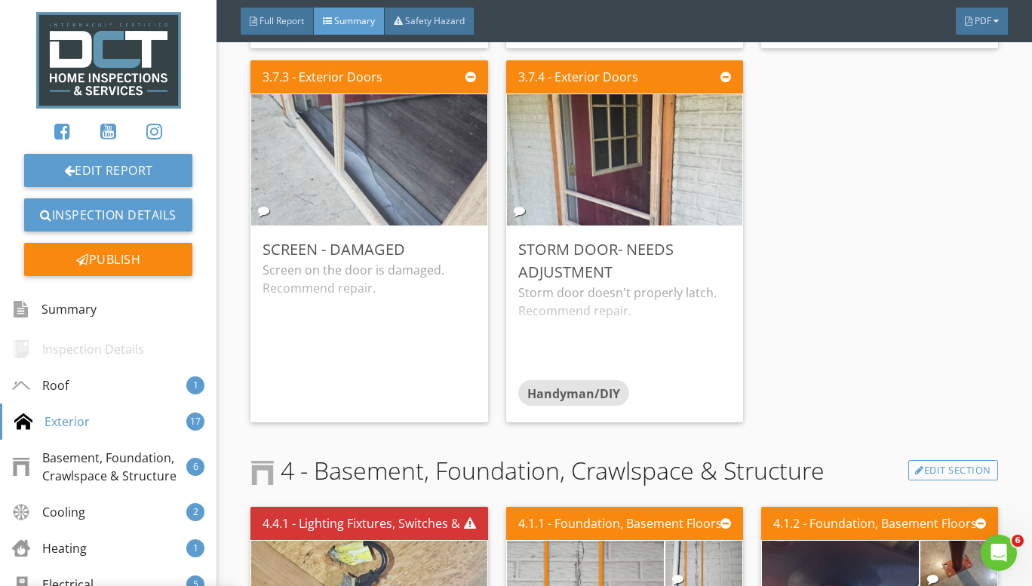
scroll to position [5, 0]
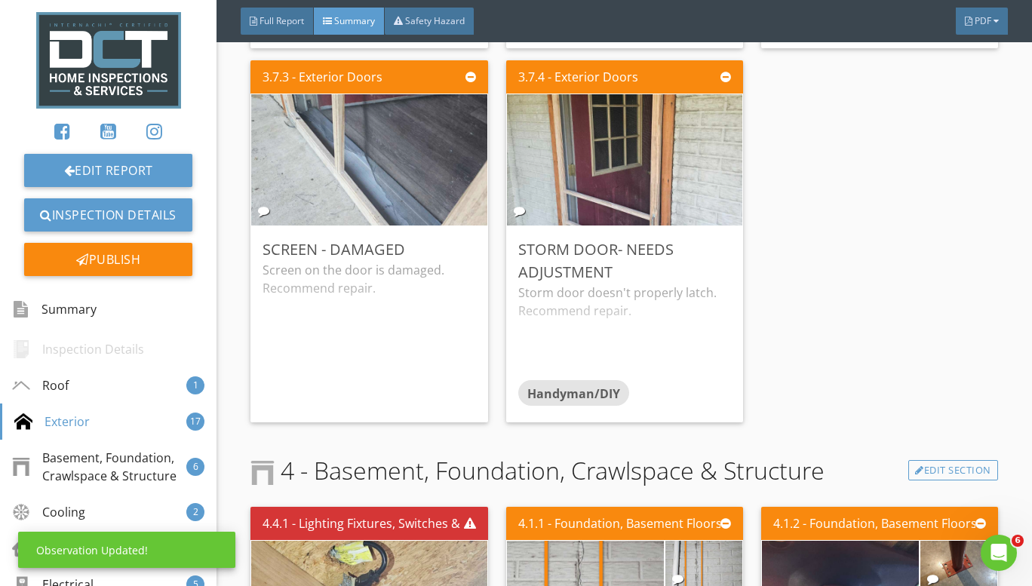
click at [569, 312] on div "Storm door doesn't properly latch. Recommend repair." at bounding box center [624, 332] width 213 height 97
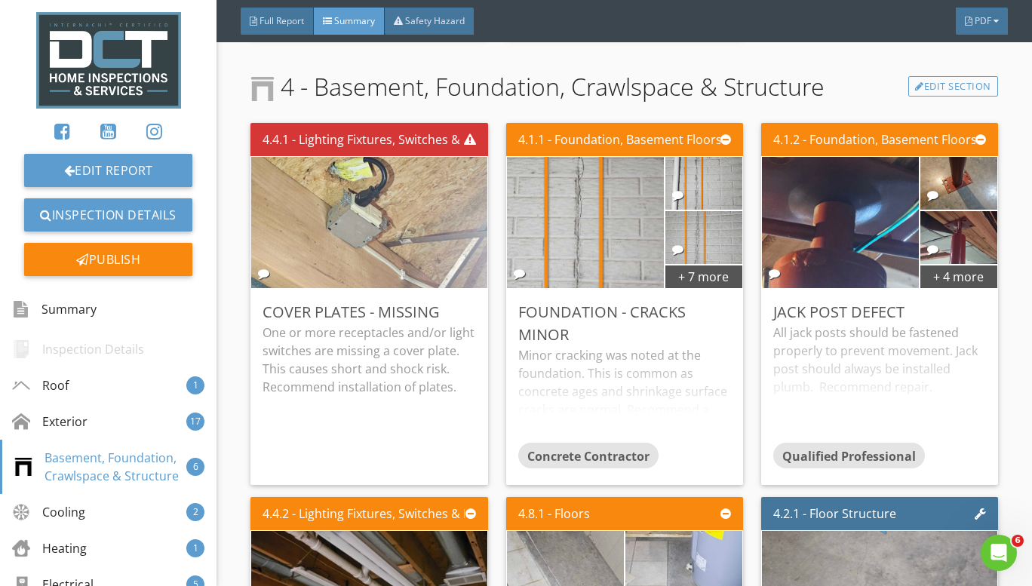
scroll to position [3771, 0]
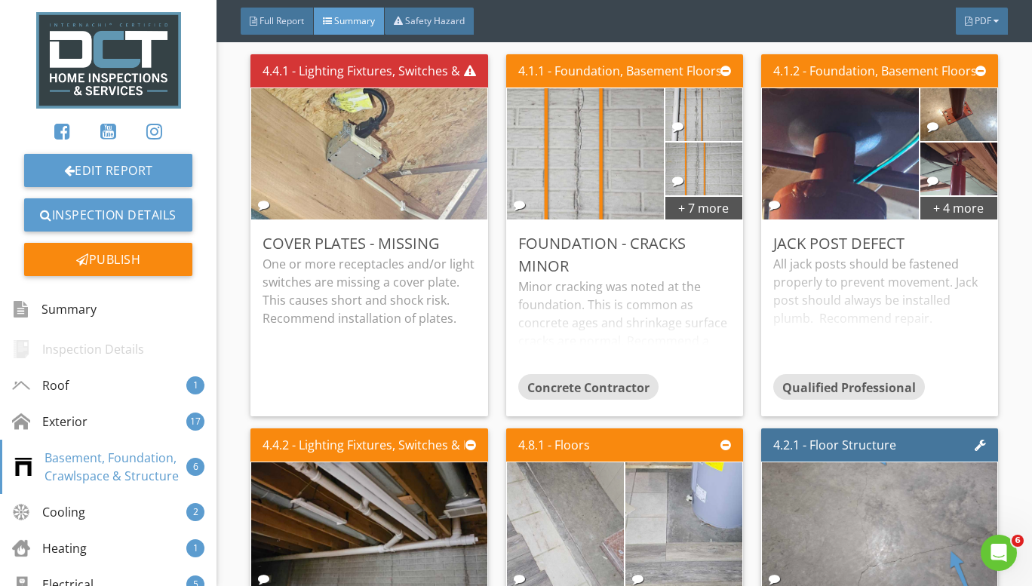
click at [518, 350] on div "Minor cracking was noted at the foundation. This is common as concrete ages and…" at bounding box center [624, 326] width 213 height 97
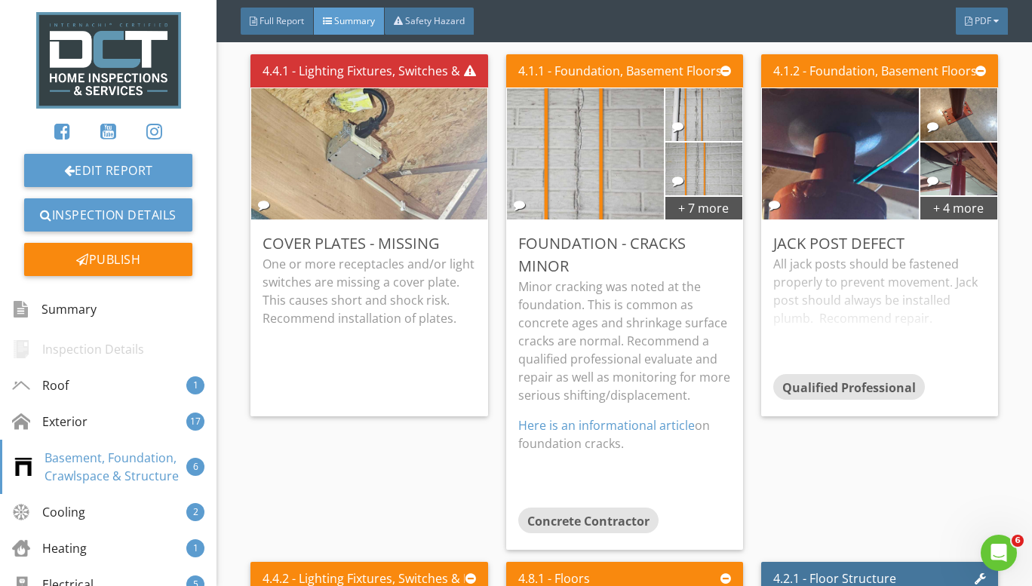
click at [0, 0] on div "Edit" at bounding box center [0, 0] width 0 height 0
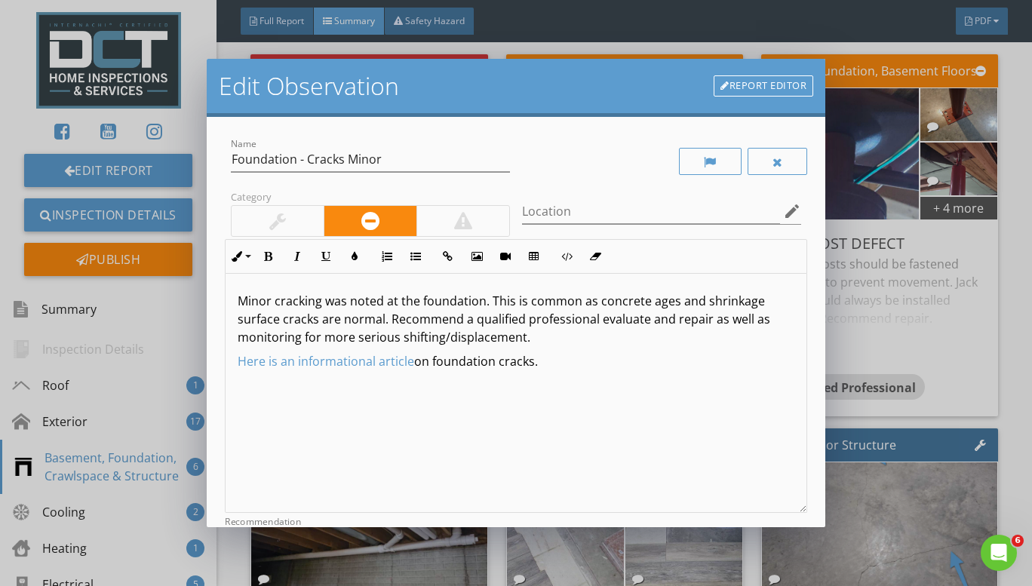
drag, startPoint x: 542, startPoint y: 360, endPoint x: 234, endPoint y: 364, distance: 307.8
click at [234, 364] on div "Minor cracking was noted at the foundation. This is common as concrete ages and…" at bounding box center [517, 393] width 582 height 239
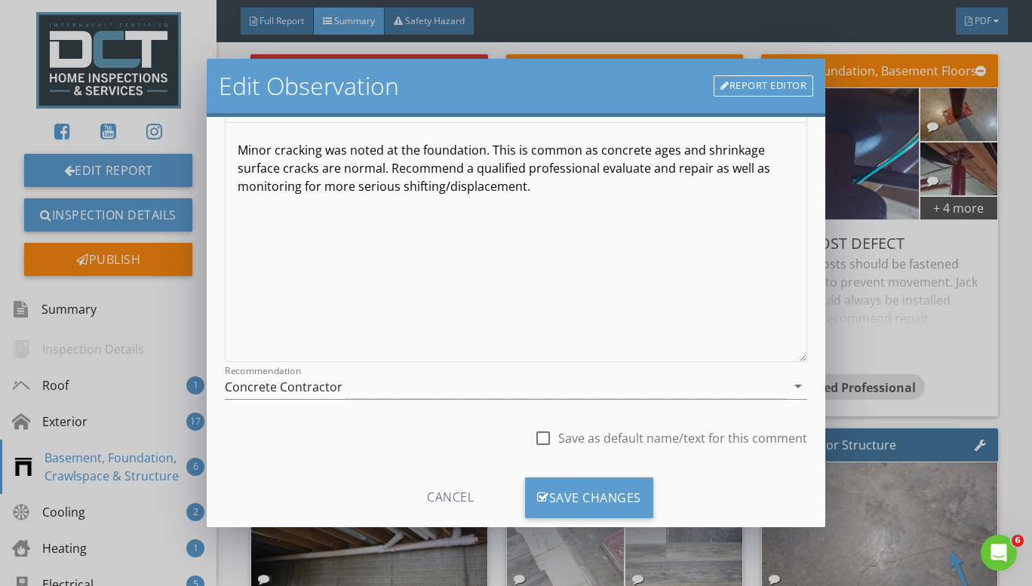
click at [530, 430] on div at bounding box center [543, 438] width 26 height 26
checkbox input "true"
click at [566, 494] on div "Save Changes" at bounding box center [589, 497] width 128 height 41
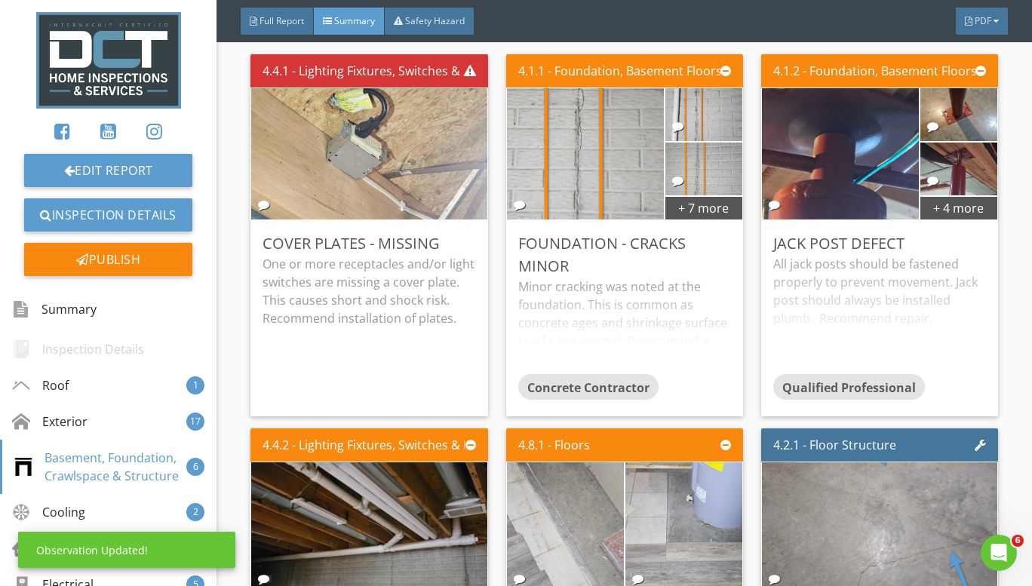
scroll to position [5, 0]
click at [806, 309] on div "All jack posts should be fastened properly to prevent movement. Jack post shoul…" at bounding box center [879, 314] width 213 height 119
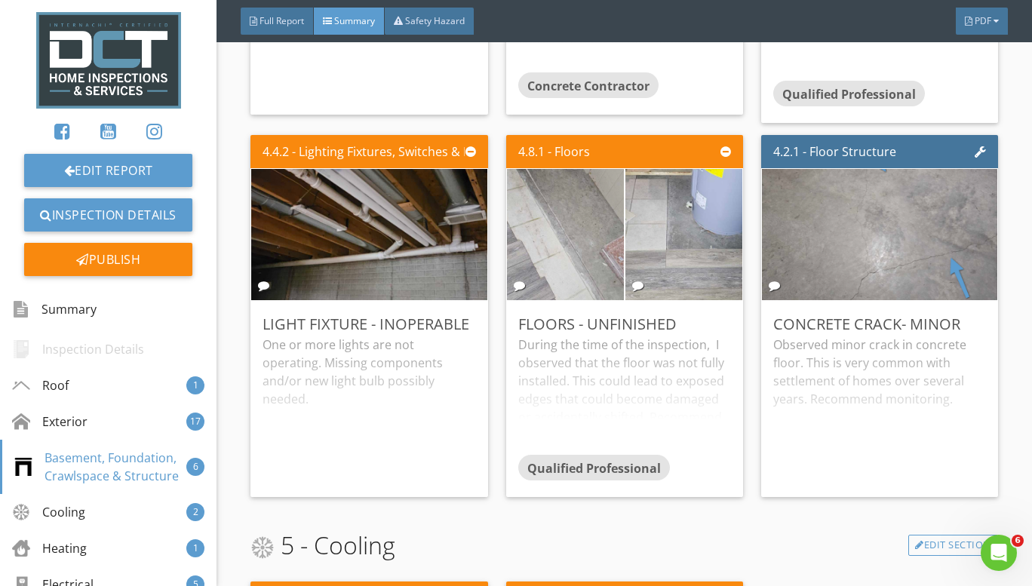
scroll to position [4149, 0]
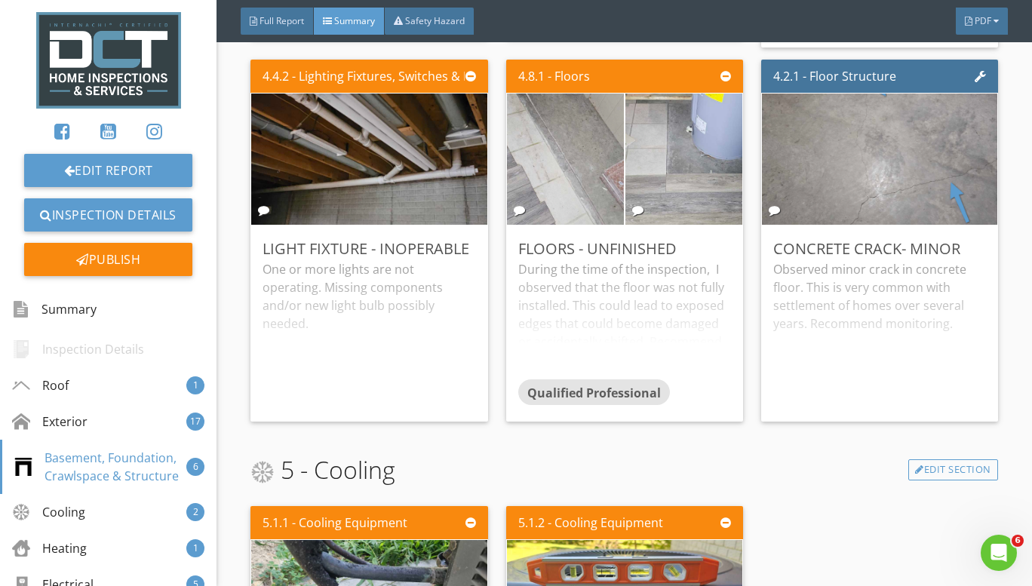
click at [436, 285] on div "One or more lights are not operating. Missing components and/or new light bulb …" at bounding box center [368, 334] width 213 height 149
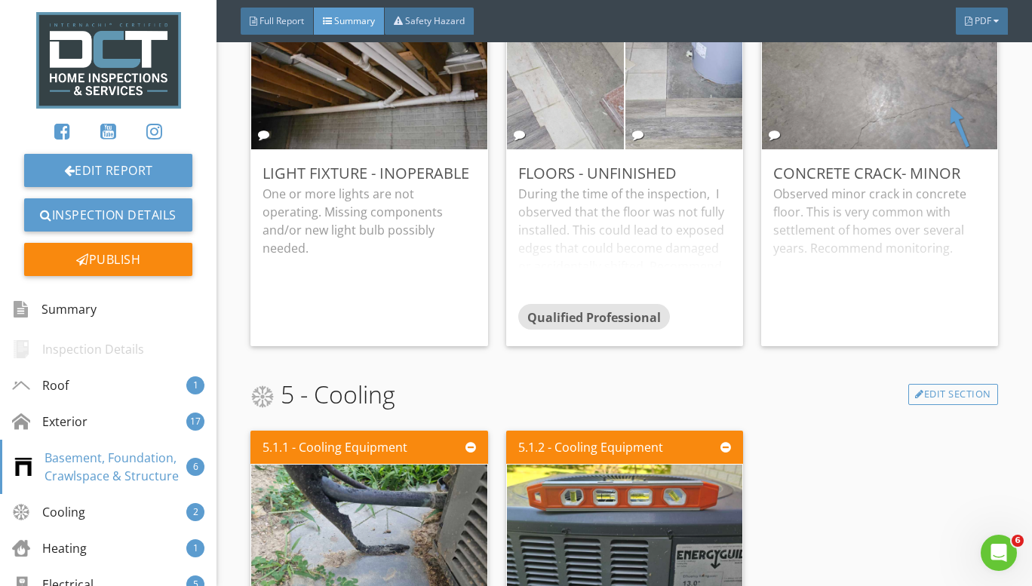
click at [600, 226] on div "During the time of the inspection, I observed that the floor was not fully inst…" at bounding box center [624, 244] width 213 height 119
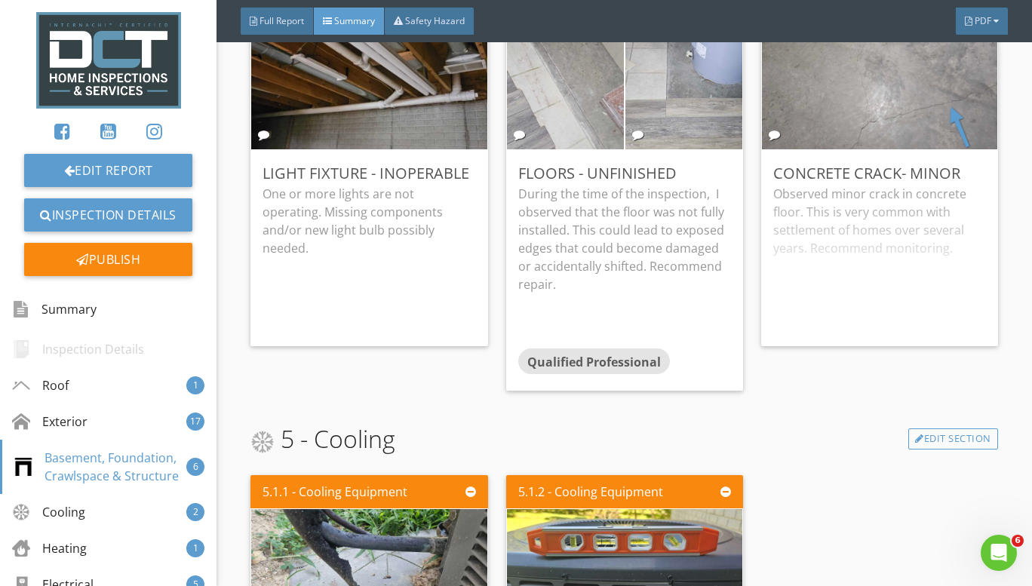
click at [877, 243] on div "Observed minor crack in concrete floor. This is very common with settlement of …" at bounding box center [879, 259] width 213 height 149
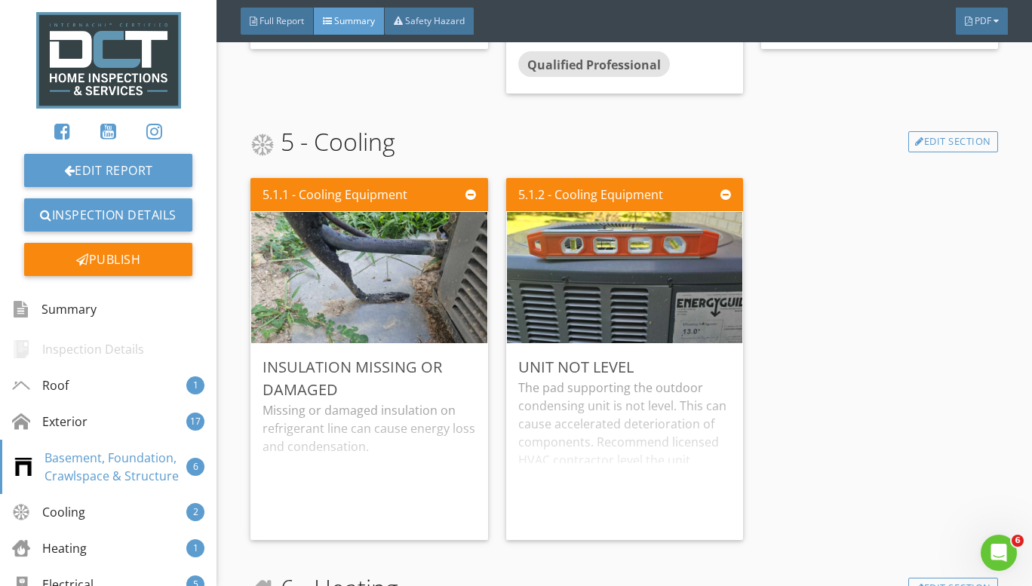
scroll to position [4601, 0]
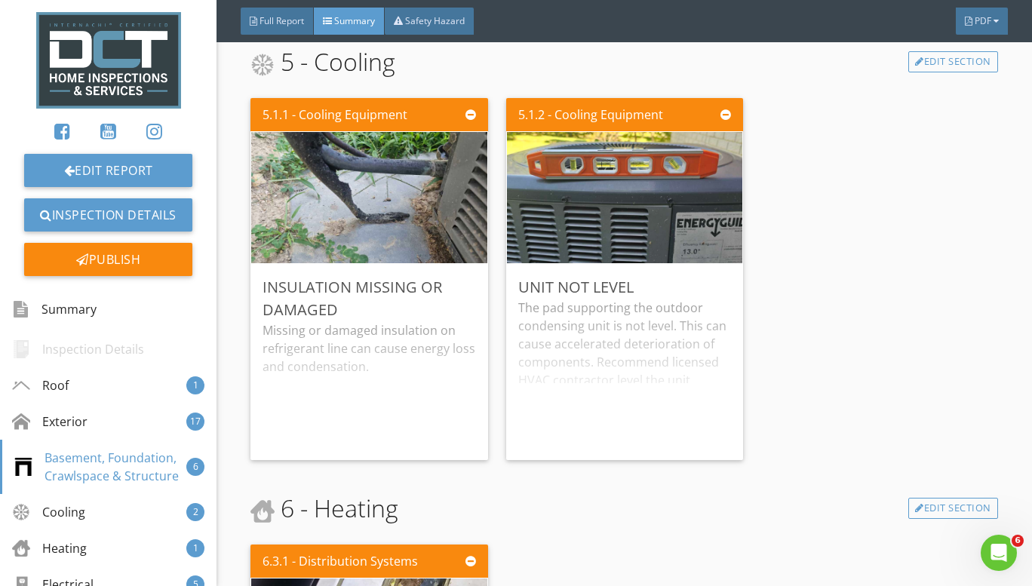
click at [330, 321] on div "Insulation Missing or Damaged" at bounding box center [368, 298] width 213 height 45
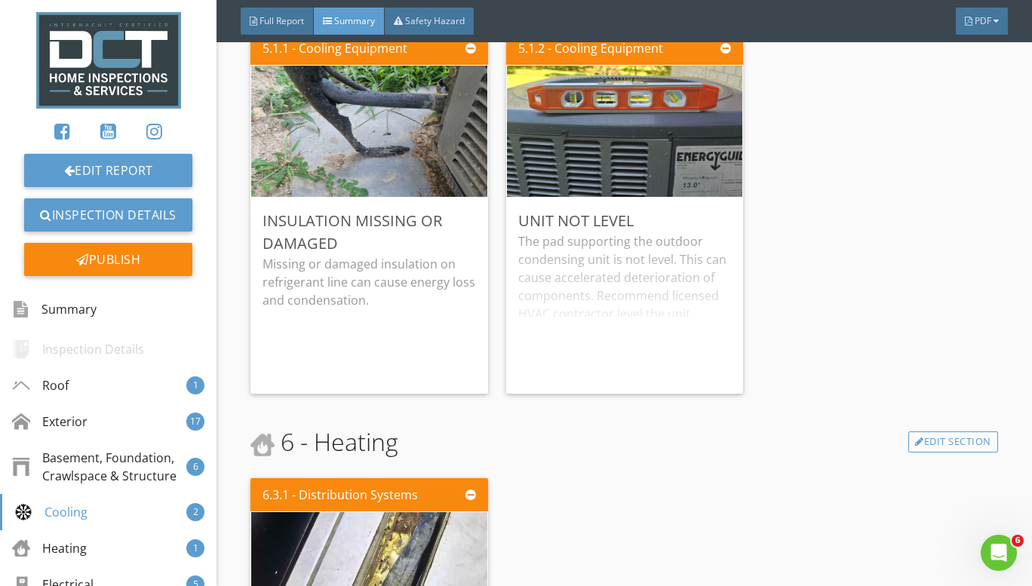
scroll to position [4677, 0]
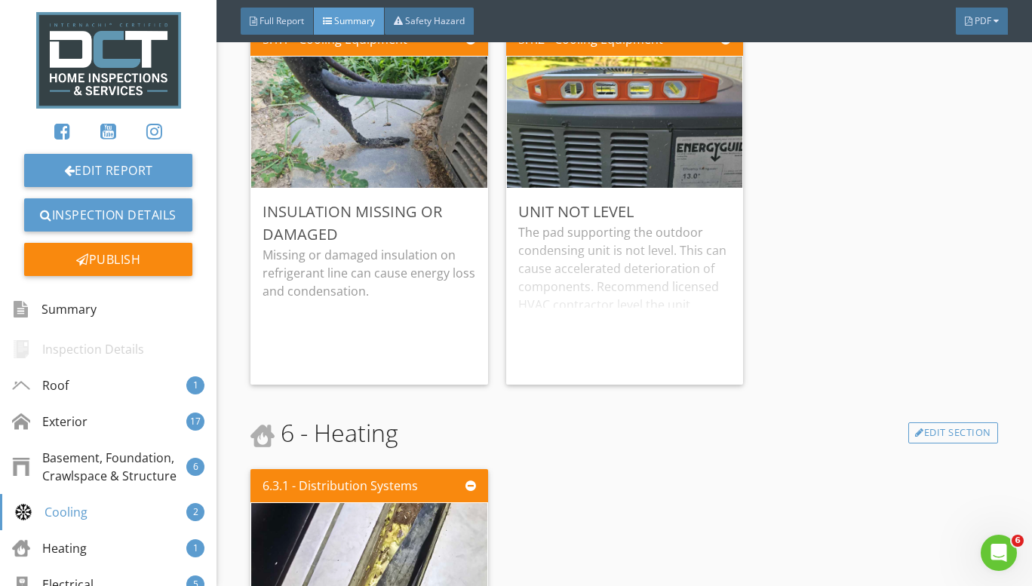
click at [577, 265] on div "The pad supporting the outdoor condensing unit is not level. This can cause acc…" at bounding box center [624, 297] width 213 height 149
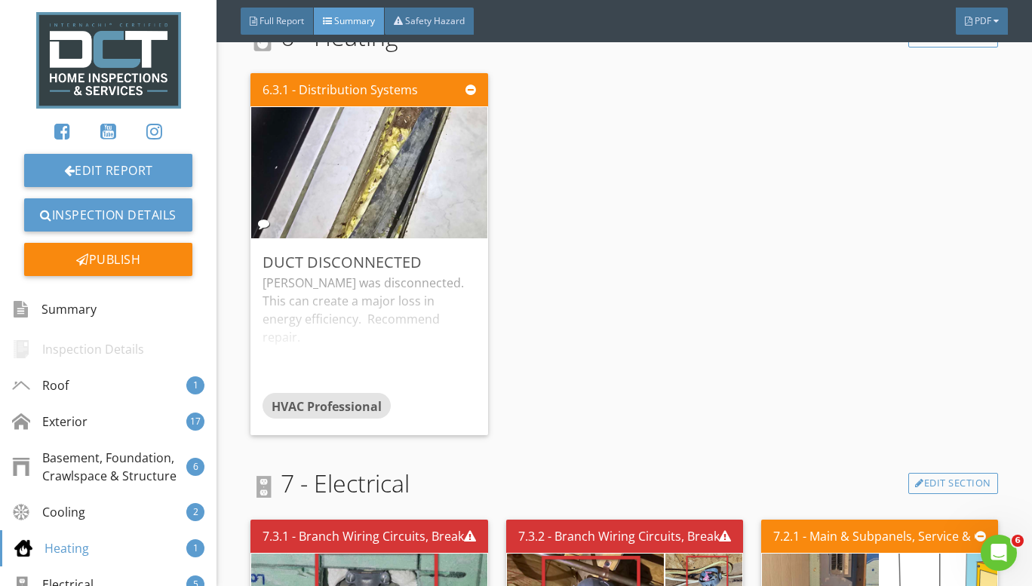
scroll to position [5129, 0]
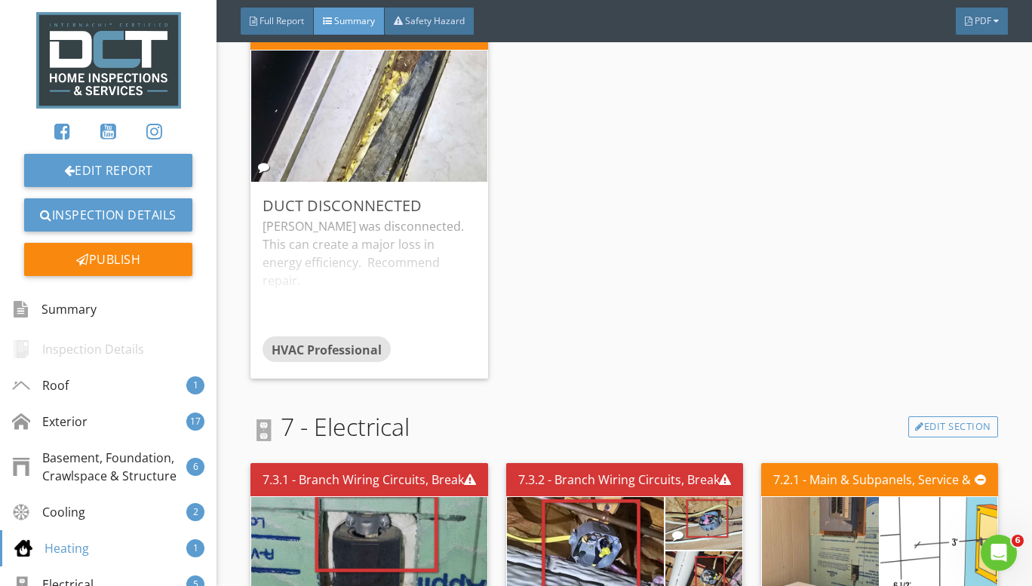
click at [339, 275] on div "Ductwork was disconnected. This can create a major loss in energy efficiency. R…" at bounding box center [368, 276] width 213 height 119
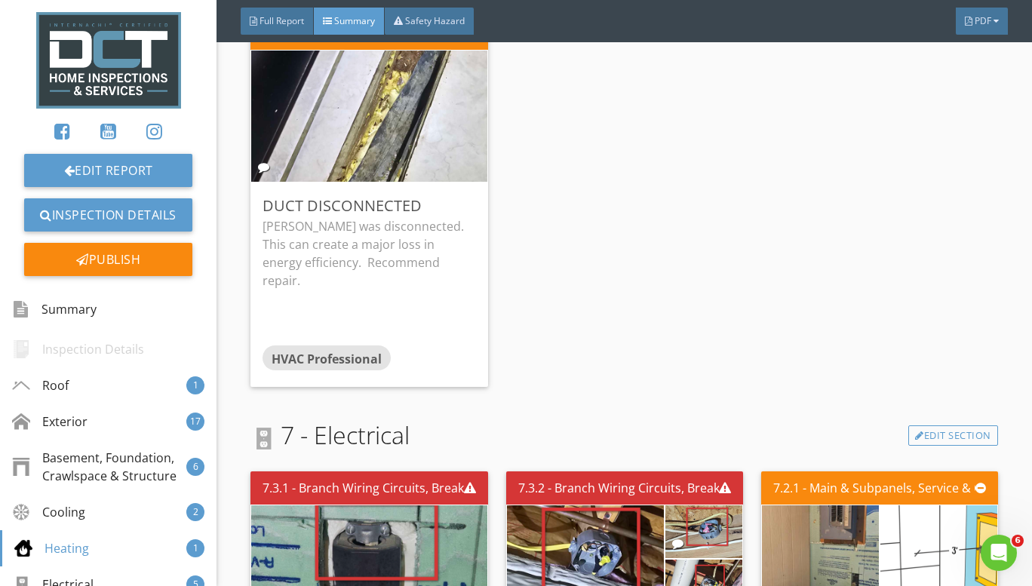
click at [557, 278] on div "6.3.1 - Distribution Systems Duct Disconnected Ductwork was disconnected. This …" at bounding box center [624, 202] width 748 height 382
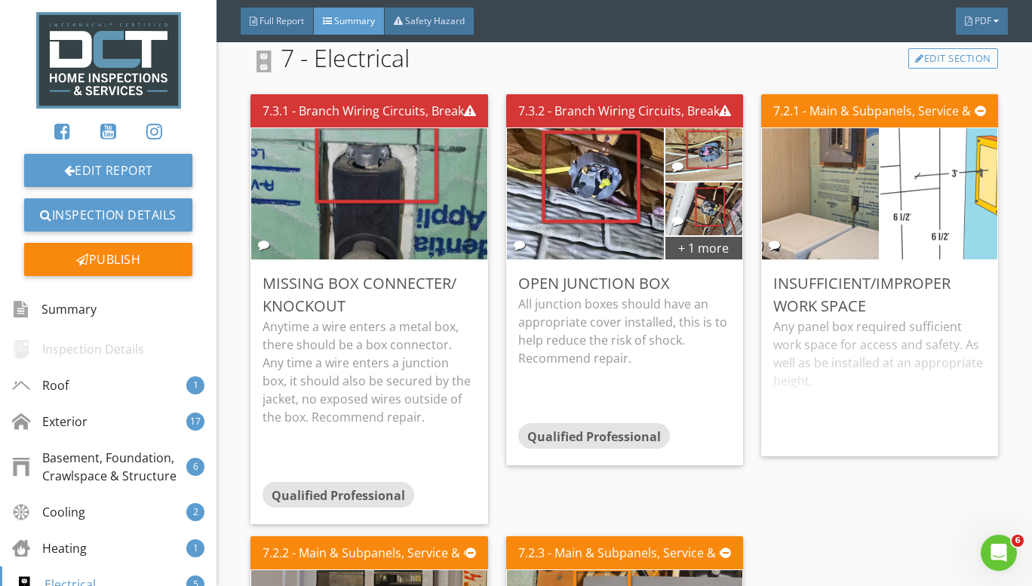
click at [828, 336] on div "Any panel box required sufficient work space for access and safety. As well as …" at bounding box center [879, 381] width 213 height 127
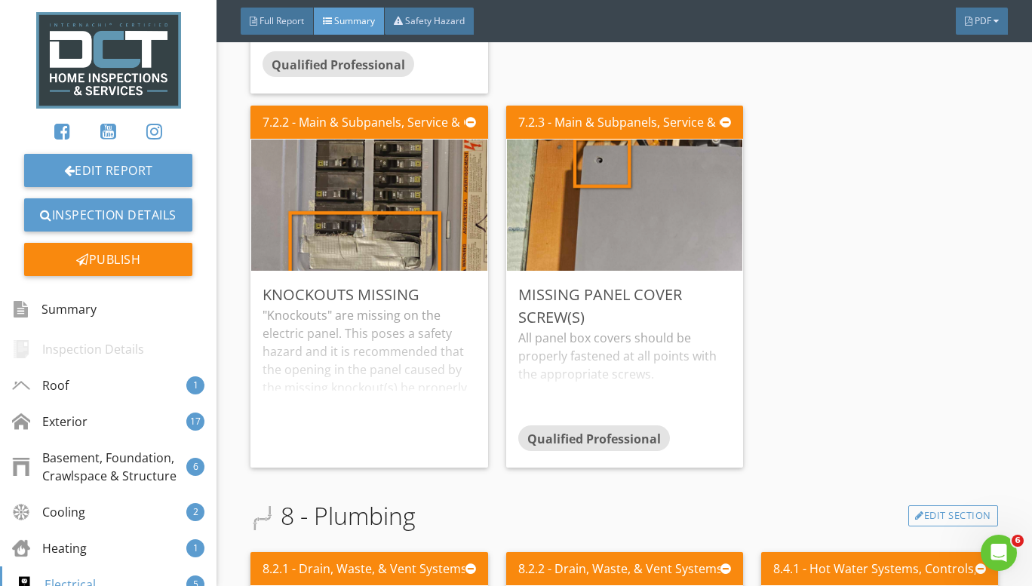
scroll to position [5959, 0]
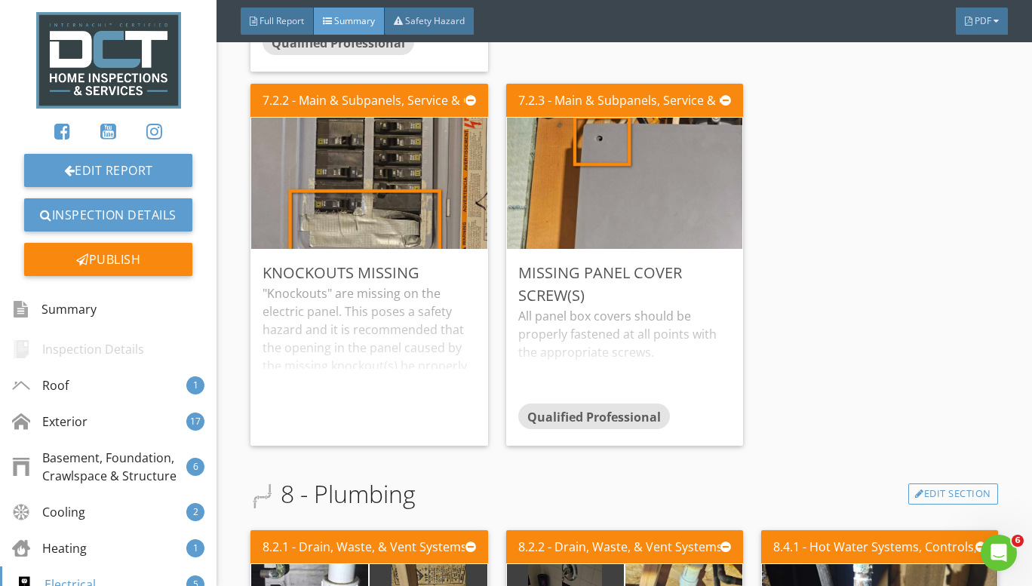
click at [358, 321] on div ""Knockouts" are missing on the electric panel. This poses a safety hazard and i…" at bounding box center [368, 358] width 213 height 149
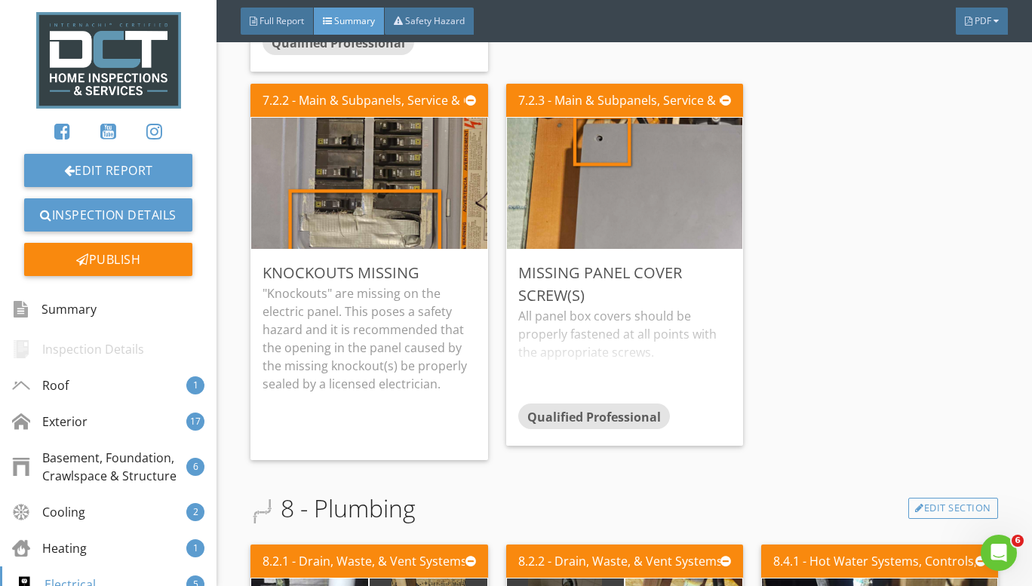
click at [563, 340] on div "All panel box covers should be properly fastened at all points with the appropr…" at bounding box center [624, 355] width 213 height 97
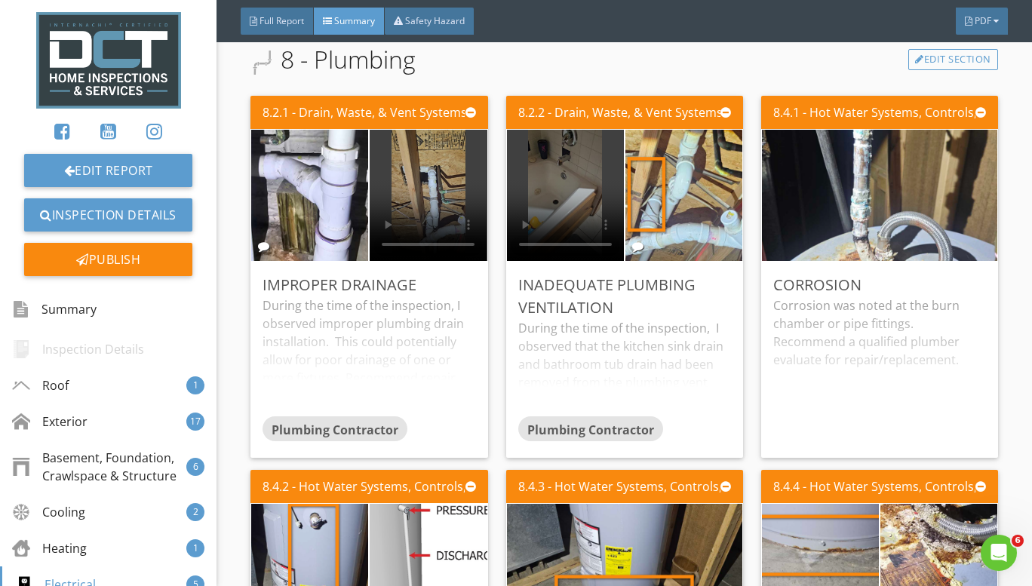
scroll to position [6412, 0]
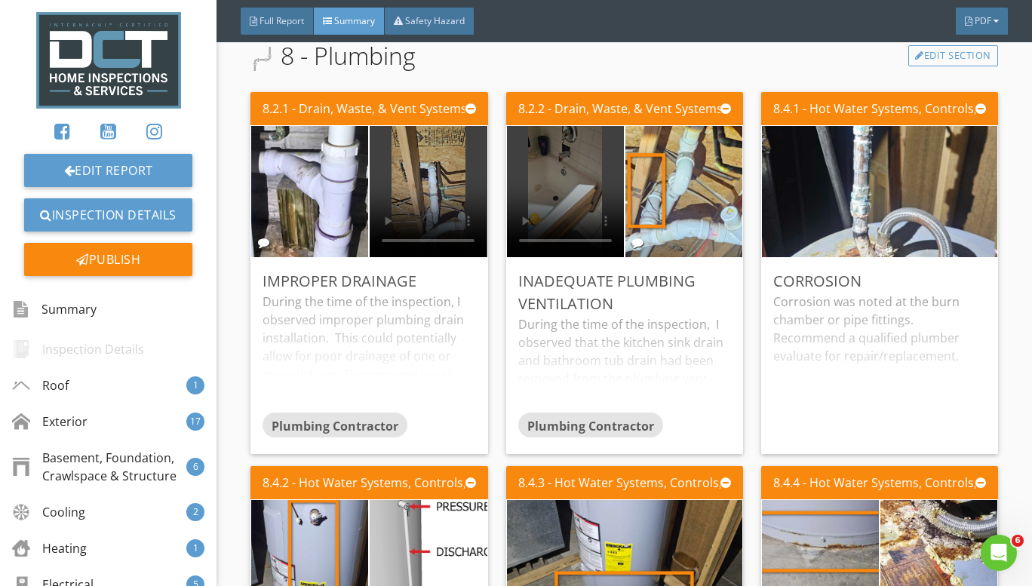
click at [433, 309] on div "During the time of the inspection, I observed improper plumbing drain installat…" at bounding box center [368, 352] width 213 height 119
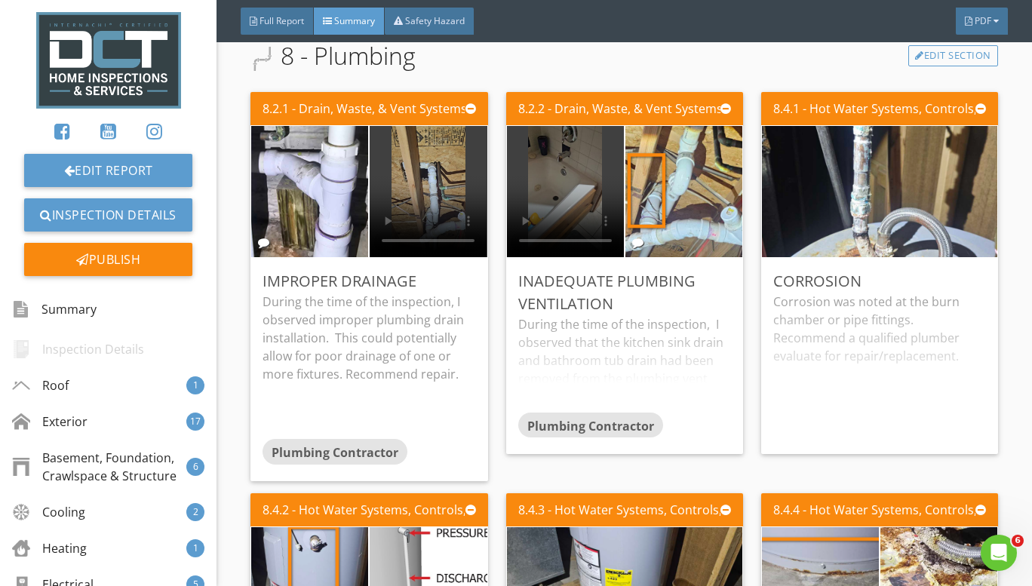
click at [554, 338] on div "During the time of the inspection, I observed that the kitchen sink drain and b…" at bounding box center [624, 363] width 213 height 97
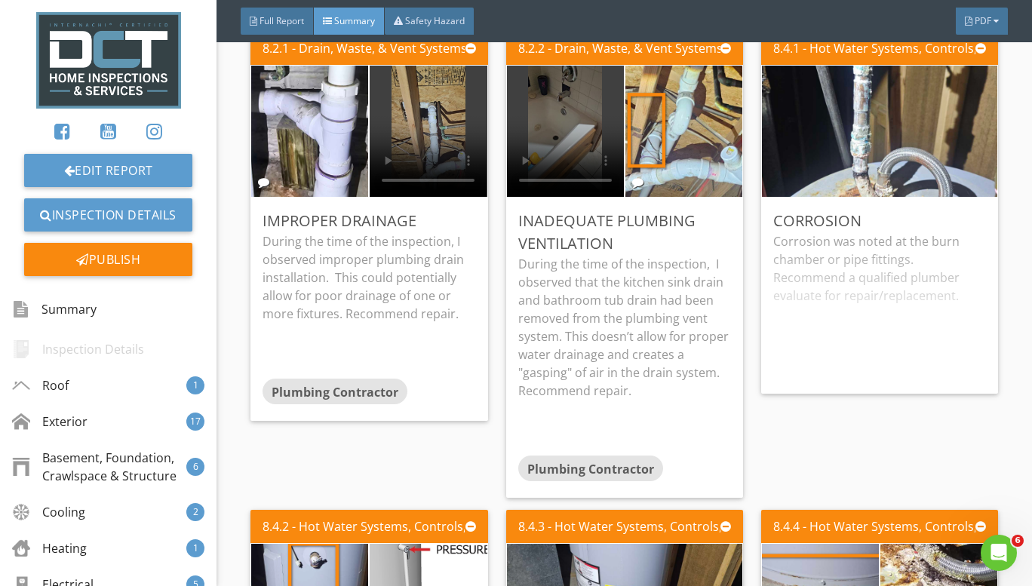
scroll to position [6487, 0]
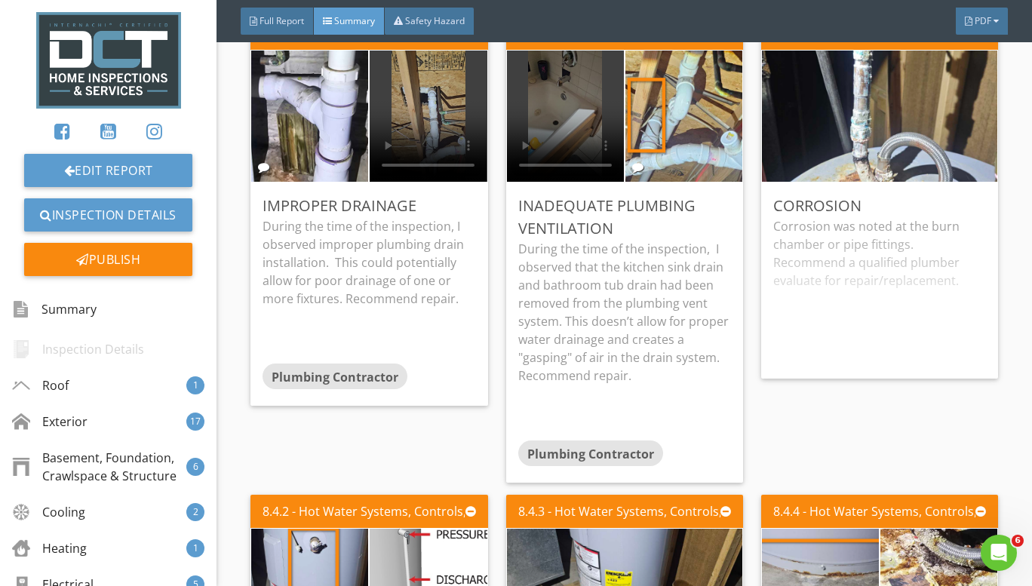
click at [845, 305] on div "Corrosion was noted at the burn chamber or pipe fittings. Recommend a qualified…" at bounding box center [879, 291] width 213 height 149
click at [0, 0] on div "Edit" at bounding box center [0, 0] width 0 height 0
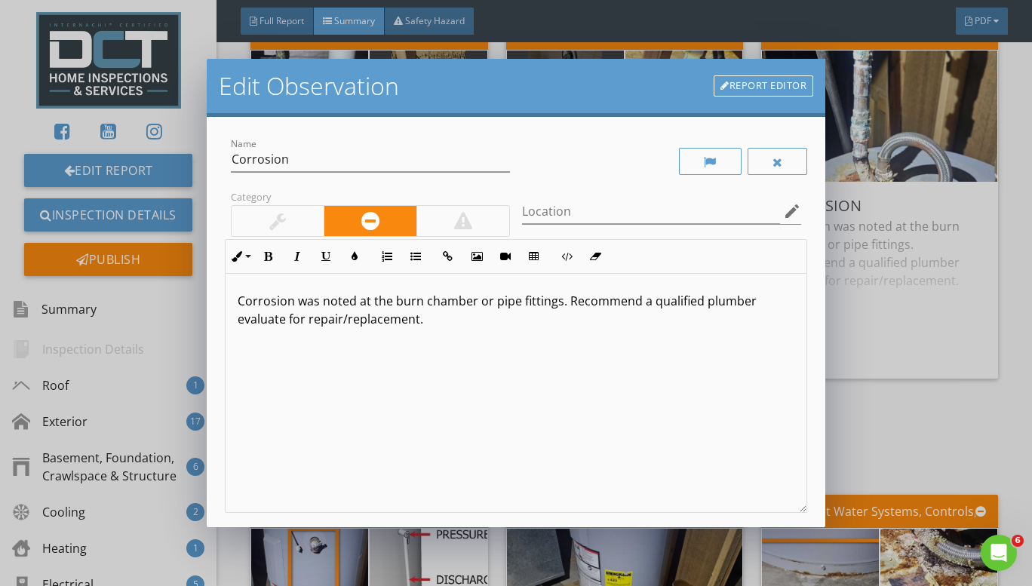
click at [557, 298] on p "Corrosion was noted at the burn chamber or pipe fittings. Recommend a qualified…" at bounding box center [516, 310] width 557 height 36
drag, startPoint x: 555, startPoint y: 302, endPoint x: 359, endPoint y: 299, distance: 196.1
click at [359, 299] on p "Corrosion was noted at the burn chamber or pipe fittings. Recommend a qualified…" at bounding box center [516, 310] width 557 height 36
click at [581, 242] on button "Clear Formatting" at bounding box center [595, 256] width 29 height 29
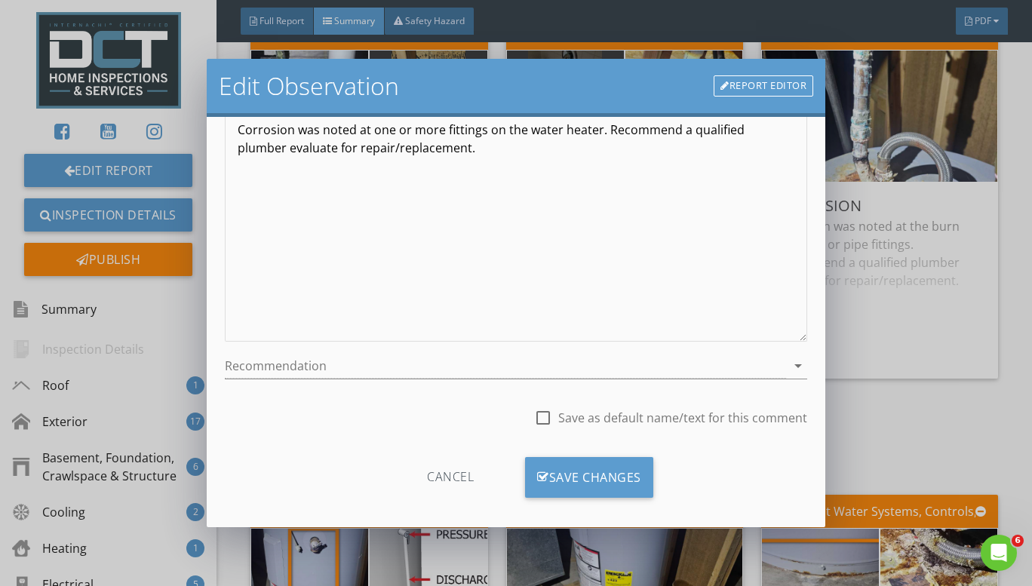
scroll to position [183, 0]
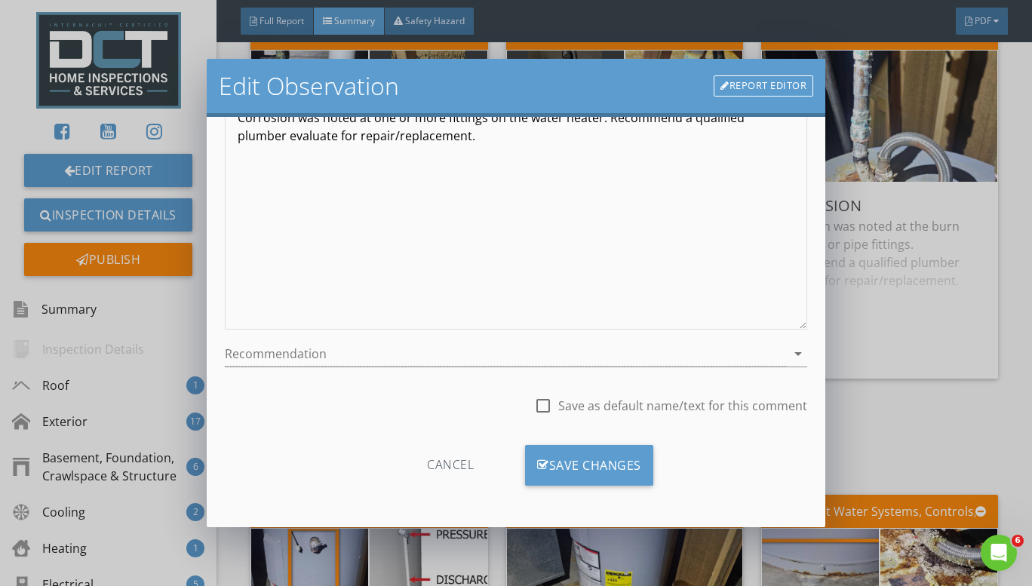
click at [535, 405] on div at bounding box center [543, 406] width 26 height 26
checkbox input "true"
click at [544, 451] on div "Save Changes" at bounding box center [589, 465] width 128 height 41
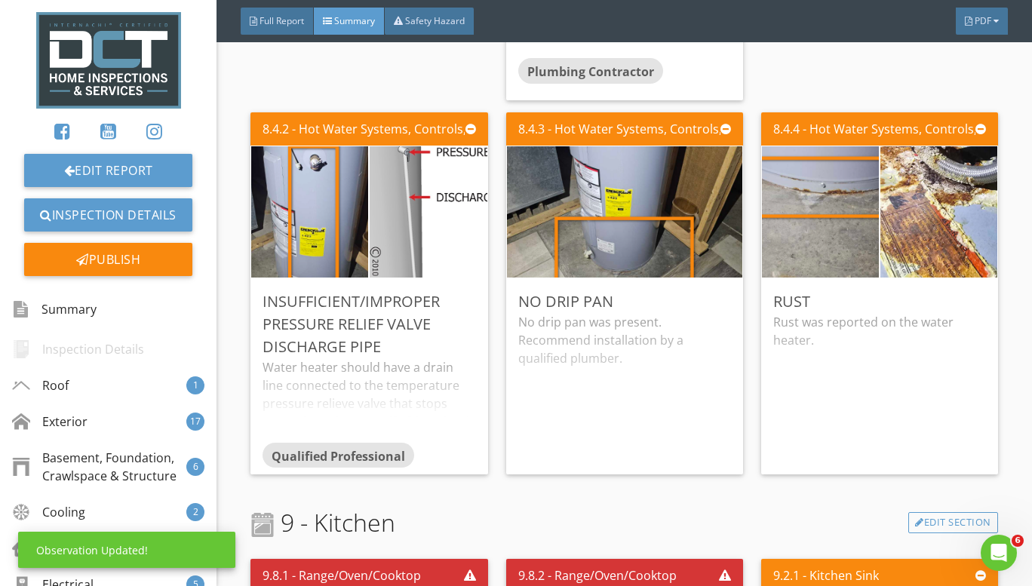
scroll to position [6940, 0]
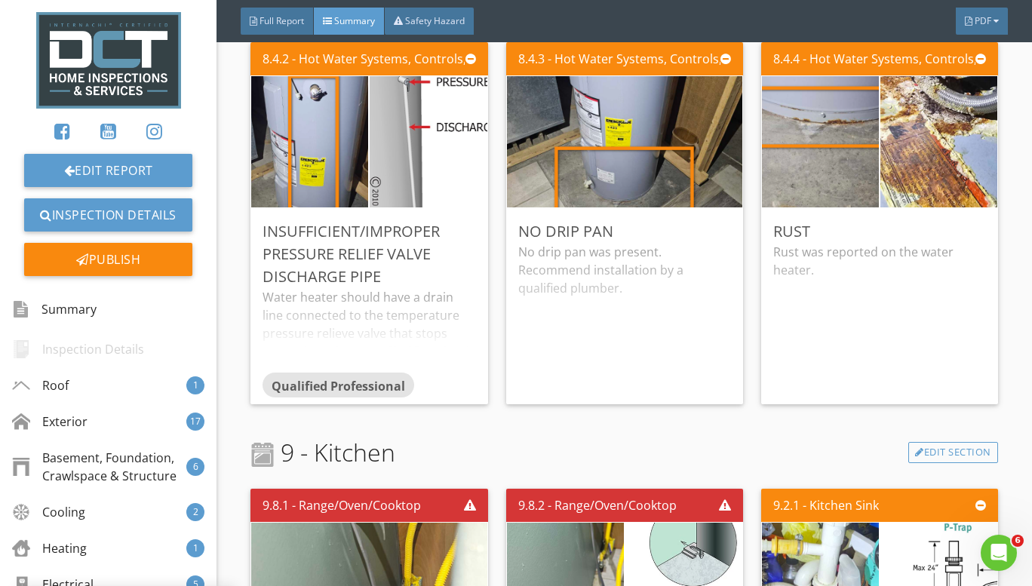
click at [440, 319] on div "Water heater should have a drain line connected to the temperature pressure rel…" at bounding box center [368, 330] width 213 height 84
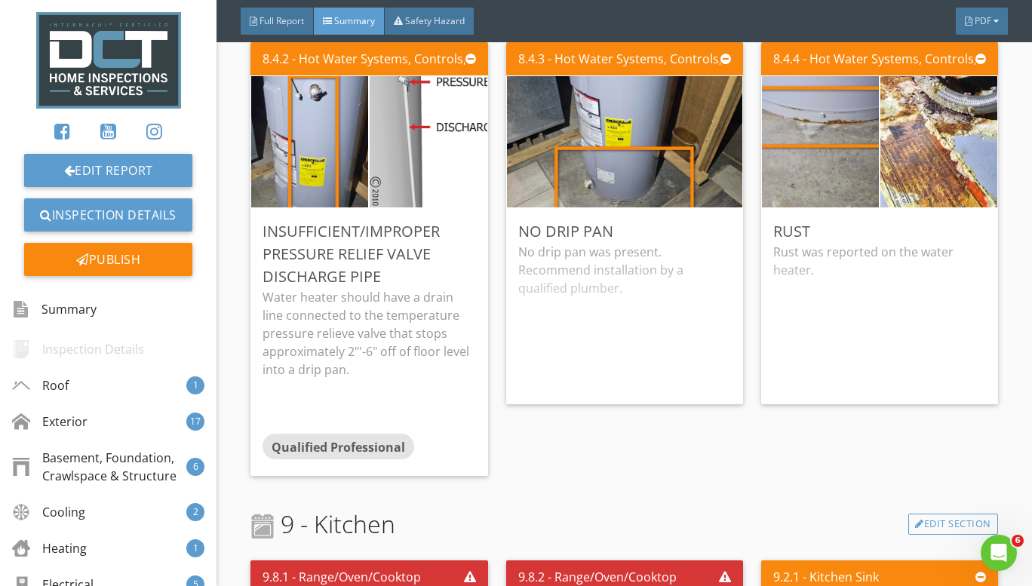
click at [601, 280] on div "No drip pan was present. Recommend installation by a qualified plumber." at bounding box center [624, 317] width 213 height 149
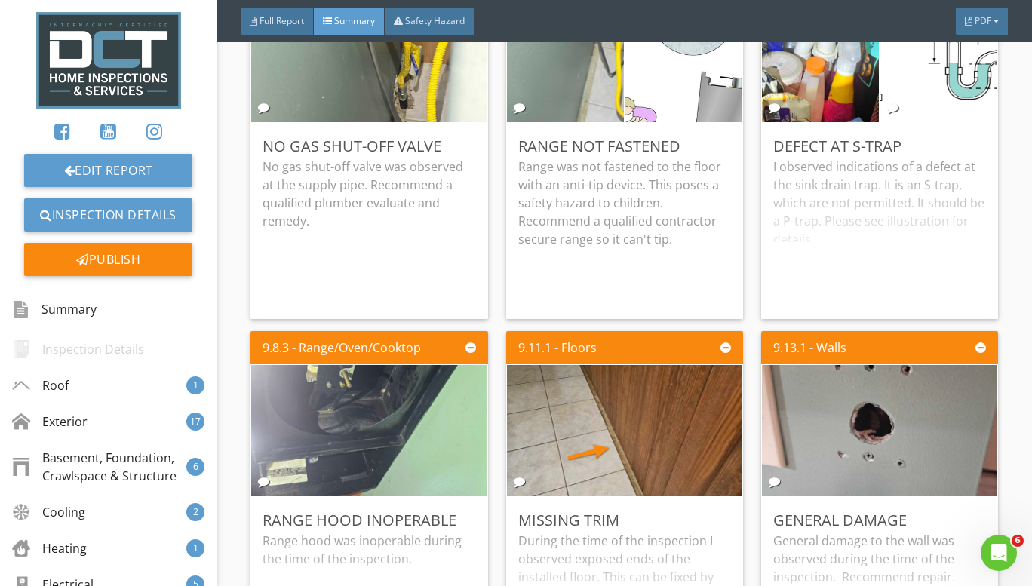
scroll to position [7845, 0]
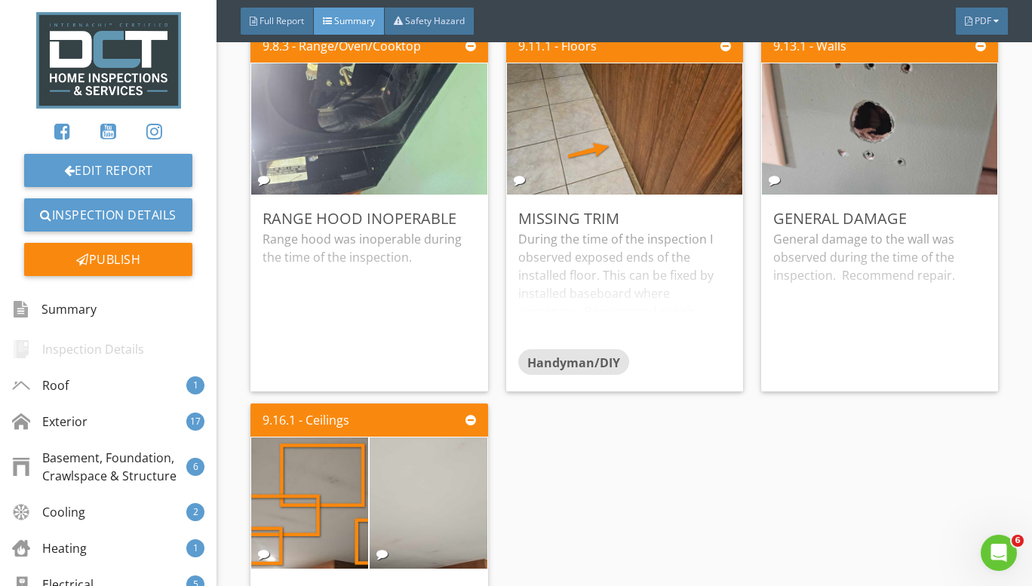
click at [434, 255] on div "Range hood was inoperable during the time of the inspection." at bounding box center [368, 304] width 213 height 149
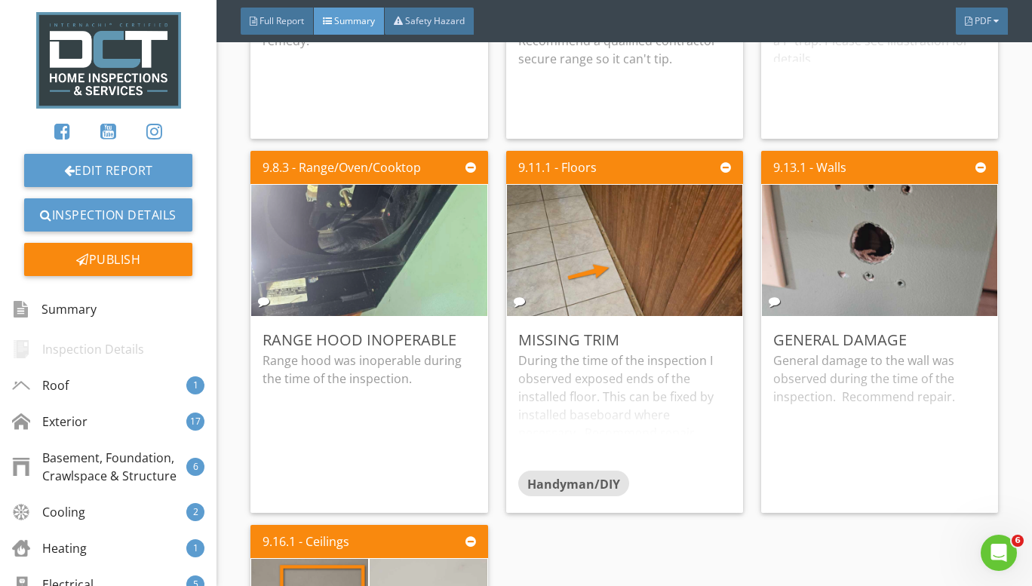
scroll to position [7694, 0]
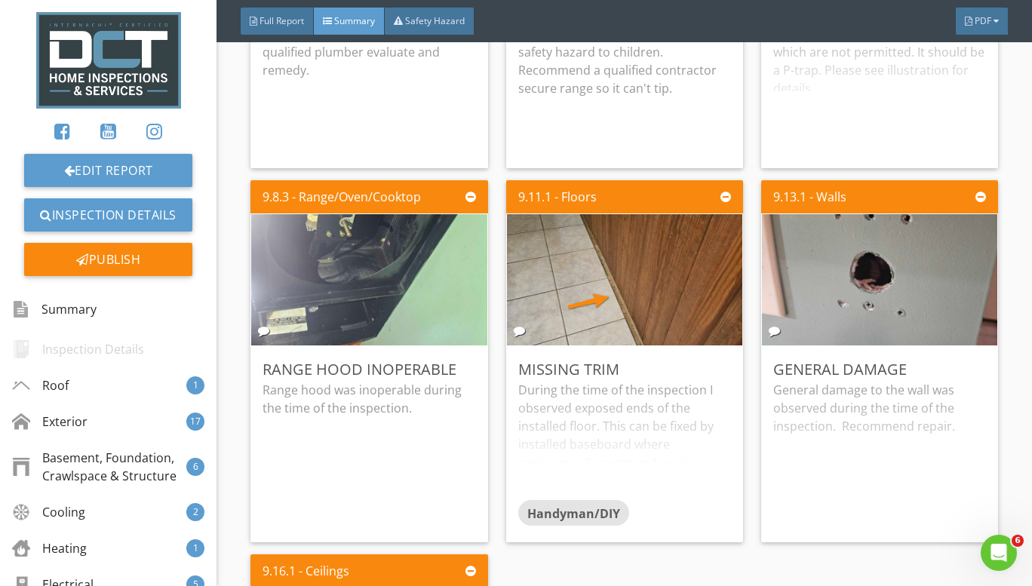
click at [0, 0] on div "Edit" at bounding box center [0, 0] width 0 height 0
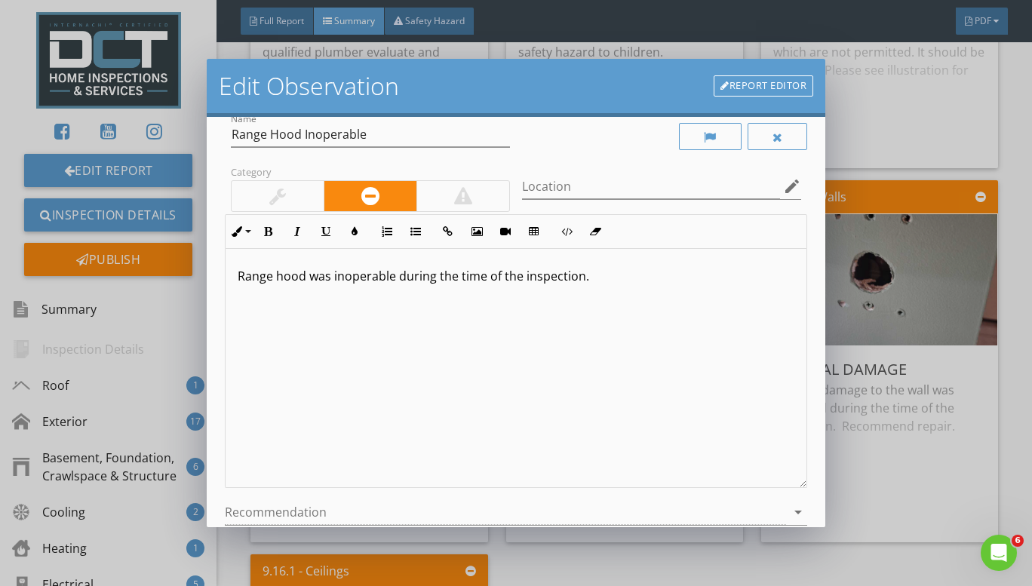
scroll to position [0, 0]
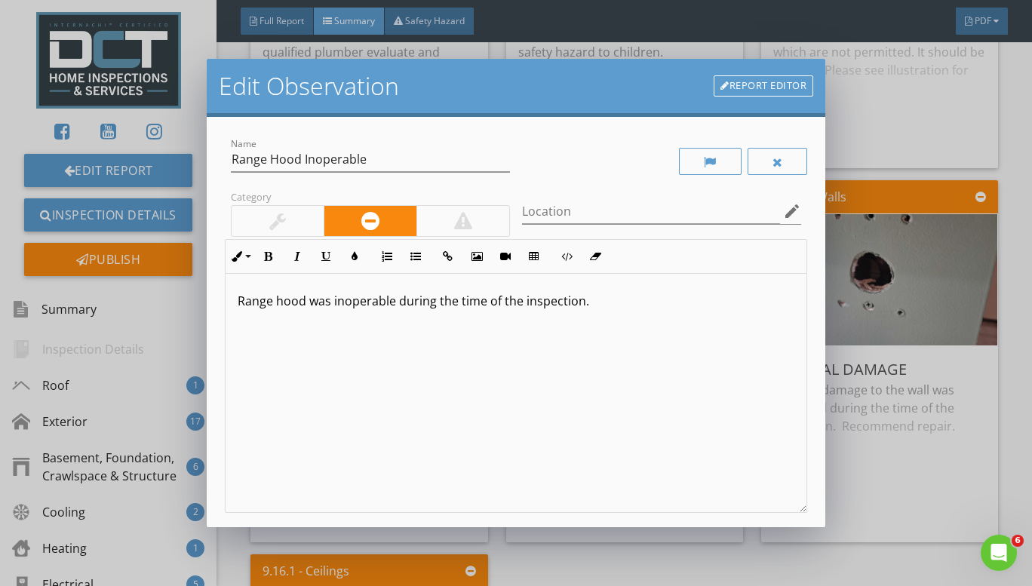
click at [600, 301] on p "Range hood was inoperable during the time of the inspection." at bounding box center [516, 301] width 557 height 18
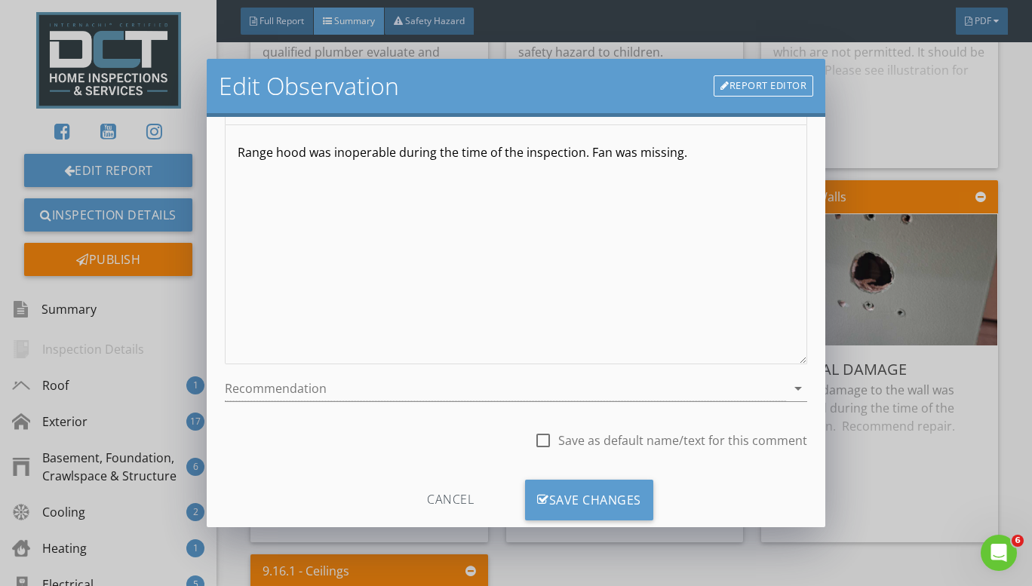
scroll to position [183, 0]
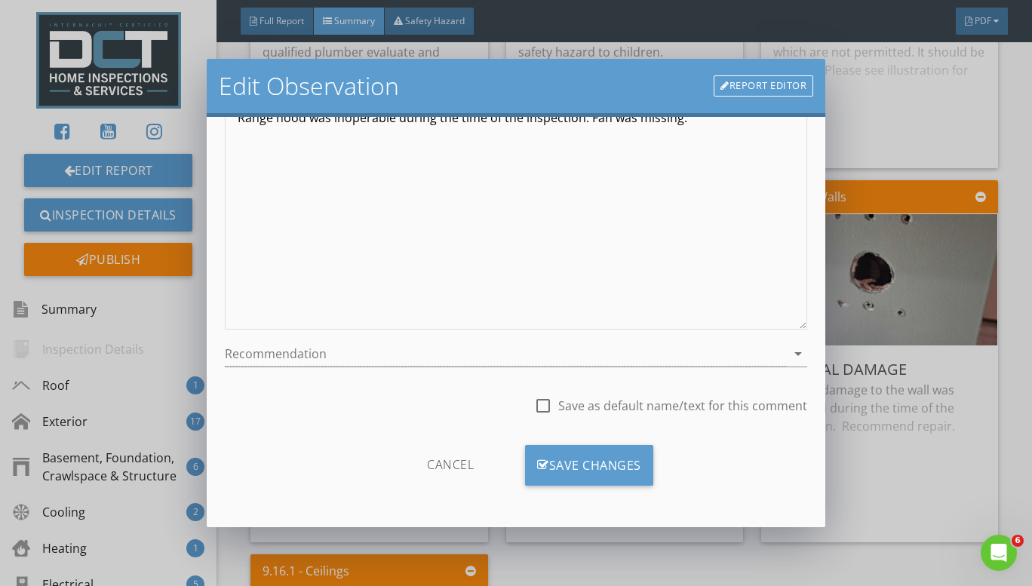
click at [581, 464] on div "Save Changes" at bounding box center [589, 465] width 128 height 41
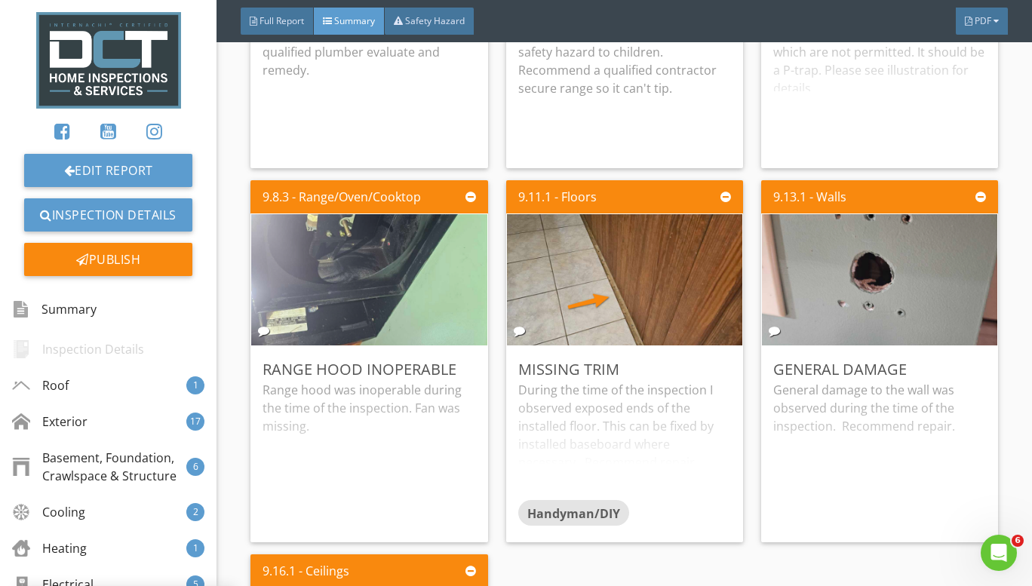
scroll to position [5, 0]
click at [616, 398] on div "During the time of the inspection I observed exposed ends of the installed floo…" at bounding box center [624, 440] width 213 height 119
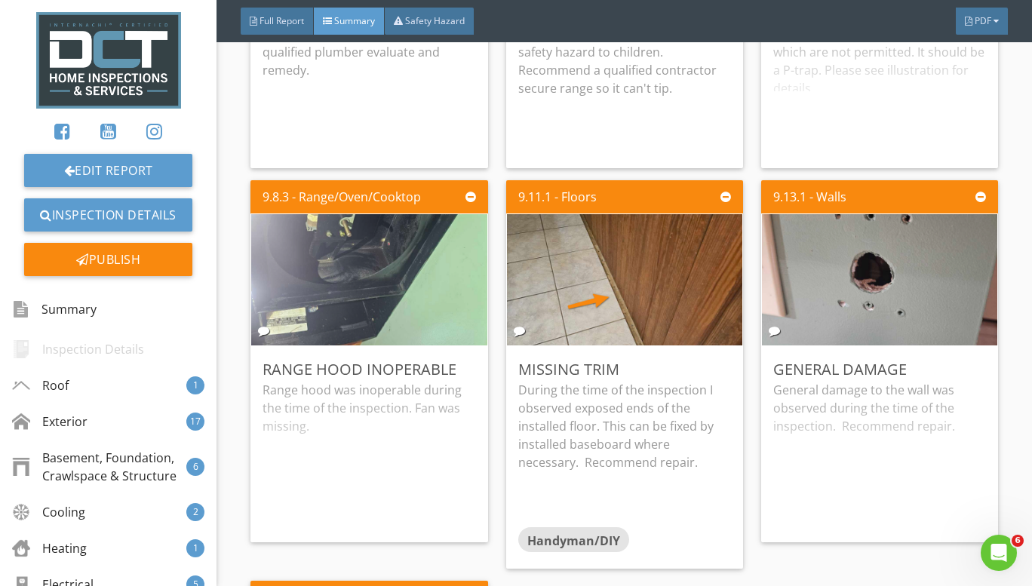
click at [0, 0] on div "Edit" at bounding box center [0, 0] width 0 height 0
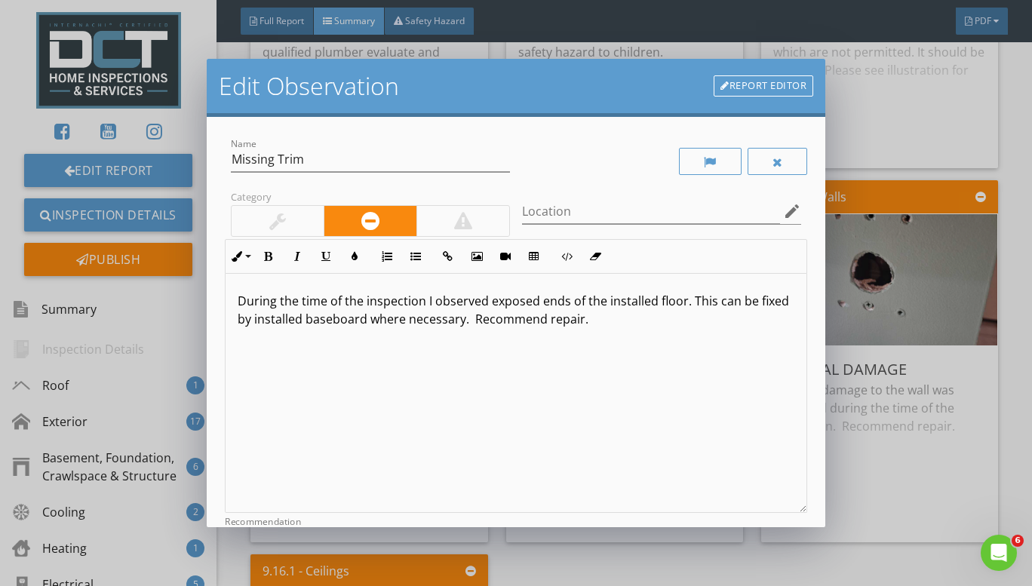
click at [330, 324] on p "During the time of the inspection I observed exposed ends of the installed floo…" at bounding box center [516, 310] width 557 height 36
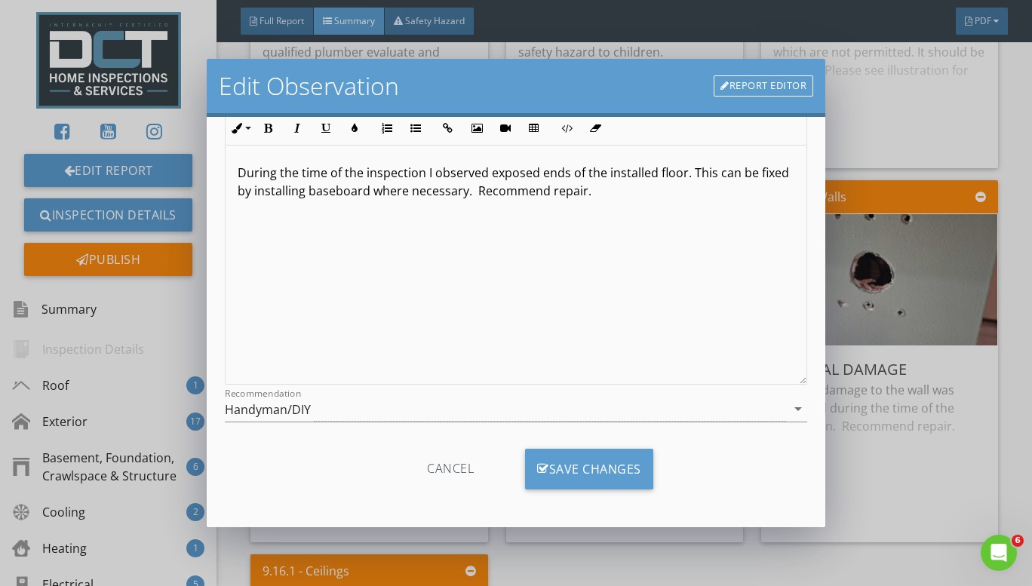
scroll to position [132, 0]
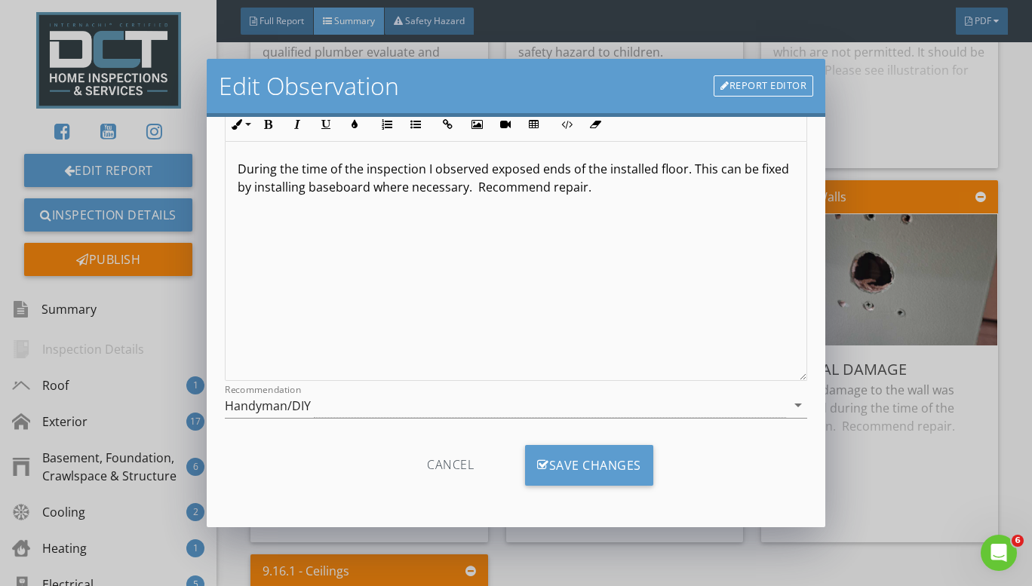
click at [565, 472] on div "Save Changes" at bounding box center [589, 465] width 128 height 41
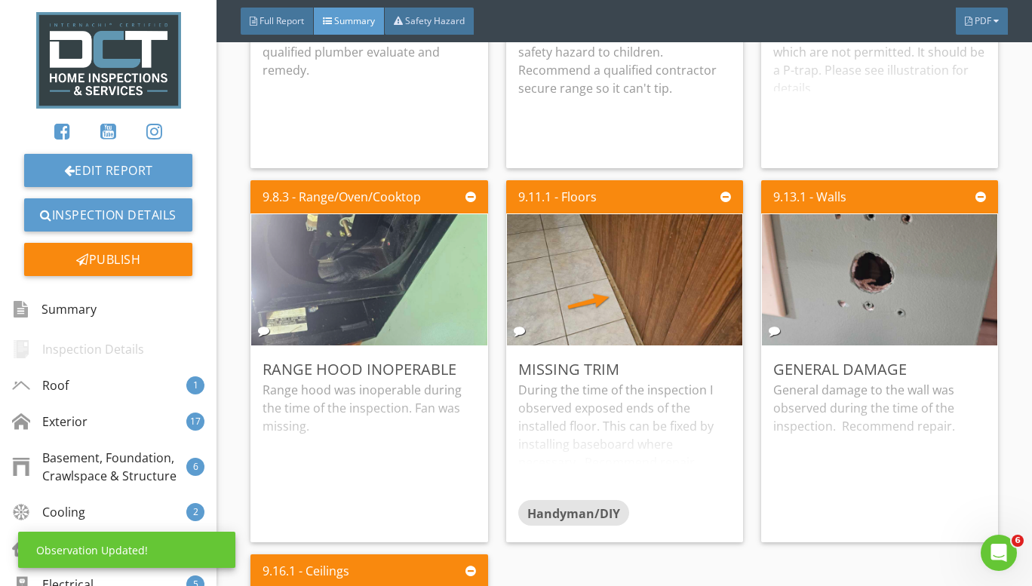
click at [877, 397] on div "General damage to the wall was observed during the time of the inspection. Reco…" at bounding box center [879, 455] width 213 height 149
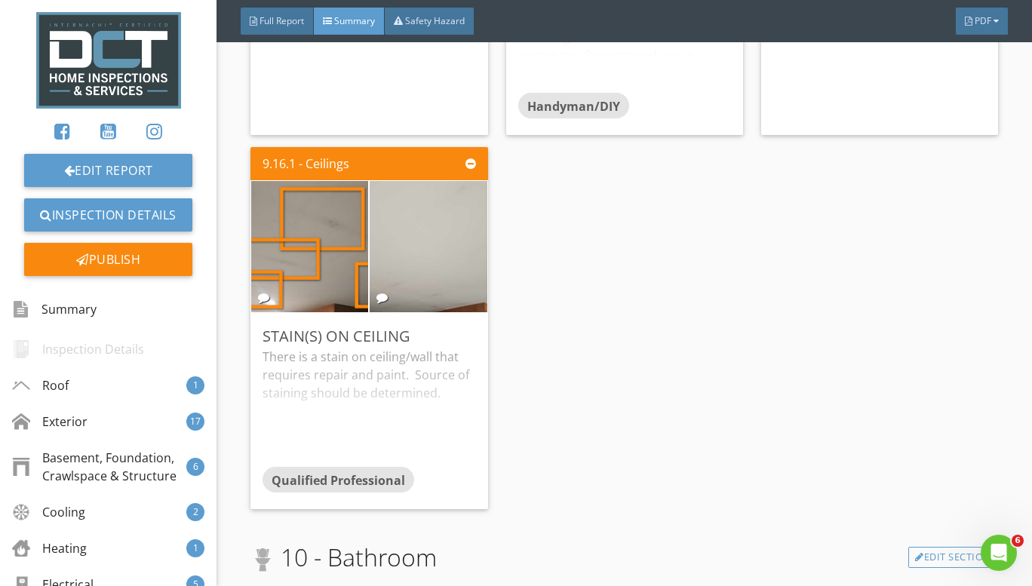
scroll to position [8146, 0]
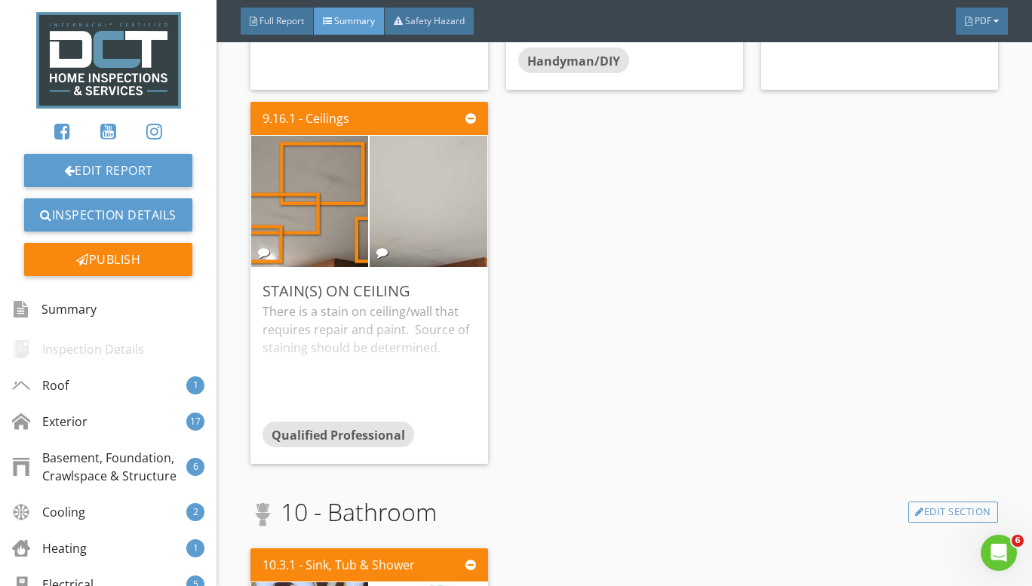
click at [370, 311] on div "There is a stain on ceiling/wall that requires repair and paint. Source of stai…" at bounding box center [368, 361] width 213 height 119
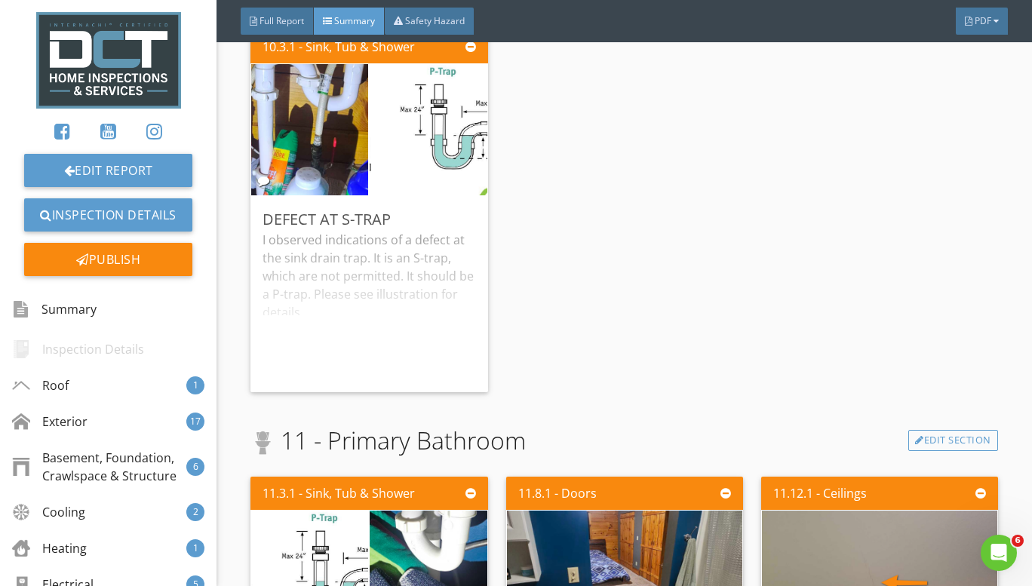
scroll to position [8674, 0]
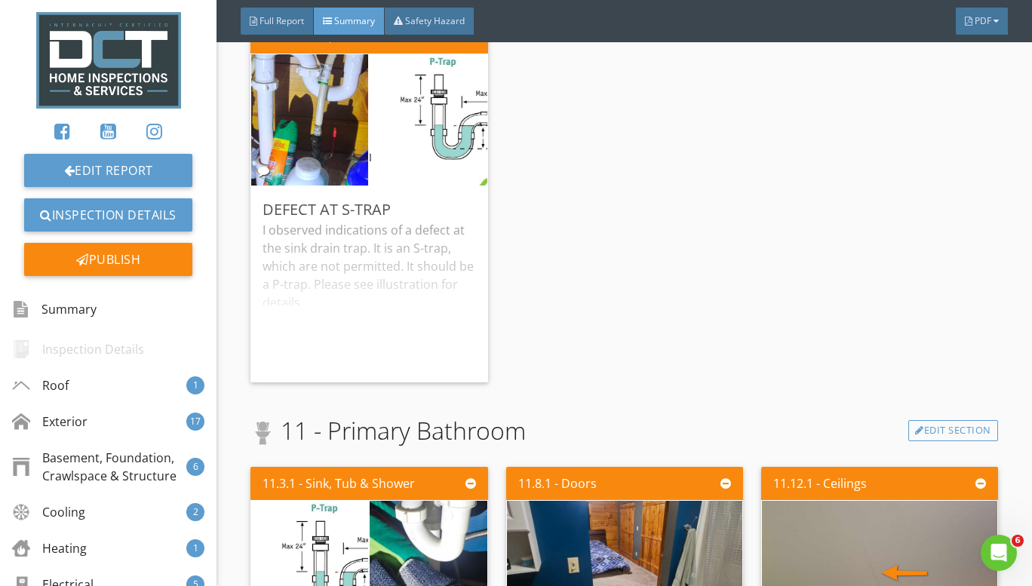
click at [396, 282] on div "I observed indications of a defect at the sink drain trap. It is an S-trap, whi…" at bounding box center [368, 295] width 213 height 149
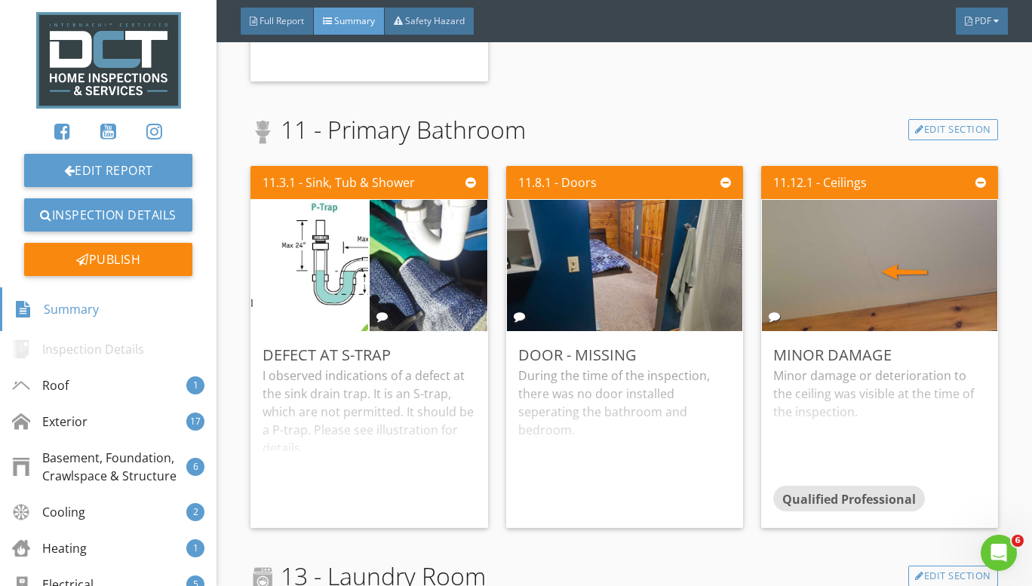
scroll to position [9052, 0]
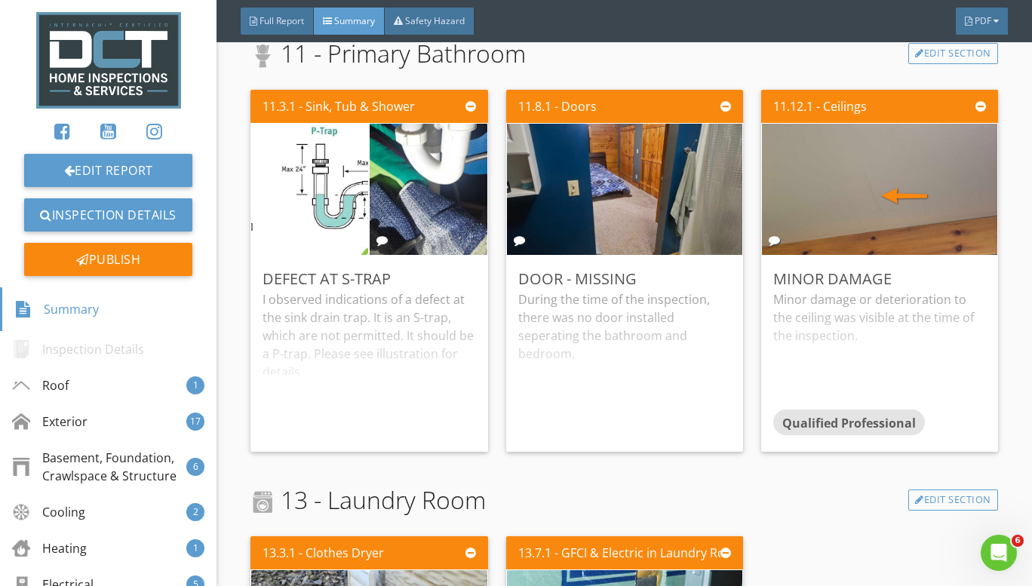
click at [382, 320] on div "I observed indications of a defect at the sink drain trap. It is an S-trap, whi…" at bounding box center [368, 364] width 213 height 149
click at [536, 316] on div "During the time of the inspection, there was no door installed seperating the b…" at bounding box center [624, 364] width 213 height 149
click at [816, 333] on div "Minor damage or deterioration to the ceiling was visible at the time of the ins…" at bounding box center [879, 349] width 213 height 119
click at [0, 0] on div "Edit" at bounding box center [0, 0] width 0 height 0
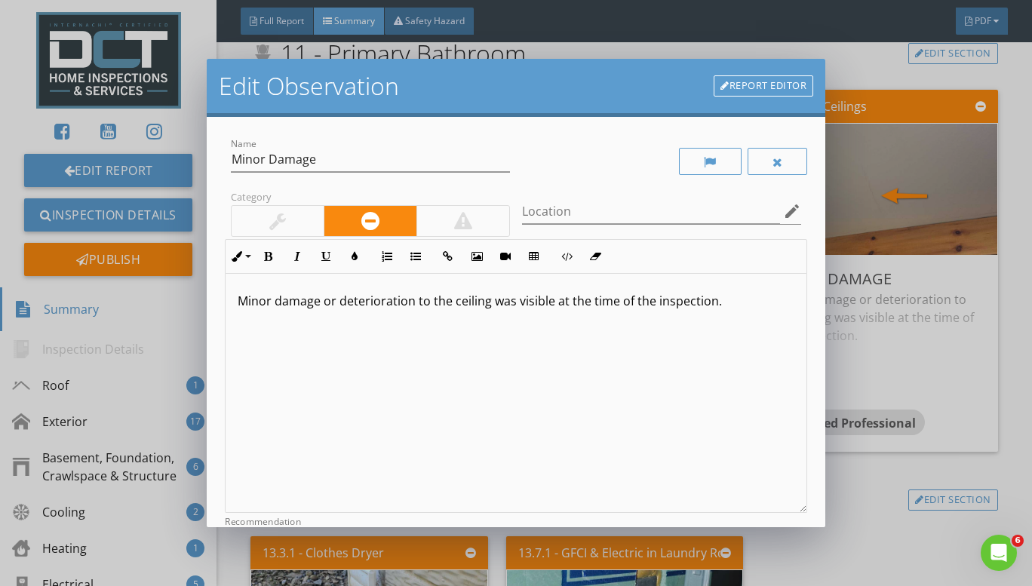
scroll to position [183, 0]
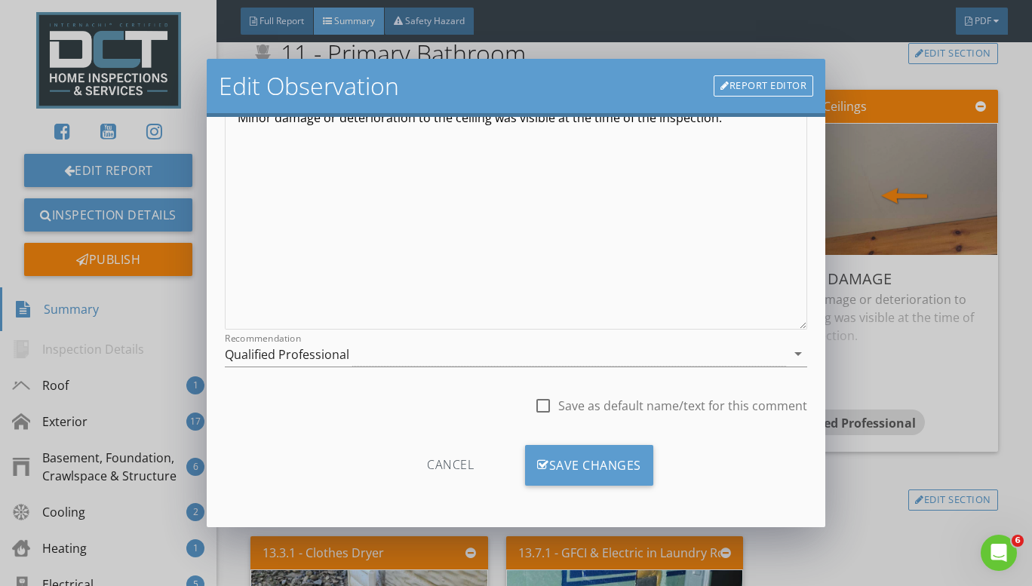
click at [471, 367] on div "Recommendation Qualified Professional arrow_drop_down" at bounding box center [516, 362] width 583 height 40
click at [492, 358] on div "Qualified Professional" at bounding box center [506, 354] width 562 height 25
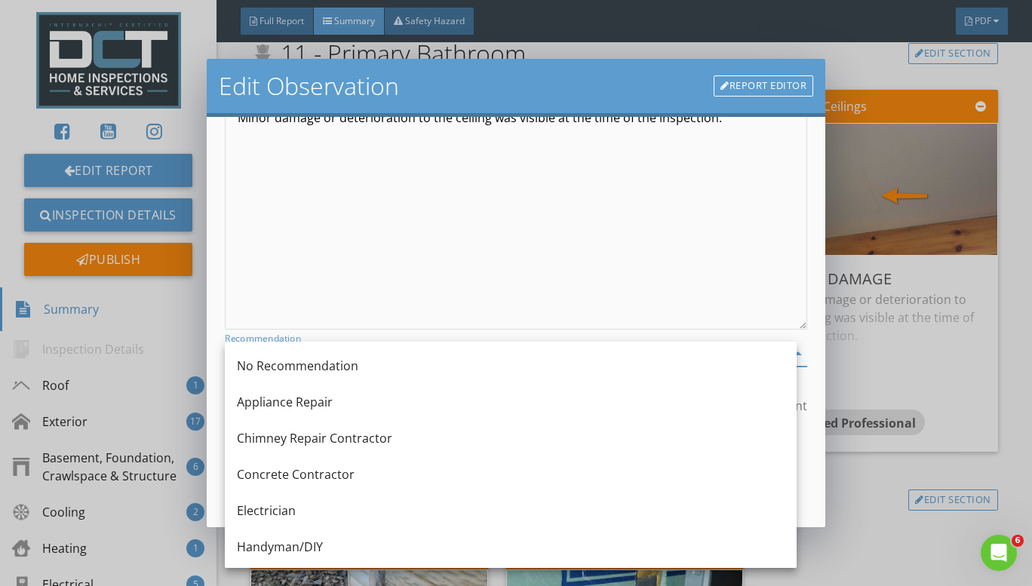
click at [492, 358] on div "No Recommendation" at bounding box center [511, 366] width 548 height 18
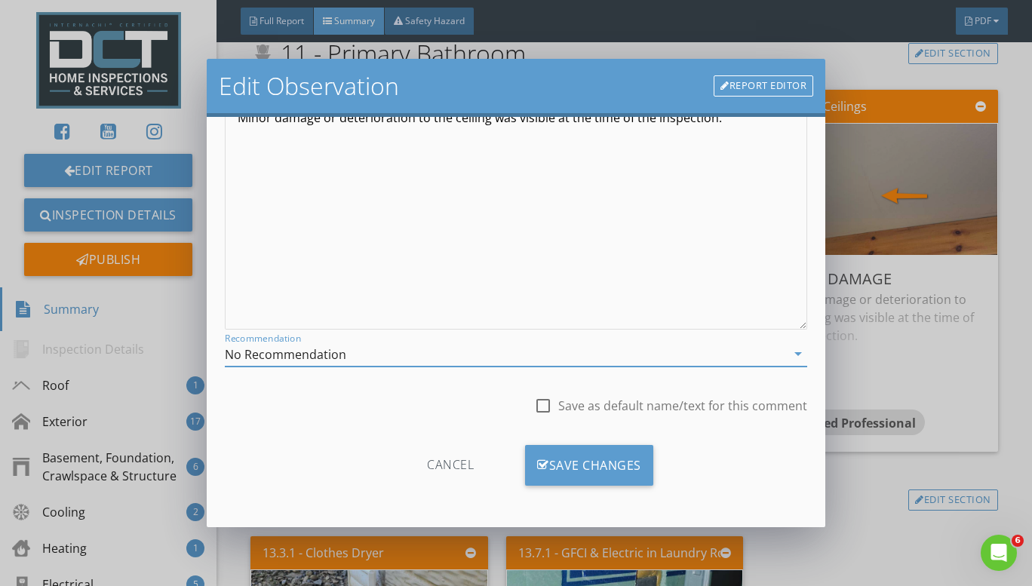
click at [563, 455] on div "Save Changes" at bounding box center [589, 465] width 128 height 41
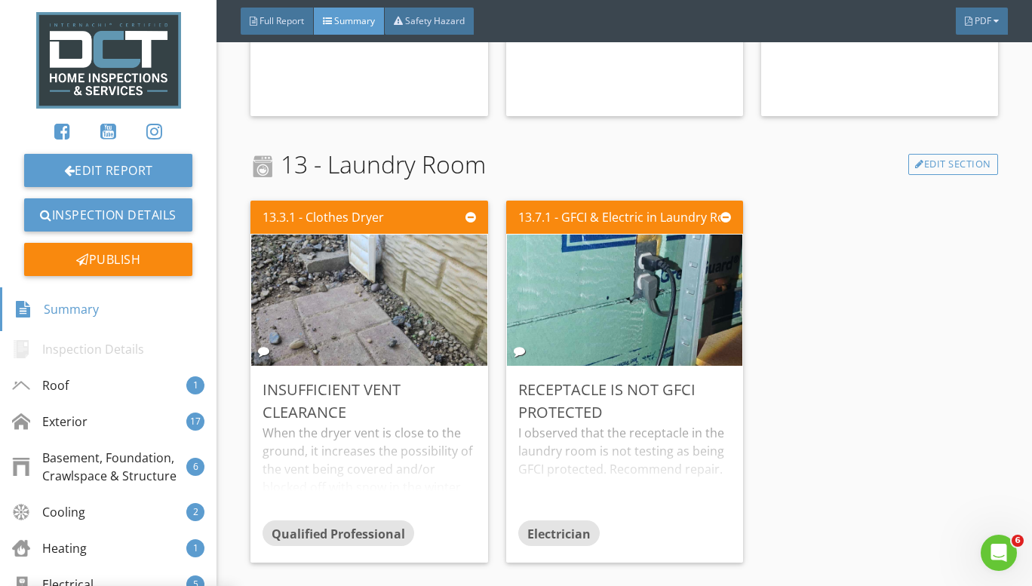
scroll to position [9429, 0]
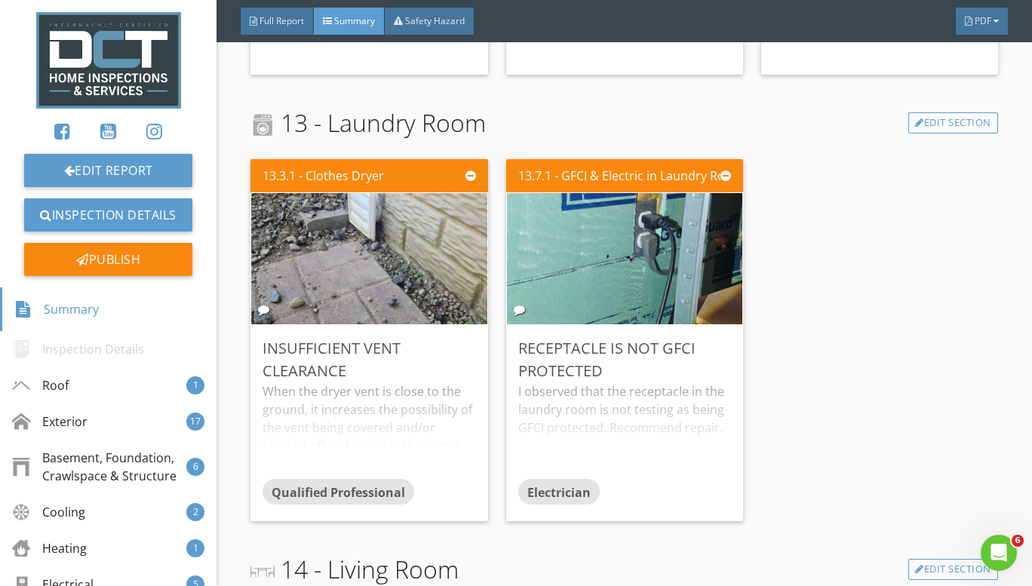
click at [404, 398] on div "When the dryer vent is close to the ground, it increases the possibility of the…" at bounding box center [368, 430] width 213 height 97
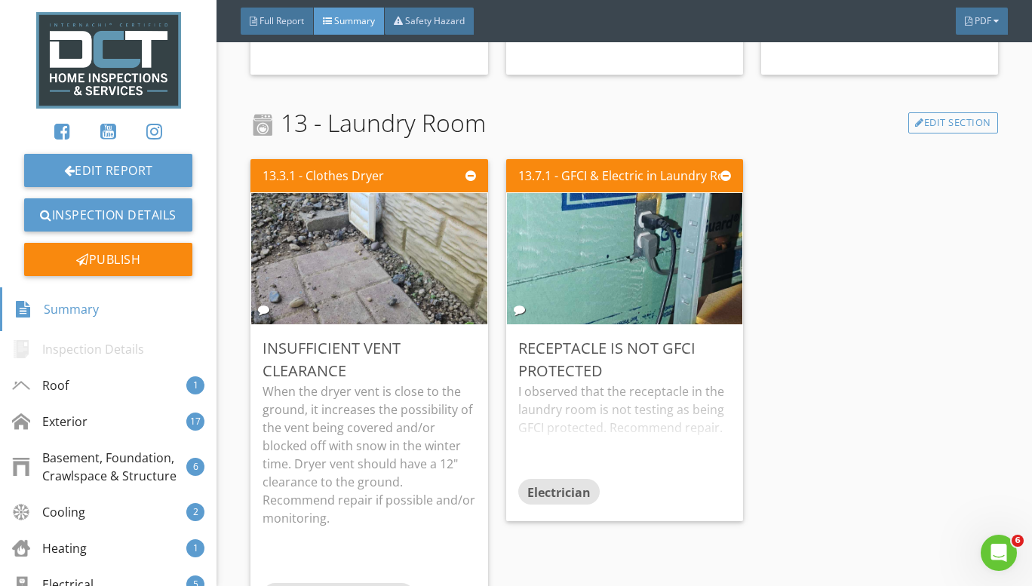
click at [602, 391] on div "I observed that the receptacle in the laundry room is not testing as being GFCI…" at bounding box center [624, 430] width 213 height 97
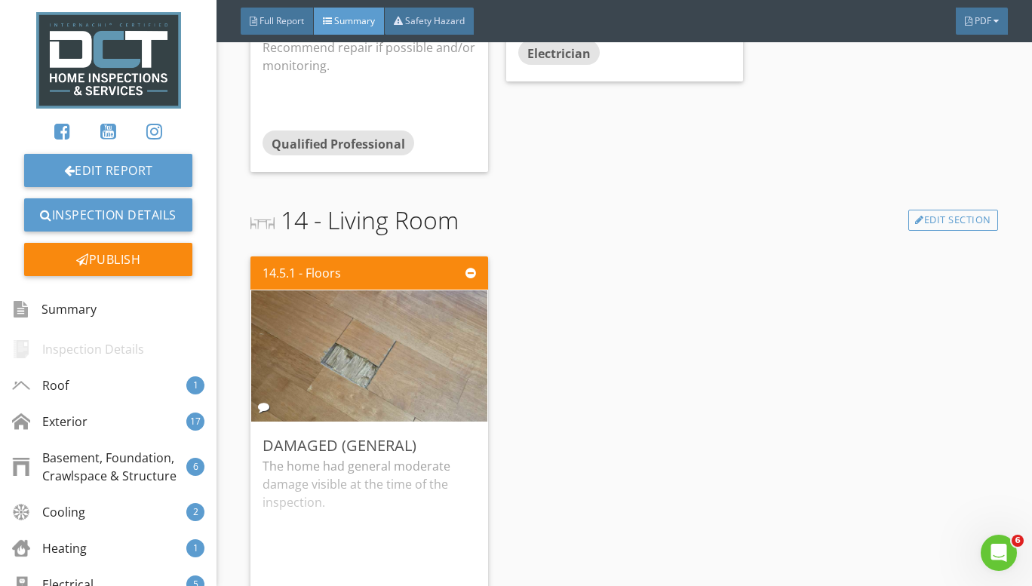
scroll to position [10032, 0]
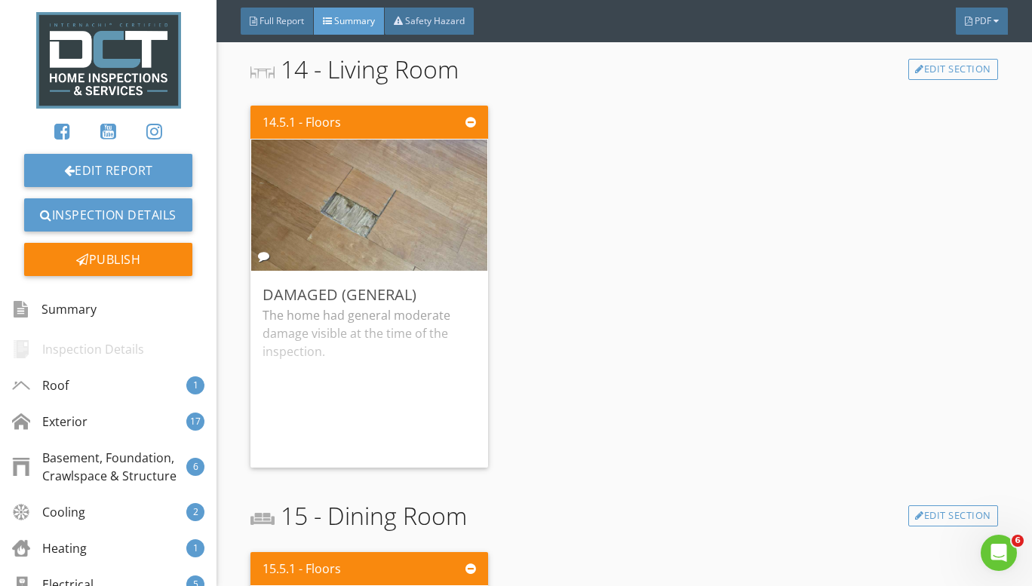
click at [405, 356] on div "The home had general moderate damage visible at the time of the inspection." at bounding box center [368, 380] width 213 height 149
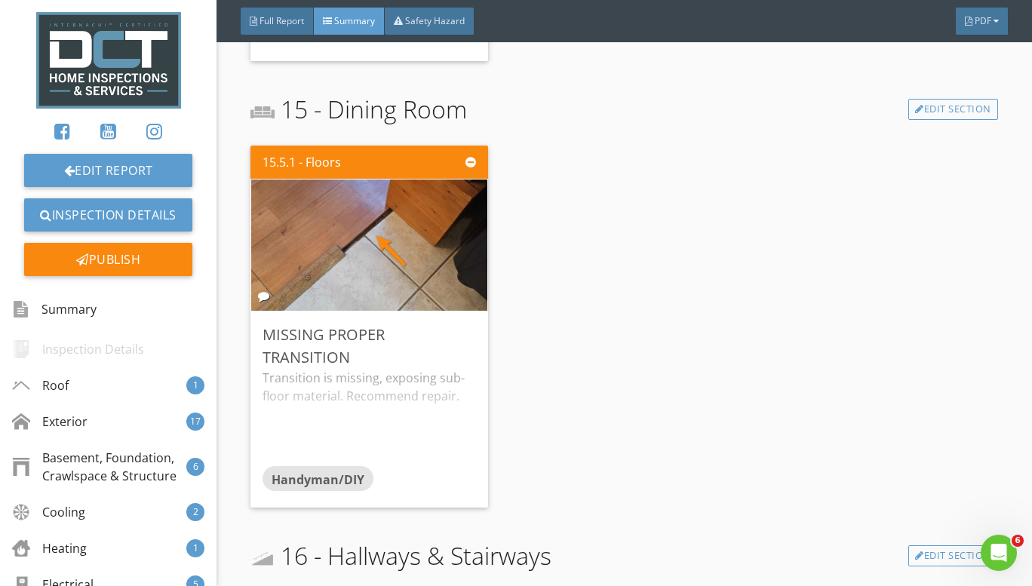
scroll to position [10485, 0]
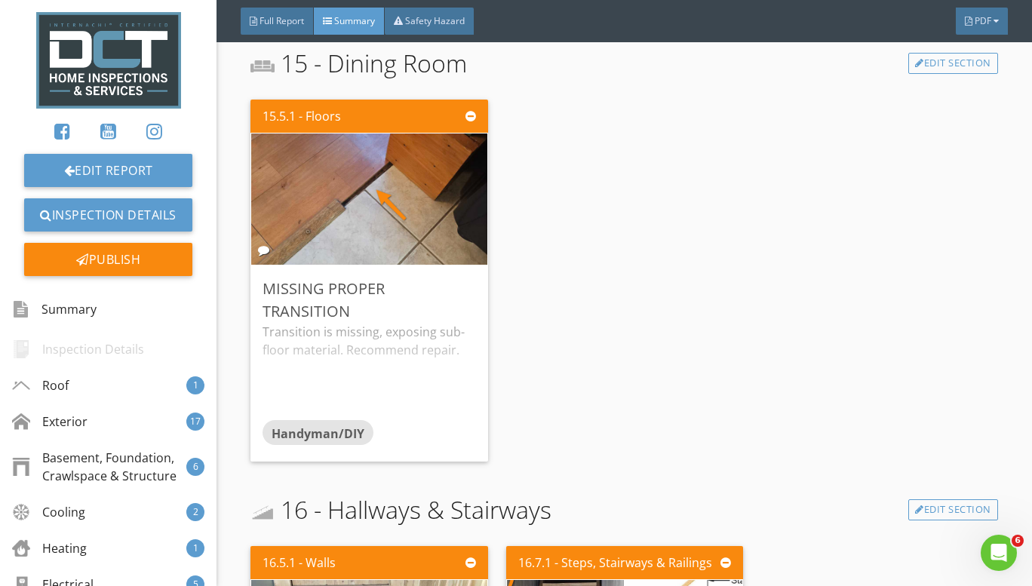
click at [358, 336] on div "Transition is missing, exposing sub-floor material. Recommend repair." at bounding box center [368, 371] width 213 height 97
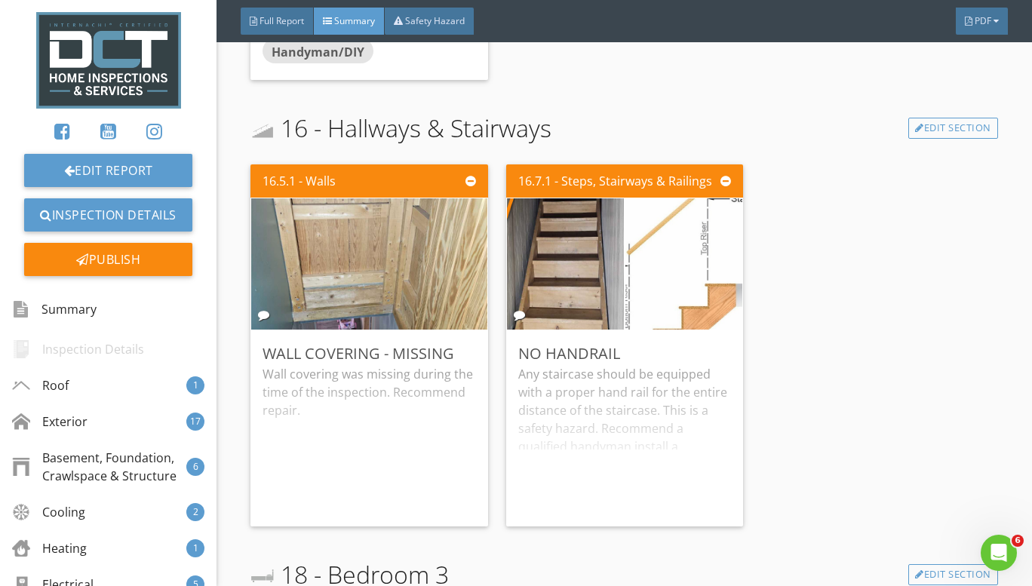
scroll to position [10937, 0]
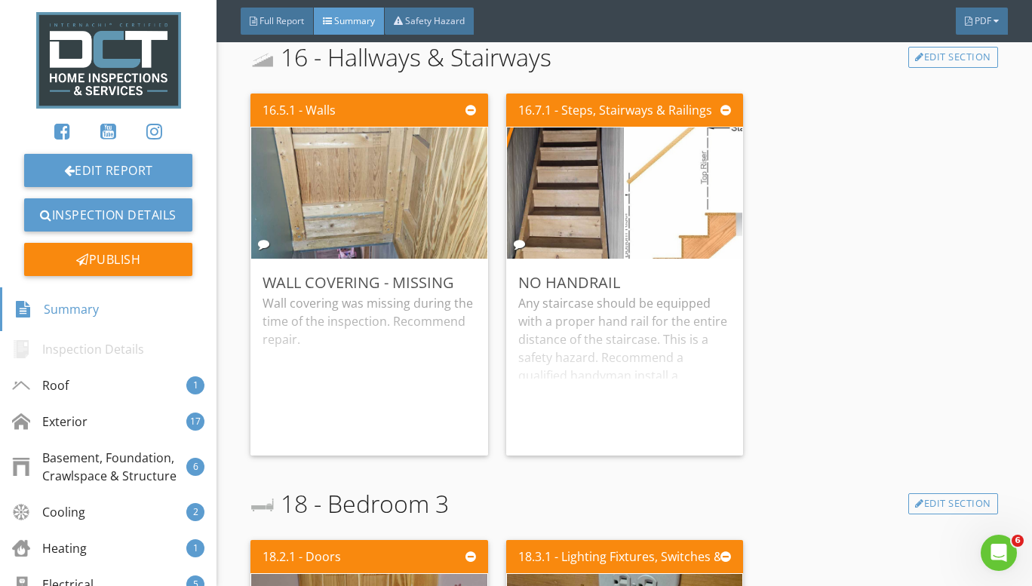
click at [386, 302] on div "Wall covering was missing during the time of the inspection. Recommend repair." at bounding box center [368, 368] width 213 height 149
click at [533, 312] on div "Any staircase should be equipped with a proper hand rail for the entire distanc…" at bounding box center [624, 368] width 213 height 149
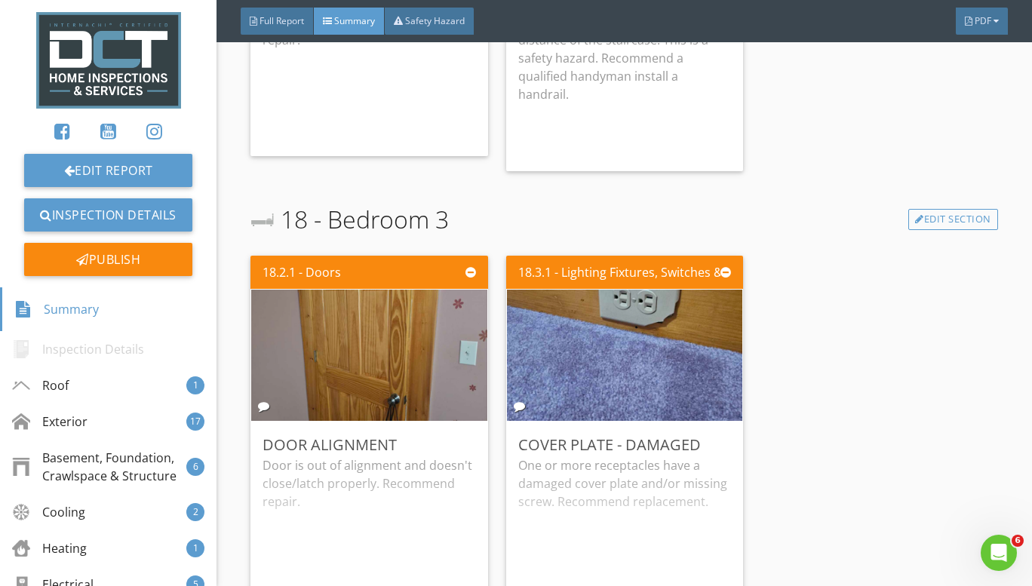
scroll to position [11390, 0]
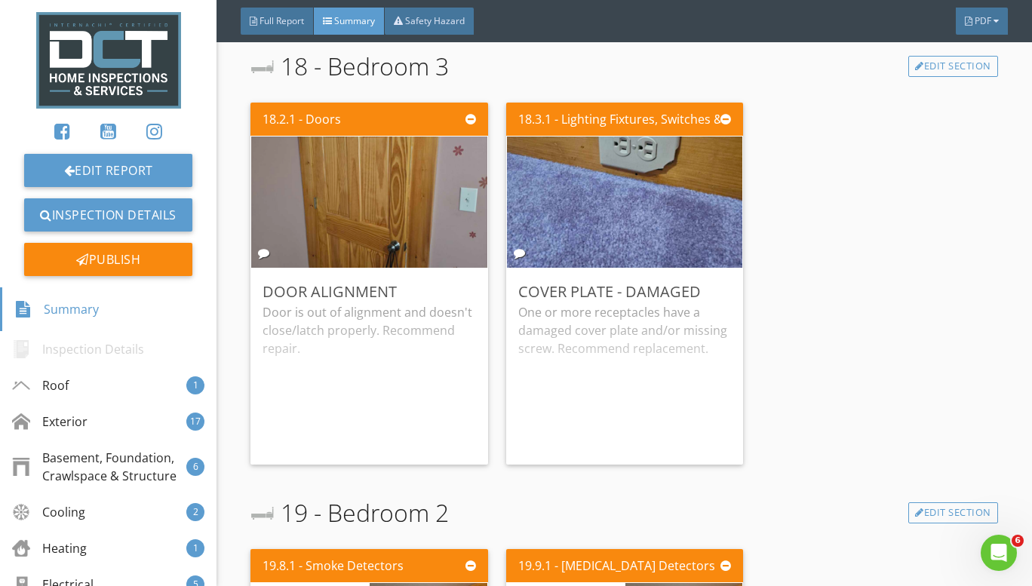
click at [391, 344] on div "Door is out of alignment and doesn't close/latch properly. Recommend repair." at bounding box center [368, 377] width 213 height 149
click at [557, 334] on div "One or more receptacles have a damaged cover plate and/or missing screw. Recomm…" at bounding box center [624, 377] width 213 height 149
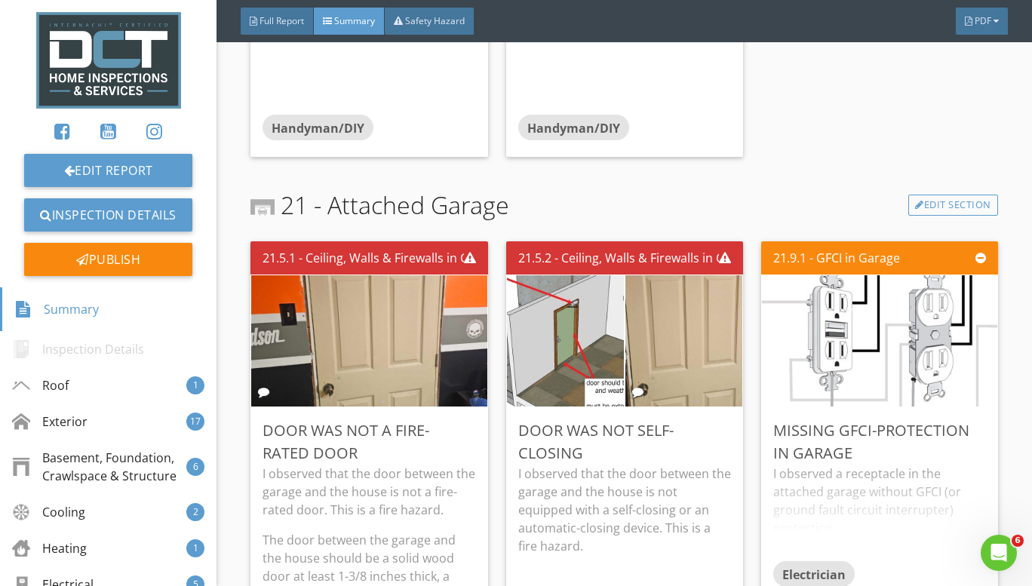
scroll to position [12295, 0]
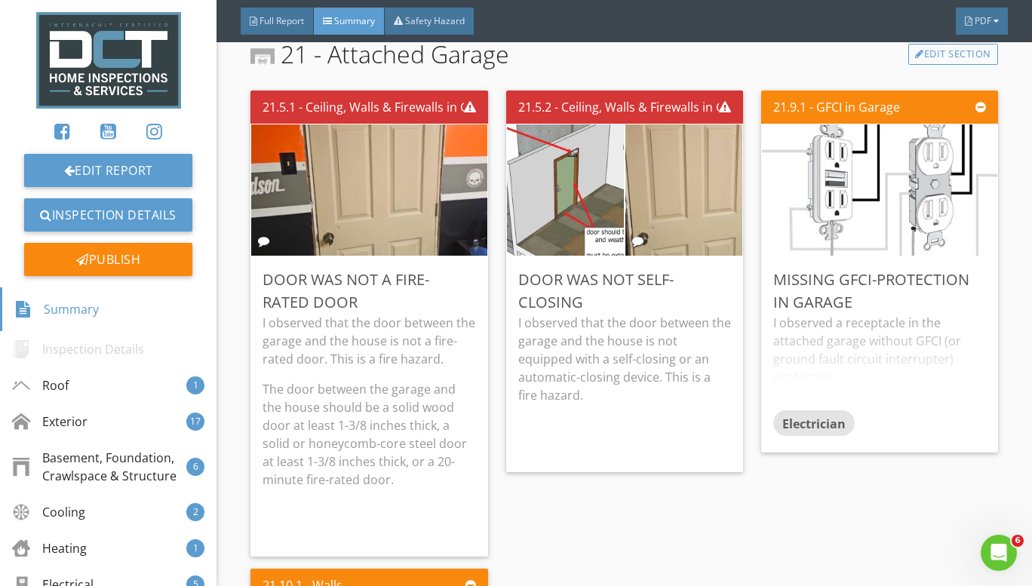
click at [804, 353] on div "I observed a receptacle in the attached garage without GFCI (or ground fault ci…" at bounding box center [879, 362] width 213 height 97
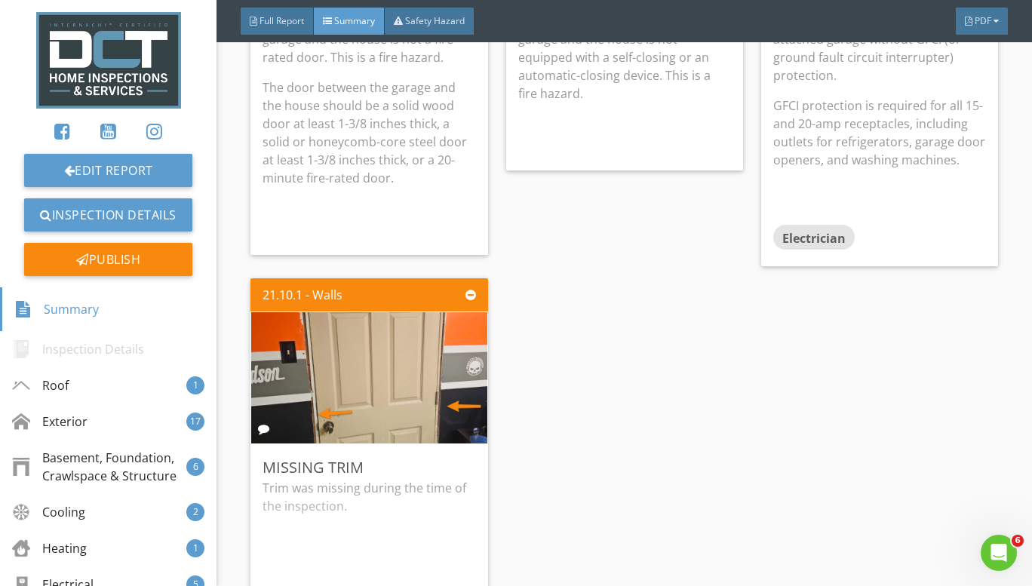
scroll to position [12660, 0]
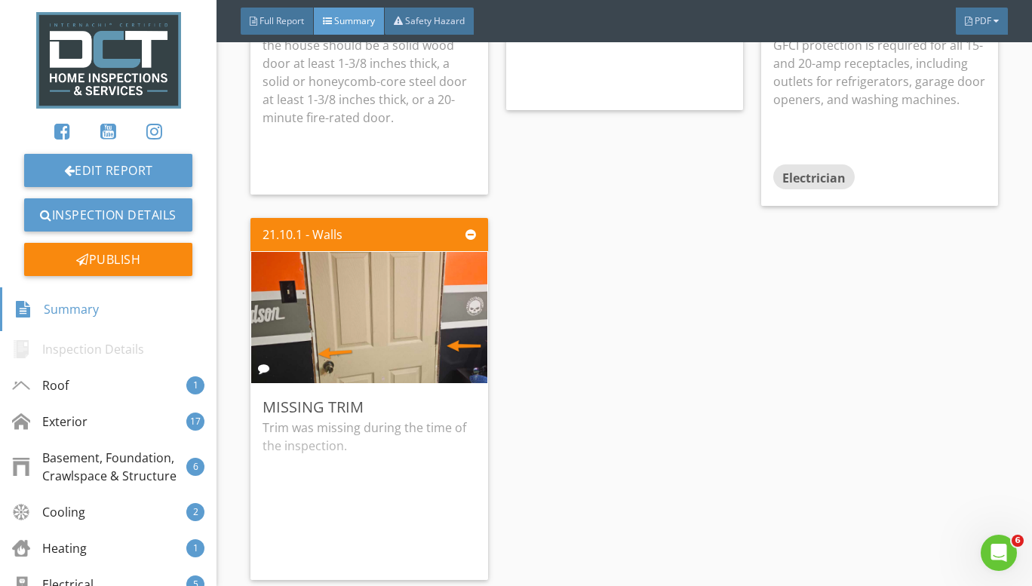
click at [341, 442] on div "Trim was missing during the time of the inspection." at bounding box center [368, 493] width 213 height 149
click at [566, 430] on div "21.5.1 - Ceiling, Walls & Firewalls in Garage Door Was Not a Fire-Rated Door I …" at bounding box center [624, 154] width 748 height 864
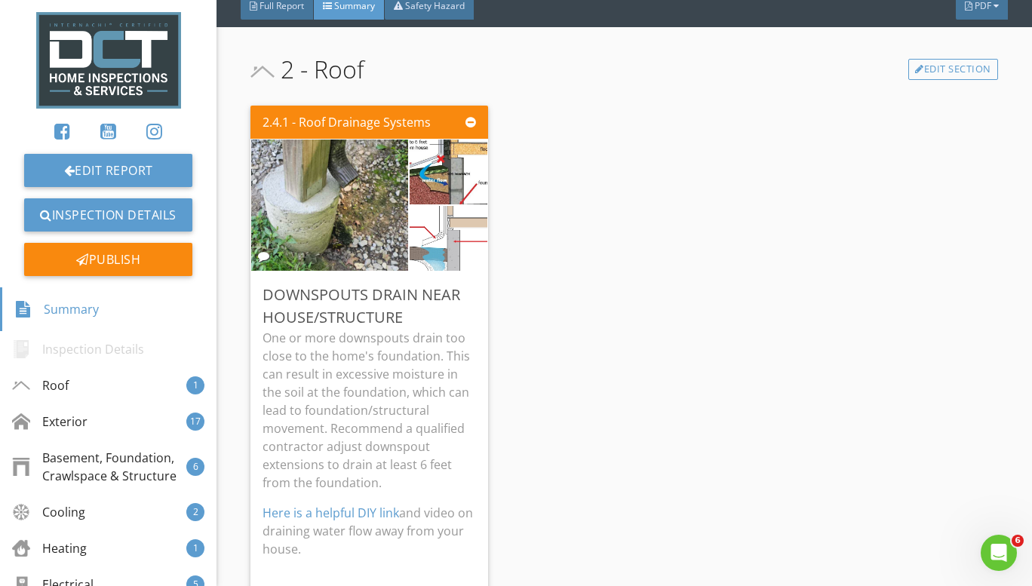
scroll to position [0, 0]
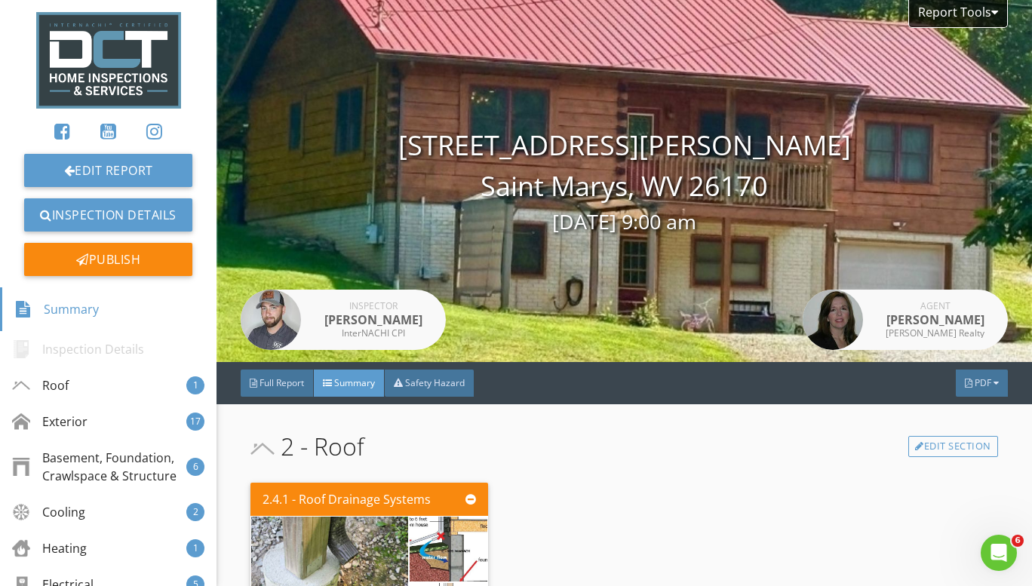
click at [119, 258] on div "Publish" at bounding box center [108, 259] width 168 height 33
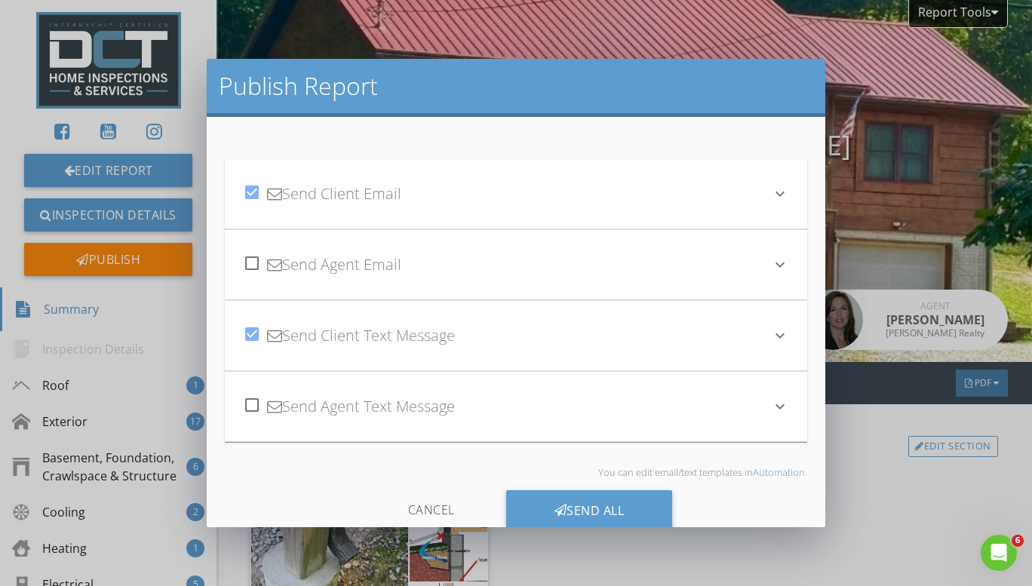
click at [258, 260] on div at bounding box center [252, 263] width 26 height 26
checkbox input "true"
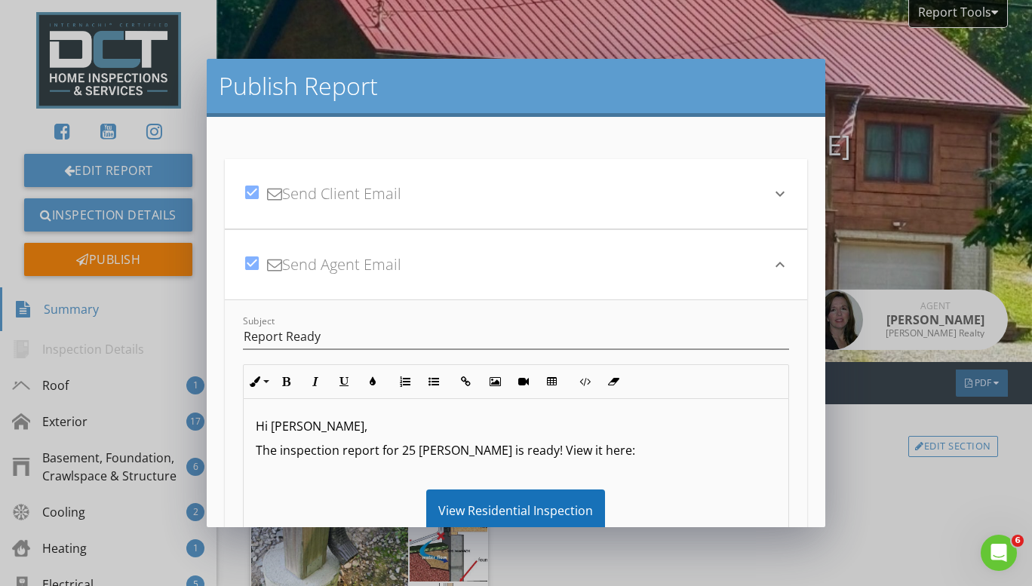
click at [771, 256] on icon "keyboard_arrow_down" at bounding box center [780, 265] width 18 height 18
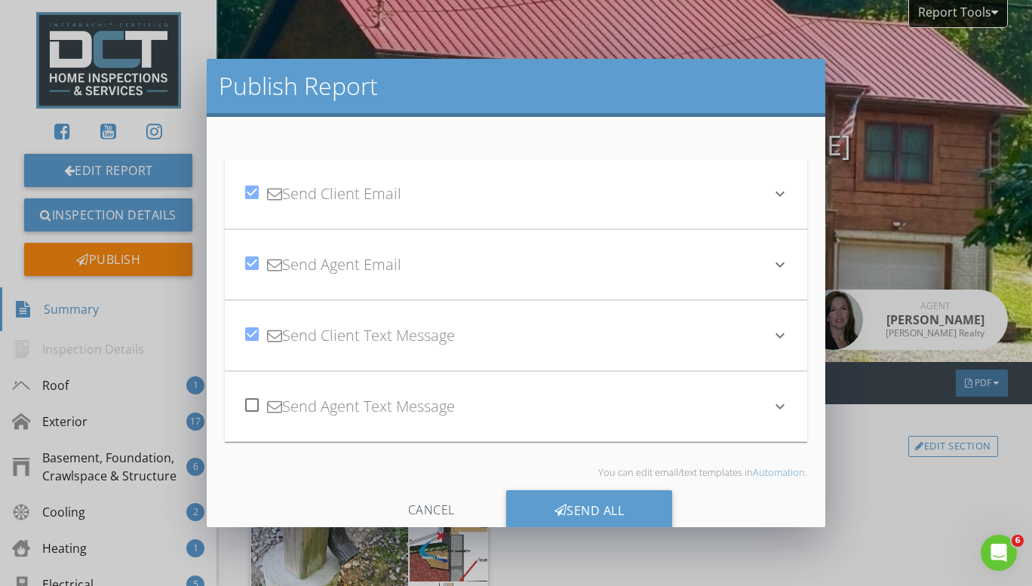
click at [772, 216] on div "check_box Send Client Email keyboard_arrow_down" at bounding box center [516, 194] width 583 height 70
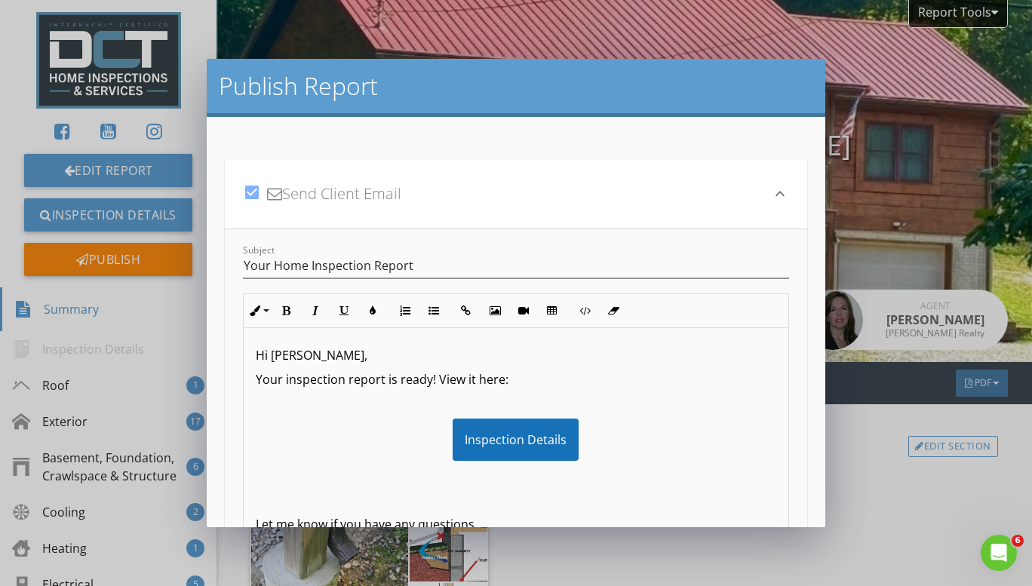
scroll to position [70, 0]
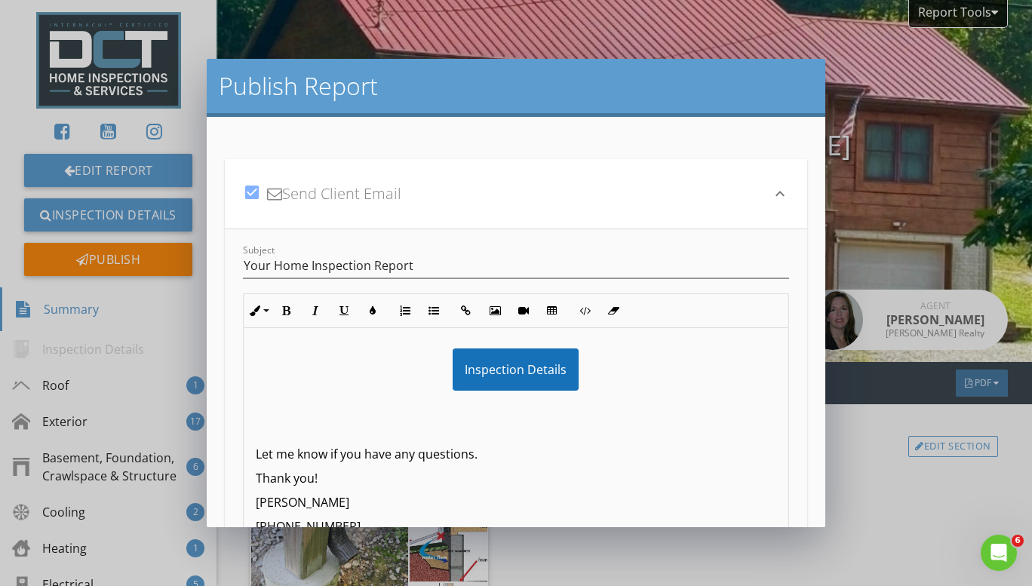
click at [772, 178] on div "check_box Send Client Email keyboard_arrow_down" at bounding box center [516, 194] width 583 height 70
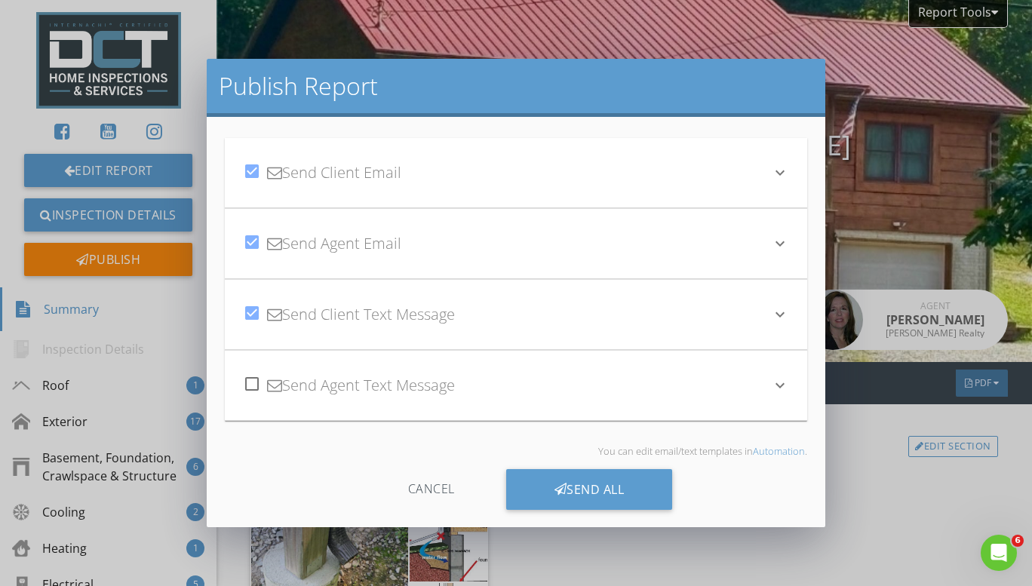
scroll to position [33, 0]
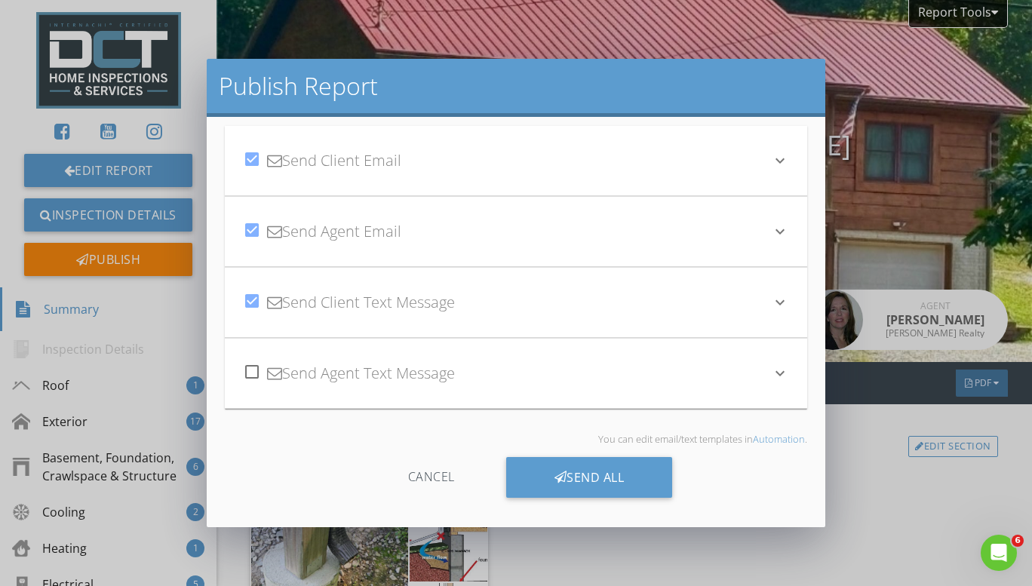
click at [586, 468] on div "Send All" at bounding box center [589, 477] width 167 height 41
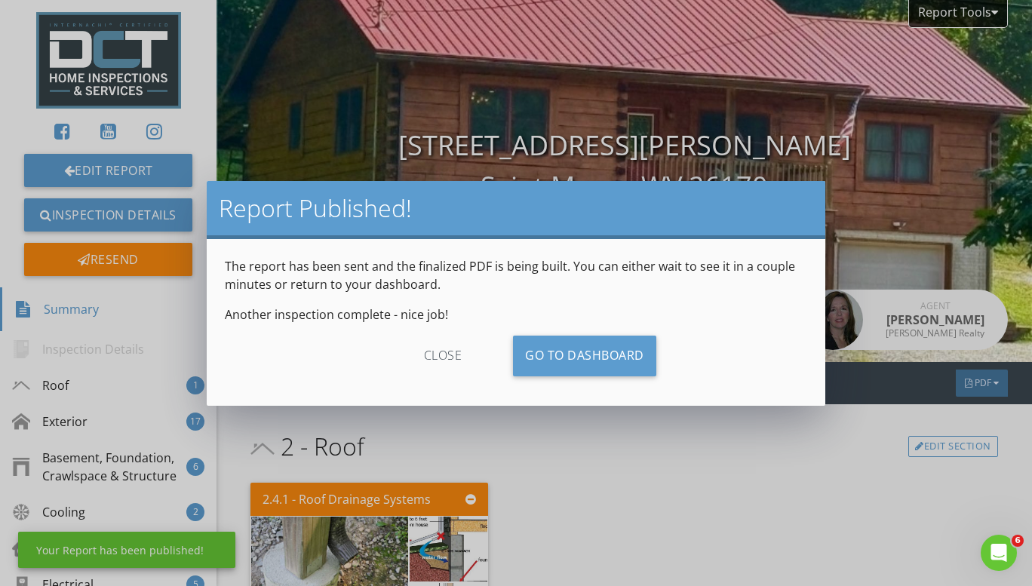
click at [569, 380] on div "close Go To Dashboard" at bounding box center [516, 362] width 583 height 52
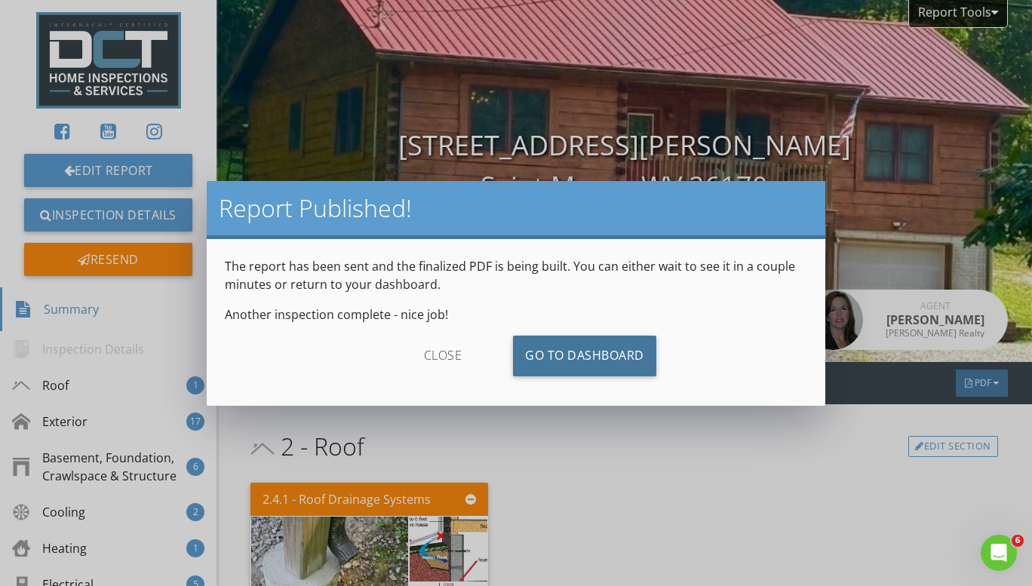
click at [583, 367] on link "Go To Dashboard" at bounding box center [584, 356] width 143 height 41
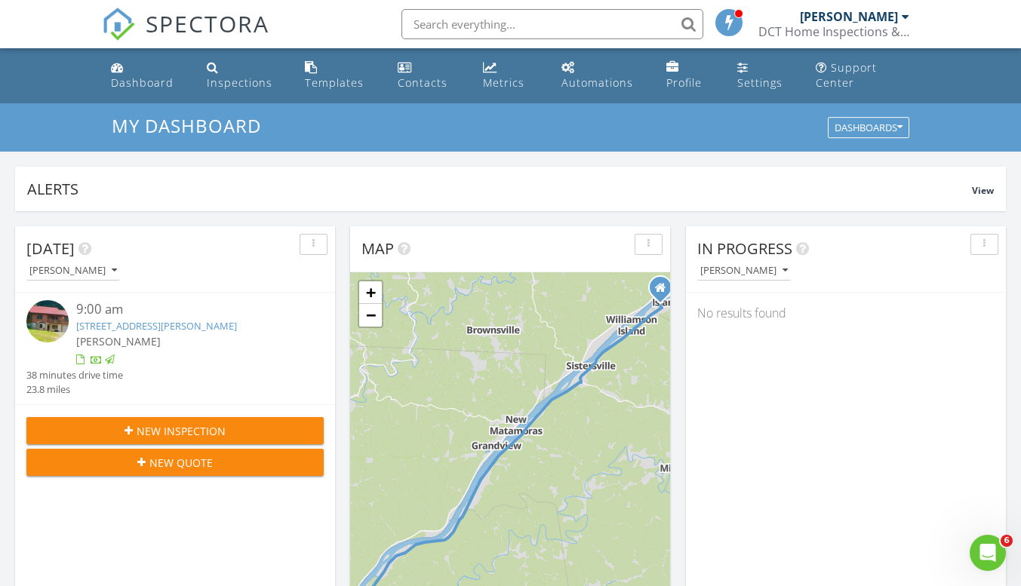
click at [33, 329] on img at bounding box center [47, 321] width 42 height 42
